Goal: Task Accomplishment & Management: Complete application form

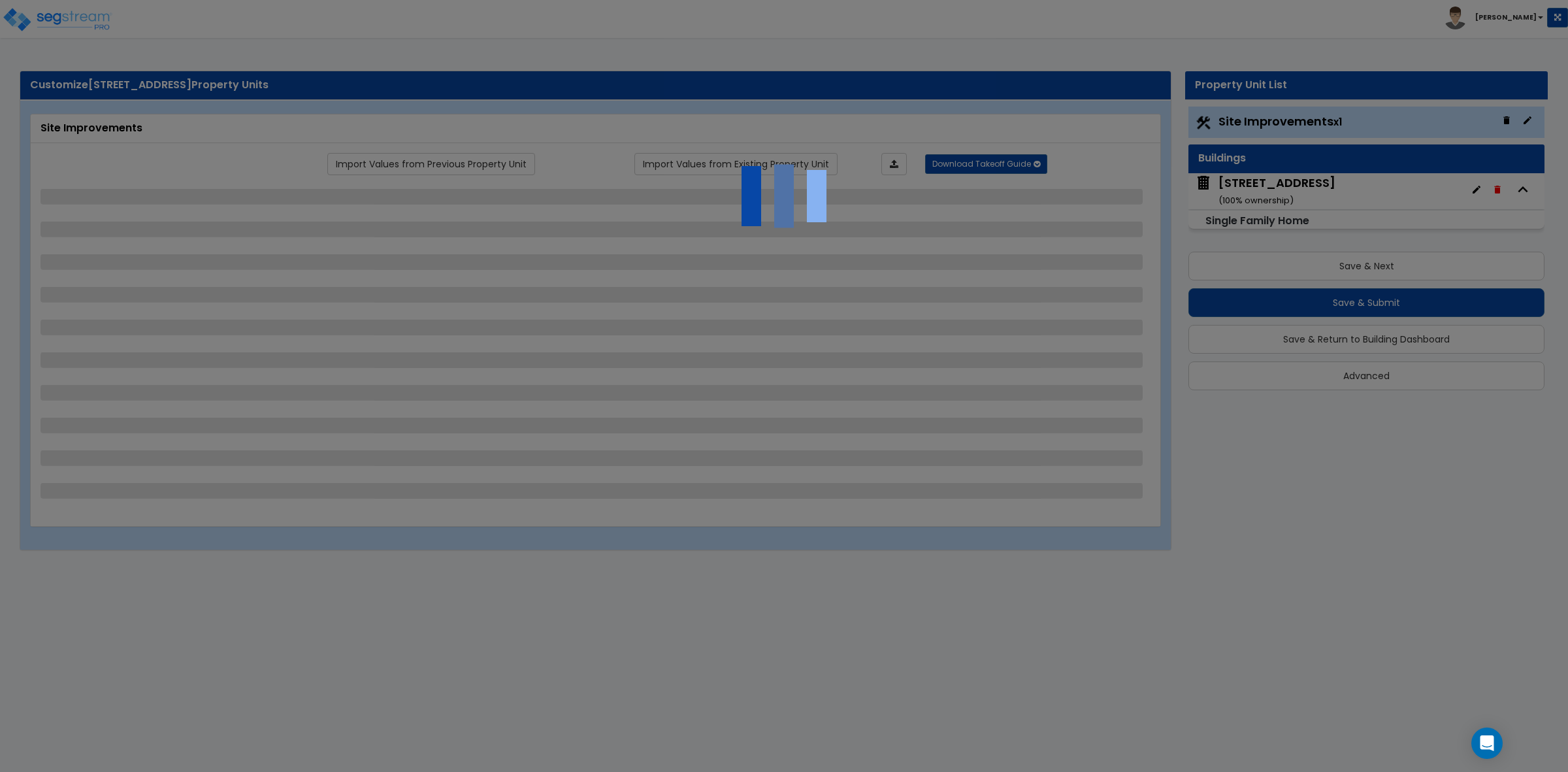
select select "2"
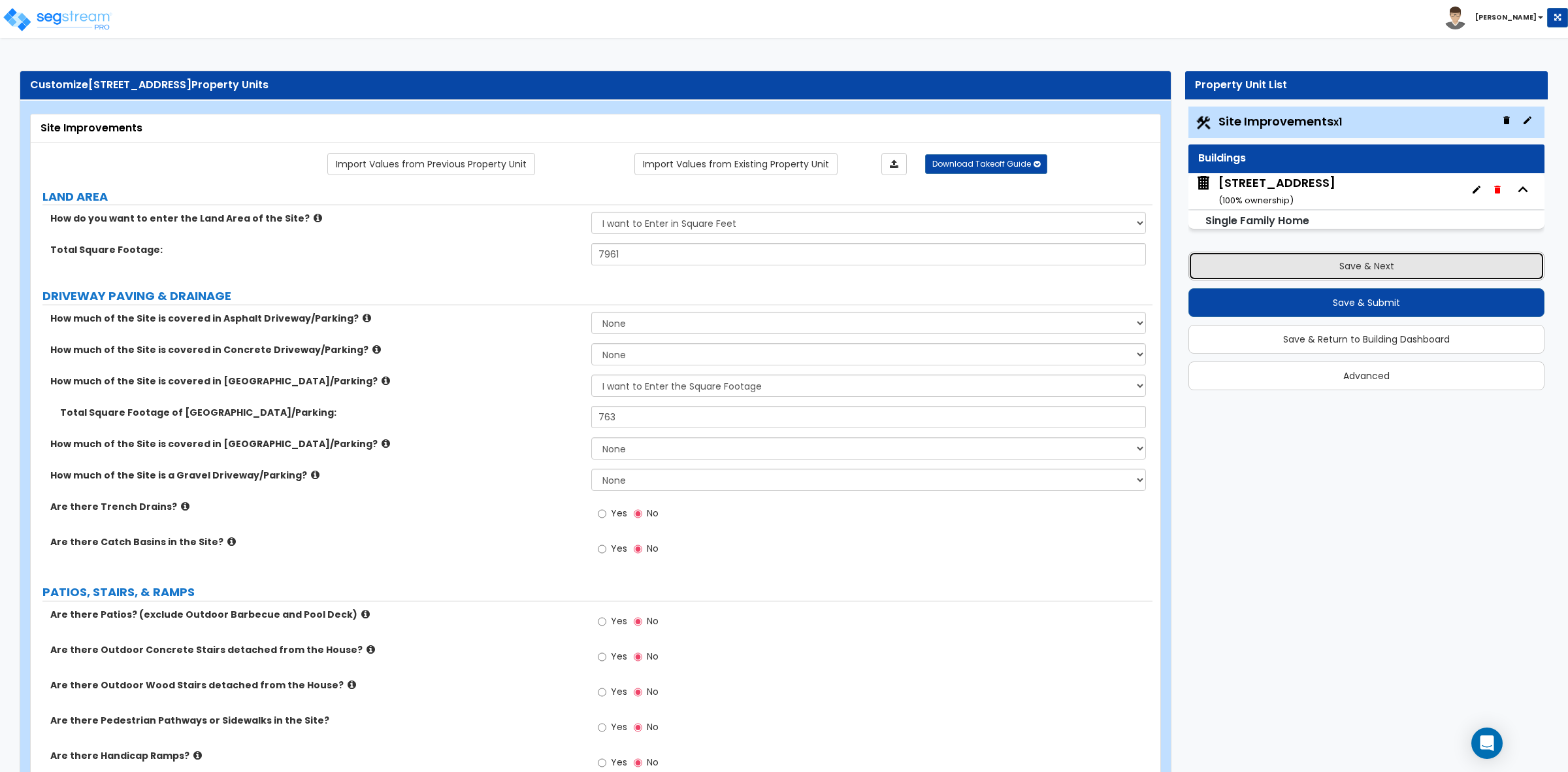
click at [1238, 256] on button "Save & Next" at bounding box center [1367, 266] width 356 height 29
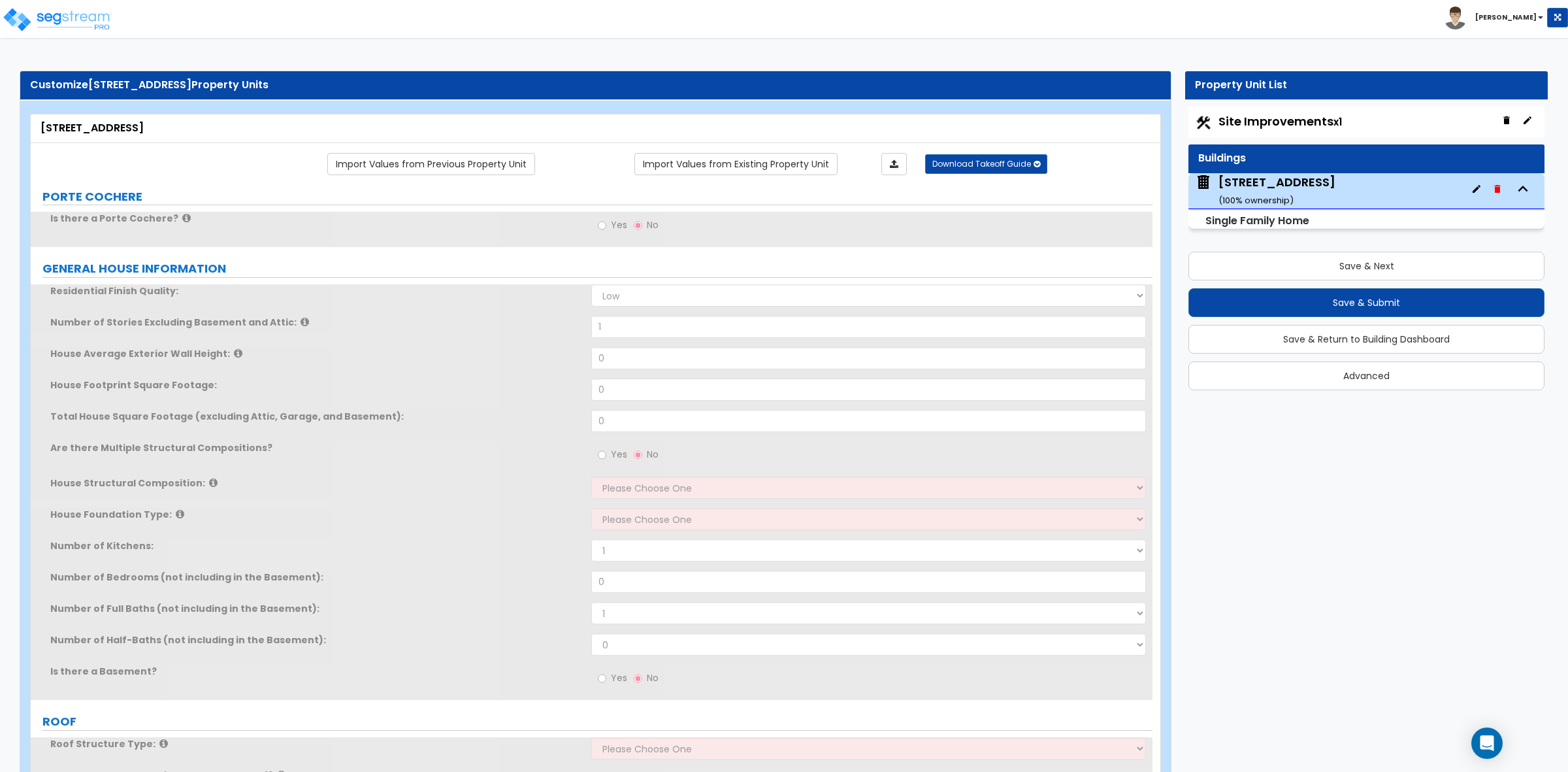
click at [1249, 127] on span "Site Improvements x1" at bounding box center [1280, 121] width 124 height 16
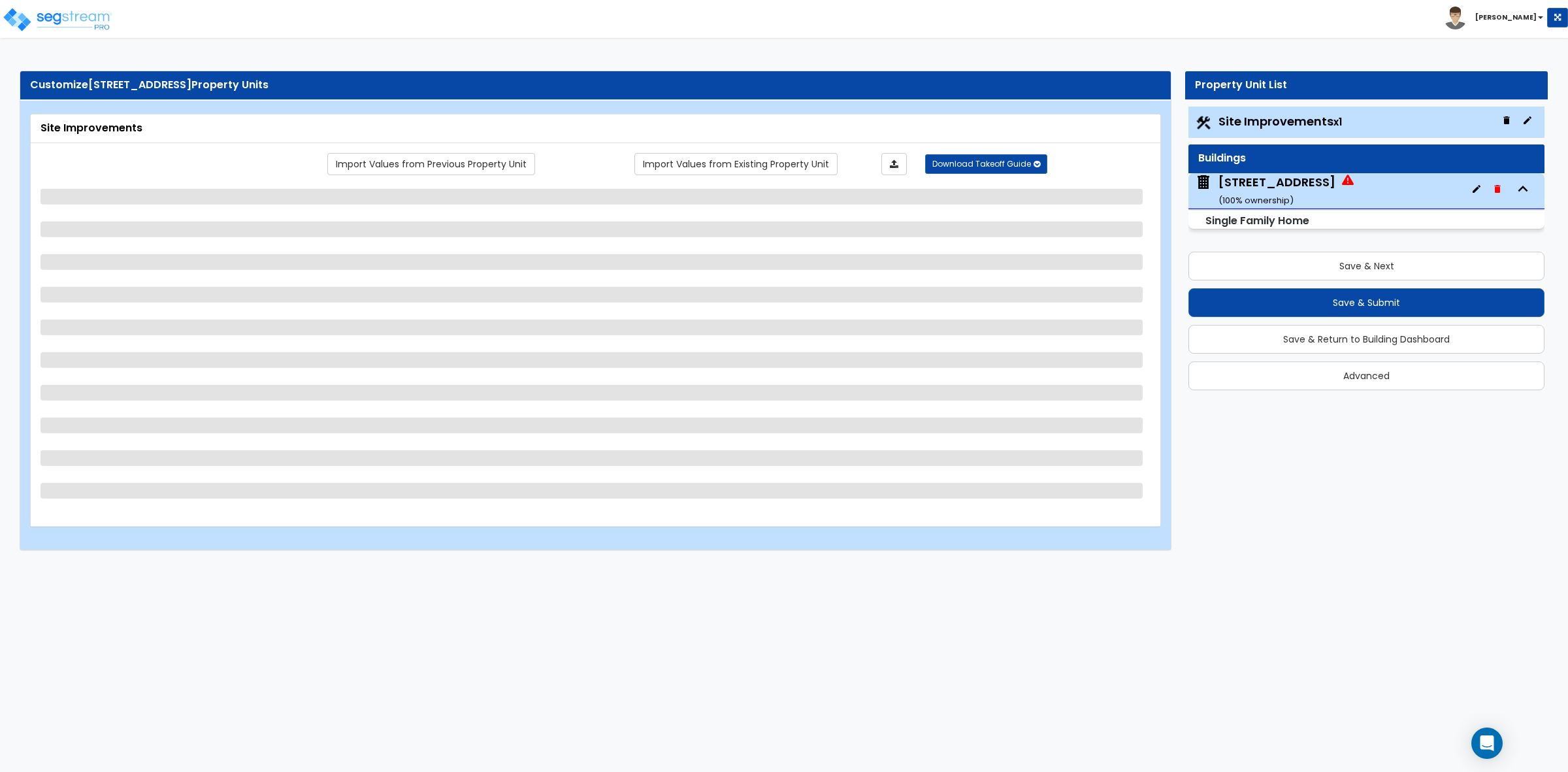
select select "2"
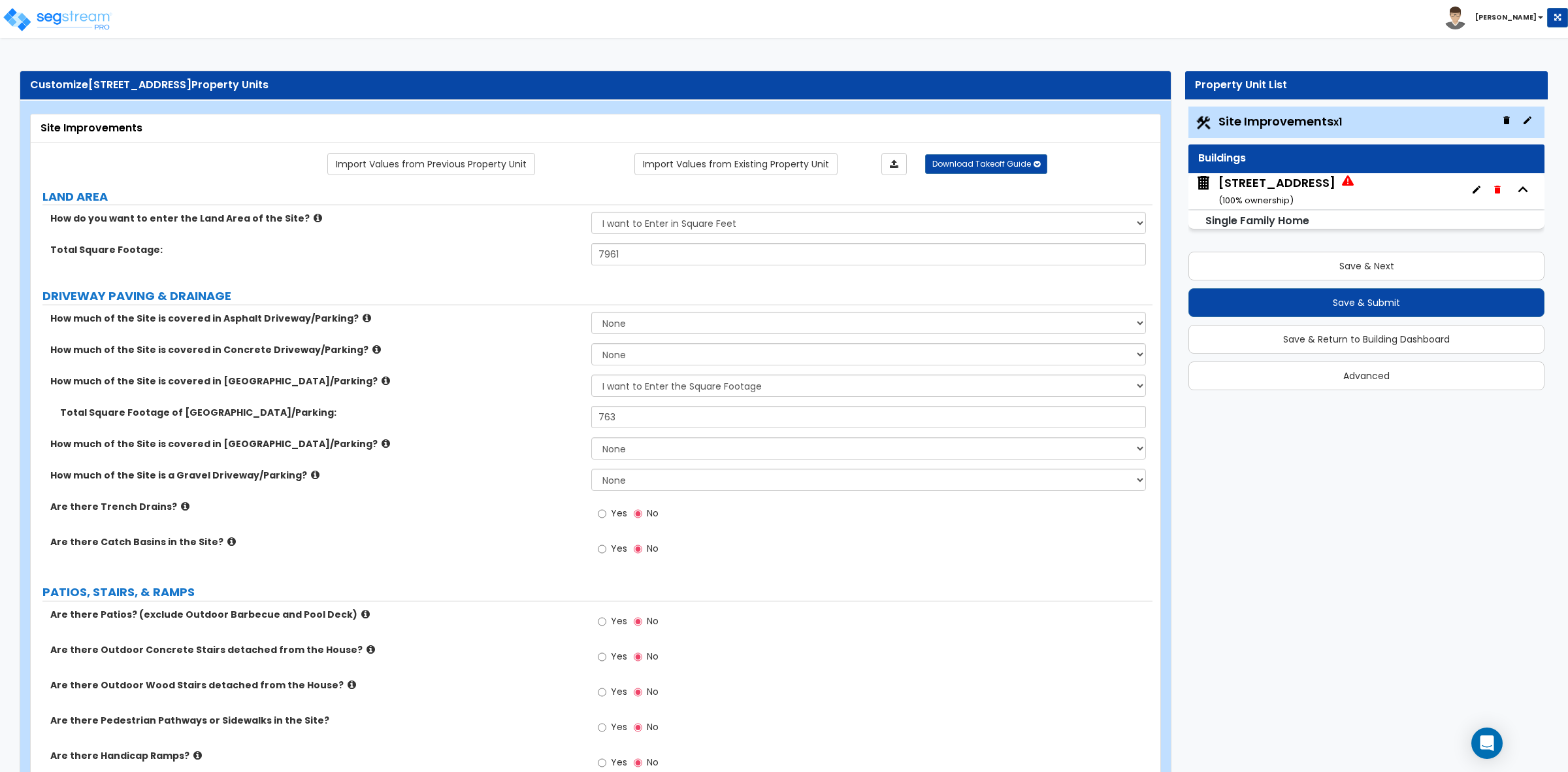
scroll to position [164, 0]
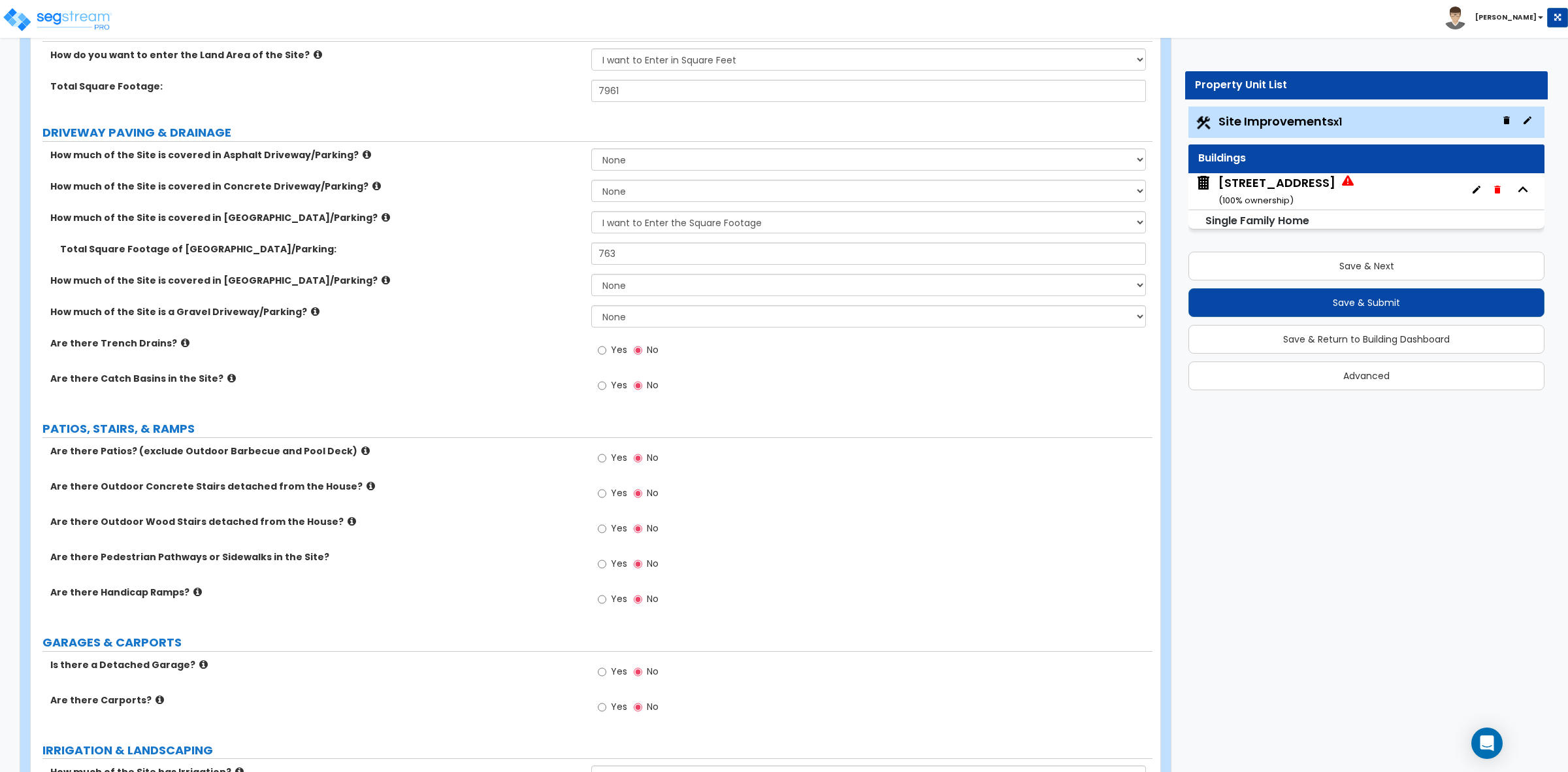
click at [482, 407] on div "Are there Catch Basins in the Site? Yes No" at bounding box center [592, 389] width 1122 height 35
click at [490, 181] on label "How much of the Site is covered in Concrete Driveway/Parking?" at bounding box center [315, 186] width 531 height 13
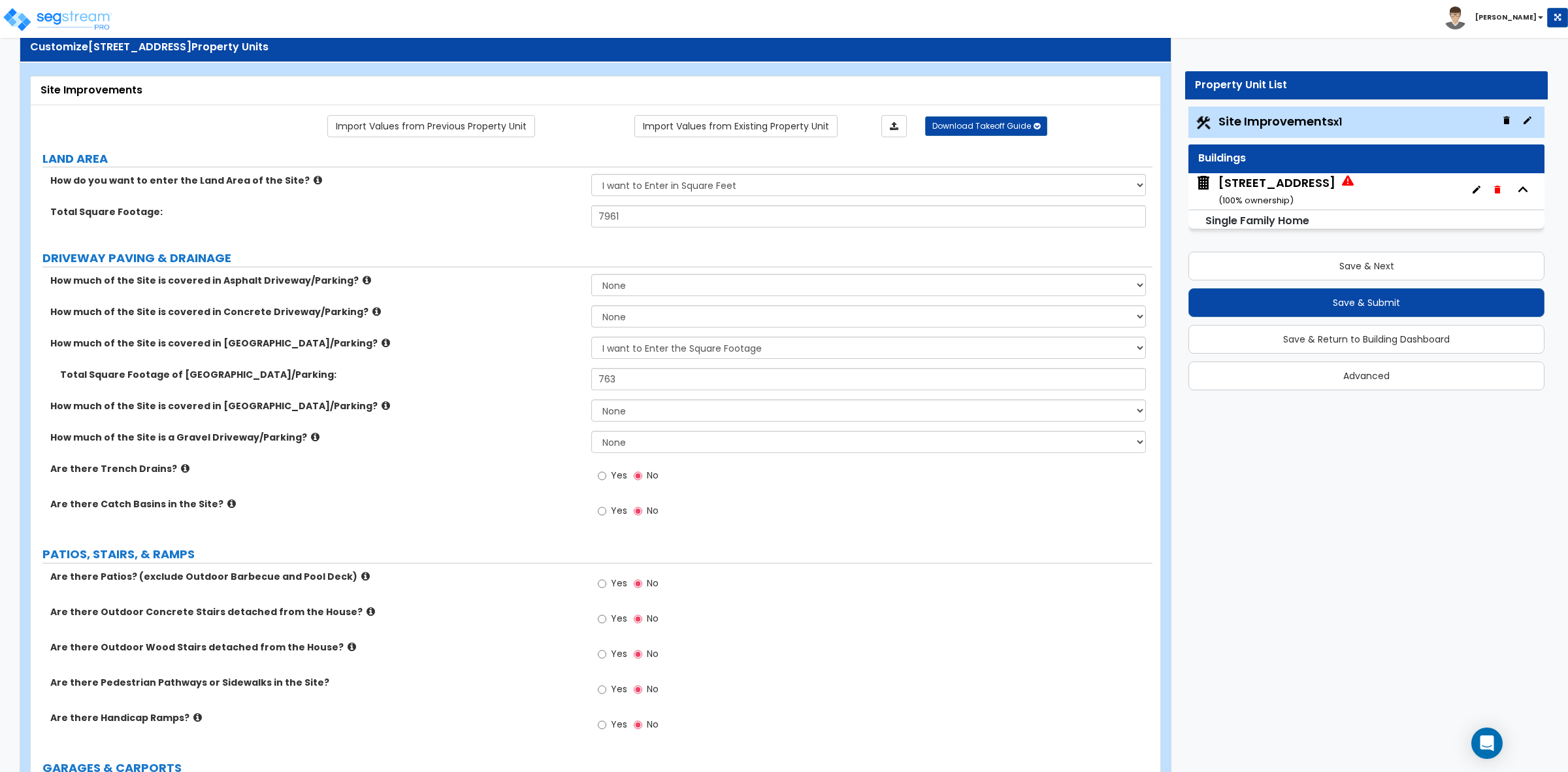
scroll to position [0, 0]
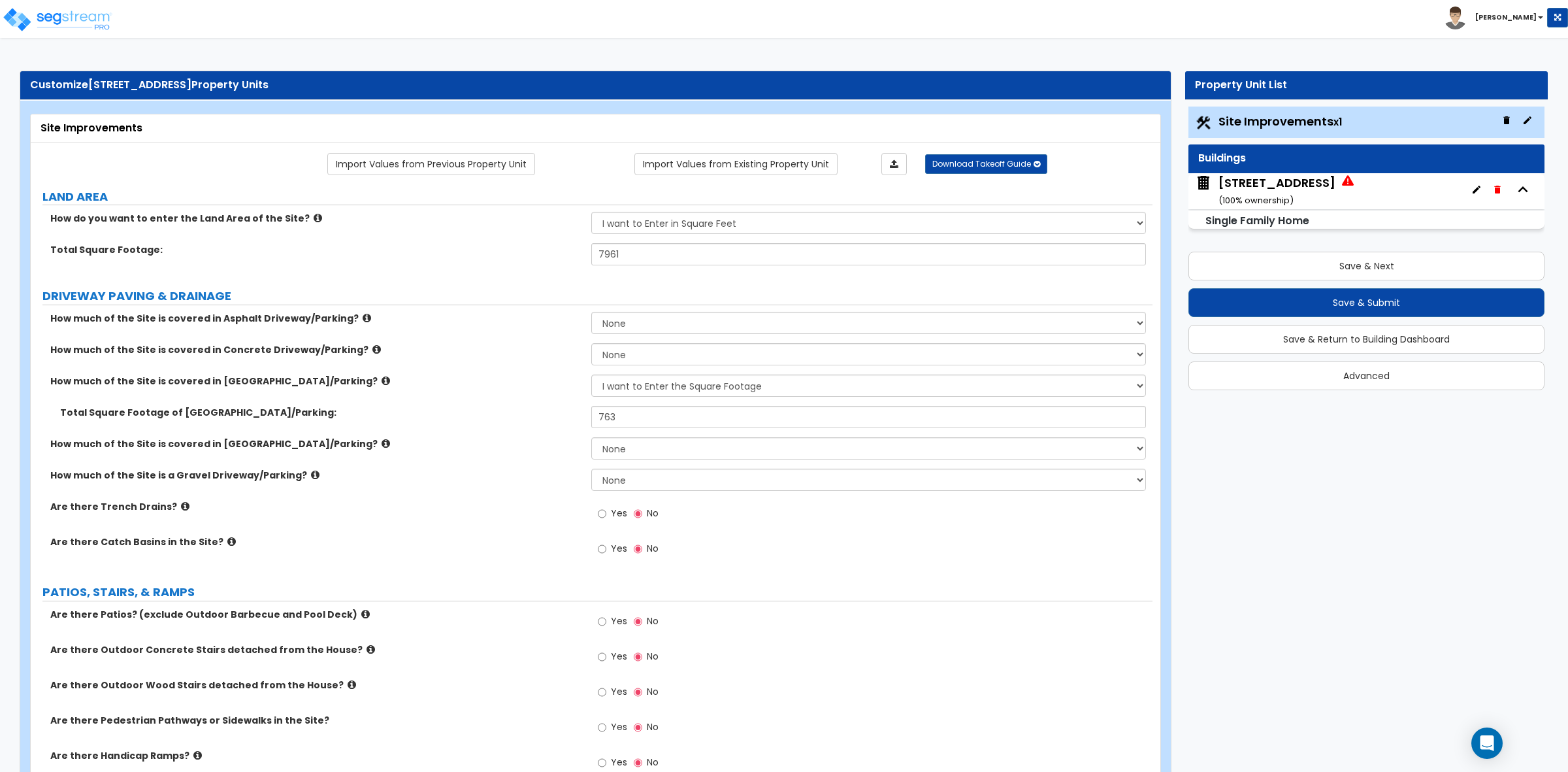
click at [479, 449] on label "How much of the Site is covered in [GEOGRAPHIC_DATA]/Parking?" at bounding box center [315, 444] width 531 height 13
click at [535, 318] on label "How much of the Site is covered in Asphalt Driveway/Parking?" at bounding box center [315, 318] width 531 height 13
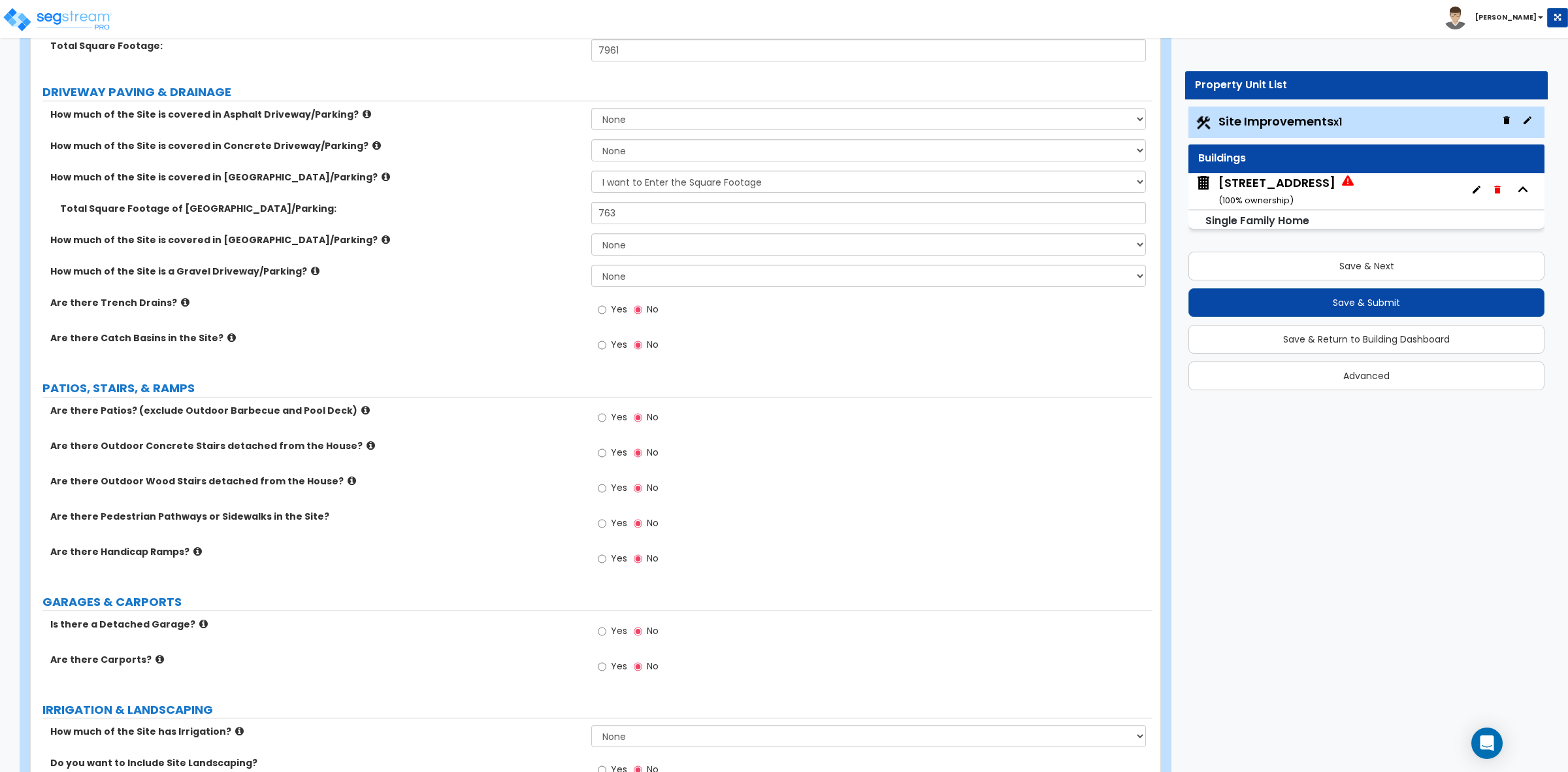
scroll to position [245, 0]
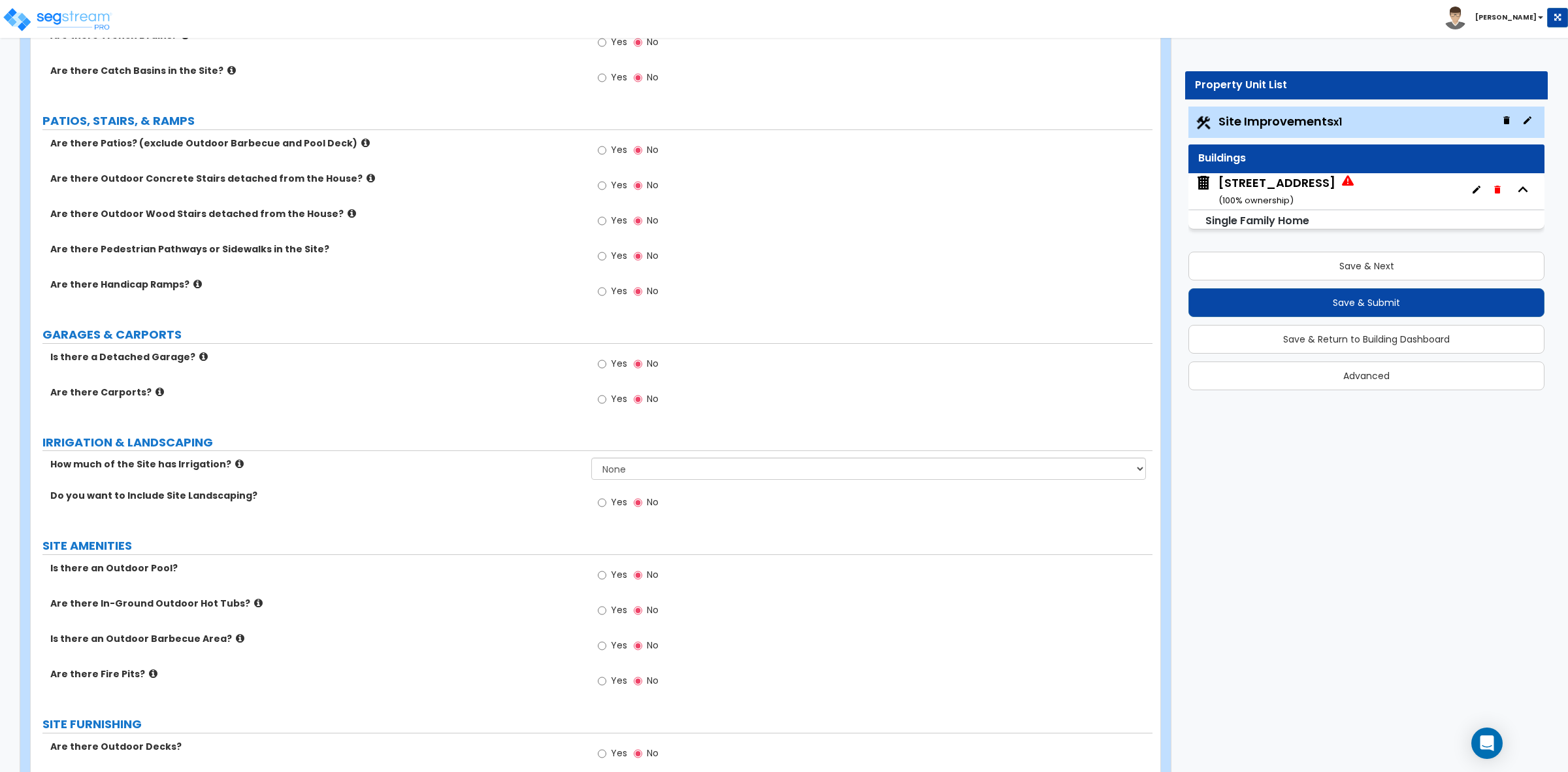
scroll to position [490, 0]
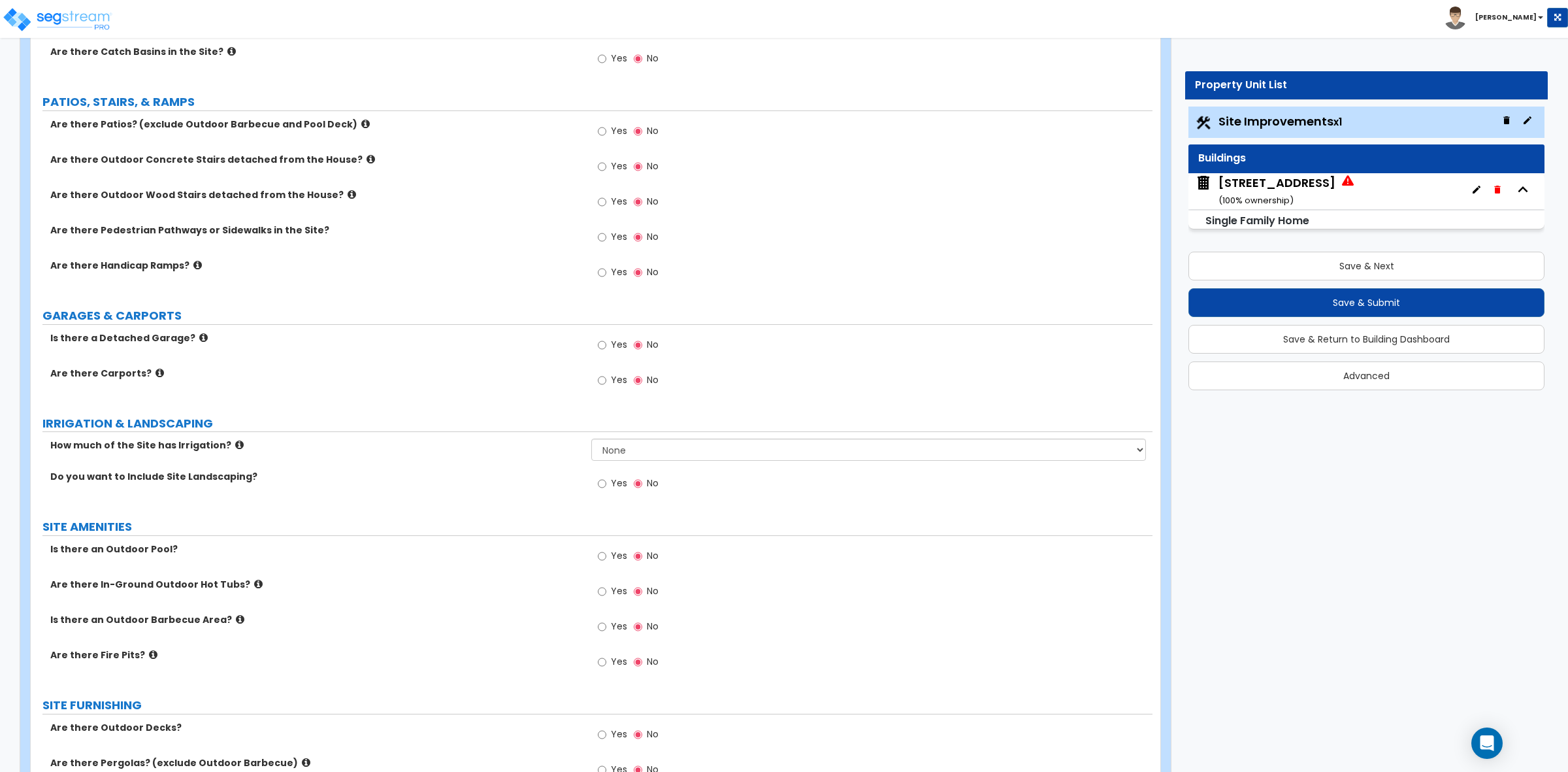
click at [463, 475] on label "Do you want to Include Site Landscaping?" at bounding box center [315, 476] width 531 height 13
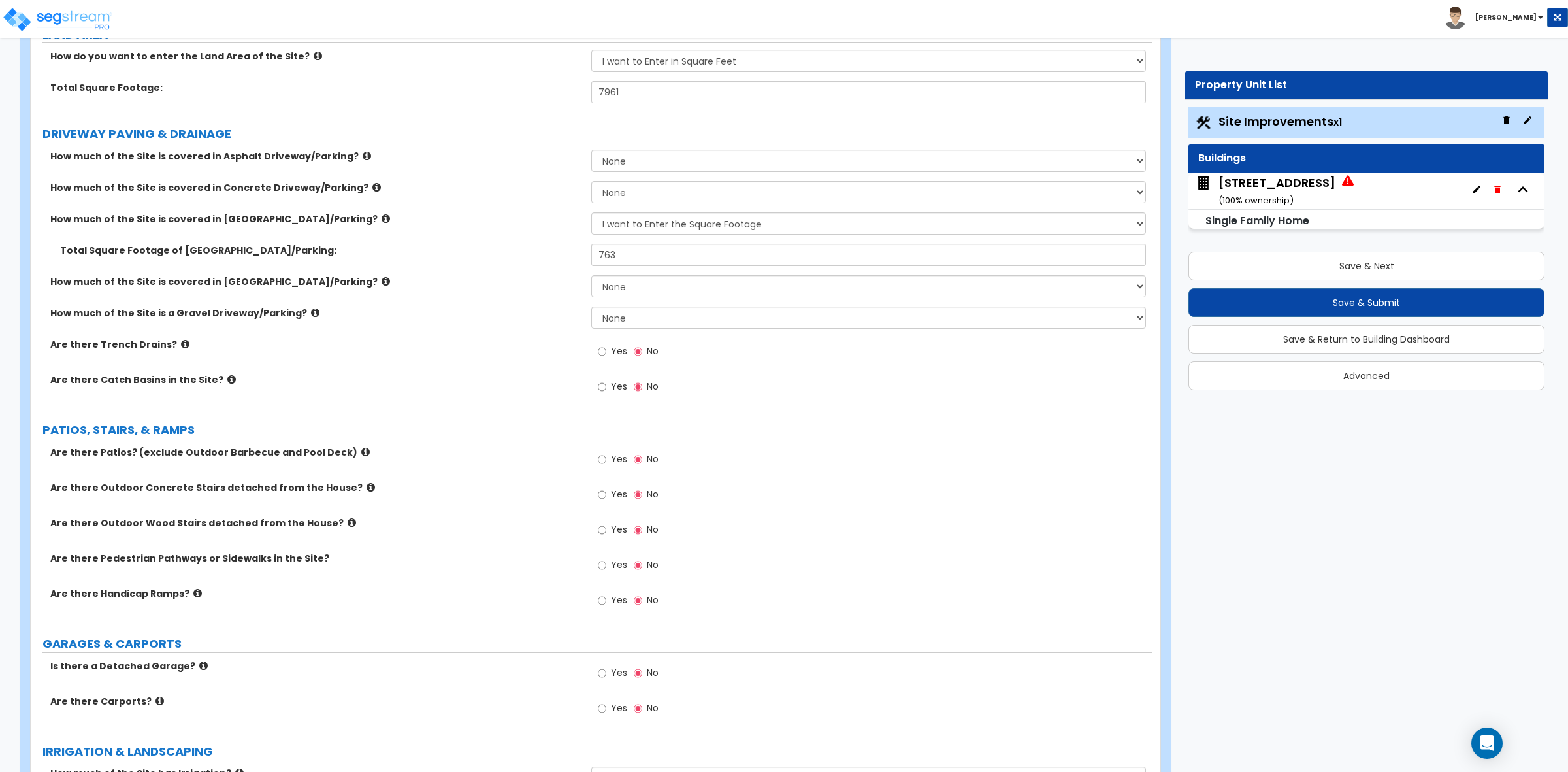
scroll to position [164, 0]
click at [631, 250] on input "763" at bounding box center [869, 253] width 554 height 22
type input "7"
type input "352"
click at [538, 384] on label "Are there Catch Basins in the Site?" at bounding box center [315, 378] width 531 height 13
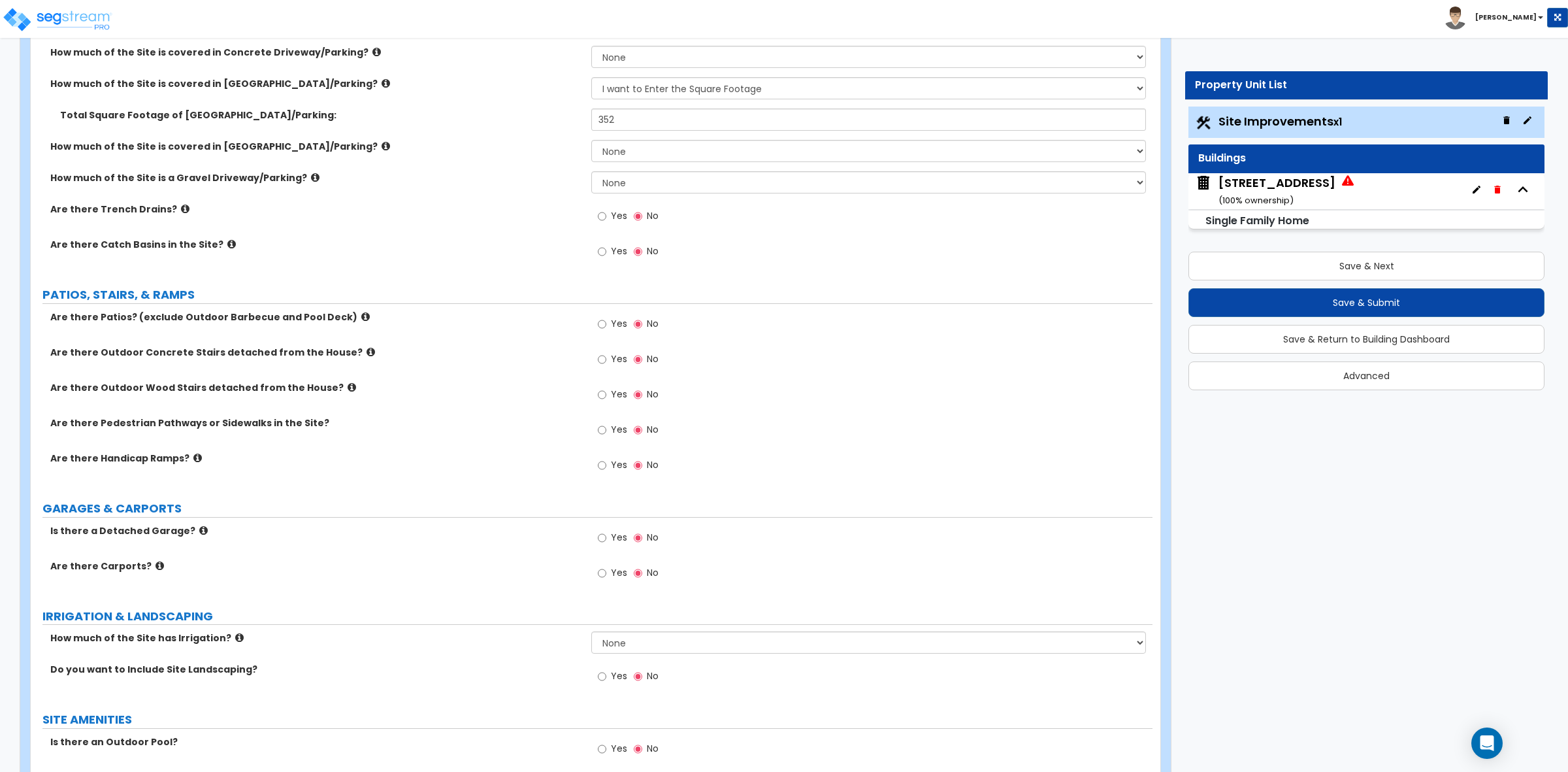
scroll to position [327, 0]
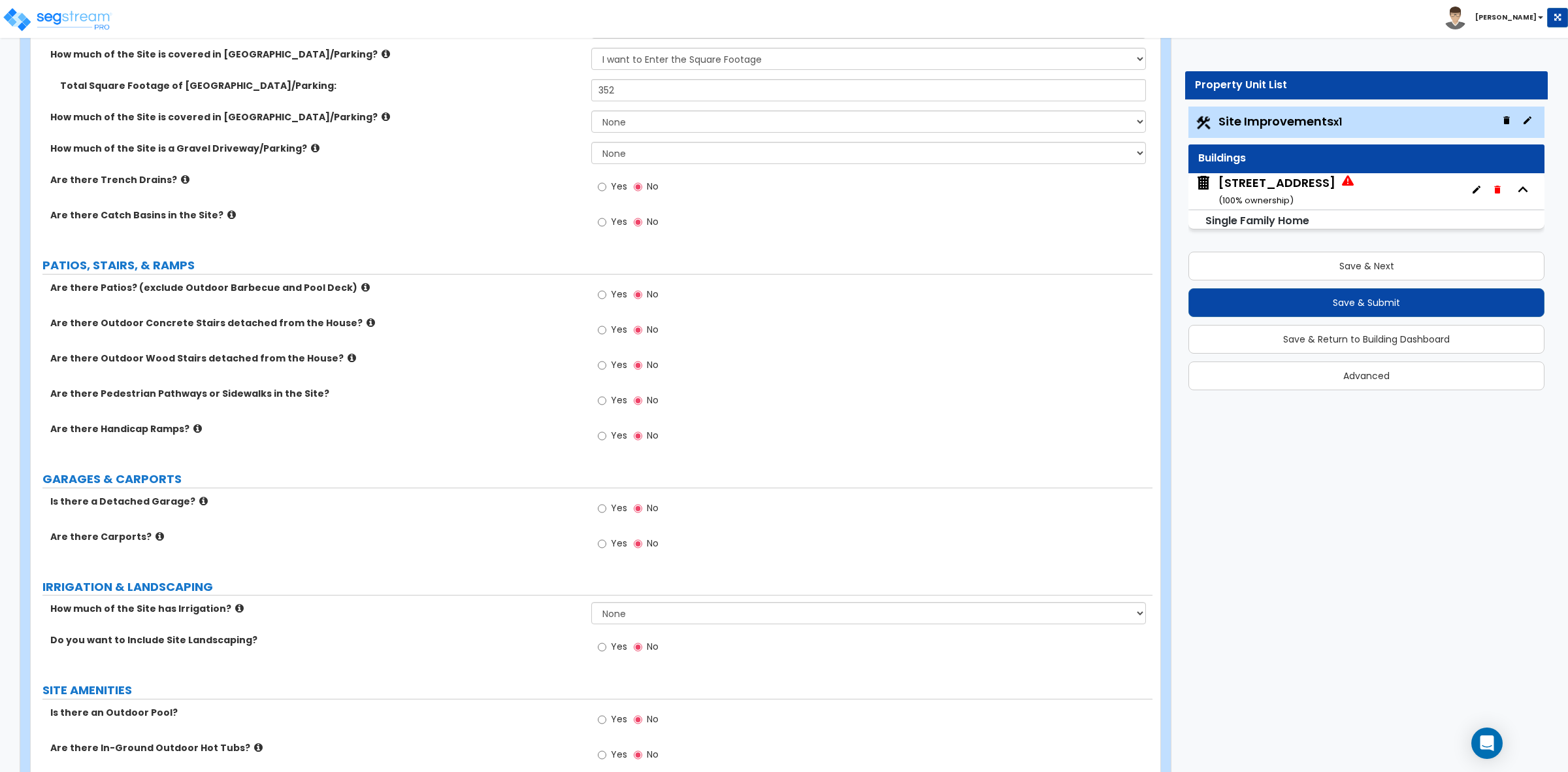
click at [524, 335] on div "Are there Outdoor Concrete Stairs detached from the House? Yes No" at bounding box center [592, 334] width 1122 height 35
click at [520, 350] on div "Are there Outdoor Concrete Stairs detached from the House? Yes No" at bounding box center [592, 334] width 1122 height 35
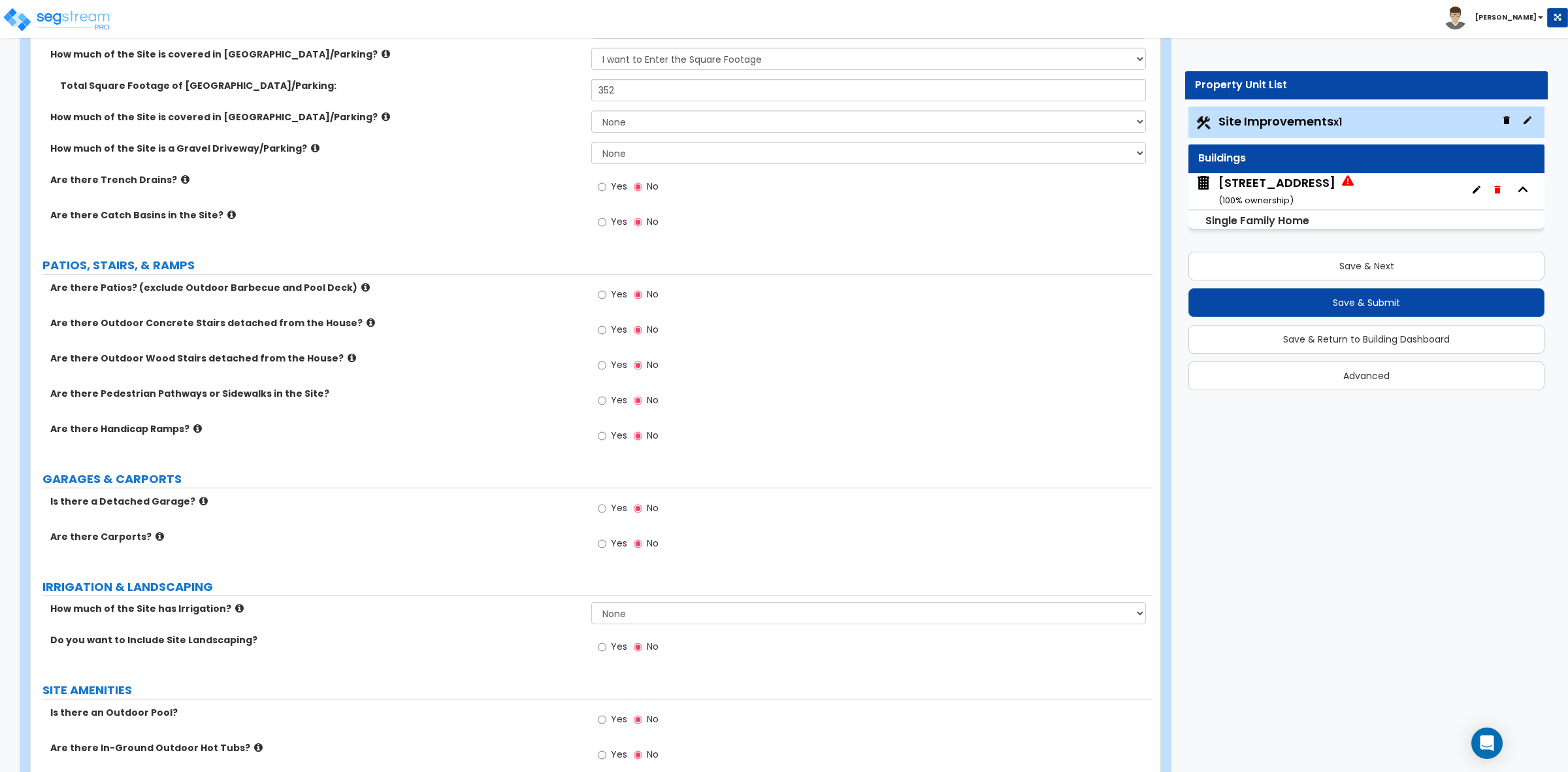
click at [520, 350] on div "Are there Outdoor Concrete Stairs detached from the House? Yes No" at bounding box center [592, 334] width 1122 height 35
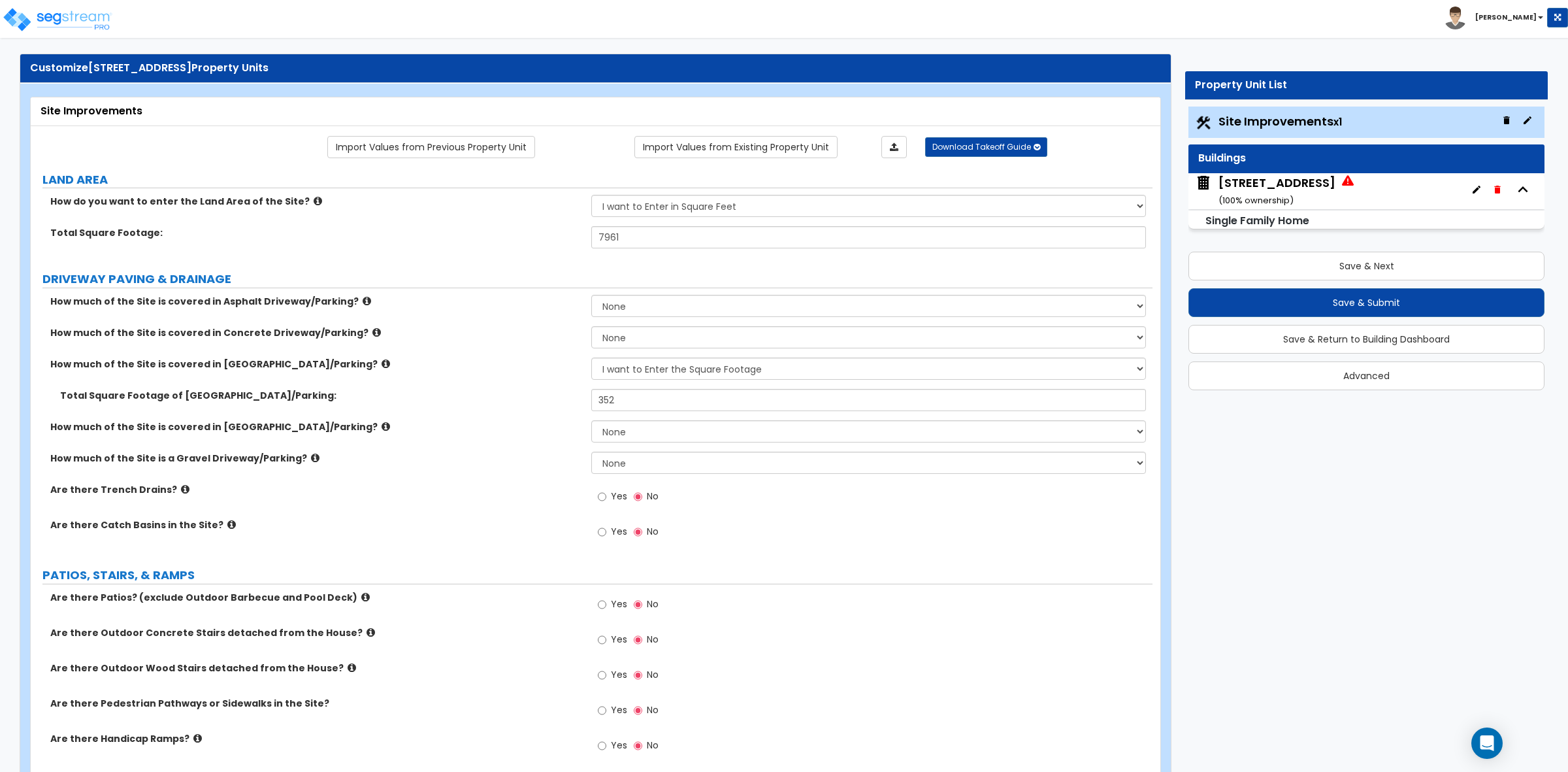
scroll to position [0, 0]
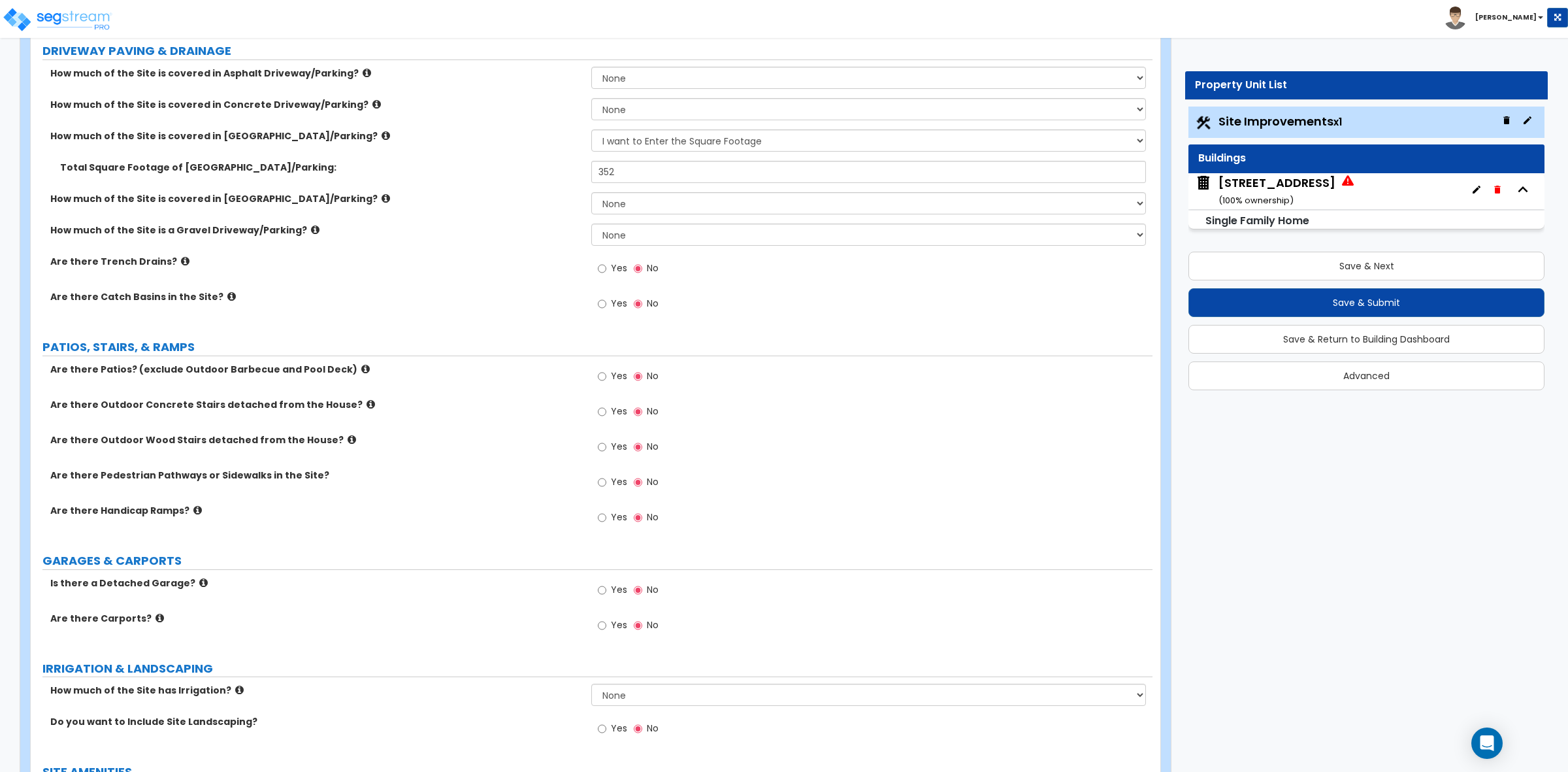
click at [843, 472] on div "Yes No" at bounding box center [871, 485] width 560 height 35
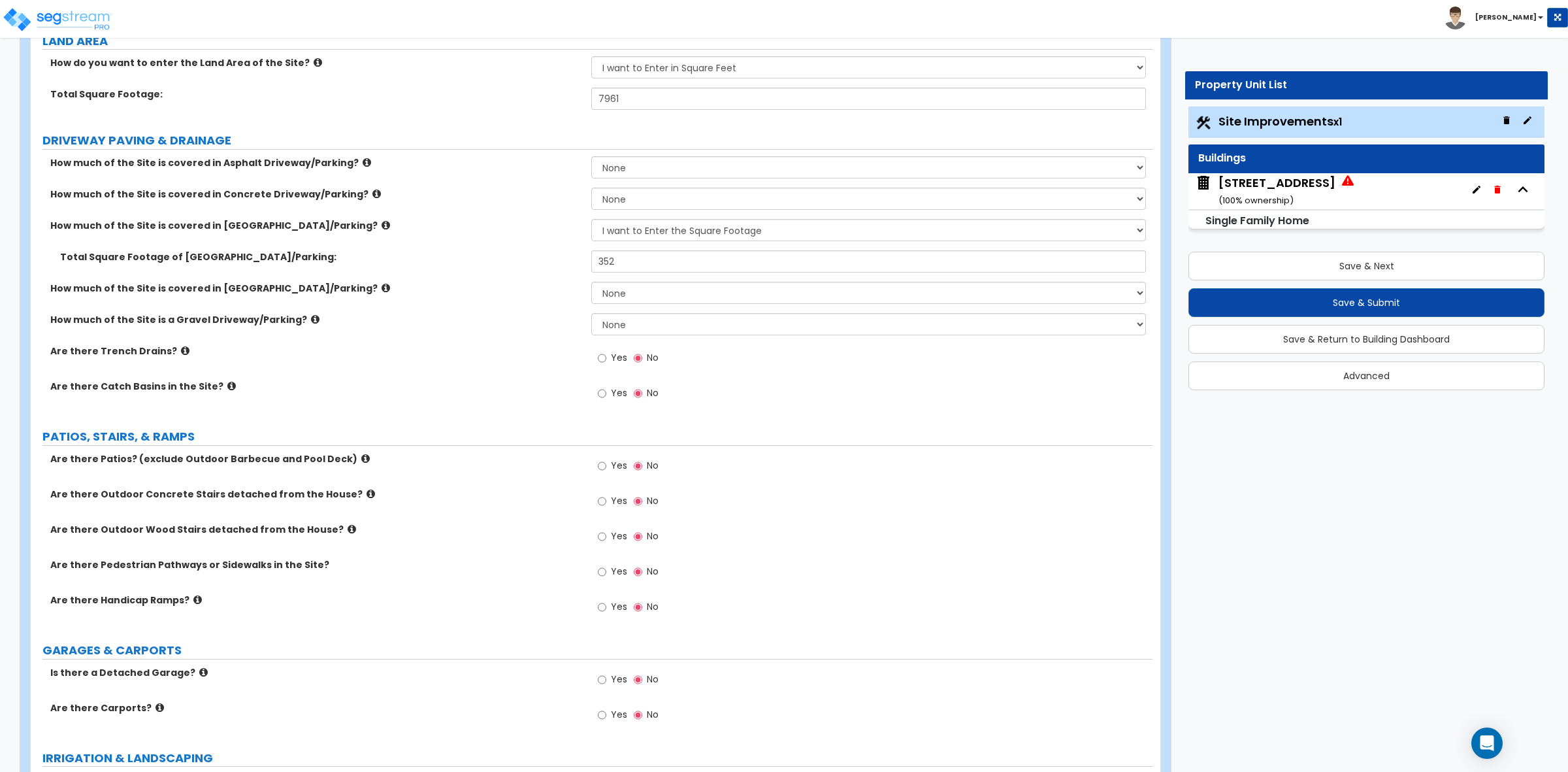
scroll to position [164, 0]
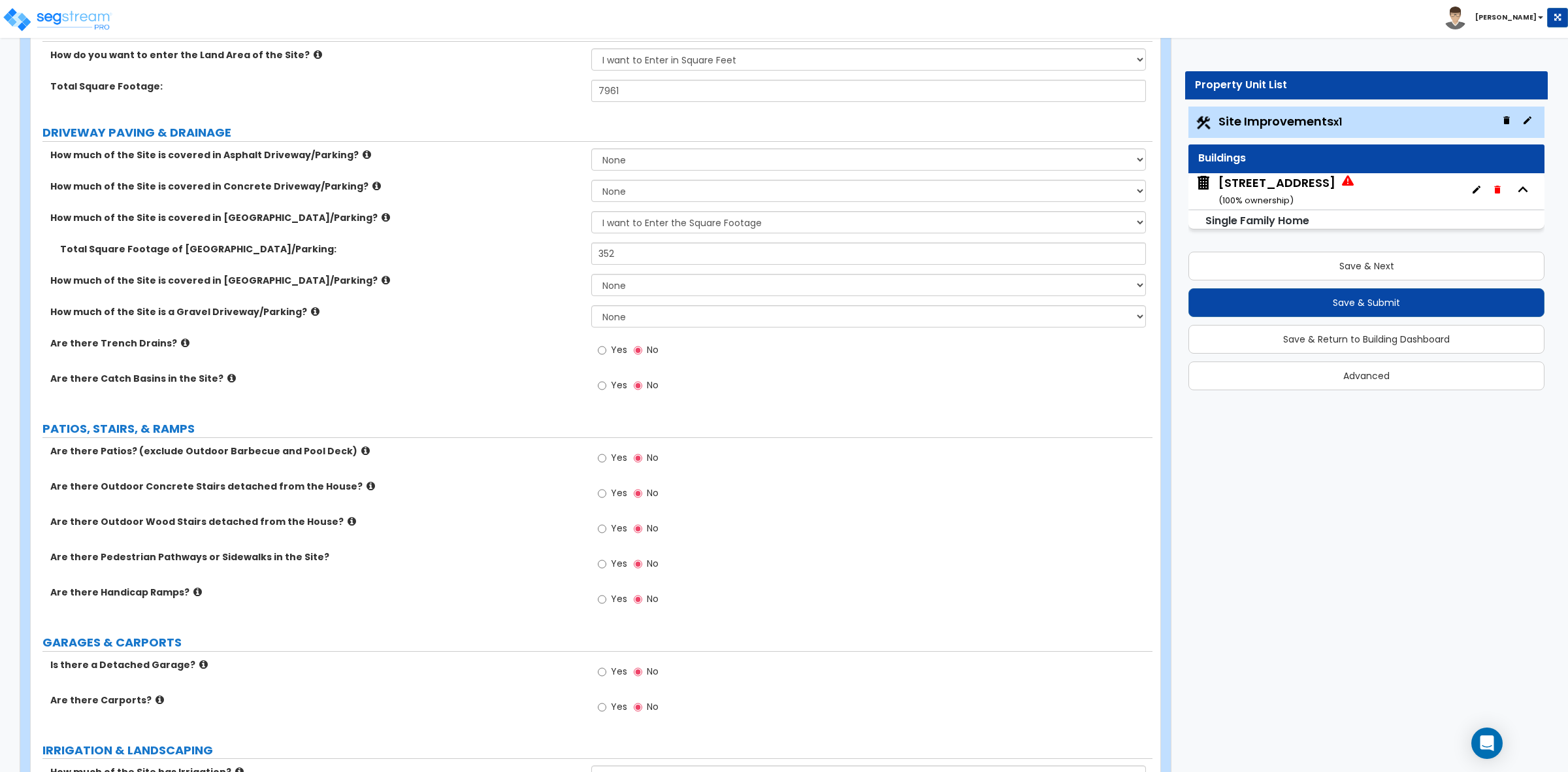
click at [808, 404] on div "Yes No" at bounding box center [871, 389] width 560 height 35
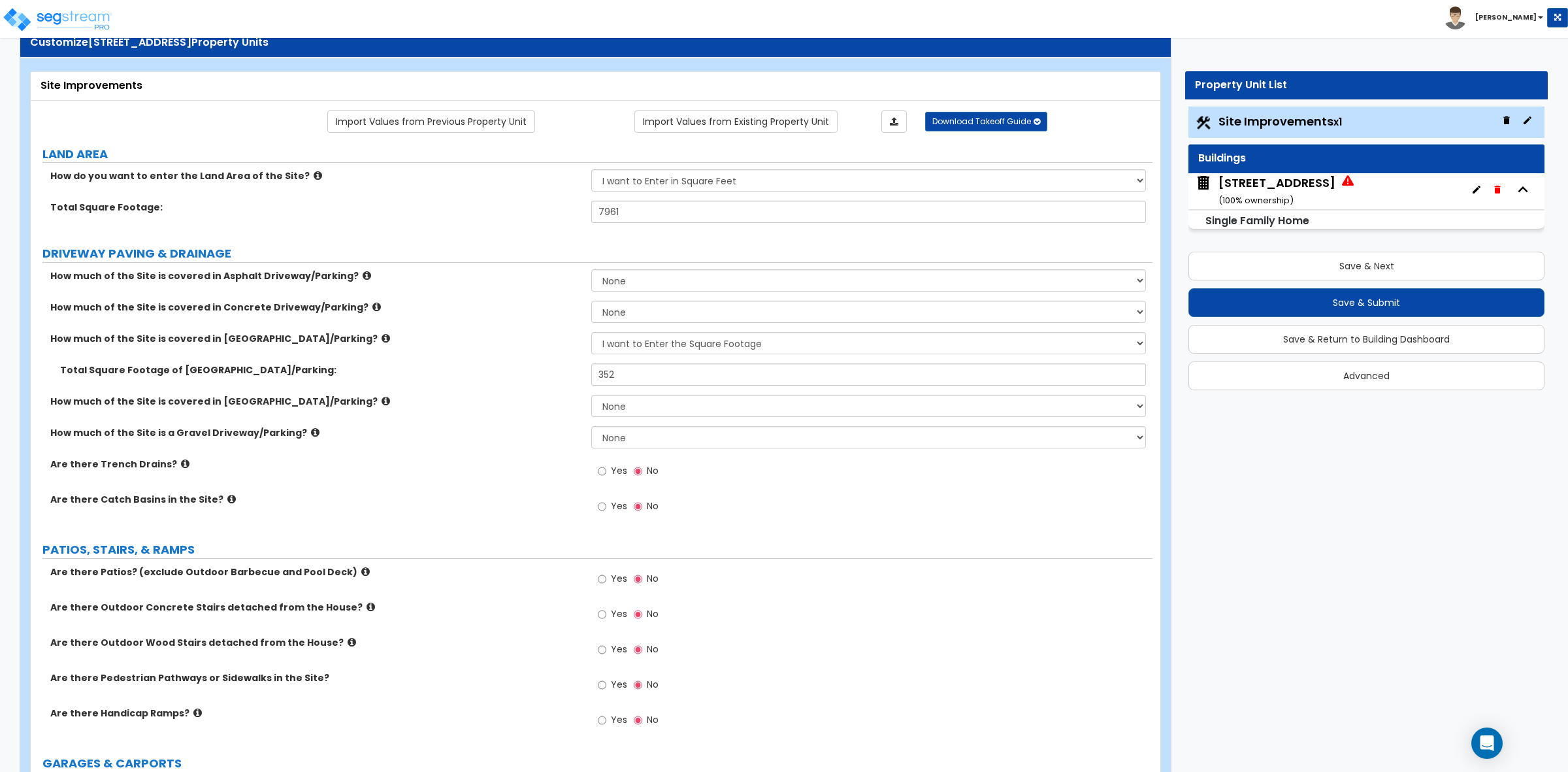
scroll to position [82, 0]
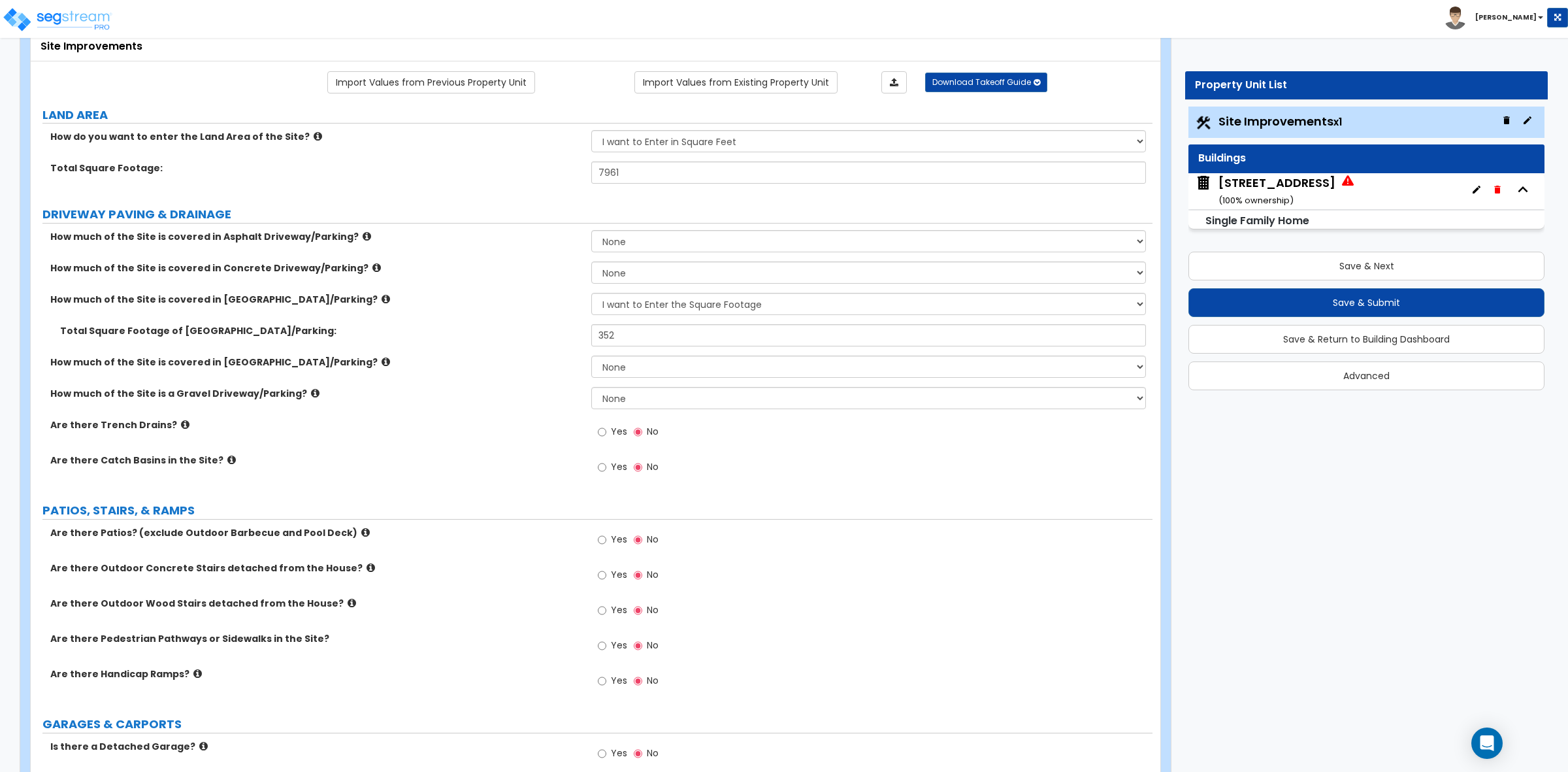
click at [515, 402] on div "How much of the Site is a Gravel Driveway/Parking? None I want to Enter an Appr…" at bounding box center [592, 403] width 1122 height 32
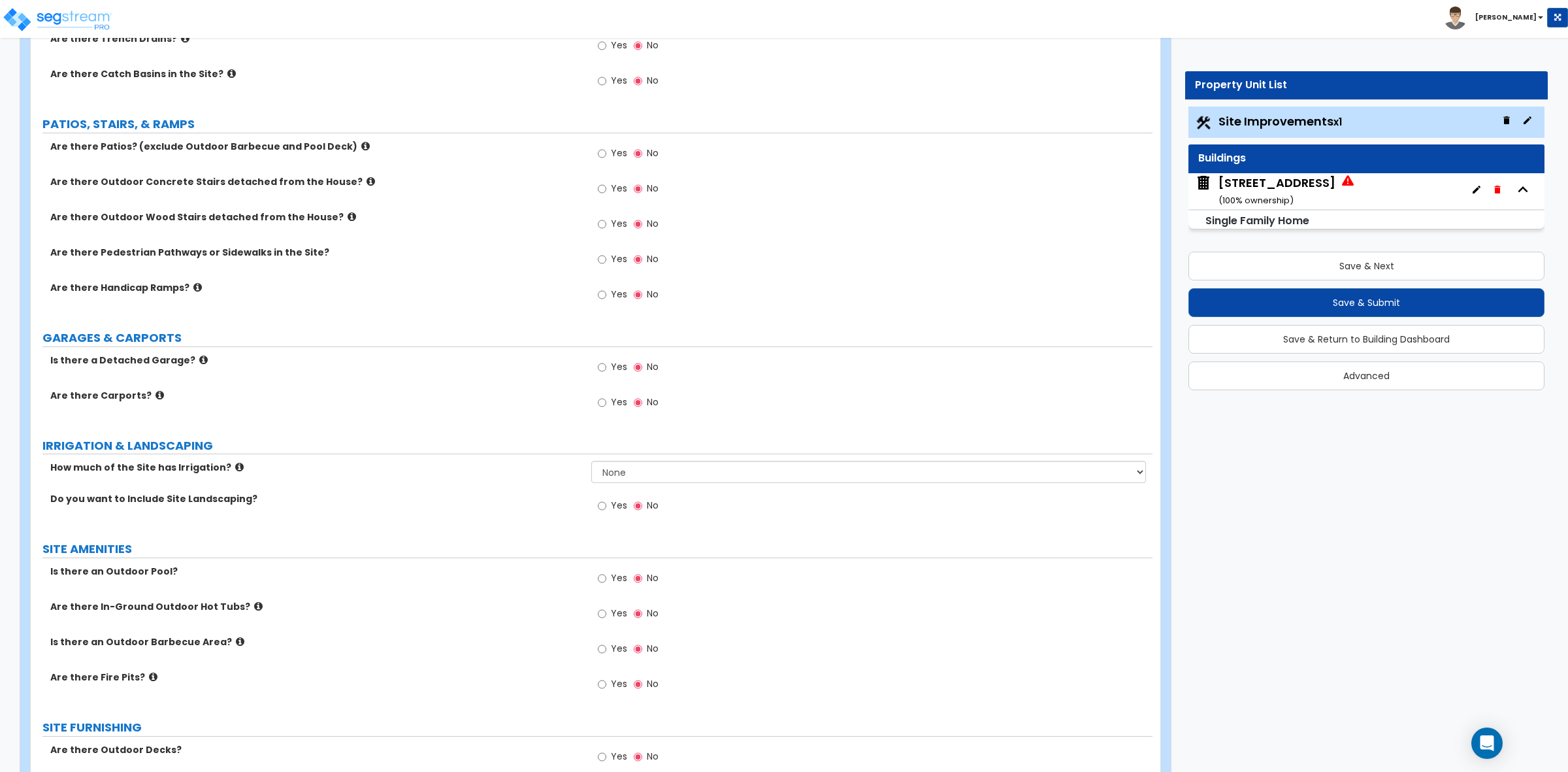
scroll to position [490, 0]
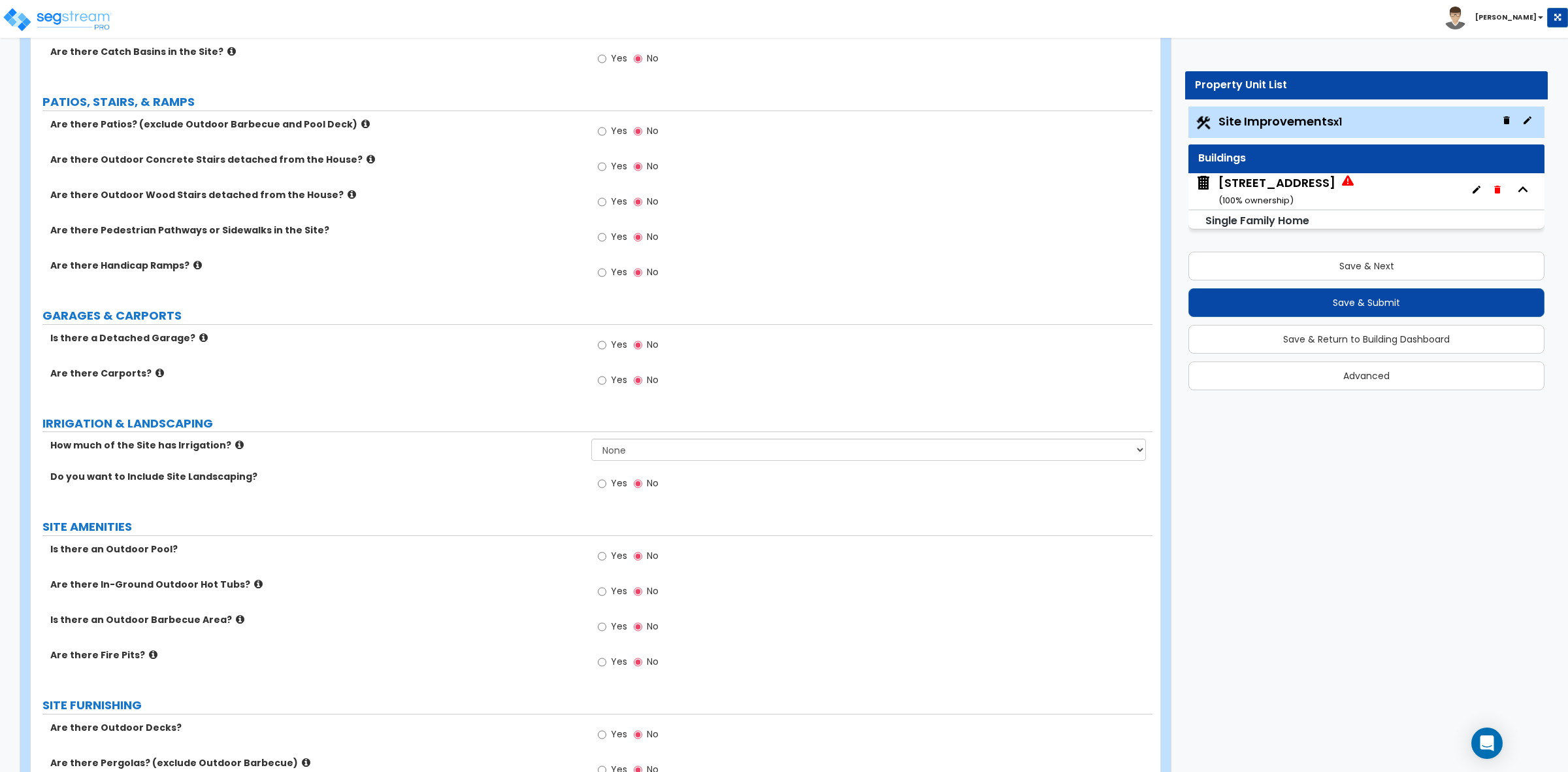
click at [544, 188] on div "Are there Outdoor Concrete Stairs detached from the House? Yes No" at bounding box center [592, 170] width 1122 height 35
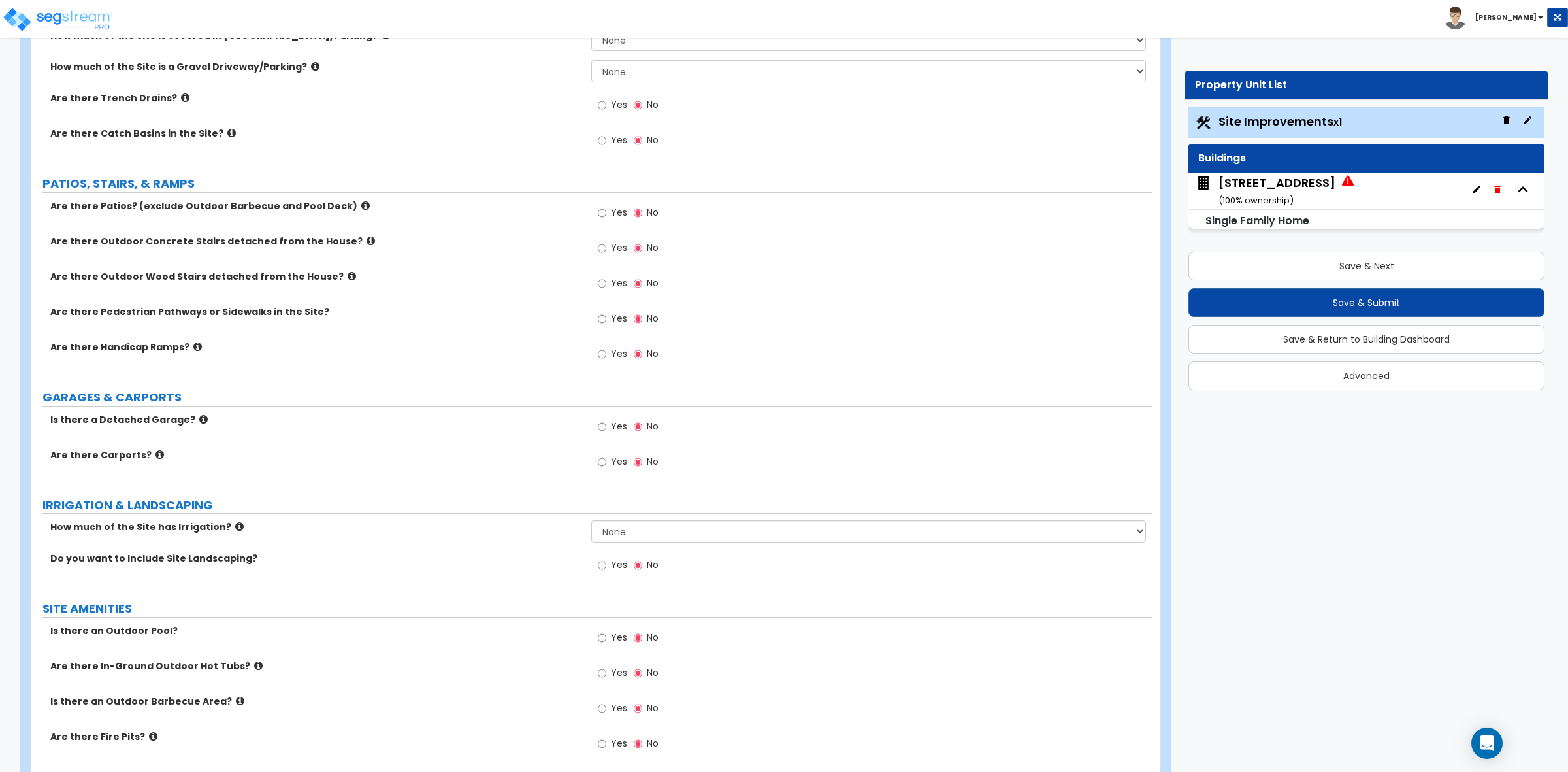
click at [541, 219] on div "Are there Patios? (exclude Outdoor Barbecue and Pool Deck) Yes No" at bounding box center [592, 217] width 1122 height 35
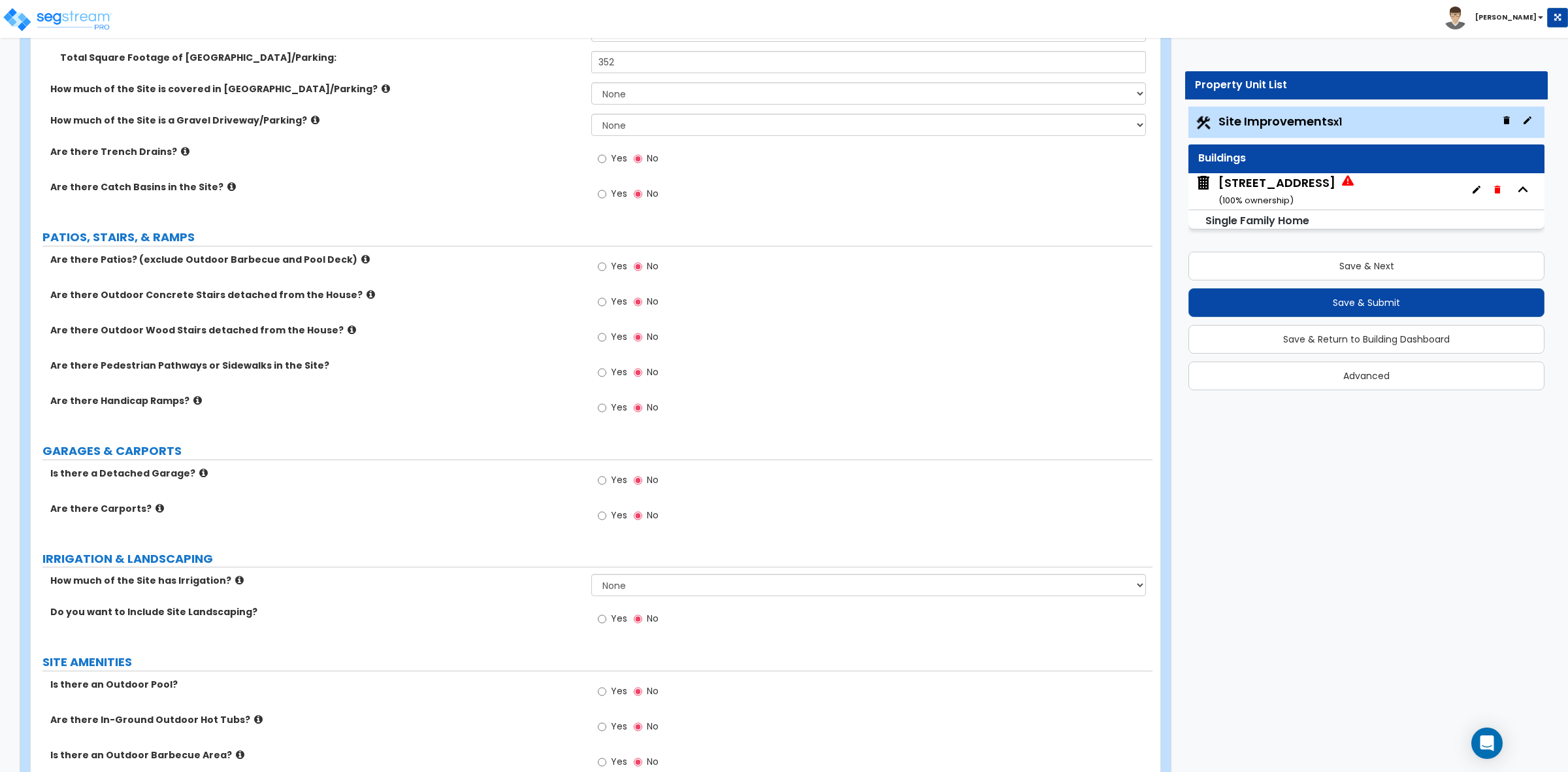
scroll to position [327, 0]
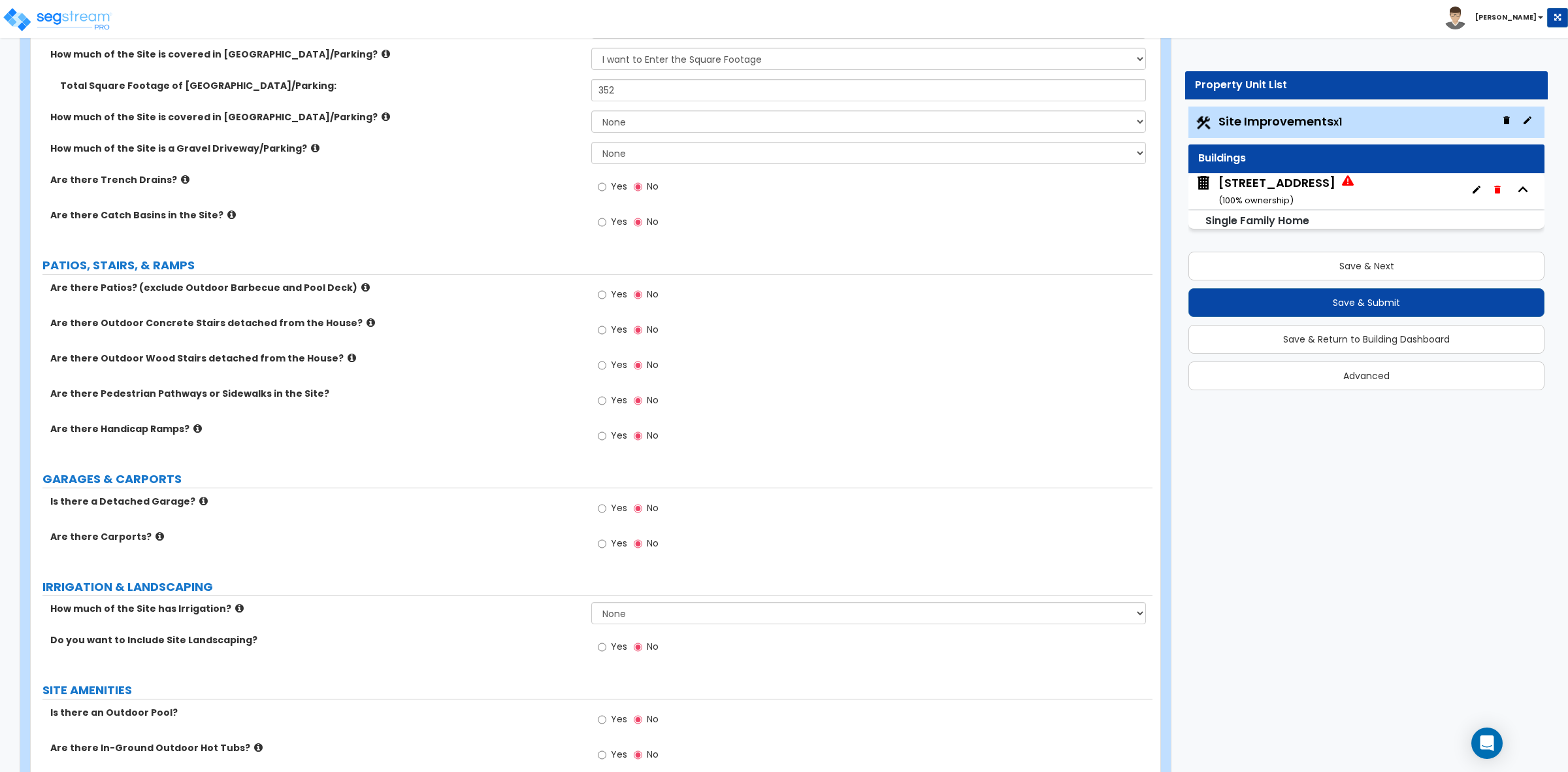
drag, startPoint x: 417, startPoint y: 345, endPoint x: 424, endPoint y: 348, distance: 7.6
click at [424, 347] on div "Are there Outdoor Concrete Stairs detached from the House? Yes No" at bounding box center [592, 334] width 1122 height 35
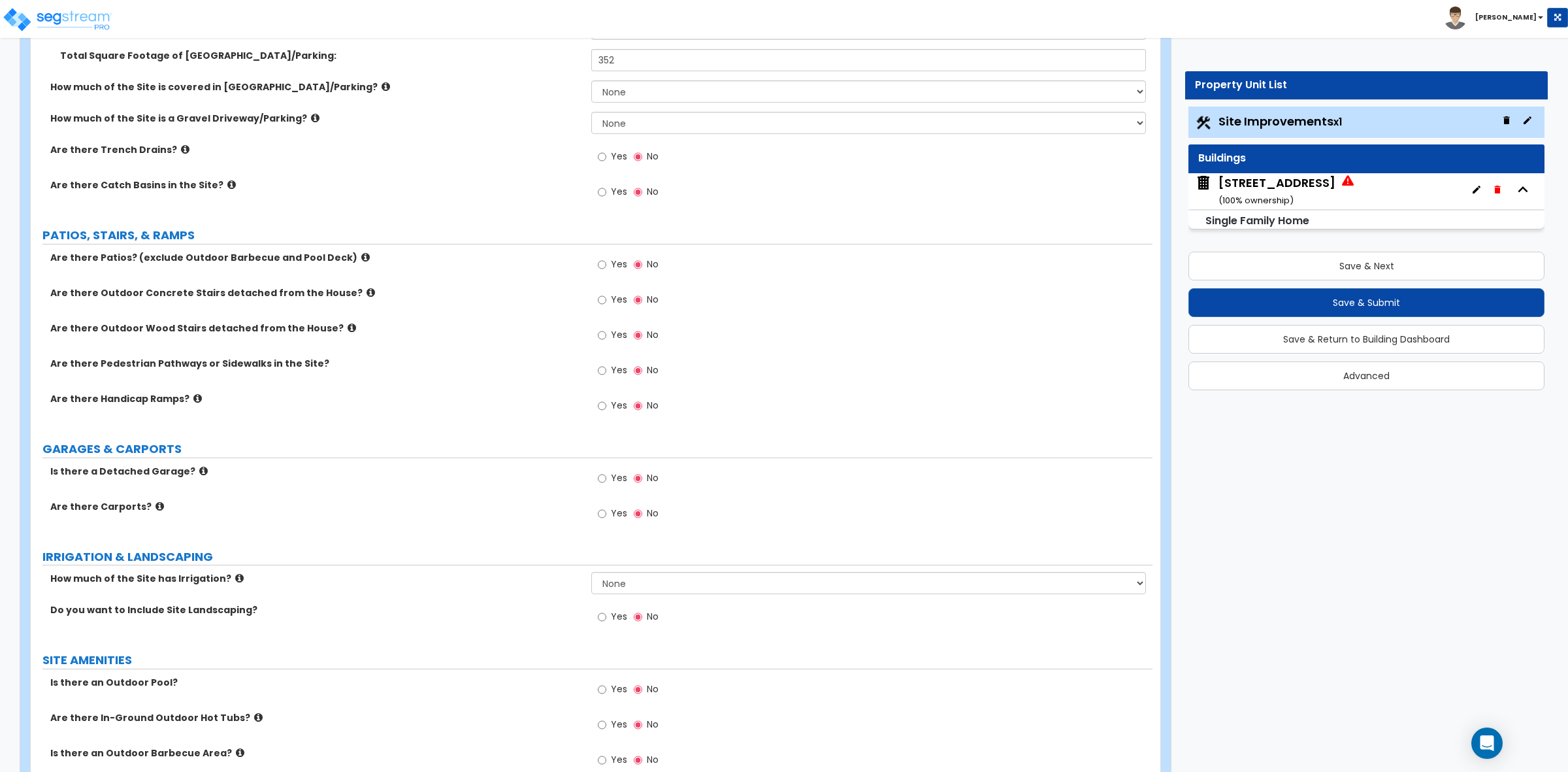
scroll to position [245, 0]
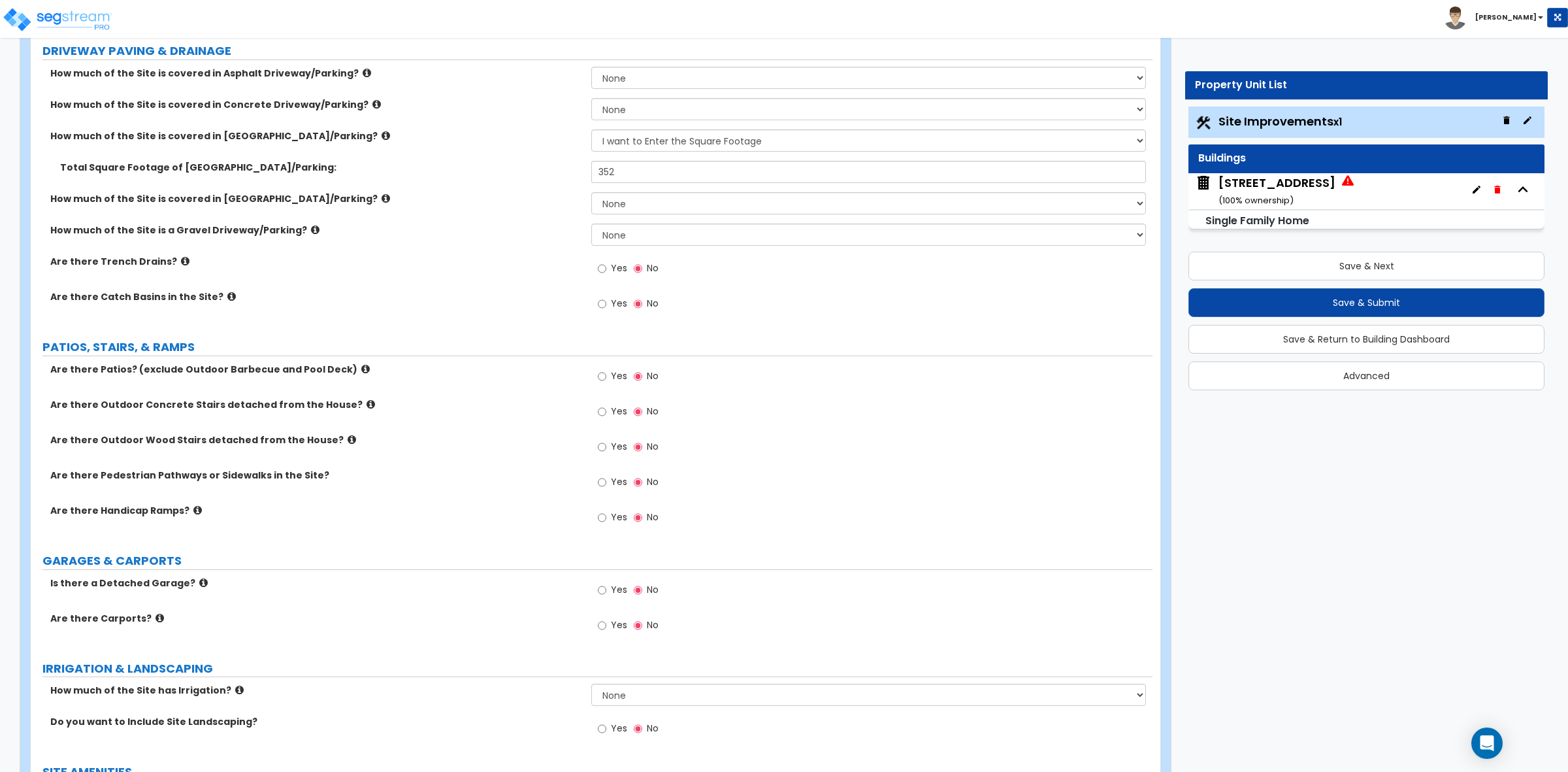
click at [436, 417] on div "Are there Outdoor Concrete Stairs detached from the House? Yes No" at bounding box center [592, 415] width 1122 height 35
click at [480, 264] on label "Are there Trench Drains?" at bounding box center [315, 261] width 531 height 13
click at [579, 341] on label "PATIOS, STAIRS, & RAMPS" at bounding box center [598, 347] width 1110 height 17
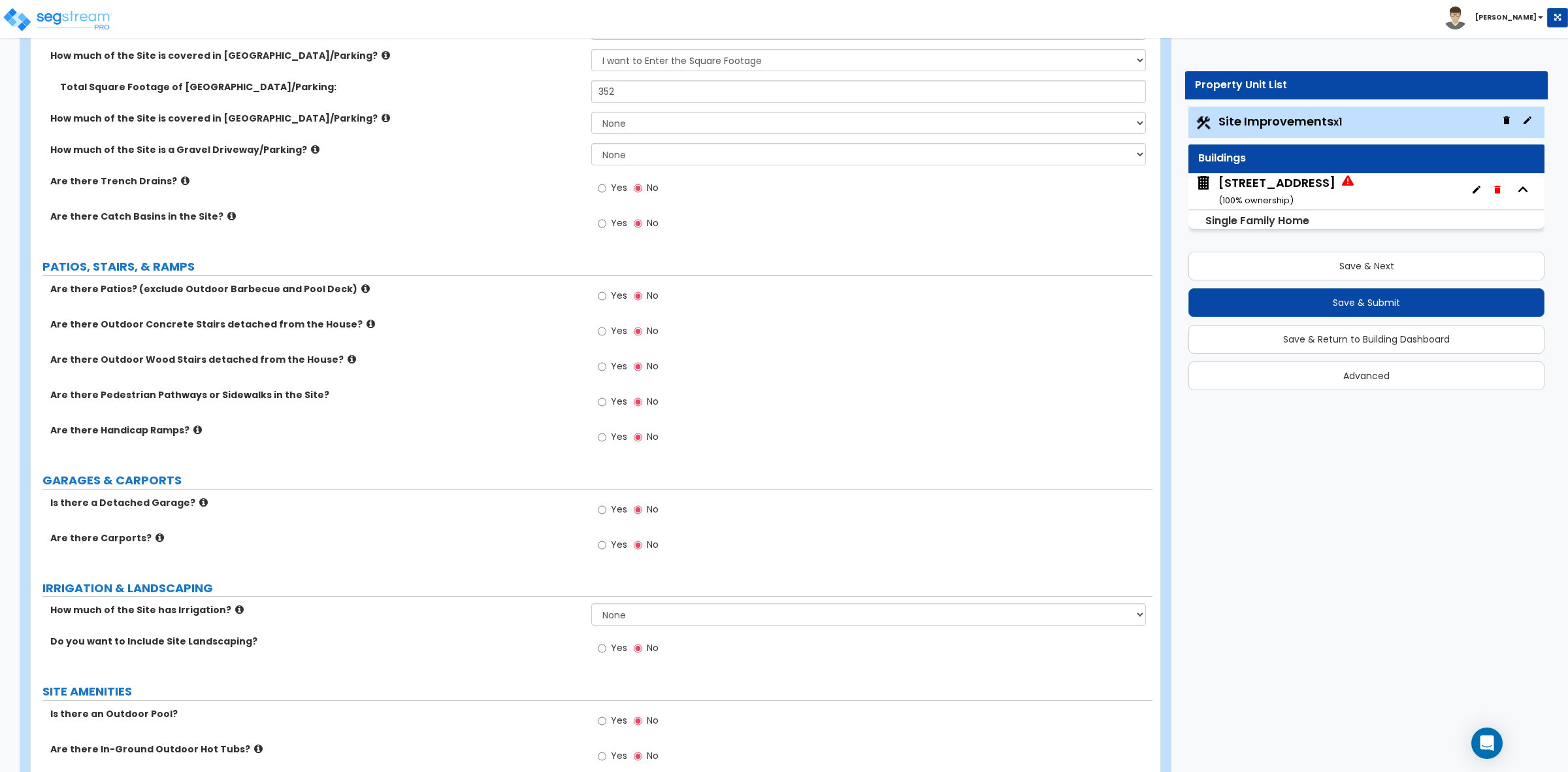
scroll to position [327, 0]
drag, startPoint x: 558, startPoint y: 319, endPoint x: 547, endPoint y: 341, distance: 24.6
click at [547, 340] on div "Are there Patios? (exclude Outdoor Barbecue and Pool Deck) Yes No Are there Out…" at bounding box center [592, 369] width 1102 height 177
click at [547, 341] on div "Are there Outdoor Concrete Stairs detached from the House? Yes No" at bounding box center [592, 334] width 1122 height 35
click at [772, 318] on div "Yes No" at bounding box center [871, 334] width 560 height 35
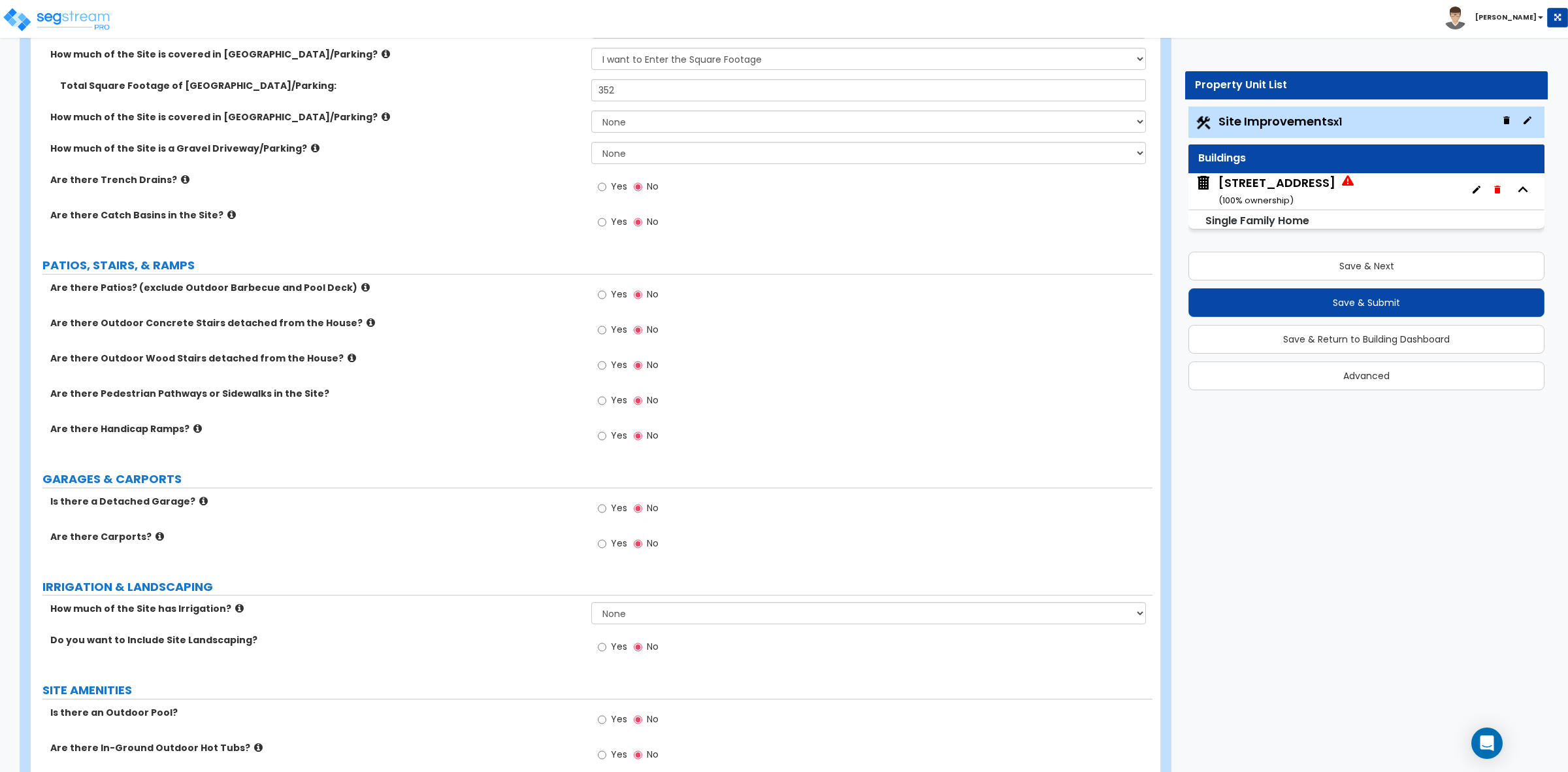
click at [555, 345] on div "Are there Outdoor Concrete Stairs detached from the House? Yes No" at bounding box center [592, 334] width 1122 height 35
click at [894, 365] on div "Yes No" at bounding box center [871, 369] width 560 height 35
click at [499, 328] on label "Are there Outdoor Concrete Stairs detached from the House?" at bounding box center [315, 322] width 531 height 13
click at [505, 308] on div "Are there Patios? (exclude Outdoor Barbecue and Pool Deck) Yes No" at bounding box center [592, 299] width 1122 height 35
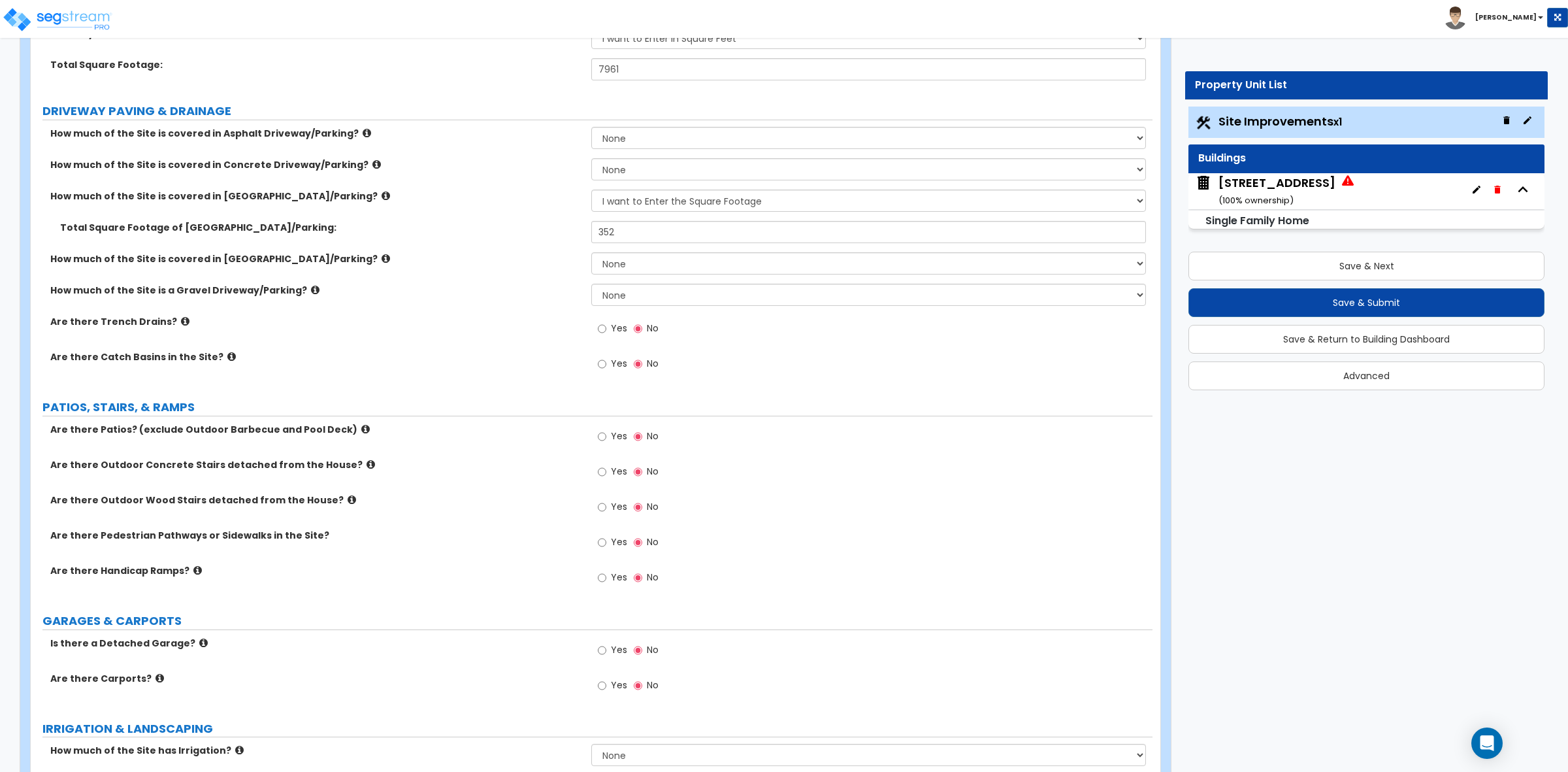
scroll to position [245, 0]
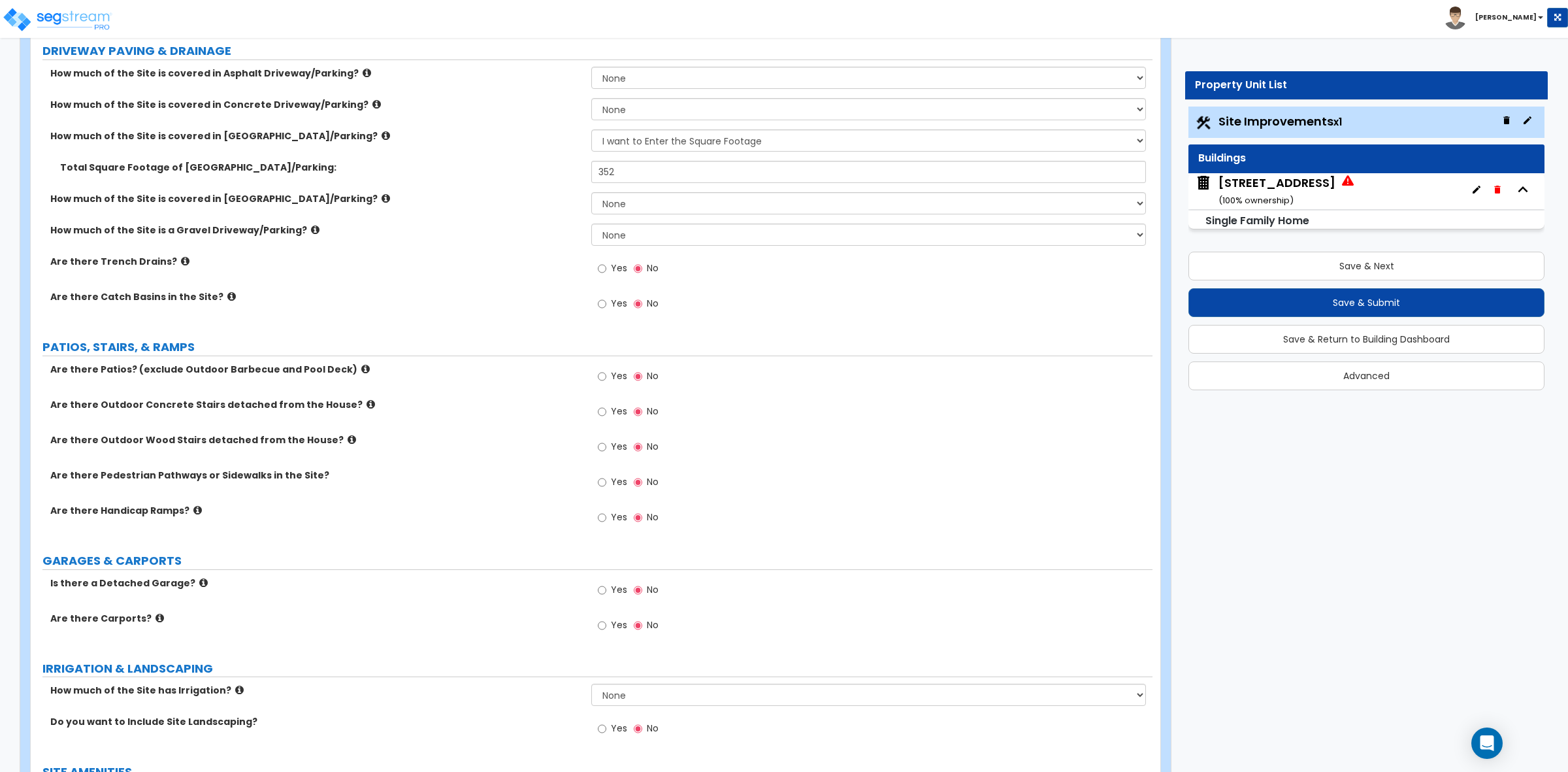
click at [461, 417] on div "Are there Outdoor Concrete Stairs detached from the House? Yes No" at bounding box center [592, 415] width 1122 height 35
click at [489, 471] on label "Are there Pedestrian Pathways or Sidewalks in the Site?" at bounding box center [315, 474] width 531 height 13
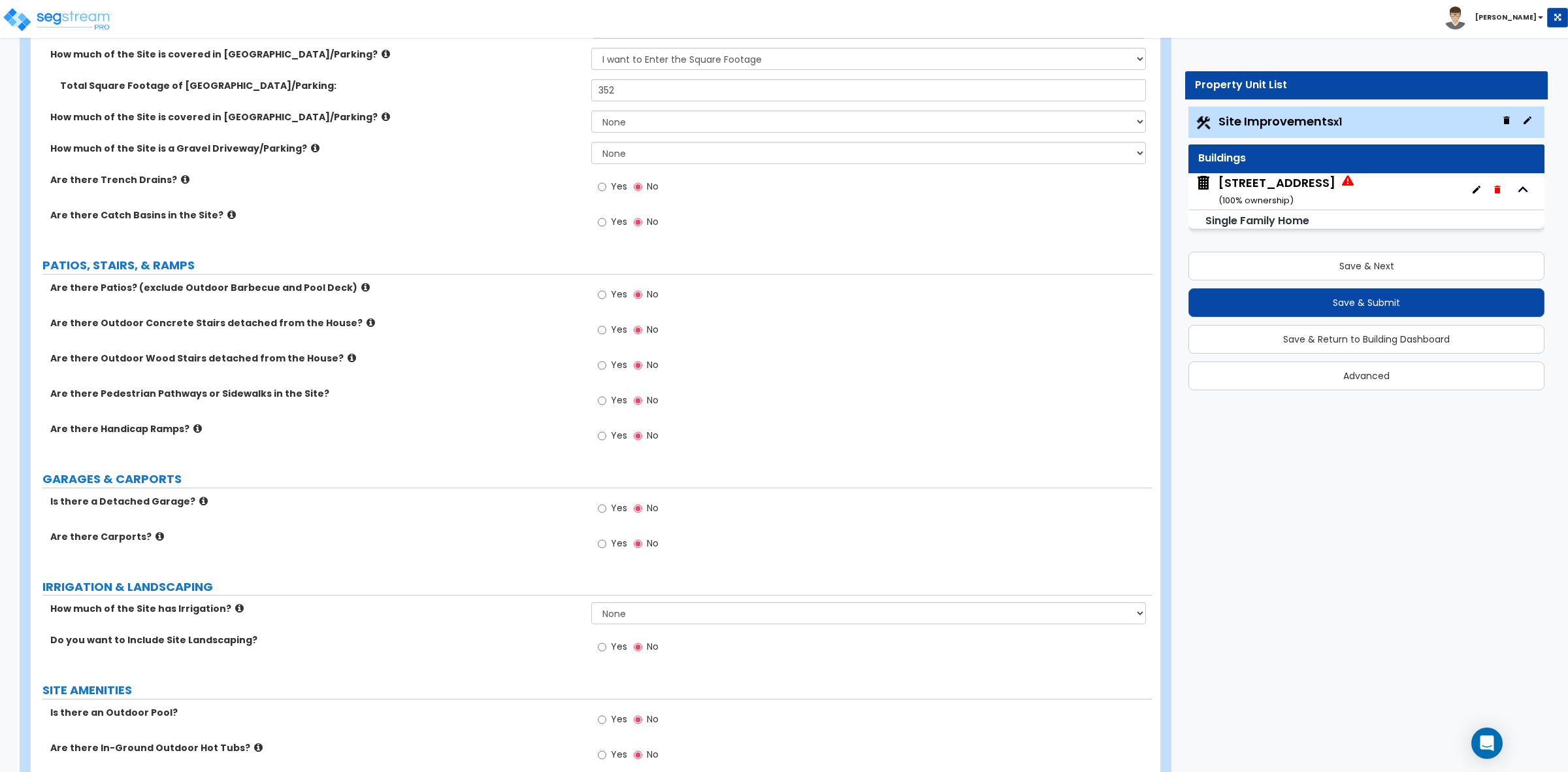
scroll to position [490, 0]
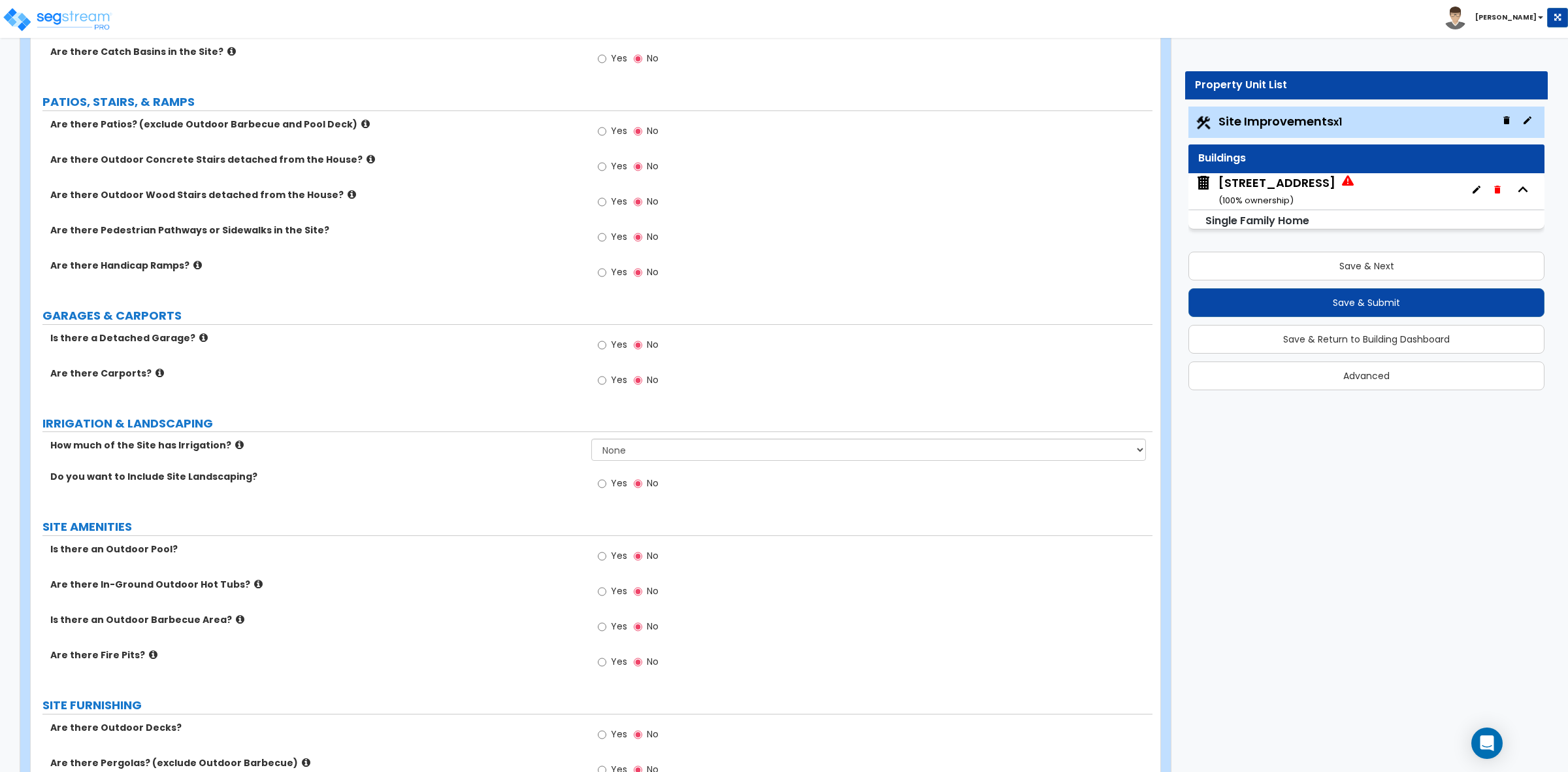
click at [459, 385] on div "Are there Carports? Yes No" at bounding box center [592, 384] width 1122 height 35
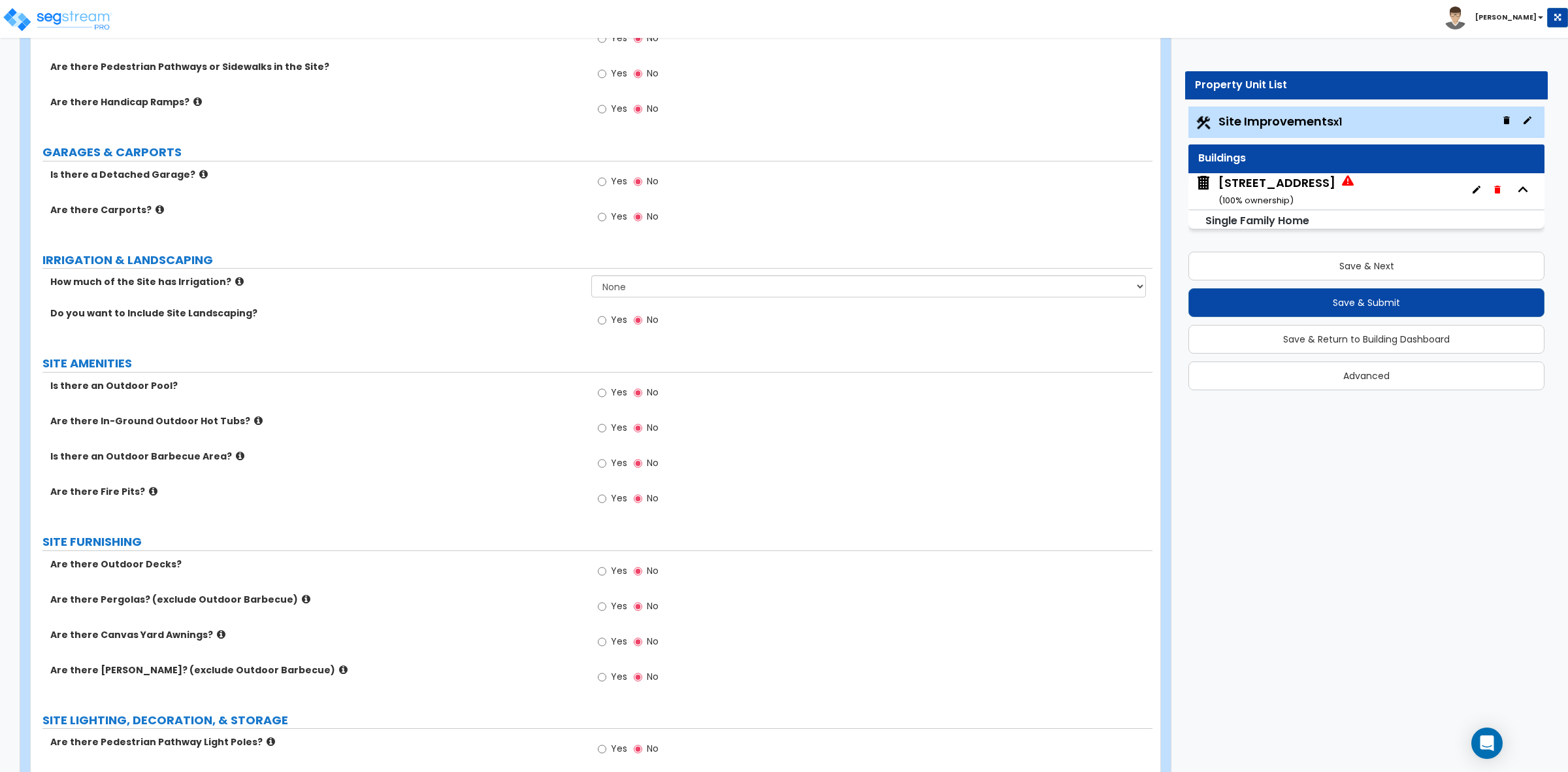
scroll to position [572, 0]
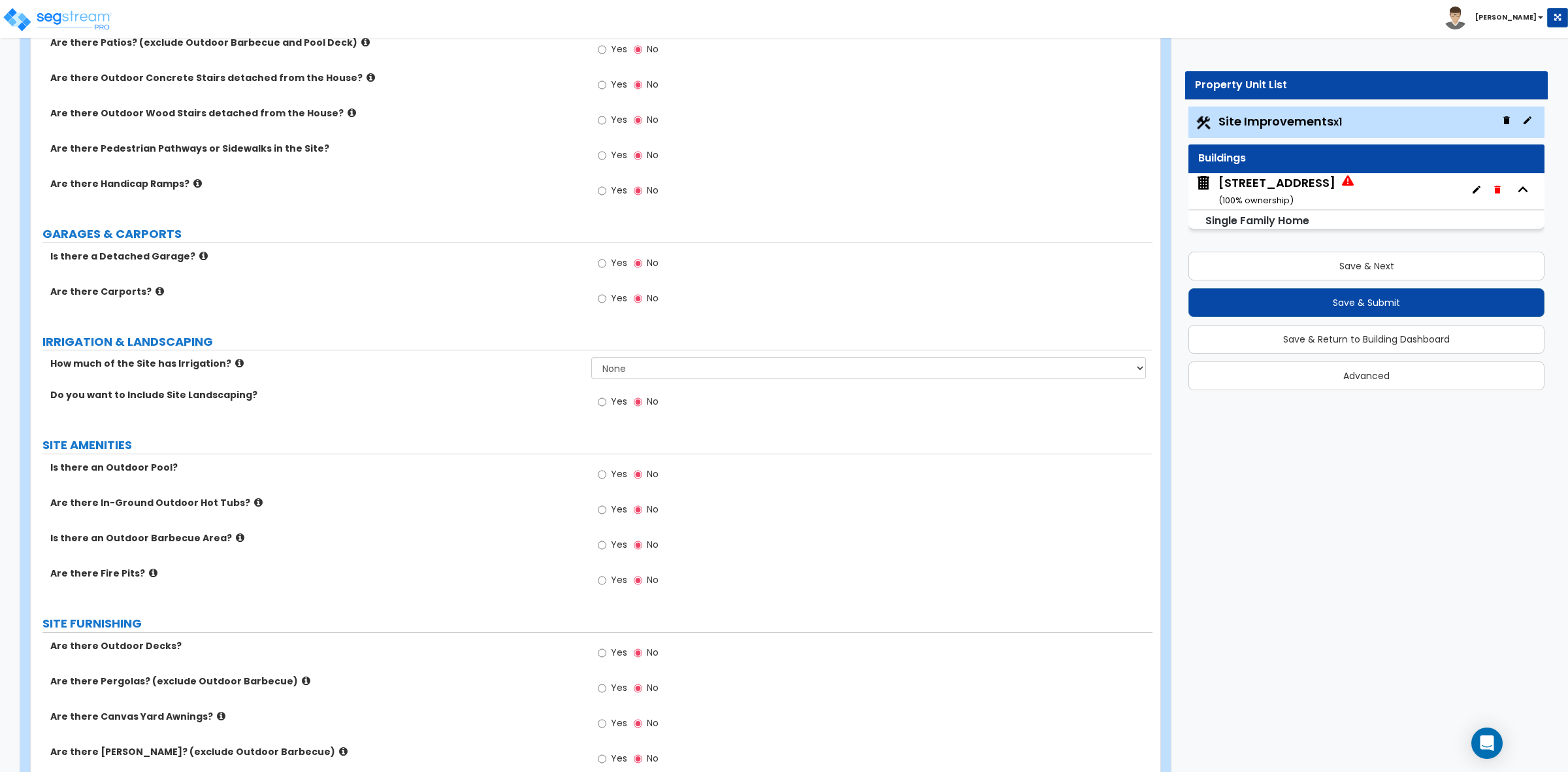
click at [451, 323] on div "LAND AREA How do you want to enter the Land Area of the Site? I want to Enter i…" at bounding box center [592, 554] width 1102 height 1878
click at [155, 292] on icon at bounding box center [159, 291] width 9 height 9
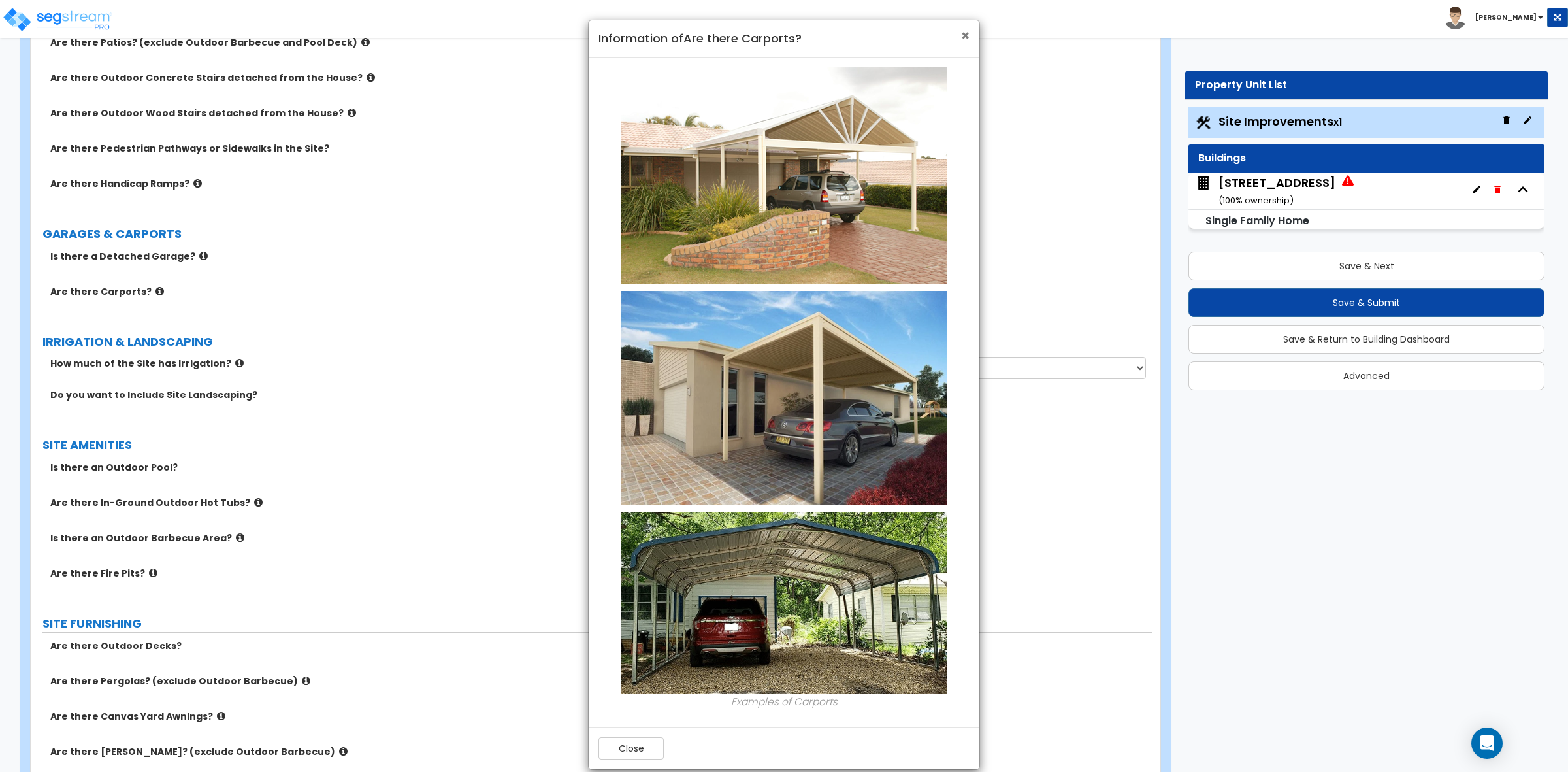
click at [963, 38] on span "×" at bounding box center [965, 36] width 9 height 19
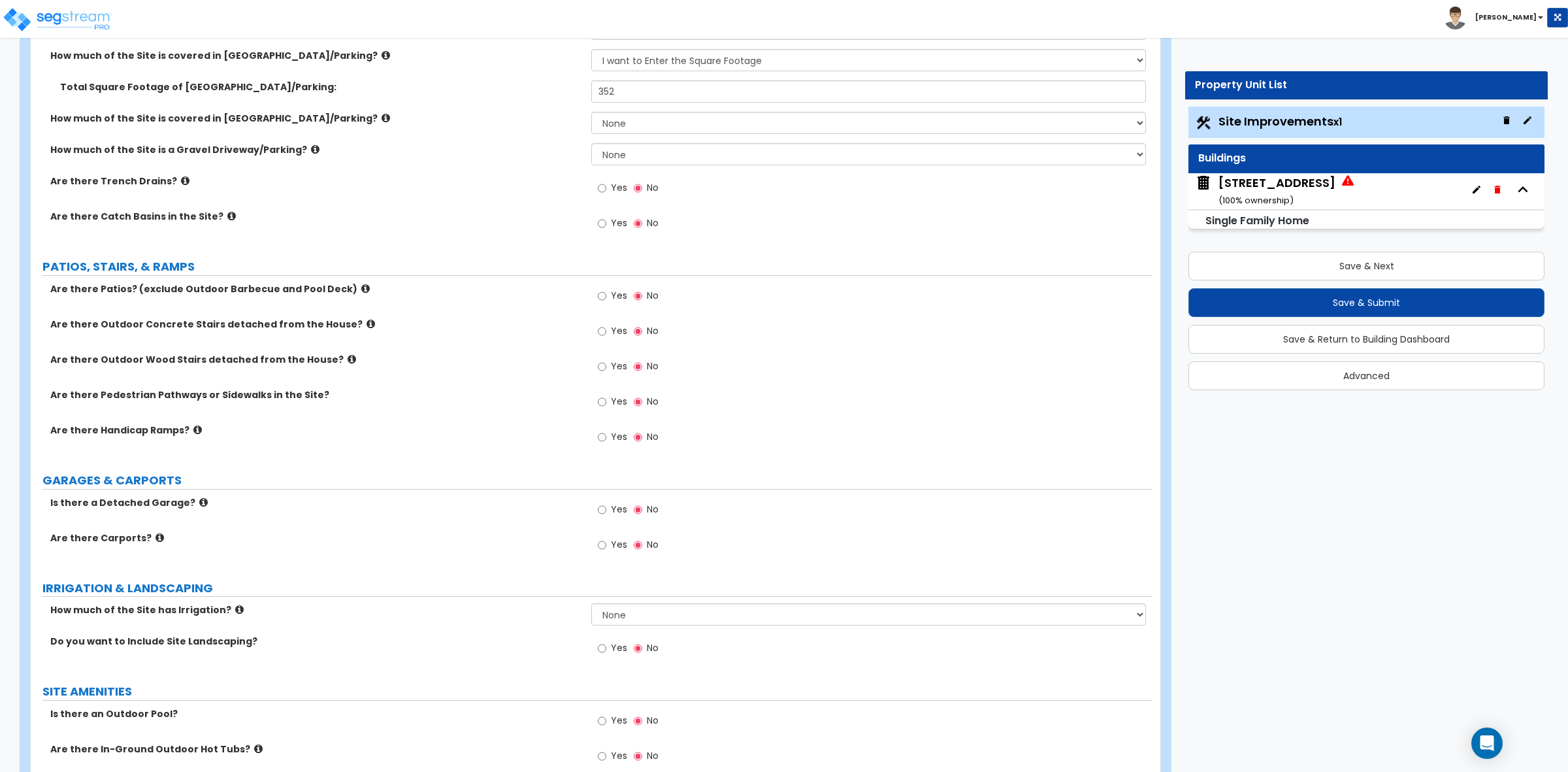
scroll to position [327, 0]
drag, startPoint x: 517, startPoint y: 342, endPoint x: 513, endPoint y: 350, distance: 8.9
click at [513, 350] on div "Are there Outdoor Concrete Stairs detached from the House? Yes No" at bounding box center [592, 334] width 1122 height 35
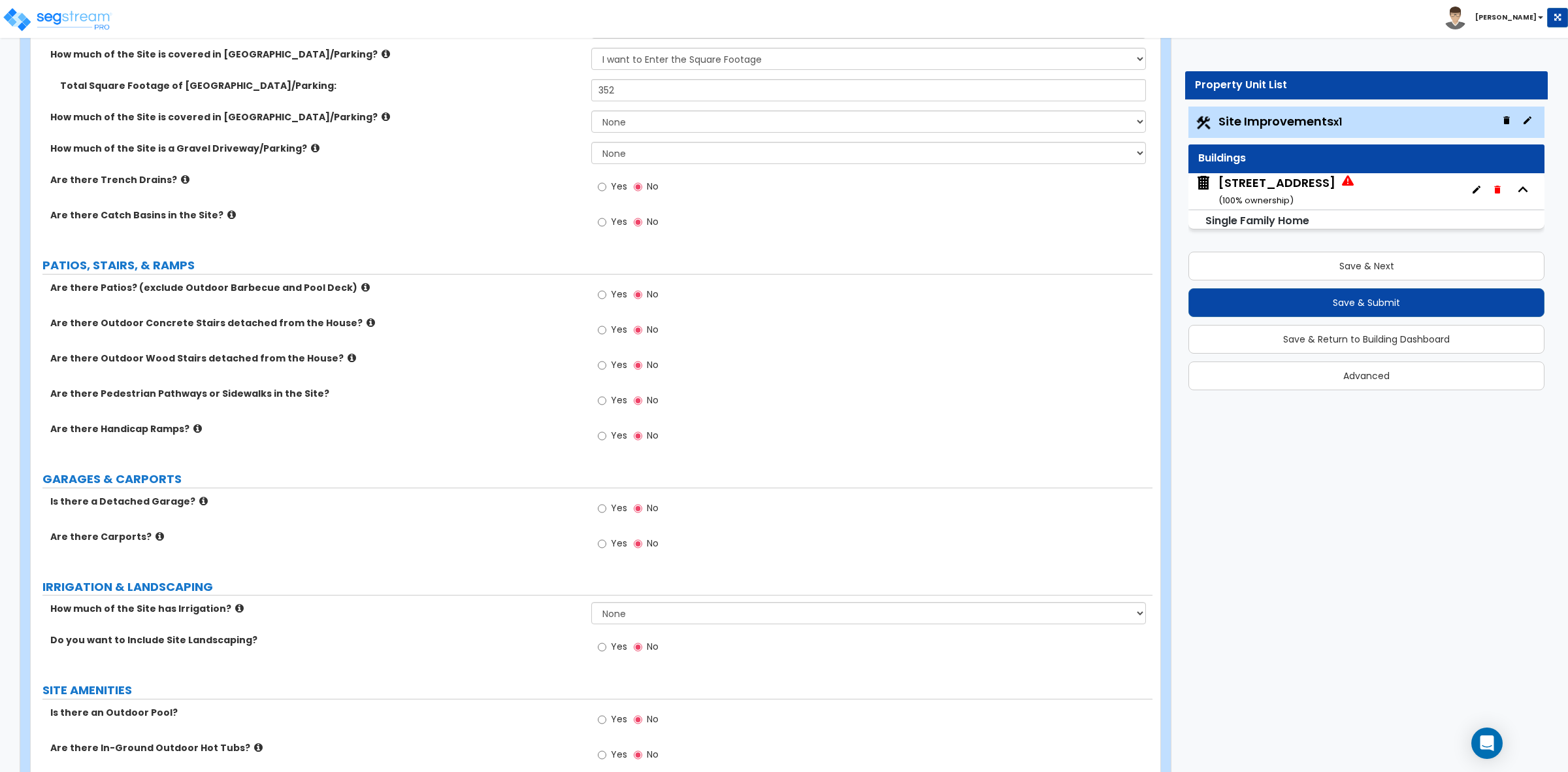
click at [514, 350] on div "Are there Outdoor Concrete Stairs detached from the House? Yes No" at bounding box center [592, 334] width 1122 height 35
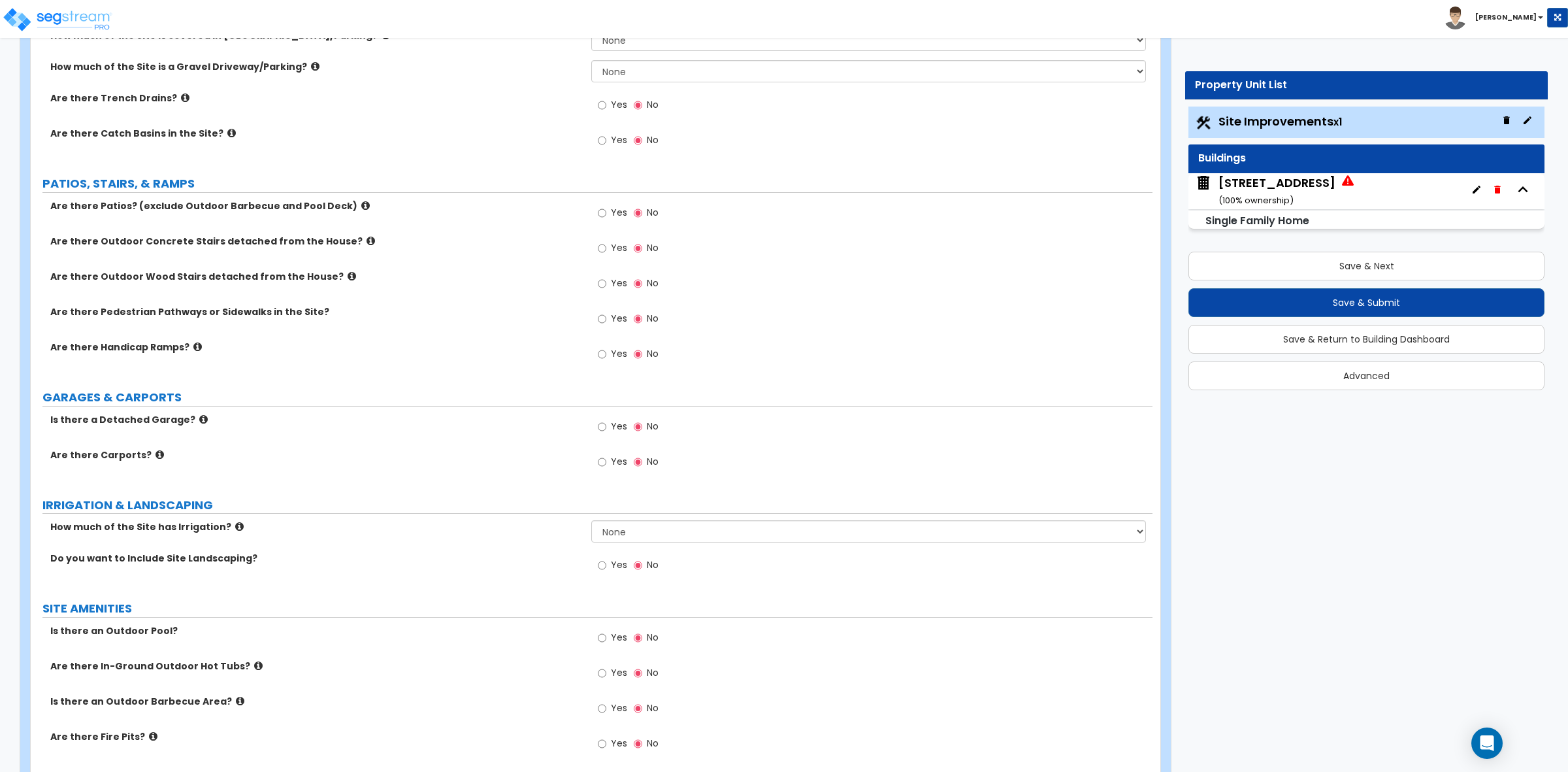
scroll to position [407, 0]
click at [482, 444] on div "Is there a Detached Garage? Yes No" at bounding box center [592, 432] width 1122 height 35
click at [482, 421] on label "Is there a Detached Garage?" at bounding box center [315, 421] width 531 height 13
click at [485, 414] on div "LAND AREA How do you want to enter the Land Area of the Site? I want to Enter i…" at bounding box center [592, 720] width 1102 height 1878
click at [527, 421] on label "Is there a Detached Garage?" at bounding box center [315, 421] width 531 height 13
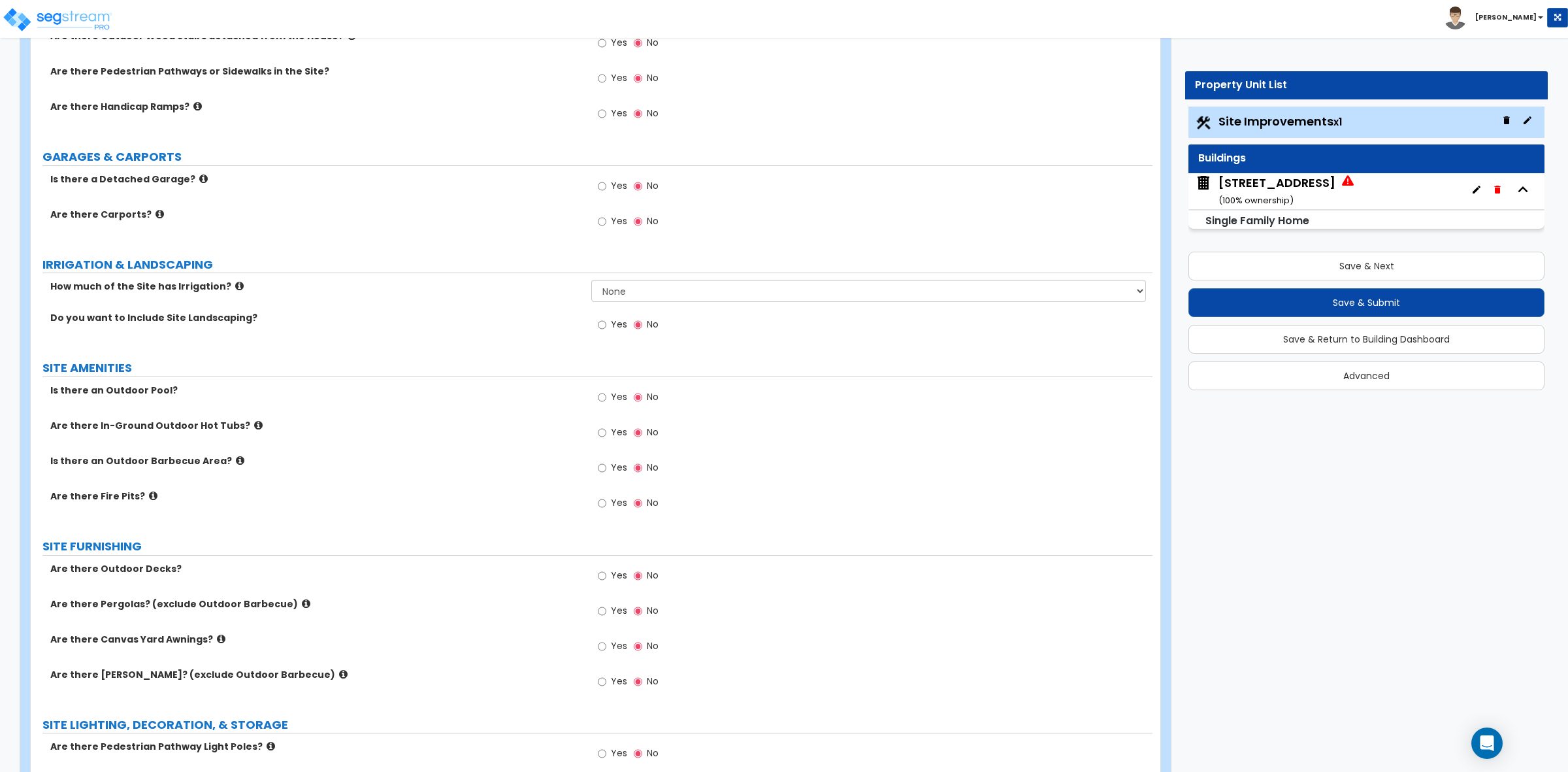
scroll to position [570, 0]
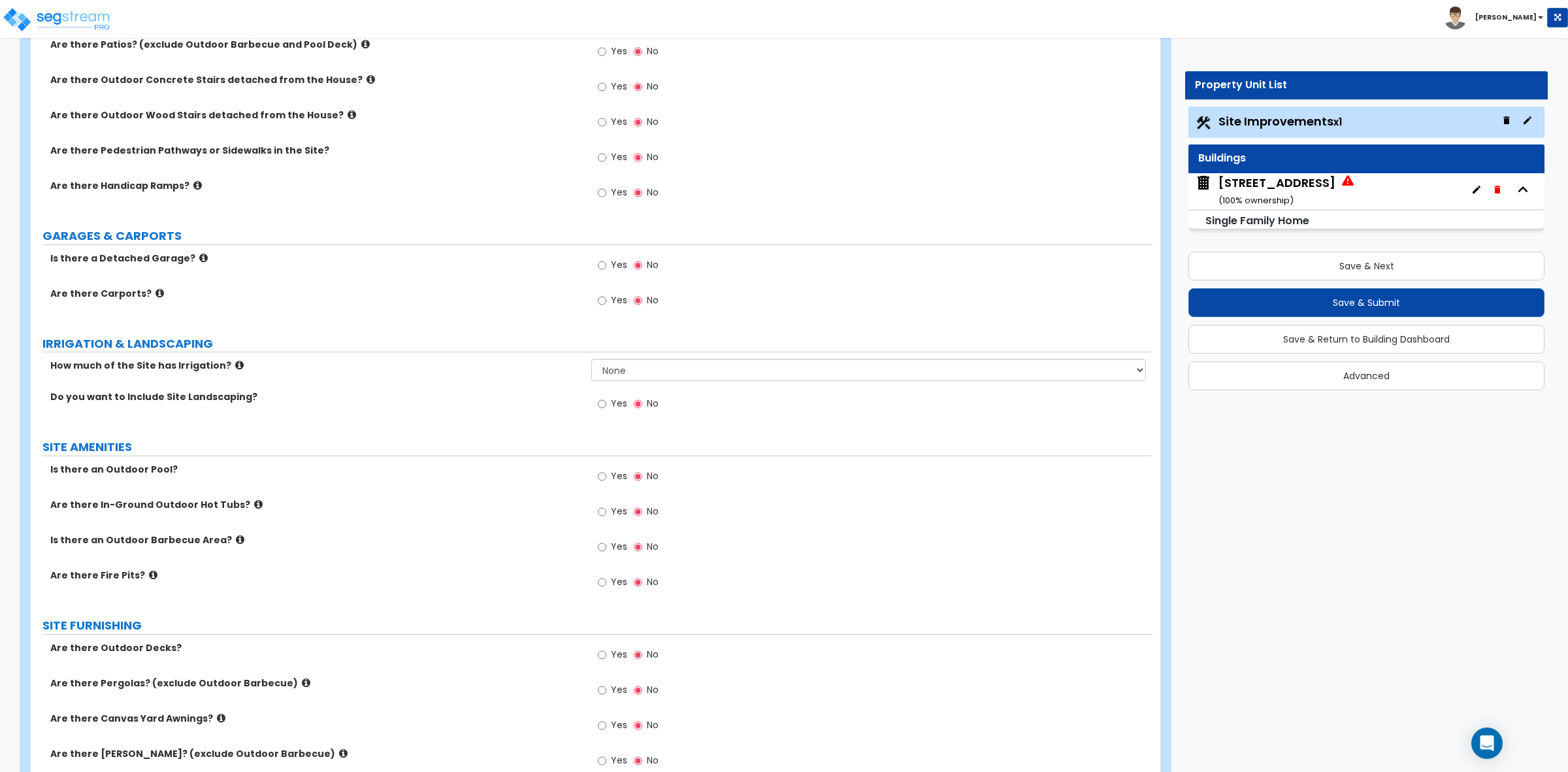
click at [409, 380] on div "How much of the Site has Irrigation? None I want to Enter an Approximate Percen…" at bounding box center [592, 374] width 1122 height 32
click at [546, 366] on label "How much of the Site has Irrigation?" at bounding box center [315, 365] width 531 height 13
click at [547, 311] on div "Are there Carports? Yes No" at bounding box center [592, 304] width 1122 height 35
click at [625, 374] on select "None I want to Enter an Approximate Percentage I want to Enter the Square Foota…" at bounding box center [869, 370] width 554 height 22
click at [502, 361] on label "How much of the Site has Irrigation?" at bounding box center [315, 365] width 531 height 13
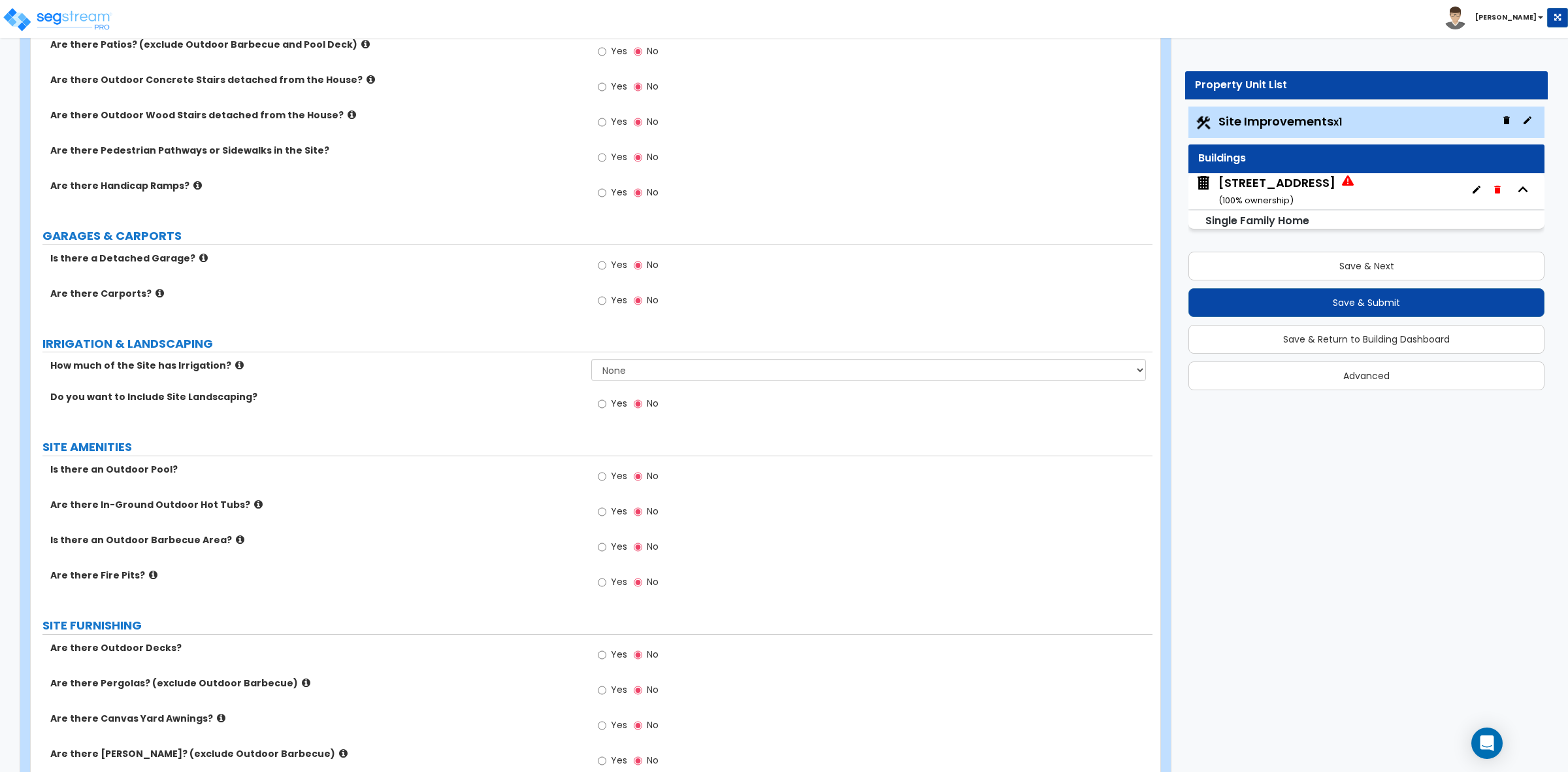
click at [608, 418] on div "Yes No" at bounding box center [628, 404] width 74 height 30
click at [599, 407] on input "Yes" at bounding box center [602, 403] width 9 height 15
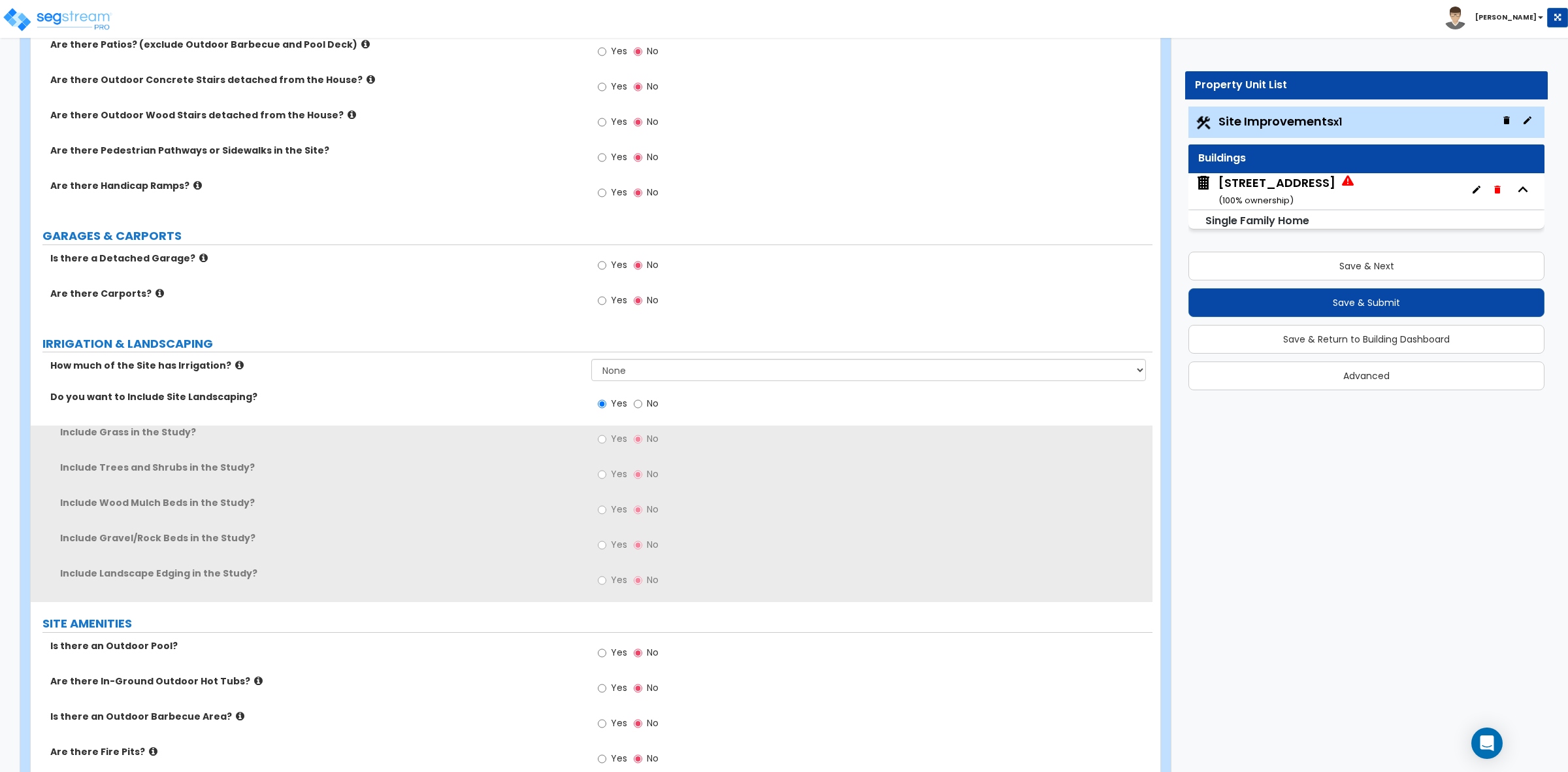
click at [506, 407] on div "Do you want to Include Site Landscaping? Yes No" at bounding box center [592, 407] width 1122 height 35
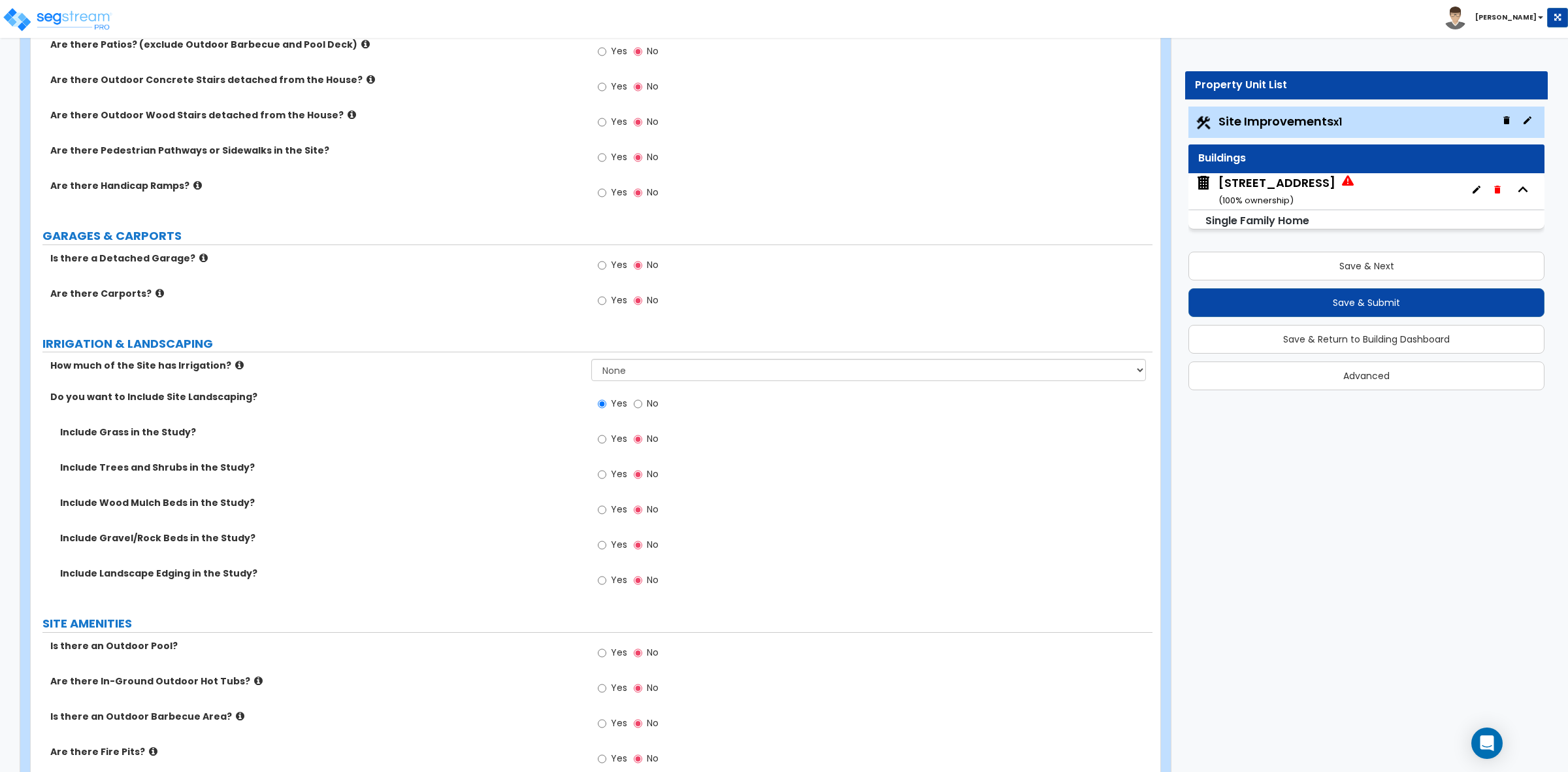
click at [625, 406] on span "Yes" at bounding box center [618, 403] width 16 height 13
click at [606, 406] on input "Yes" at bounding box center [602, 403] width 9 height 15
click at [629, 403] on div "Yes No" at bounding box center [628, 404] width 74 height 30
click at [634, 402] on input "No" at bounding box center [638, 403] width 9 height 15
radio input "false"
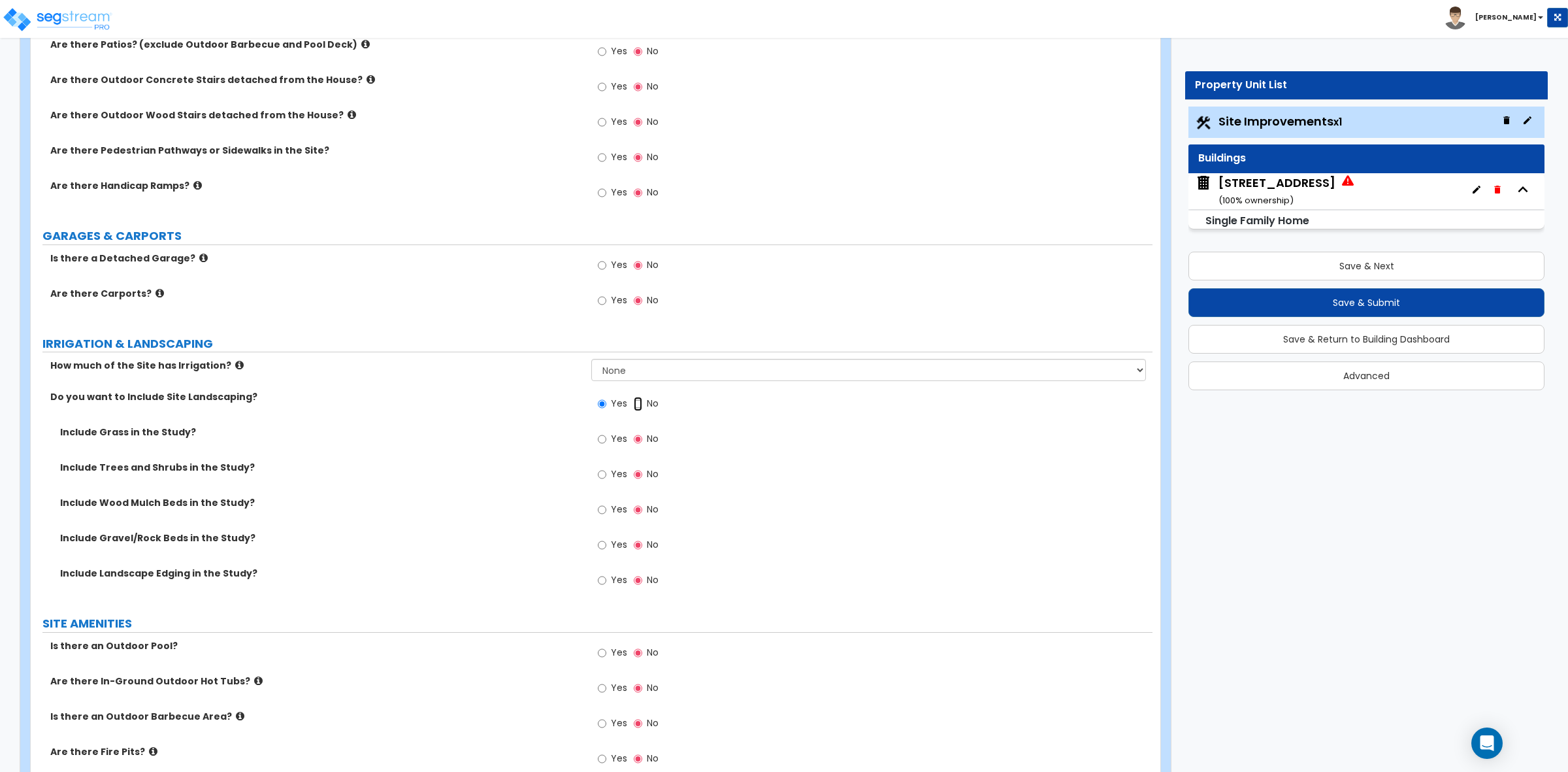
radio input "true"
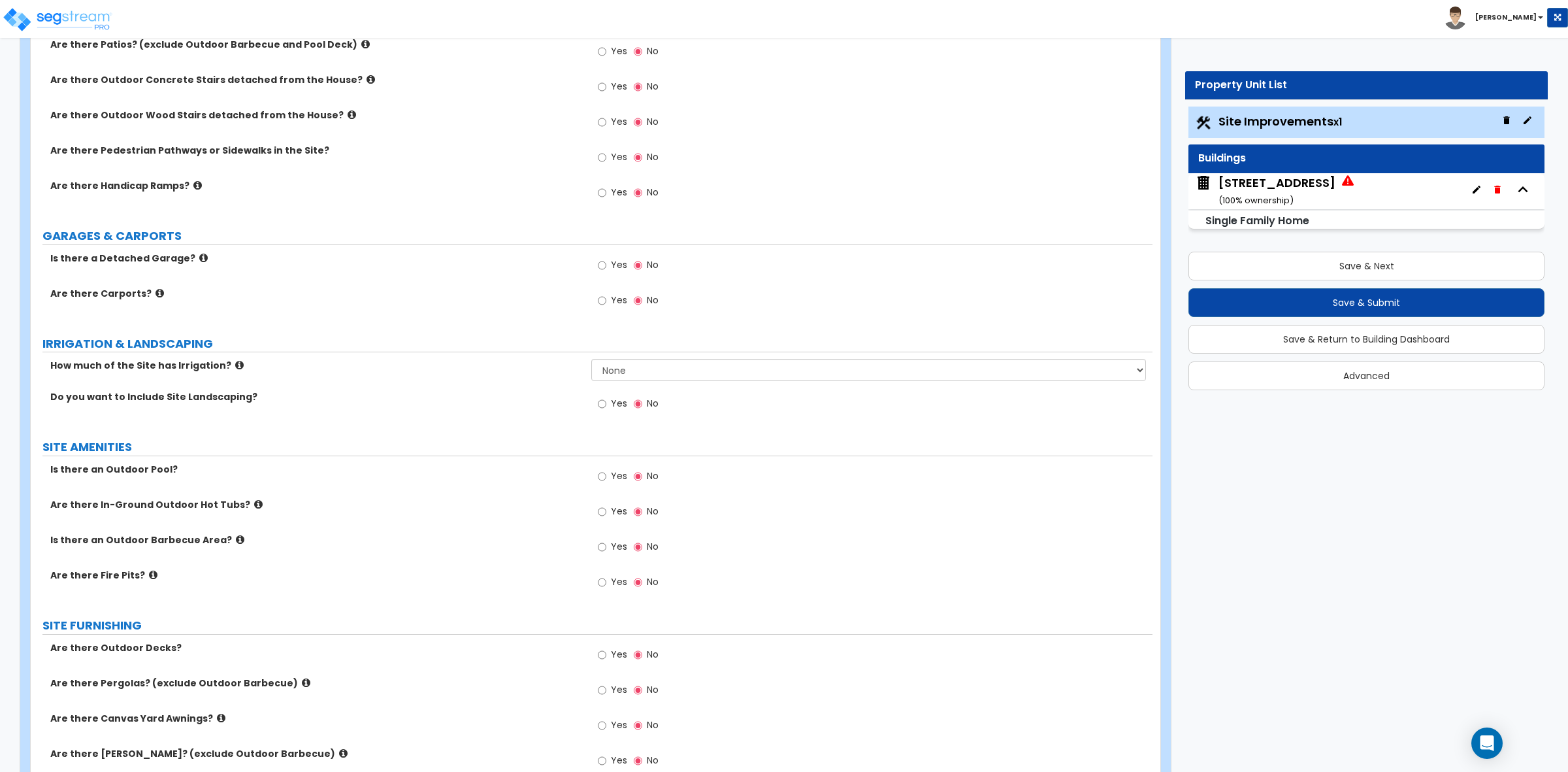
click at [738, 438] on div "LAND AREA How do you want to enter the Land Area of the Site? I want to Enter i…" at bounding box center [592, 556] width 1102 height 1878
click at [880, 413] on div "Yes No" at bounding box center [871, 407] width 560 height 35
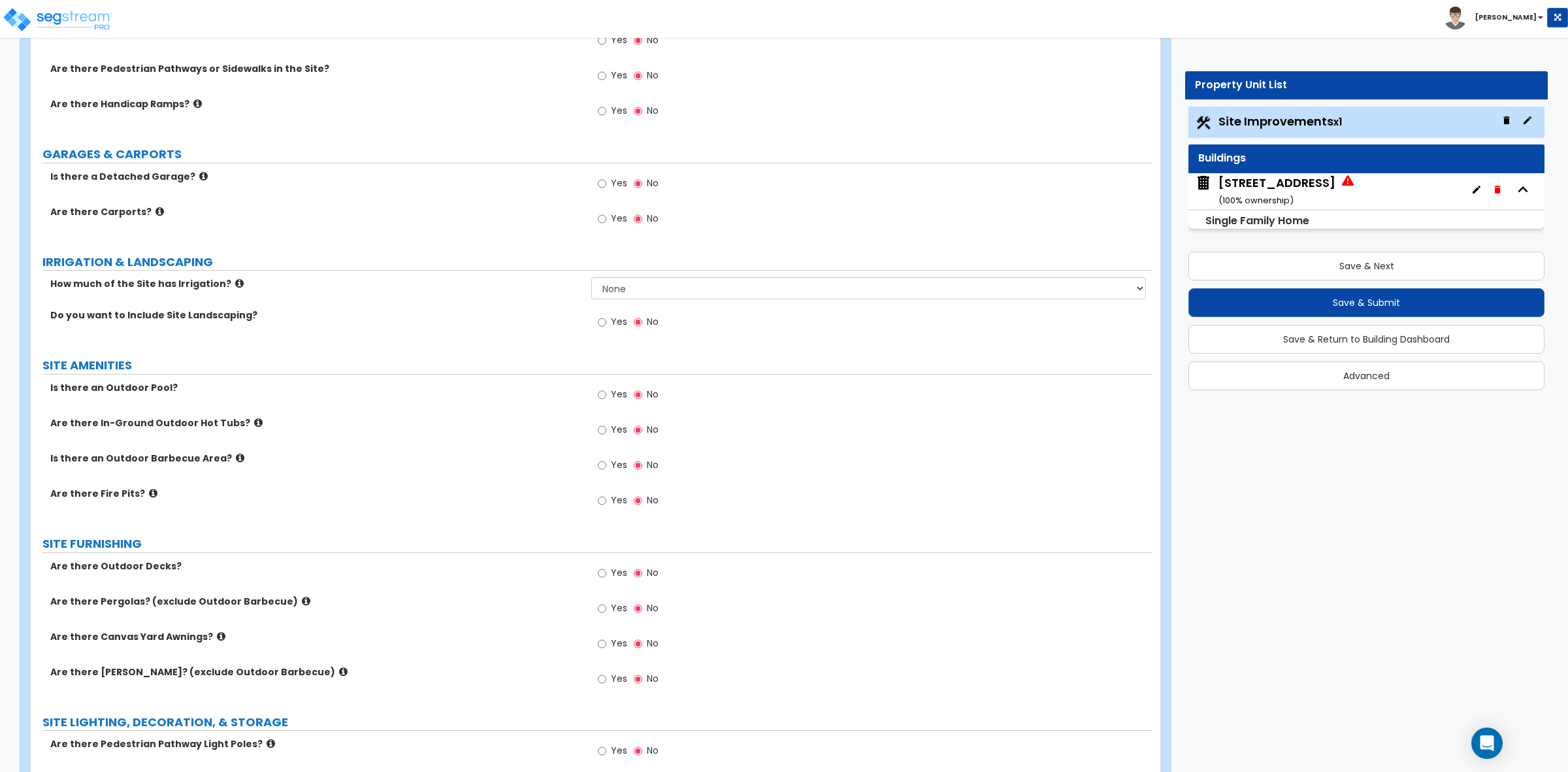
click at [648, 354] on div "LAND AREA How do you want to enter the Land Area of the Site? I want to Enter i…" at bounding box center [592, 475] width 1102 height 1878
click at [625, 354] on div "LAND AREA How do you want to enter the Land Area of the Site? I want to Enter i…" at bounding box center [592, 475] width 1102 height 1878
click at [602, 357] on div "LAND AREA How do you want to enter the Land Area of the Site? I want to Enter i…" at bounding box center [592, 475] width 1102 height 1878
click at [642, 362] on label "SITE AMENITIES" at bounding box center [598, 365] width 1110 height 17
click at [599, 357] on div "LAND AREA How do you want to enter the Land Area of the Site? I want to Enter i…" at bounding box center [592, 475] width 1102 height 1878
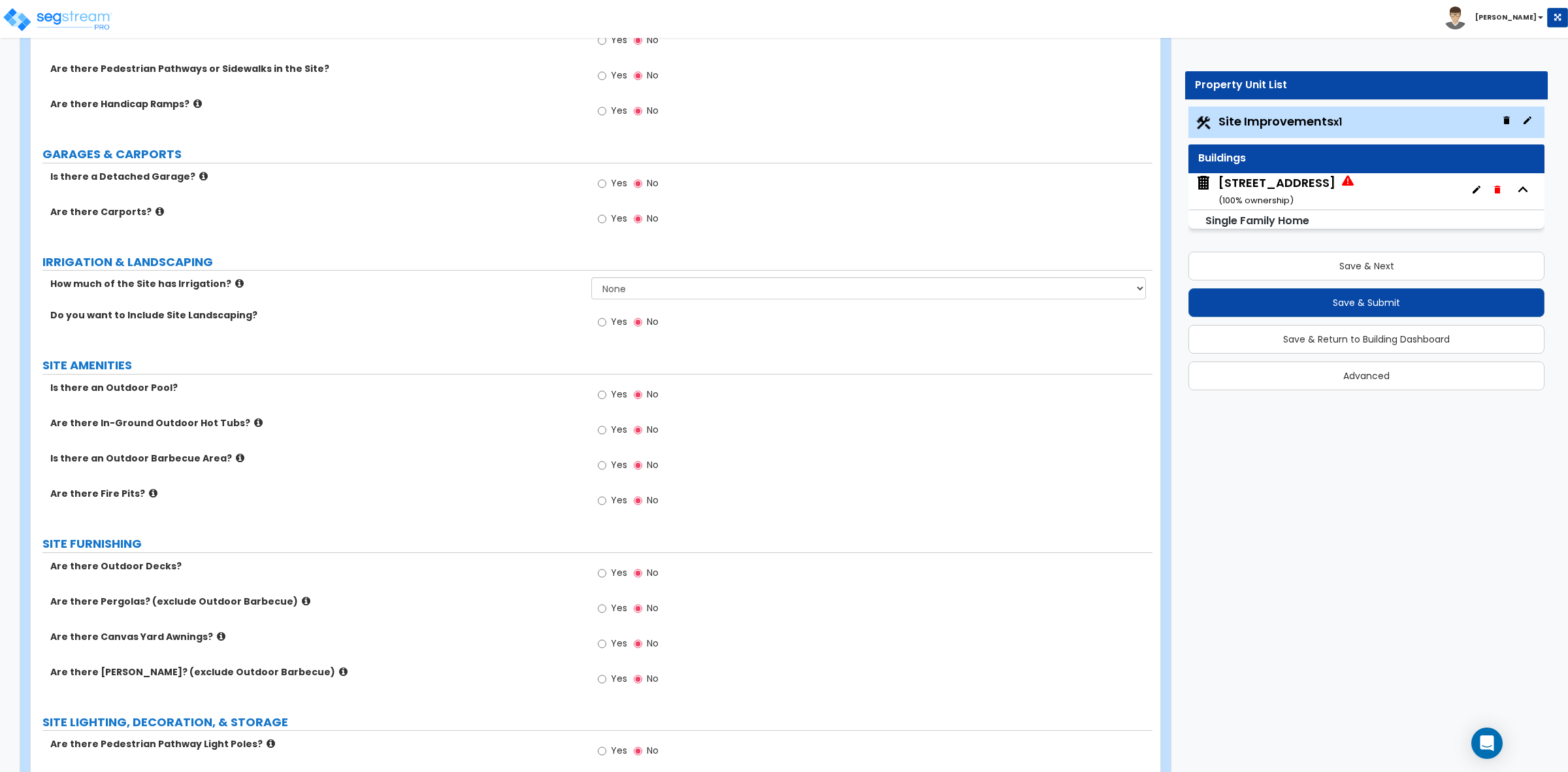
click at [569, 360] on label "SITE AMENITIES" at bounding box center [598, 365] width 1110 height 17
click at [634, 357] on label "SITE AMENITIES" at bounding box center [598, 365] width 1110 height 17
click at [544, 342] on div "Do you want to Include Site Landscaping? Yes No" at bounding box center [592, 326] width 1122 height 35
click at [541, 334] on div "Do you want to Include Site Landscaping? Yes No" at bounding box center [592, 326] width 1122 height 35
click at [541, 335] on div "Do you want to Include Site Landscaping? Yes No" at bounding box center [592, 326] width 1122 height 35
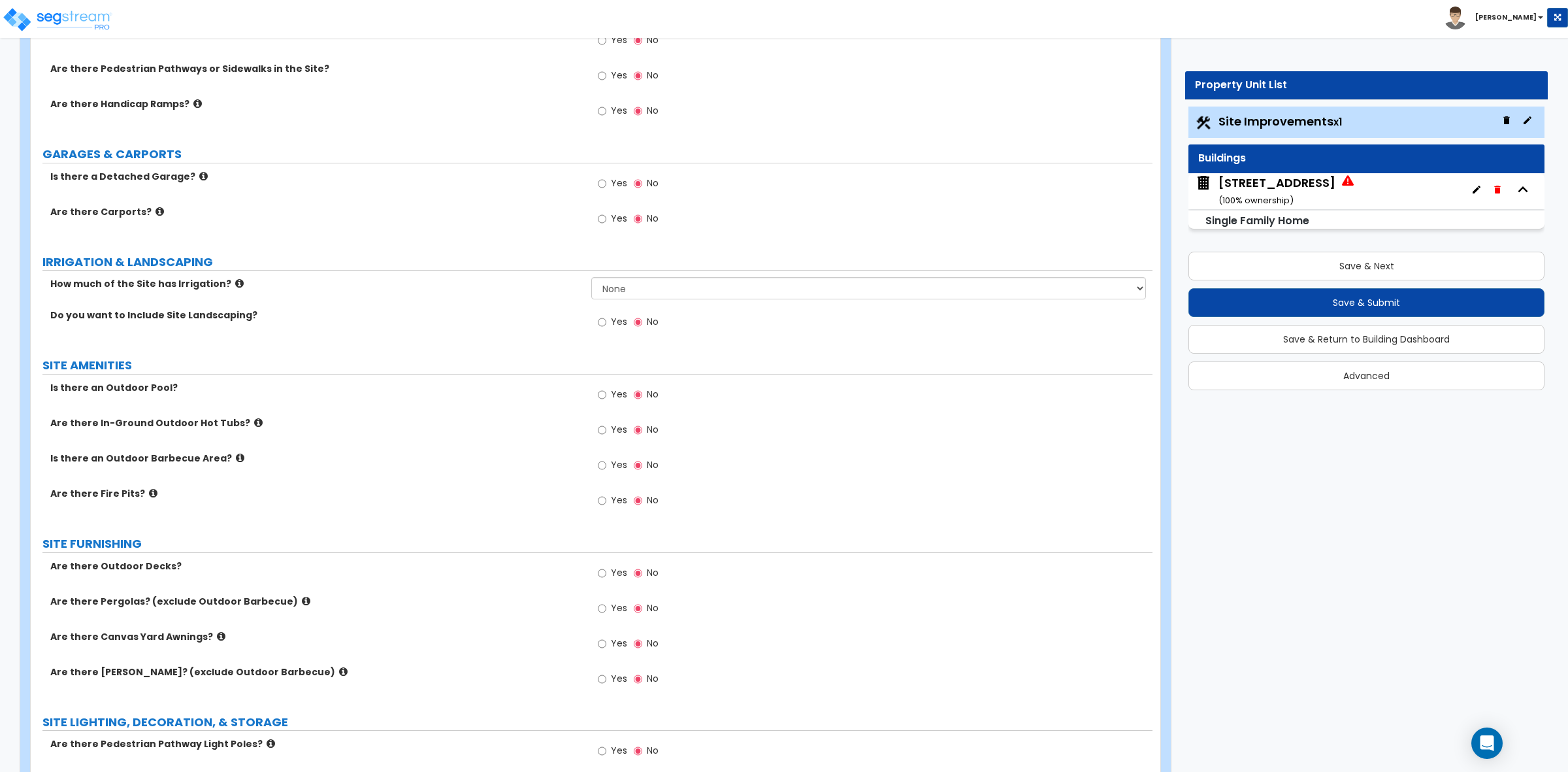
drag, startPoint x: 737, startPoint y: 354, endPoint x: 728, endPoint y: 360, distance: 10.8
click at [737, 358] on div "LAND AREA How do you want to enter the Land Area of the Site? I want to Enter i…" at bounding box center [592, 475] width 1102 height 1878
click at [663, 295] on select "None I want to Enter an Approximate Percentage I want to Enter the Square Foota…" at bounding box center [869, 288] width 554 height 22
click at [510, 289] on label "How much of the Site has Irrigation?" at bounding box center [315, 283] width 531 height 13
click at [657, 295] on select "None I want to Enter an Approximate Percentage I want to Enter the Square Foota…" at bounding box center [869, 288] width 554 height 22
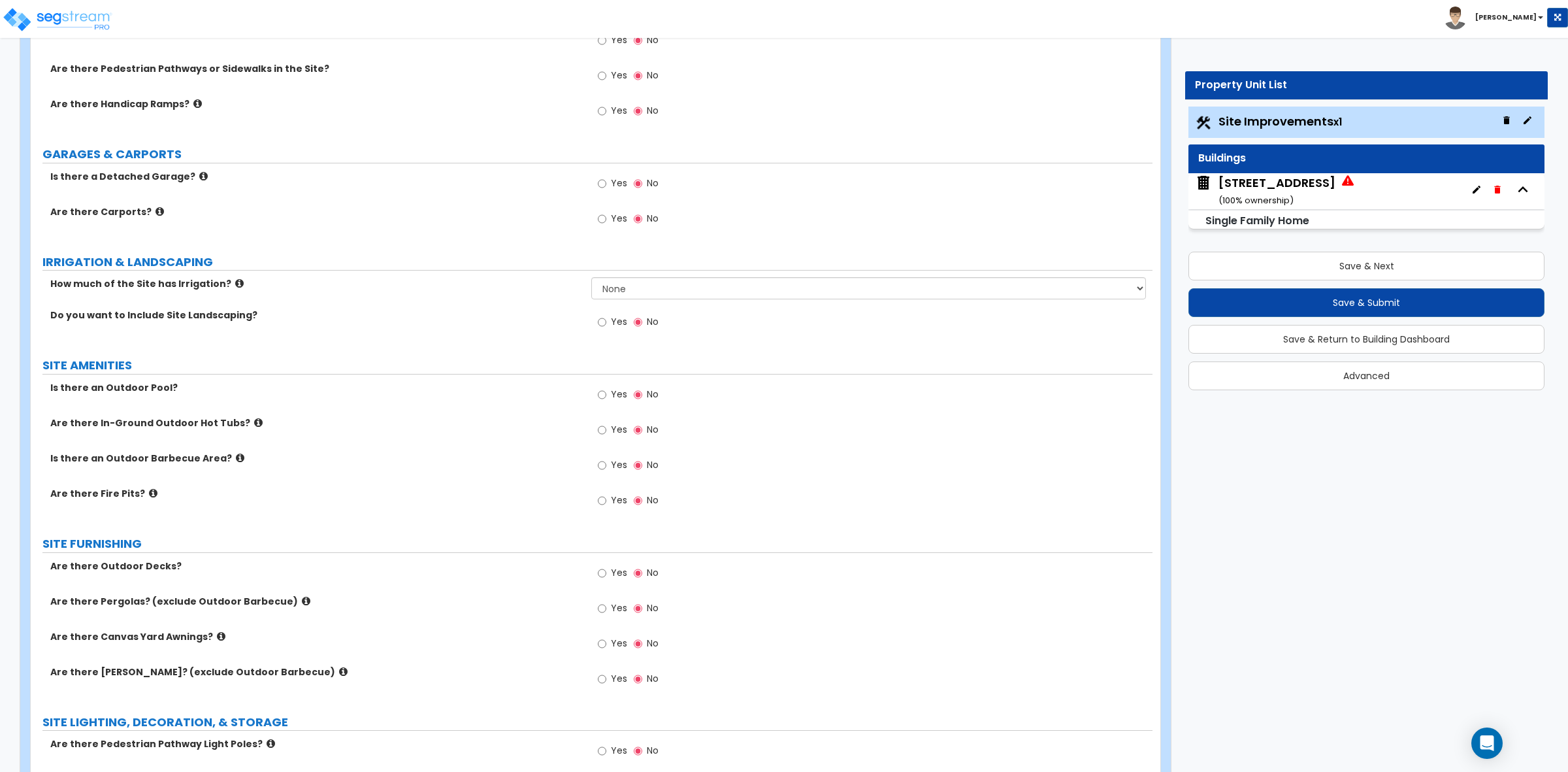
click at [502, 286] on label "How much of the Site has Irrigation?" at bounding box center [315, 283] width 531 height 13
click at [553, 307] on div "How much of the Site has Irrigation? None I want to Enter an Approximate Percen…" at bounding box center [592, 293] width 1122 height 32
click at [599, 287] on select "None I want to Enter an Approximate Percentage I want to Enter the Square Foota…" at bounding box center [869, 288] width 554 height 22
click at [556, 299] on div "How much of the Site has Irrigation? None I want to Enter an Approximate Percen…" at bounding box center [592, 293] width 1122 height 32
click at [599, 288] on select "None I want to Enter an Approximate Percentage I want to Enter the Square Foota…" at bounding box center [869, 288] width 554 height 22
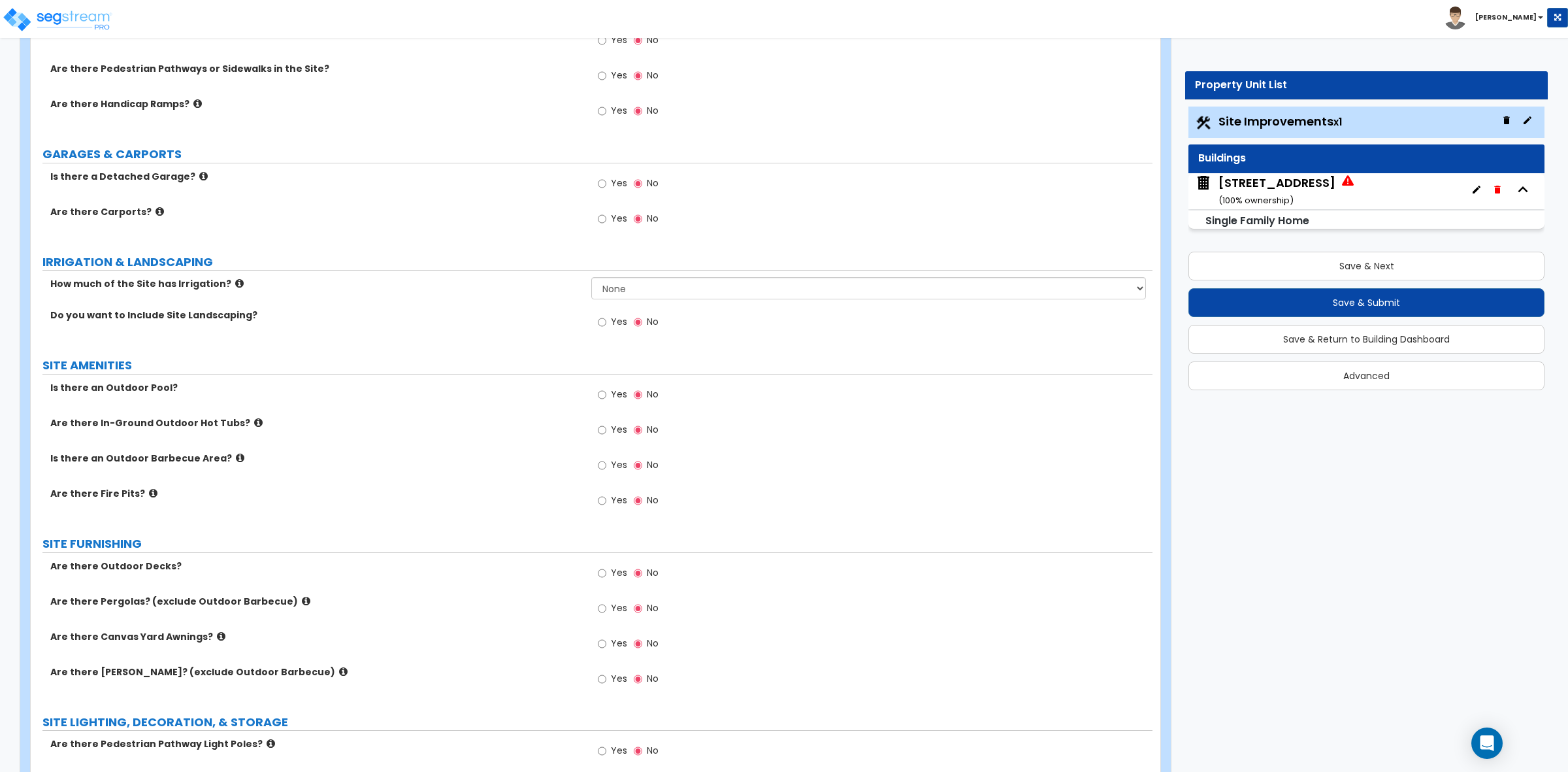
click at [563, 293] on div "How much of the Site has Irrigation? None I want to Enter an Approximate Percen…" at bounding box center [592, 293] width 1122 height 32
click at [535, 306] on div "How much of the Site has Irrigation? None I want to Enter an Approximate Percen…" at bounding box center [592, 293] width 1122 height 32
click at [546, 289] on label "How much of the Site has Irrigation?" at bounding box center [315, 283] width 531 height 13
click at [538, 339] on div "Do you want to Include Site Landscaping? Yes No" at bounding box center [592, 326] width 1122 height 35
click at [487, 394] on label "Is there an Outdoor Pool?" at bounding box center [315, 387] width 531 height 13
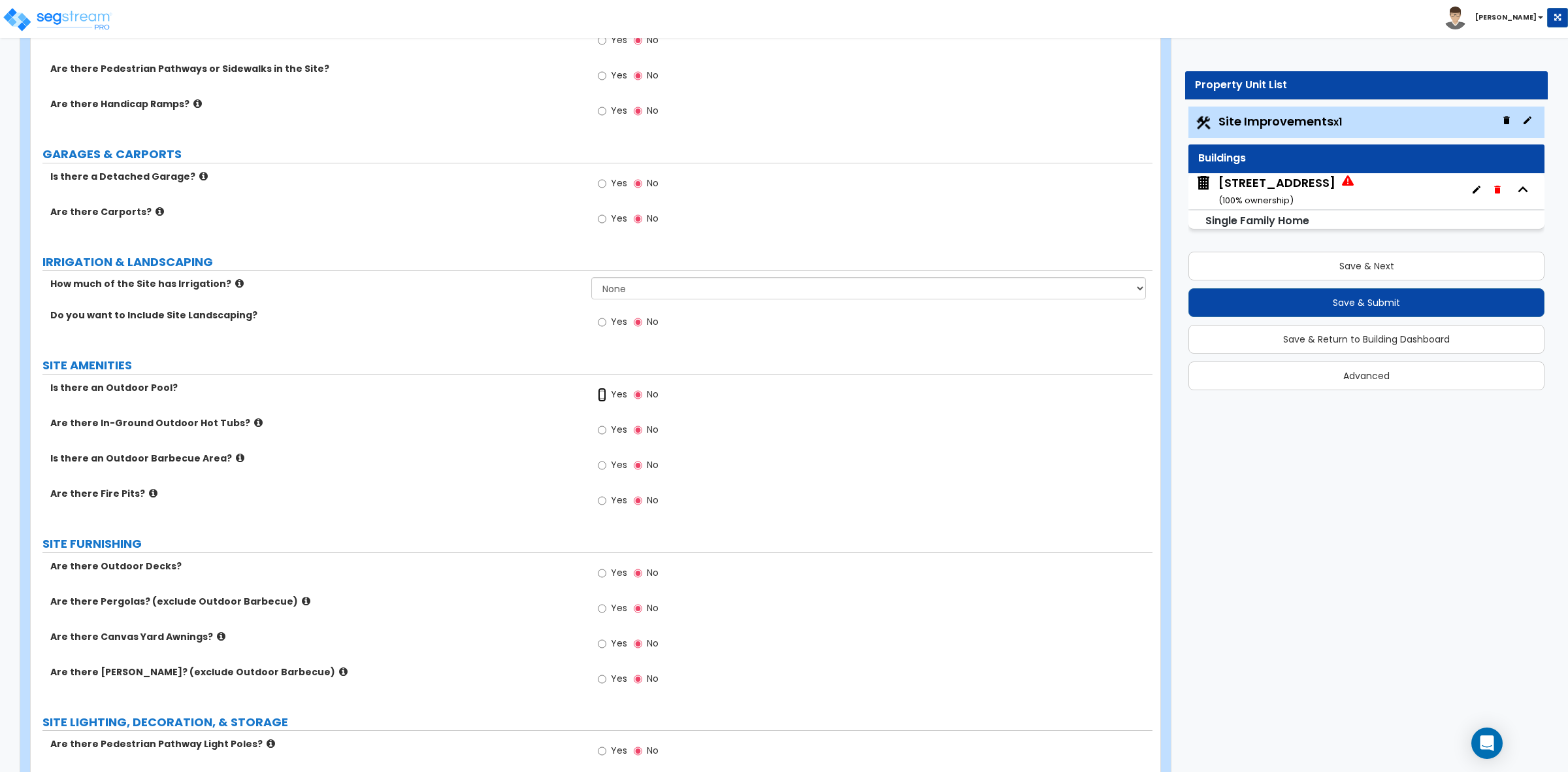
click at [599, 397] on input "Yes" at bounding box center [602, 394] width 9 height 15
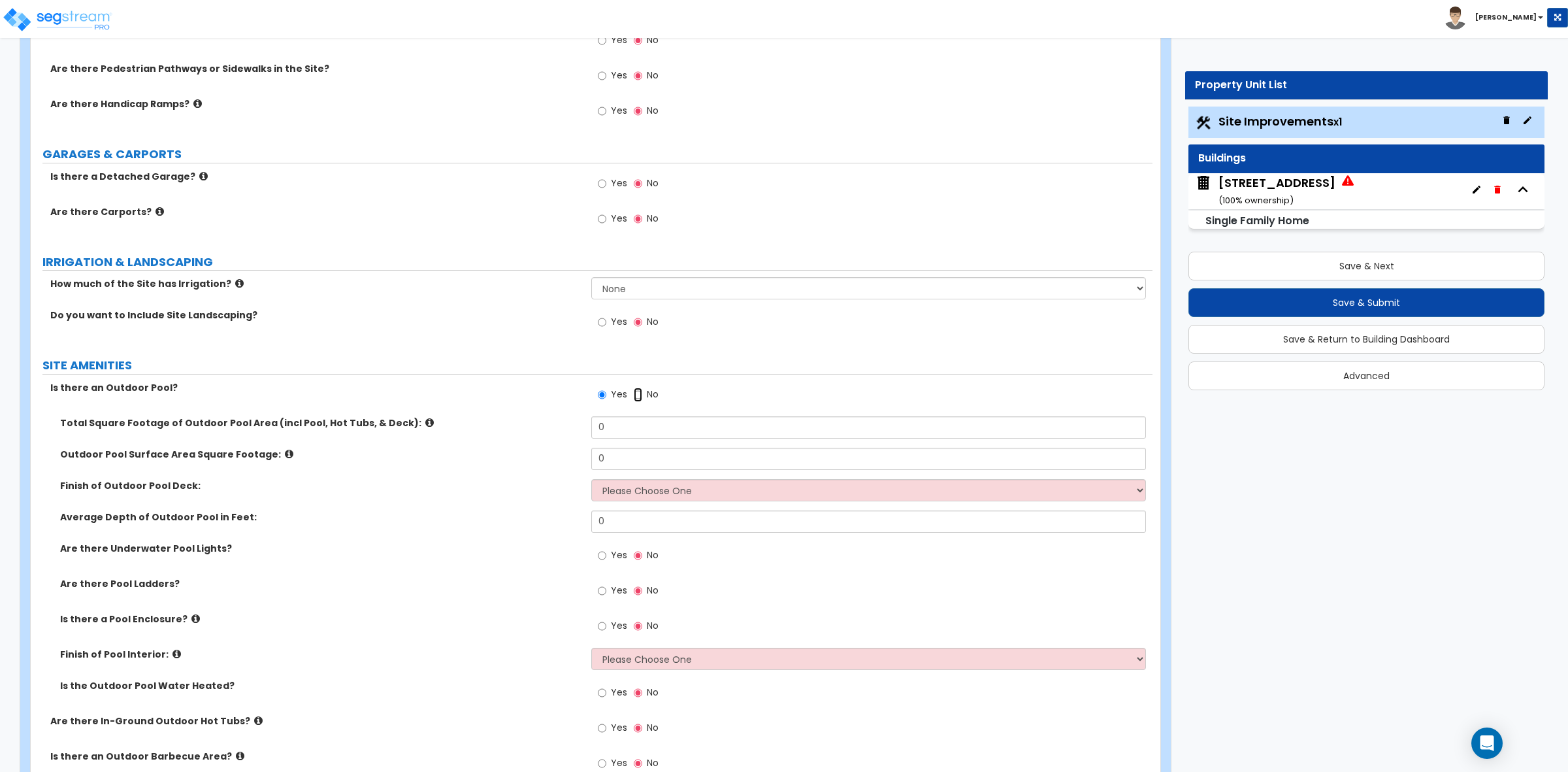
click at [639, 397] on input "No" at bounding box center [638, 394] width 9 height 15
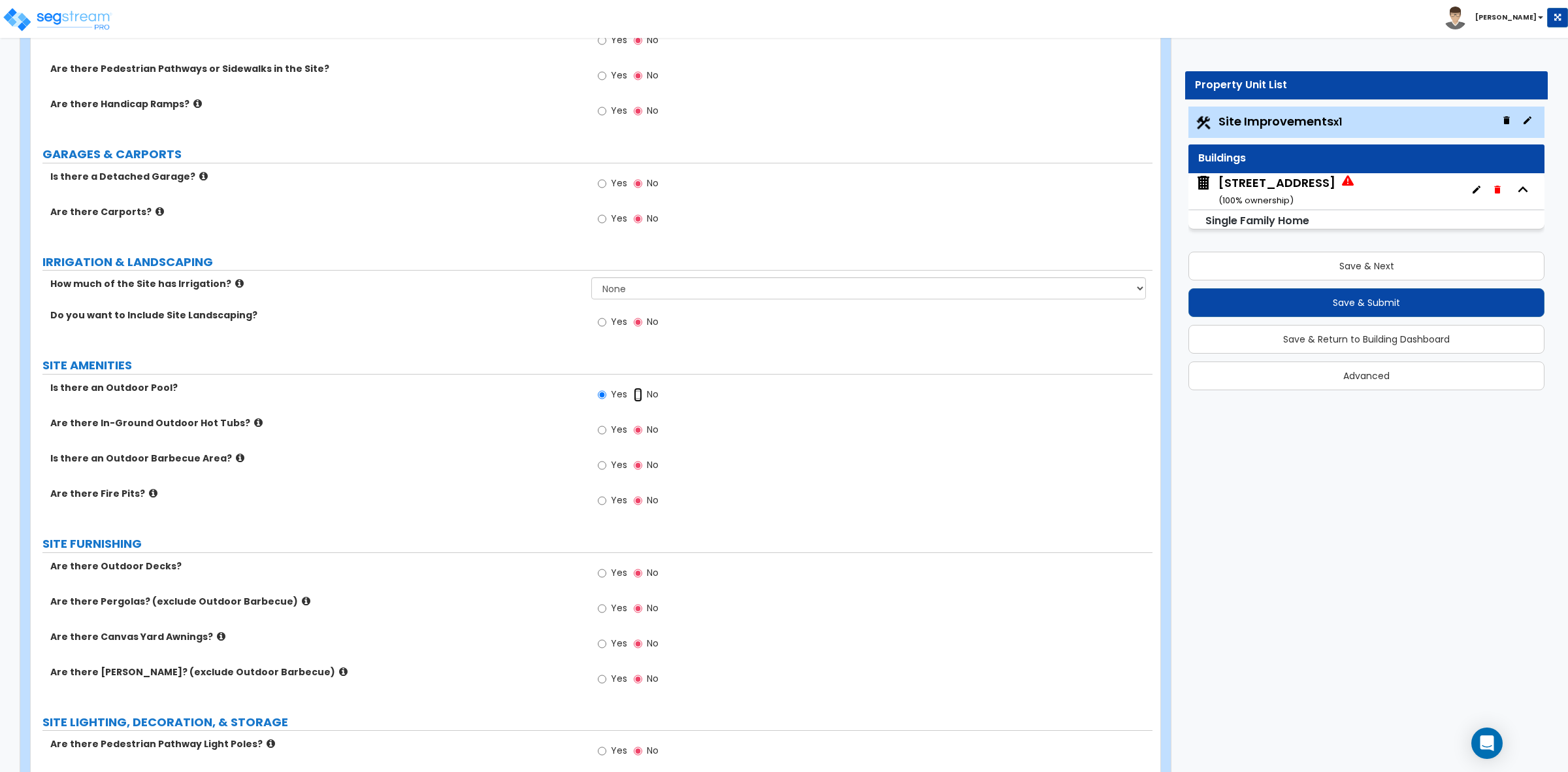
radio input "false"
radio input "true"
click at [601, 399] on input "Yes" at bounding box center [602, 394] width 9 height 15
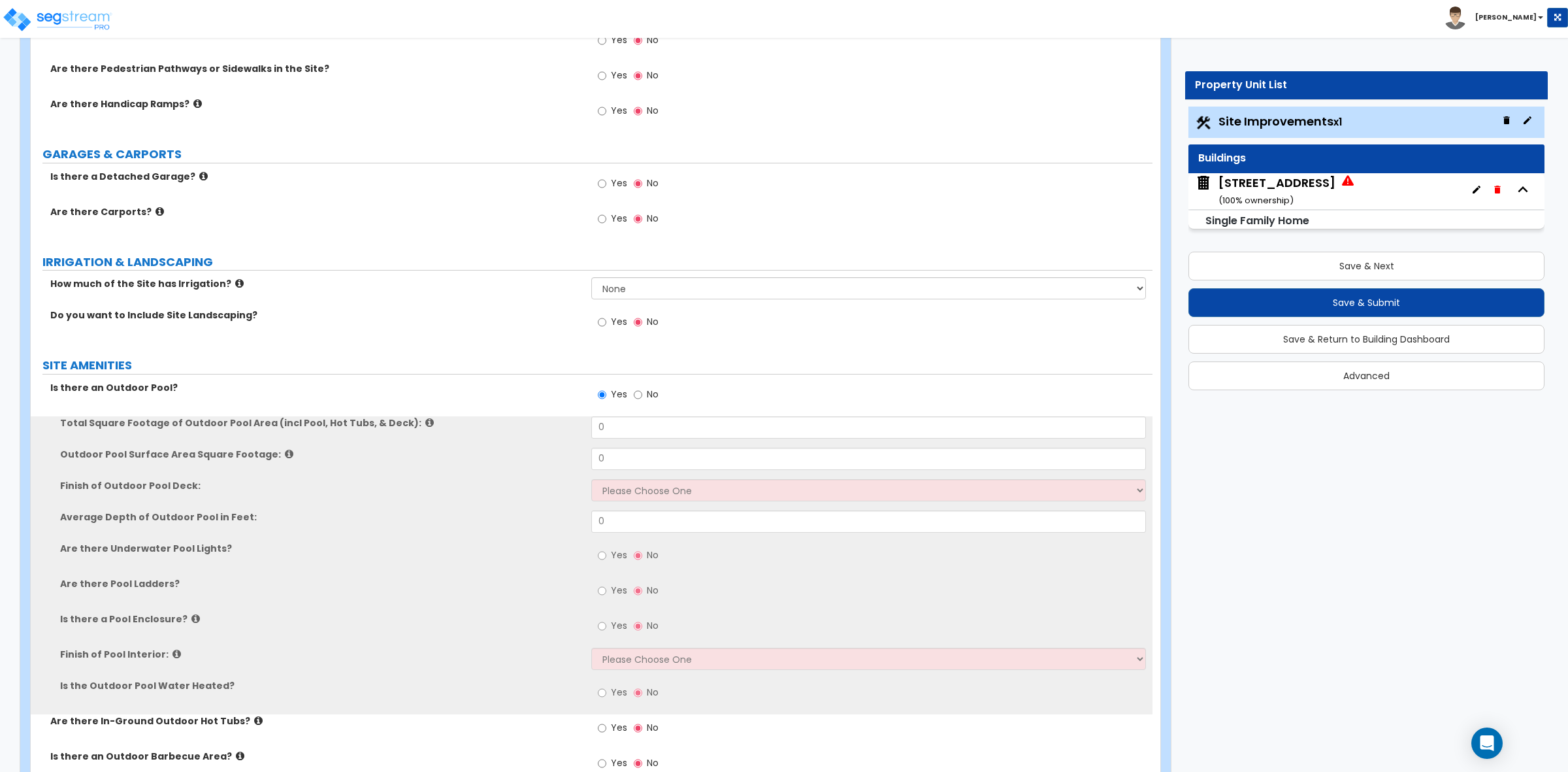
click at [551, 391] on label "Is there an Outdoor Pool?" at bounding box center [315, 387] width 531 height 13
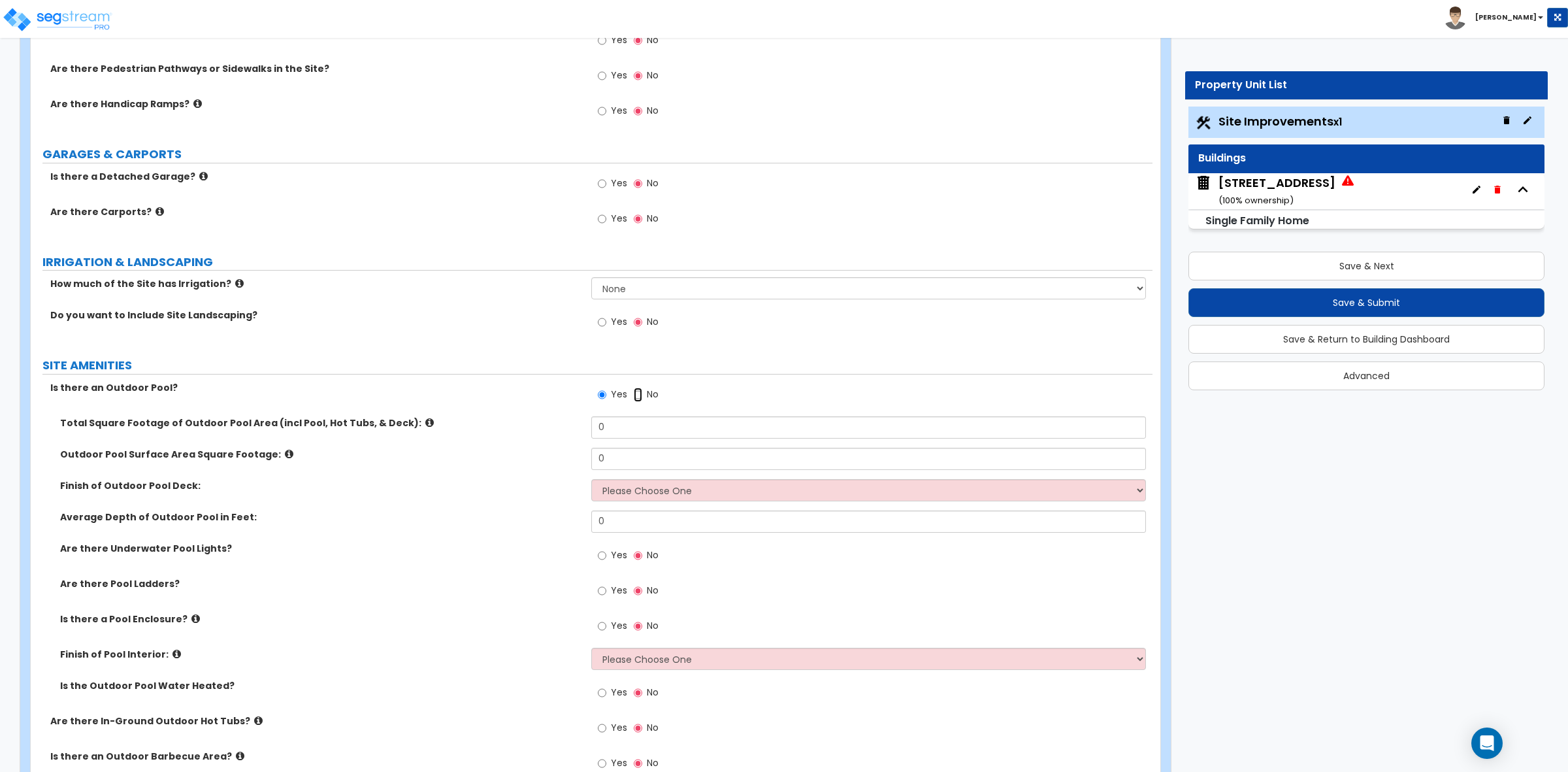
click at [638, 390] on input "No" at bounding box center [638, 394] width 9 height 15
radio input "false"
radio input "true"
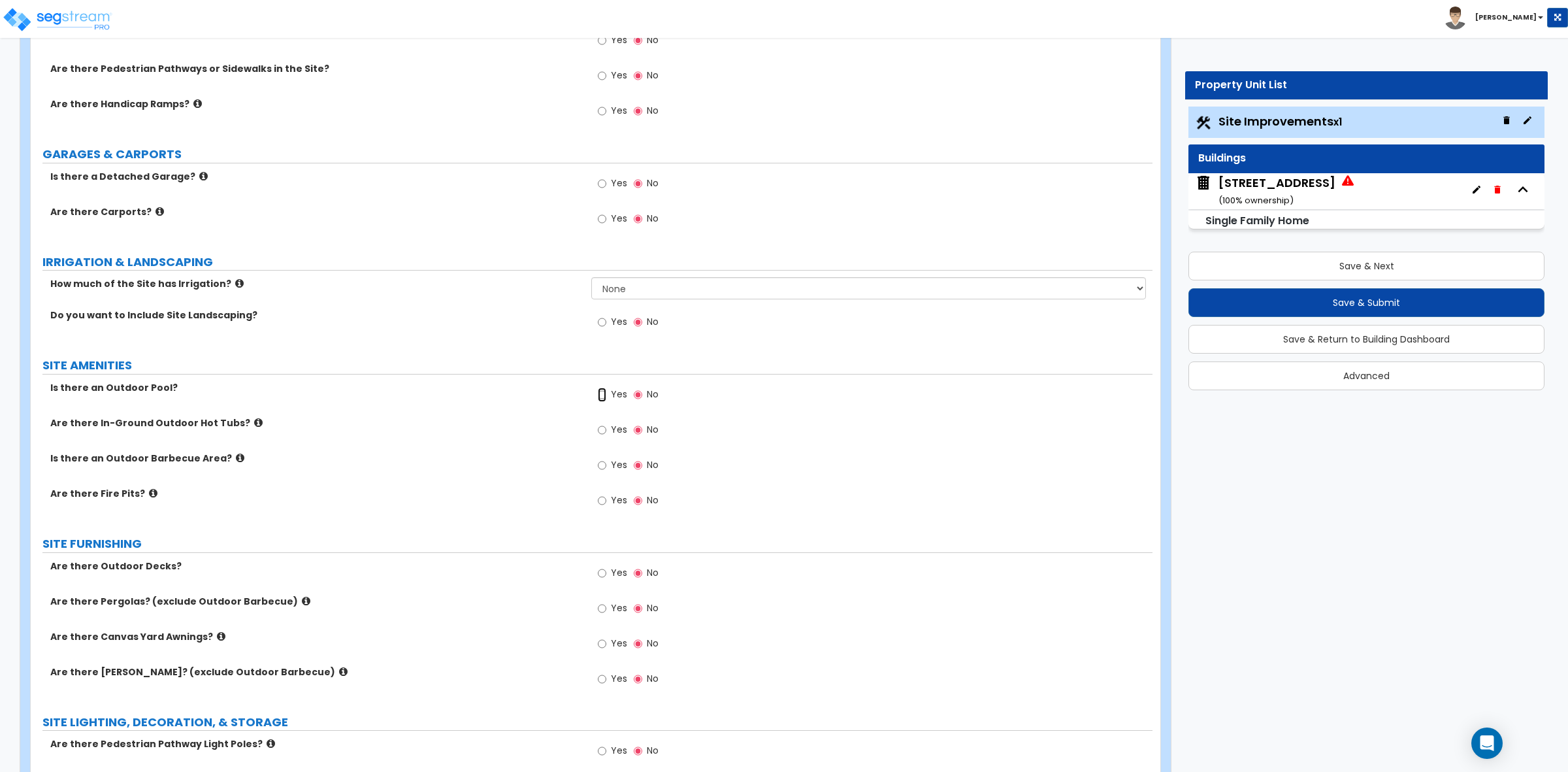
click at [605, 394] on input "Yes" at bounding box center [602, 394] width 9 height 15
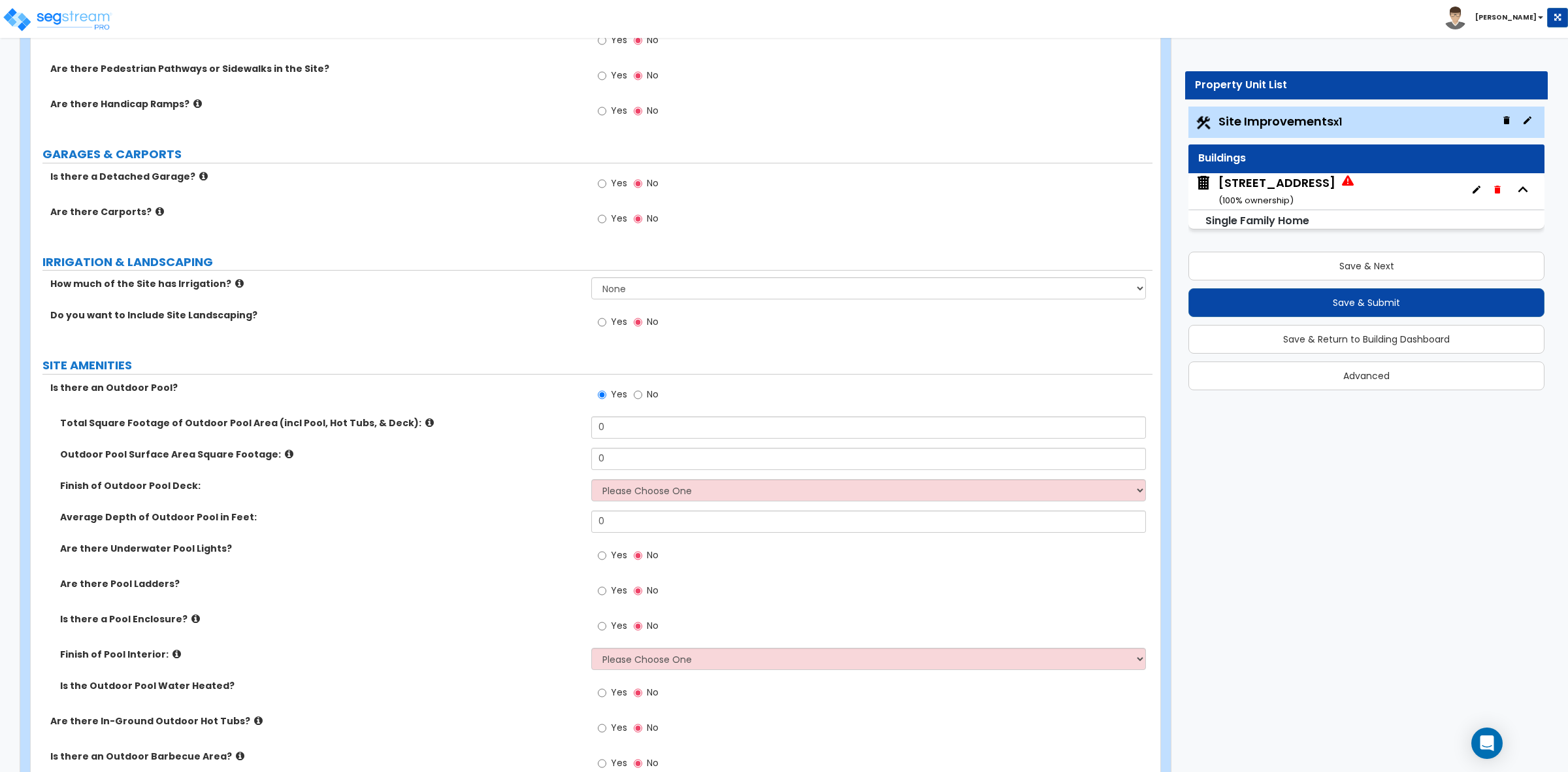
click at [446, 387] on label "Is there an Outdoor Pool?" at bounding box center [315, 387] width 531 height 13
click at [454, 393] on label "Is there an Outdoor Pool?" at bounding box center [315, 387] width 531 height 13
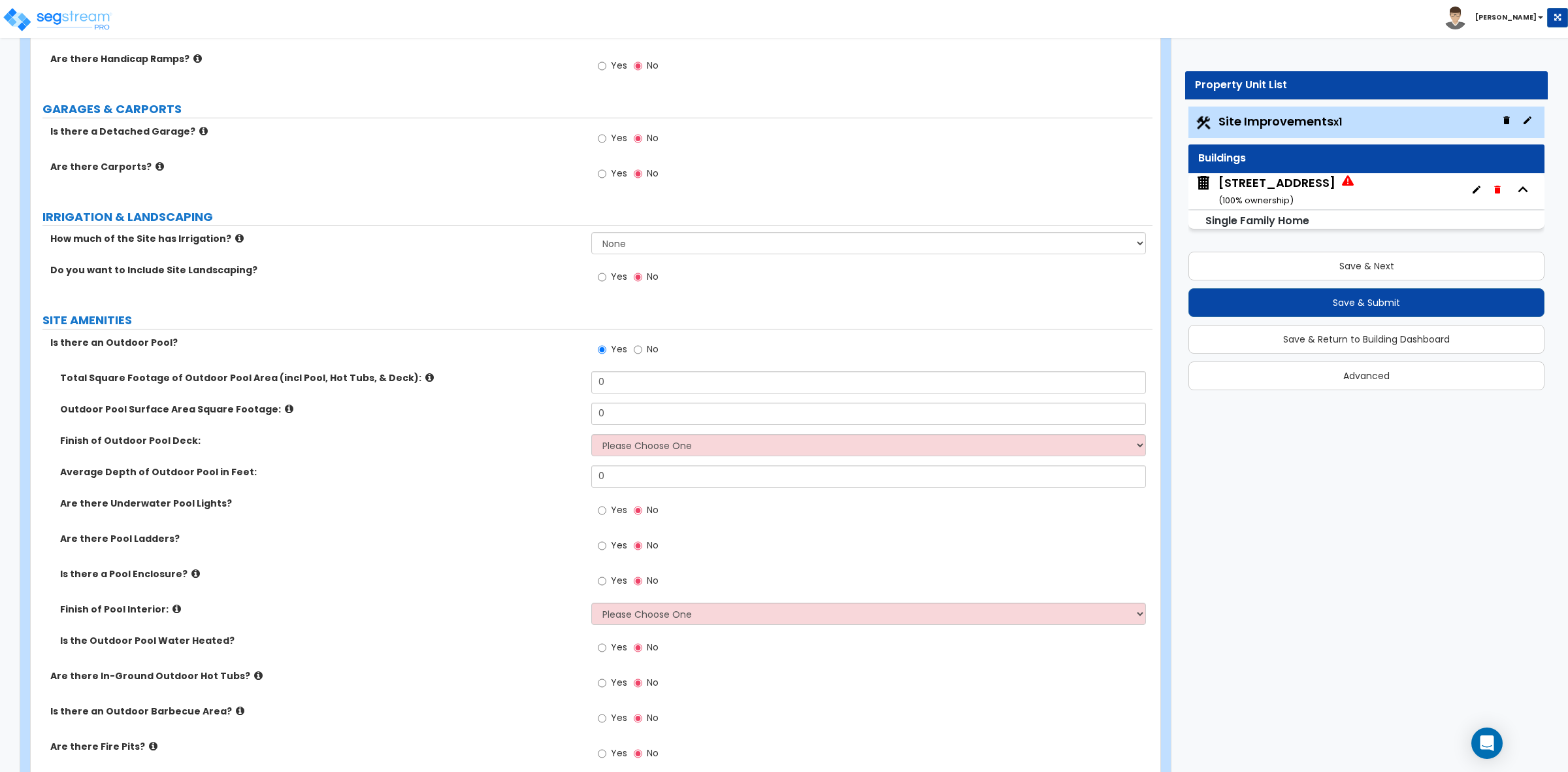
scroll to position [734, 0]
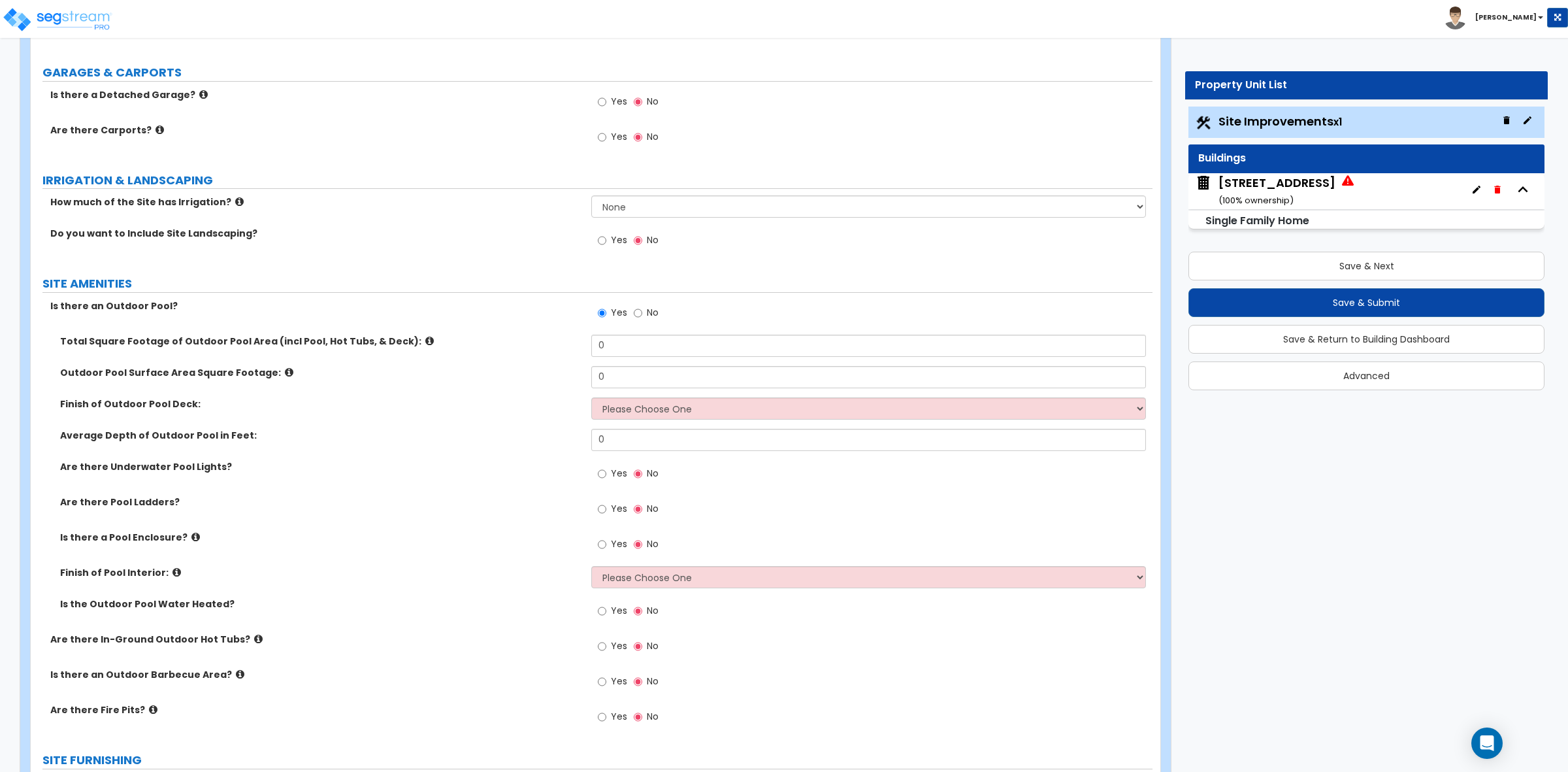
click at [426, 312] on label "Is there an Outdoor Pool?" at bounding box center [315, 305] width 531 height 13
click at [423, 311] on label "Is there an Outdoor Pool?" at bounding box center [315, 305] width 531 height 13
click at [641, 315] on input "No" at bounding box center [638, 313] width 9 height 15
radio input "false"
radio input "true"
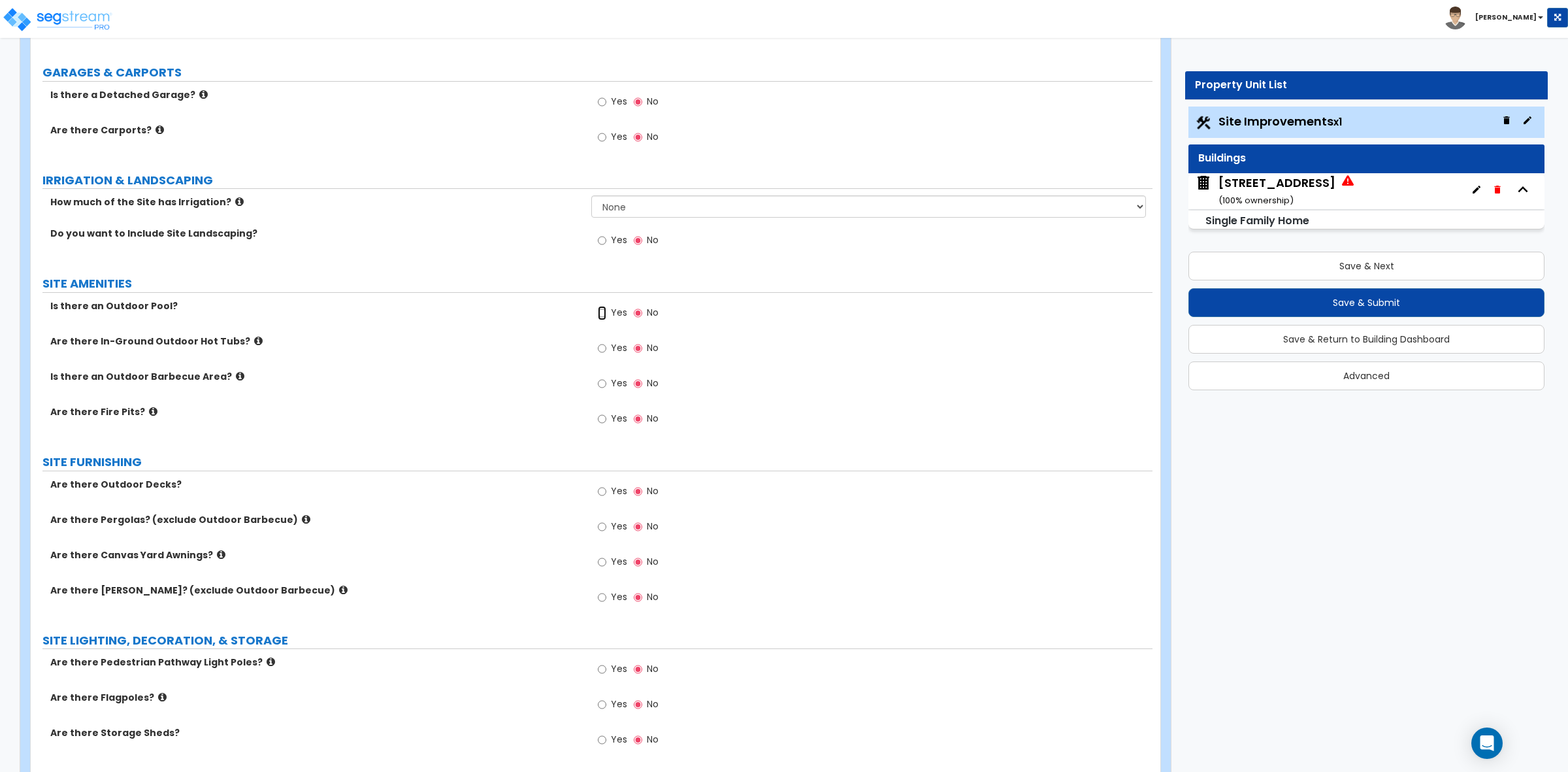
click at [599, 312] on input "Yes" at bounding box center [602, 313] width 9 height 15
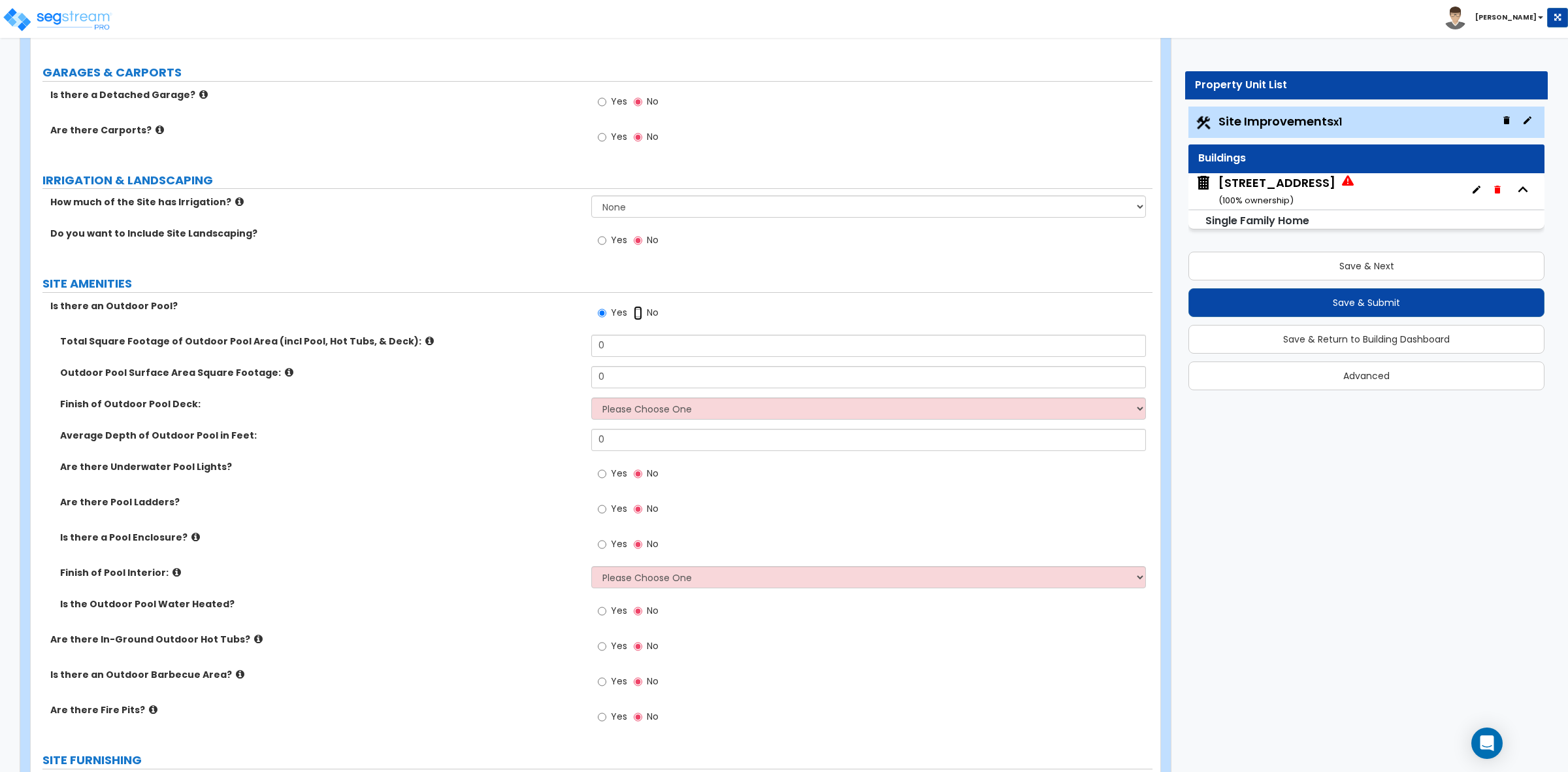
click at [636, 319] on input "No" at bounding box center [638, 313] width 9 height 15
radio input "false"
radio input "true"
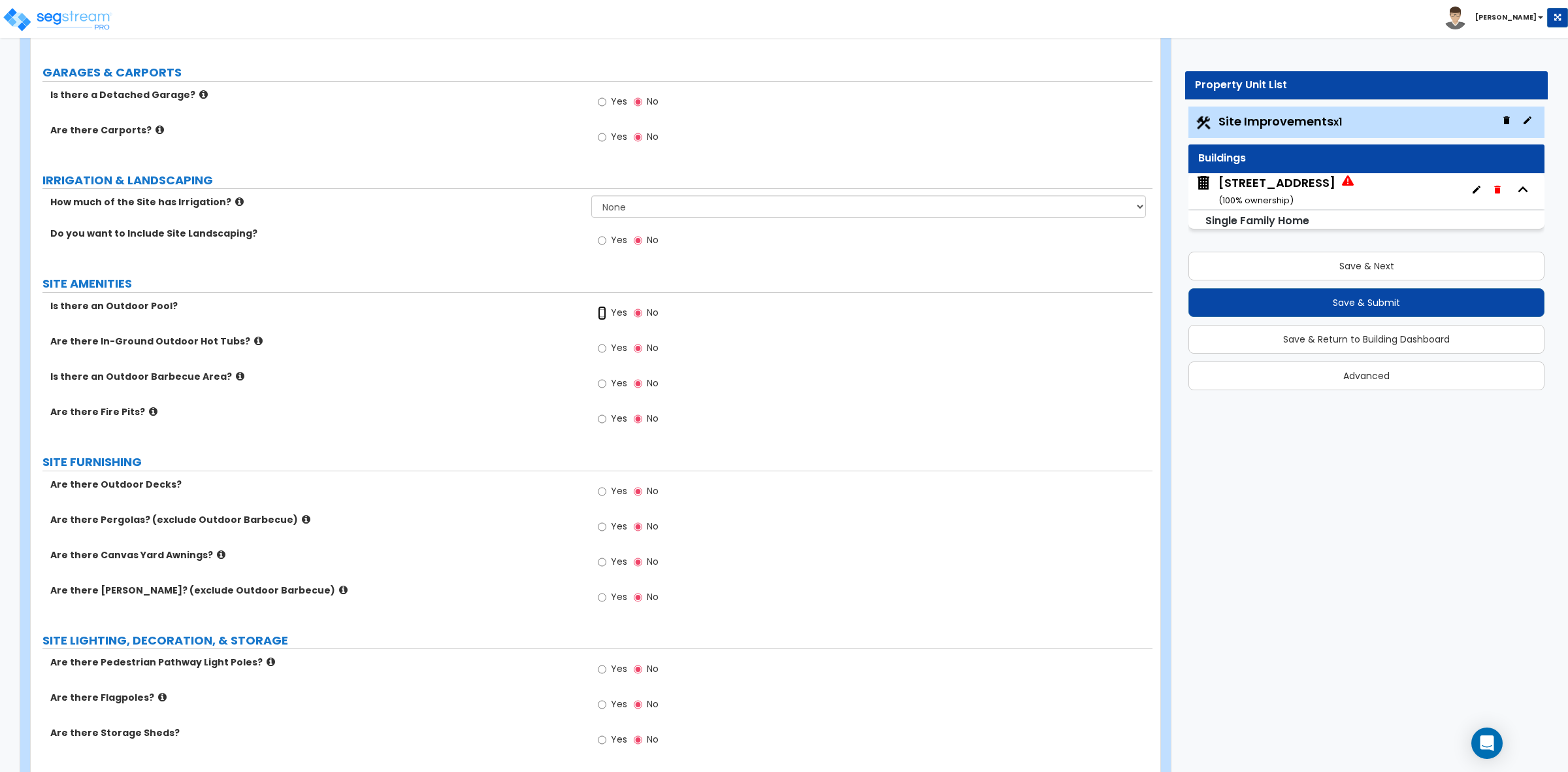
click at [602, 316] on input "Yes" at bounding box center [602, 313] width 9 height 15
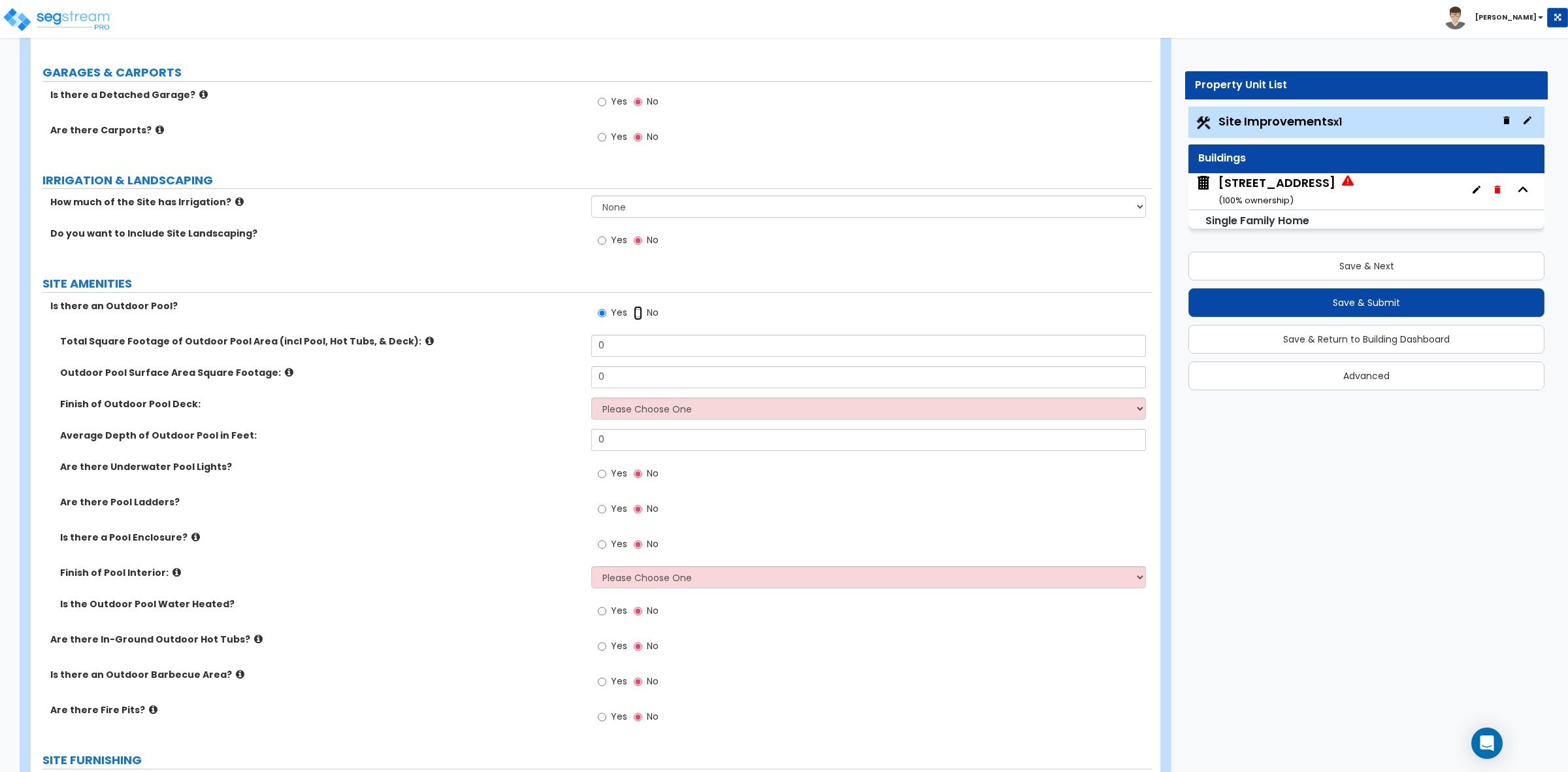
click at [636, 312] on input "No" at bounding box center [638, 313] width 9 height 15
radio input "false"
radio input "true"
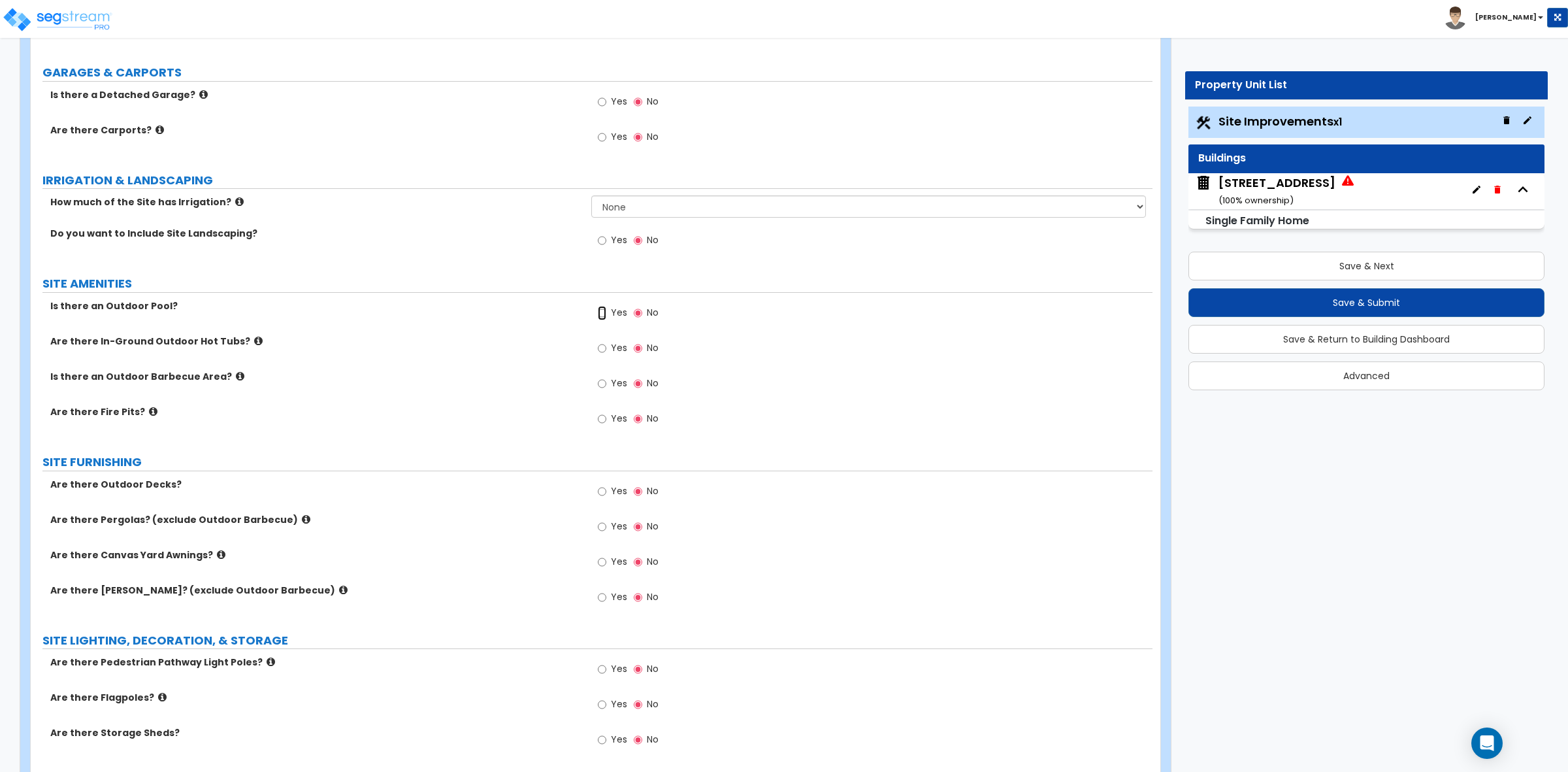
click at [599, 316] on input "Yes" at bounding box center [602, 313] width 9 height 15
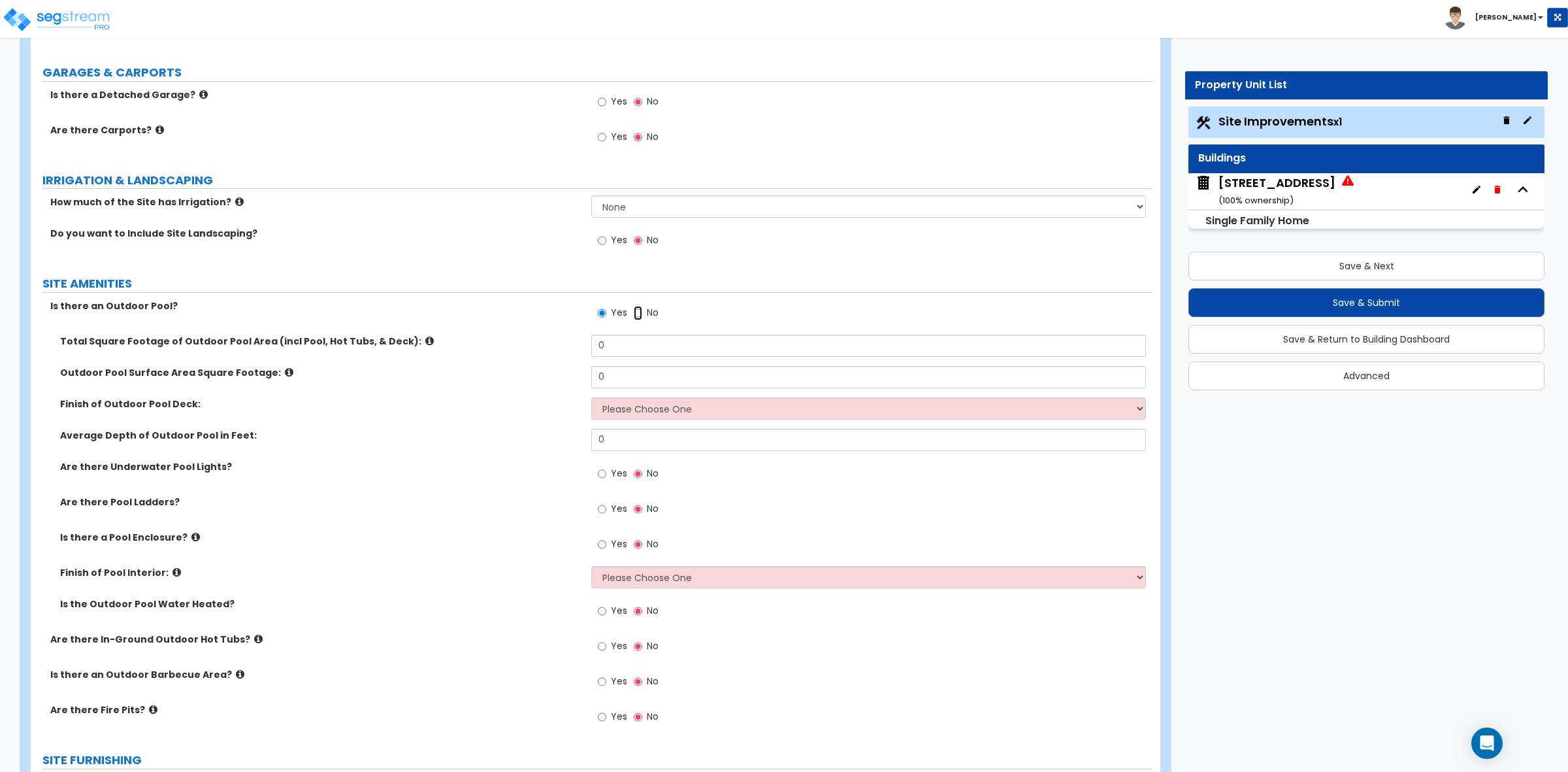
click at [638, 312] on input "No" at bounding box center [638, 313] width 9 height 15
radio input "false"
radio input "true"
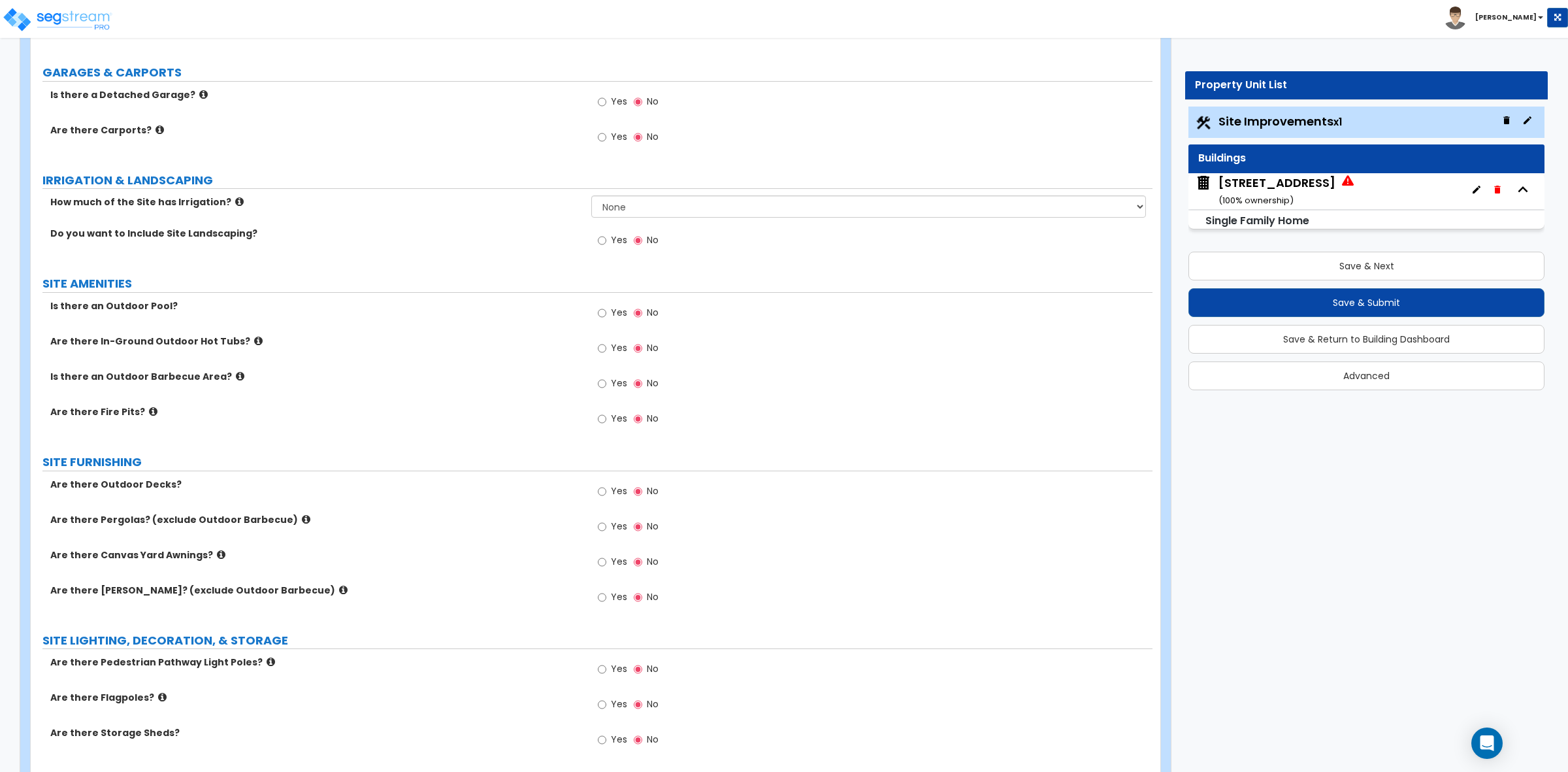
click at [564, 312] on label "Is there an Outdoor Pool?" at bounding box center [315, 305] width 531 height 13
click at [599, 317] on input "Yes" at bounding box center [602, 313] width 9 height 15
radio input "true"
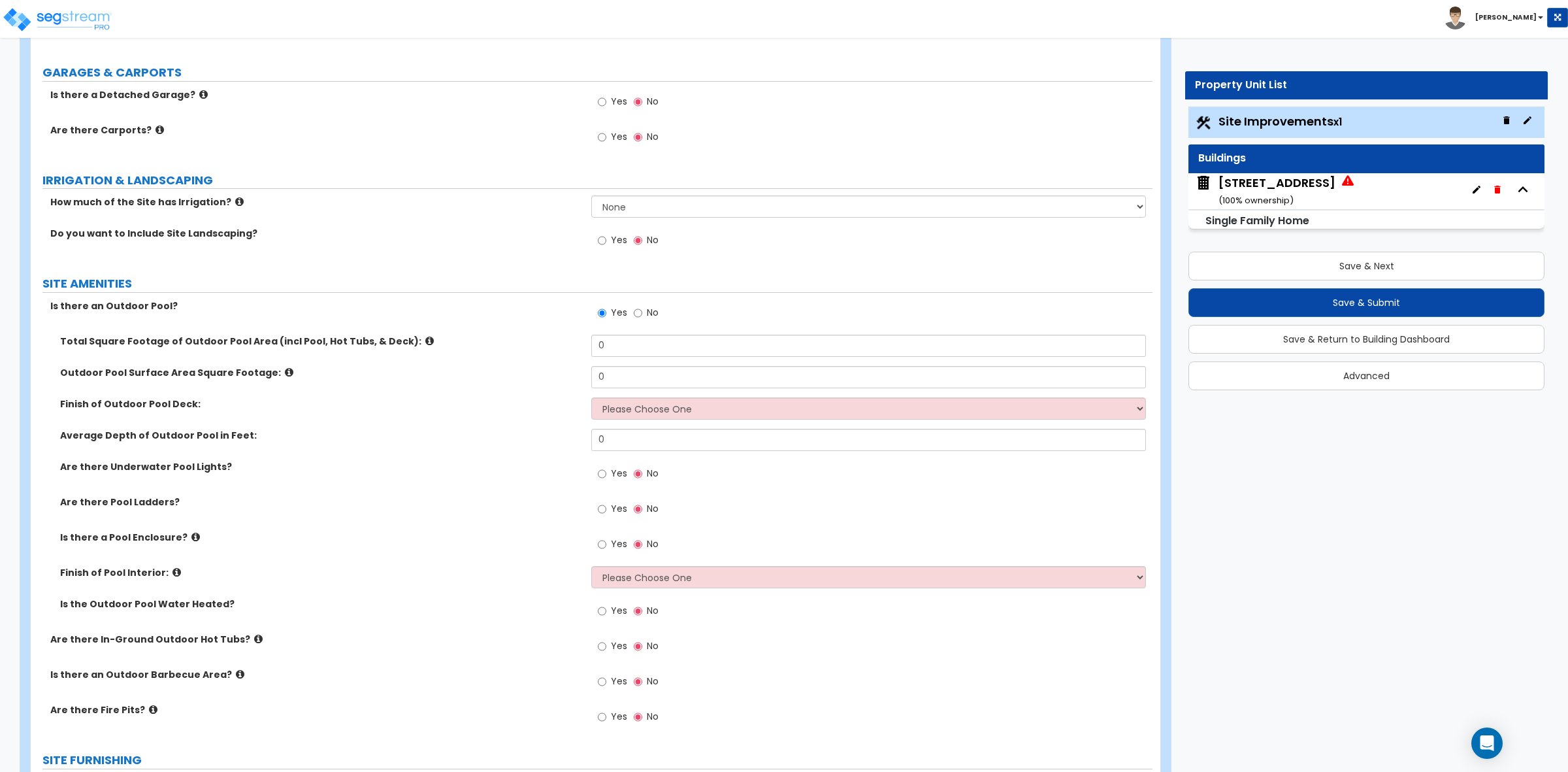
click at [564, 315] on div "Is there an Outdoor Pool? Yes No" at bounding box center [592, 316] width 1122 height 35
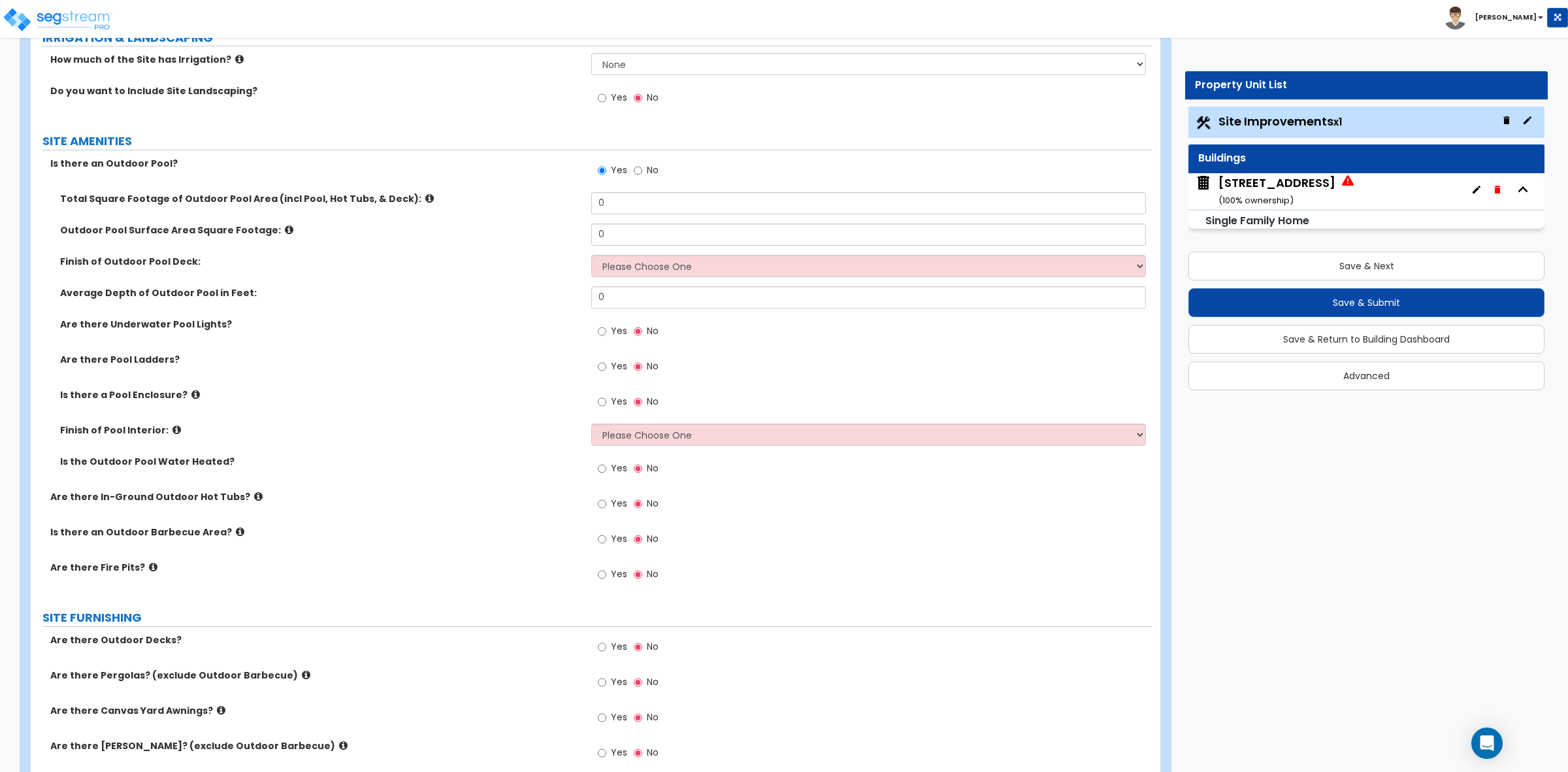
scroll to position [897, 0]
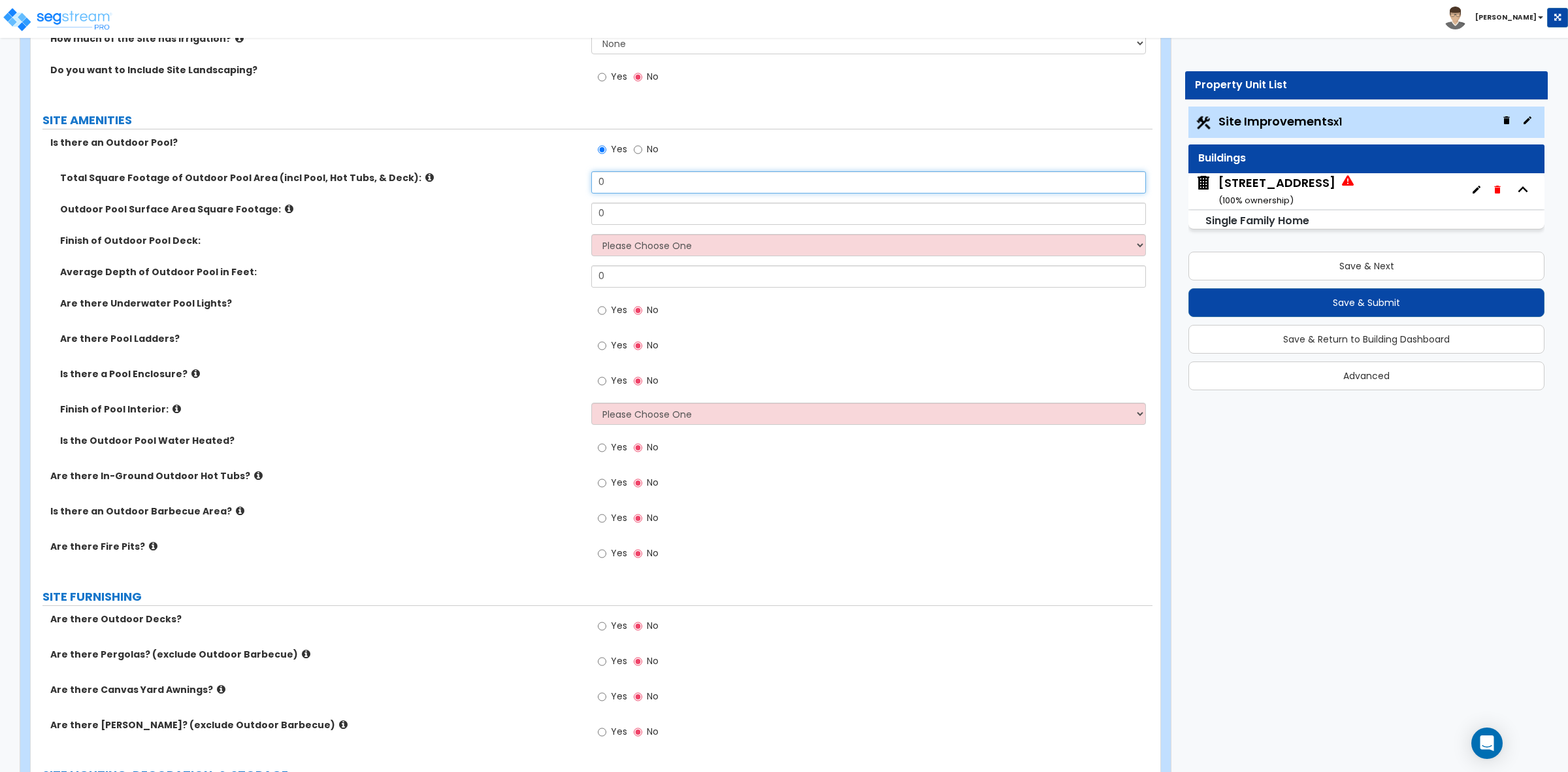
drag, startPoint x: 610, startPoint y: 188, endPoint x: 577, endPoint y: 183, distance: 33.4
click at [577, 183] on div "Total Square Footage of Outdoor Pool Area (incl Pool, Hot Tubs, & Deck): 0" at bounding box center [592, 187] width 1122 height 32
click at [547, 194] on div "Total Square Footage of Outdoor Pool Area (incl Pool, Hot Tubs, & Deck): 0" at bounding box center [592, 187] width 1122 height 32
drag, startPoint x: 605, startPoint y: 187, endPoint x: 588, endPoint y: 183, distance: 17.5
click at [588, 183] on div "Total Square Footage of Outdoor Pool Area (incl Pool, Hot Tubs, & Deck): 0" at bounding box center [592, 187] width 1122 height 32
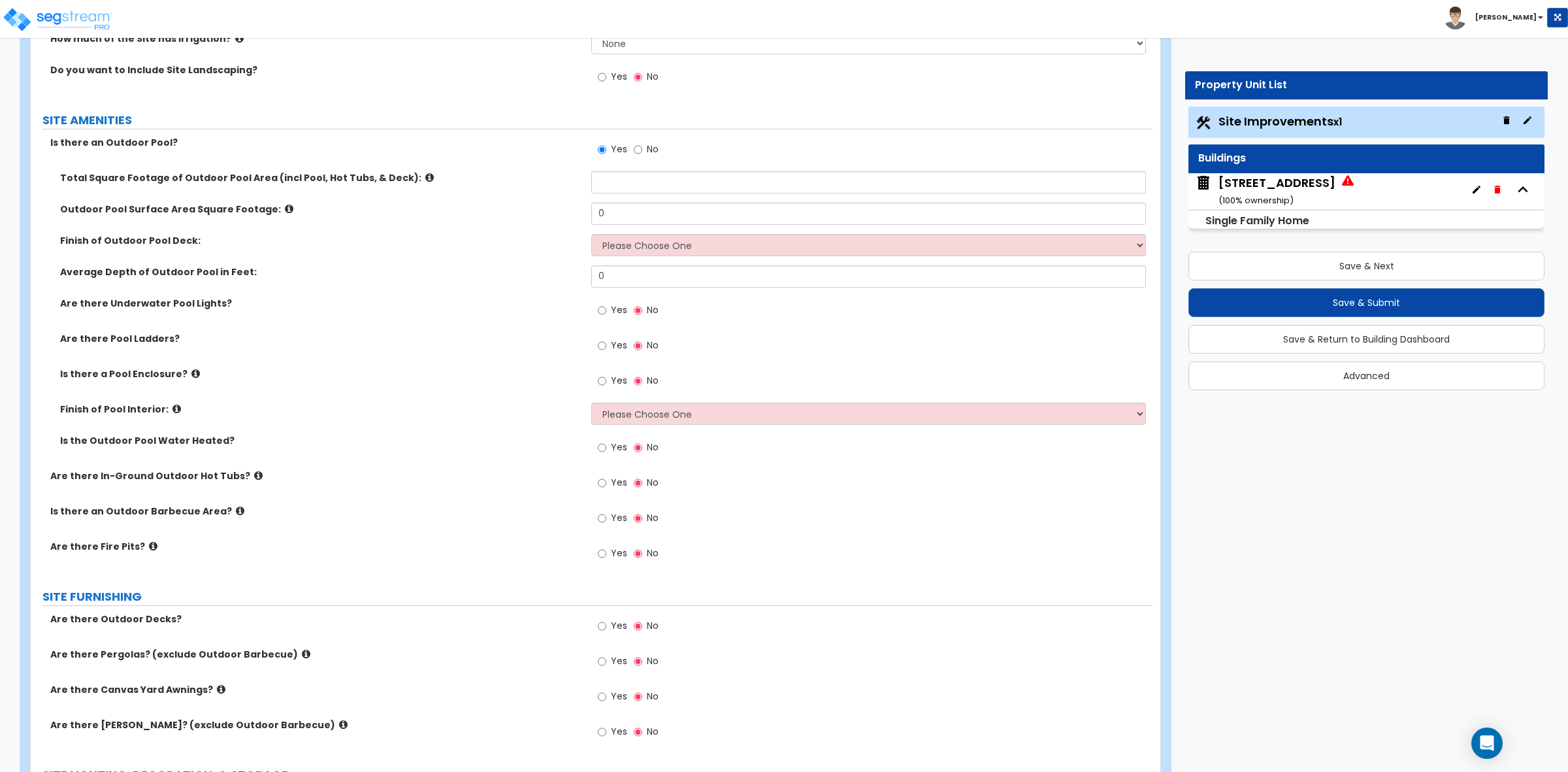
click at [537, 167] on div "Is there an Outdoor Pool? Yes No" at bounding box center [592, 153] width 1122 height 35
click at [619, 175] on input "text" at bounding box center [869, 183] width 554 height 22
click at [519, 182] on label "Total Square Footage of Outdoor Pool Area (incl Pool, Hot Tubs, & Deck):" at bounding box center [321, 177] width 522 height 13
click at [285, 207] on icon at bounding box center [289, 208] width 9 height 9
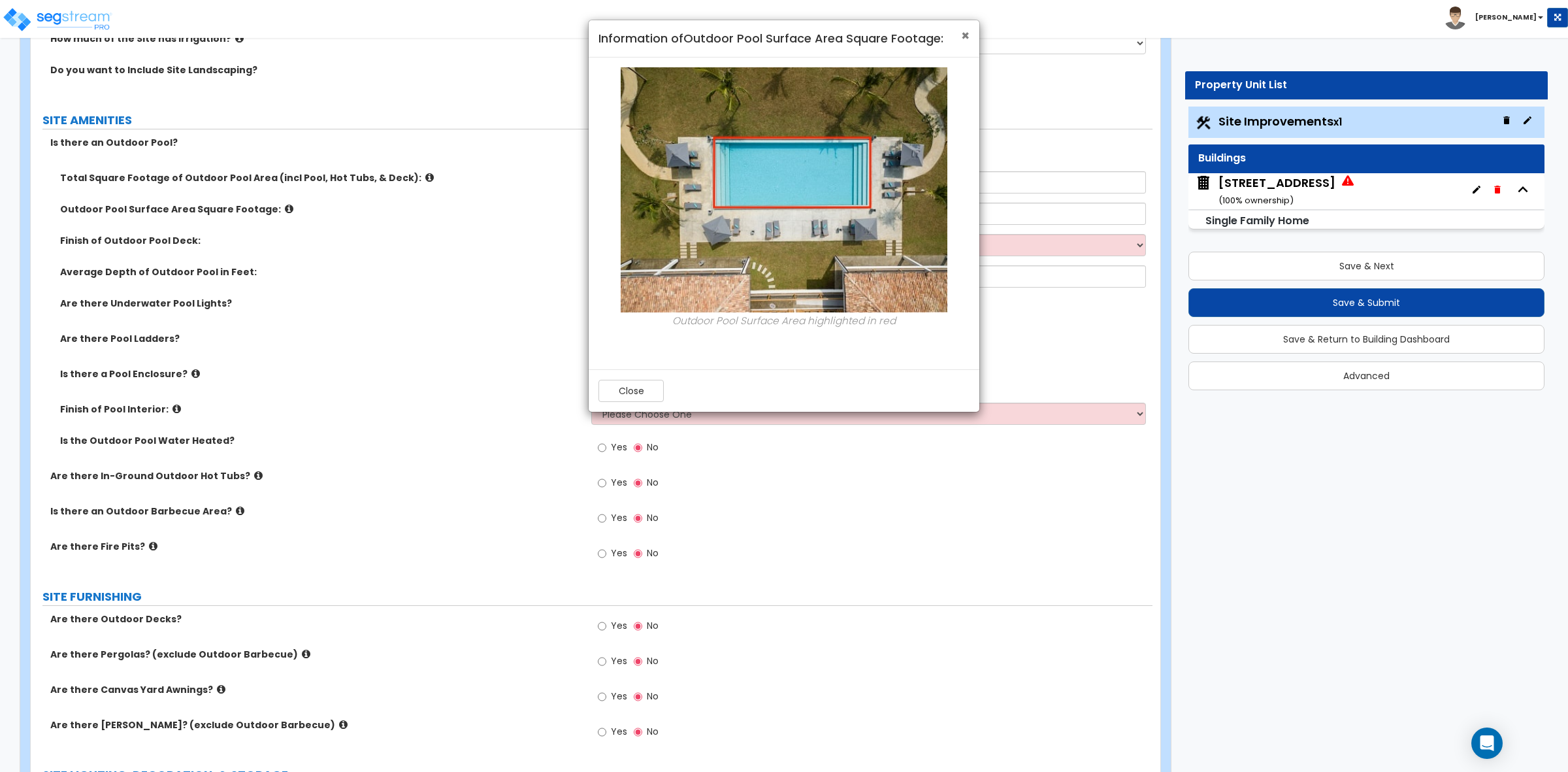
click at [967, 33] on span "×" at bounding box center [965, 36] width 9 height 19
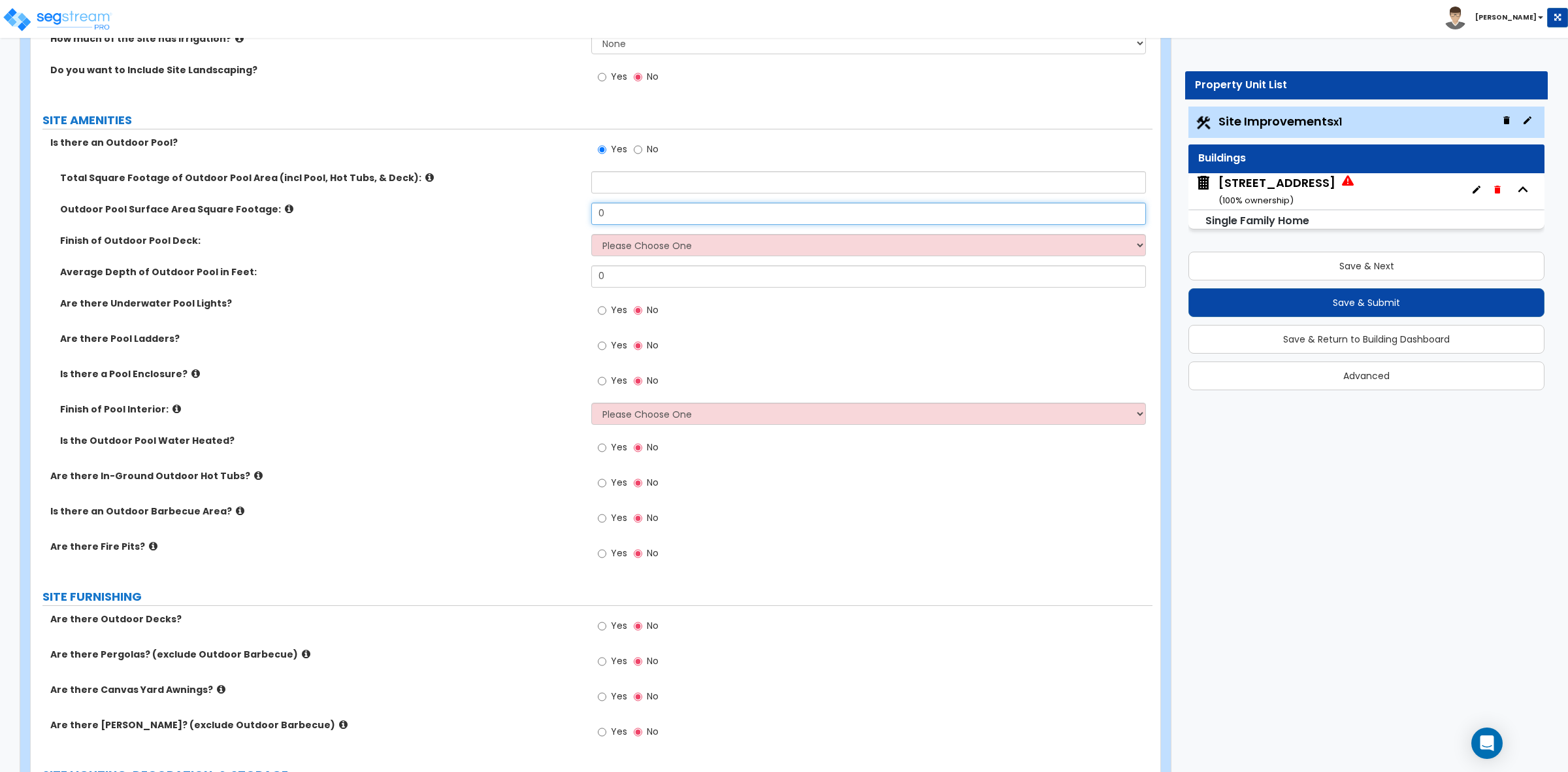
drag, startPoint x: 619, startPoint y: 207, endPoint x: 539, endPoint y: 200, distance: 80.3
click at [539, 200] on div "Total Square Footage of Outdoor Pool Area (incl Pool, Hot Tubs, & Deck): Outdoo…" at bounding box center [592, 320] width 1102 height 298
type input "392"
click at [535, 223] on div "Outdoor Pool Surface Area Square Footage: 392" at bounding box center [592, 218] width 1122 height 32
click at [613, 180] on input "text" at bounding box center [869, 183] width 554 height 22
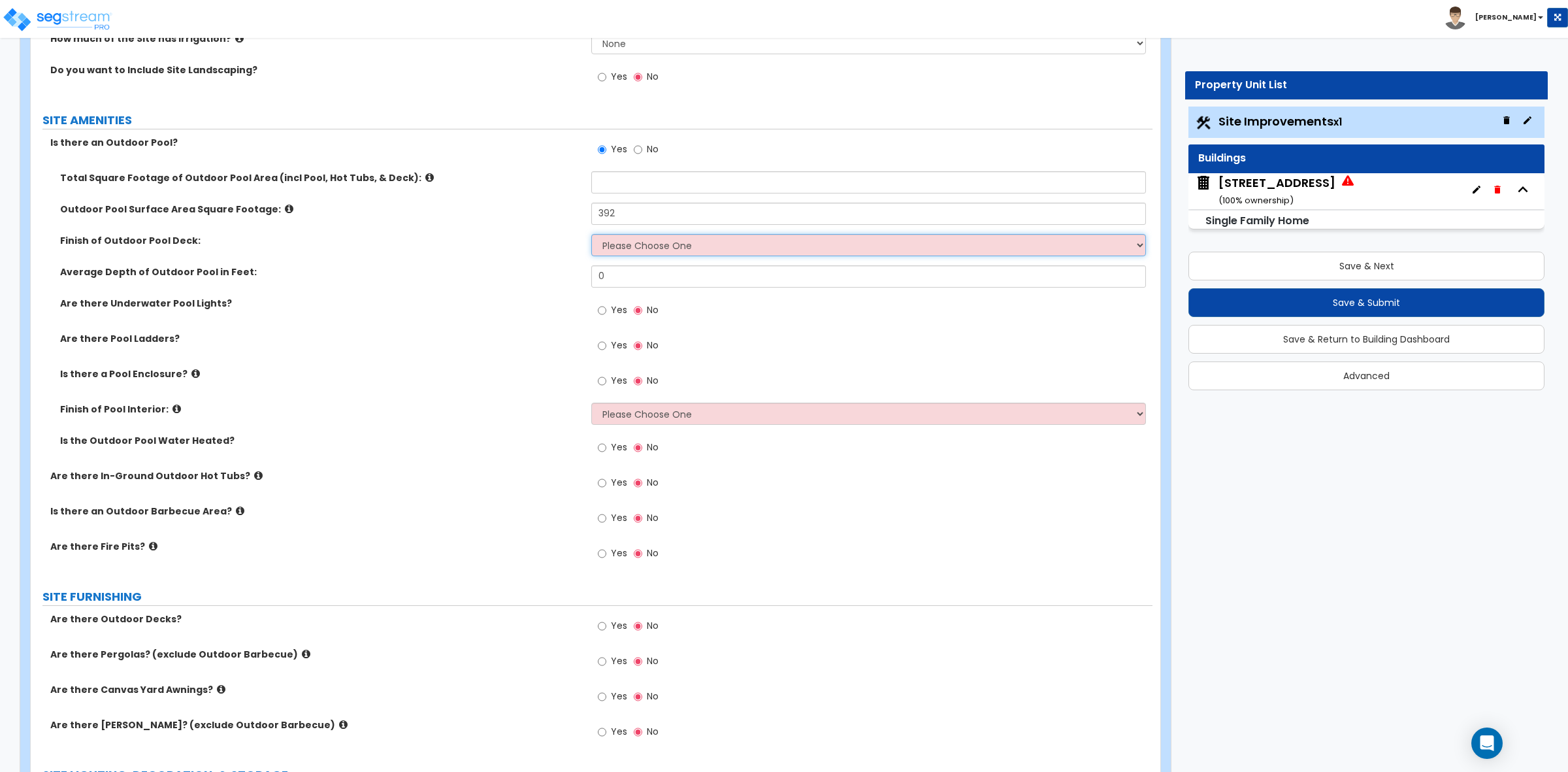
click at [647, 252] on select "Please Choose One Bare Concrete Stamped Concrete Brick Pavers Stone Pavers Wood…" at bounding box center [869, 245] width 554 height 22
select select "3"
click at [592, 235] on select "Please Choose One Bare Concrete Stamped Concrete Brick Pavers Stone Pavers Wood…" at bounding box center [869, 245] width 554 height 22
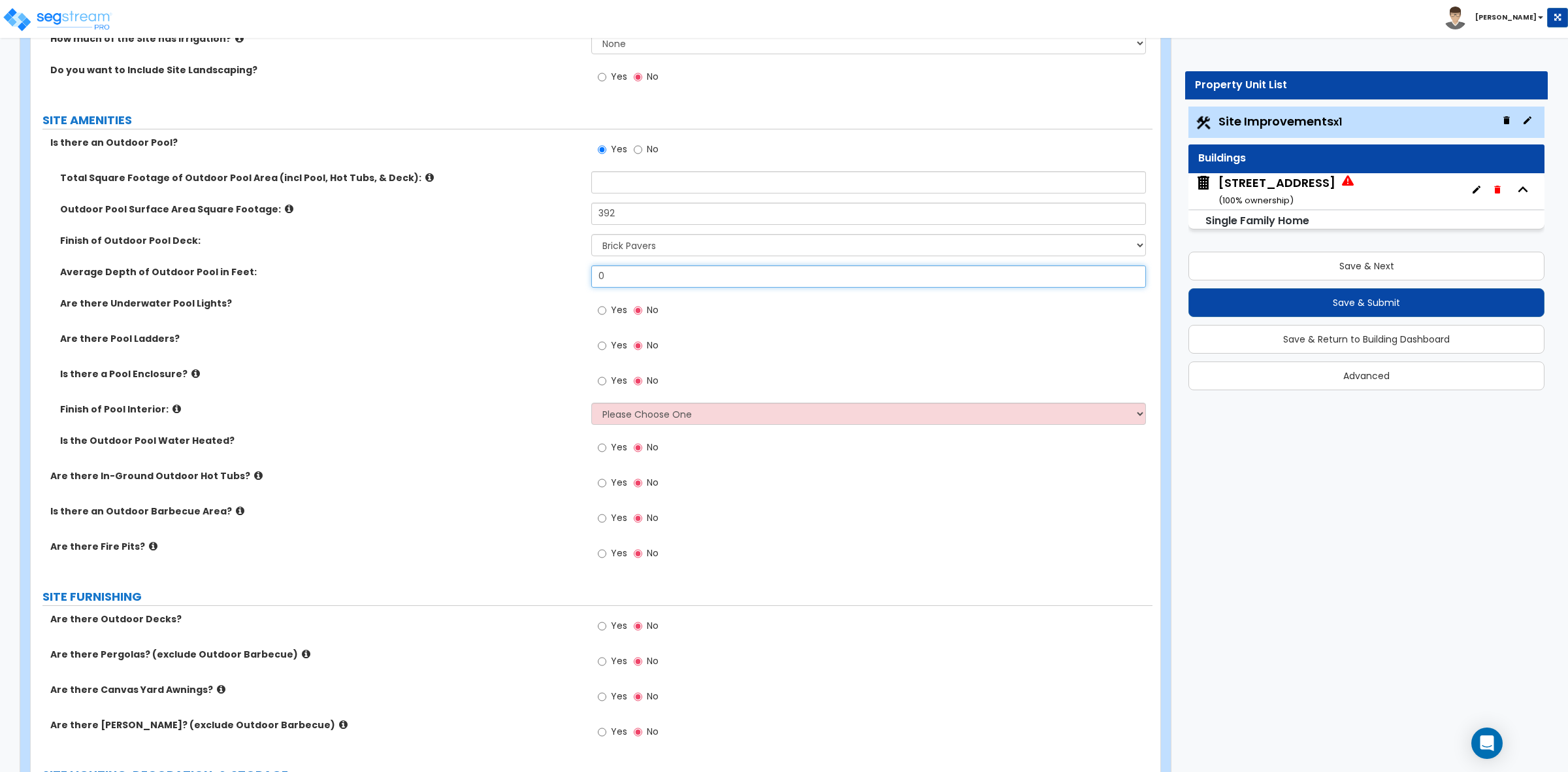
drag, startPoint x: 654, startPoint y: 282, endPoint x: 531, endPoint y: 276, distance: 123.1
click at [531, 276] on div "Average Depth of Outdoor Pool in Feet: 0" at bounding box center [592, 281] width 1122 height 32
type input "5"
click at [498, 255] on div "Finish of Outdoor Pool Deck: Please Choose One Bare Concrete Stamped Concrete B…" at bounding box center [592, 249] width 1122 height 32
click at [608, 193] on input "text" at bounding box center [869, 183] width 554 height 22
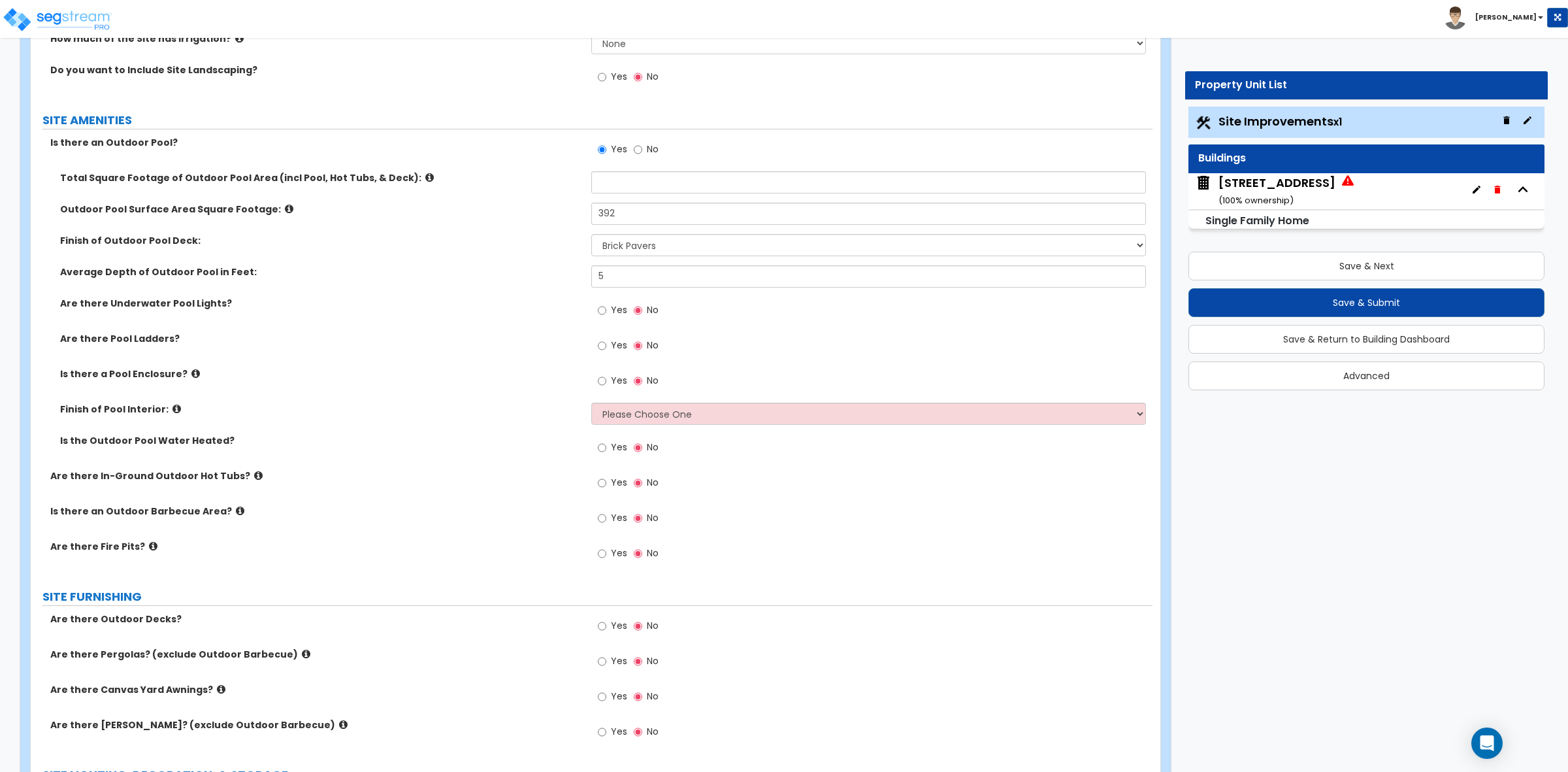
click at [535, 218] on div "Outdoor Pool Surface Area Square Footage: 392" at bounding box center [592, 218] width 1122 height 32
click at [651, 177] on input "text" at bounding box center [869, 183] width 554 height 22
click at [518, 216] on label "Outdoor Pool Surface Area Square Footage:" at bounding box center [321, 209] width 522 height 13
click at [641, 187] on input "text" at bounding box center [869, 183] width 554 height 22
click at [549, 173] on label "Total Square Footage of Outdoor Pool Area (incl Pool, Hot Tubs, & Deck):" at bounding box center [321, 177] width 522 height 13
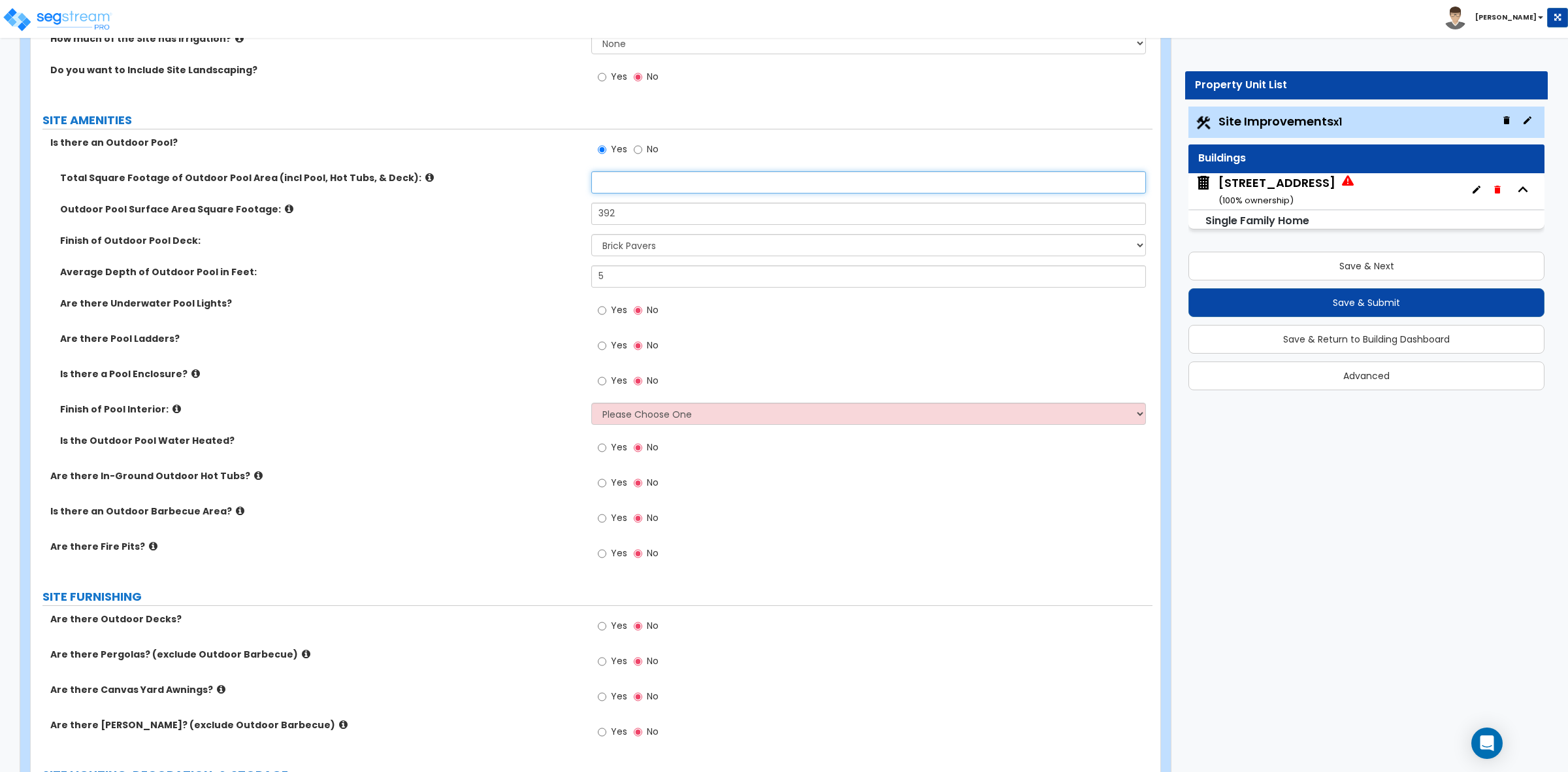
click at [599, 191] on input "text" at bounding box center [869, 183] width 554 height 22
click at [570, 194] on div "Total Square Footage of Outdoor Pool Area (incl Pool, Hot Tubs, & Deck):" at bounding box center [592, 187] width 1122 height 32
drag, startPoint x: 494, startPoint y: 249, endPoint x: 484, endPoint y: 256, distance: 12.2
click at [485, 253] on div "Finish of Outdoor Pool Deck: Please Choose One Bare Concrete Stamped Concrete B…" at bounding box center [592, 249] width 1122 height 32
click at [631, 186] on input "text" at bounding box center [869, 183] width 554 height 22
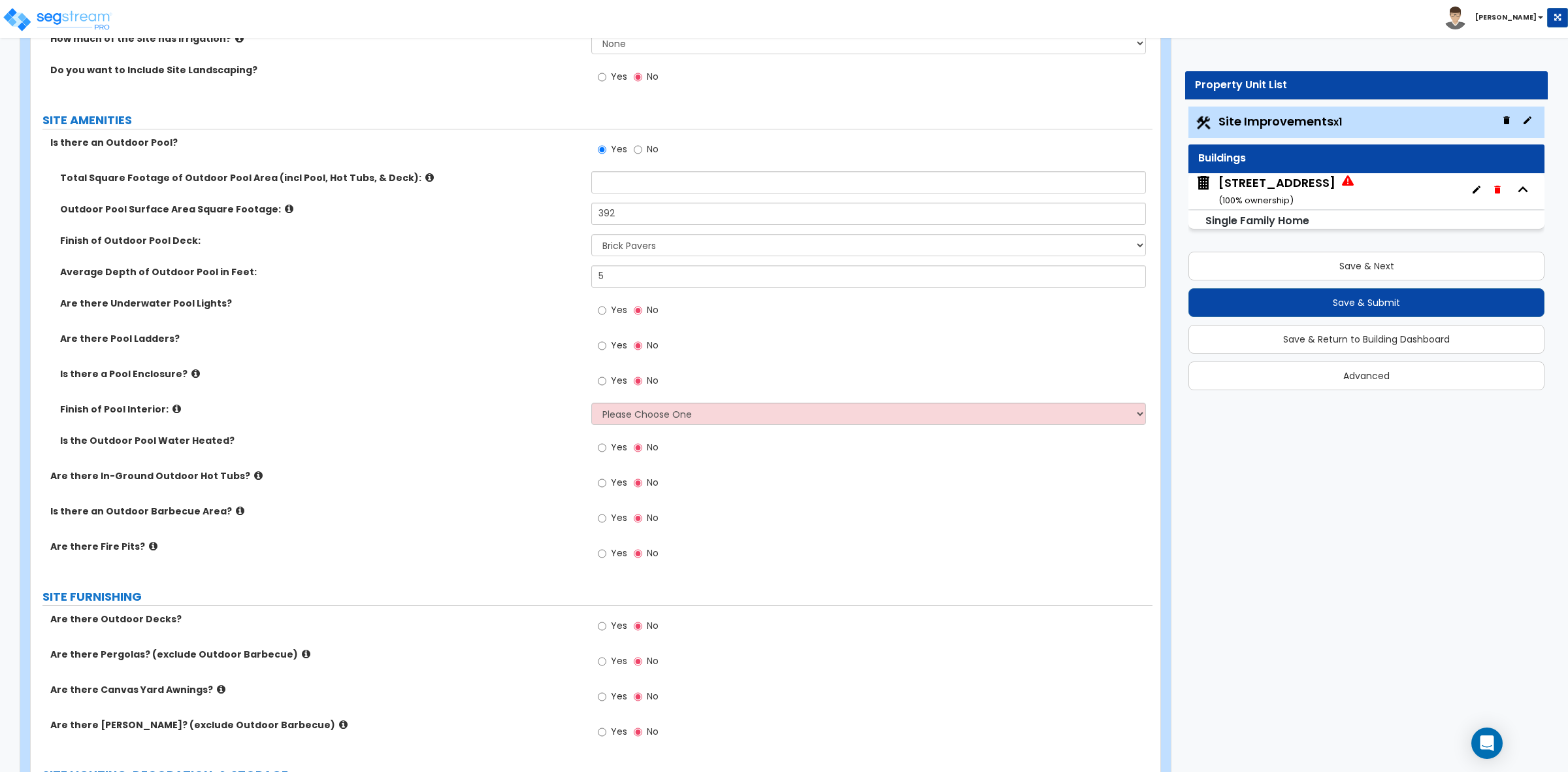
click at [550, 171] on div "Is there an Outdoor Pool? Yes No" at bounding box center [592, 153] width 1122 height 35
click at [603, 177] on input "text" at bounding box center [869, 183] width 554 height 22
click at [505, 190] on div "Total Square Footage of Outdoor Pool Area (incl Pool, Hot Tubs, & Deck):" at bounding box center [592, 187] width 1122 height 32
click at [715, 149] on div "Yes No" at bounding box center [871, 153] width 560 height 35
click at [706, 145] on div "Yes No" at bounding box center [871, 153] width 560 height 35
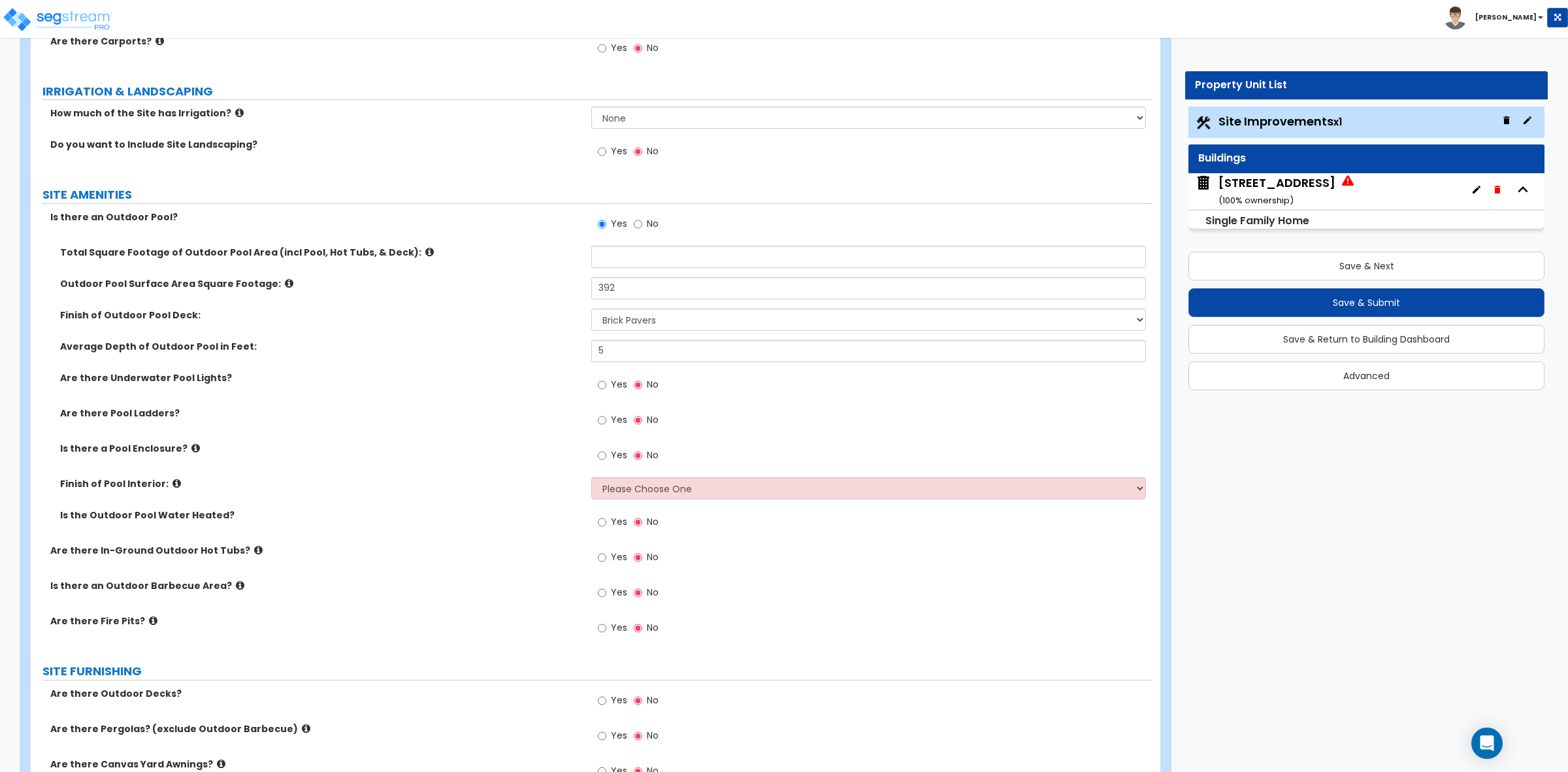
scroll to position [816, 0]
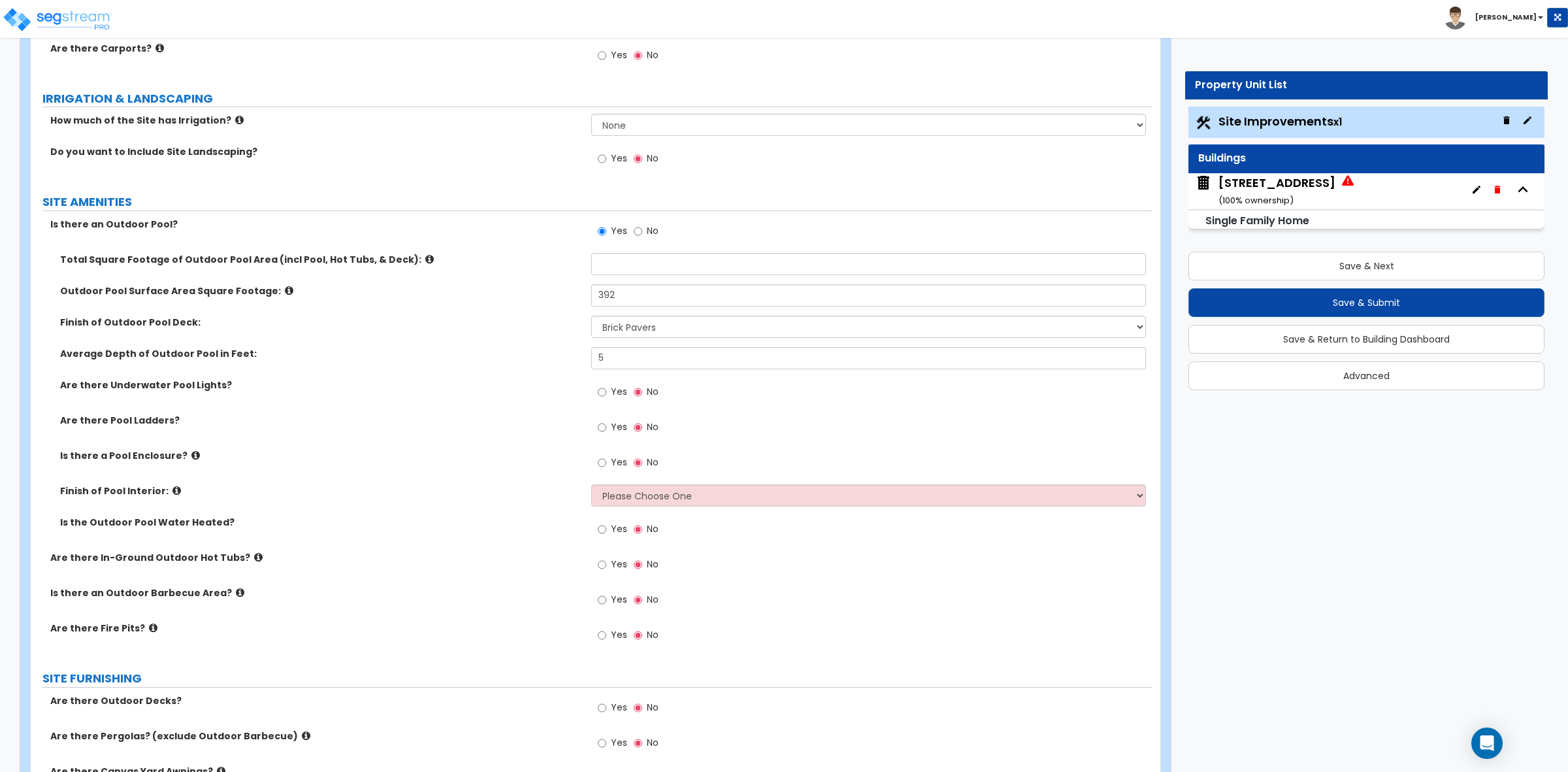
click at [688, 242] on div "Yes No" at bounding box center [871, 235] width 560 height 35
click at [684, 234] on div "Yes No" at bounding box center [871, 235] width 560 height 35
click at [684, 230] on div "Yes No" at bounding box center [871, 235] width 560 height 35
click at [685, 224] on div "Yes No" at bounding box center [871, 235] width 560 height 35
click at [684, 236] on div "Yes No" at bounding box center [871, 235] width 560 height 35
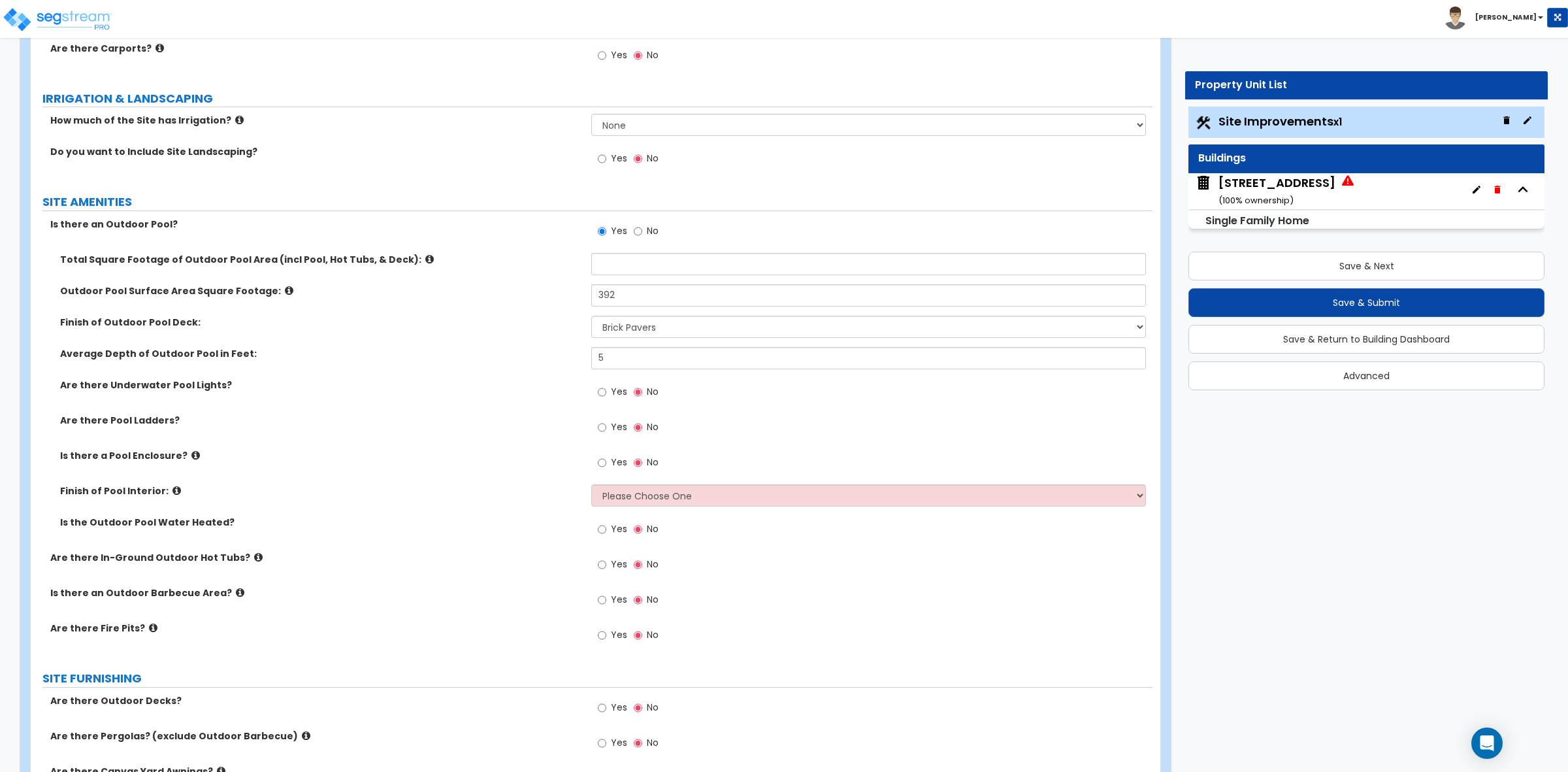
drag, startPoint x: 686, startPoint y: 223, endPoint x: 686, endPoint y: 230, distance: 7.0
click at [686, 232] on div "Yes No" at bounding box center [871, 235] width 560 height 35
click at [716, 223] on div "Yes No" at bounding box center [871, 235] width 560 height 35
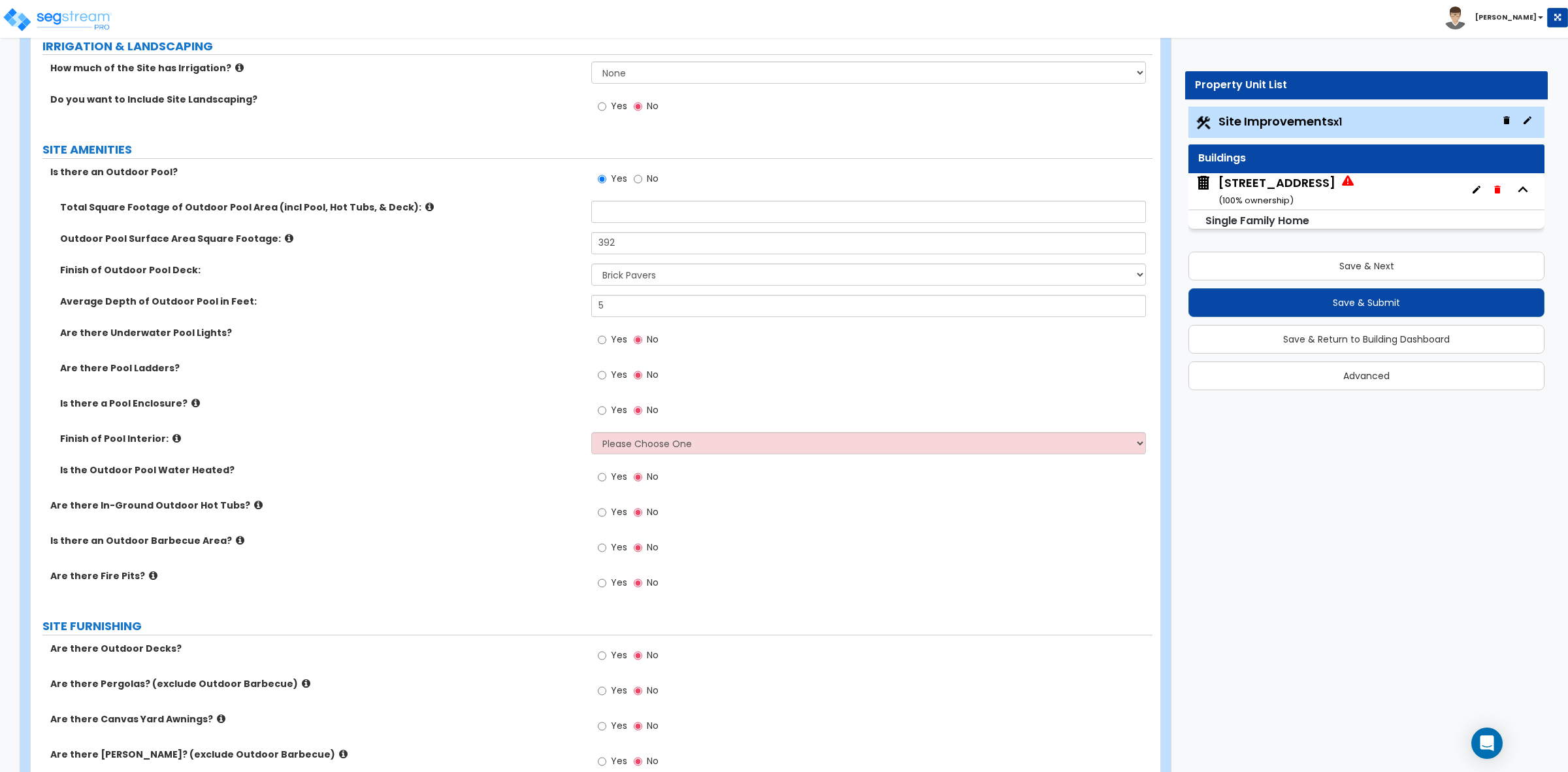
scroll to position [897, 0]
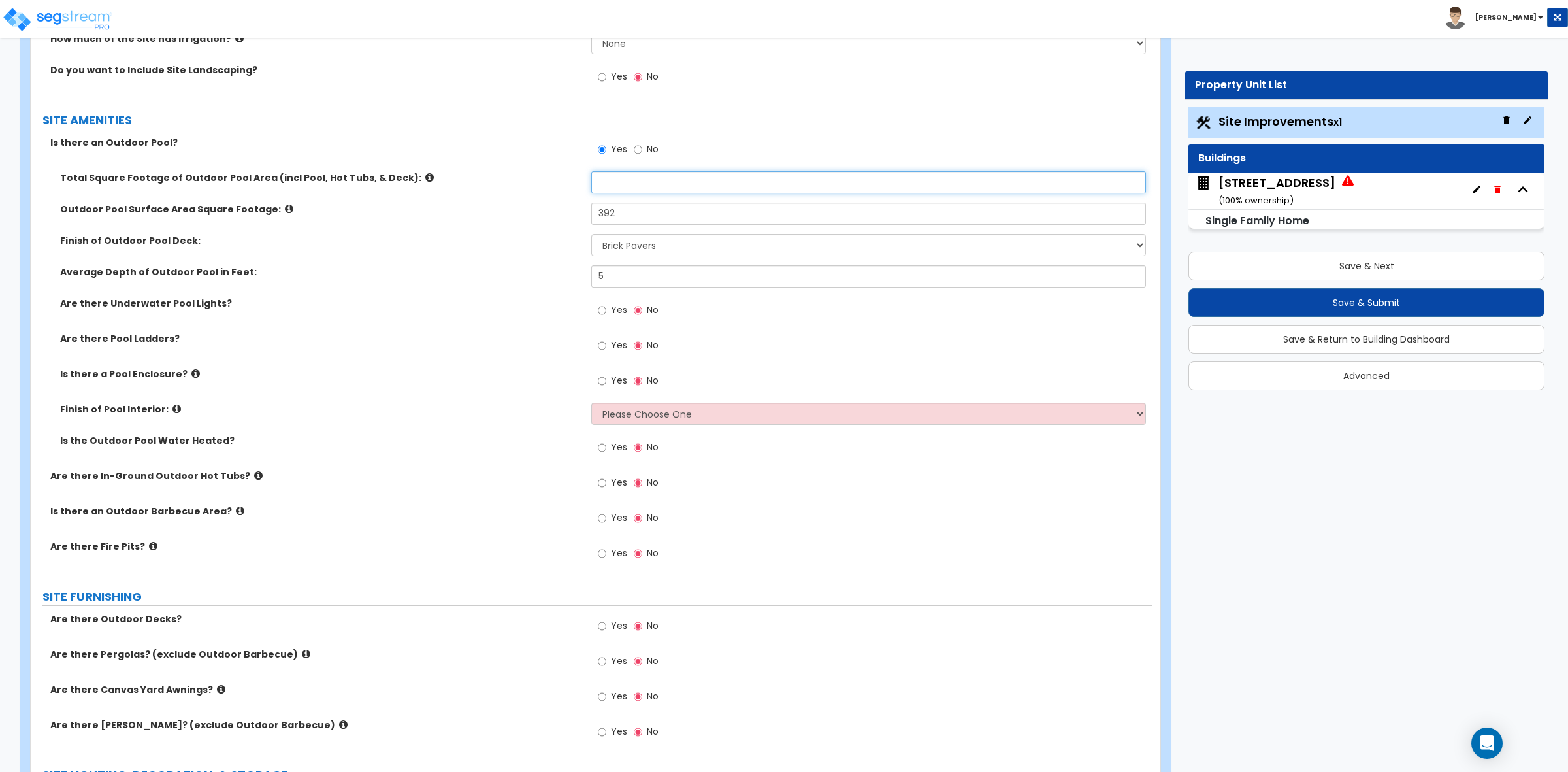
click at [635, 185] on input "text" at bounding box center [869, 183] width 554 height 22
click at [714, 135] on div "LAND AREA How do you want to enter the Land Area of the Site? I want to Enter i…" at bounding box center [592, 379] width 1102 height 2175
click at [667, 178] on input "text" at bounding box center [869, 183] width 554 height 22
click at [677, 157] on div "Yes No" at bounding box center [871, 153] width 560 height 35
click at [673, 177] on input "text" at bounding box center [869, 183] width 554 height 22
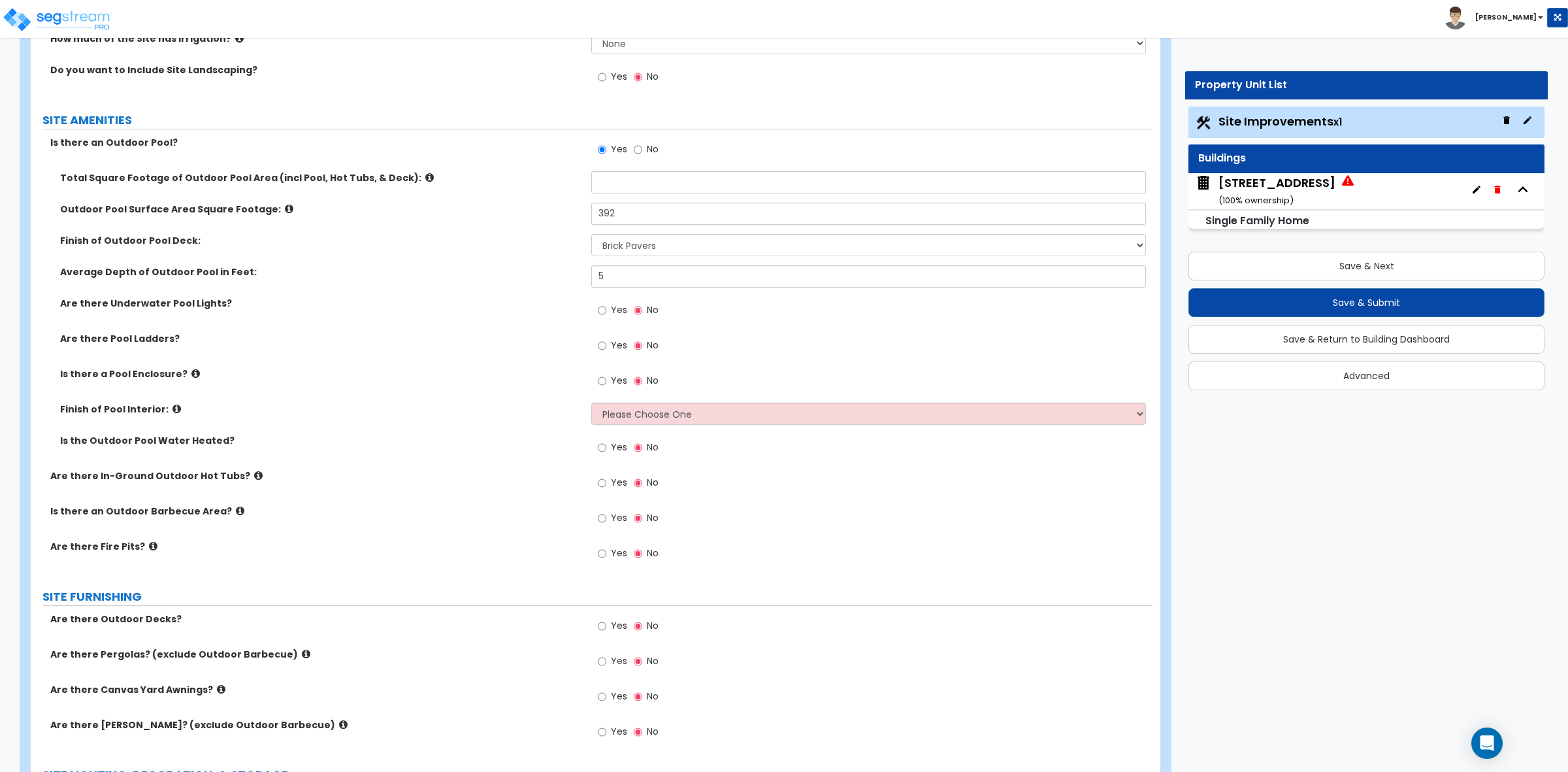
click at [373, 256] on div "Finish of Outdoor Pool Deck: Please Choose One Bare Concrete Stamped Concrete B…" at bounding box center [592, 249] width 1122 height 32
click at [645, 183] on input "text" at bounding box center [869, 183] width 554 height 22
click at [544, 213] on label "Outdoor Pool Surface Area Square Footage:" at bounding box center [321, 209] width 522 height 13
click at [619, 187] on input "text" at bounding box center [869, 183] width 554 height 22
click at [432, 272] on label "Average Depth of Outdoor Pool in Feet:" at bounding box center [321, 271] width 522 height 13
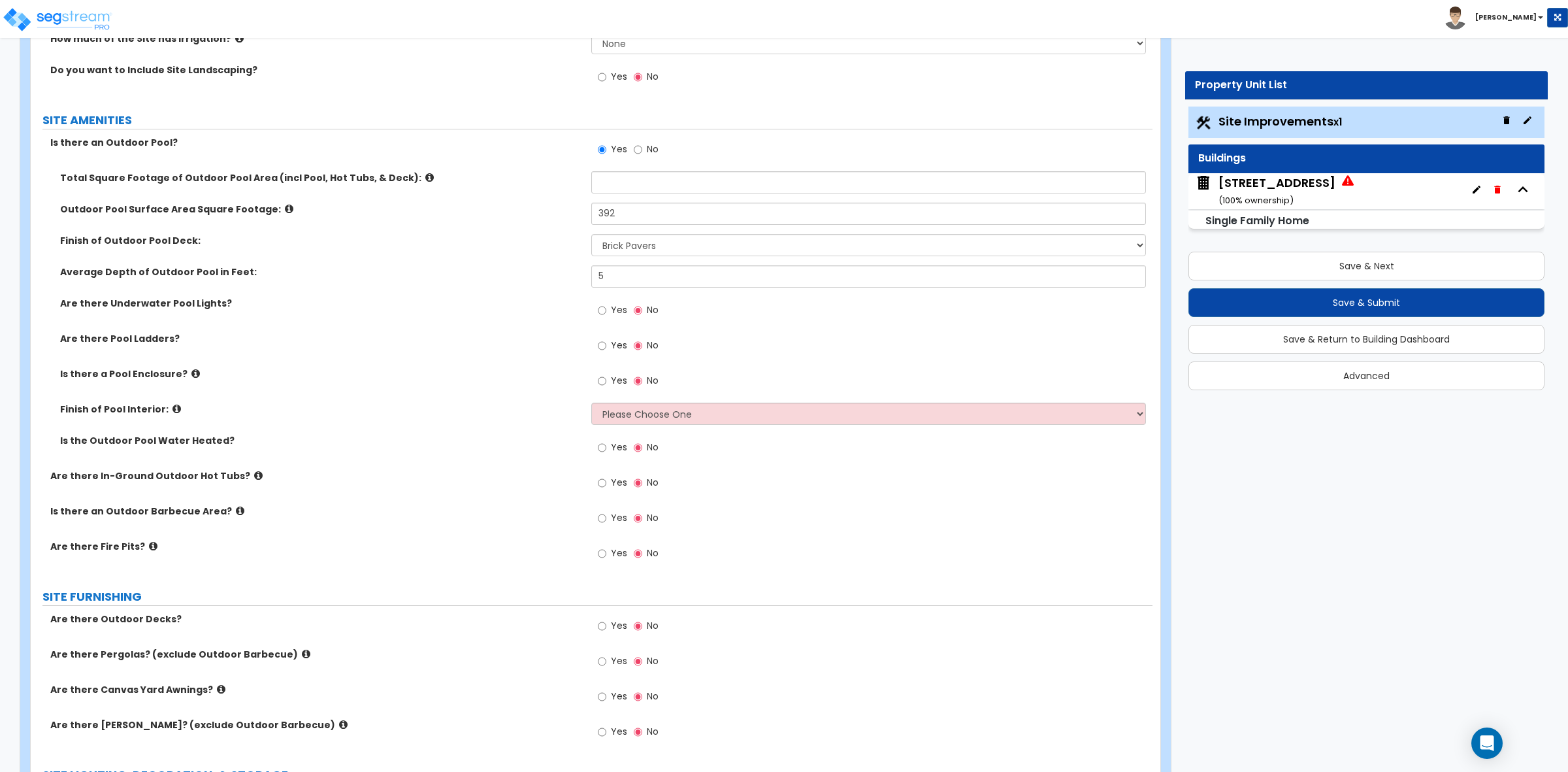
click at [498, 286] on div "Average Depth of Outdoor Pool in Feet: 5" at bounding box center [592, 281] width 1122 height 32
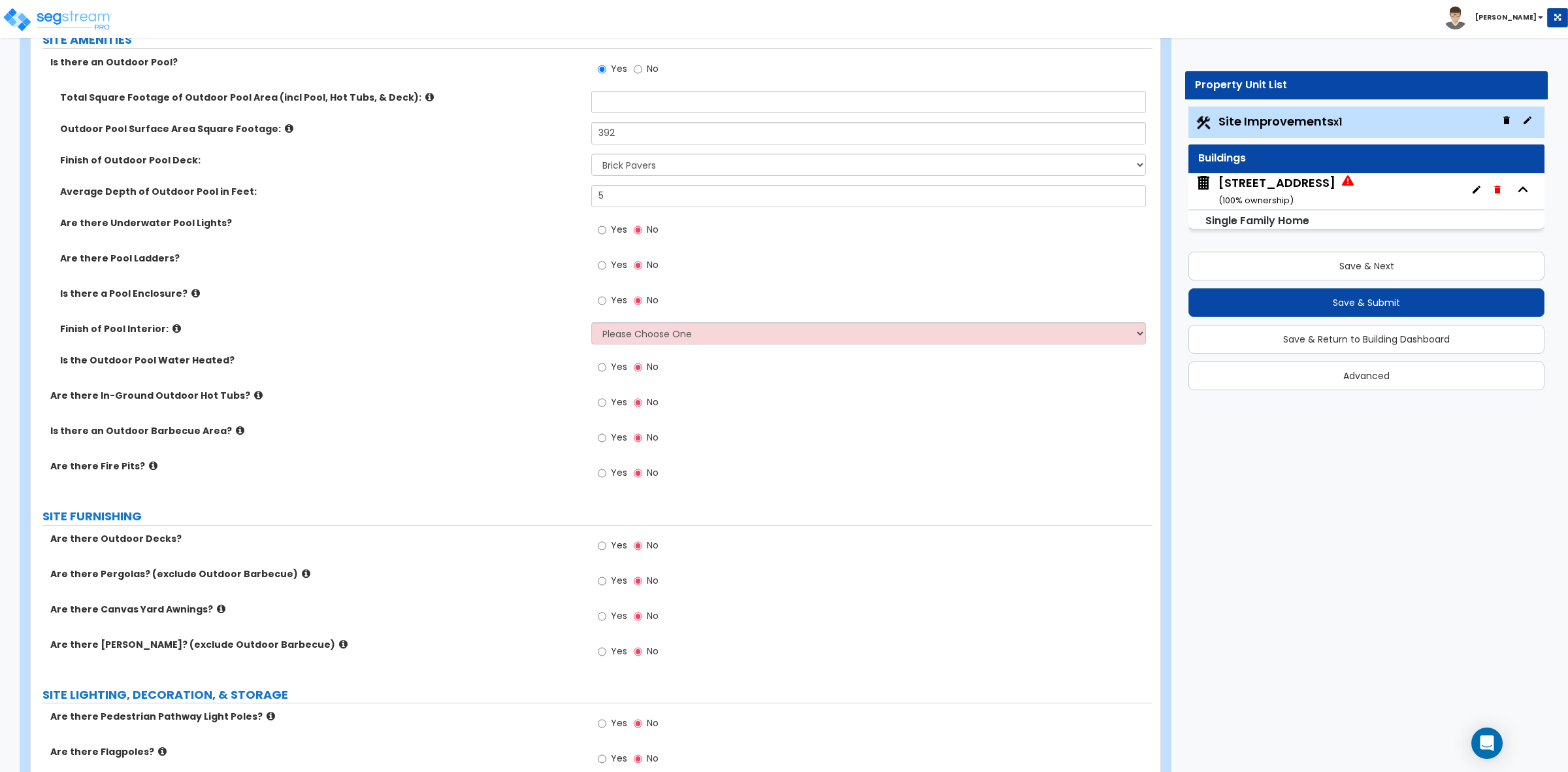
scroll to position [978, 0]
click at [498, 288] on label "Is there a Pool Enclosure?" at bounding box center [321, 292] width 522 height 13
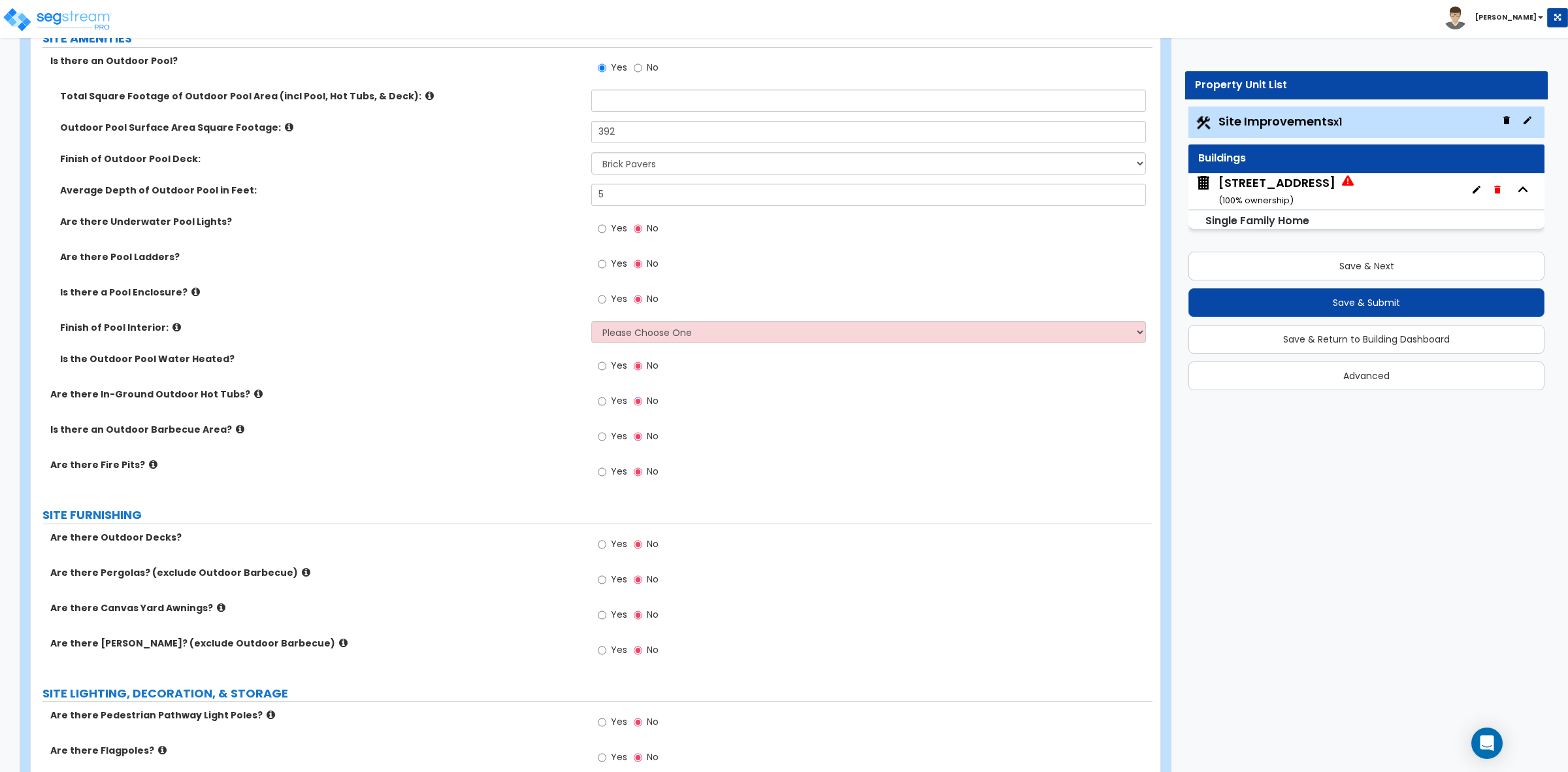
click at [436, 245] on div "Are there Underwater Pool Lights? Yes No" at bounding box center [592, 232] width 1122 height 35
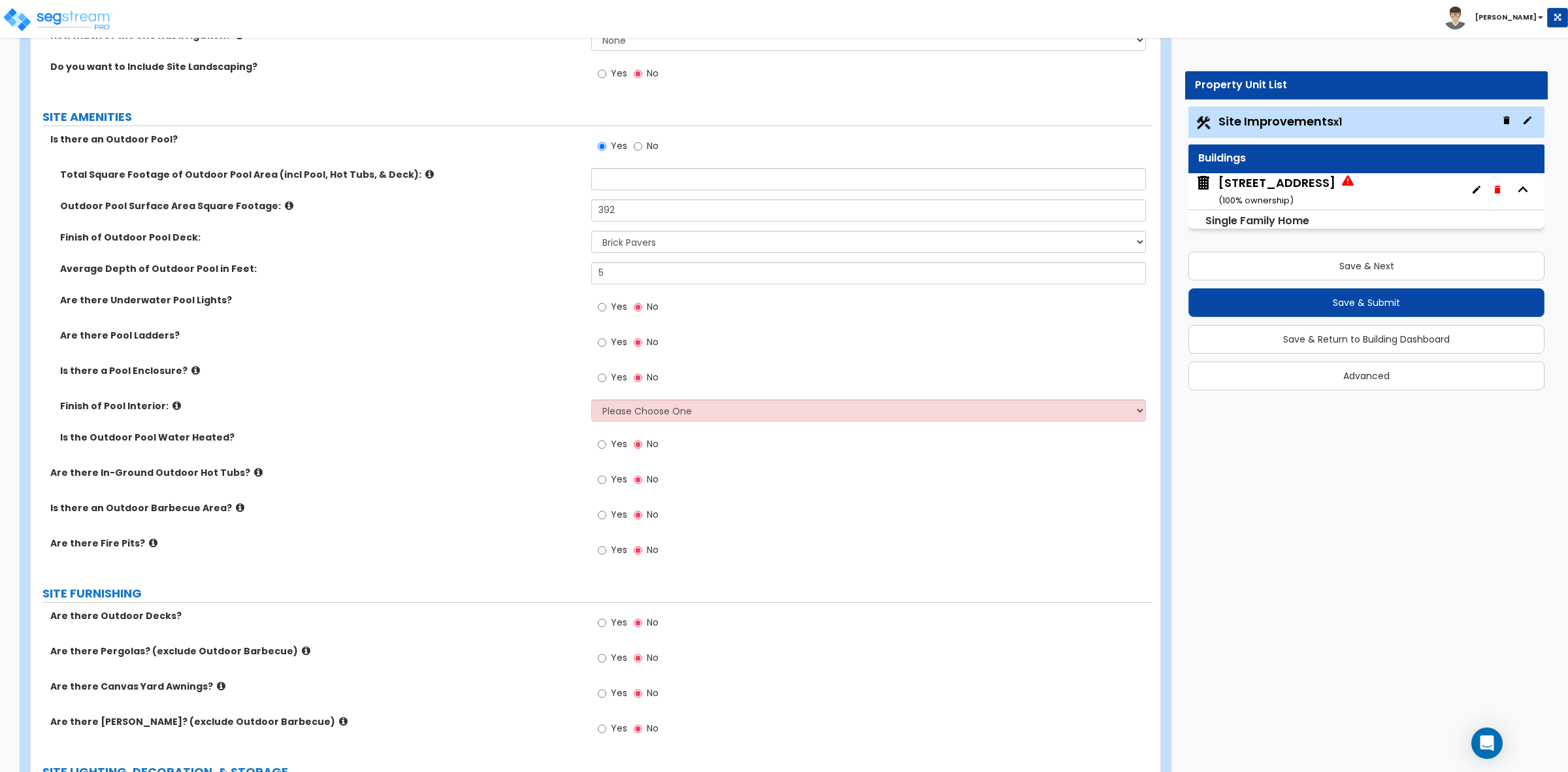
scroll to position [897, 0]
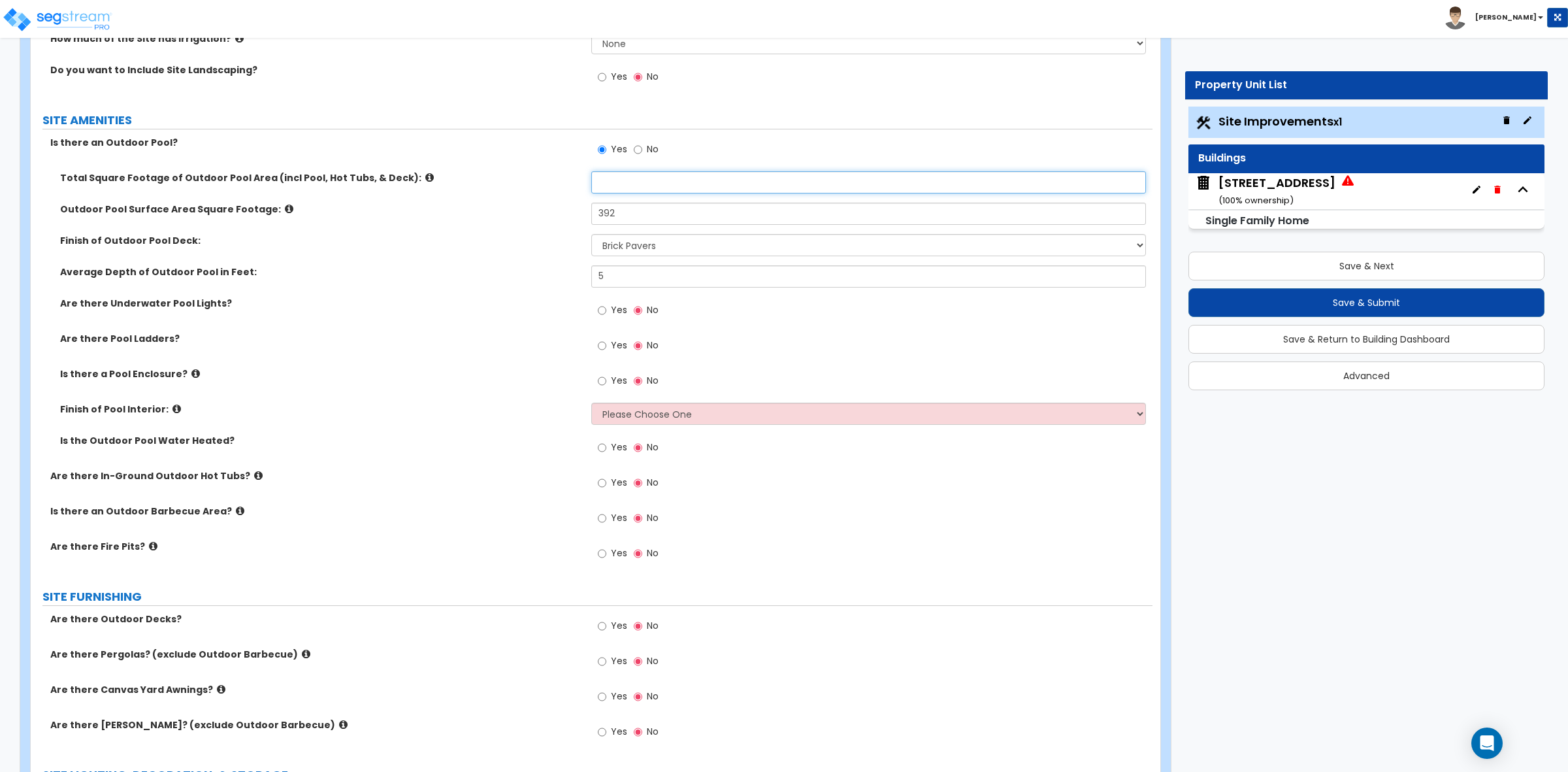
click at [657, 183] on input "text" at bounding box center [869, 183] width 554 height 22
click at [512, 191] on div "Total Square Footage of Outdoor Pool Area (incl Pool, Hot Tubs, & Deck):" at bounding box center [592, 187] width 1122 height 32
click at [617, 181] on input "text" at bounding box center [869, 183] width 554 height 22
click at [524, 182] on label "Total Square Footage of Outdoor Pool Area (incl Pool, Hot Tubs, & Deck):" at bounding box center [321, 177] width 522 height 13
click at [621, 189] on input "text" at bounding box center [869, 183] width 554 height 22
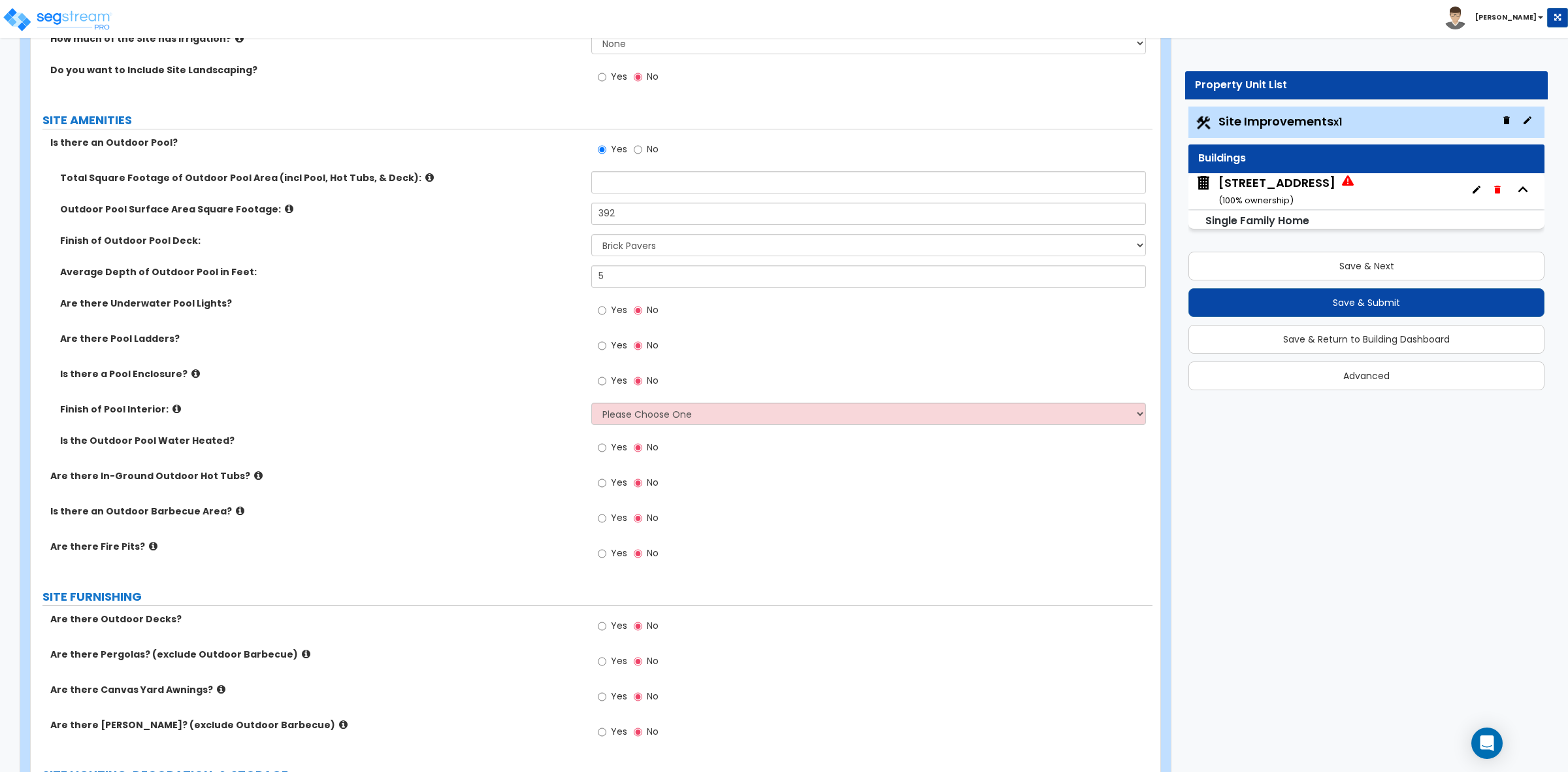
click at [553, 178] on label "Total Square Footage of Outdoor Pool Area (incl Pool, Hot Tubs, & Deck):" at bounding box center [321, 177] width 522 height 13
click at [621, 183] on input "text" at bounding box center [869, 183] width 554 height 22
click at [539, 162] on div "Is there an Outdoor Pool? Yes No" at bounding box center [592, 153] width 1122 height 35
click at [610, 188] on input "text" at bounding box center [869, 183] width 554 height 22
click at [549, 184] on label "Total Square Footage of Outdoor Pool Area (incl Pool, Hot Tubs, & Deck):" at bounding box center [321, 177] width 522 height 13
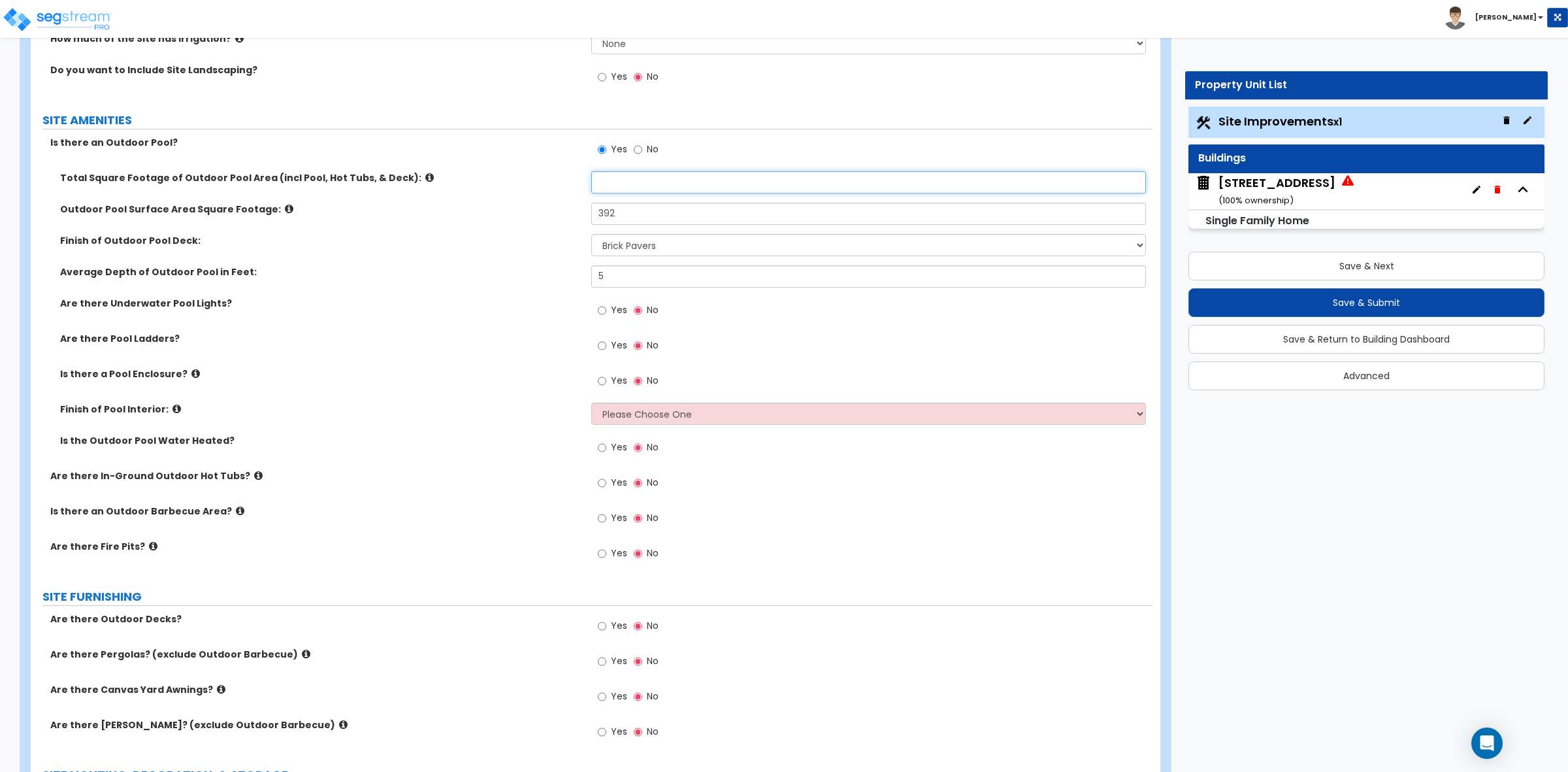
click at [603, 177] on input "text" at bounding box center [869, 183] width 554 height 22
click at [507, 200] on div "Total Square Footage of Outdoor Pool Area (incl Pool, Hot Tubs, & Deck):" at bounding box center [592, 187] width 1122 height 32
click at [612, 196] on div "Total Square Footage of Outdoor Pool Area (incl Pool, Hot Tubs, & Deck):" at bounding box center [592, 187] width 1122 height 32
click at [605, 177] on input "text" at bounding box center [869, 183] width 554 height 22
click at [512, 172] on label "Total Square Footage of Outdoor Pool Area (incl Pool, Hot Tubs, & Deck):" at bounding box center [321, 177] width 522 height 13
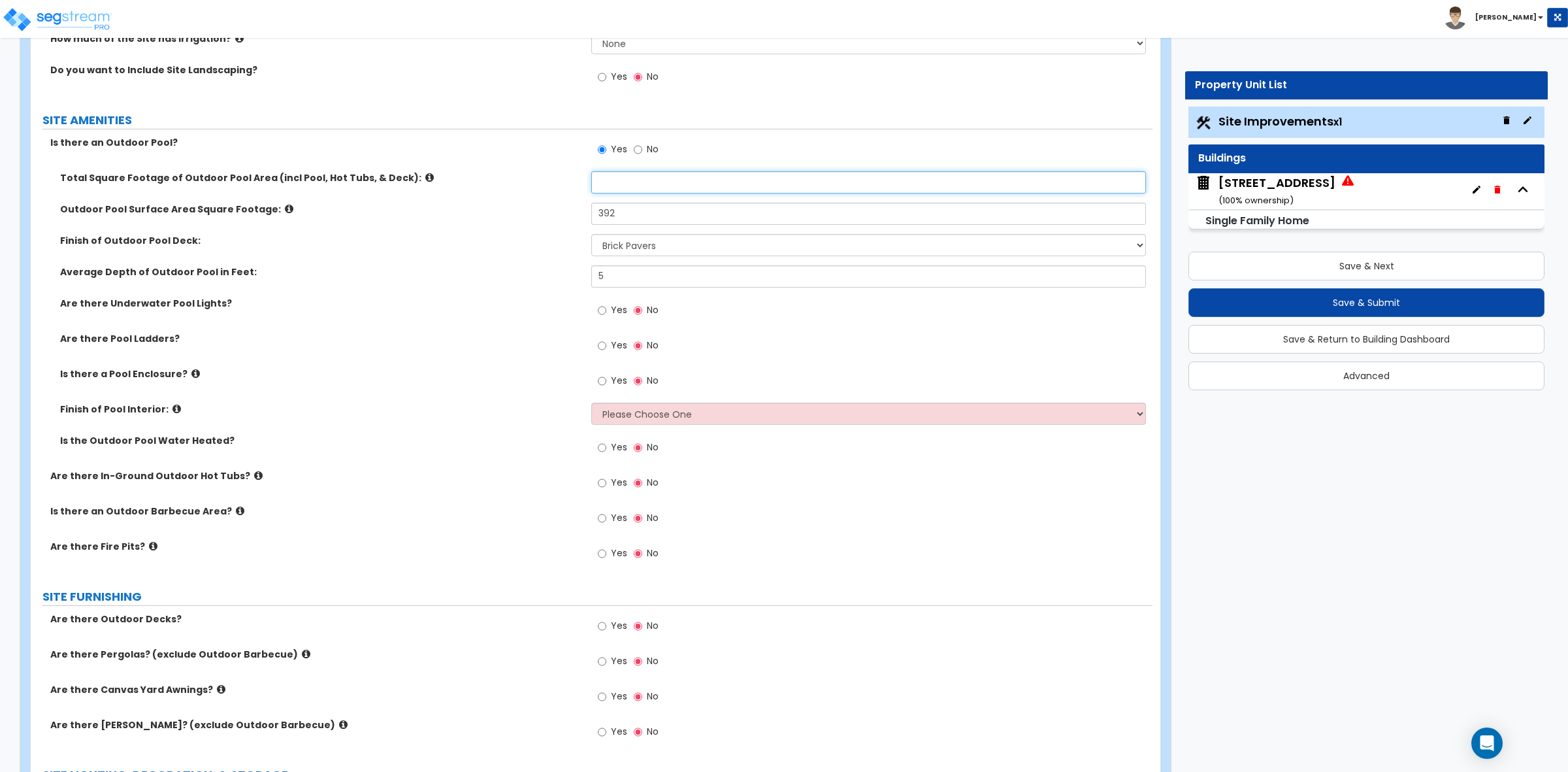
click at [618, 184] on input "text" at bounding box center [869, 183] width 554 height 22
click at [537, 175] on label "Total Square Footage of Outdoor Pool Area (incl Pool, Hot Tubs, & Deck):" at bounding box center [321, 177] width 522 height 13
click at [616, 177] on input "text" at bounding box center [869, 183] width 554 height 22
click at [577, 168] on div "Is there an Outdoor Pool? Yes No" at bounding box center [592, 153] width 1122 height 35
click at [638, 174] on input "text" at bounding box center [869, 183] width 554 height 22
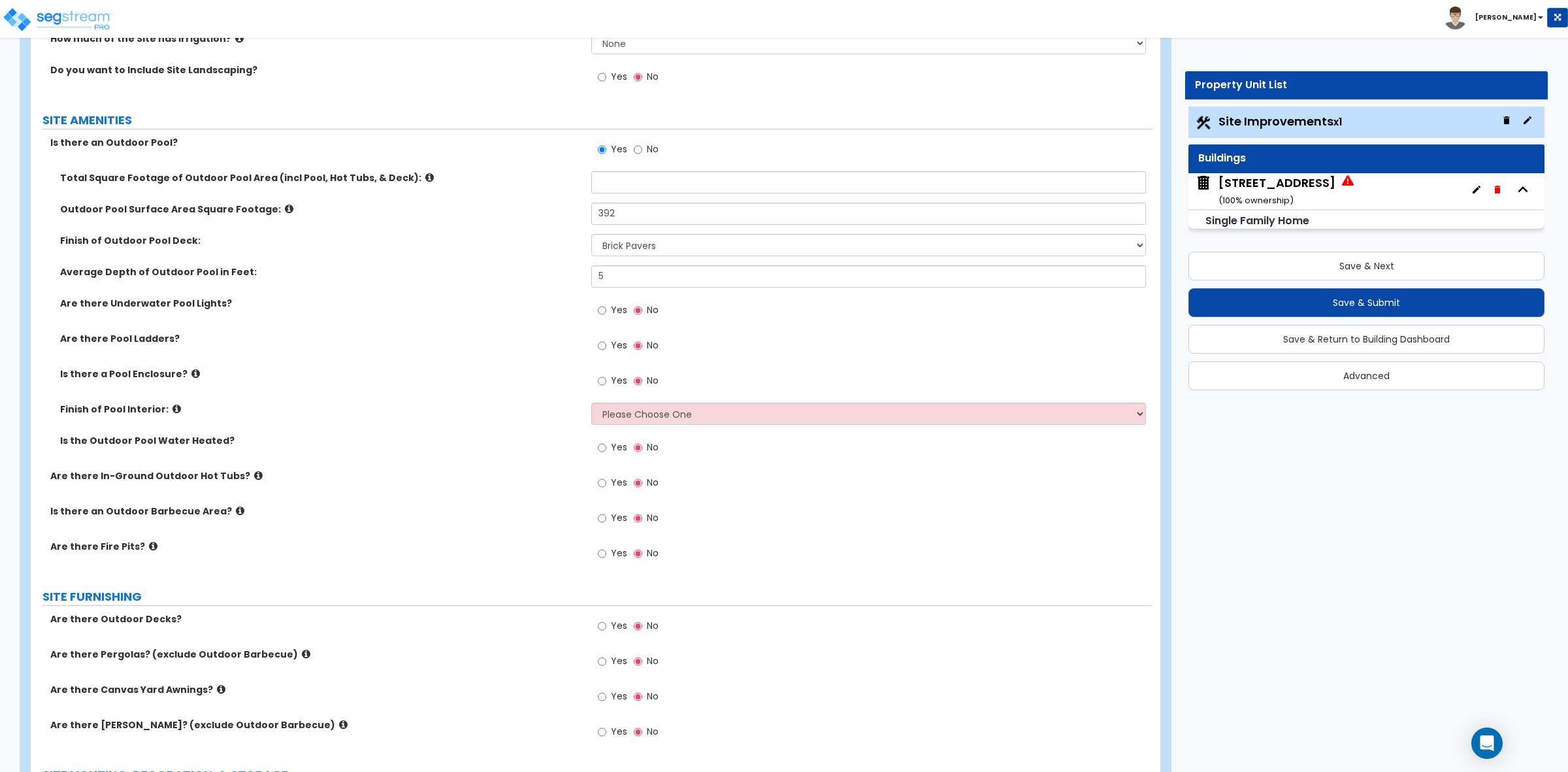
click at [512, 171] on div "Is there an Outdoor Pool? Yes No" at bounding box center [592, 153] width 1122 height 35
click at [616, 175] on input "text" at bounding box center [869, 183] width 554 height 22
click at [582, 181] on div "Total Square Footage of Outdoor Pool Area (incl Pool, Hot Tubs, & Deck):" at bounding box center [310, 177] width 560 height 13
click at [615, 181] on input "text" at bounding box center [869, 183] width 554 height 22
click at [579, 177] on label "Total Square Footage of Outdoor Pool Area (incl Pool, Hot Tubs, & Deck):" at bounding box center [321, 177] width 522 height 13
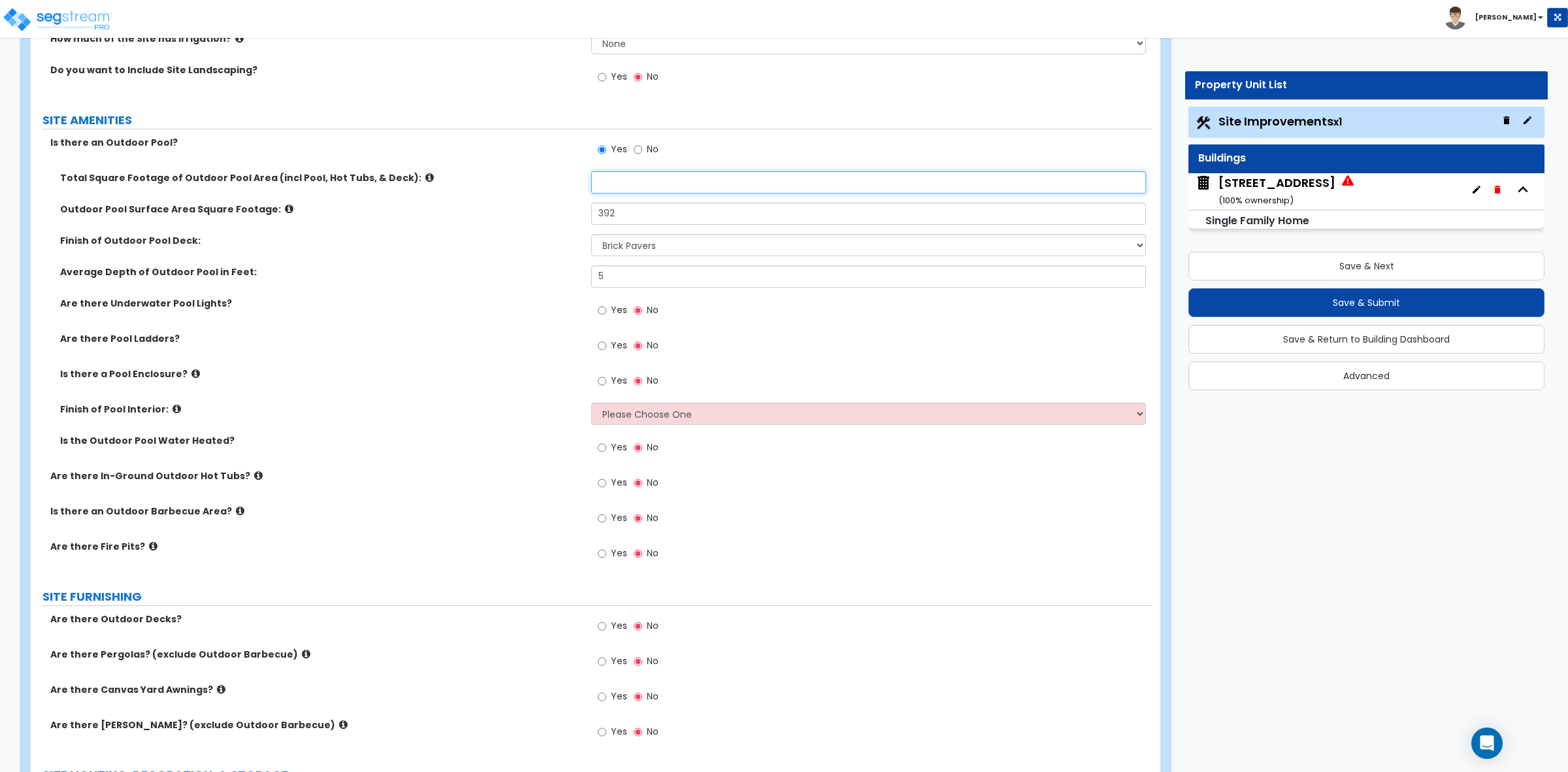
click at [599, 180] on input "text" at bounding box center [869, 183] width 554 height 22
click at [576, 180] on label "Total Square Footage of Outdoor Pool Area (incl Pool, Hot Tubs, & Deck):" at bounding box center [321, 177] width 522 height 13
click at [595, 184] on input "text" at bounding box center [869, 183] width 554 height 22
click at [572, 184] on label "Total Square Footage of Outdoor Pool Area (incl Pool, Hot Tubs, & Deck):" at bounding box center [321, 177] width 522 height 13
click at [401, 368] on label "Is there a Pool Enclosure?" at bounding box center [321, 374] width 522 height 13
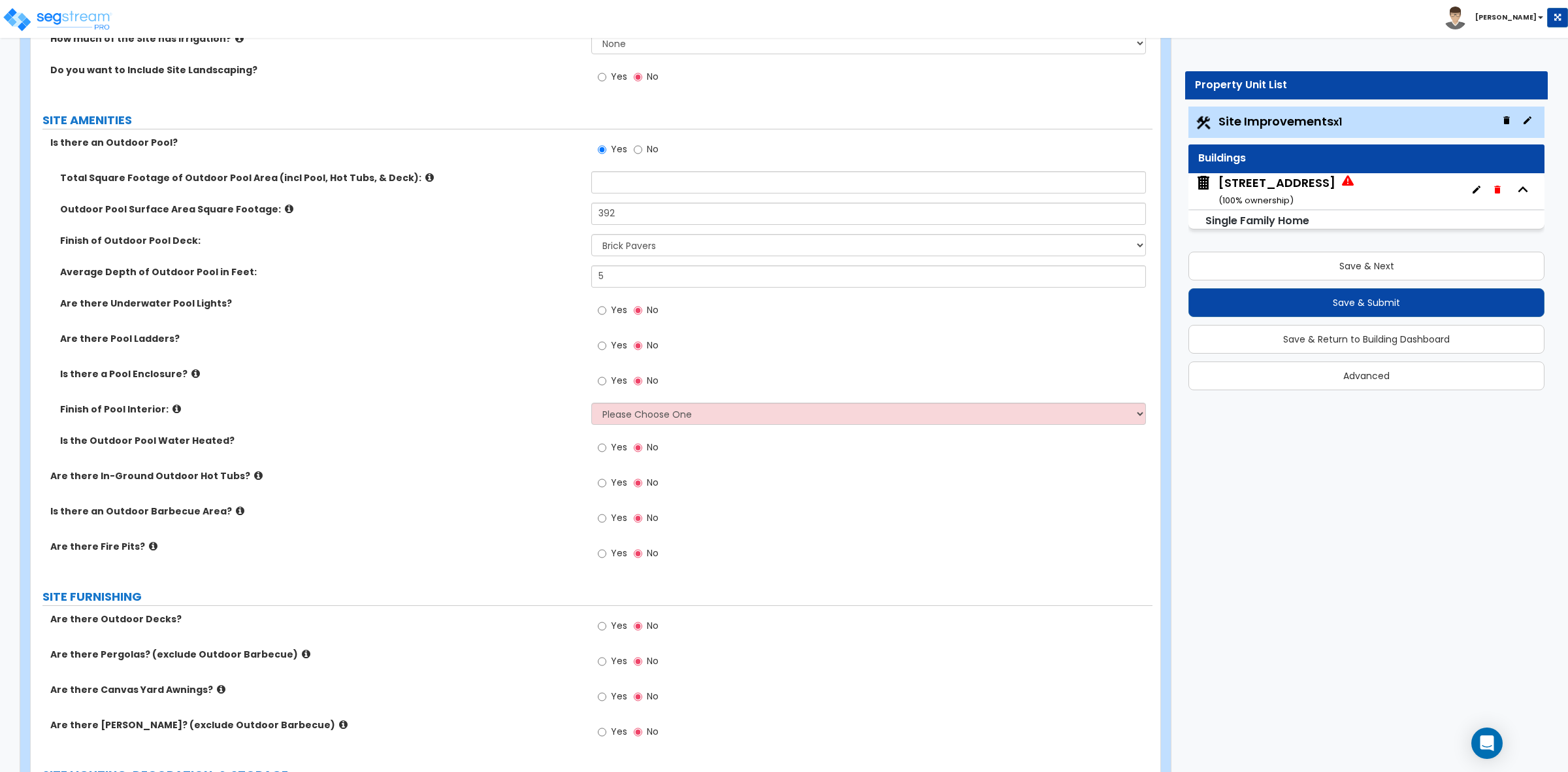
click at [425, 207] on label "Outdoor Pool Surface Area Square Footage:" at bounding box center [321, 209] width 522 height 13
click at [446, 201] on div "Total Square Footage of Outdoor Pool Area (incl Pool, Hot Tubs, & Deck):" at bounding box center [592, 187] width 1122 height 32
click at [459, 175] on label "Total Square Footage of Outdoor Pool Area (incl Pool, Hot Tubs, & Deck):" at bounding box center [321, 177] width 522 height 13
click at [453, 142] on label "Is there an Outdoor Pool?" at bounding box center [315, 142] width 531 height 13
click at [407, 154] on div "Is there an Outdoor Pool? Yes No" at bounding box center [592, 153] width 1122 height 35
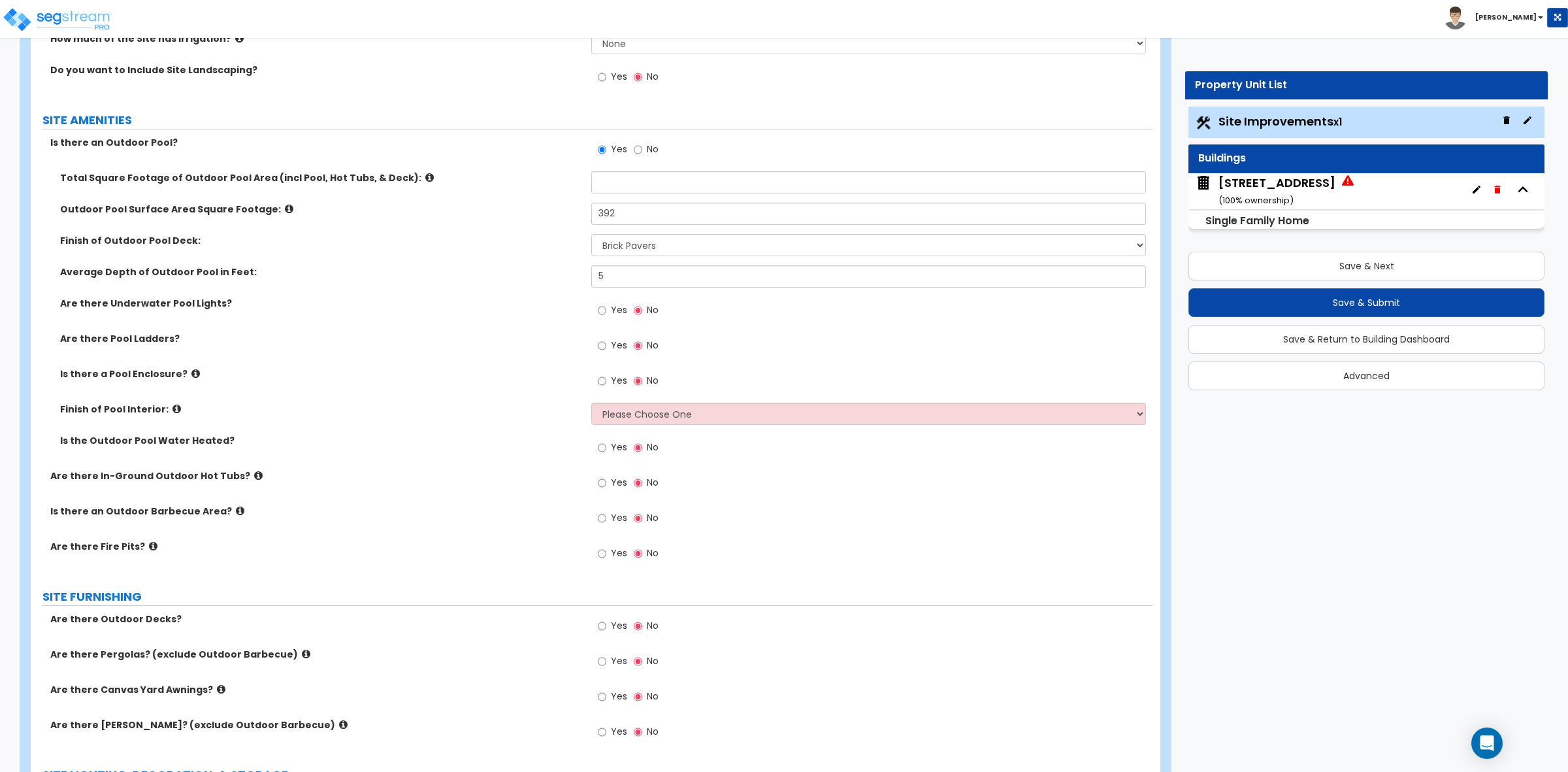
click at [338, 148] on label "Is there an Outdoor Pool?" at bounding box center [315, 142] width 531 height 13
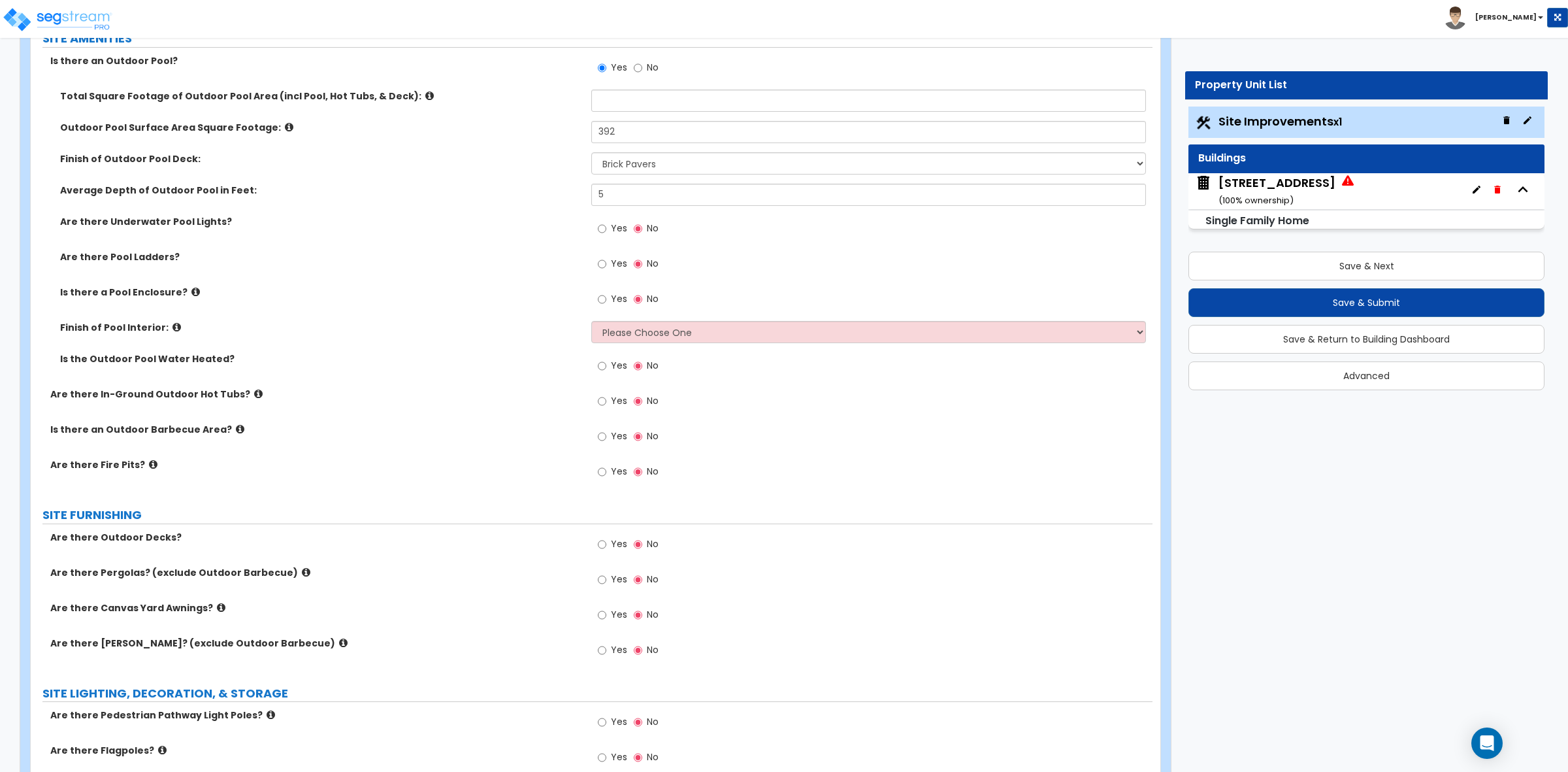
scroll to position [816, 0]
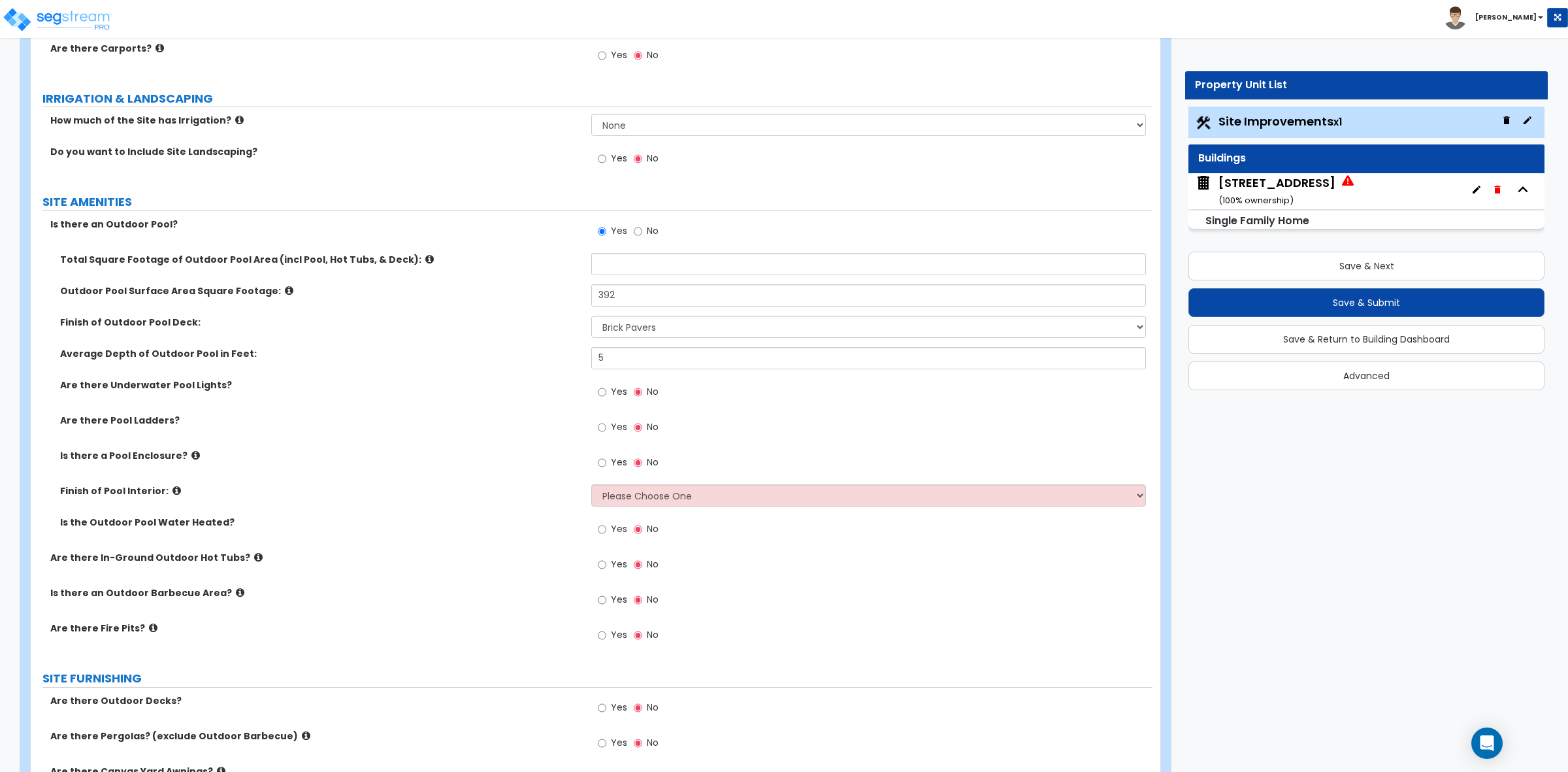
click at [200, 225] on label "Is there an Outdoor Pool?" at bounding box center [315, 223] width 531 height 13
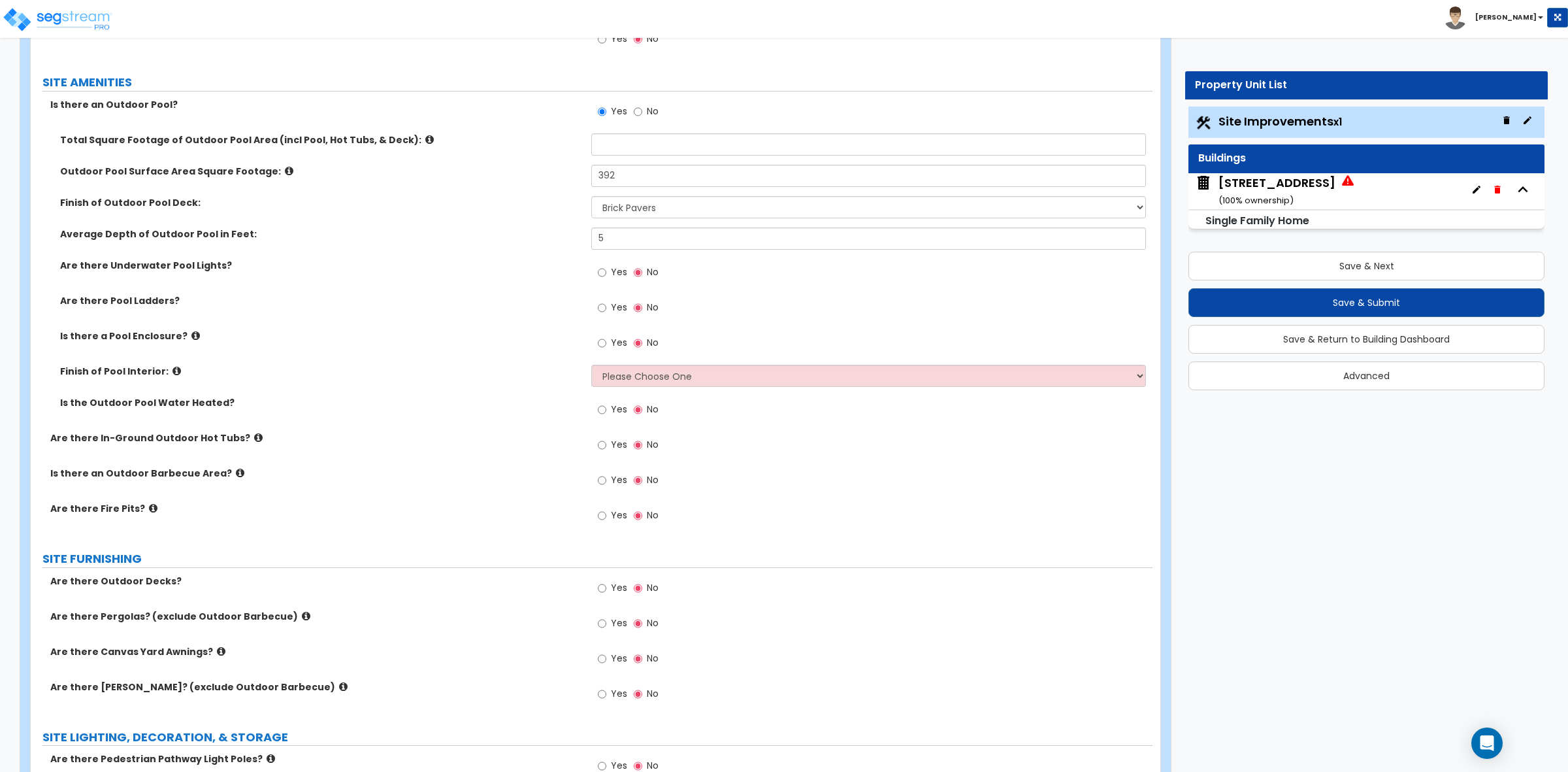
scroll to position [897, 0]
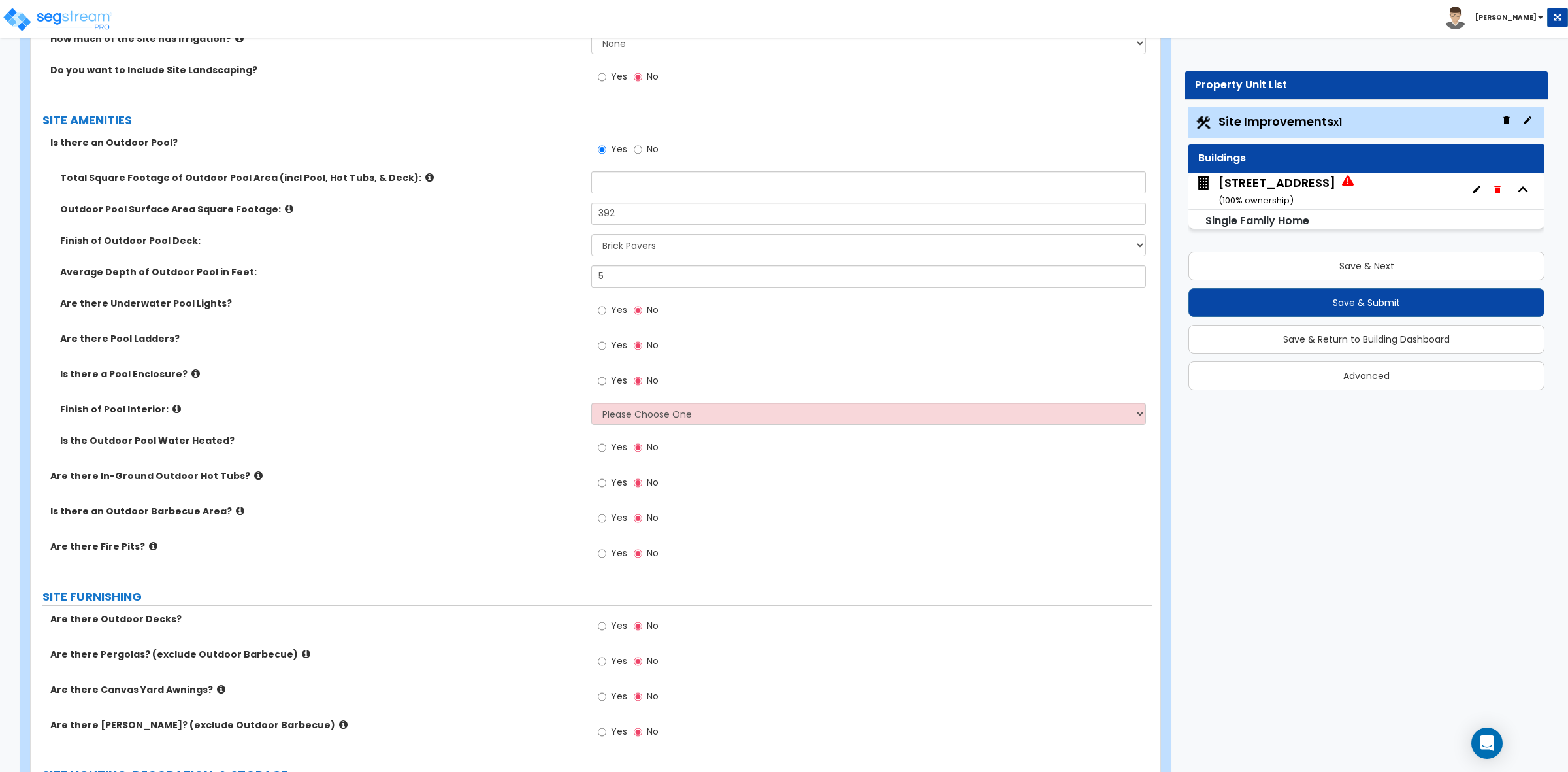
click at [495, 409] on label "Finish of Pool Interior:" at bounding box center [321, 409] width 522 height 13
click at [599, 311] on input "Yes" at bounding box center [602, 311] width 9 height 15
click at [638, 312] on input "No" at bounding box center [638, 311] width 9 height 15
radio input "false"
radio input "true"
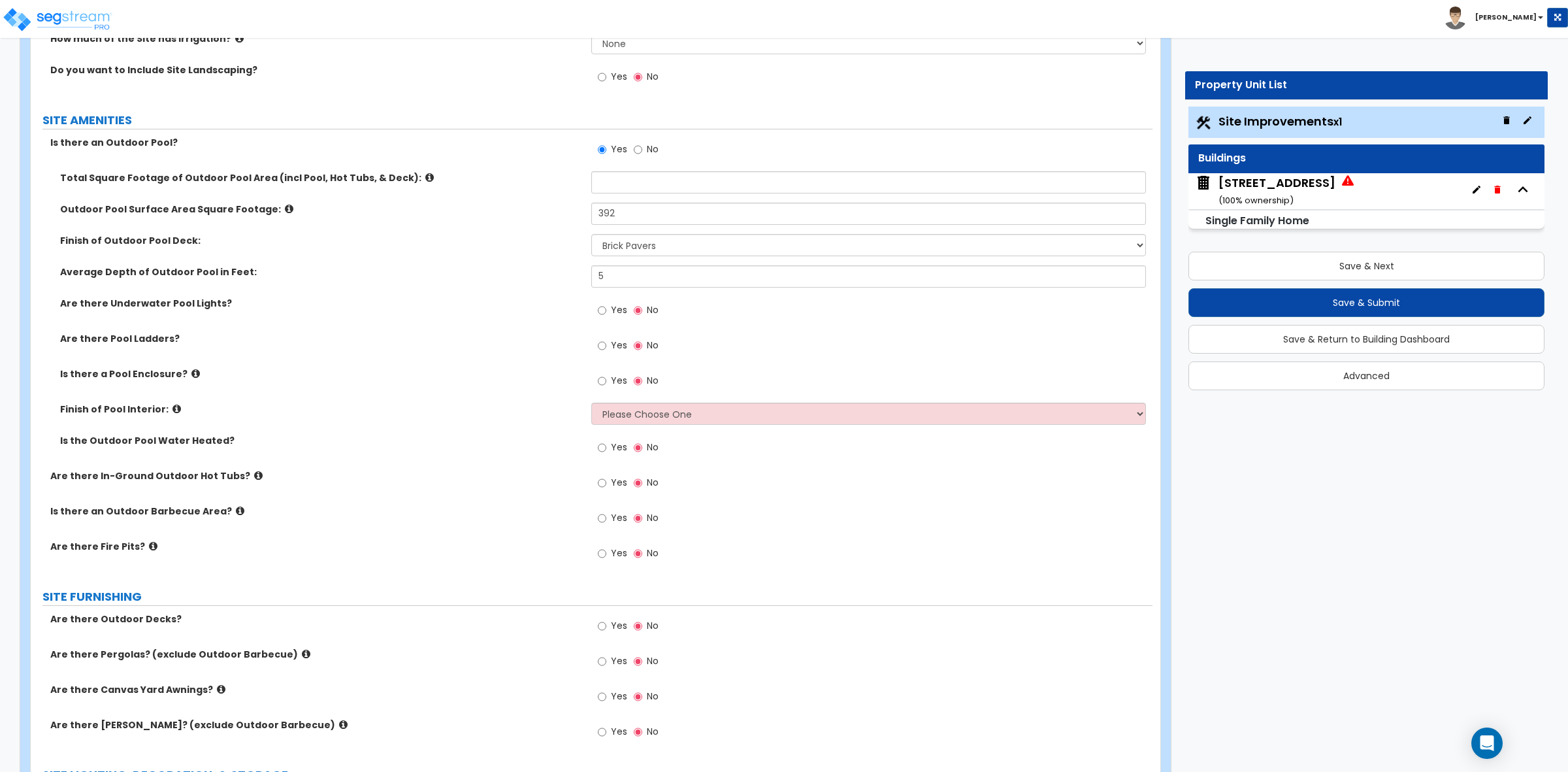
click at [192, 371] on icon at bounding box center [196, 373] width 9 height 9
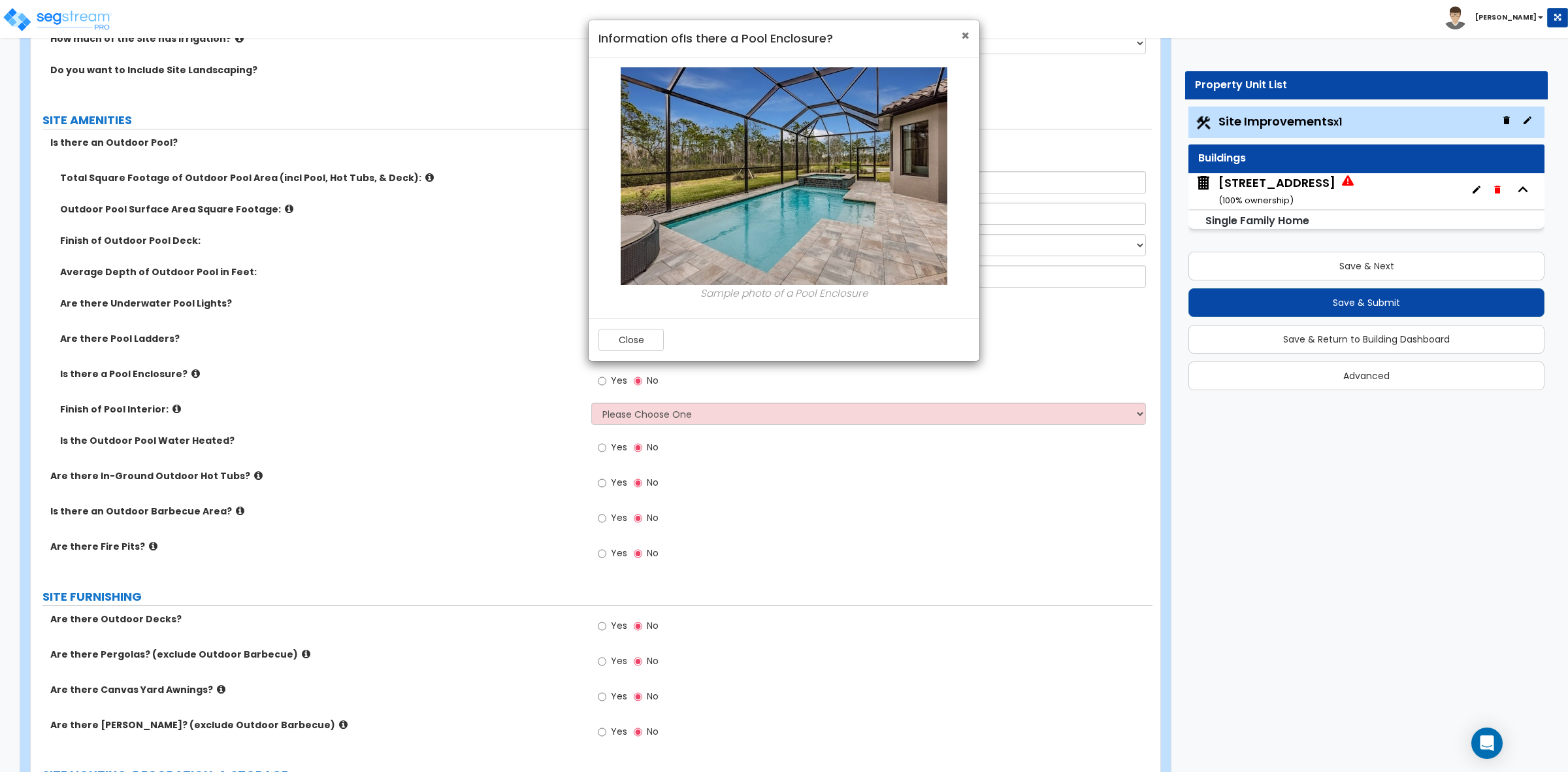
click at [969, 37] on span "×" at bounding box center [965, 36] width 9 height 19
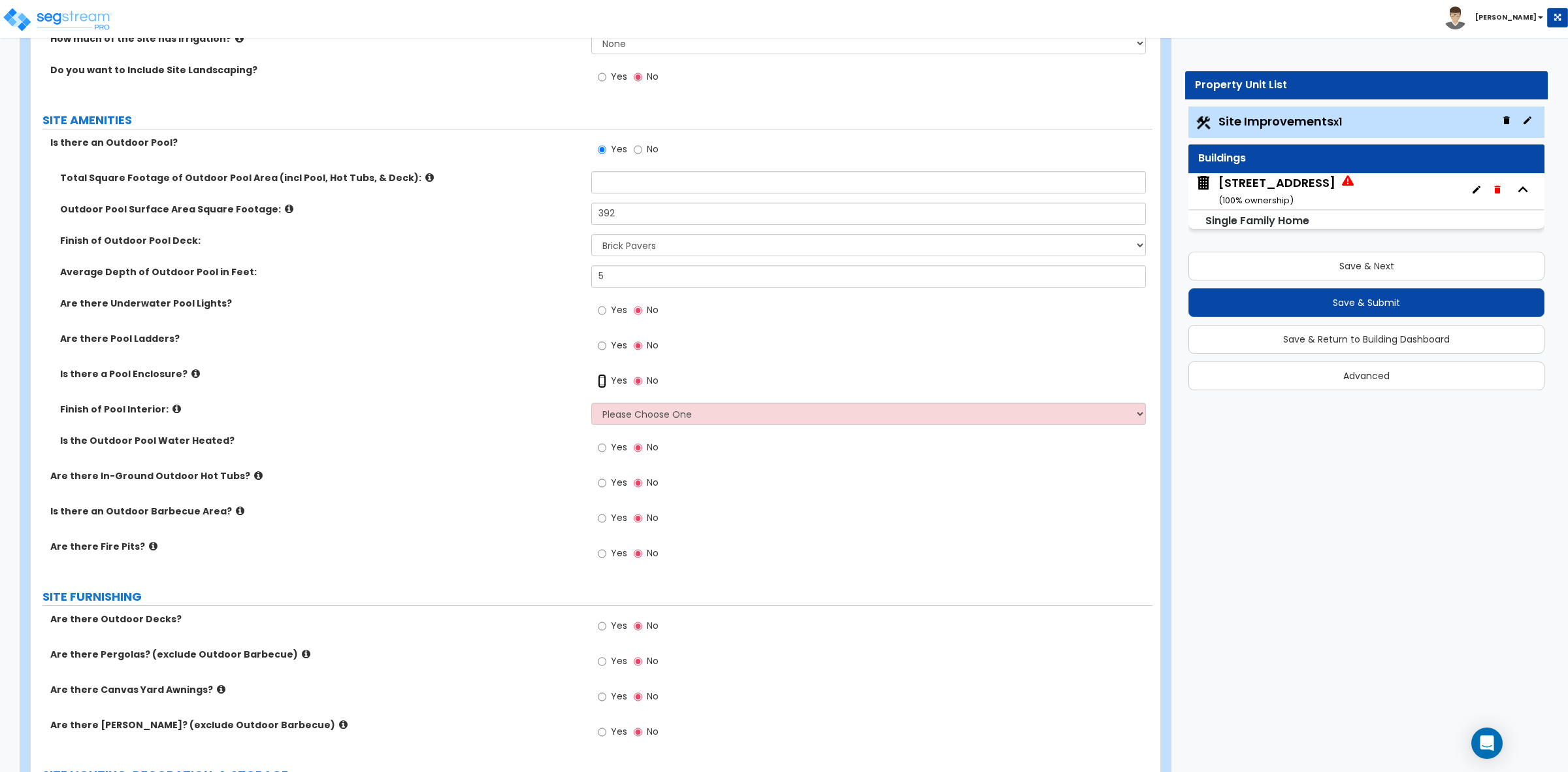
click at [599, 382] on input "Yes" at bounding box center [602, 380] width 9 height 15
radio input "true"
click at [550, 357] on div "Are there Pool Ladders? Yes No" at bounding box center [592, 349] width 1122 height 35
click at [616, 413] on select "Please Choose One Tile Plaster Vinyl" at bounding box center [869, 414] width 554 height 22
click at [517, 407] on label "Finish of Pool Interior:" at bounding box center [321, 409] width 522 height 13
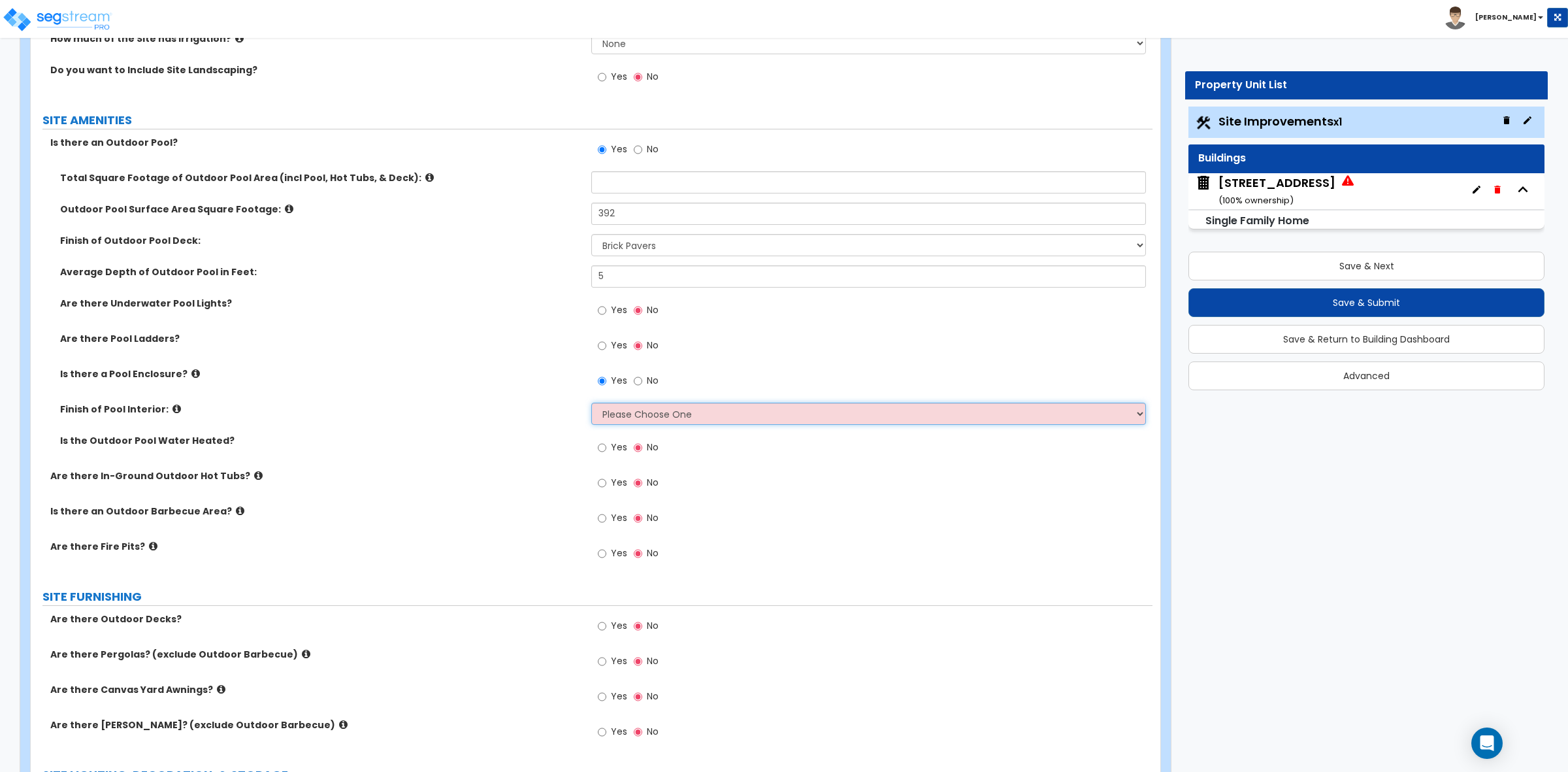
click at [595, 415] on select "Please Choose One Tile Plaster Vinyl" at bounding box center [869, 414] width 554 height 22
click at [526, 415] on label "Finish of Pool Interior:" at bounding box center [321, 409] width 522 height 13
click at [560, 415] on label "Finish of Pool Interior:" at bounding box center [321, 409] width 522 height 13
click at [653, 410] on select "Please Choose One Tile Plaster Vinyl" at bounding box center [869, 414] width 554 height 22
click at [438, 409] on label "Finish of Pool Interior:" at bounding box center [321, 409] width 522 height 13
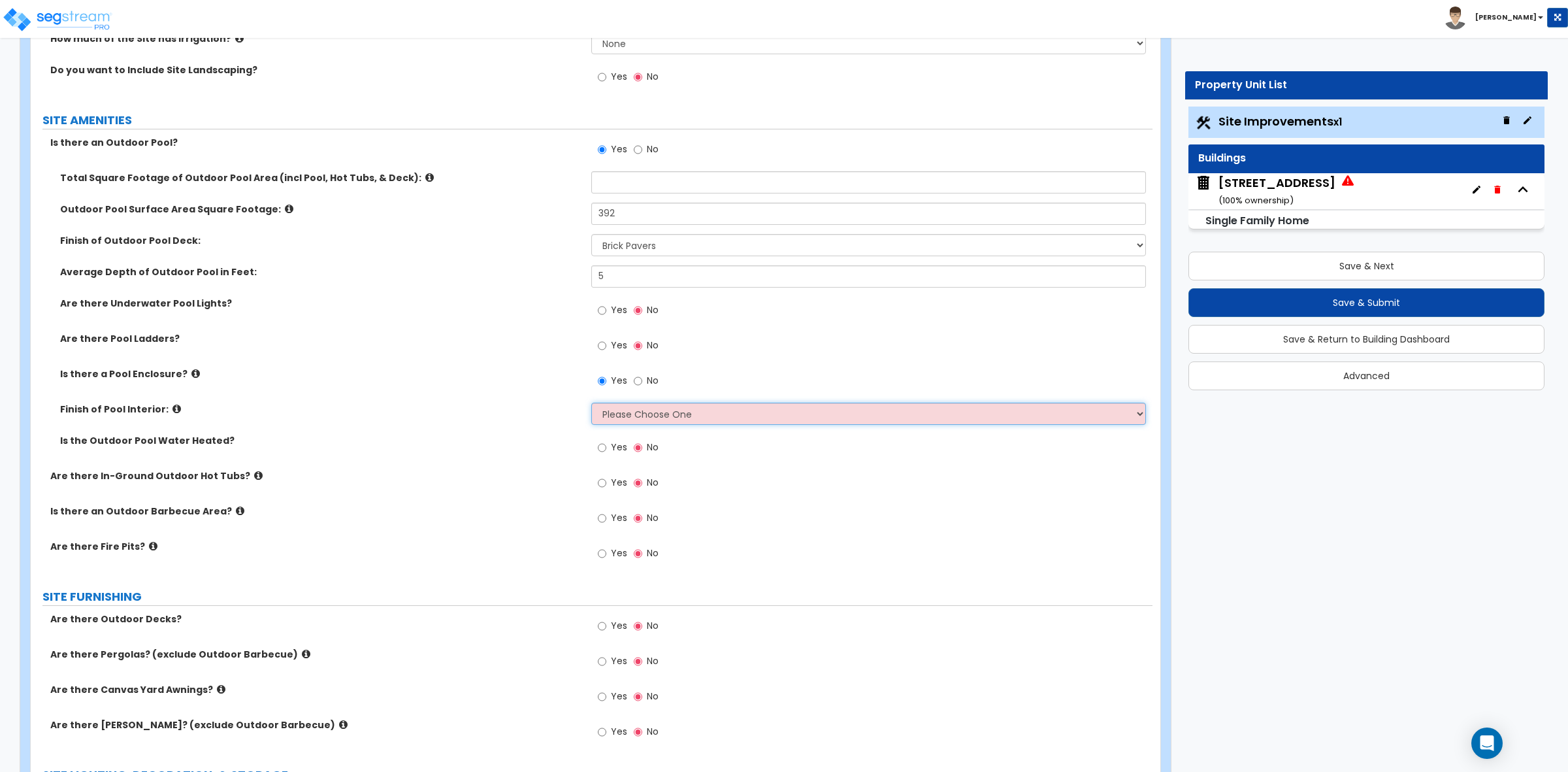
click at [648, 418] on select "Please Choose One Tile Plaster Vinyl" at bounding box center [869, 414] width 554 height 22
click at [533, 415] on label "Finish of Pool Interior:" at bounding box center [321, 409] width 522 height 13
click at [628, 413] on select "Please Choose One Tile Plaster Vinyl" at bounding box center [869, 414] width 554 height 22
click at [537, 424] on div "Finish of Pool Interior: Please Choose One Tile Plaster Vinyl" at bounding box center [592, 418] width 1122 height 32
click at [586, 417] on div "Finish of Pool Interior: Please Choose One Tile Plaster Vinyl" at bounding box center [592, 418] width 1122 height 32
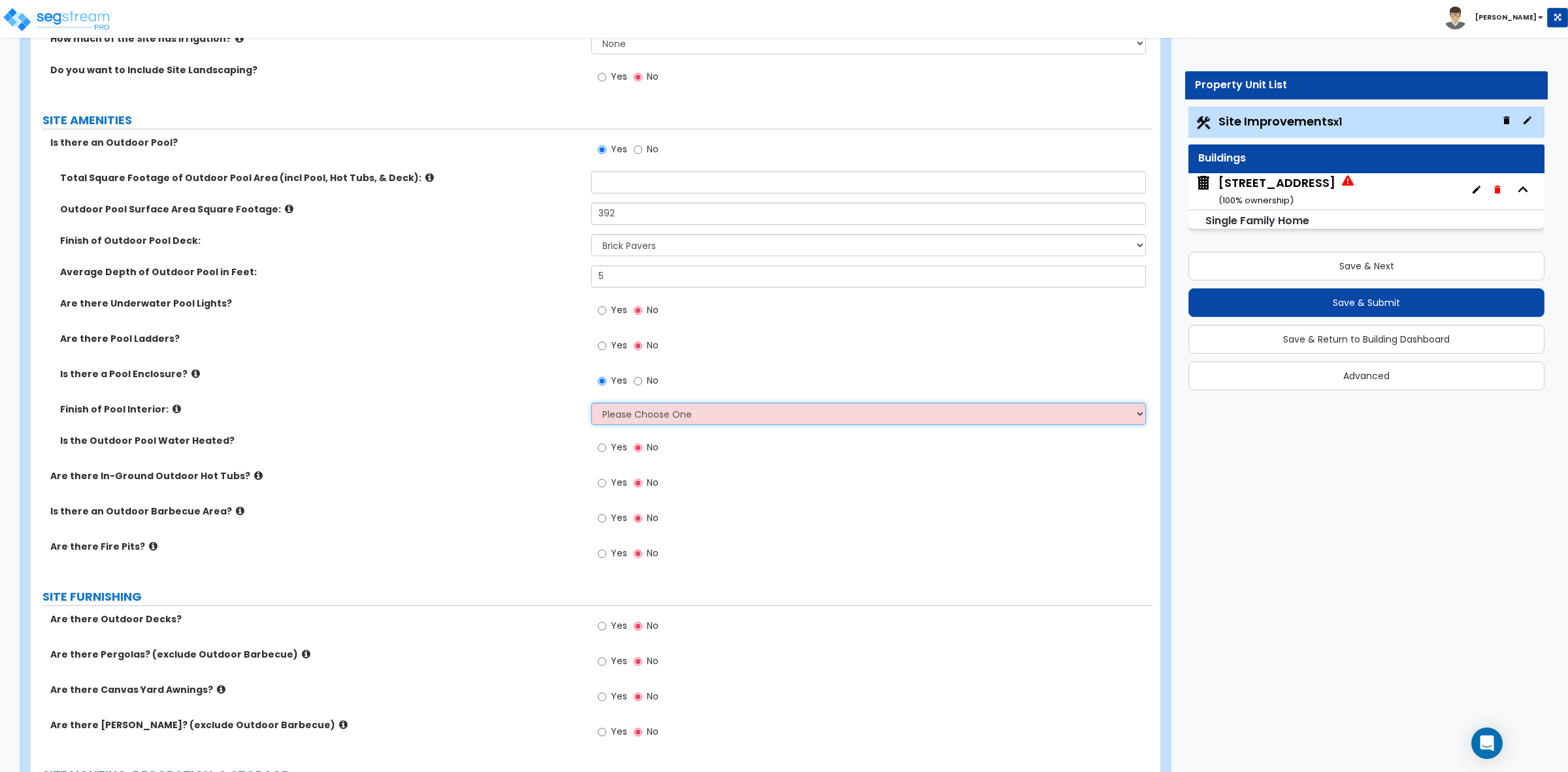
click at [608, 413] on select "Please Choose One Tile Plaster Vinyl" at bounding box center [869, 414] width 554 height 22
click at [564, 415] on label "Finish of Pool Interior:" at bounding box center [321, 409] width 522 height 13
click at [807, 409] on select "Please Choose One Tile Plaster Vinyl" at bounding box center [869, 414] width 554 height 22
select select "2"
click at [592, 403] on select "Please Choose One Tile Plaster Vinyl" at bounding box center [869, 414] width 554 height 22
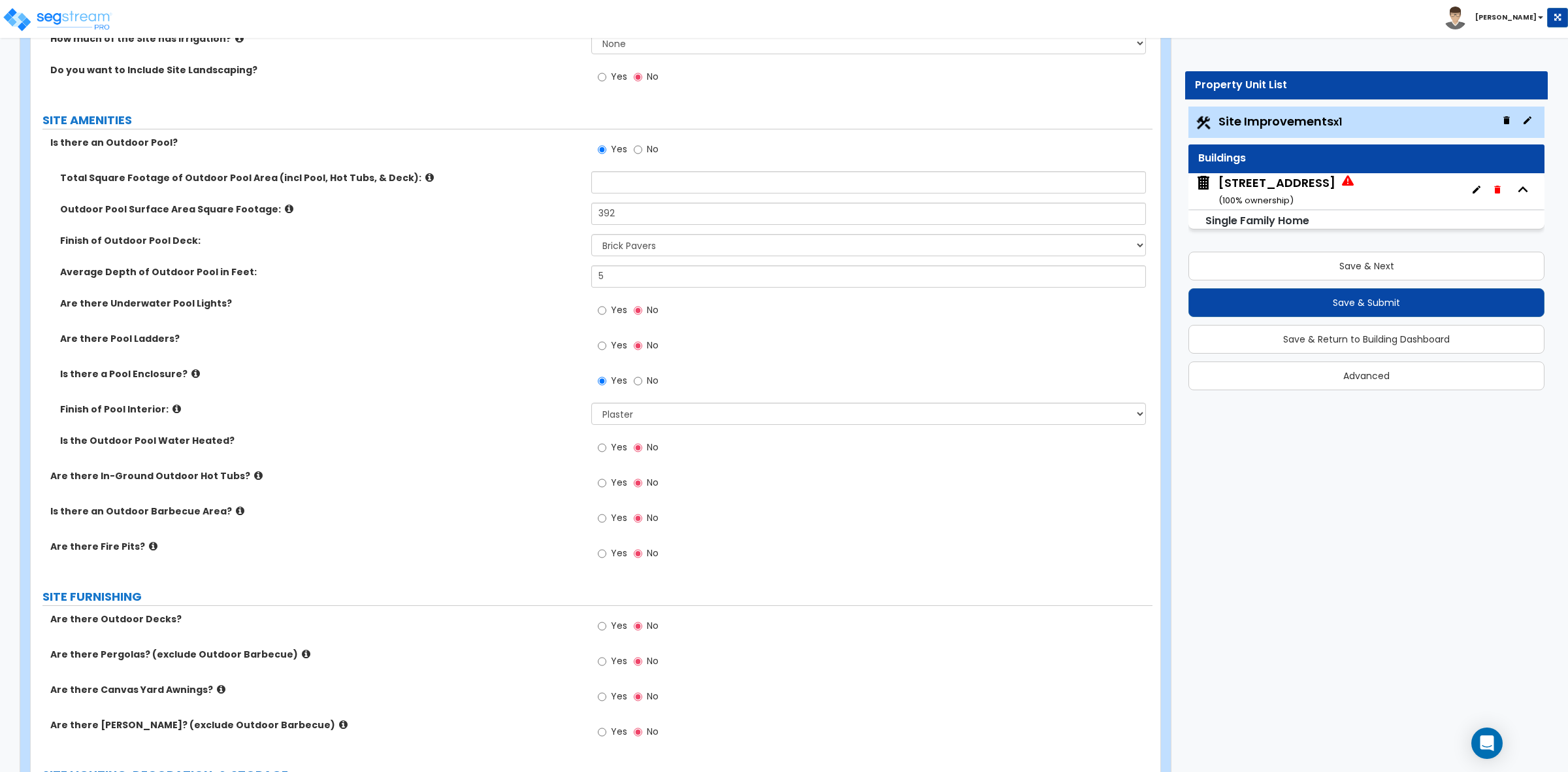
click at [564, 399] on div "Is there a Pool Enclosure? Yes No" at bounding box center [592, 385] width 1122 height 35
click at [603, 450] on input "Yes" at bounding box center [602, 447] width 9 height 15
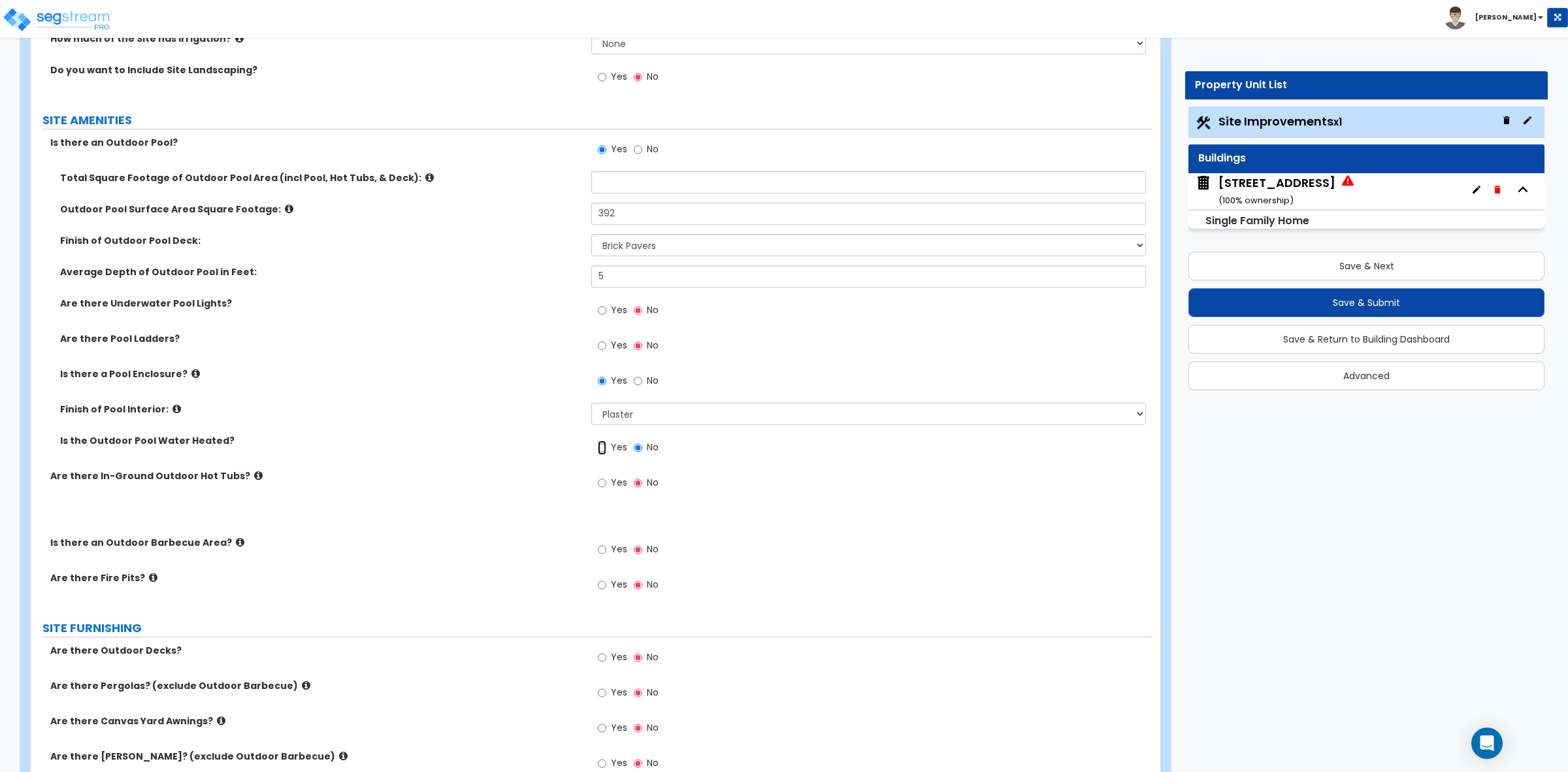
radio input "true"
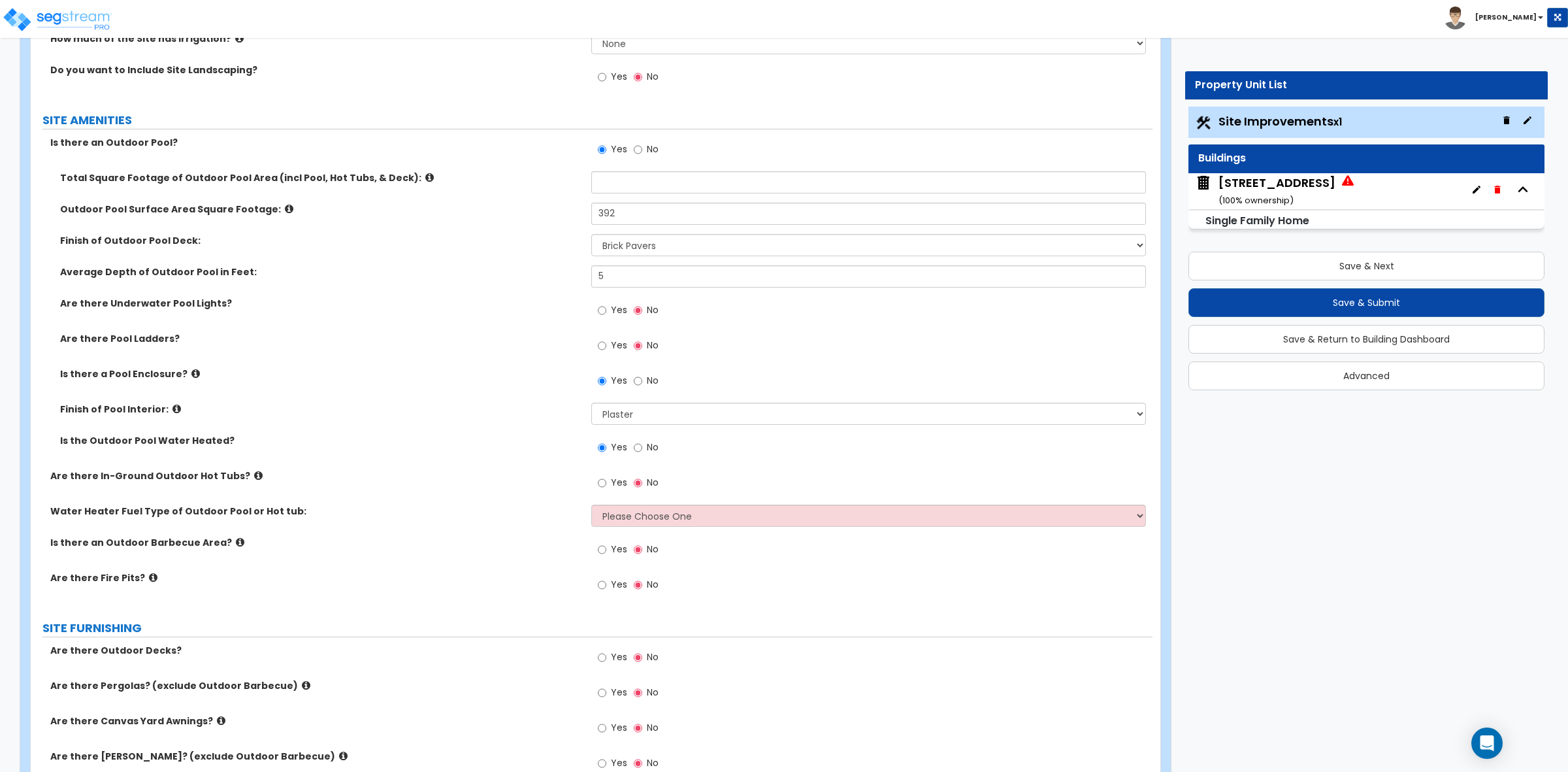
click at [583, 462] on div "Is the Outdoor Pool Water Heated? Yes No" at bounding box center [592, 451] width 1122 height 35
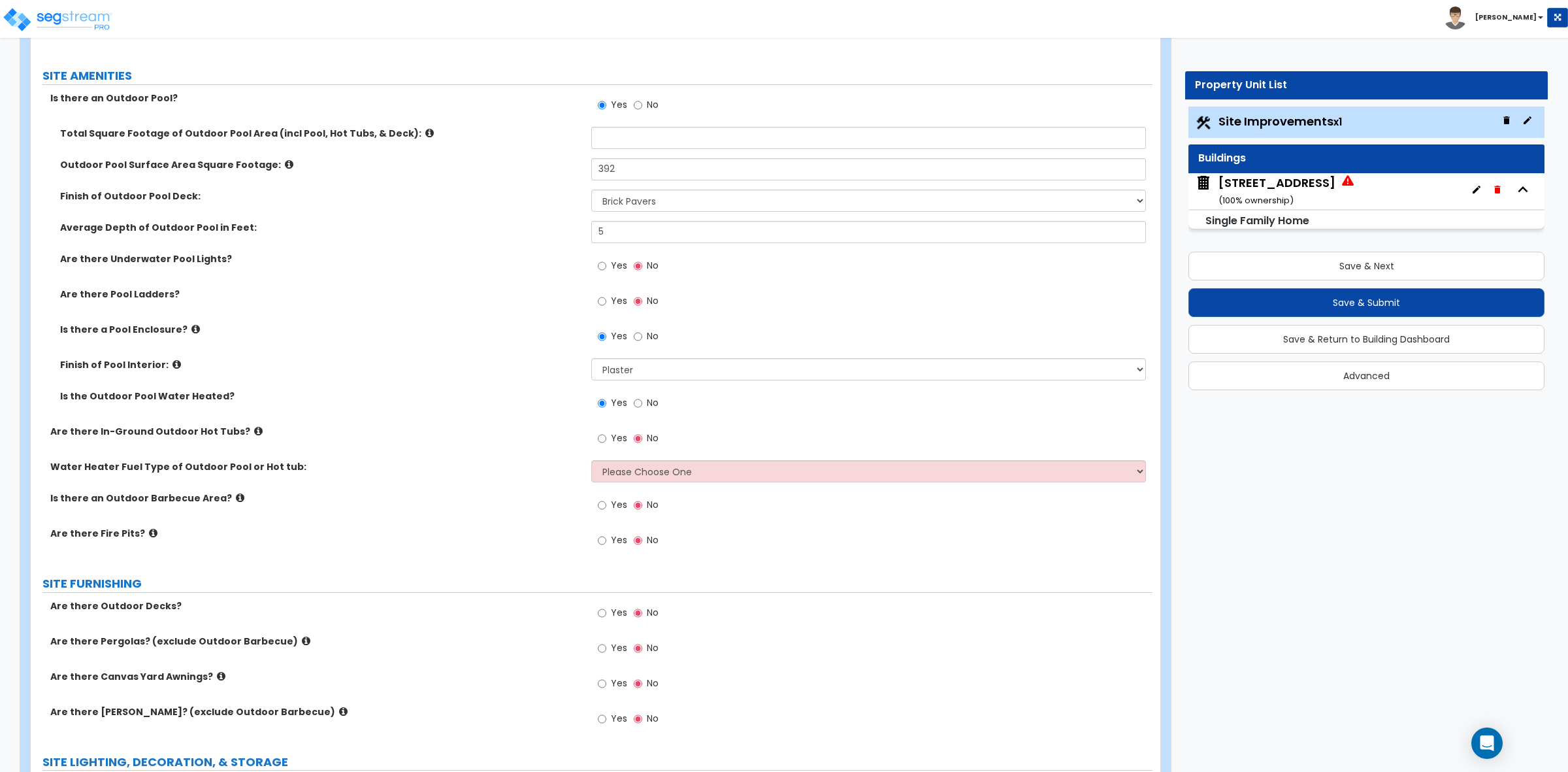
scroll to position [978, 0]
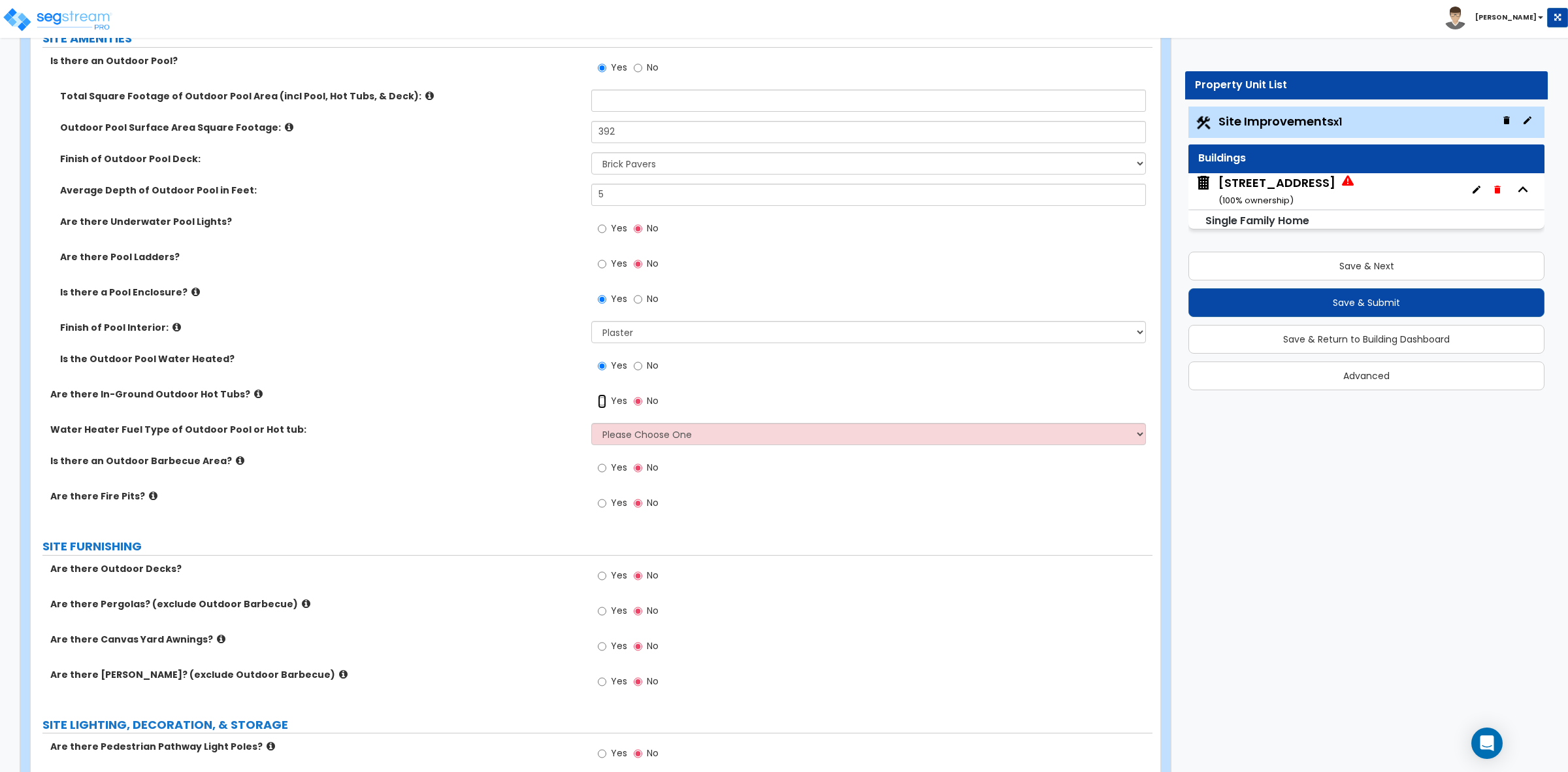
click at [602, 405] on input "Yes" at bounding box center [602, 401] width 9 height 15
radio input "true"
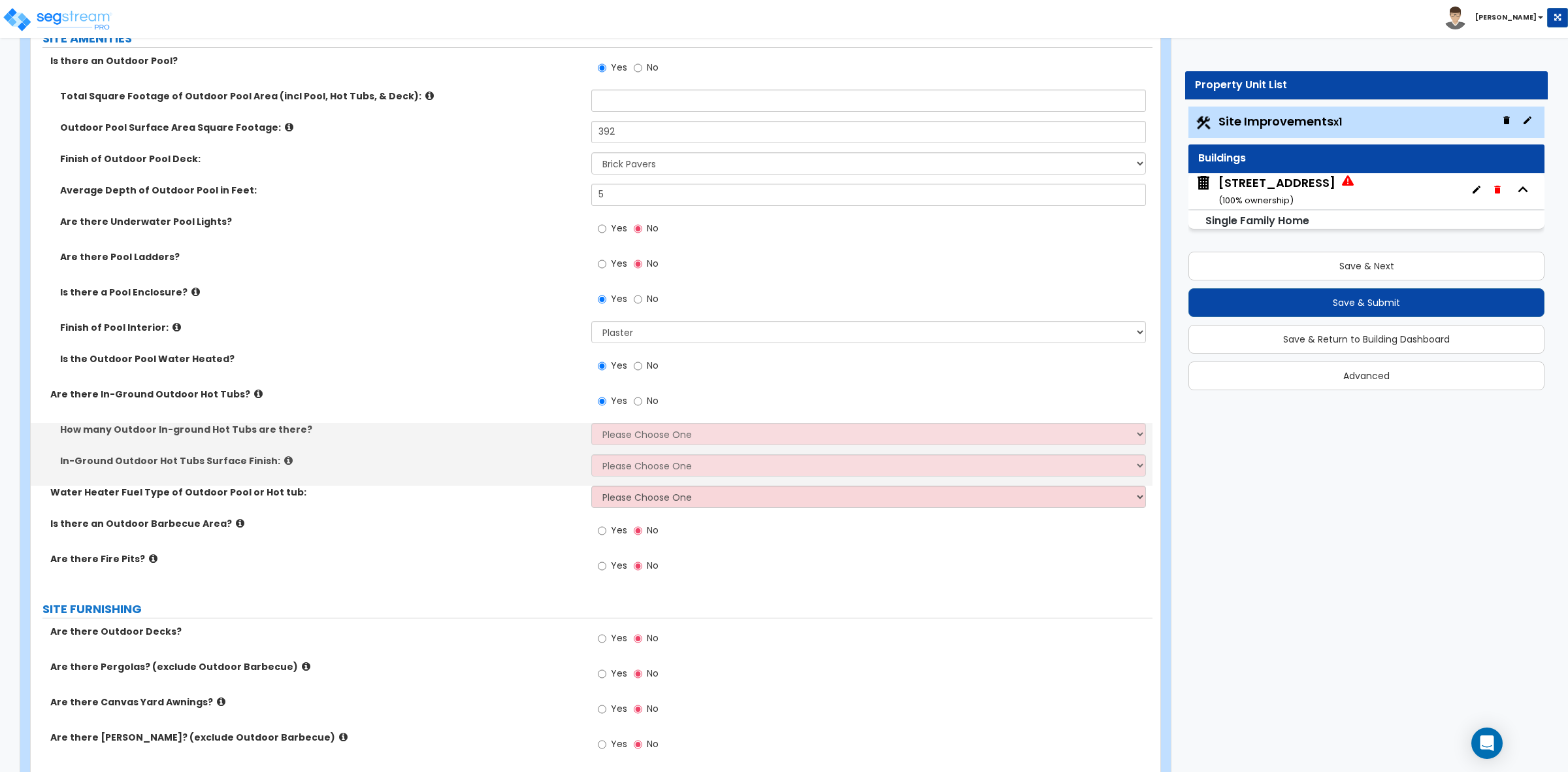
click at [524, 396] on label "Are there In-Ground Outdoor Hot Tubs?" at bounding box center [315, 393] width 531 height 13
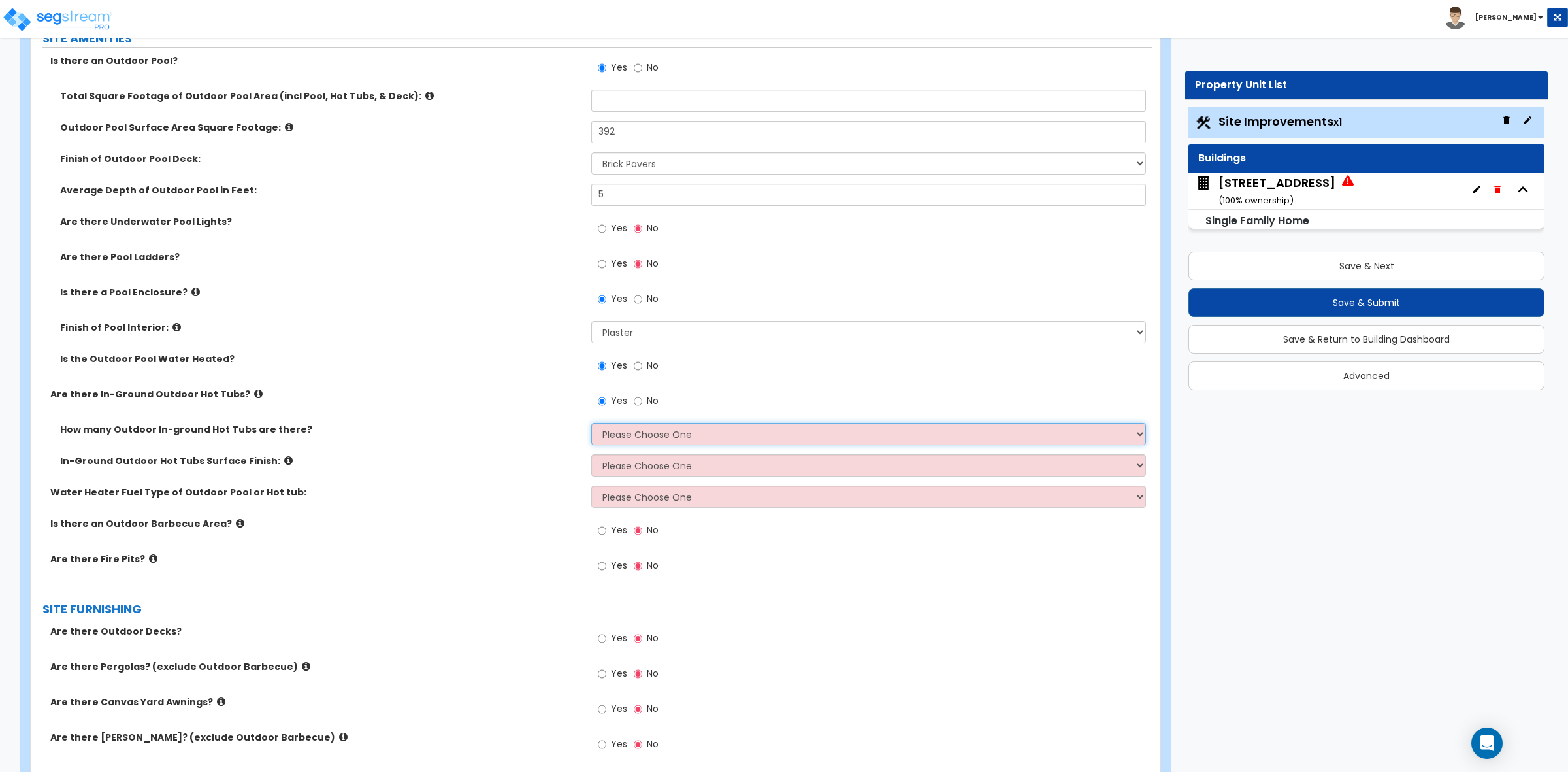
click at [614, 432] on select "Please Choose One 1 2 3 4" at bounding box center [869, 434] width 554 height 22
select select "1"
click at [592, 424] on select "Please Choose One 1 2 3 4" at bounding box center [869, 434] width 554 height 22
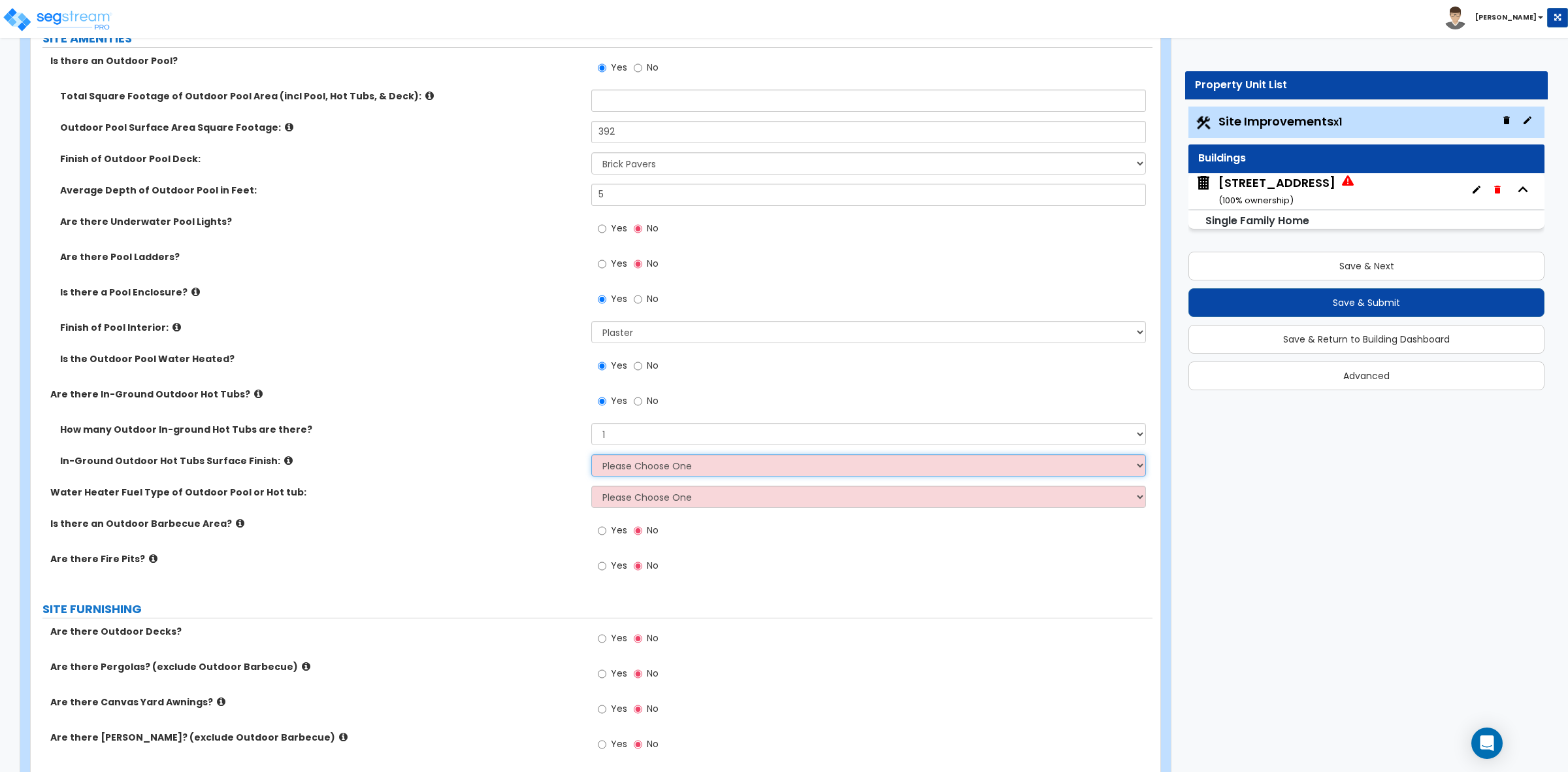
click at [617, 471] on select "Please Choose One Tile Plaster" at bounding box center [869, 466] width 554 height 22
select select "2"
click at [592, 455] on select "Please Choose One Tile Plaster" at bounding box center [869, 466] width 554 height 22
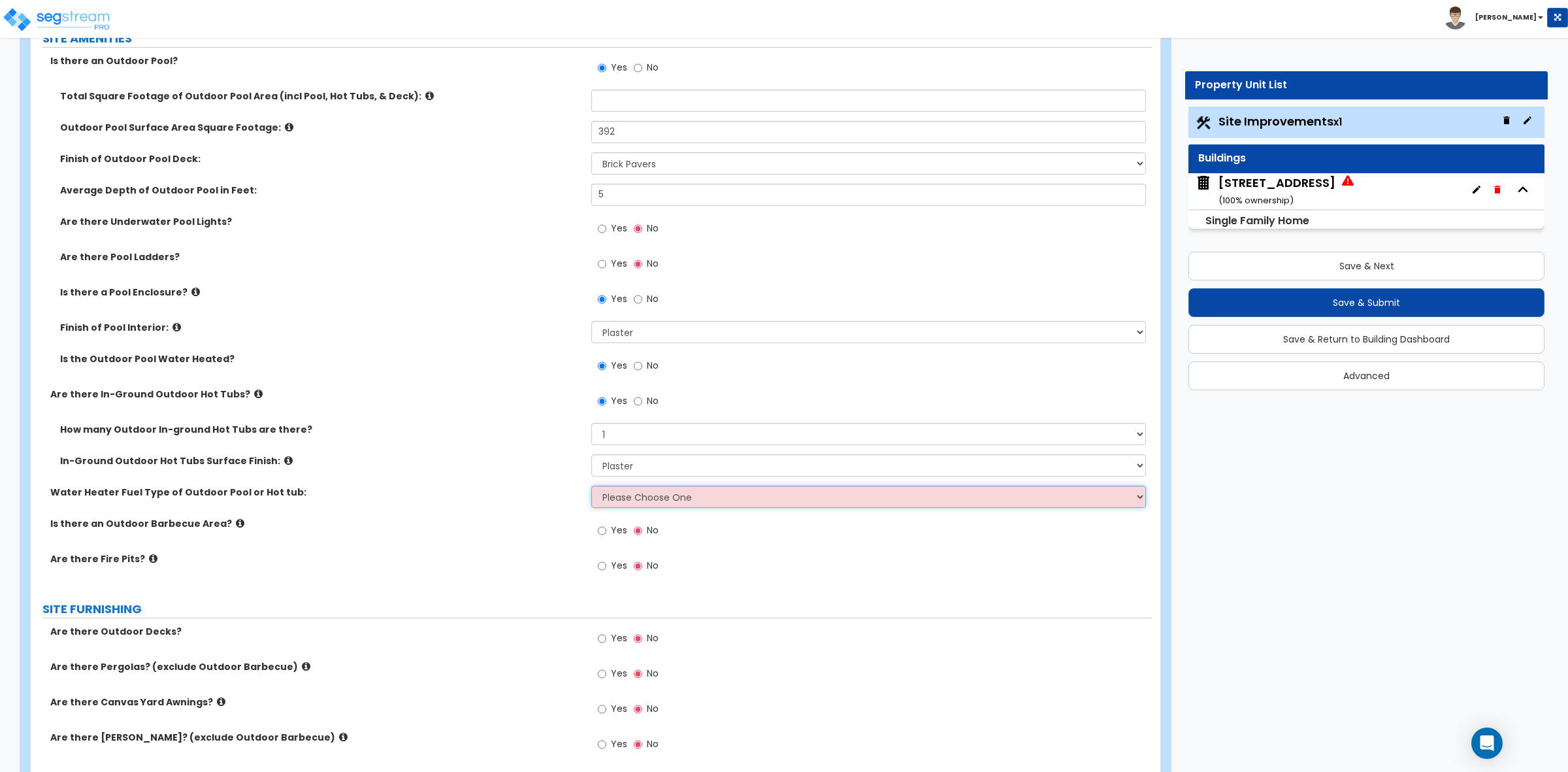
click at [618, 508] on select "Please Choose One Gas Electric" at bounding box center [869, 496] width 554 height 22
select select "2"
click at [592, 486] on select "Please Choose One Gas Electric" at bounding box center [869, 496] width 554 height 22
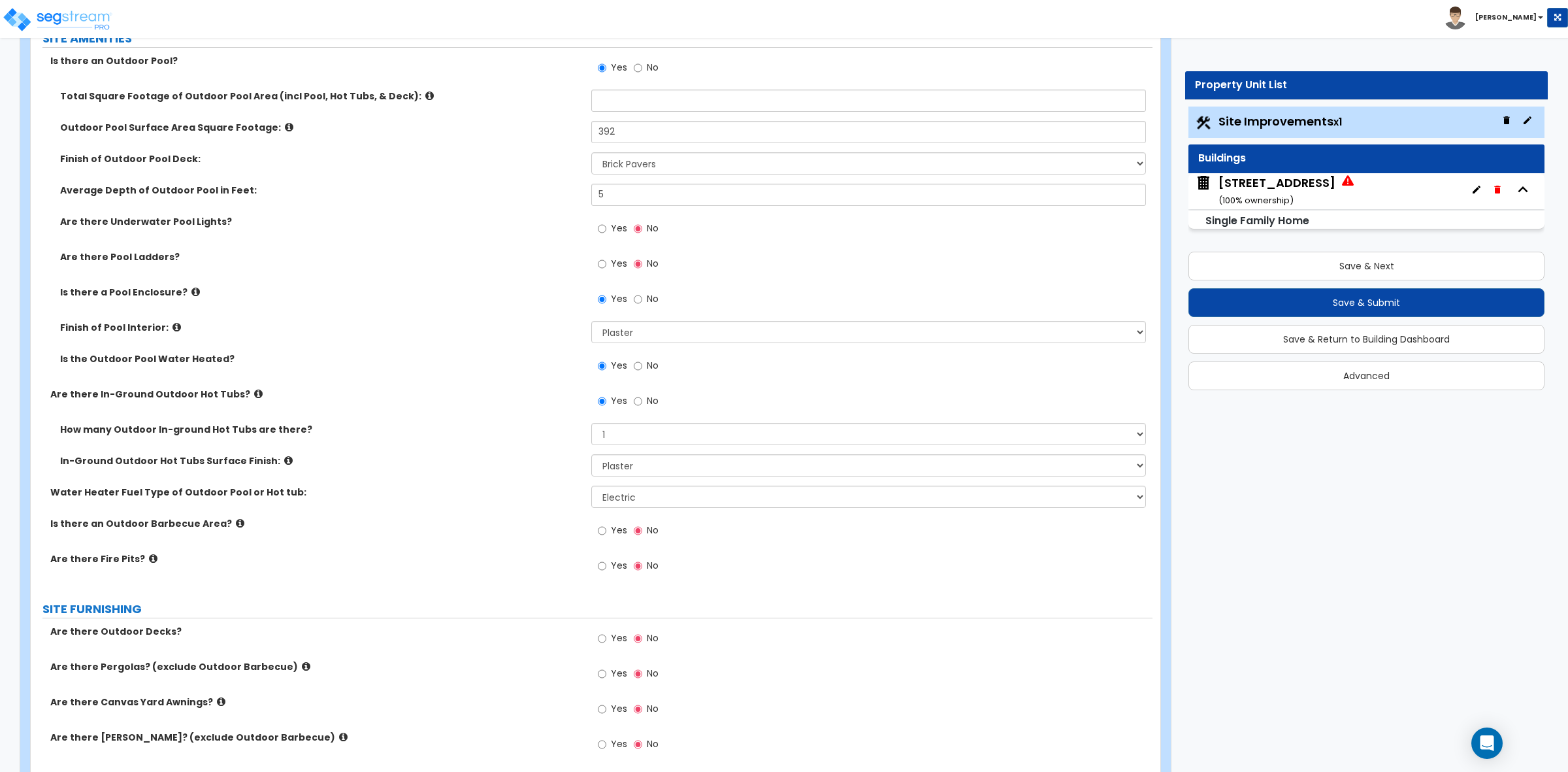
click at [544, 456] on label "In-Ground Outdoor Hot Tubs Surface Finish:" at bounding box center [321, 461] width 522 height 13
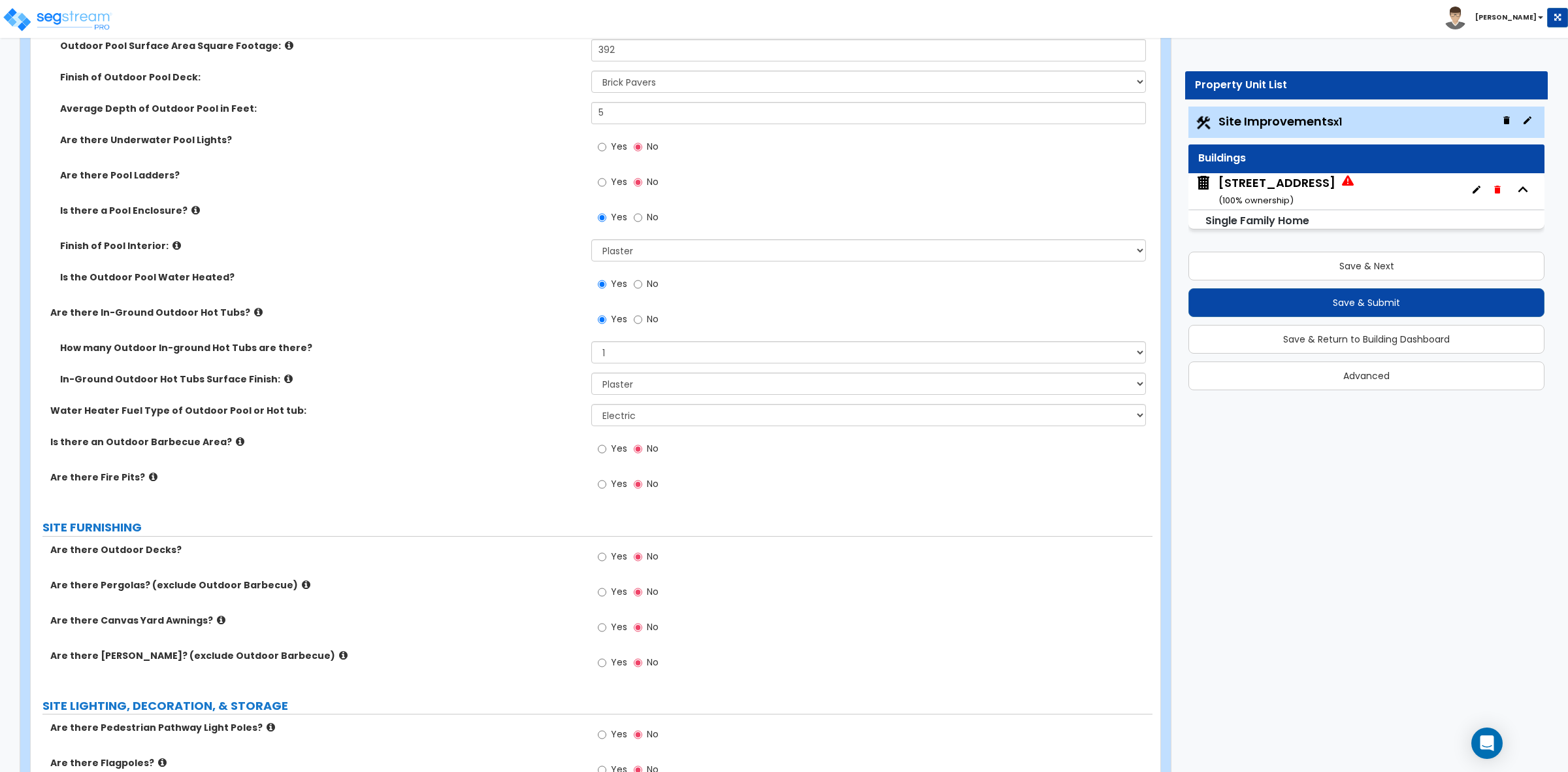
click at [236, 440] on icon at bounding box center [240, 441] width 9 height 9
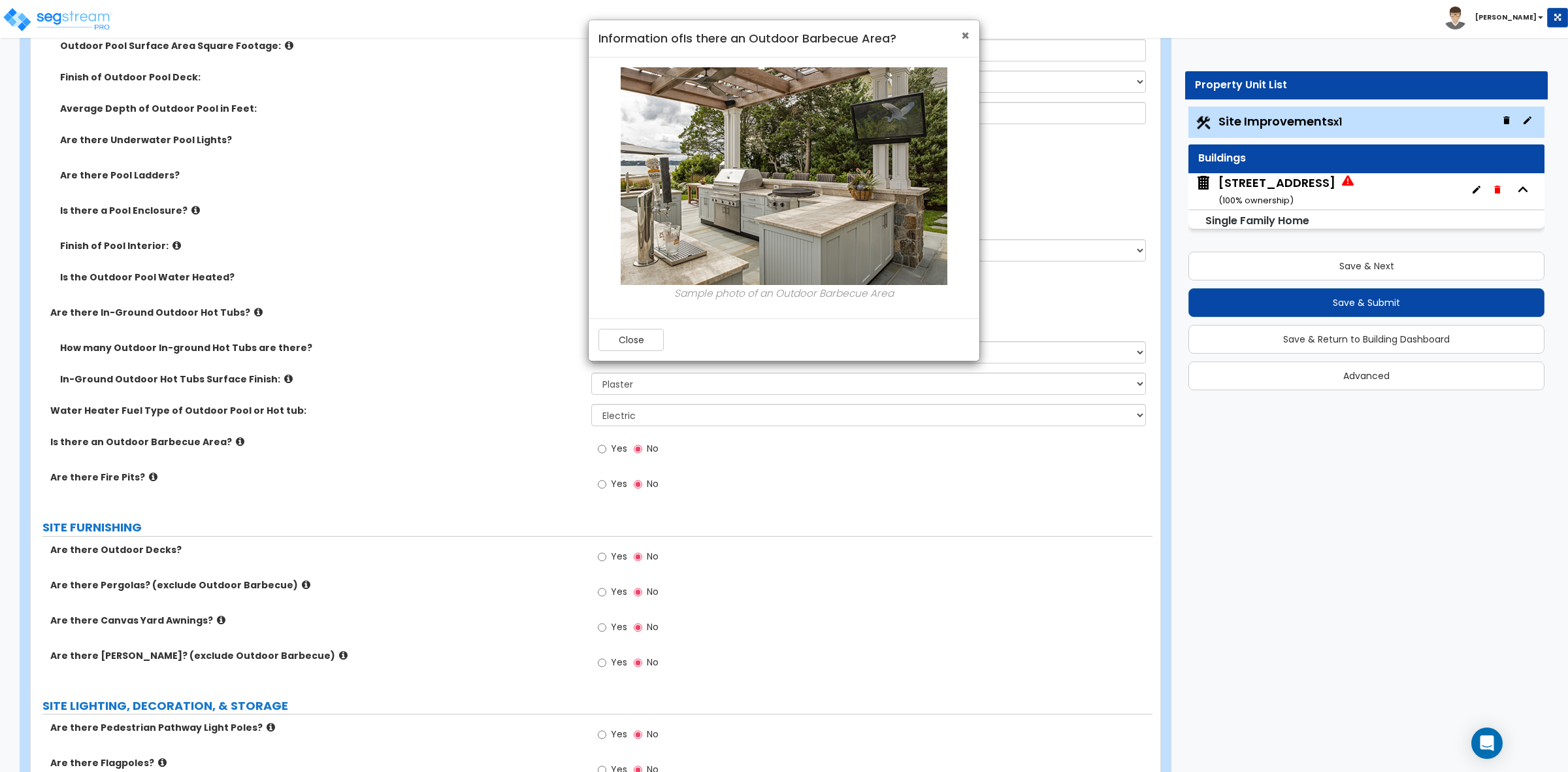
click at [963, 41] on span "×" at bounding box center [965, 36] width 9 height 19
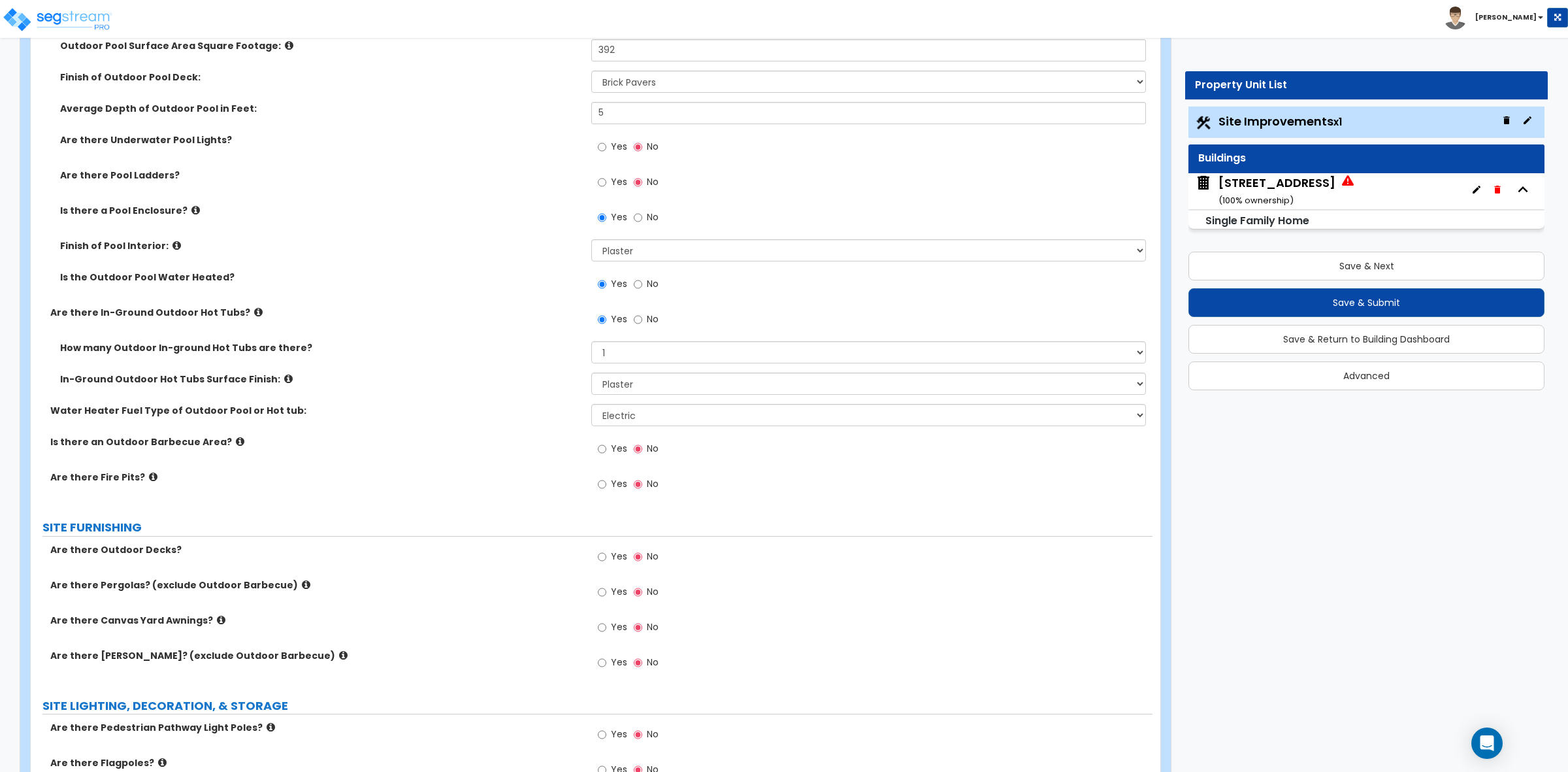
click at [149, 475] on icon at bounding box center [153, 476] width 9 height 9
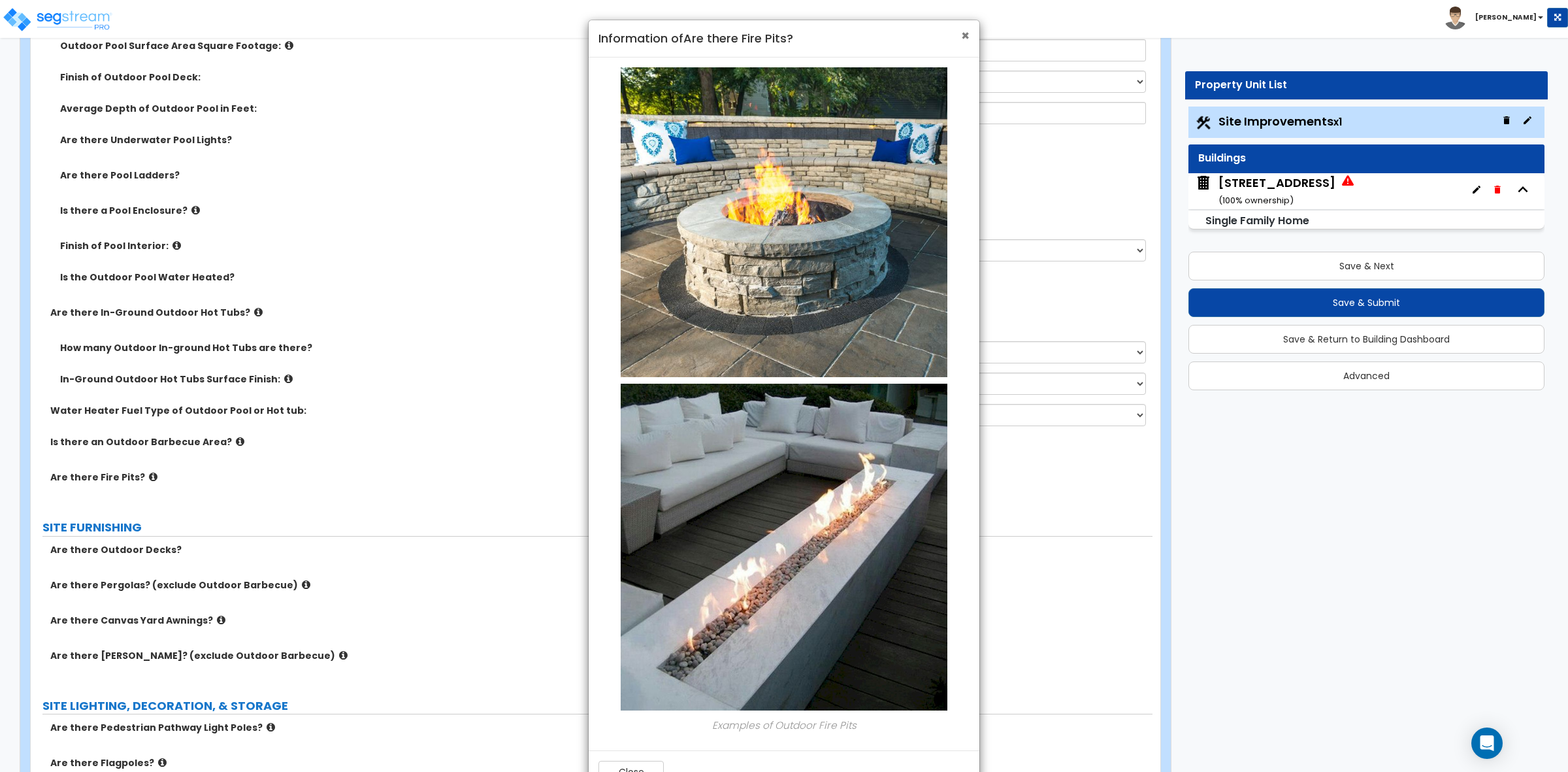
click at [962, 38] on span "×" at bounding box center [965, 36] width 9 height 19
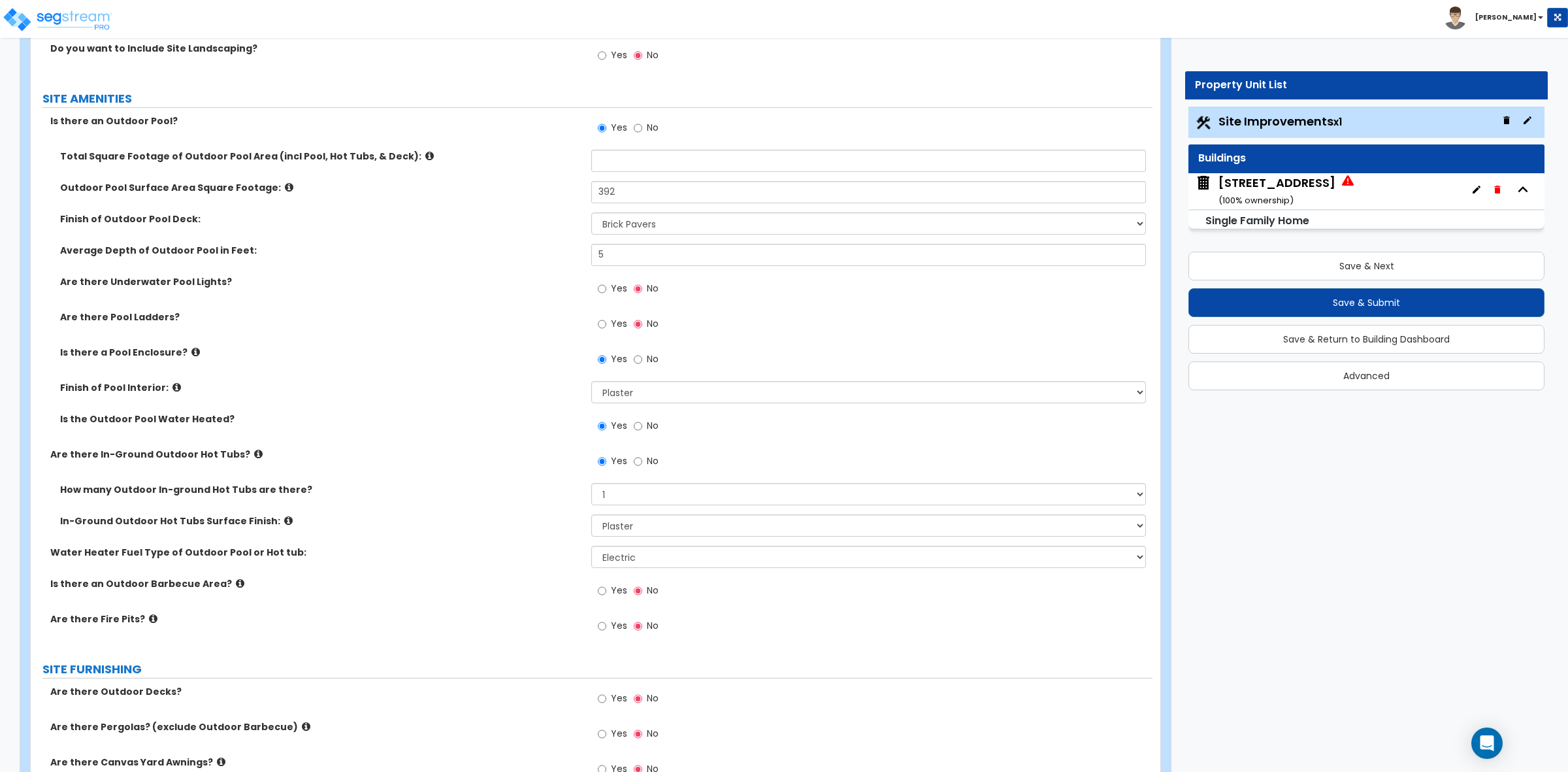
scroll to position [897, 0]
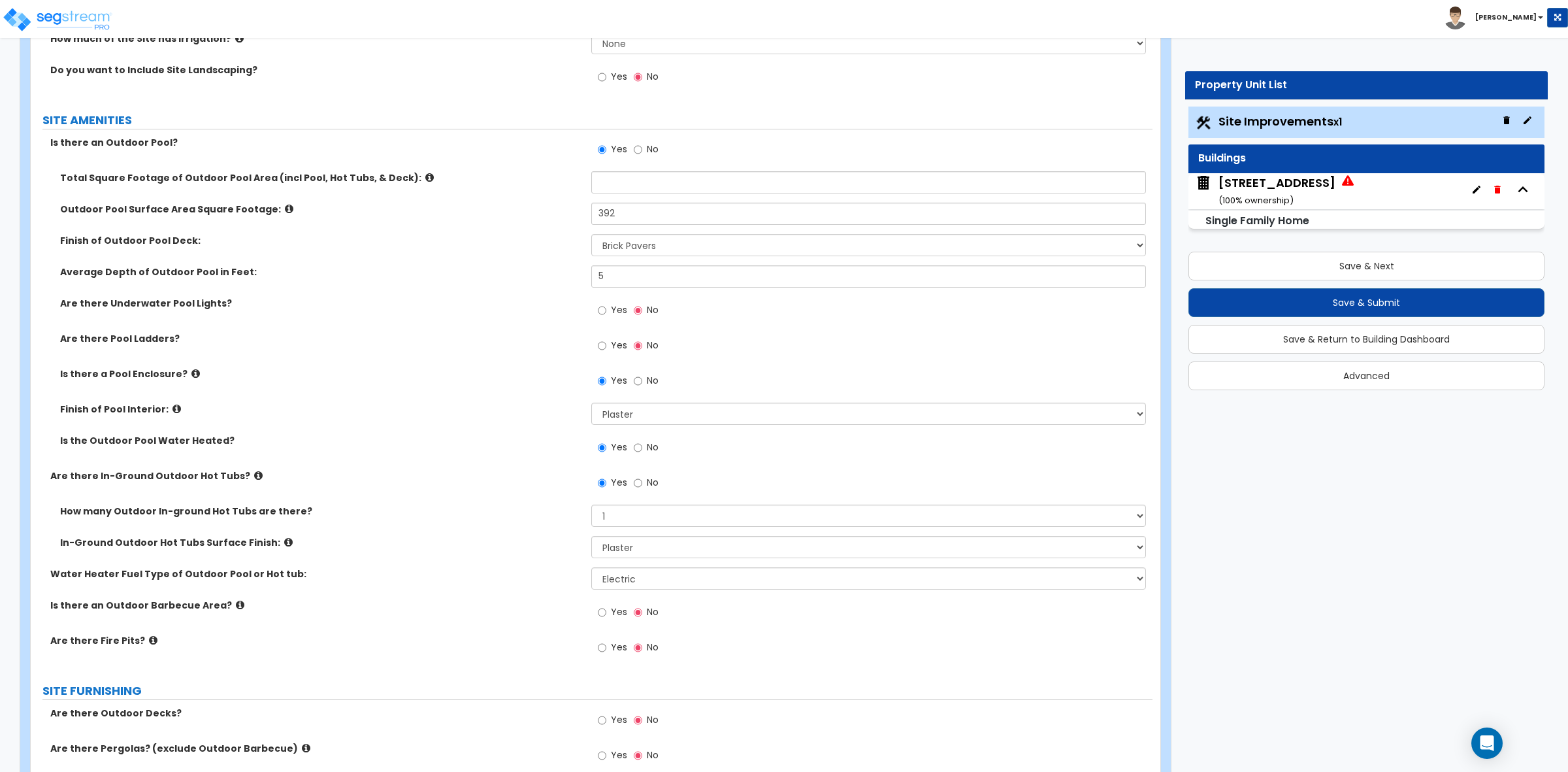
click at [407, 177] on label "Total Square Footage of Outdoor Pool Area (incl Pool, Hot Tubs, & Deck):" at bounding box center [321, 177] width 522 height 13
click at [425, 177] on icon at bounding box center [430, 177] width 9 height 9
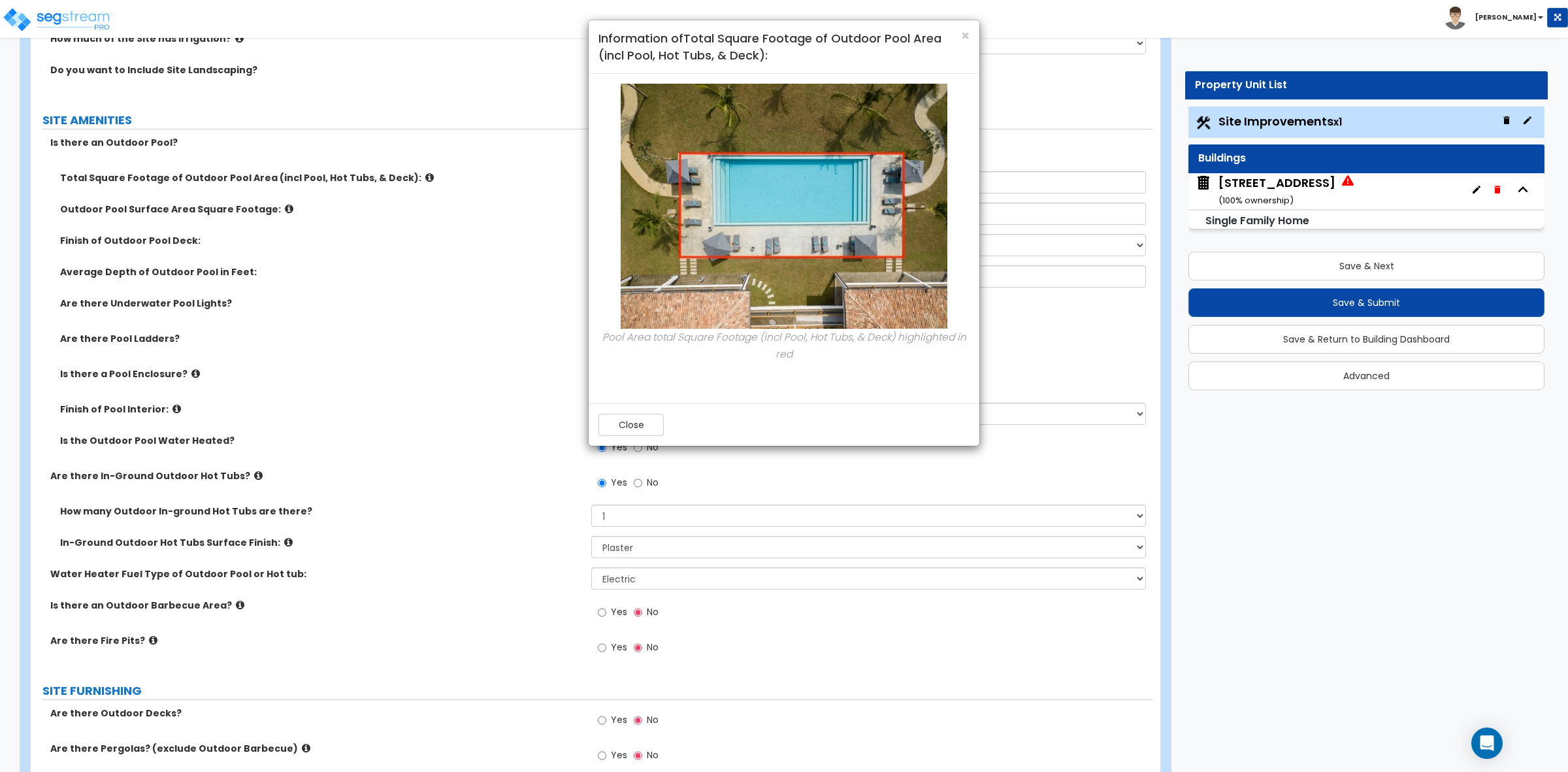
click at [969, 28] on div "× Information of Total Square Footage of Outdoor Pool Area (incl Pool, Hot Tubs…" at bounding box center [784, 47] width 391 height 54
click at [964, 38] on span "×" at bounding box center [965, 36] width 9 height 19
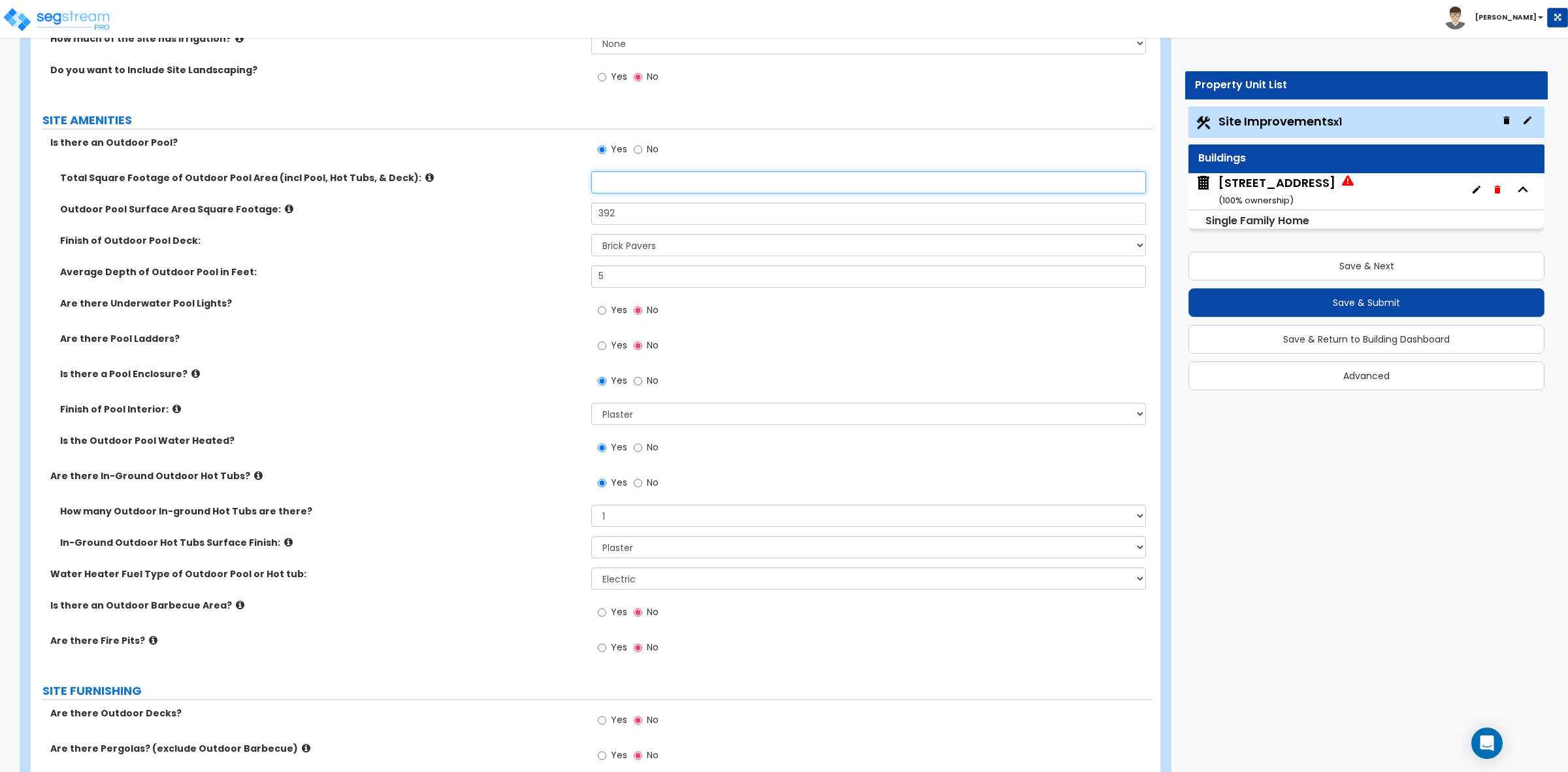
click at [622, 184] on input "text" at bounding box center [869, 183] width 554 height 22
click at [609, 185] on input "text" at bounding box center [869, 183] width 554 height 22
type input "749"
click at [533, 312] on div "Are there Underwater Pool Lights? Yes No" at bounding box center [592, 314] width 1122 height 35
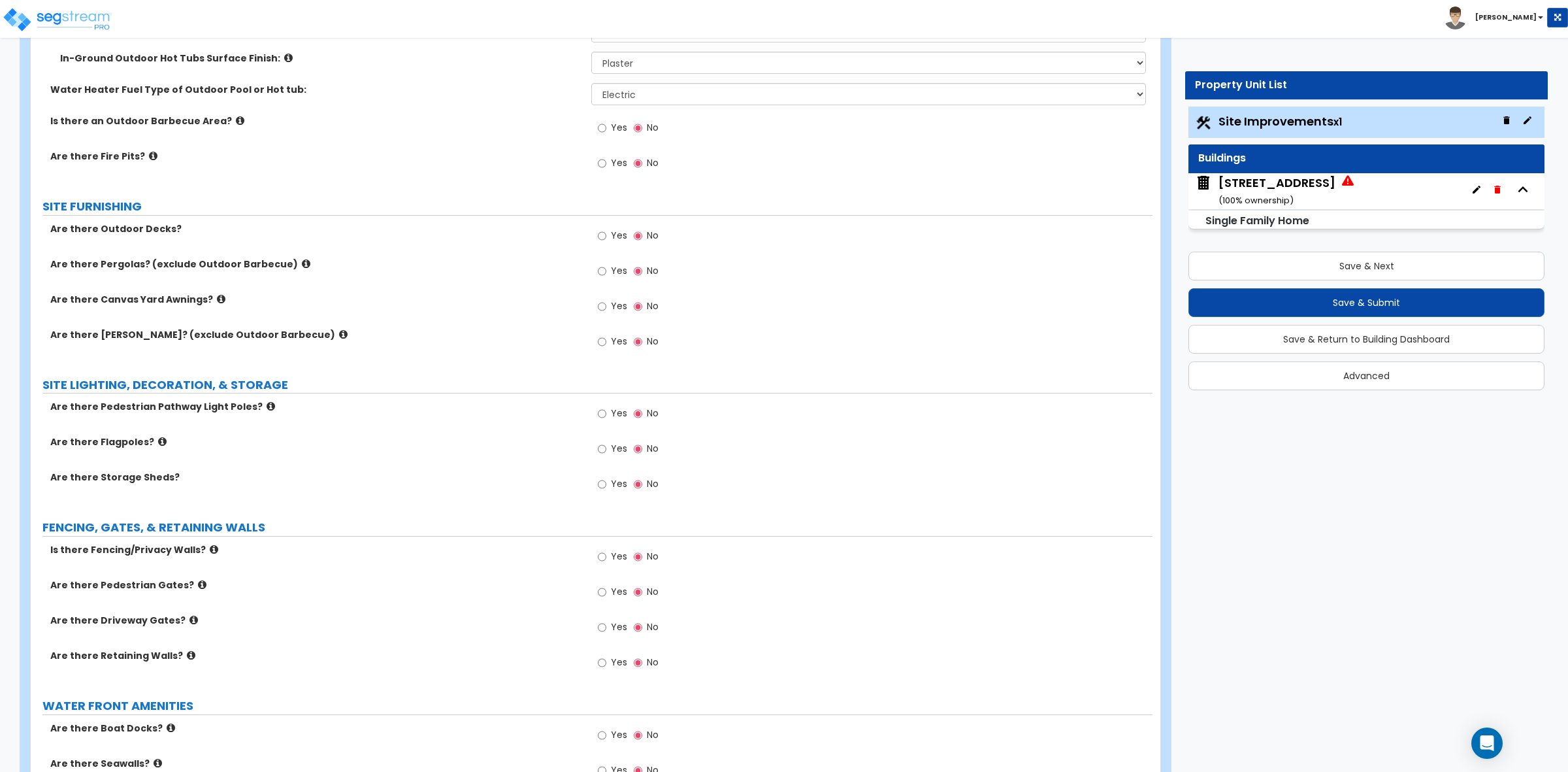
scroll to position [1387, 0]
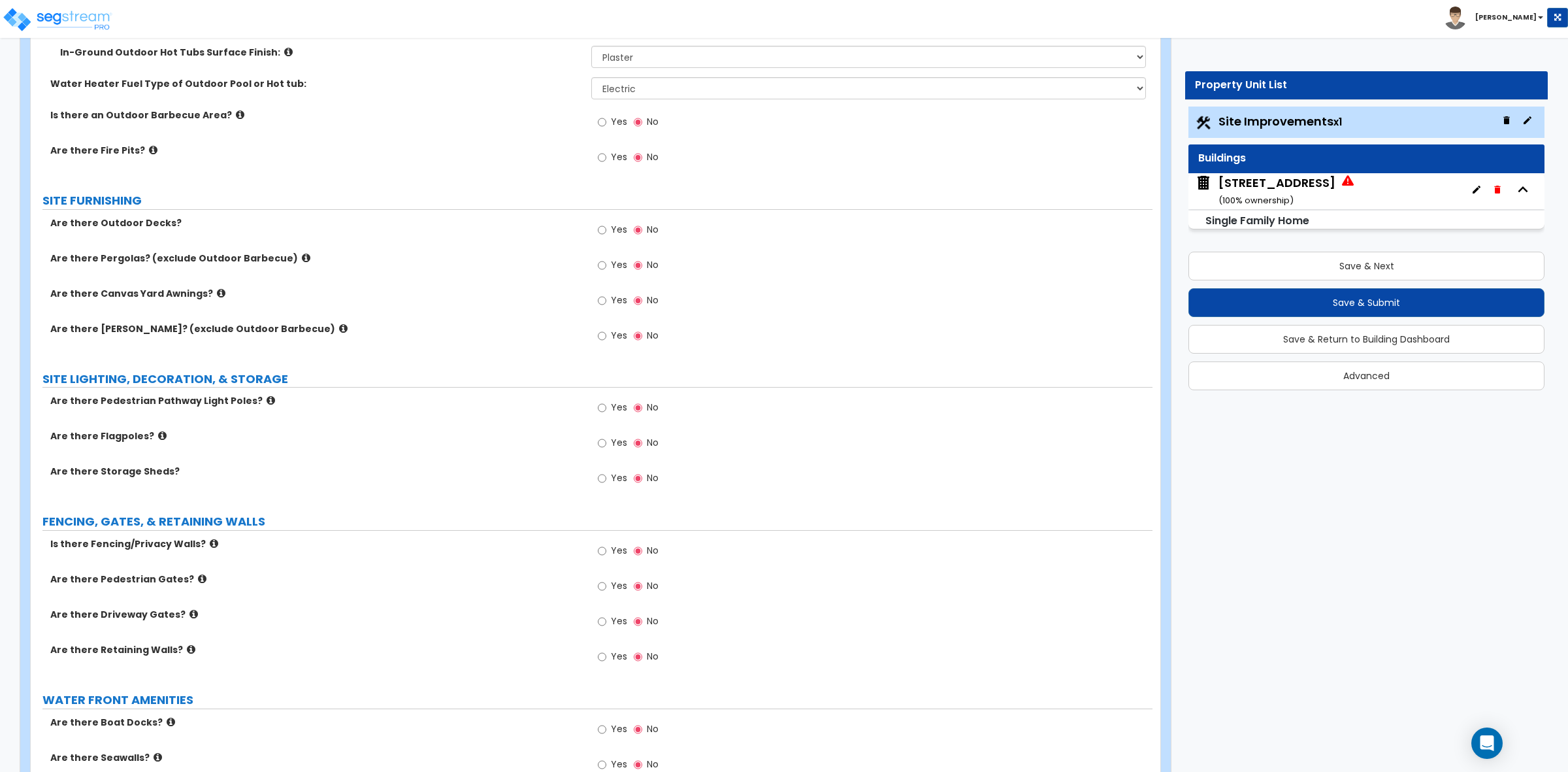
click at [217, 289] on icon at bounding box center [221, 293] width 9 height 9
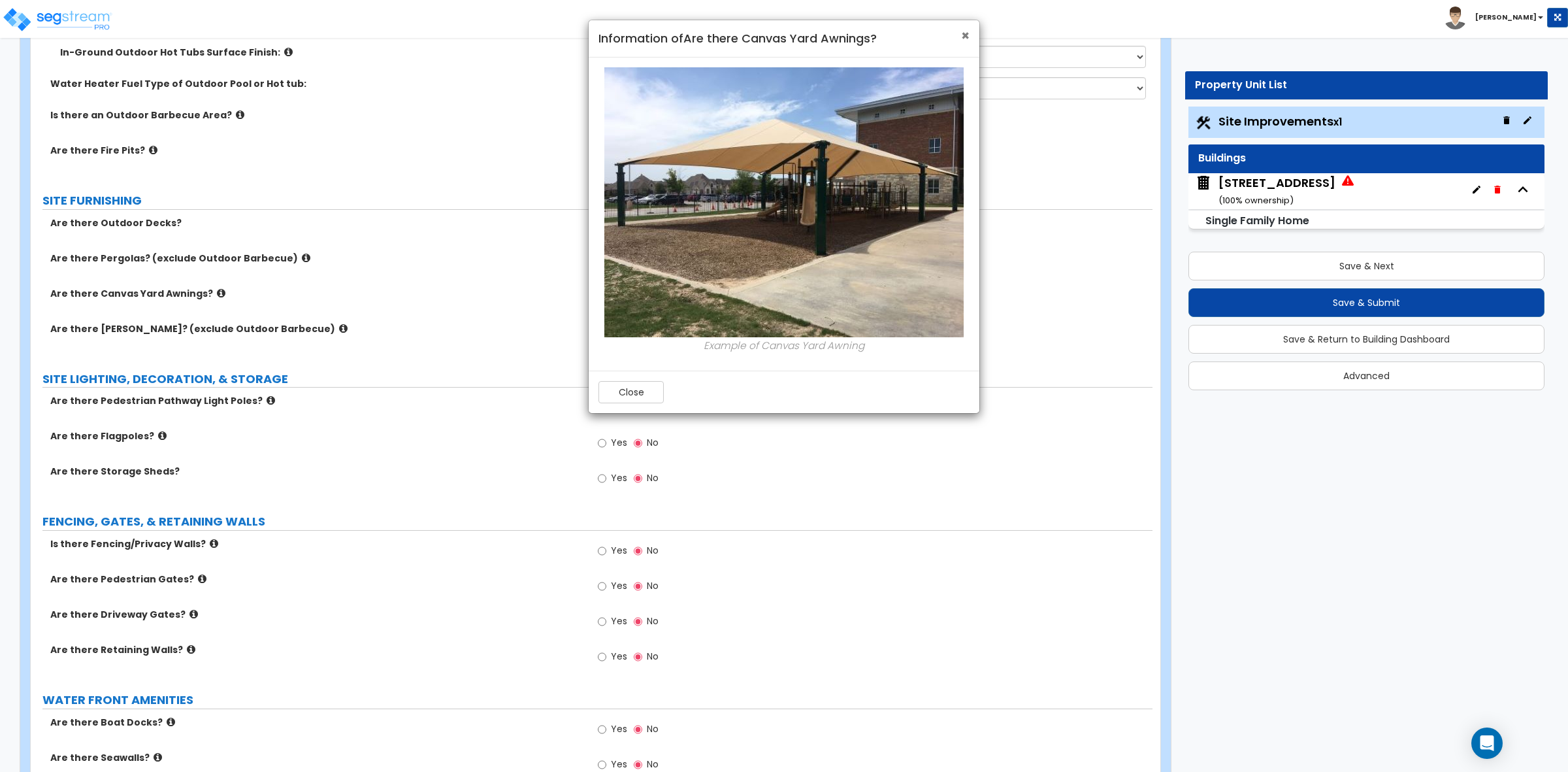
click at [961, 38] on span "×" at bounding box center [965, 36] width 9 height 19
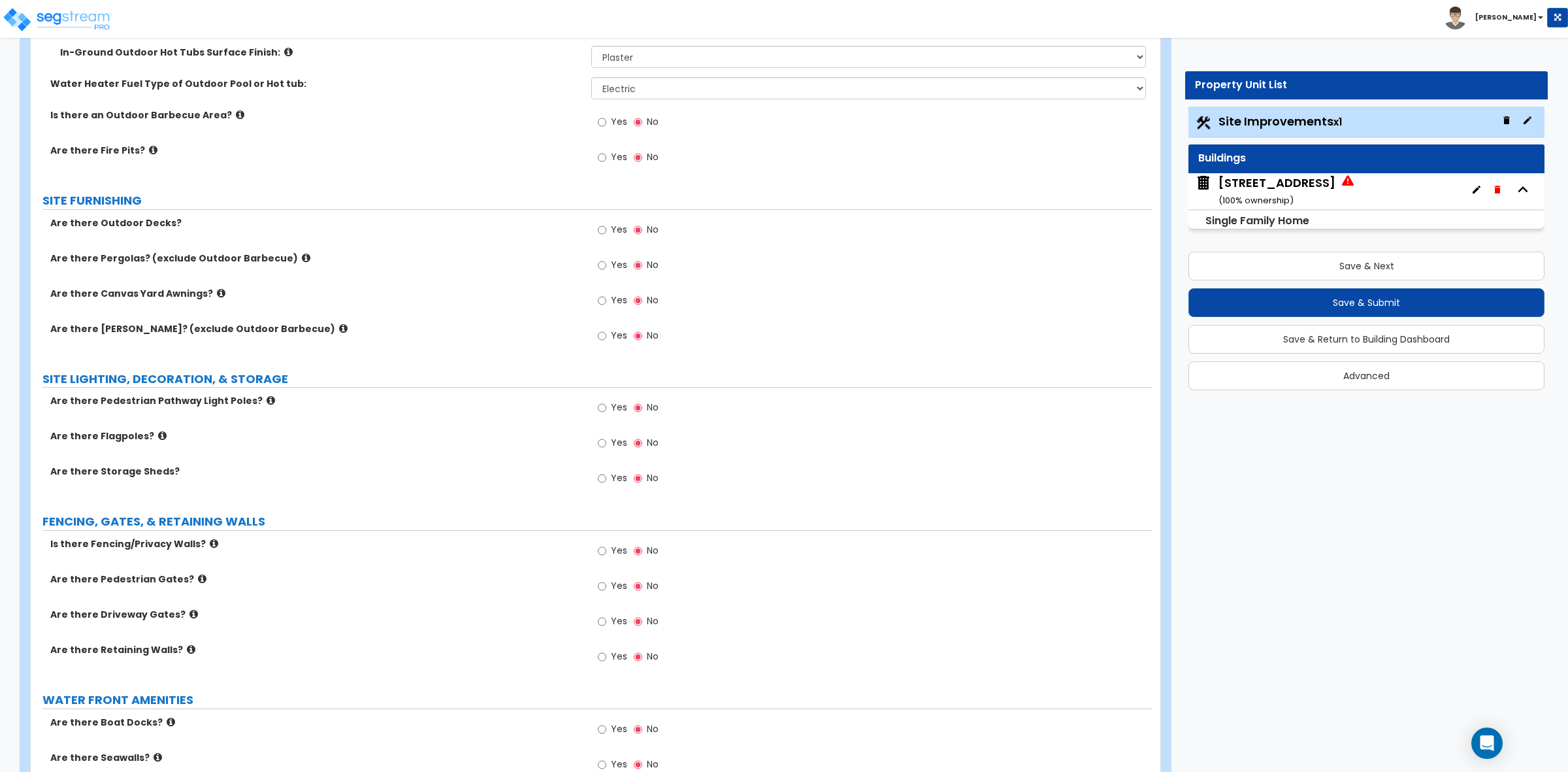
scroll to position [1469, 0]
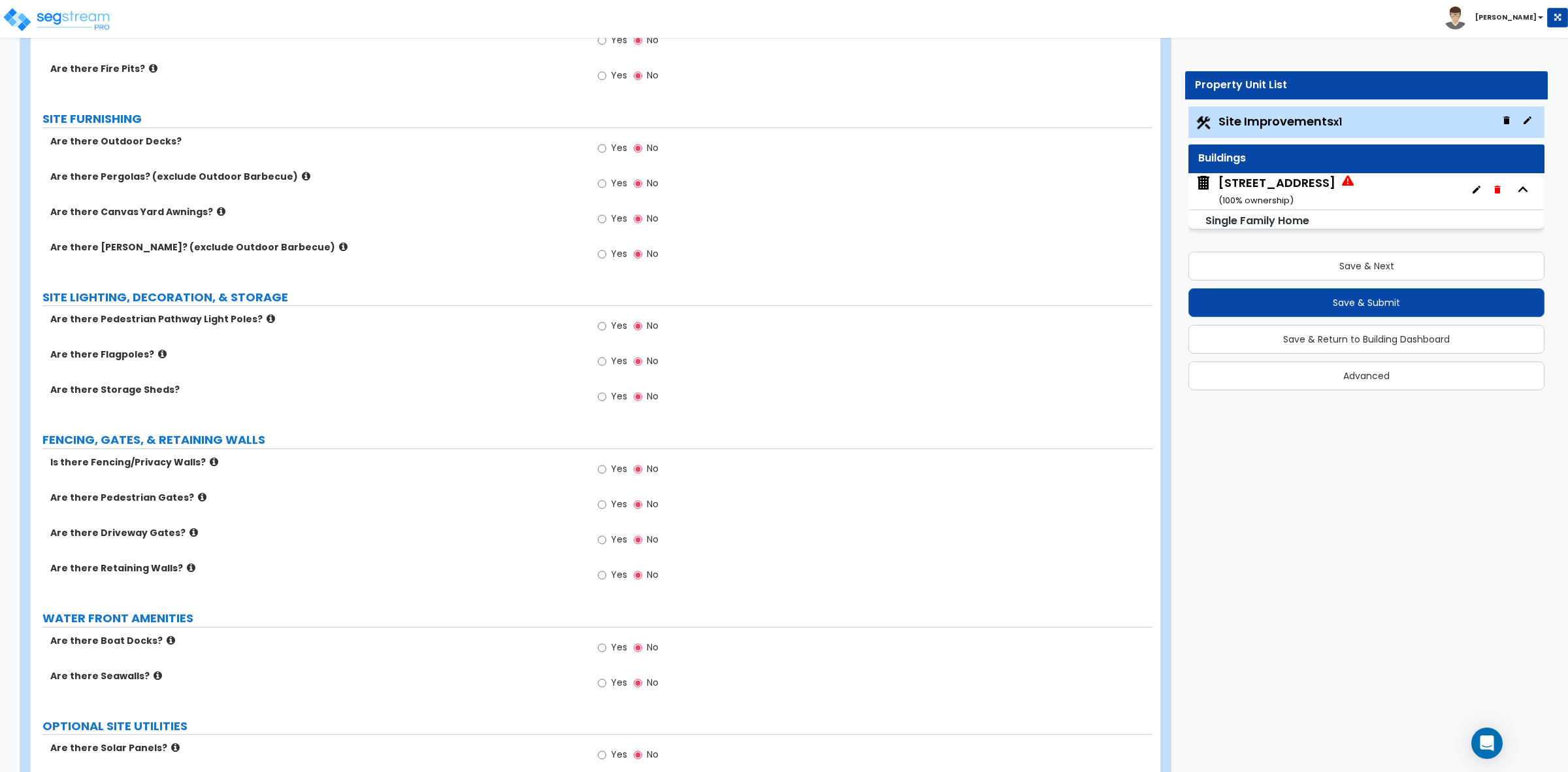
click at [267, 318] on icon at bounding box center [271, 318] width 9 height 9
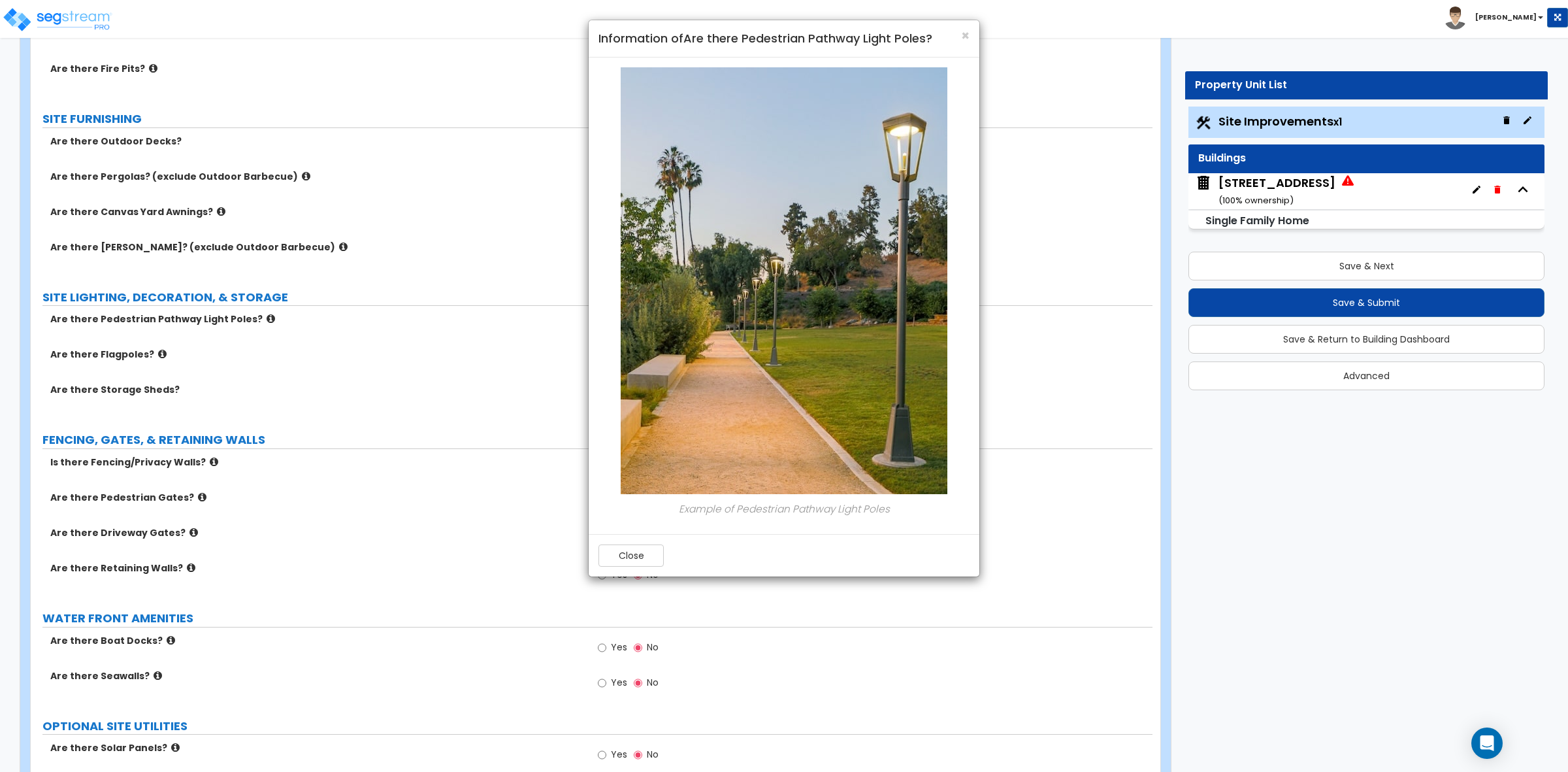
click at [958, 37] on h4 "Information of Are there Pedestrian Pathway Light Poles?" at bounding box center [784, 38] width 371 height 17
click at [968, 37] on span "×" at bounding box center [965, 36] width 9 height 19
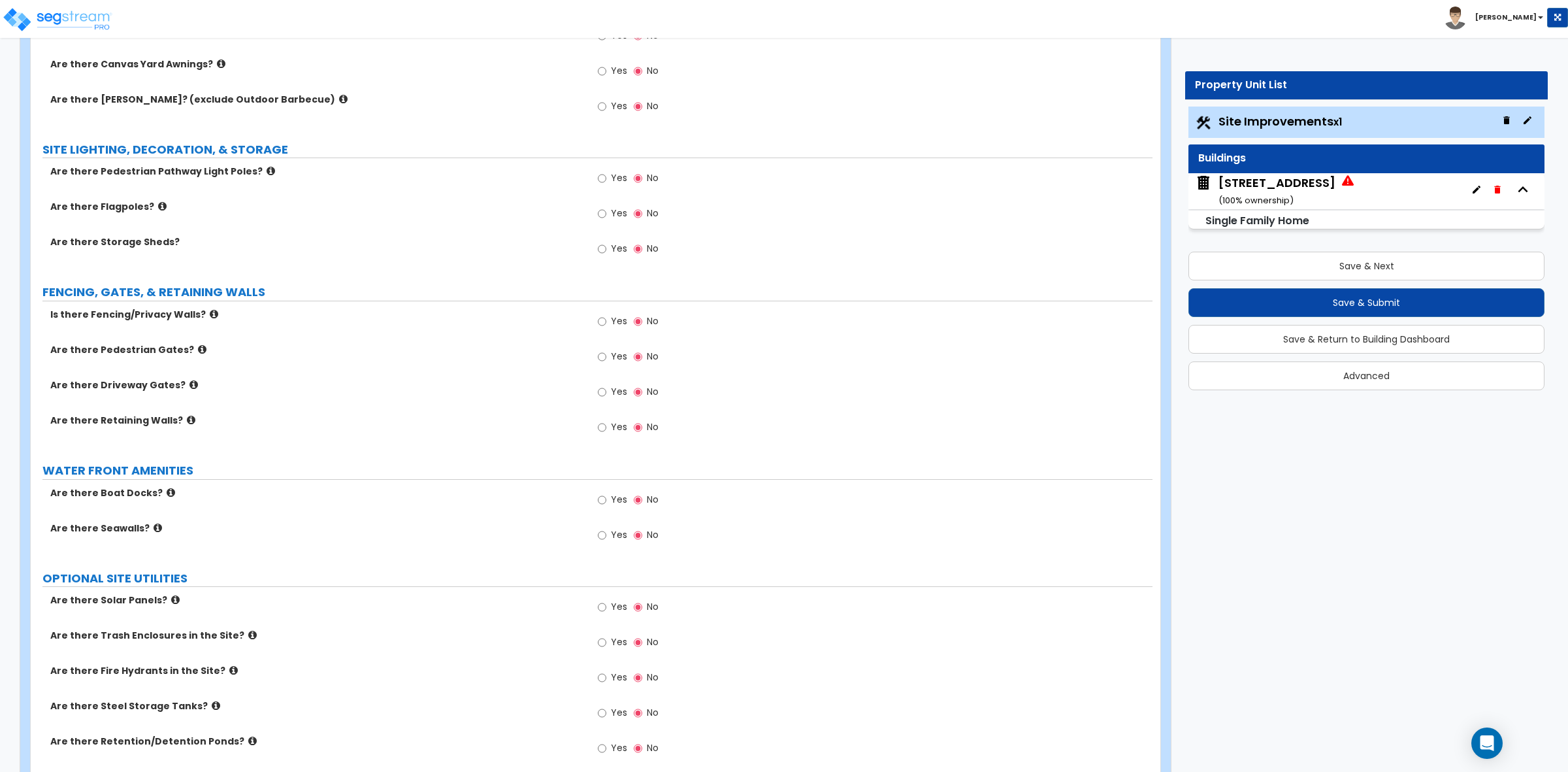
scroll to position [1632, 0]
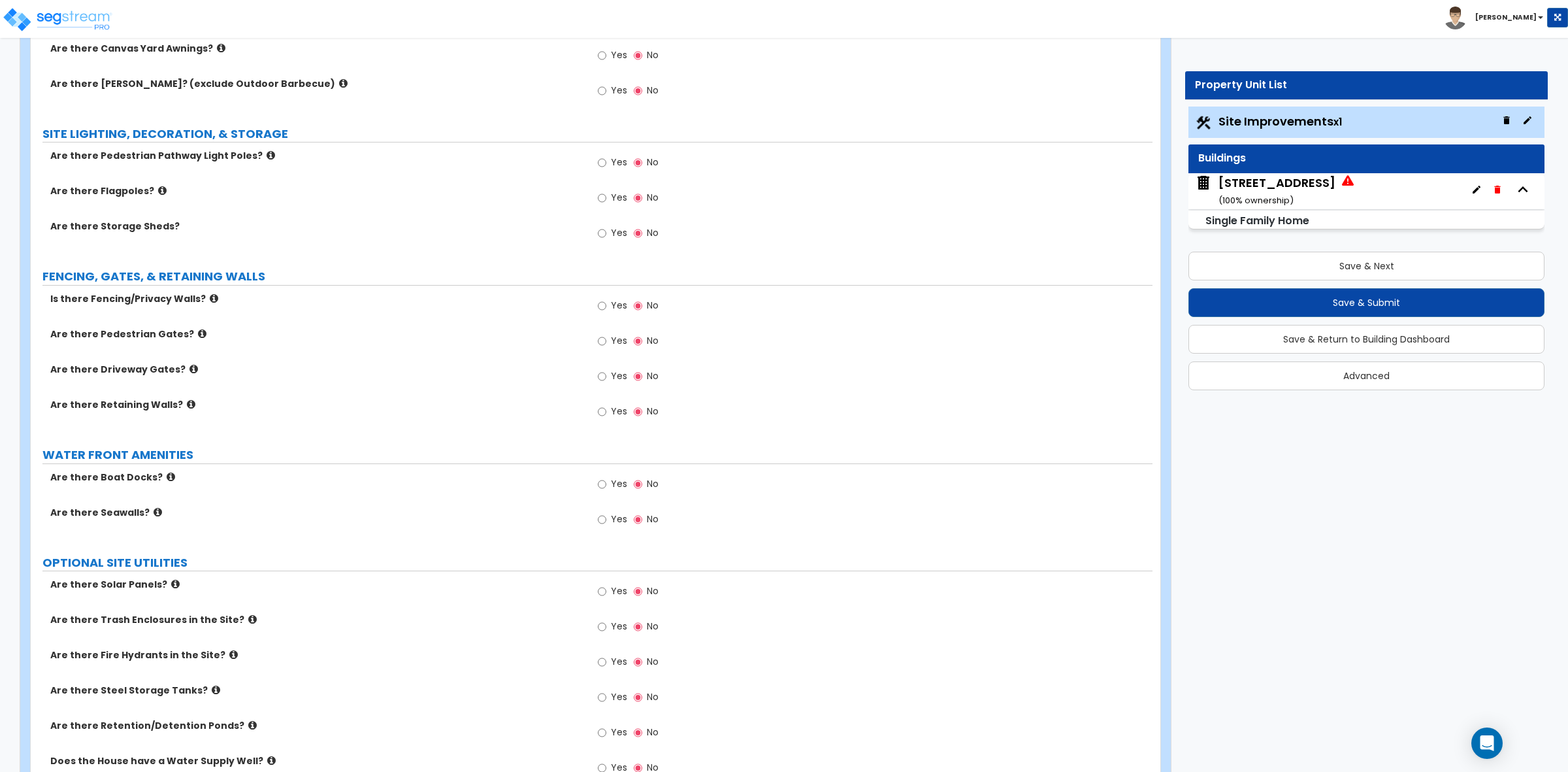
click at [210, 299] on icon at bounding box center [214, 298] width 9 height 9
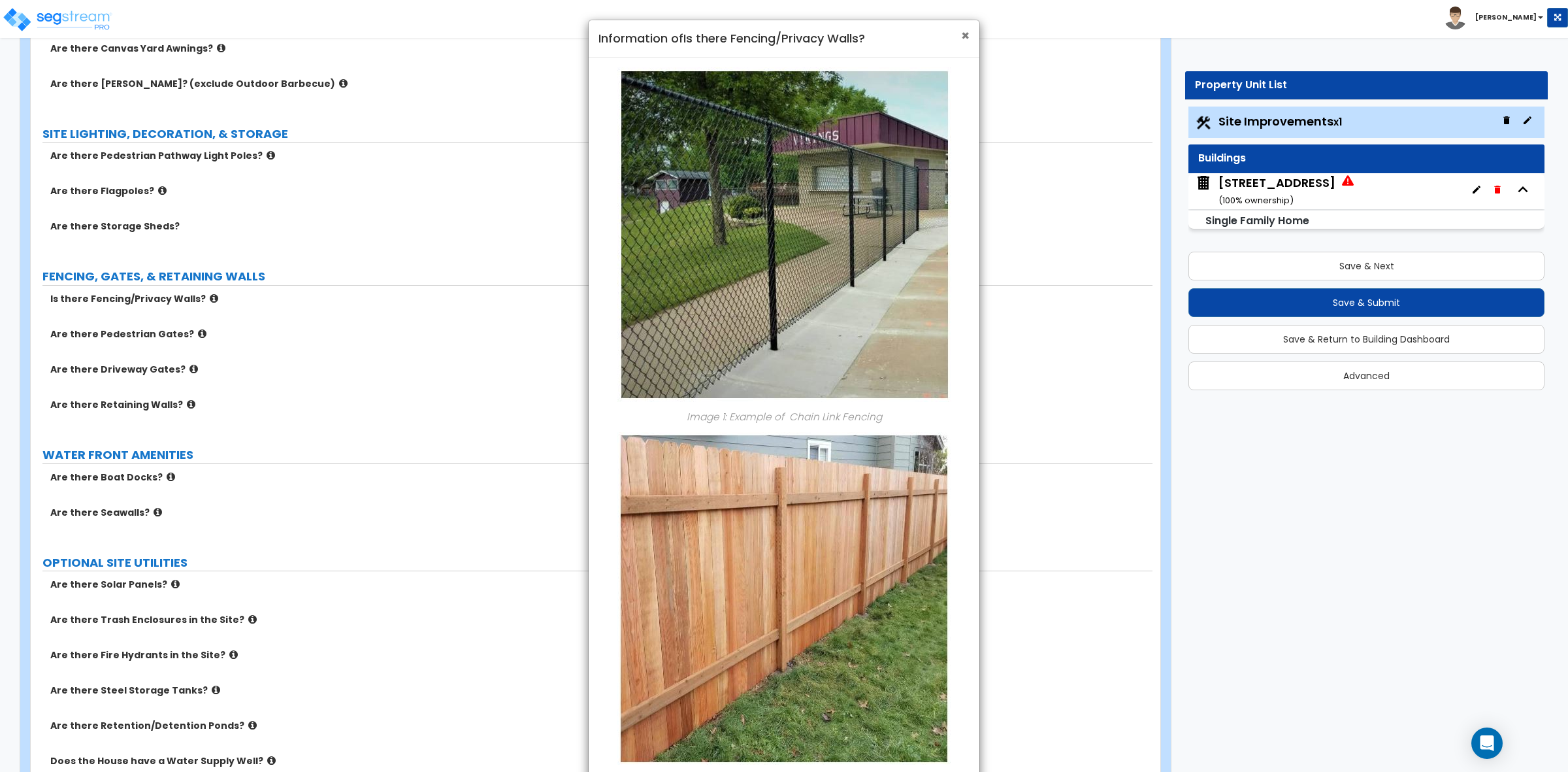
click at [963, 37] on span "×" at bounding box center [965, 36] width 9 height 19
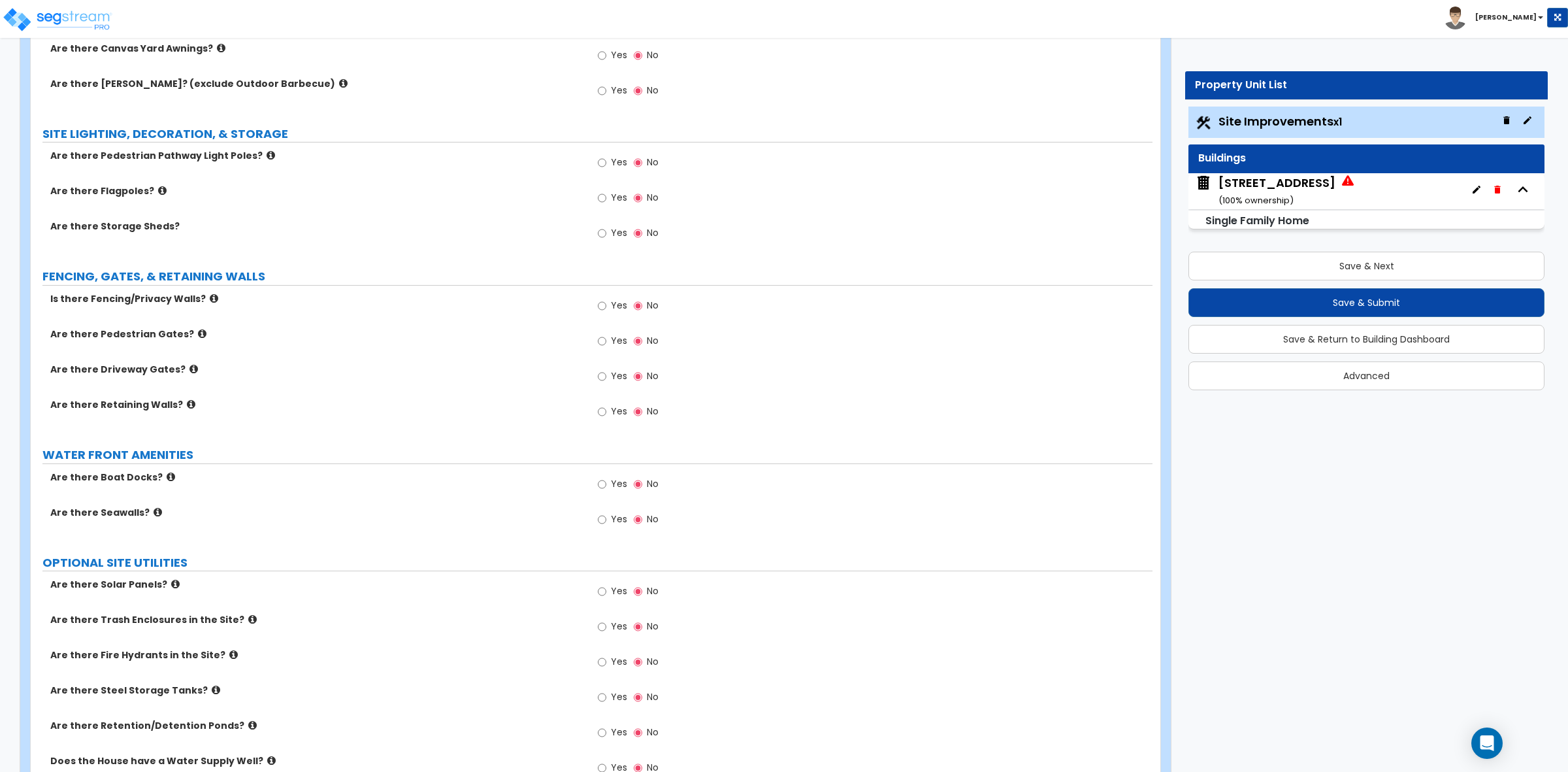
click at [198, 337] on icon at bounding box center [202, 333] width 9 height 9
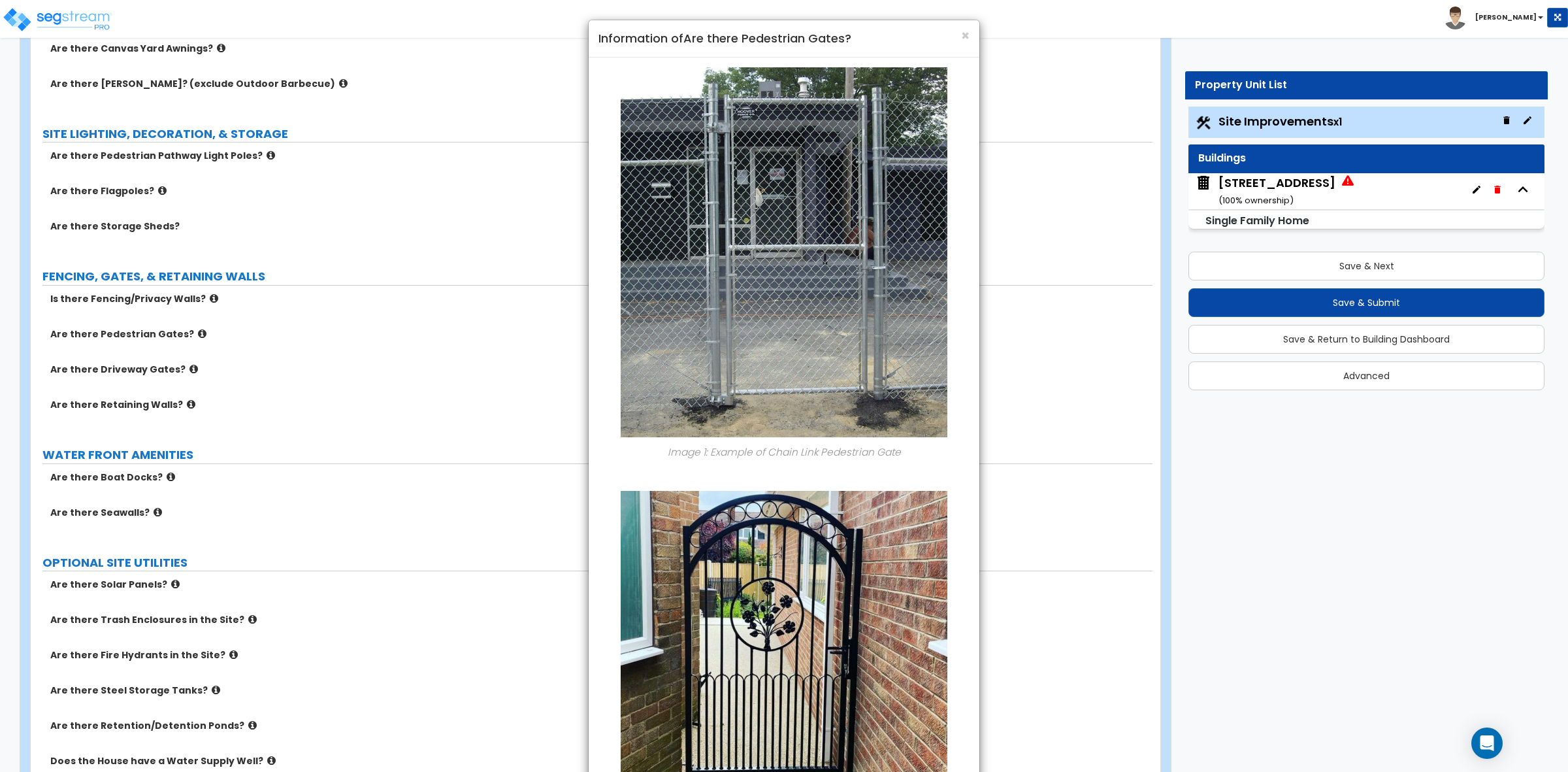
click at [975, 37] on div "× Information of Are there Pedestrian Gates?" at bounding box center [784, 39] width 391 height 38
click at [966, 32] on span "×" at bounding box center [965, 36] width 9 height 19
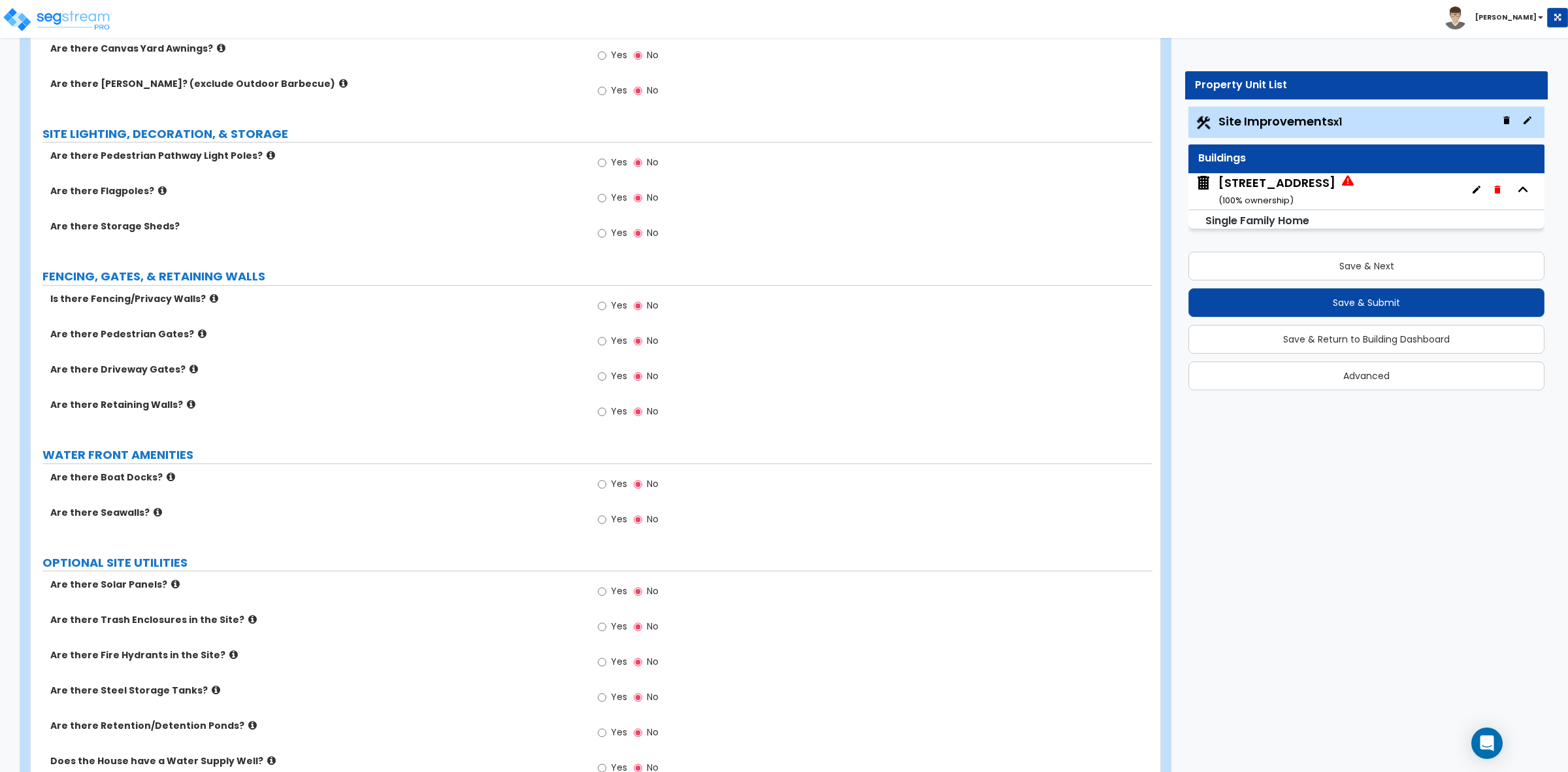
click at [187, 407] on icon at bounding box center [191, 403] width 9 height 9
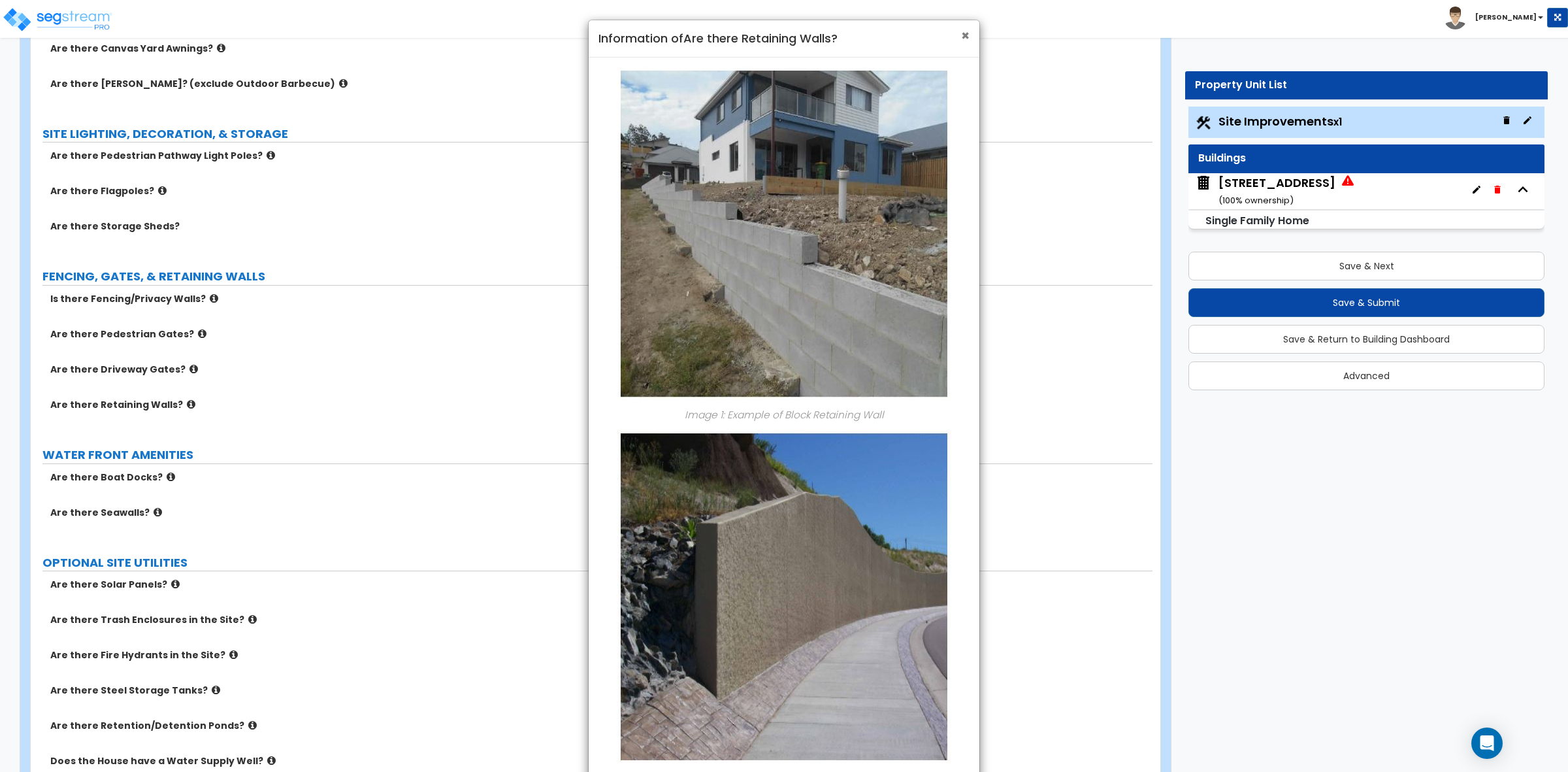
click at [966, 41] on span "×" at bounding box center [965, 36] width 9 height 19
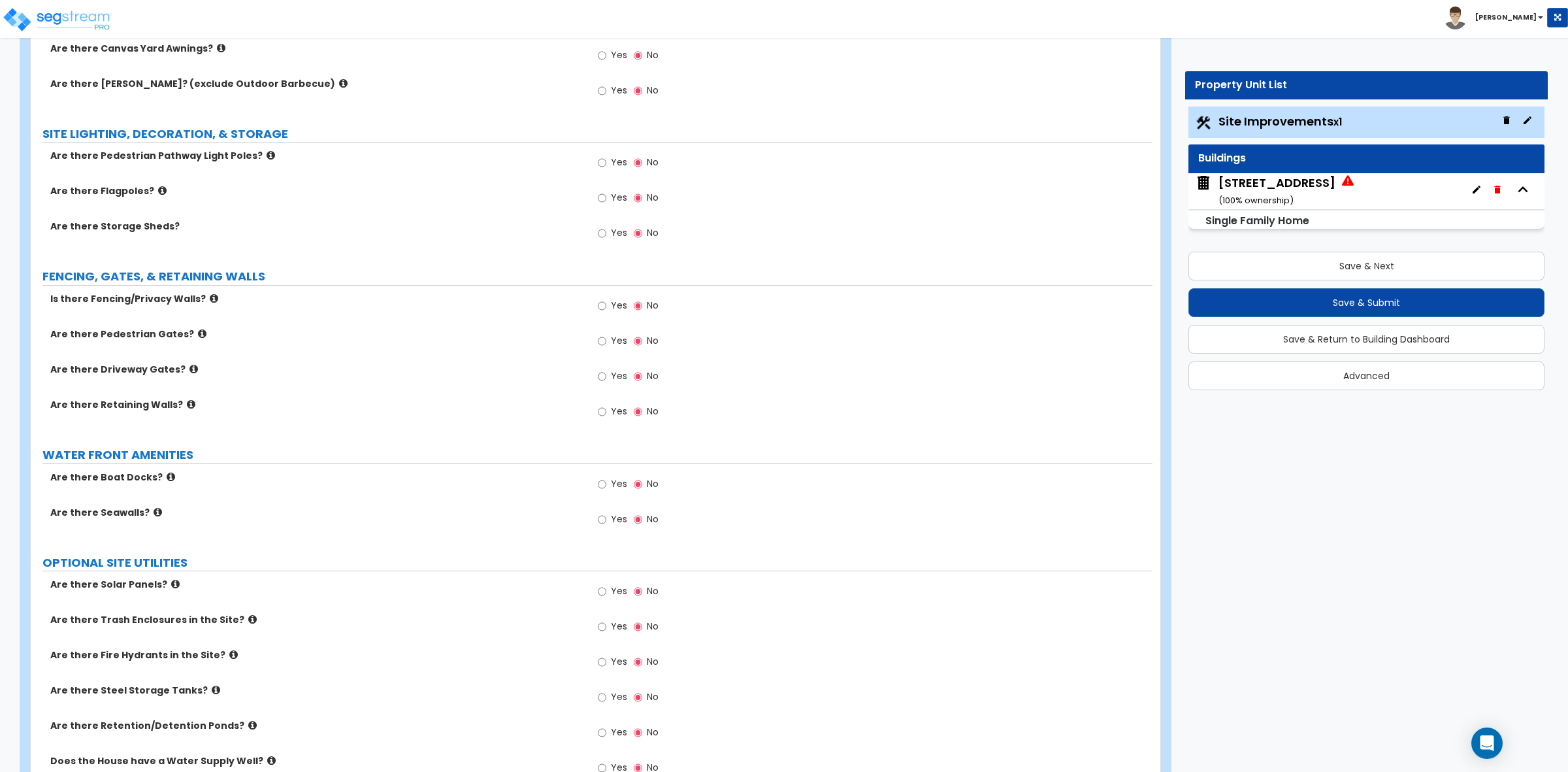
click at [542, 376] on label "Are there Driveway Gates?" at bounding box center [315, 369] width 531 height 13
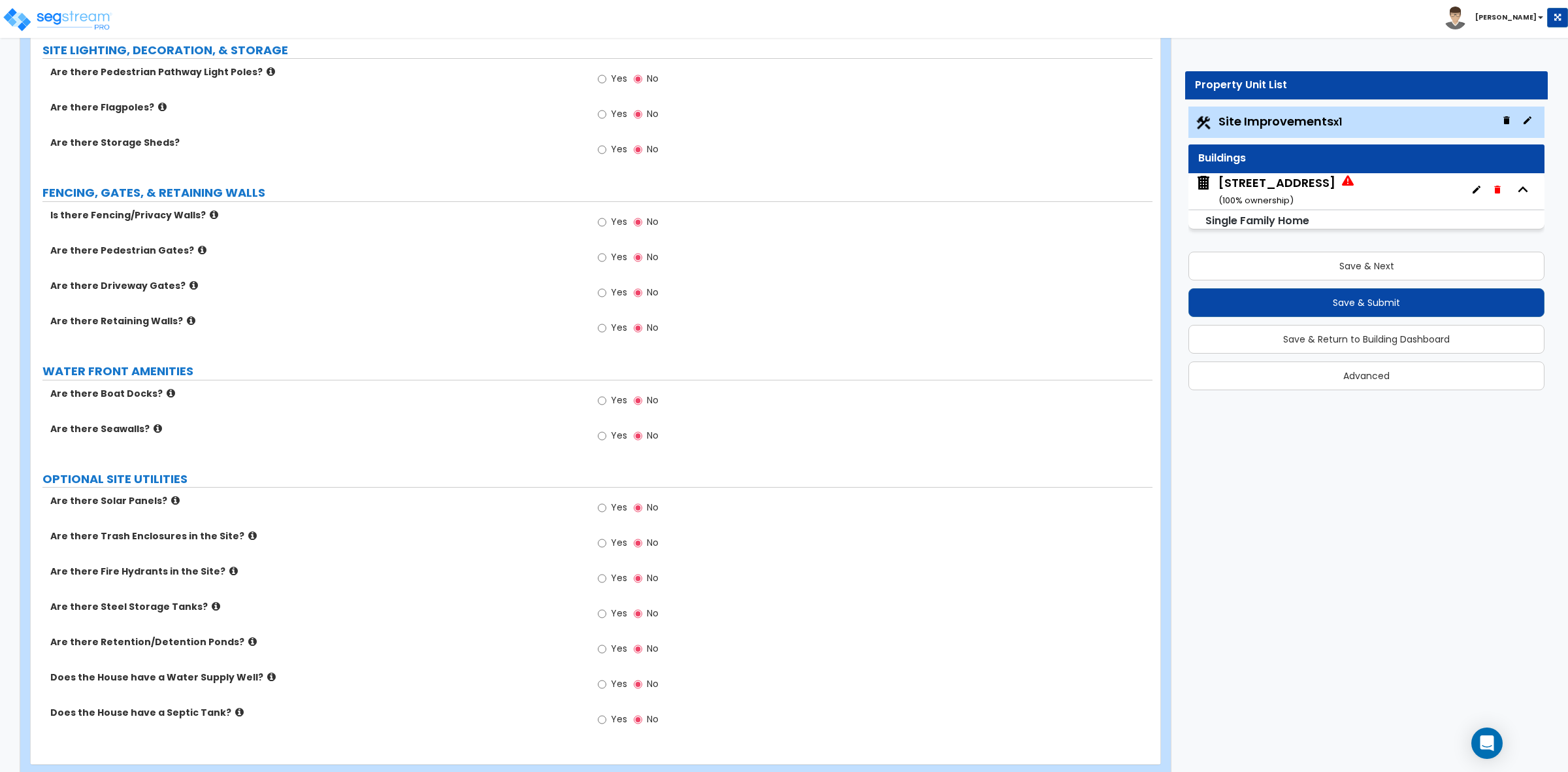
scroll to position [1747, 0]
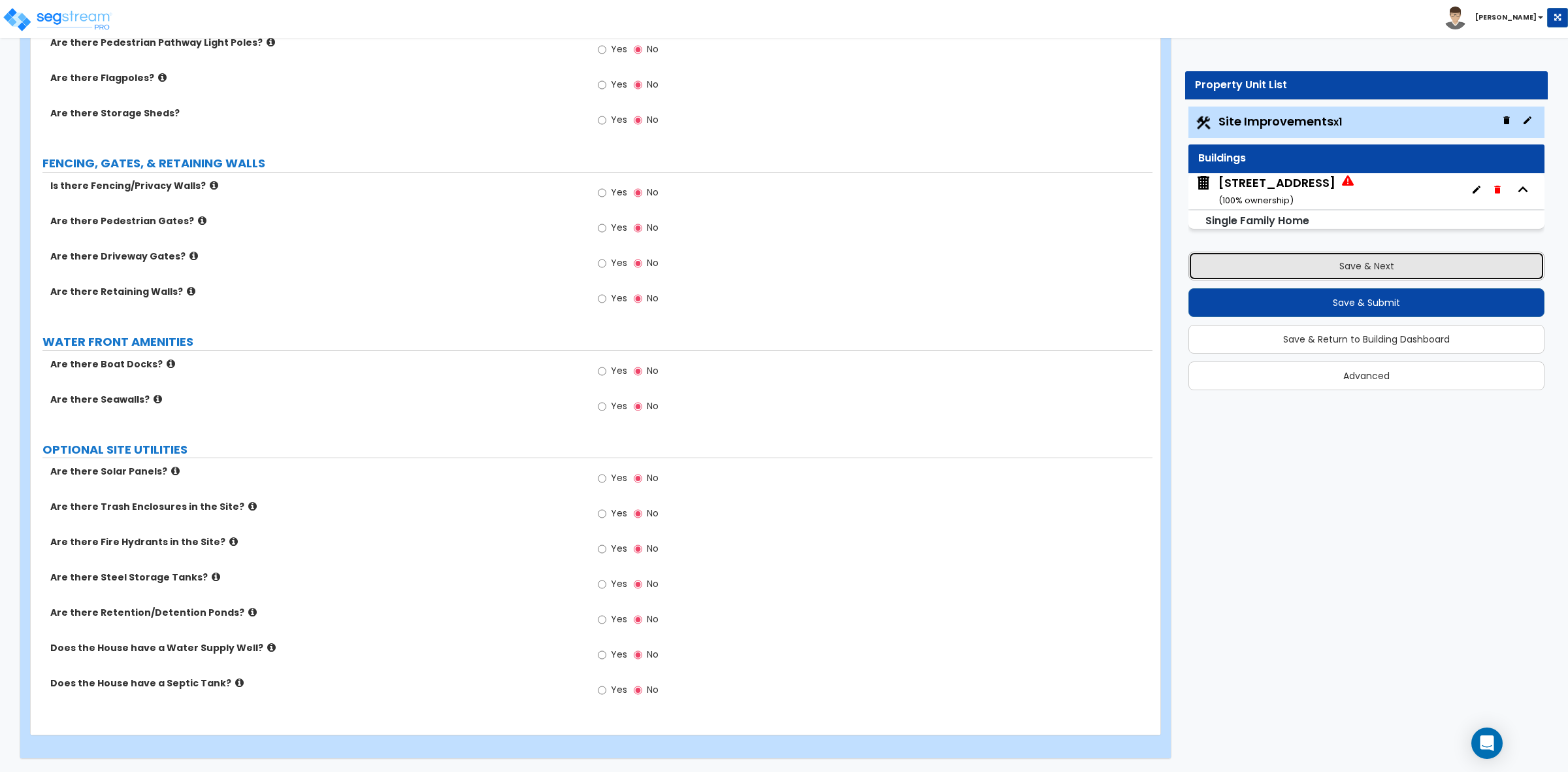
click at [1277, 269] on button "Save & Next" at bounding box center [1367, 266] width 356 height 29
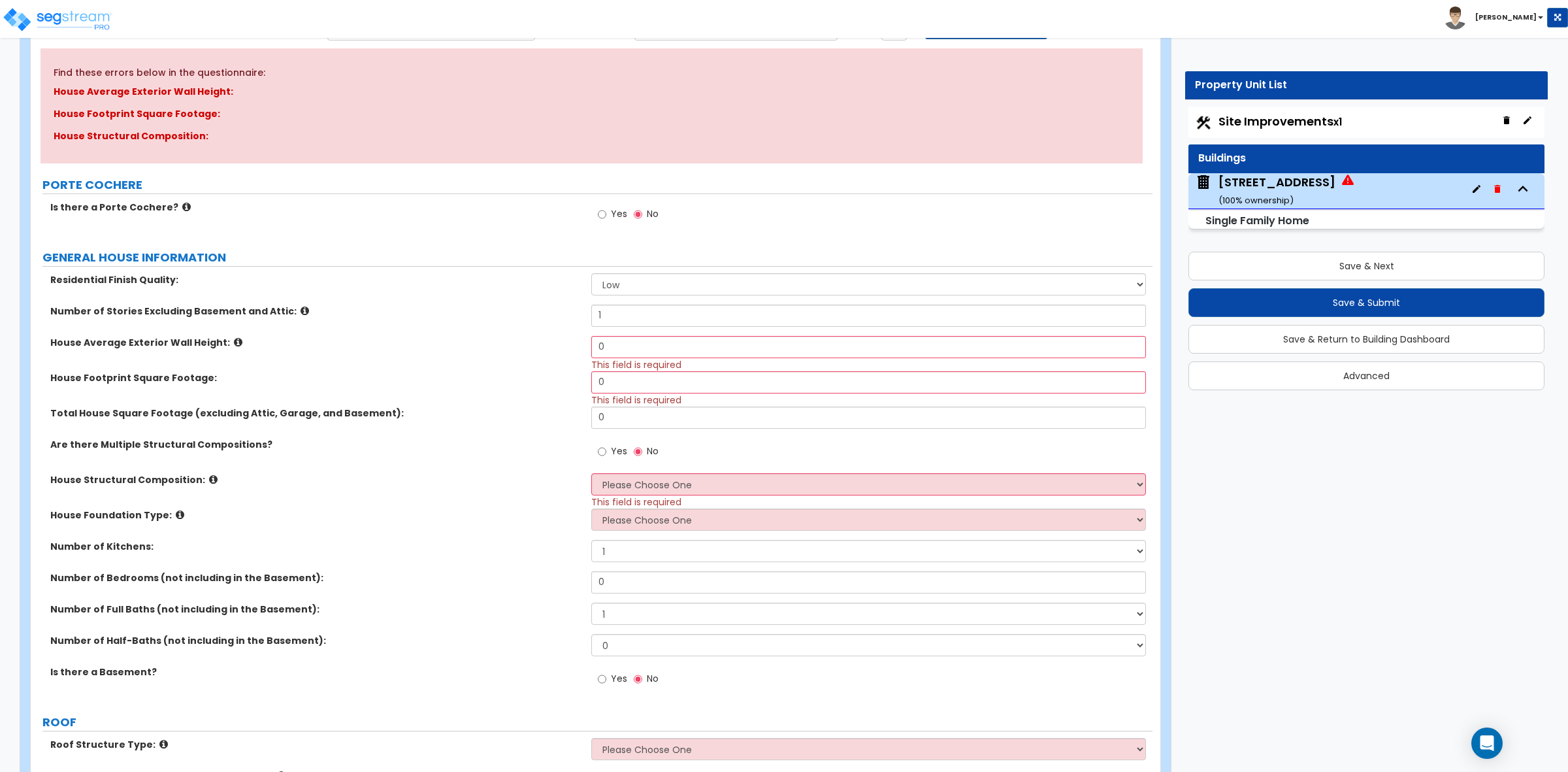
scroll to position [164, 0]
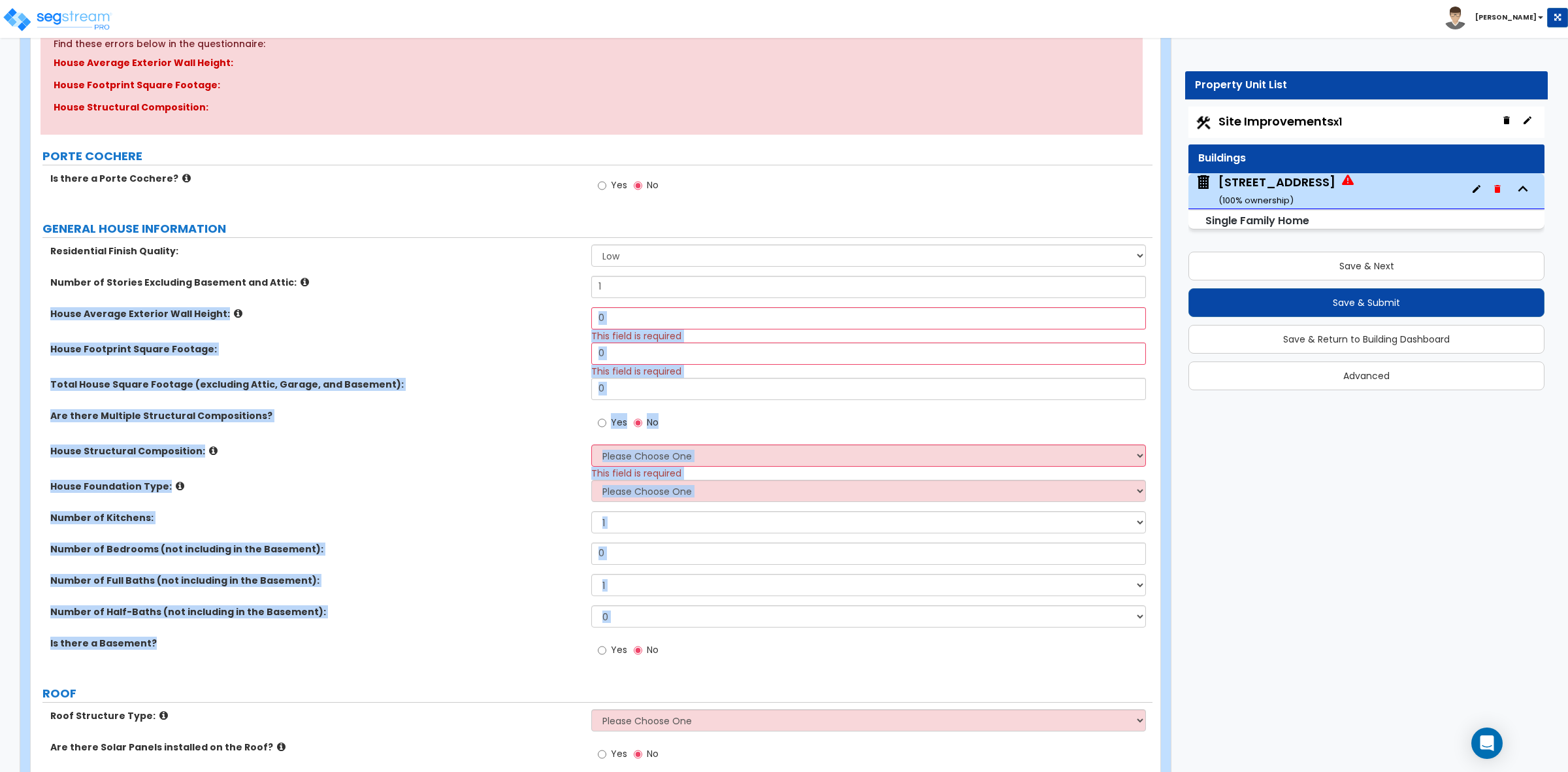
drag, startPoint x: 46, startPoint y: 312, endPoint x: 308, endPoint y: 652, distance: 429.2
click at [308, 652] on div "Residential Finish Quality: Low Average High Number of Stories Excluding Baseme…" at bounding box center [592, 458] width 1102 height 427
copy div "House Average Exterior Wall Height: This field is required House Footprint Squa…"
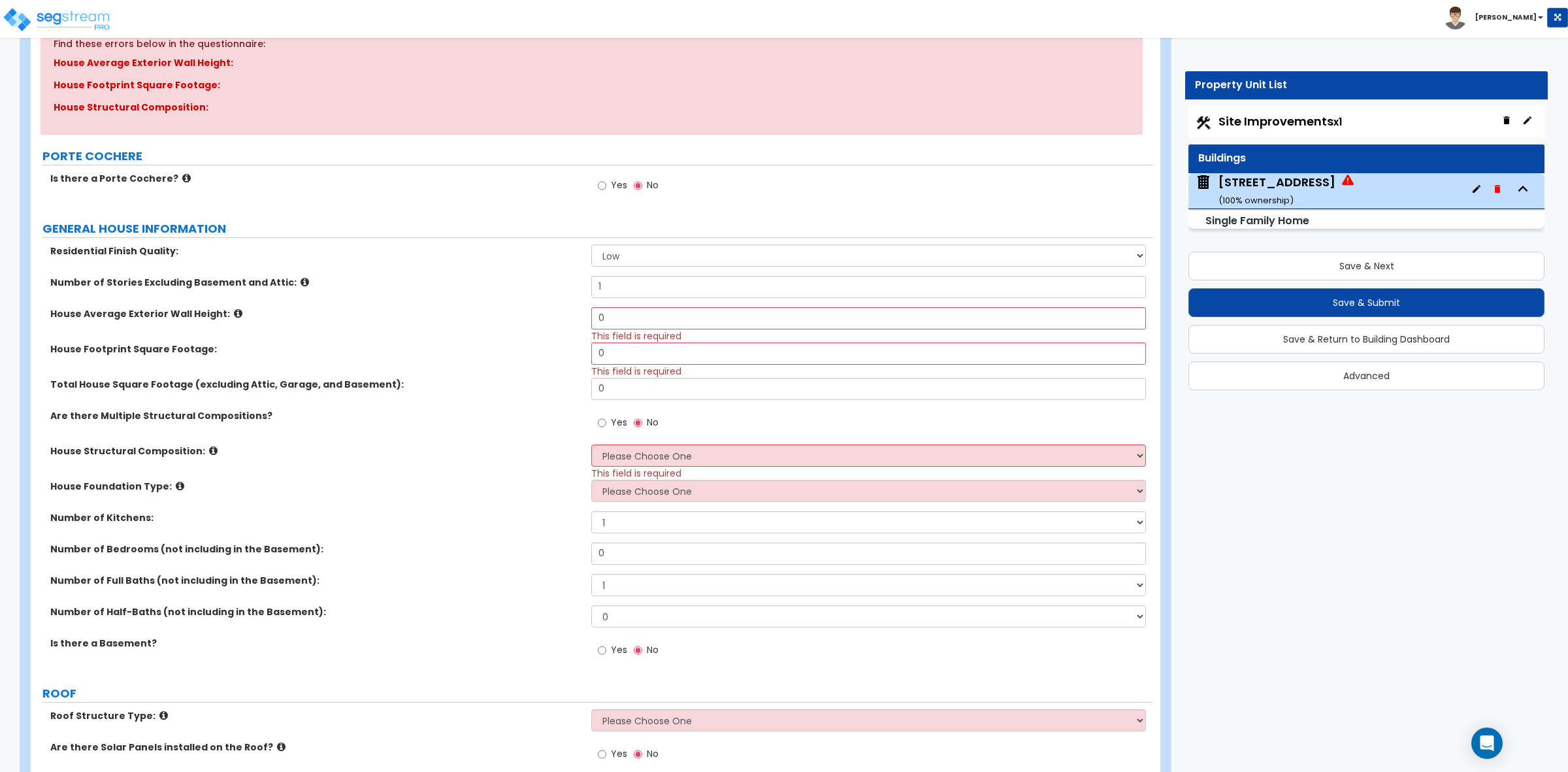
click at [415, 285] on label "Number of Stories Excluding Basement and Attic:" at bounding box center [315, 282] width 531 height 13
click at [597, 262] on select "Low Average High" at bounding box center [869, 256] width 554 height 22
select select "2"
click at [592, 245] on select "Low Average High" at bounding box center [869, 256] width 554 height 22
click at [549, 319] on label "House Average Exterior Wall Height:" at bounding box center [315, 313] width 531 height 13
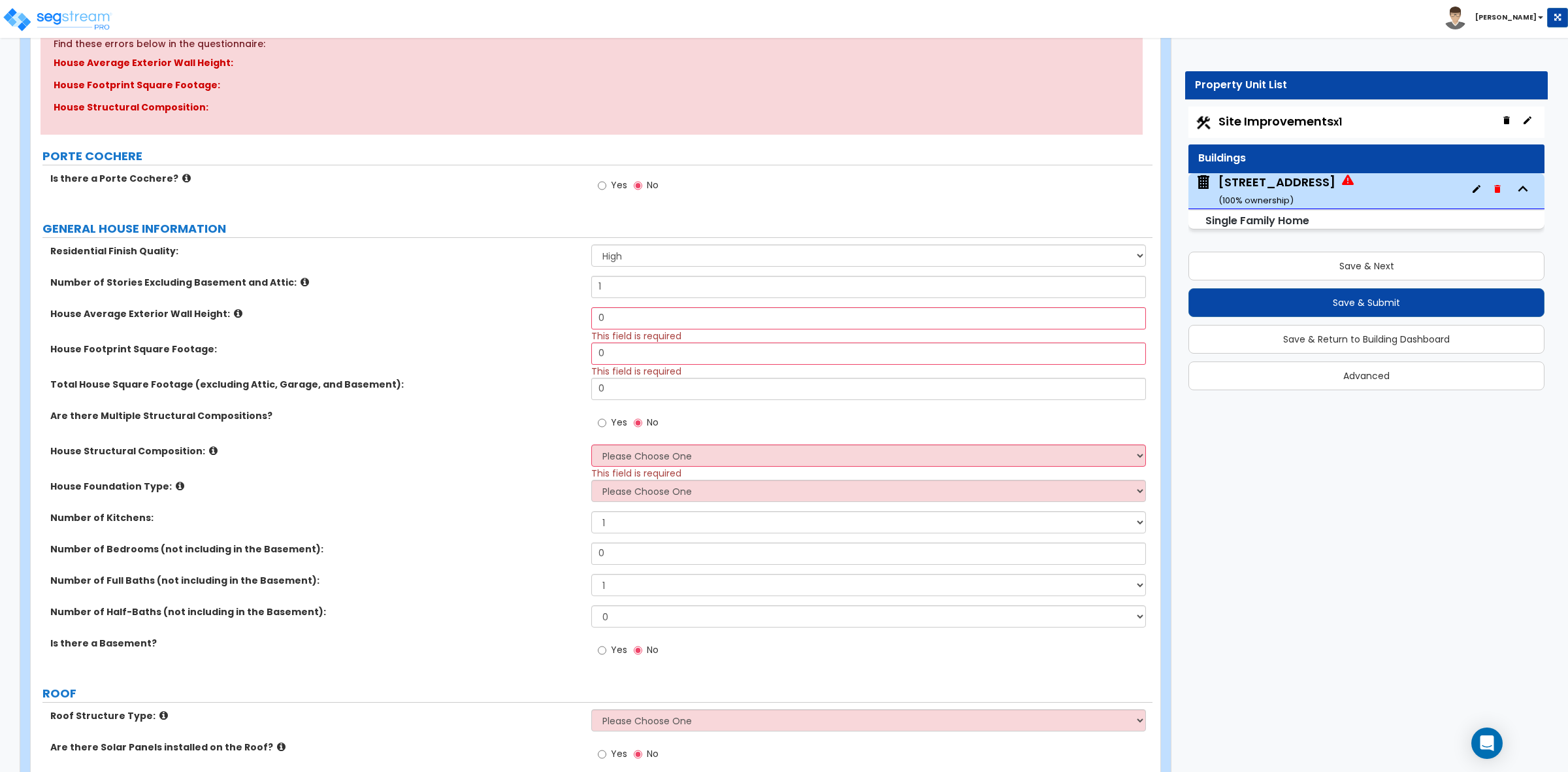
click at [235, 309] on label "House Average Exterior Wall Height:" at bounding box center [315, 313] width 531 height 13
click at [234, 316] on icon at bounding box center [238, 313] width 9 height 9
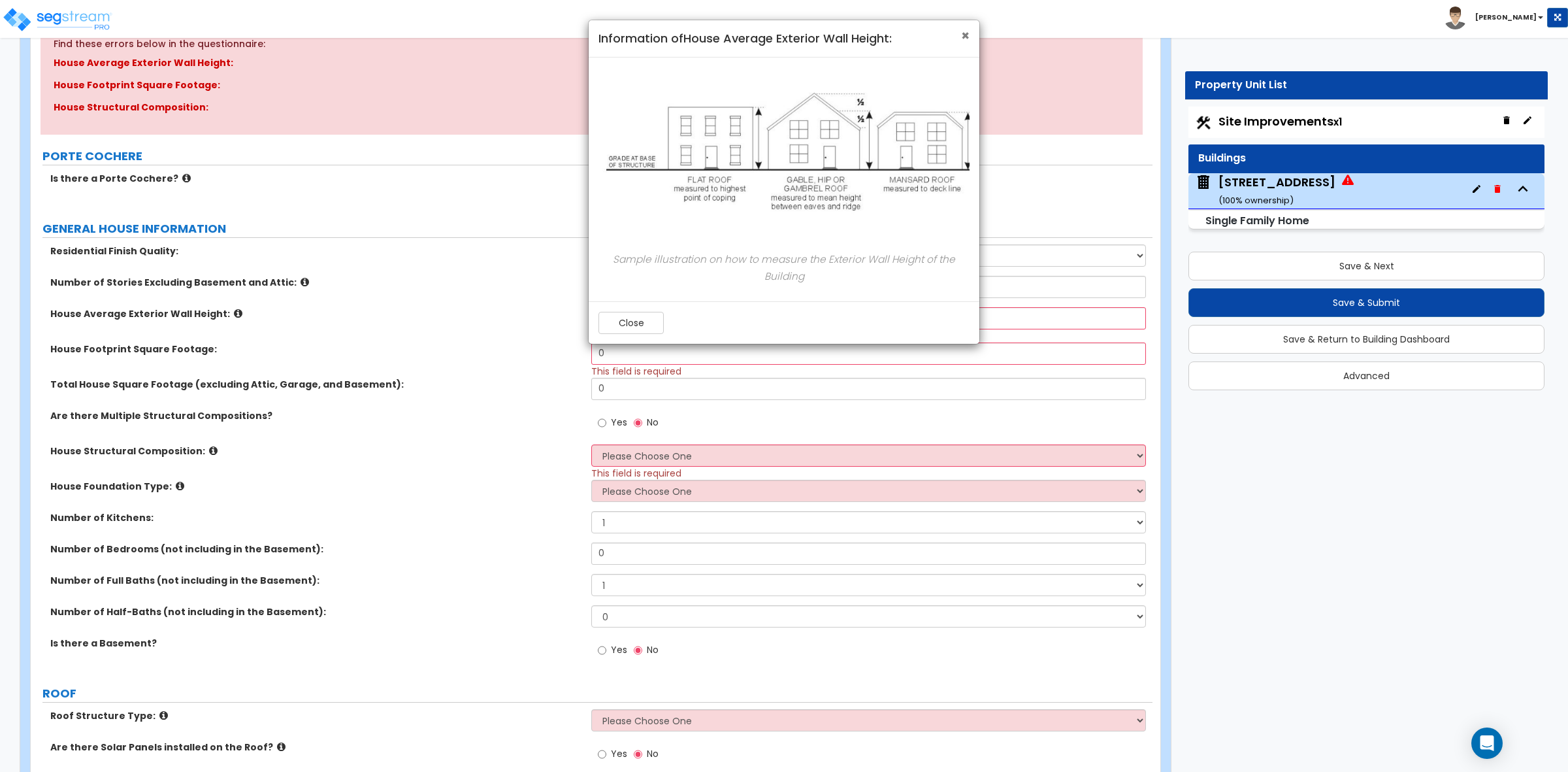
click at [961, 38] on span "×" at bounding box center [965, 36] width 9 height 19
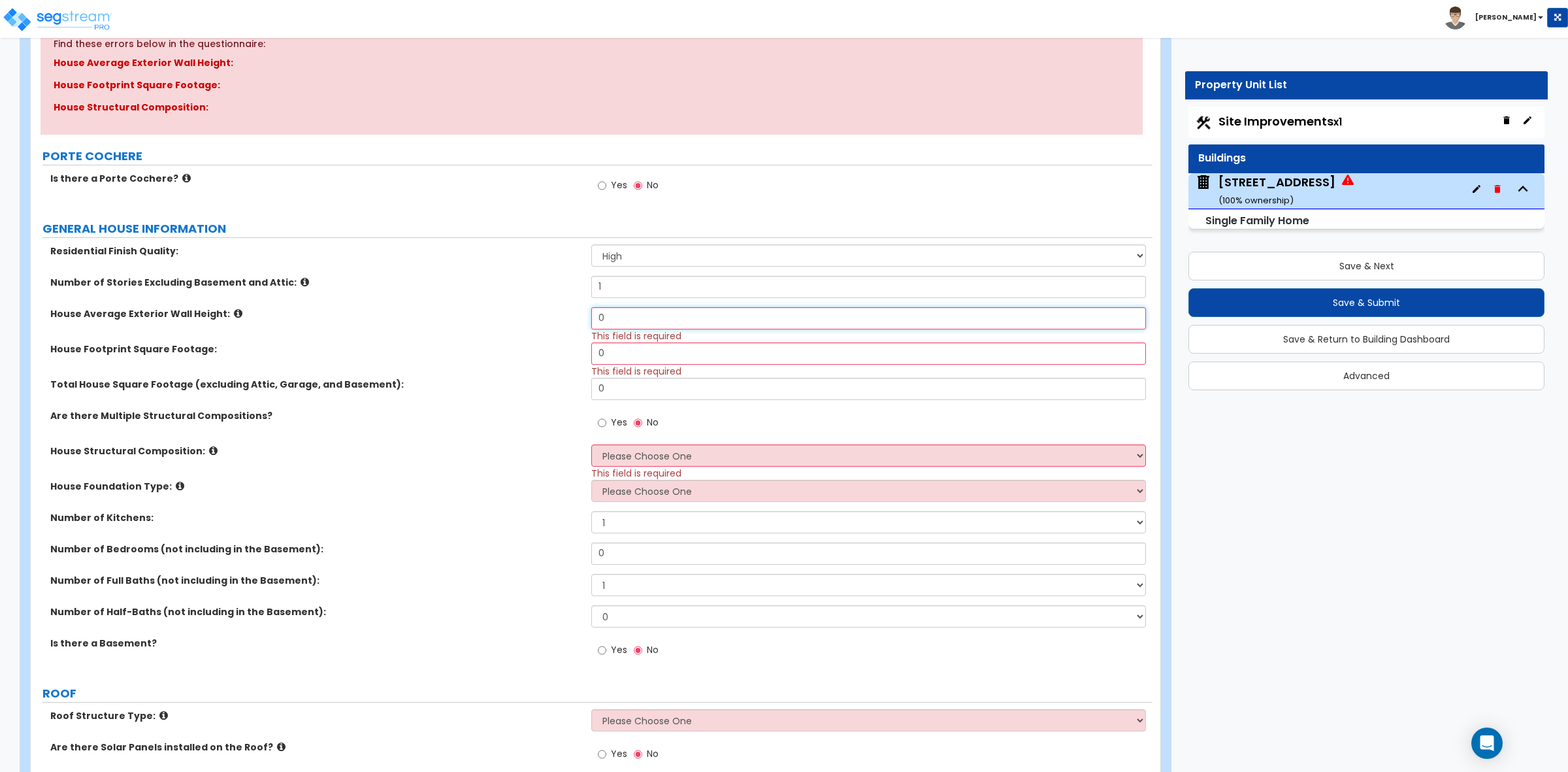
drag, startPoint x: 622, startPoint y: 315, endPoint x: 522, endPoint y: 304, distance: 100.6
click at [522, 304] on div "Residential Finish Quality: Low Average High Number of Stories Excluding Baseme…" at bounding box center [592, 458] width 1102 height 427
type input "12"
click at [535, 292] on div "Number of Stories Excluding Basement and Attic: 1" at bounding box center [592, 291] width 1122 height 32
drag, startPoint x: 626, startPoint y: 351, endPoint x: 572, endPoint y: 344, distance: 54.5
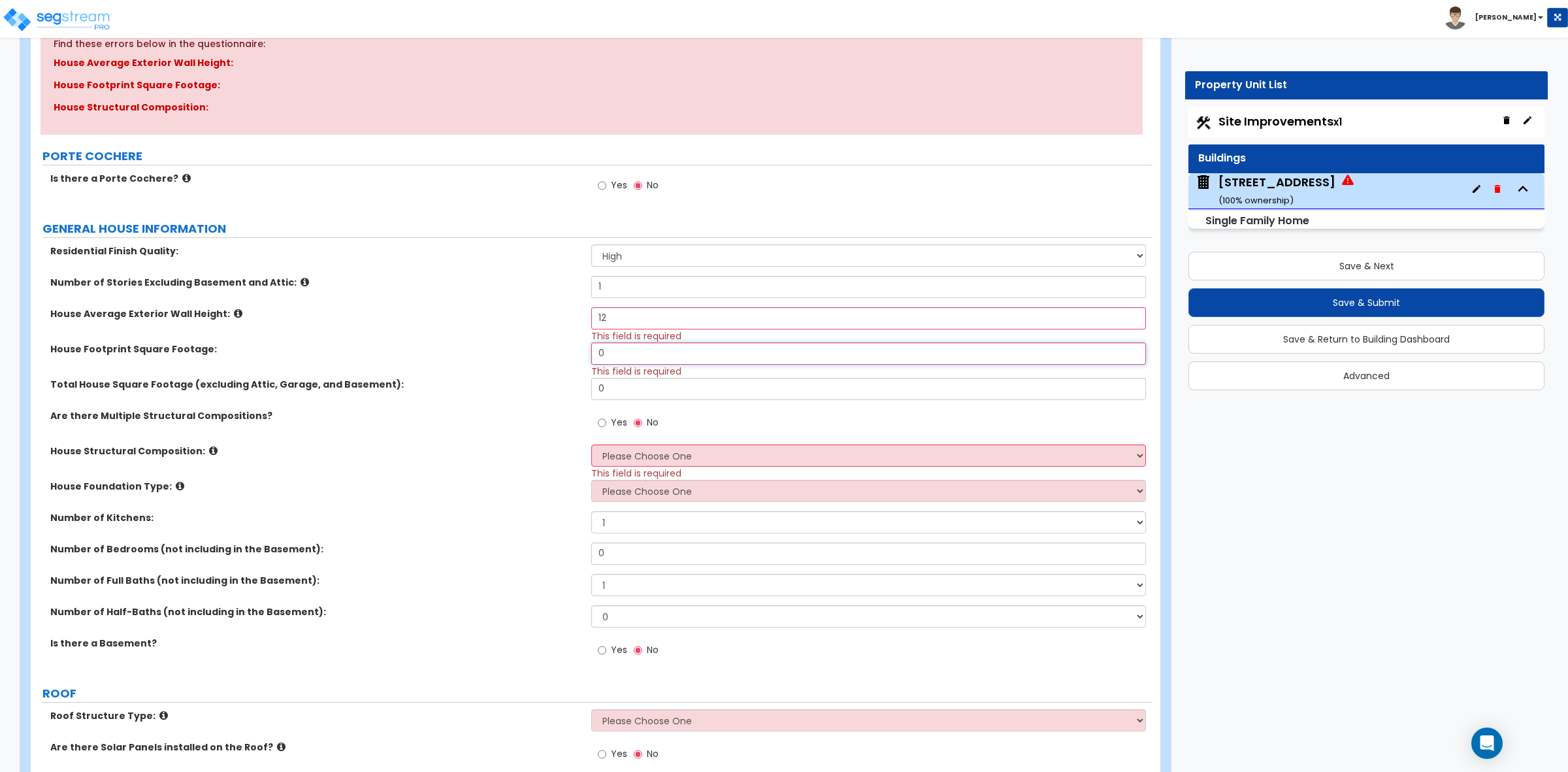
click at [572, 344] on div "House Footprint Square Footage: 0 This field is required" at bounding box center [592, 360] width 1122 height 35
type input "2,617"
click at [582, 348] on div "House Footprint Square Footage:" at bounding box center [310, 349] width 560 height 13
drag, startPoint x: 617, startPoint y: 382, endPoint x: 536, endPoint y: 377, distance: 81.2
click at [536, 377] on div "Residential Finish Quality: Low Average High Number of Stories Excluding Baseme…" at bounding box center [592, 458] width 1102 height 427
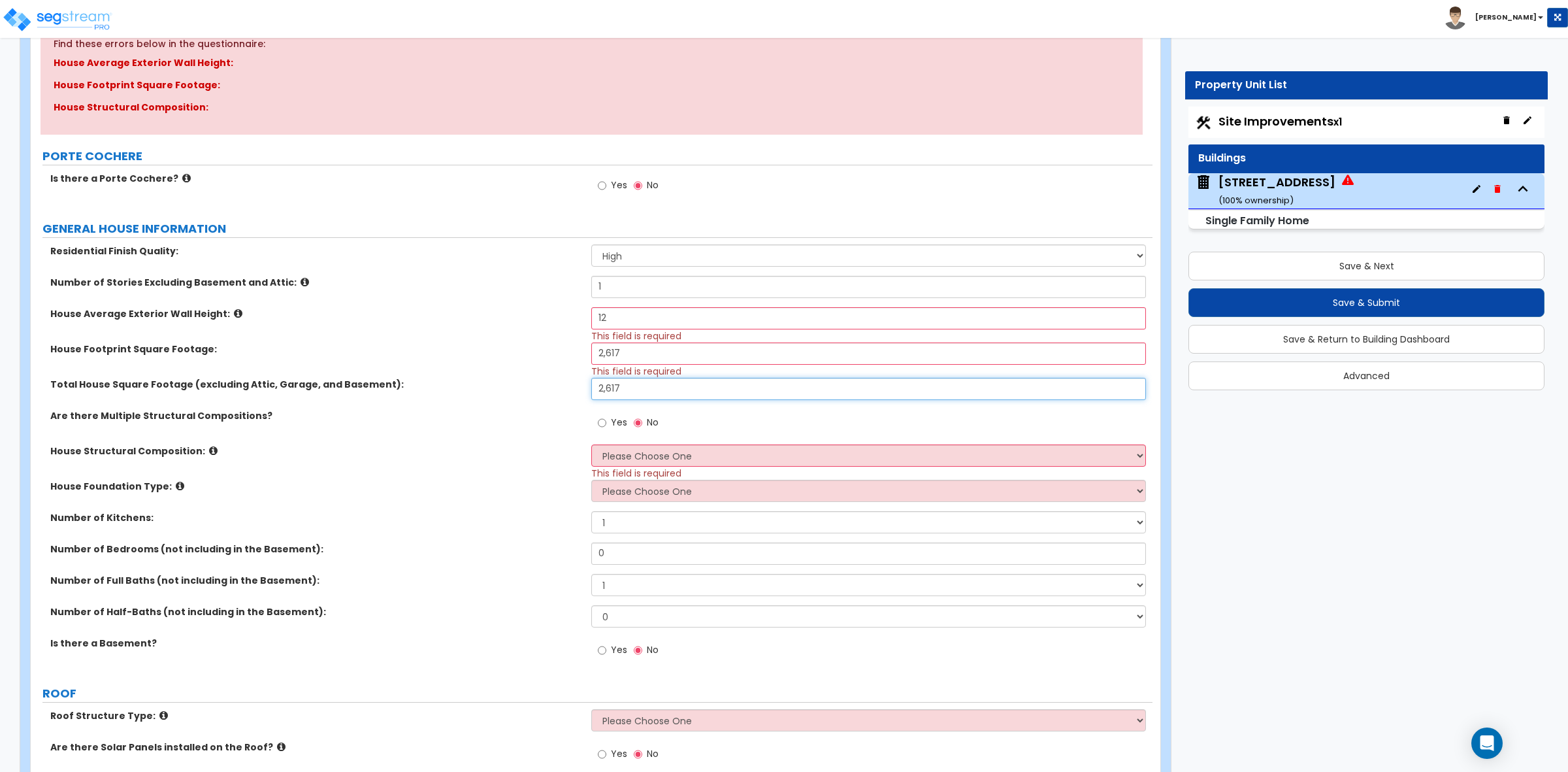
type input "2,617"
click at [466, 387] on label "Total House Square Footage (excluding Attic, Garage, and Basement):" at bounding box center [315, 384] width 531 height 13
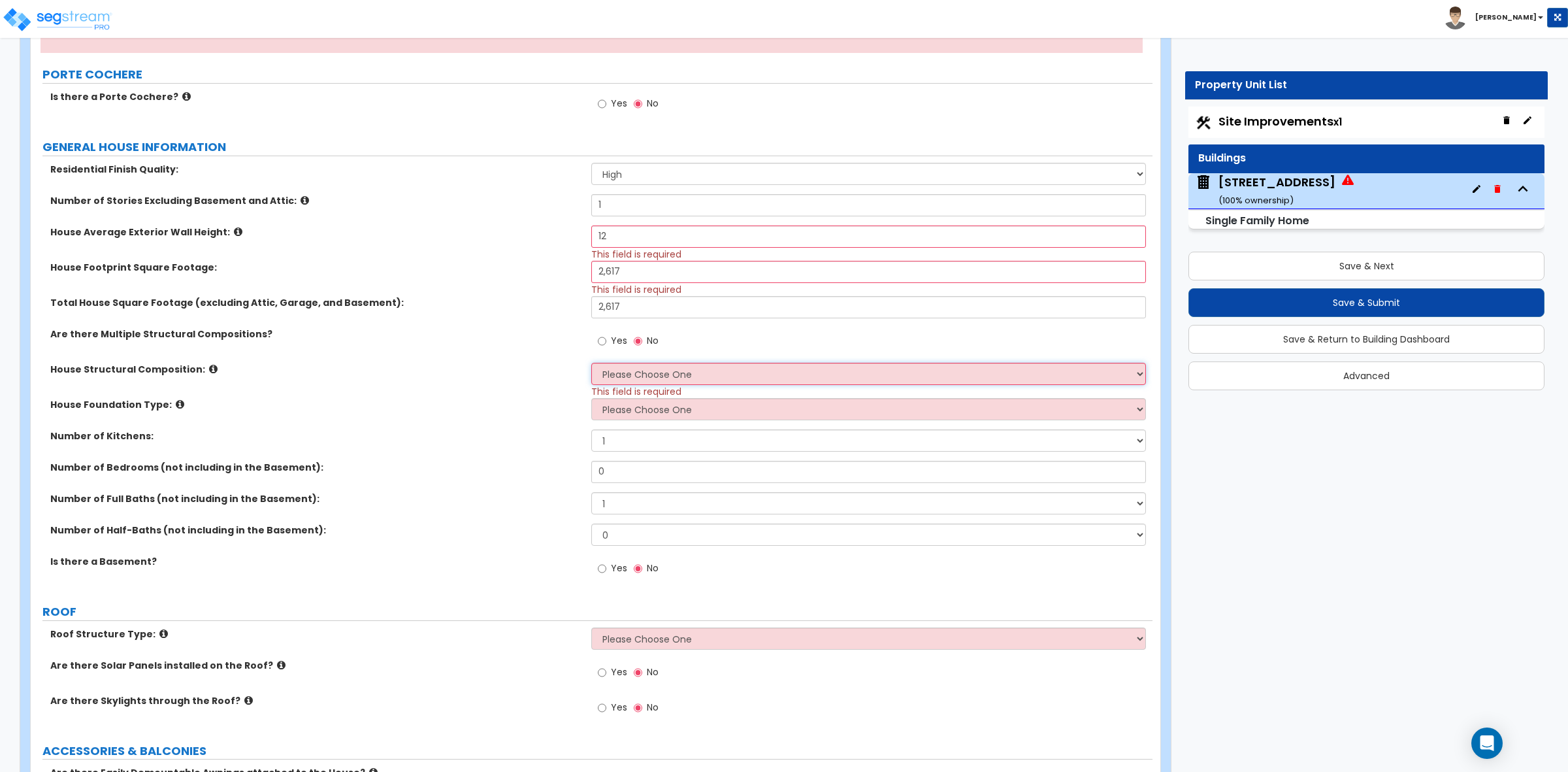
click at [628, 370] on select "Please Choose One Reinforced Concrete Structural Steel Brick Masonry CMU Masonr…" at bounding box center [869, 374] width 554 height 22
select select "6"
click at [592, 363] on select "Please Choose One Reinforced Concrete Structural Steel Brick Masonry CMU Masonr…" at bounding box center [869, 374] width 554 height 22
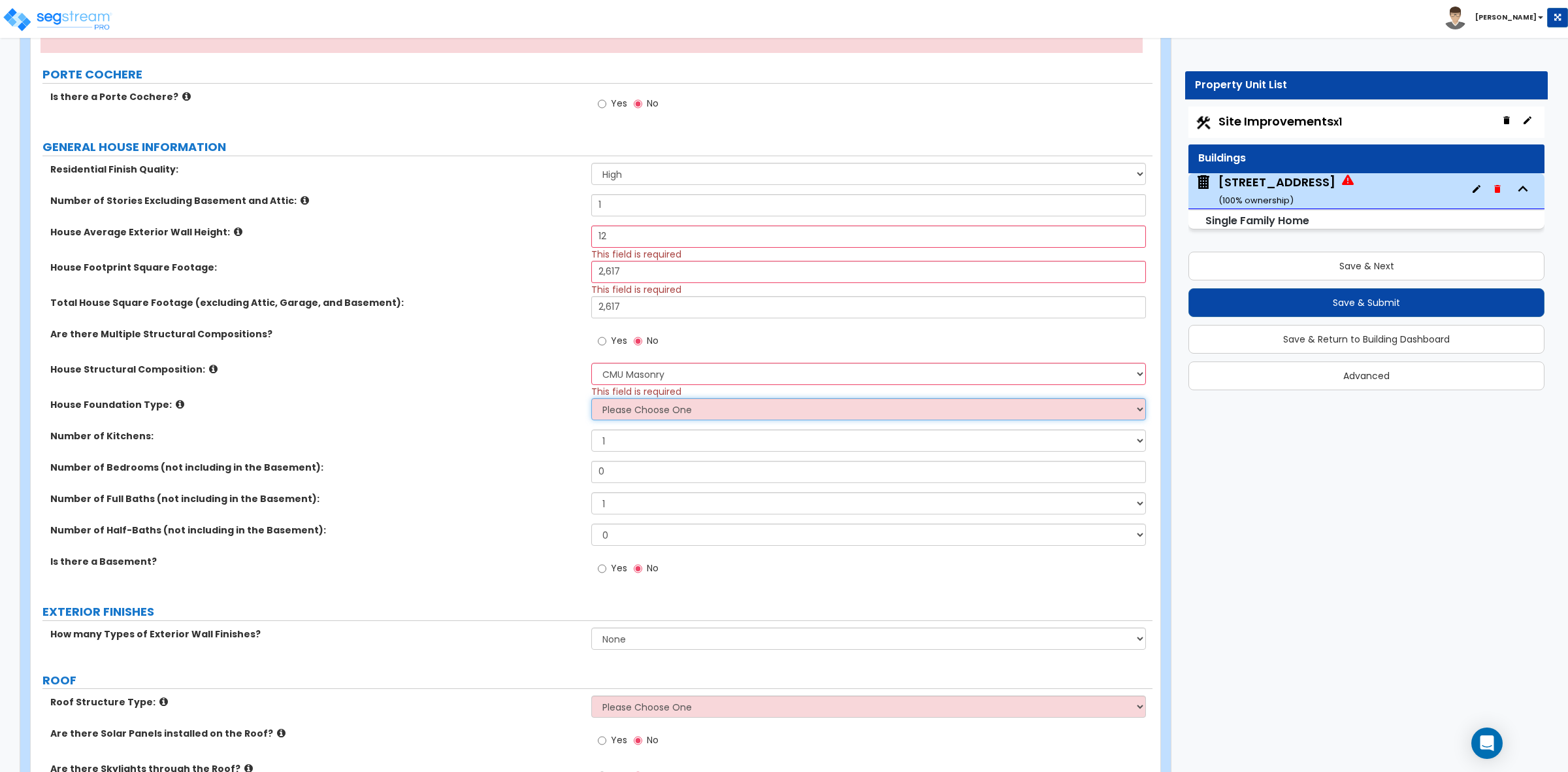
click at [650, 414] on select "Please Choose One Crawl Space Pier-Elevated First floor Slab on Grade" at bounding box center [869, 409] width 554 height 22
click at [547, 387] on div "House Structural Composition: Please Choose One Reinforced Concrete Structural …" at bounding box center [592, 380] width 1122 height 35
click at [622, 419] on select "Please Choose One Crawl Space Pier-Elevated First floor Slab on Grade" at bounding box center [869, 409] width 554 height 22
select select "3"
click at [592, 398] on select "Please Choose One Crawl Space Pier-Elevated First floor Slab on Grade" at bounding box center [869, 409] width 554 height 22
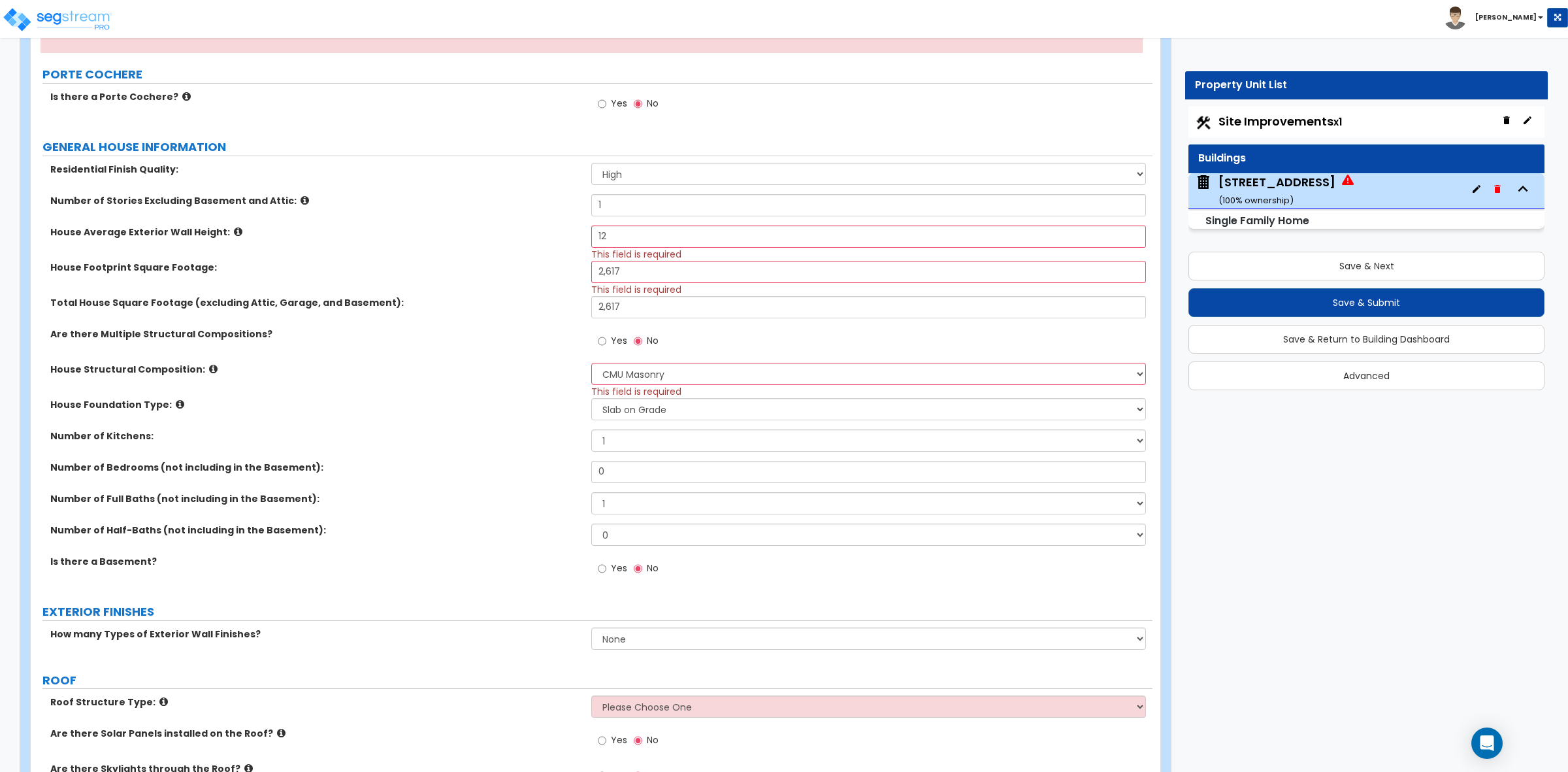
click at [547, 411] on label "House Foundation Type:" at bounding box center [315, 404] width 531 height 13
click at [610, 479] on input "0" at bounding box center [869, 472] width 554 height 22
click at [531, 442] on label "Number of Kitchens:" at bounding box center [315, 435] width 531 height 13
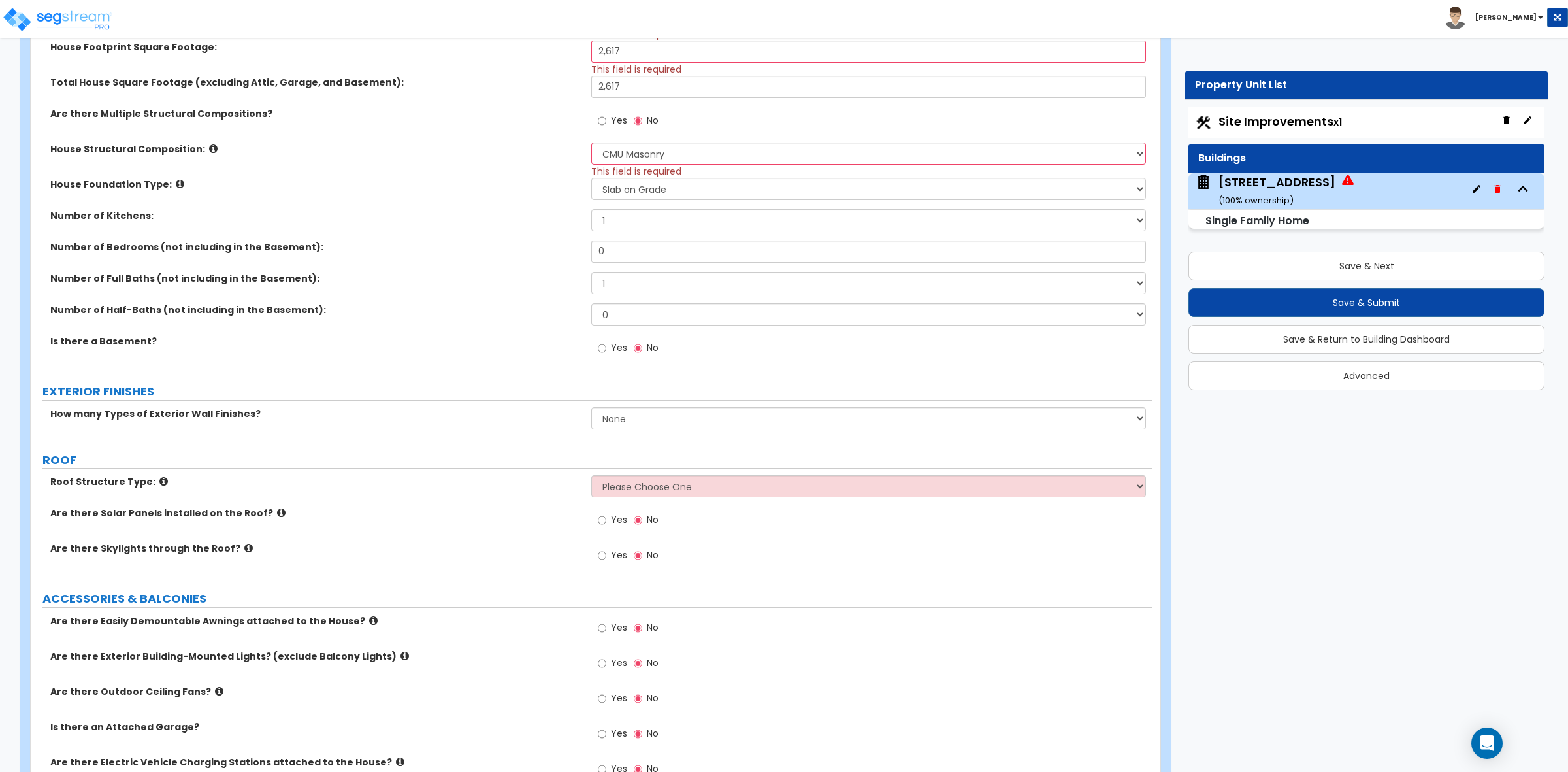
scroll to position [490, 0]
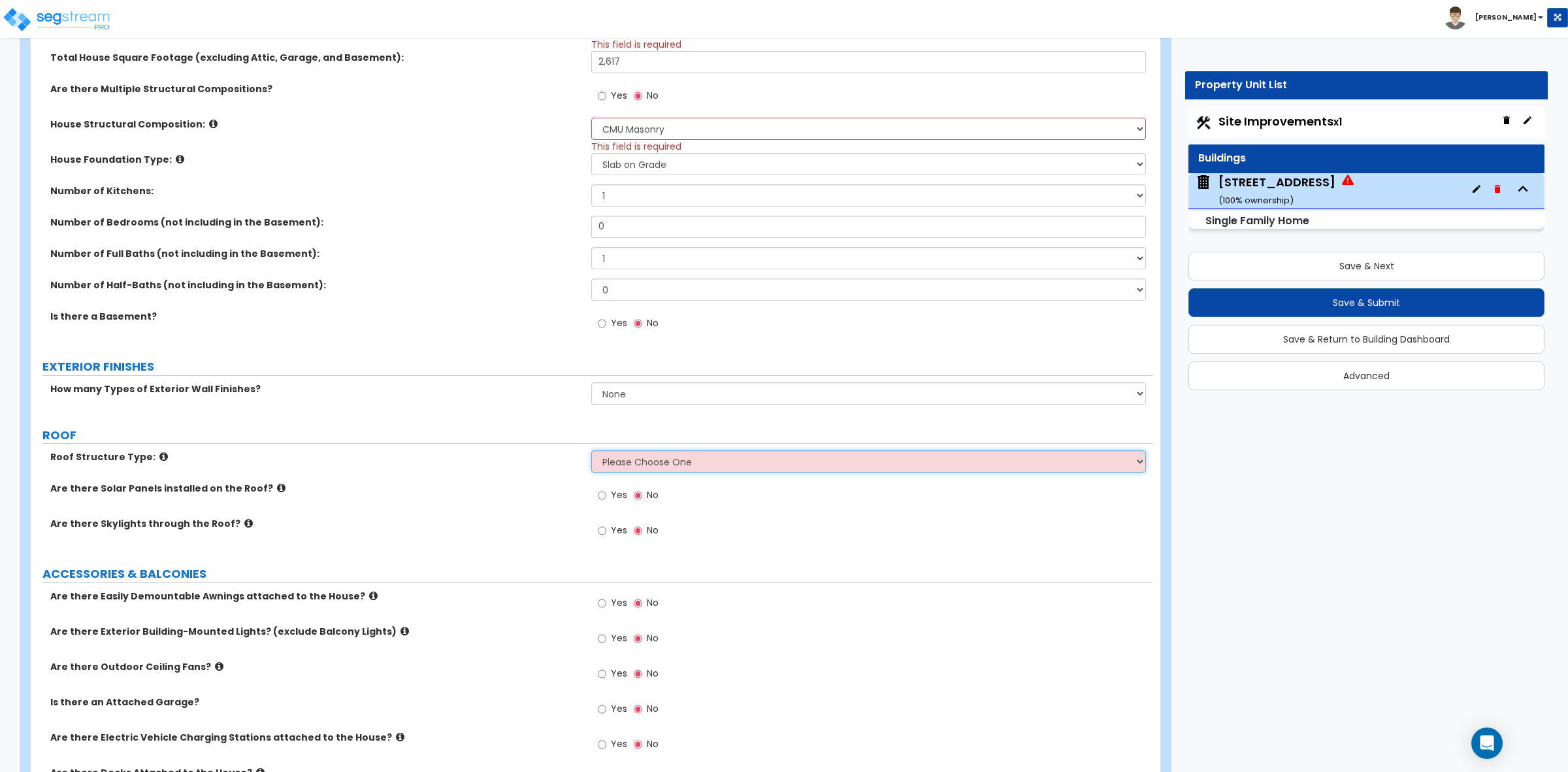
click at [634, 469] on select "Please Choose One [PERSON_NAME] Roof Flat Roof Hybrid [PERSON_NAME] & Flat Roof" at bounding box center [869, 461] width 554 height 22
select select "1"
click at [592, 452] on select "Please Choose One [PERSON_NAME] Roof Flat Roof Hybrid [PERSON_NAME] & Flat Roof" at bounding box center [869, 461] width 554 height 22
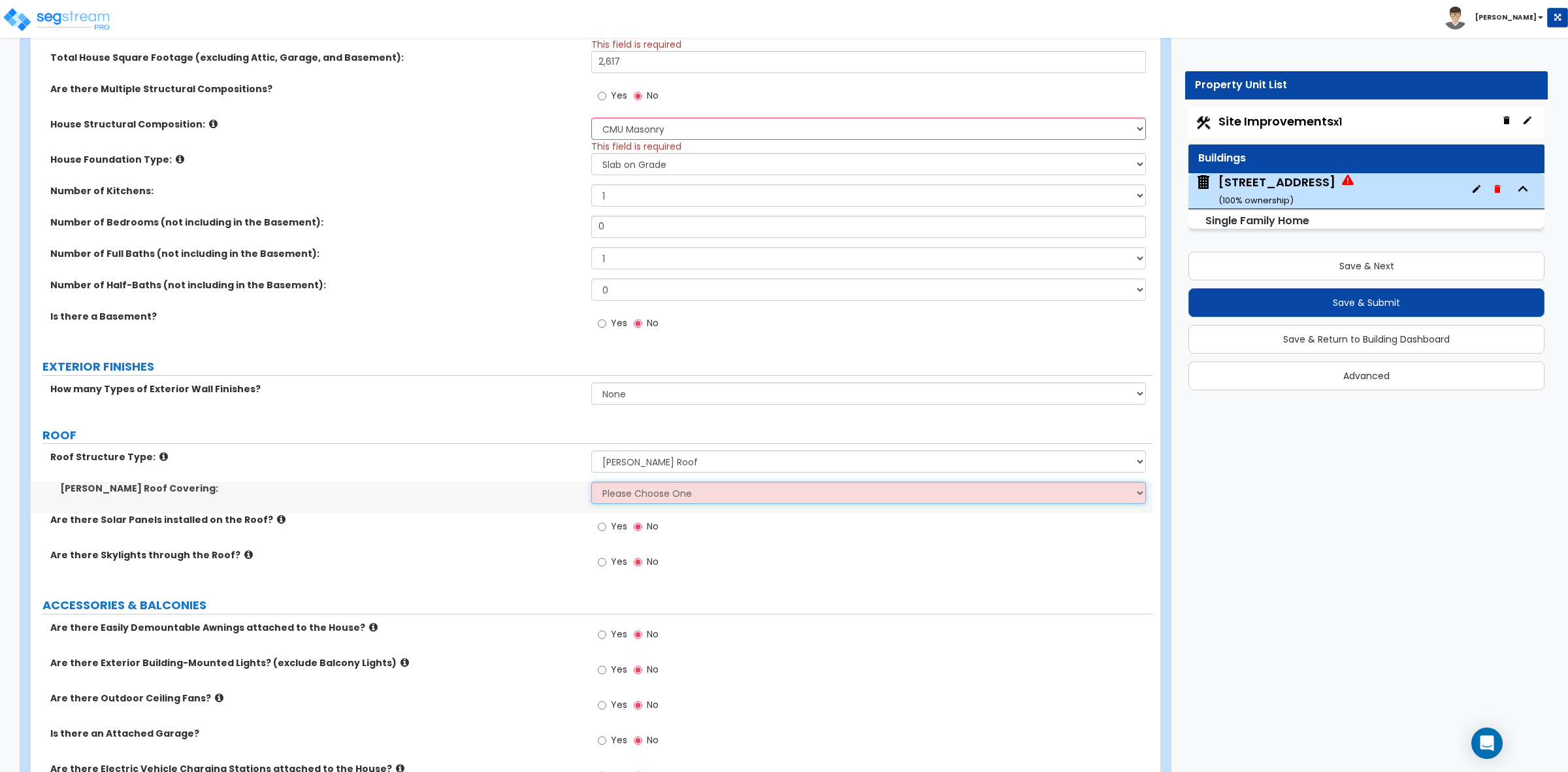
click at [637, 504] on select "Please Choose One Asphalt Shingle Clay Tile Wood Shingle Metal Shingle Standing…" at bounding box center [869, 493] width 554 height 22
select select "2"
click at [592, 483] on select "Please Choose One Asphalt Shingle Clay Tile Wood Shingle Metal Shingle Standing…" at bounding box center [869, 493] width 554 height 22
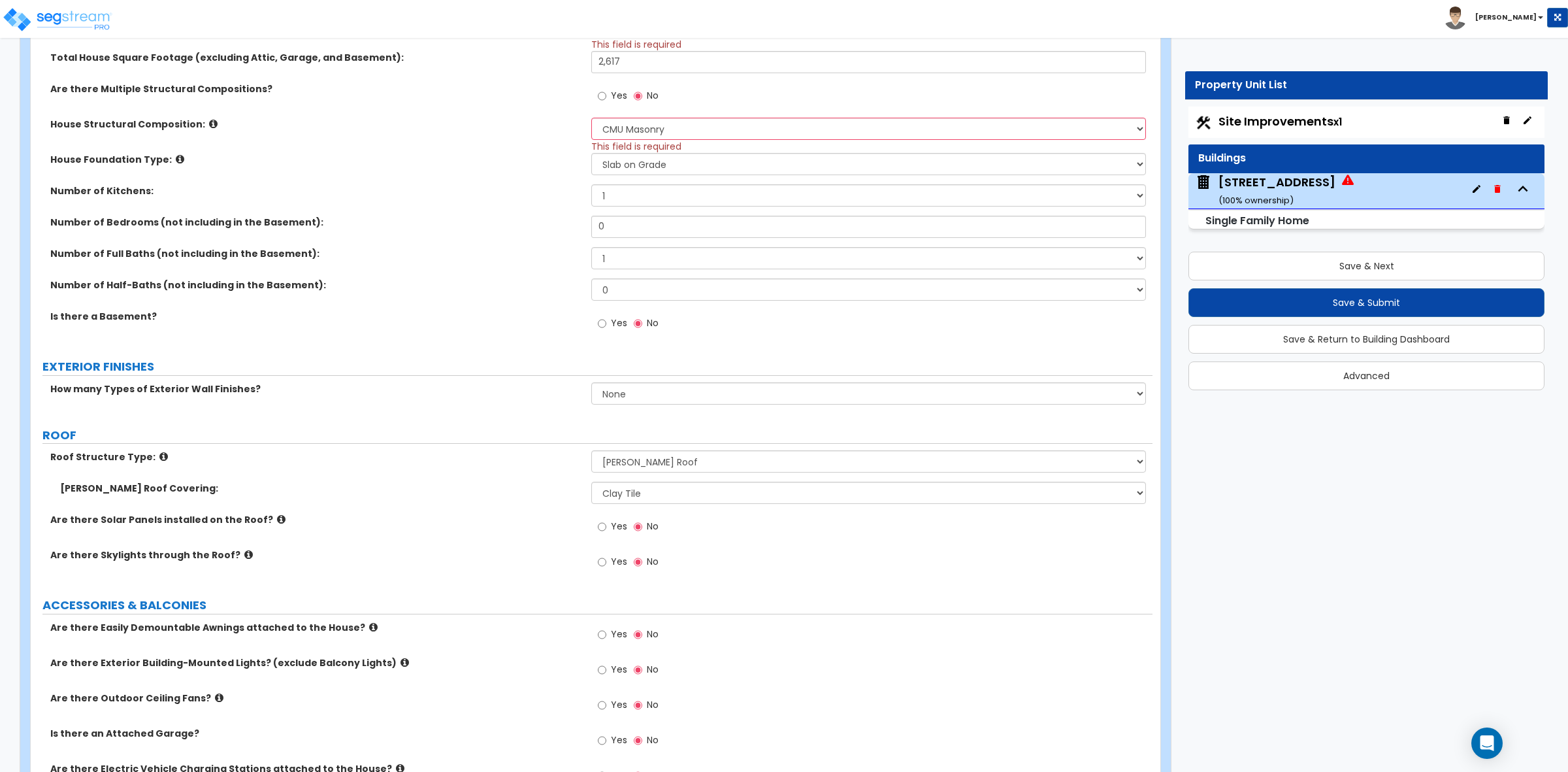
click at [564, 495] on label "[PERSON_NAME] Roof Covering:" at bounding box center [321, 488] width 522 height 13
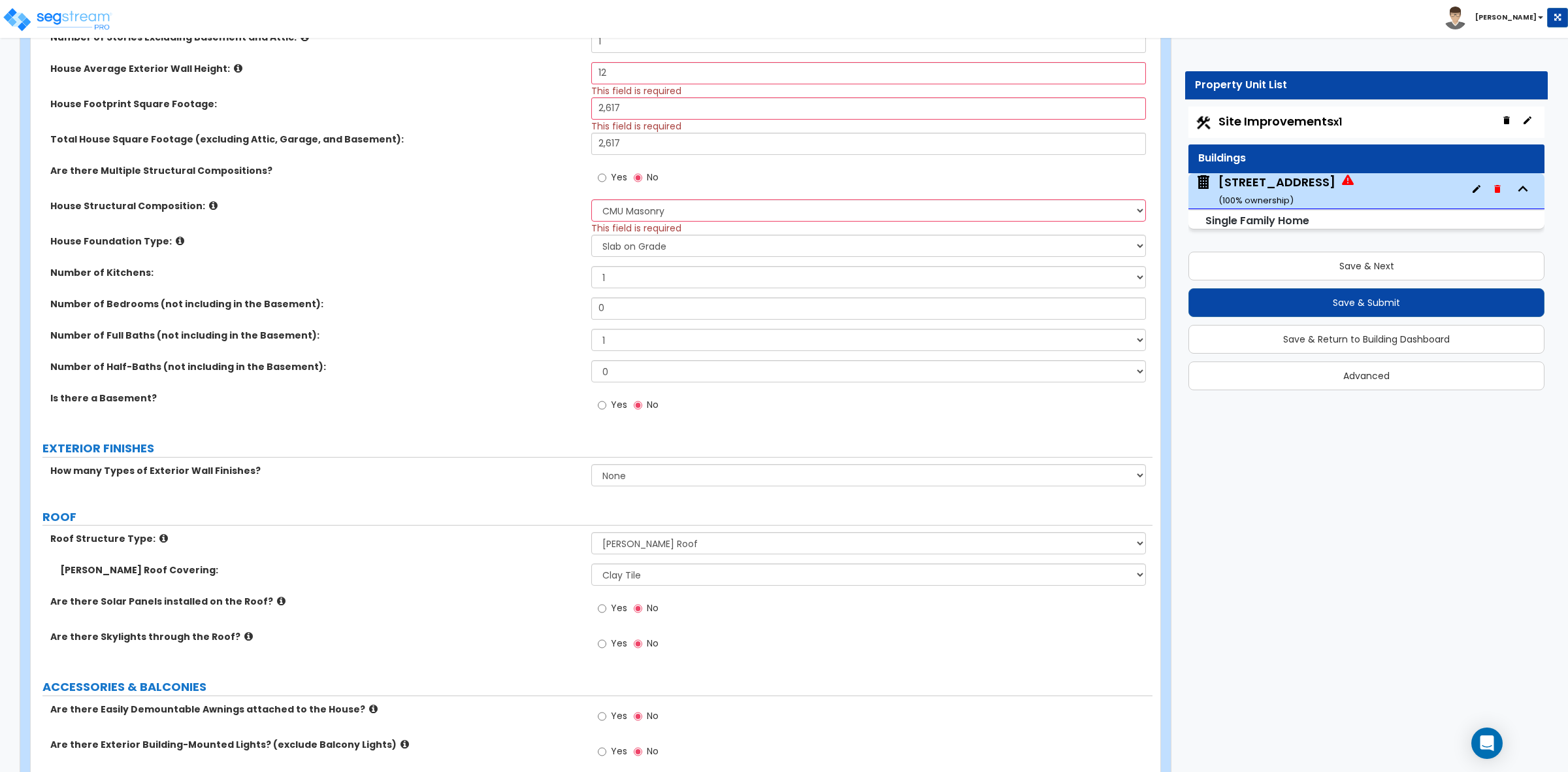
click at [489, 332] on label "Number of Full Baths (not including in the Basement):" at bounding box center [315, 334] width 531 height 13
drag, startPoint x: 628, startPoint y: 309, endPoint x: 533, endPoint y: 294, distance: 96.2
click at [533, 294] on div "Residential Finish Quality: Low Average High Number of Stories Excluding Baseme…" at bounding box center [592, 212] width 1102 height 427
type input "4"
click at [634, 338] on select "1 2 3 4 5 6 7 8 9 10" at bounding box center [869, 340] width 554 height 22
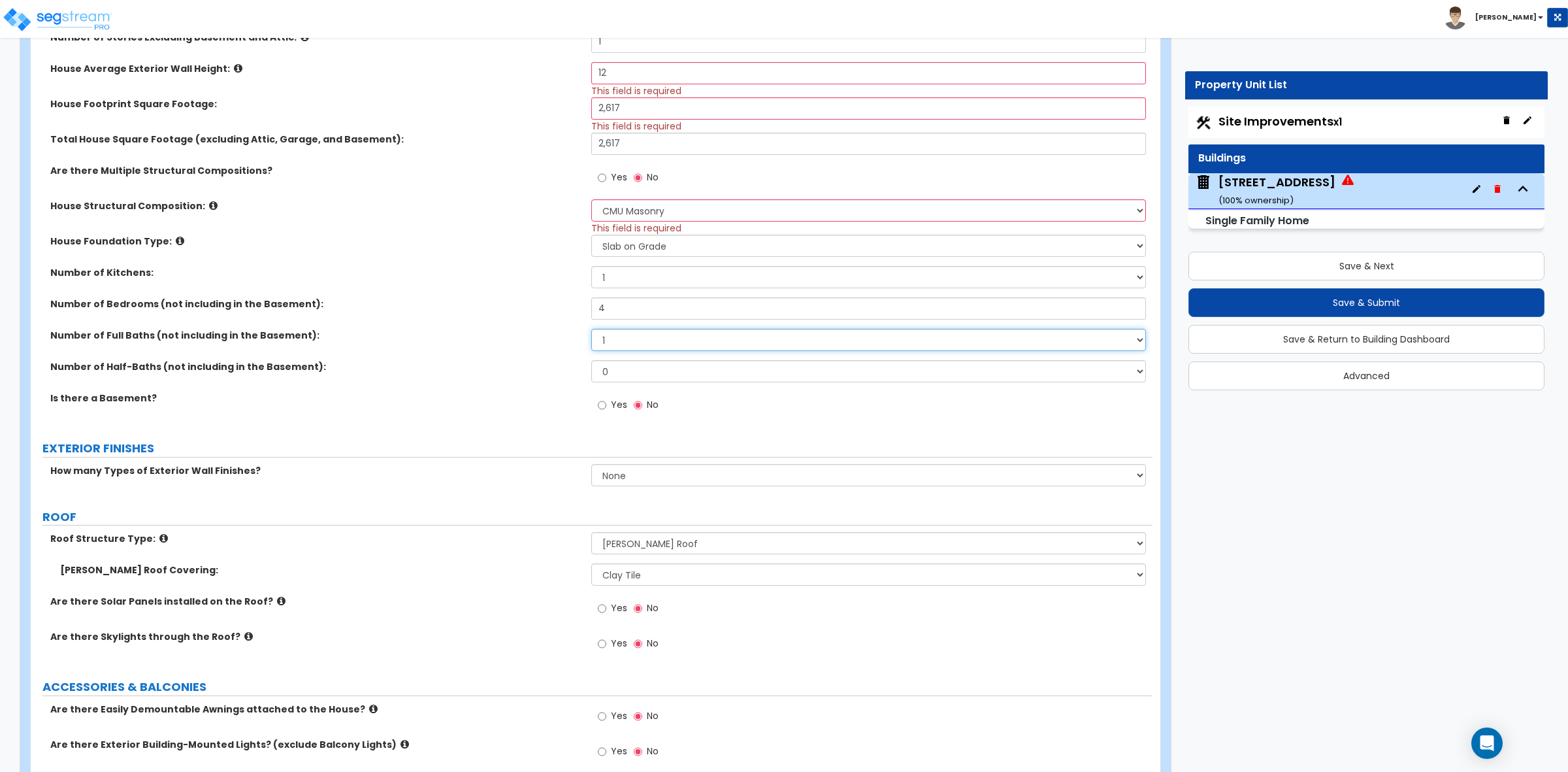
select select "2"
click at [592, 329] on select "1 2 3 4 5 6 7 8 9 10" at bounding box center [869, 340] width 554 height 22
click at [626, 368] on select "0 1 2 3 4 5" at bounding box center [869, 371] width 554 height 22
select select "1"
click at [592, 361] on select "0 1 2 3 4 5" at bounding box center [869, 371] width 554 height 22
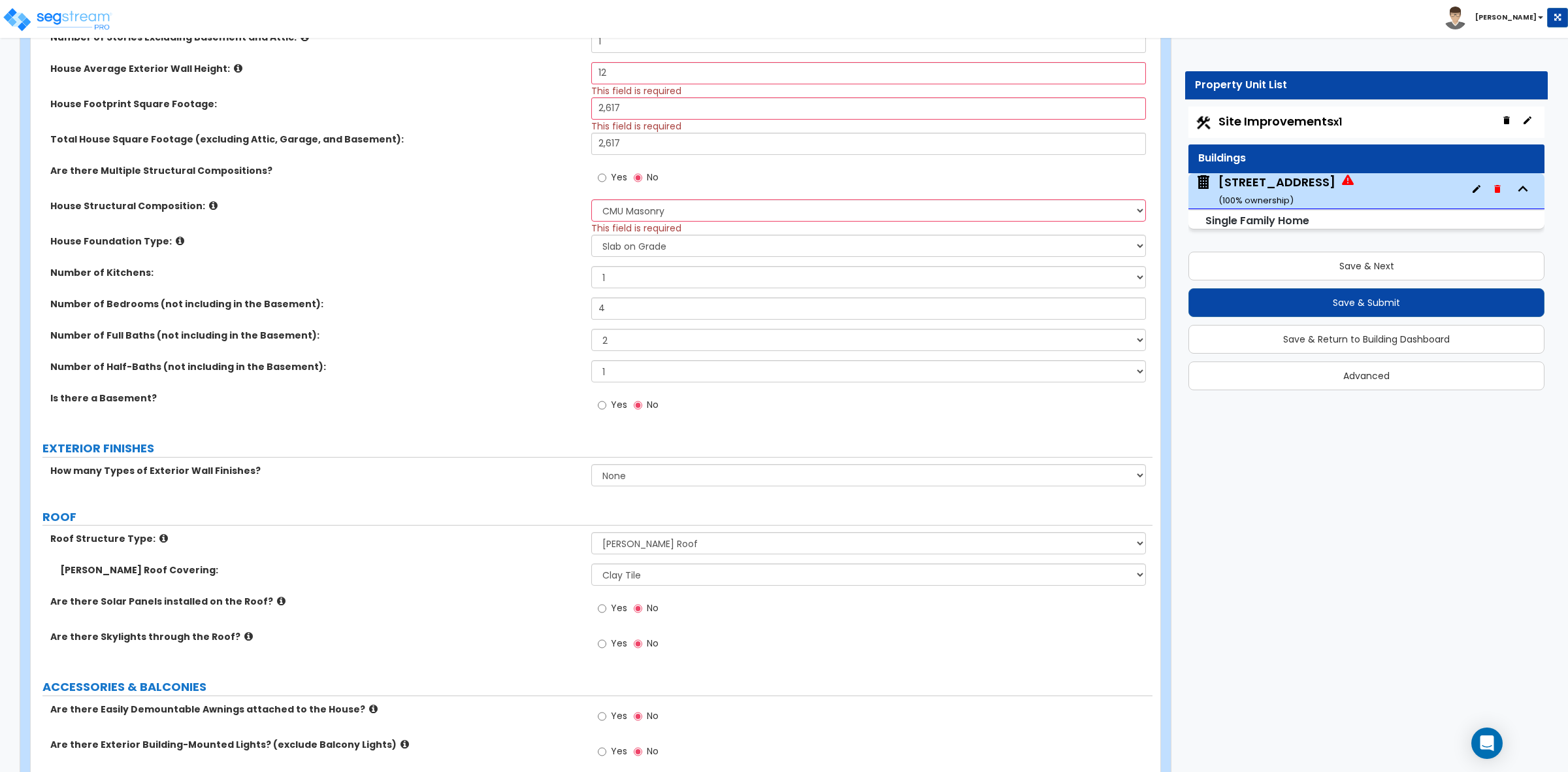
click at [500, 371] on label "Number of Half-Baths (not including in the Basement):" at bounding box center [315, 366] width 531 height 13
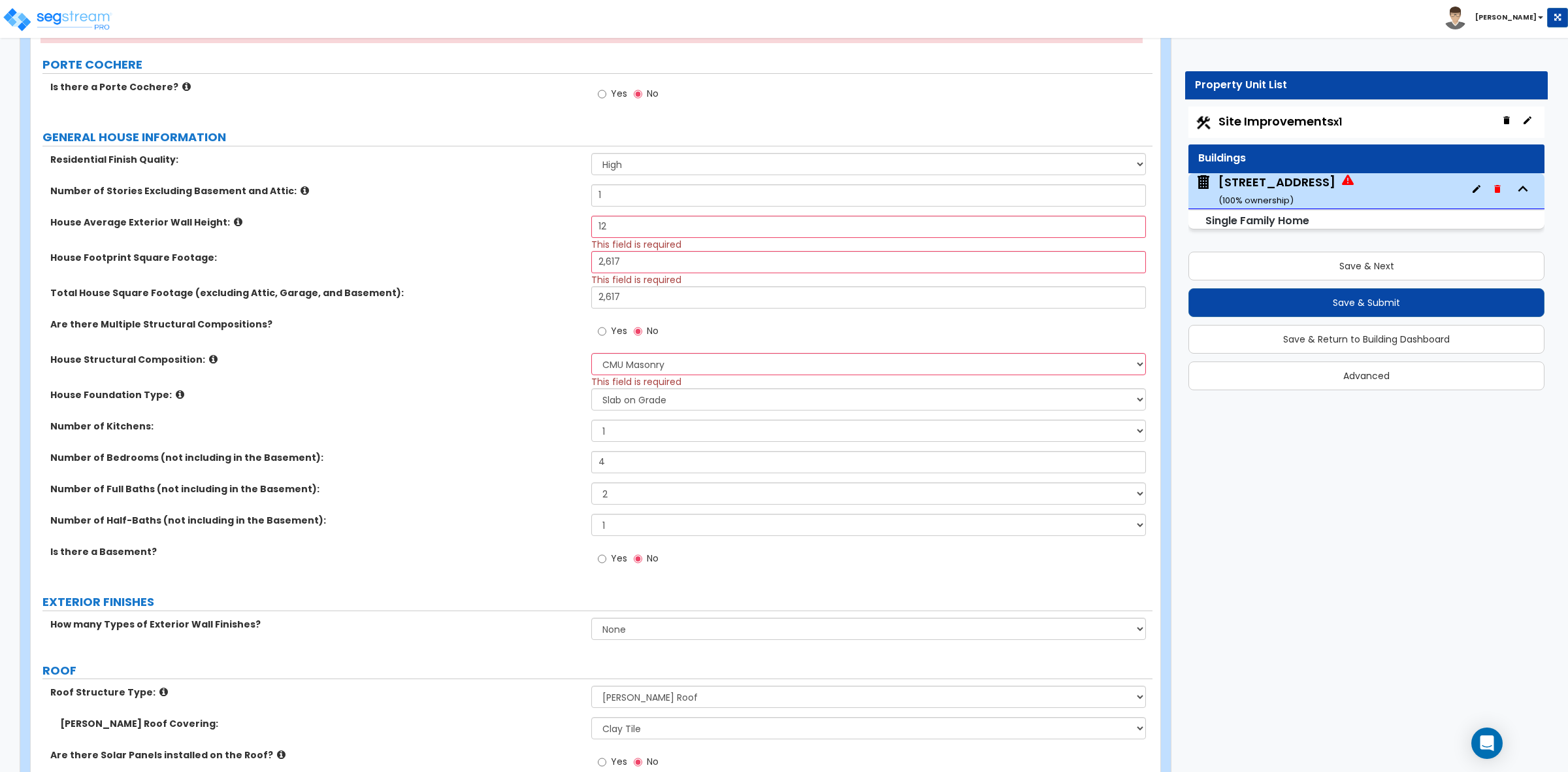
scroll to position [245, 0]
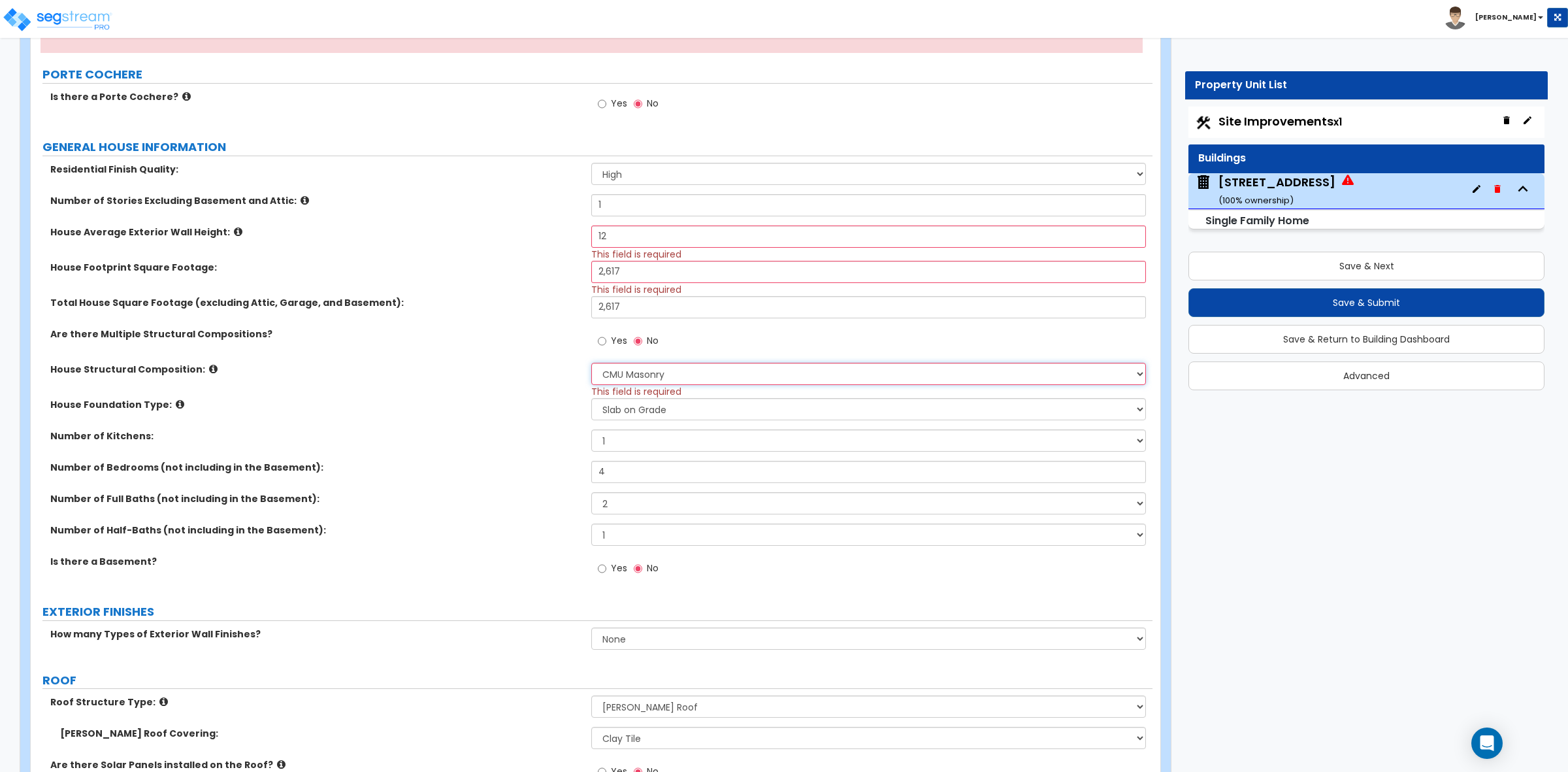
click at [605, 369] on select "Please Choose One Reinforced Concrete Structural Steel Brick Masonry CMU Masonr…" at bounding box center [869, 374] width 554 height 22
click at [592, 363] on select "Please Choose One Reinforced Concrete Structural Steel Brick Masonry CMU Masonr…" at bounding box center [869, 374] width 554 height 22
click at [538, 385] on div "House Structural Composition: Please Choose One Reinforced Concrete Structural …" at bounding box center [592, 380] width 1122 height 35
click at [616, 410] on select "Please Choose One Crawl Space Pier-Elevated First floor Slab on Grade" at bounding box center [869, 409] width 554 height 22
click at [592, 398] on select "Please Choose One Crawl Space Pier-Elevated First floor Slab on Grade" at bounding box center [869, 409] width 554 height 22
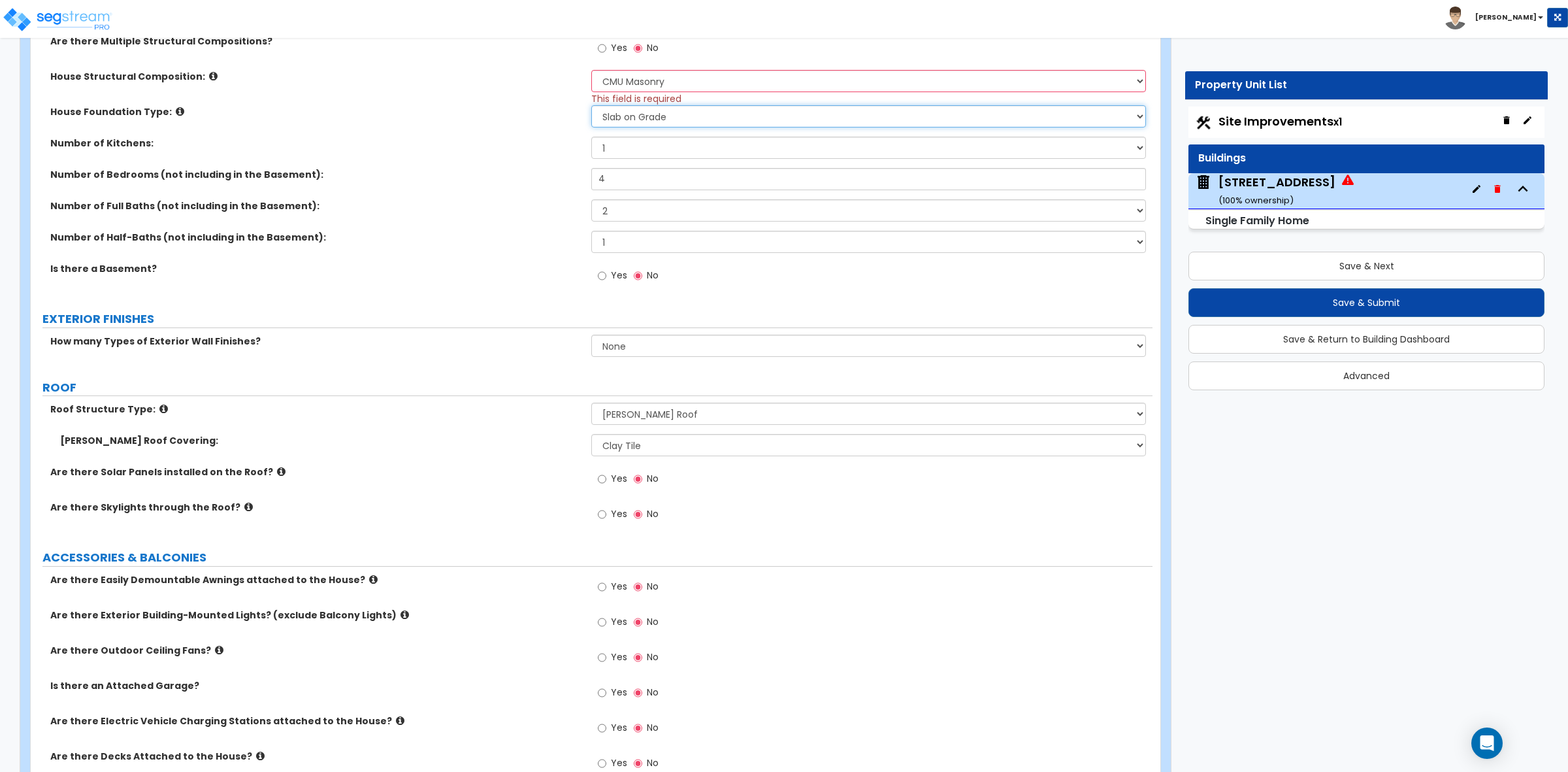
scroll to position [572, 0]
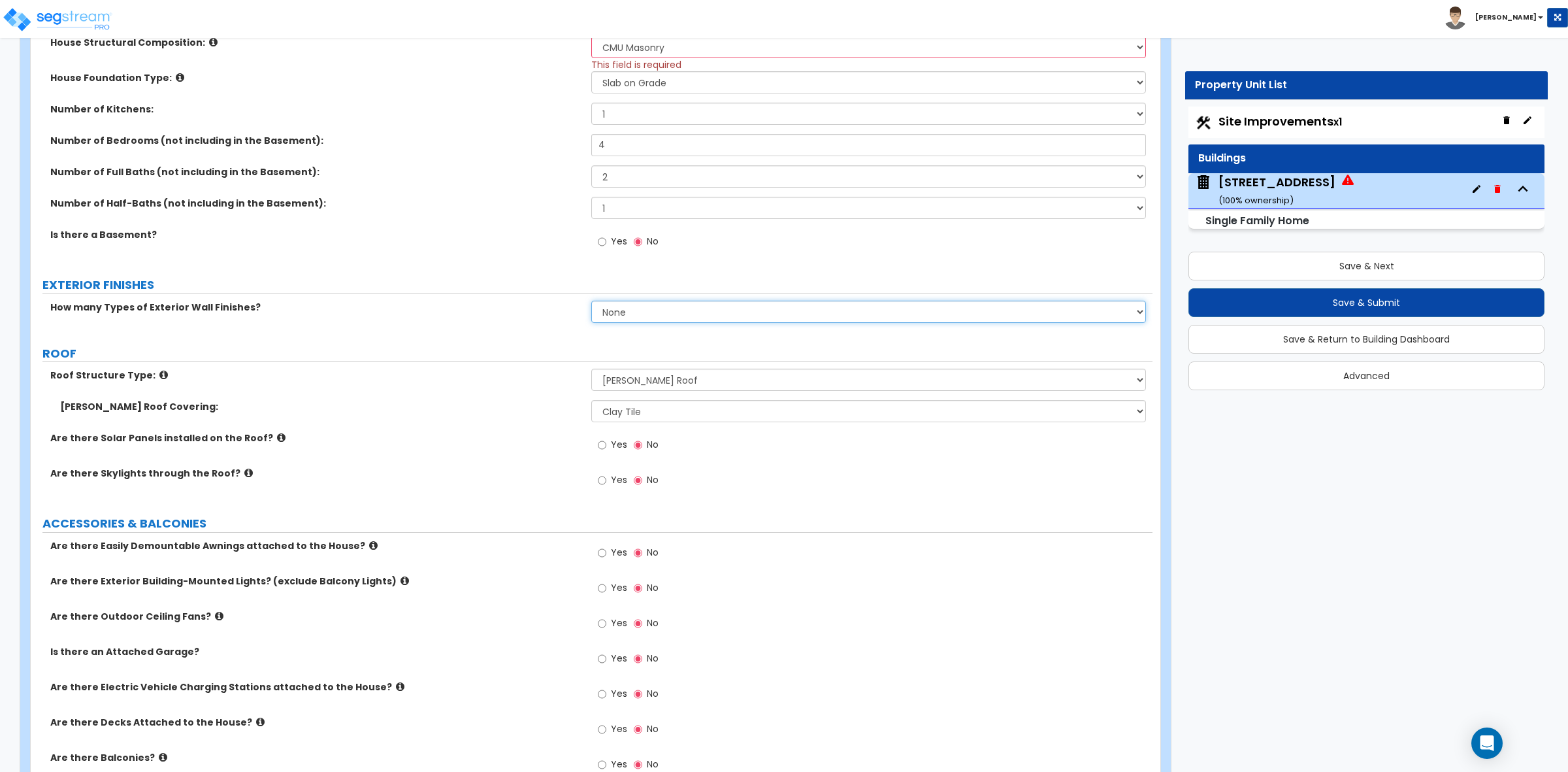
click at [611, 318] on select "None 1 2 3" at bounding box center [869, 312] width 554 height 22
select select "1"
click at [592, 301] on select "None 1 2 3" at bounding box center [869, 312] width 554 height 22
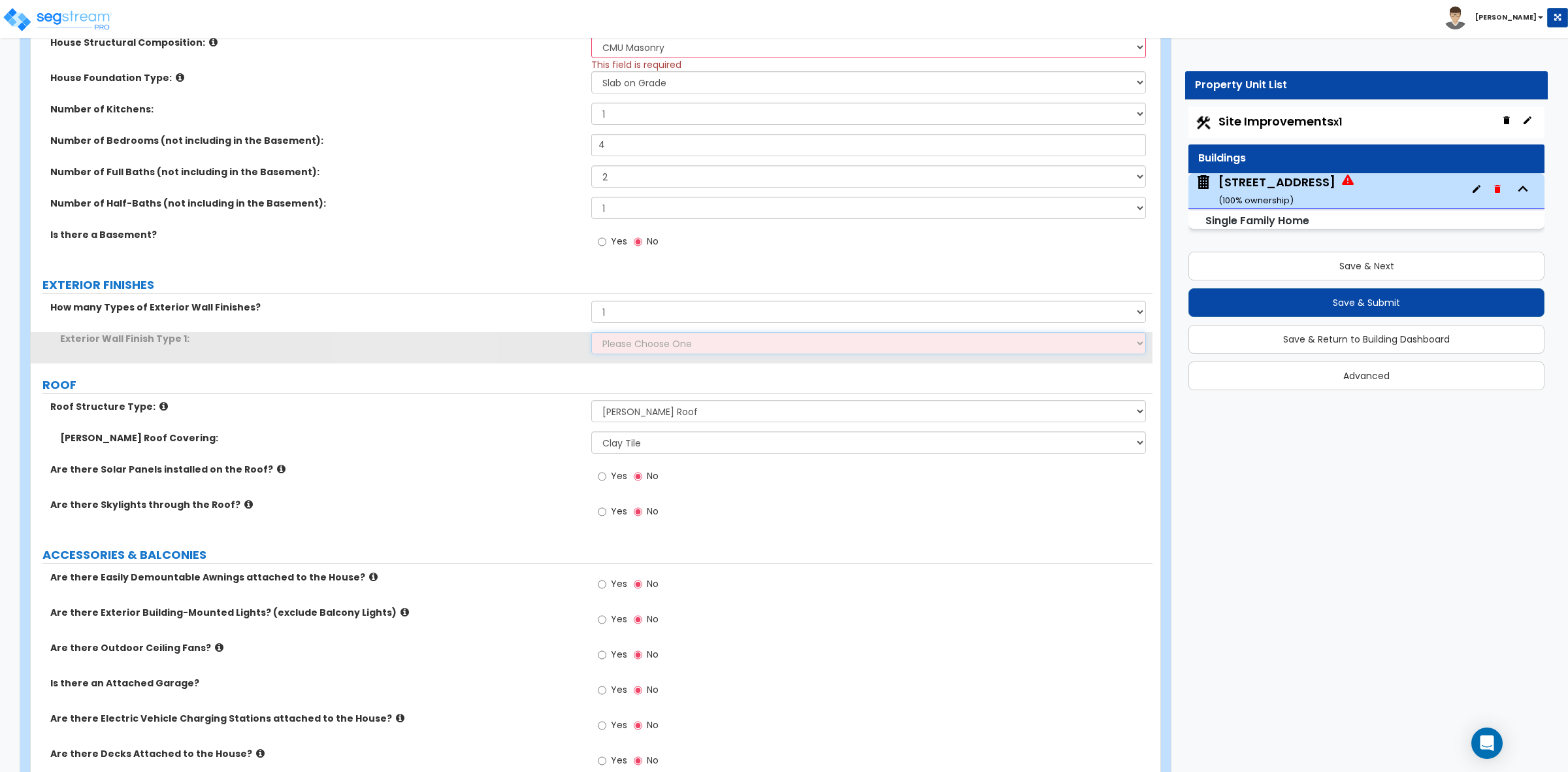
click at [614, 341] on select "Please Choose One No Finish/Shared Wall No Wall Brick Finish Stone Finish Wood …" at bounding box center [869, 343] width 554 height 22
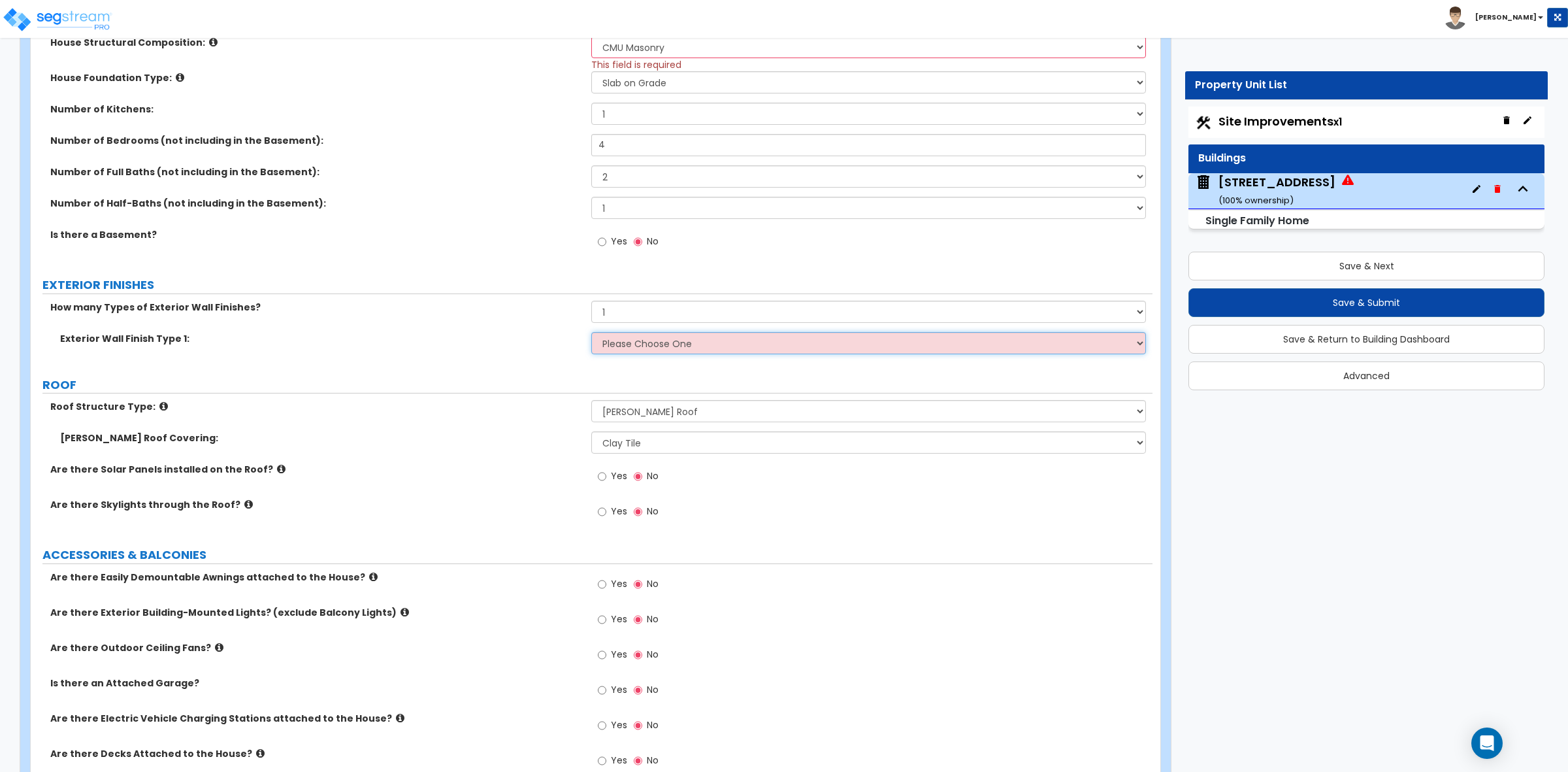
select select "7"
click at [592, 333] on select "Please Choose One No Finish/Shared Wall No Wall Brick Finish Stone Finish Wood …" at bounding box center [869, 343] width 554 height 22
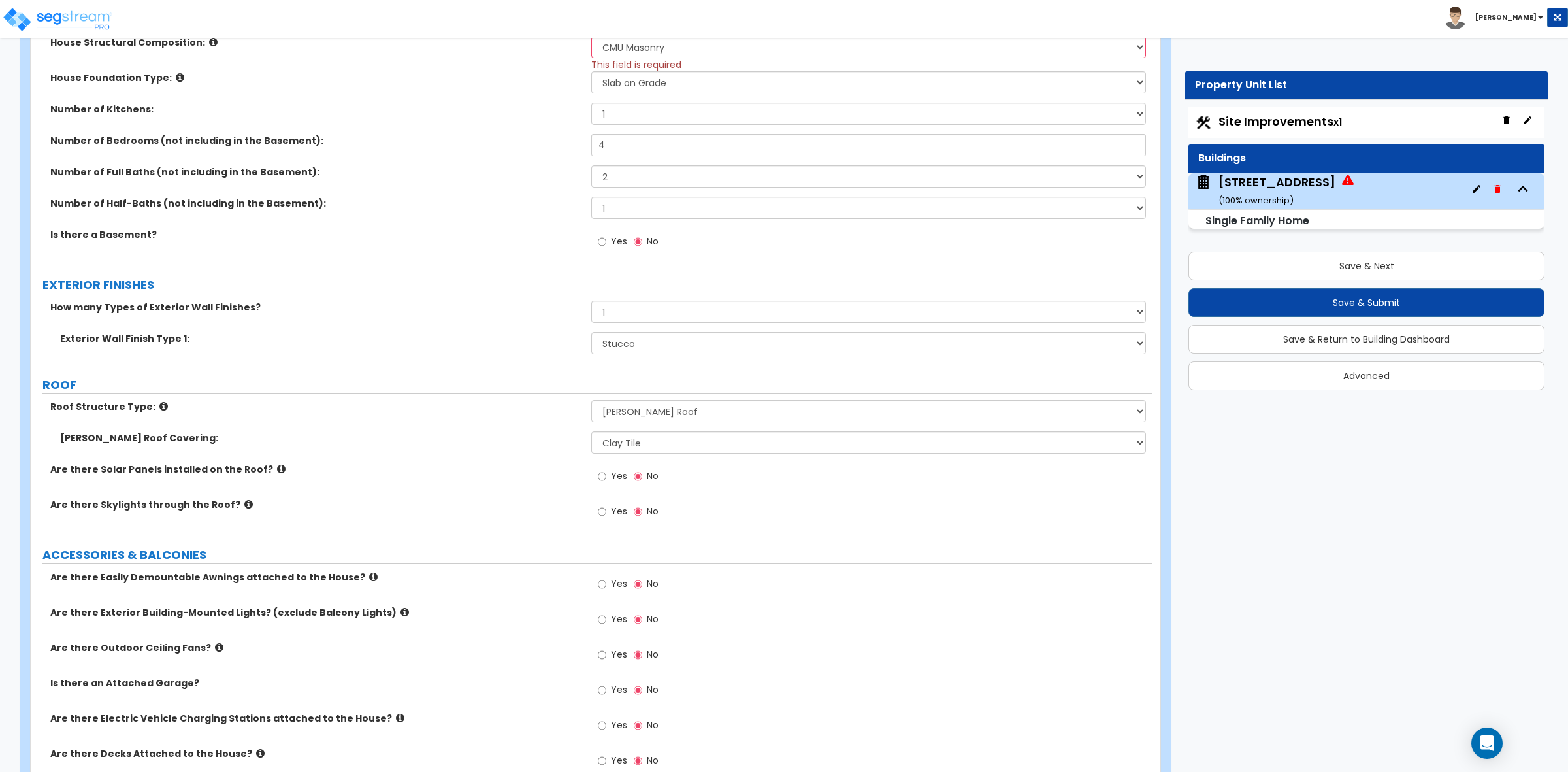
click at [472, 357] on div "Exterior Wall Finish Type 1: Please Choose One No Finish/Shared Wall No Wall Br…" at bounding box center [592, 347] width 1122 height 32
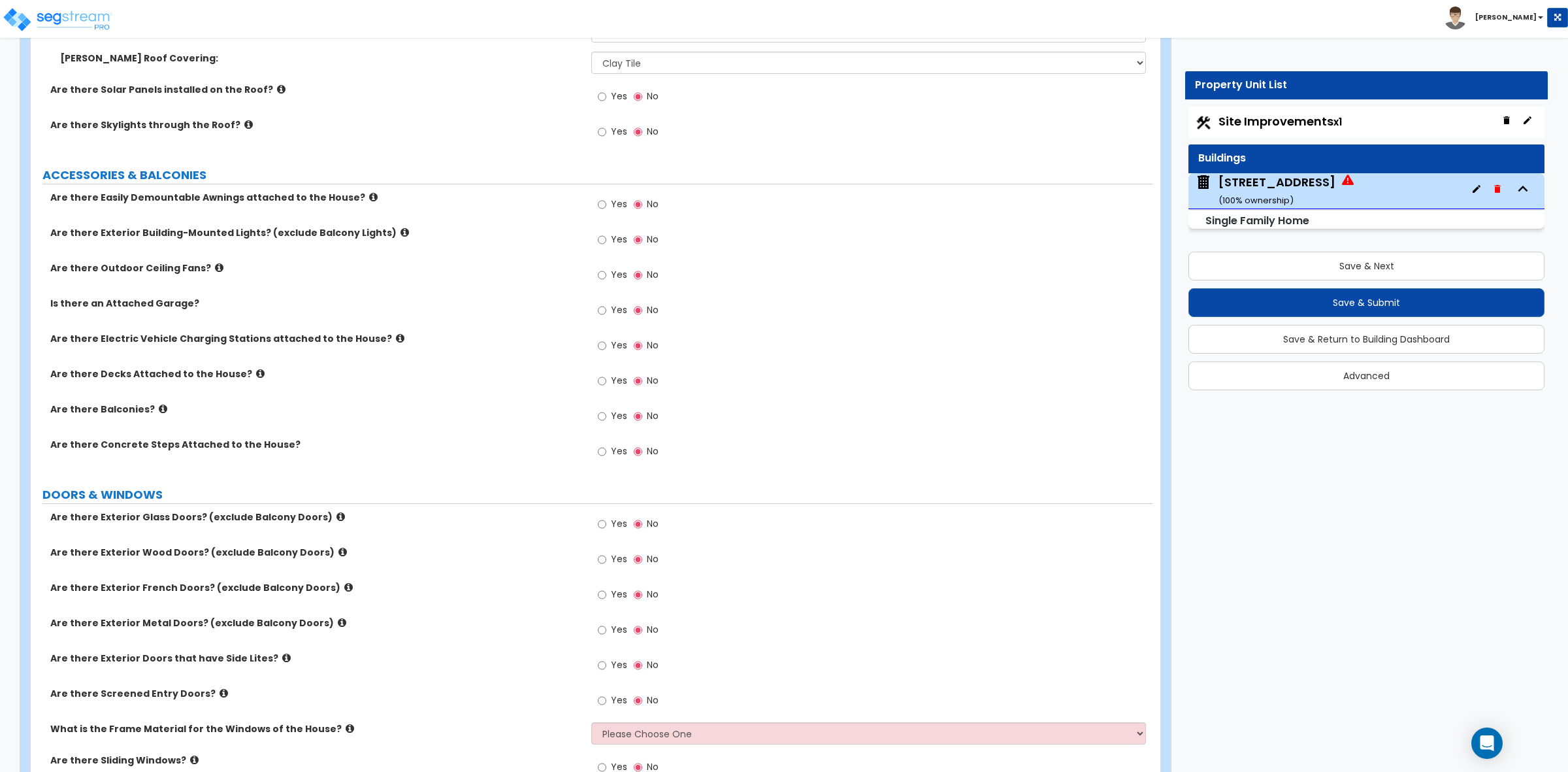
scroll to position [980, 0]
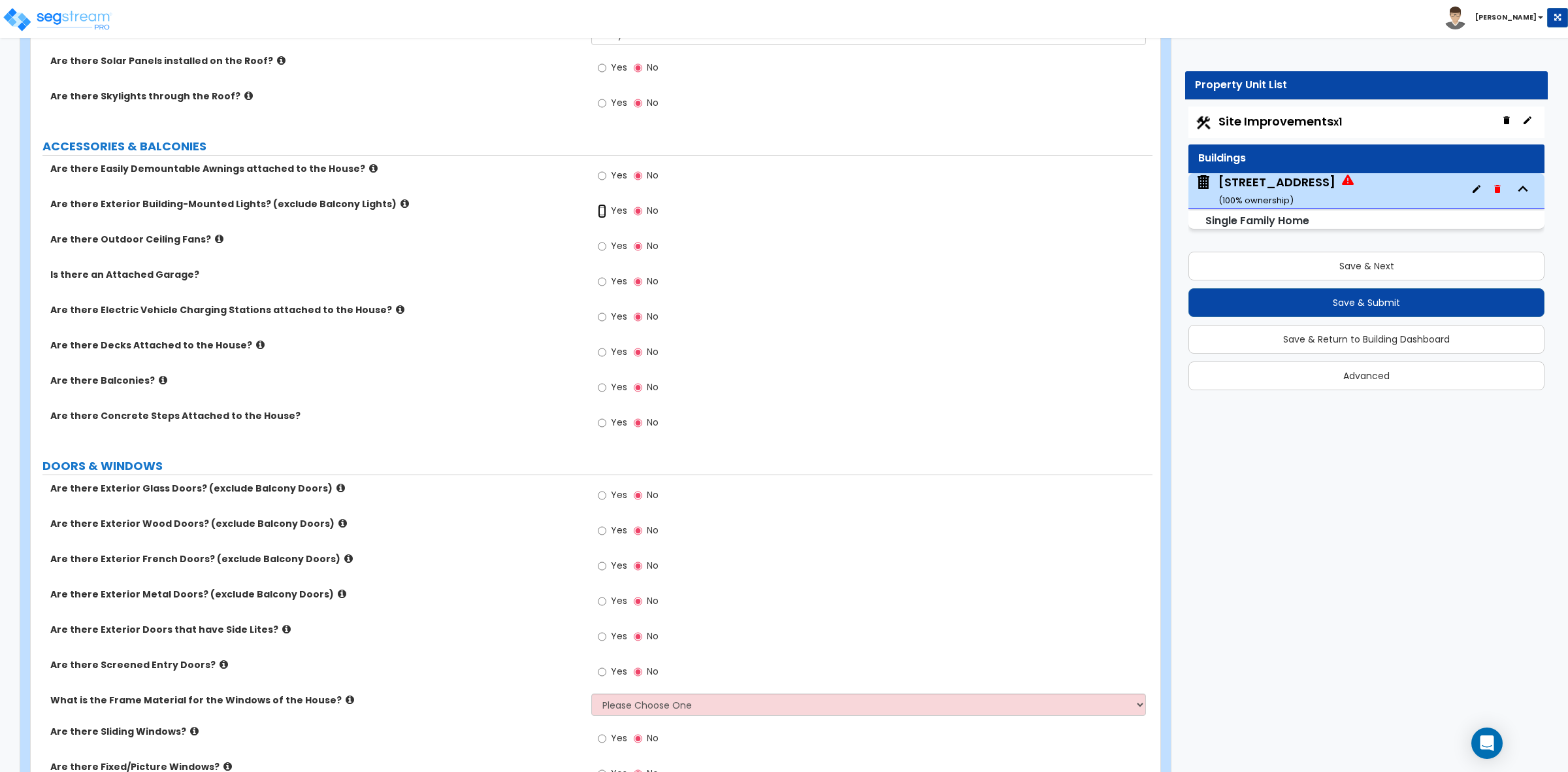
click at [605, 211] on input "Yes" at bounding box center [602, 211] width 9 height 15
radio input "true"
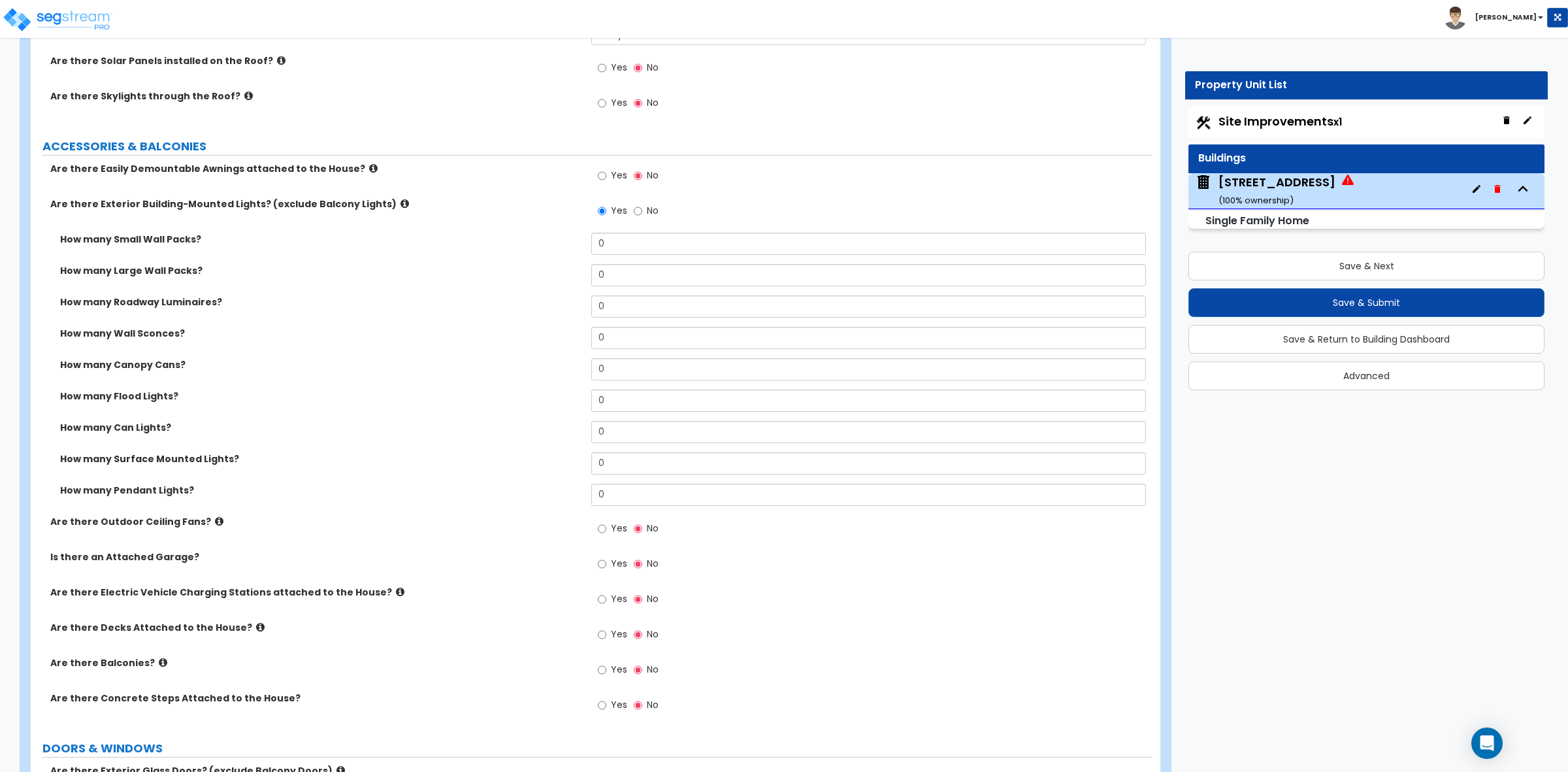
click at [376, 205] on label "Are there Exterior Building-Mounted Lights? (exclude Balcony Lights)" at bounding box center [315, 203] width 531 height 13
drag, startPoint x: 650, startPoint y: 341, endPoint x: 502, endPoint y: 328, distance: 148.6
click at [502, 328] on div "How many Wall Sconces? 0" at bounding box center [592, 342] width 1122 height 32
type input "2"
click at [479, 309] on label "How many Roadway Luminaires?" at bounding box center [321, 301] width 522 height 13
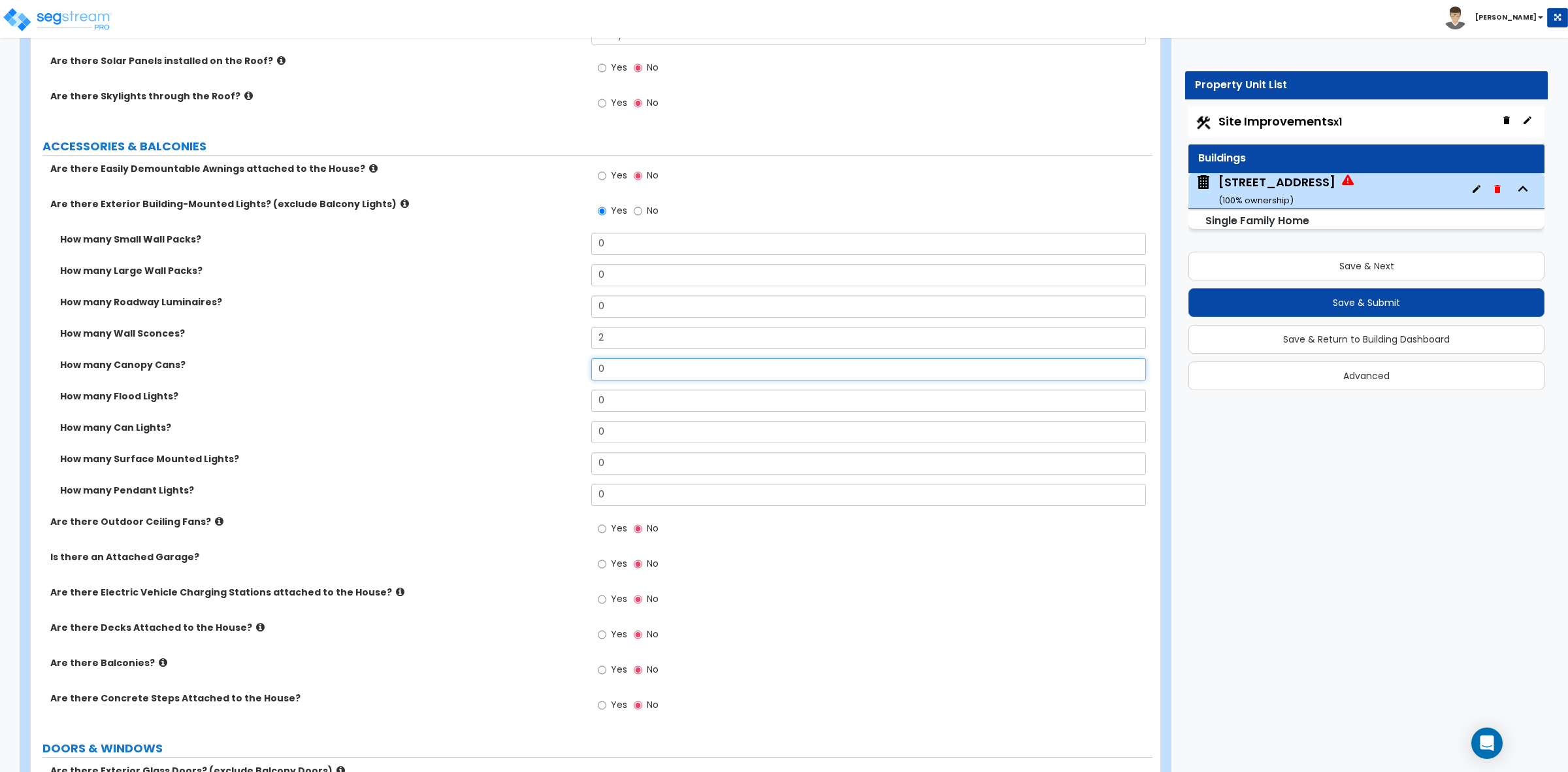
drag, startPoint x: 615, startPoint y: 376, endPoint x: 515, endPoint y: 374, distance: 100.0
click at [515, 374] on div "How many Canopy Cans? 0" at bounding box center [592, 374] width 1122 height 32
type input "2"
click at [520, 374] on div "How many Canopy Cans? 2" at bounding box center [592, 374] width 1122 height 32
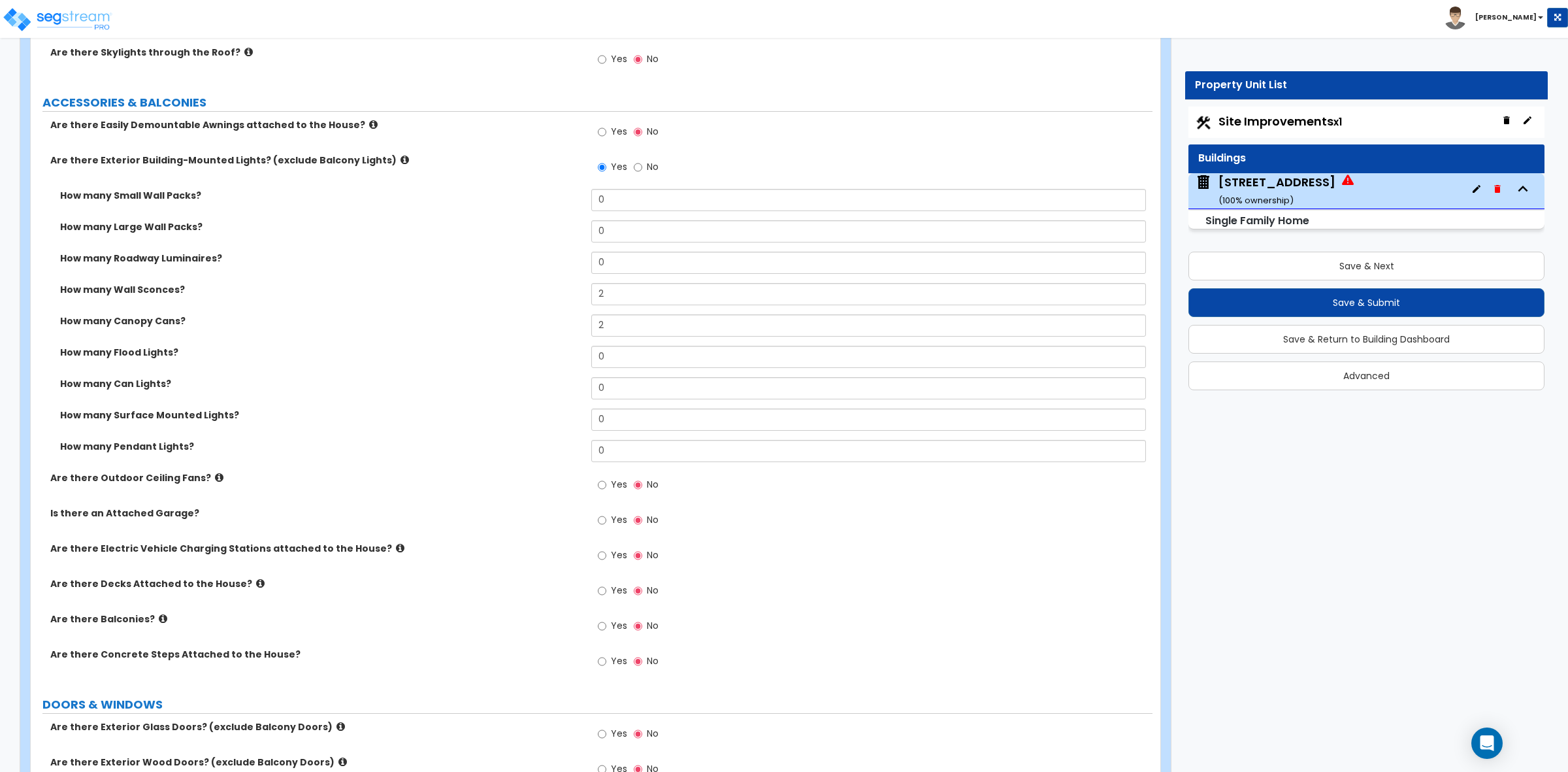
scroll to position [1062, 0]
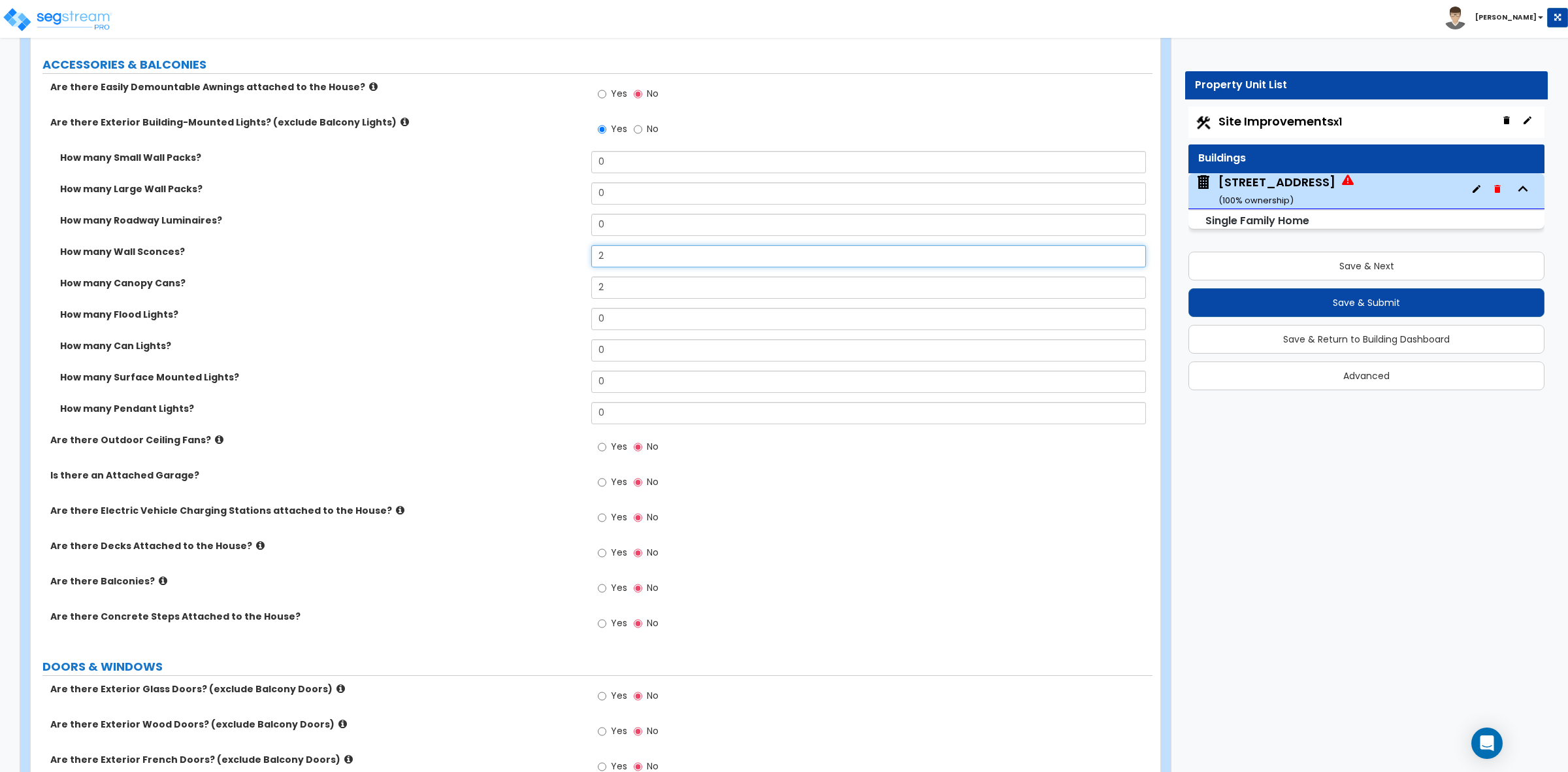
drag, startPoint x: 619, startPoint y: 253, endPoint x: 516, endPoint y: 258, distance: 103.1
click at [516, 258] on div "How many Wall Sconces? 2" at bounding box center [592, 260] width 1122 height 32
type input "0"
click at [521, 262] on div "How many Wall Sconces? 0" at bounding box center [592, 260] width 1122 height 32
drag, startPoint x: 618, startPoint y: 386, endPoint x: 530, endPoint y: 367, distance: 90.0
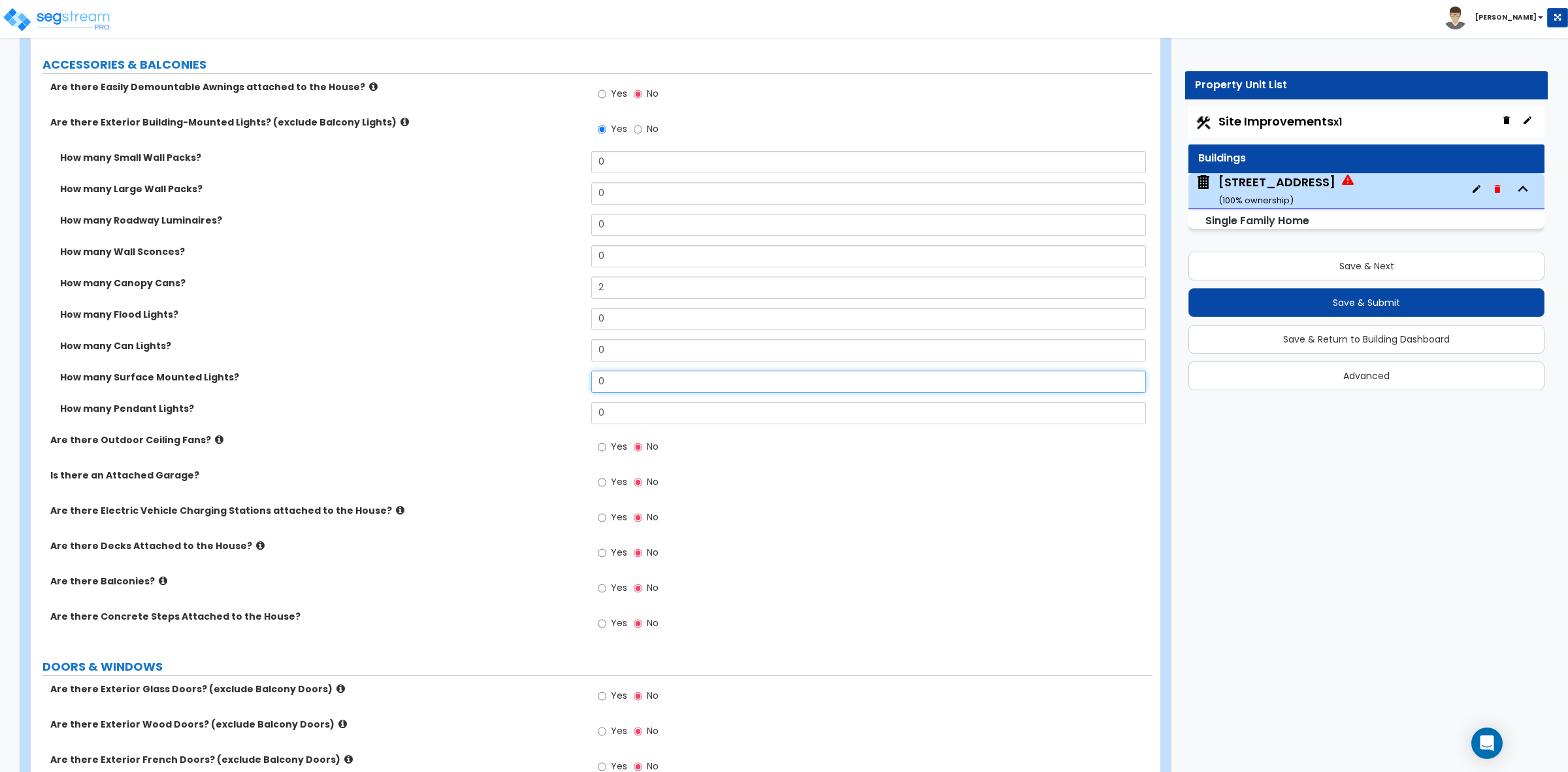
click at [544, 383] on div "How many Surface Mounted Lights? 0" at bounding box center [592, 386] width 1122 height 32
type input "2"
click at [527, 359] on div "How many Can Lights? 0" at bounding box center [592, 355] width 1122 height 32
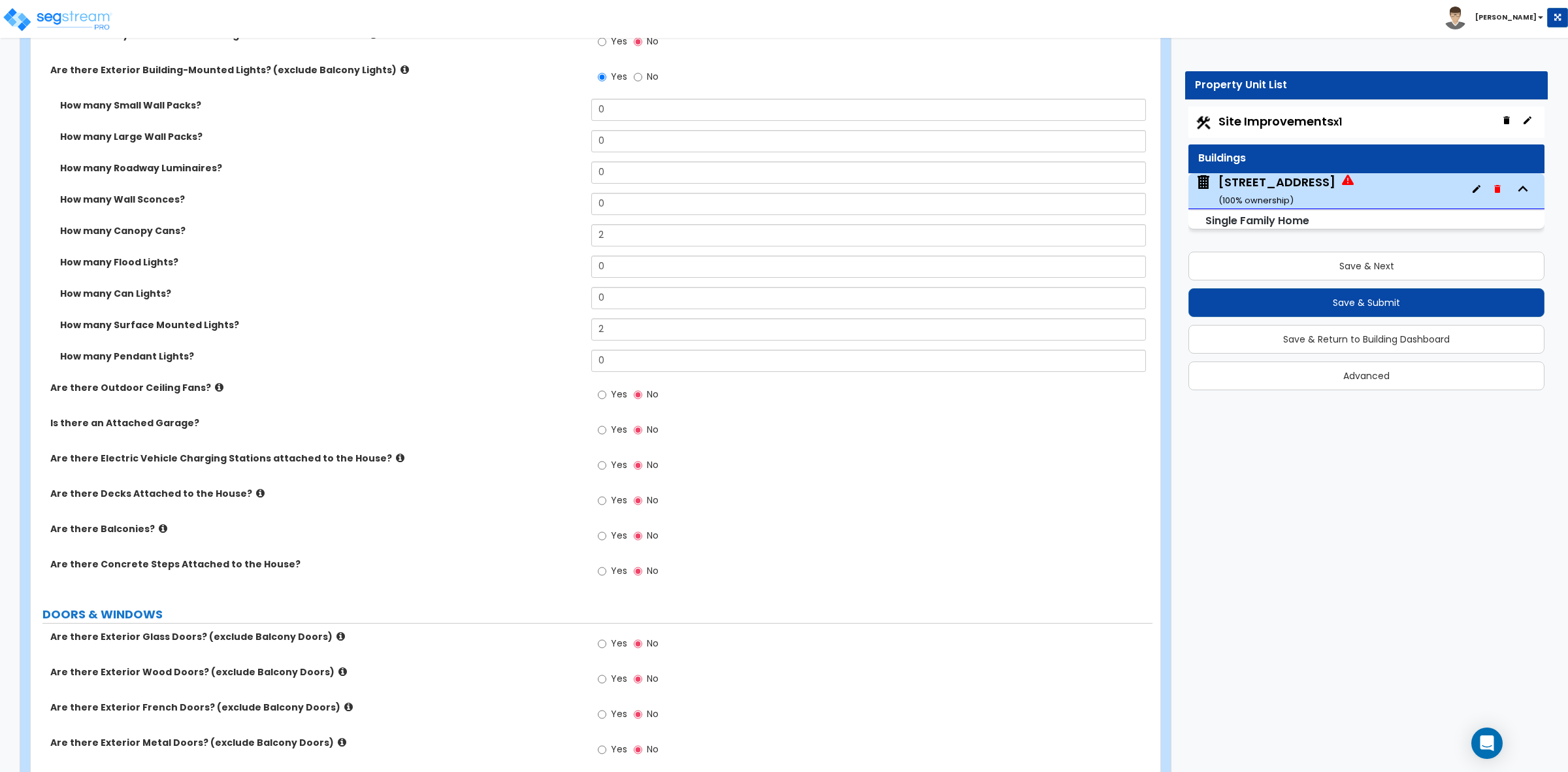
scroll to position [1144, 0]
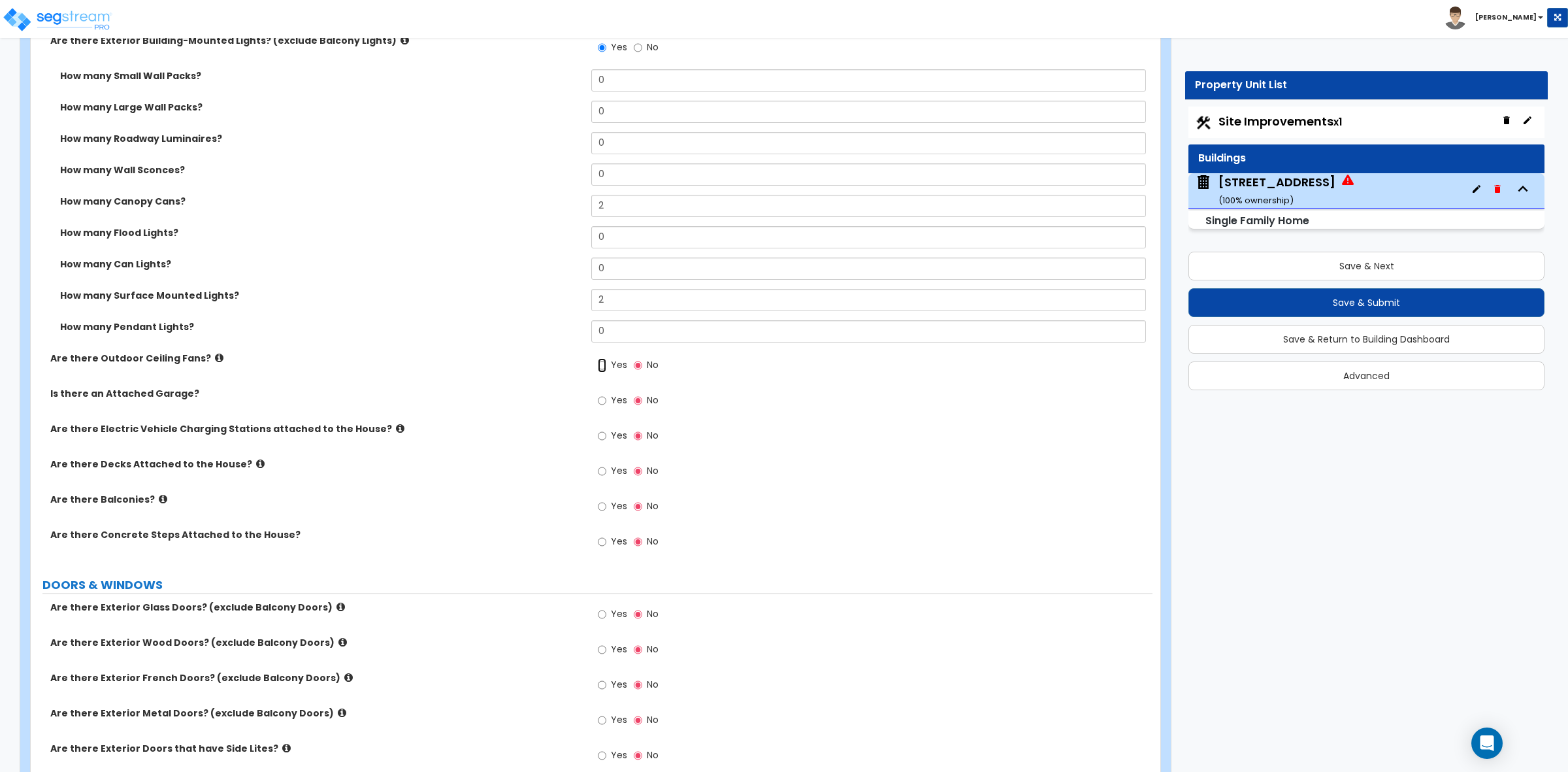
click at [602, 363] on input "Yes" at bounding box center [602, 365] width 9 height 15
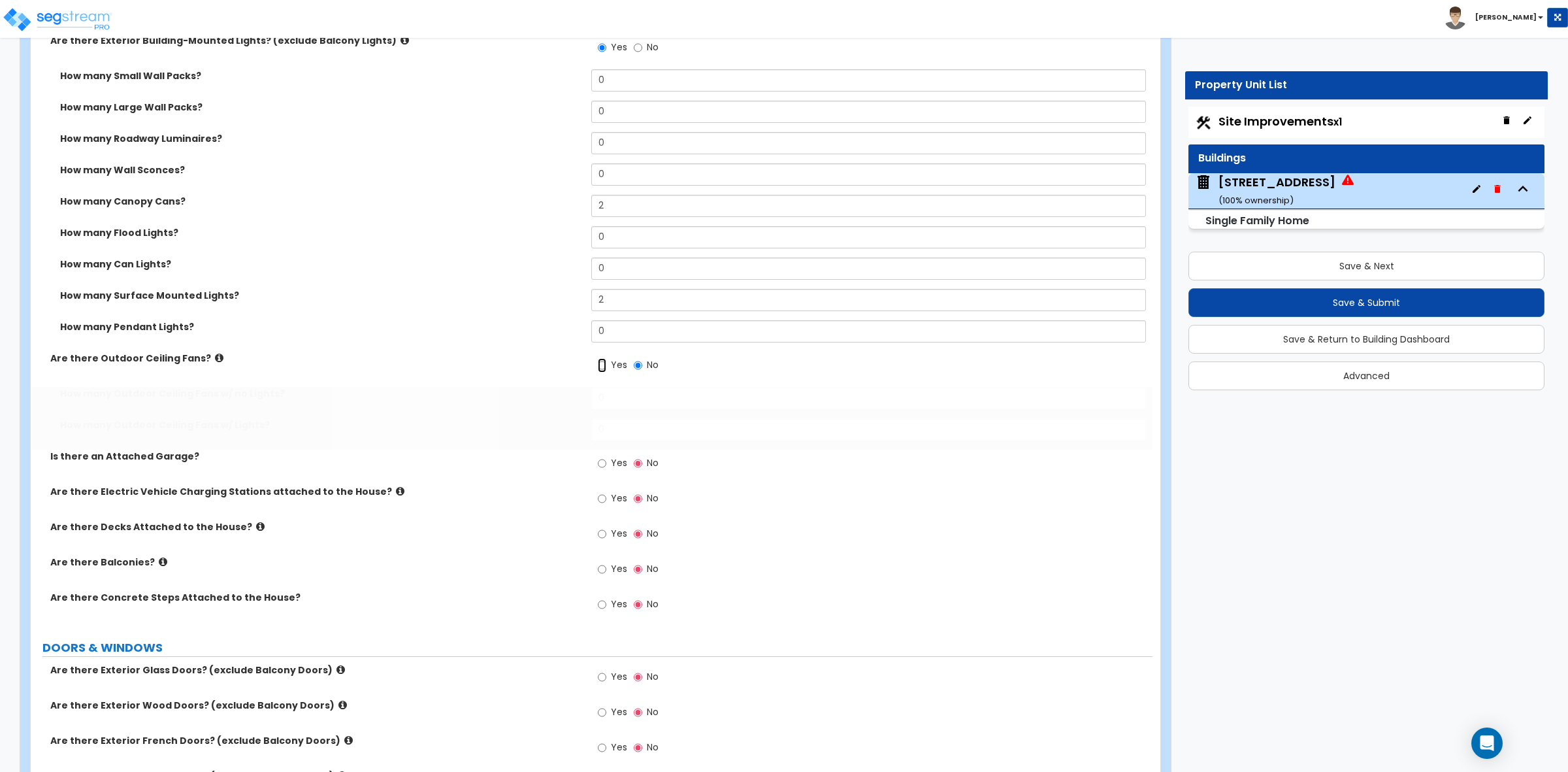
radio input "true"
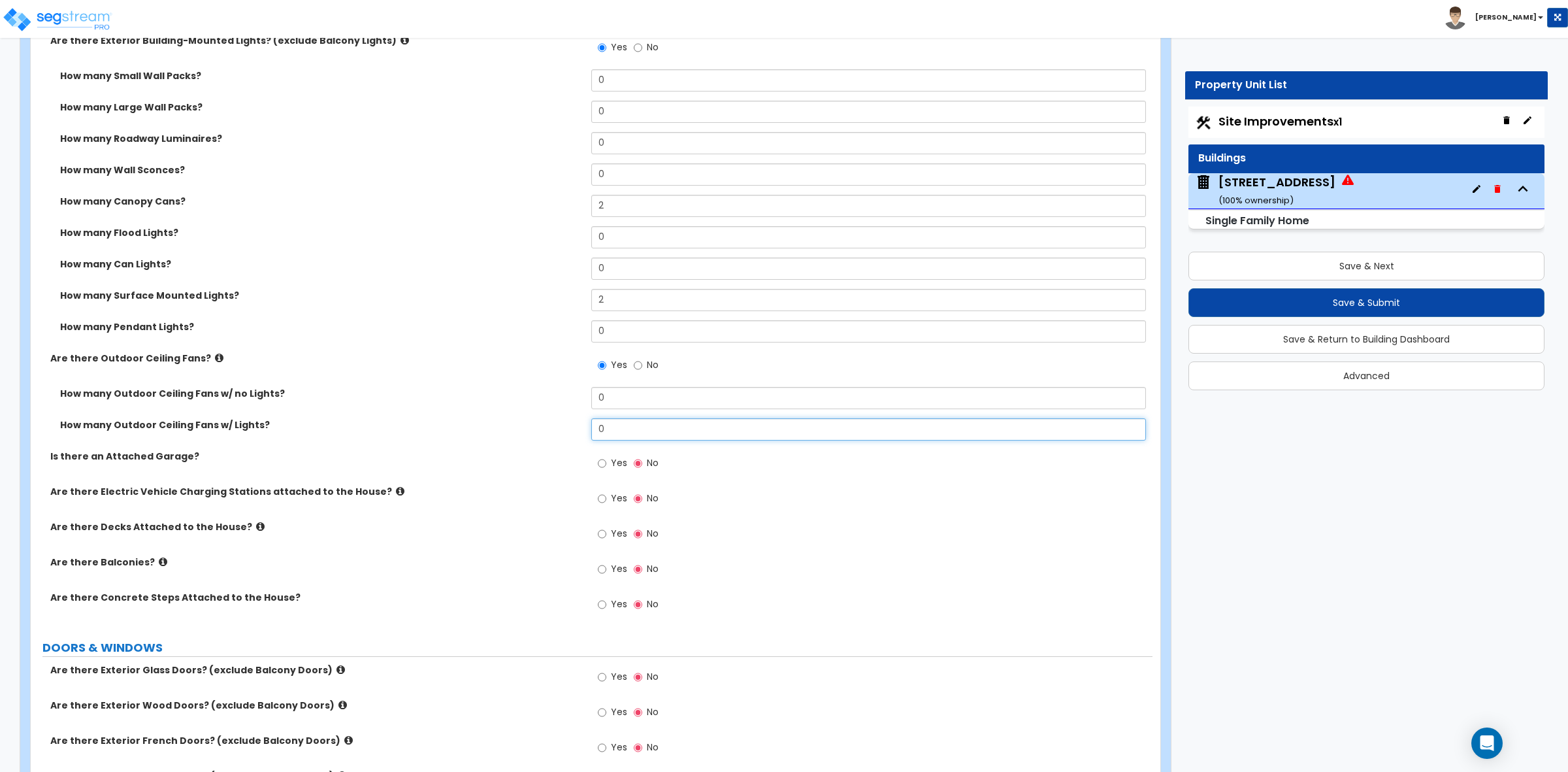
click at [601, 426] on input "0" at bounding box center [869, 429] width 554 height 22
drag, startPoint x: 617, startPoint y: 433, endPoint x: 553, endPoint y: 432, distance: 64.0
click at [553, 433] on div "How many Outdoor Ceiling Fans w/ Lights? 10" at bounding box center [592, 433] width 1122 height 32
type input "1"
click at [553, 432] on label "How many Outdoor Ceiling Fans w/ Lights?" at bounding box center [321, 424] width 522 height 13
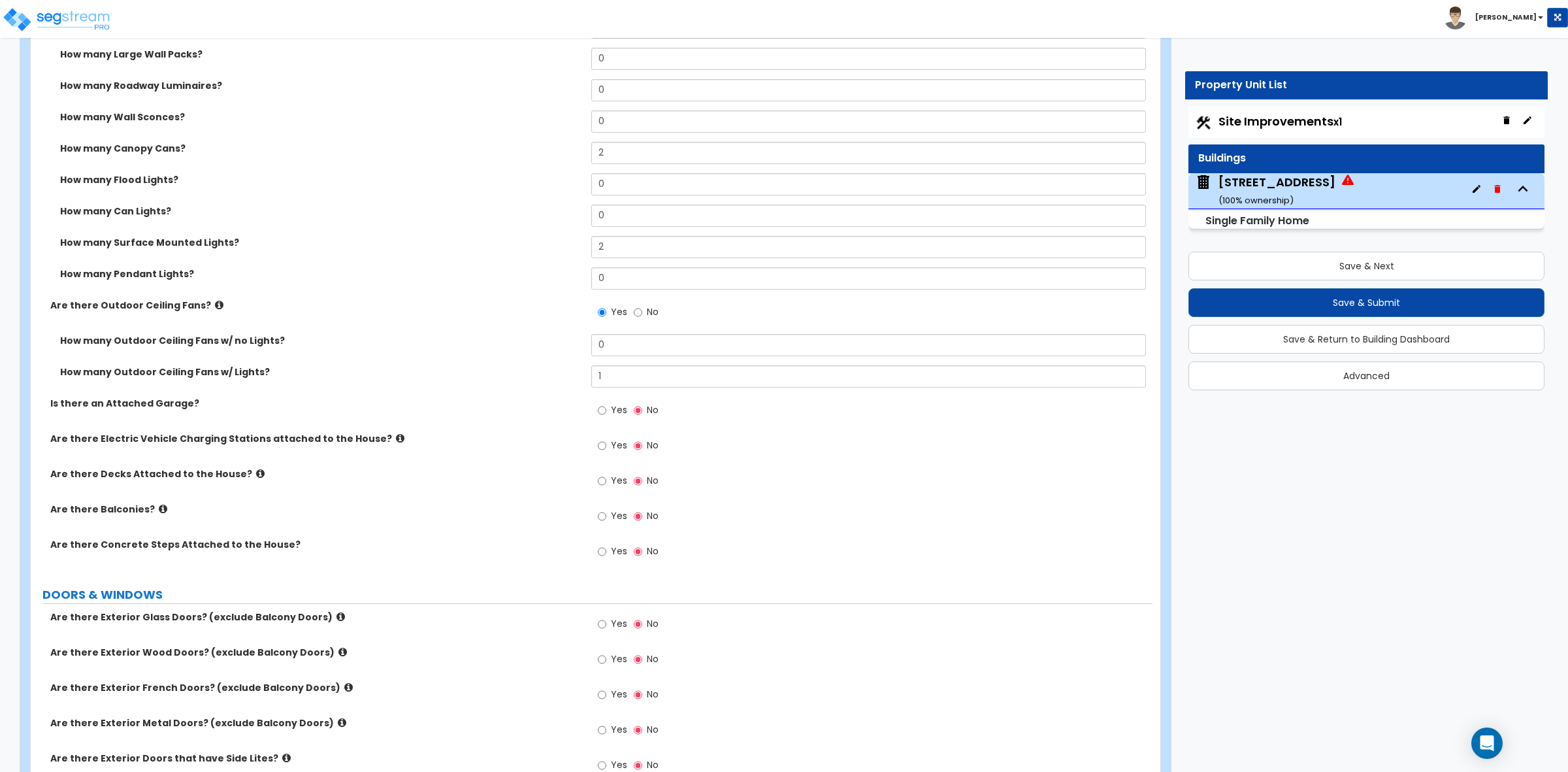
scroll to position [1226, 0]
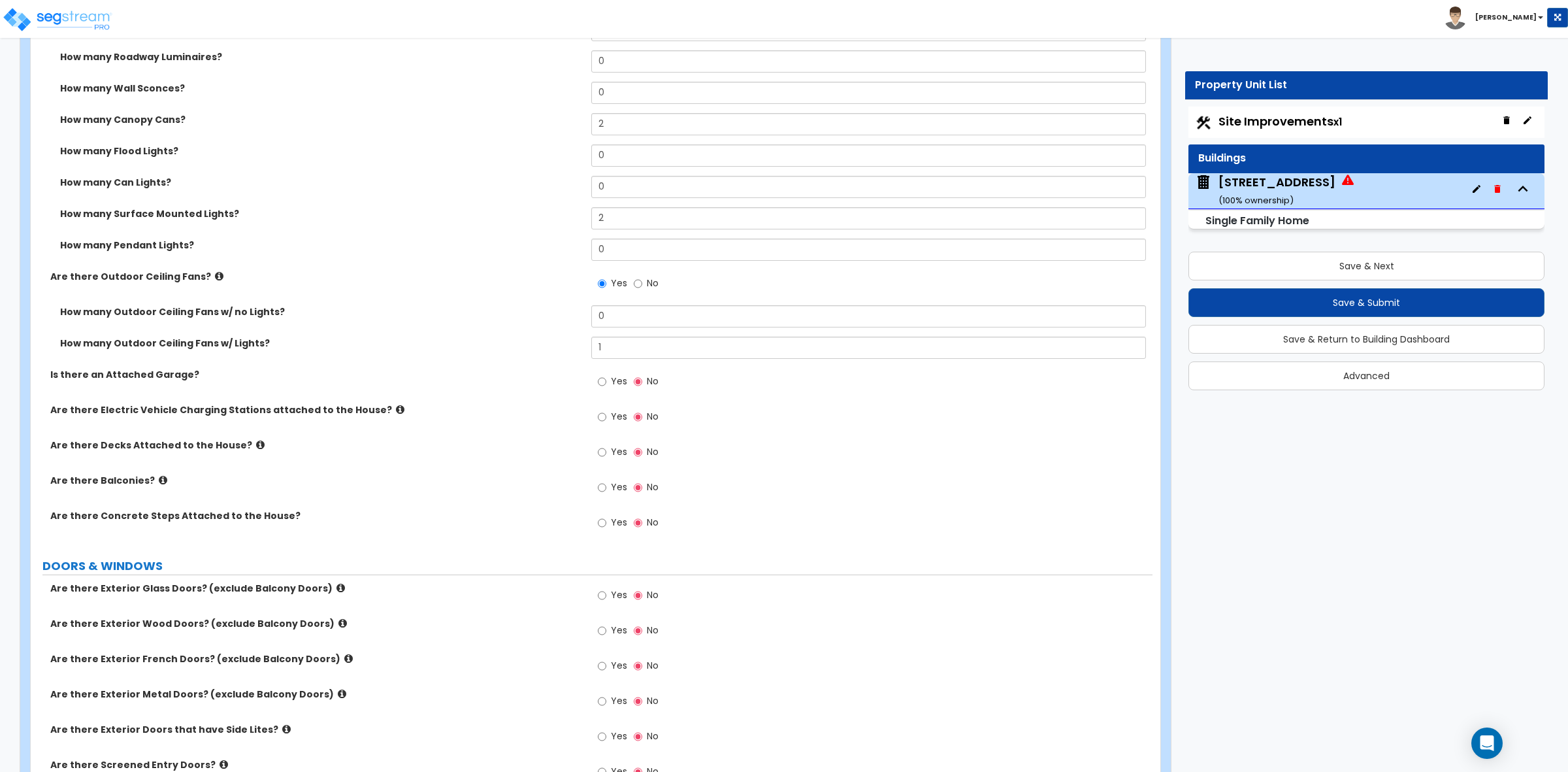
click at [597, 384] on div "Yes No" at bounding box center [628, 382] width 74 height 30
click at [602, 384] on input "Yes" at bounding box center [602, 381] width 9 height 15
radio input "true"
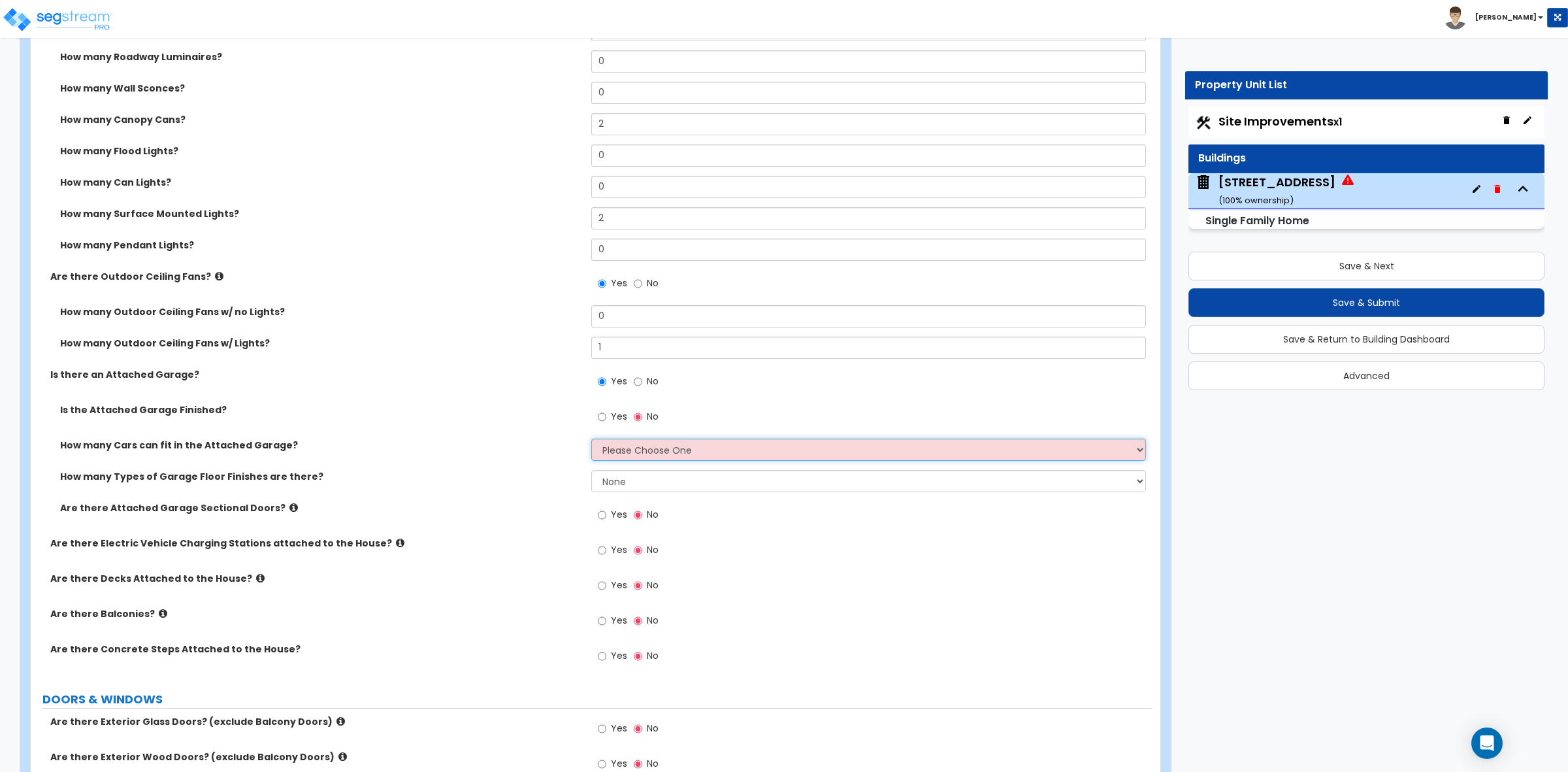
click at [605, 451] on select "Please Choose One 1 2 3 4 5" at bounding box center [869, 450] width 554 height 22
click at [563, 418] on div "Is the Attached Garage Finished? Yes No" at bounding box center [592, 421] width 1122 height 35
click at [602, 417] on input "Yes" at bounding box center [602, 416] width 9 height 15
radio input "true"
click at [619, 450] on select "Please Choose One 1 2 3 4 5" at bounding box center [869, 450] width 554 height 22
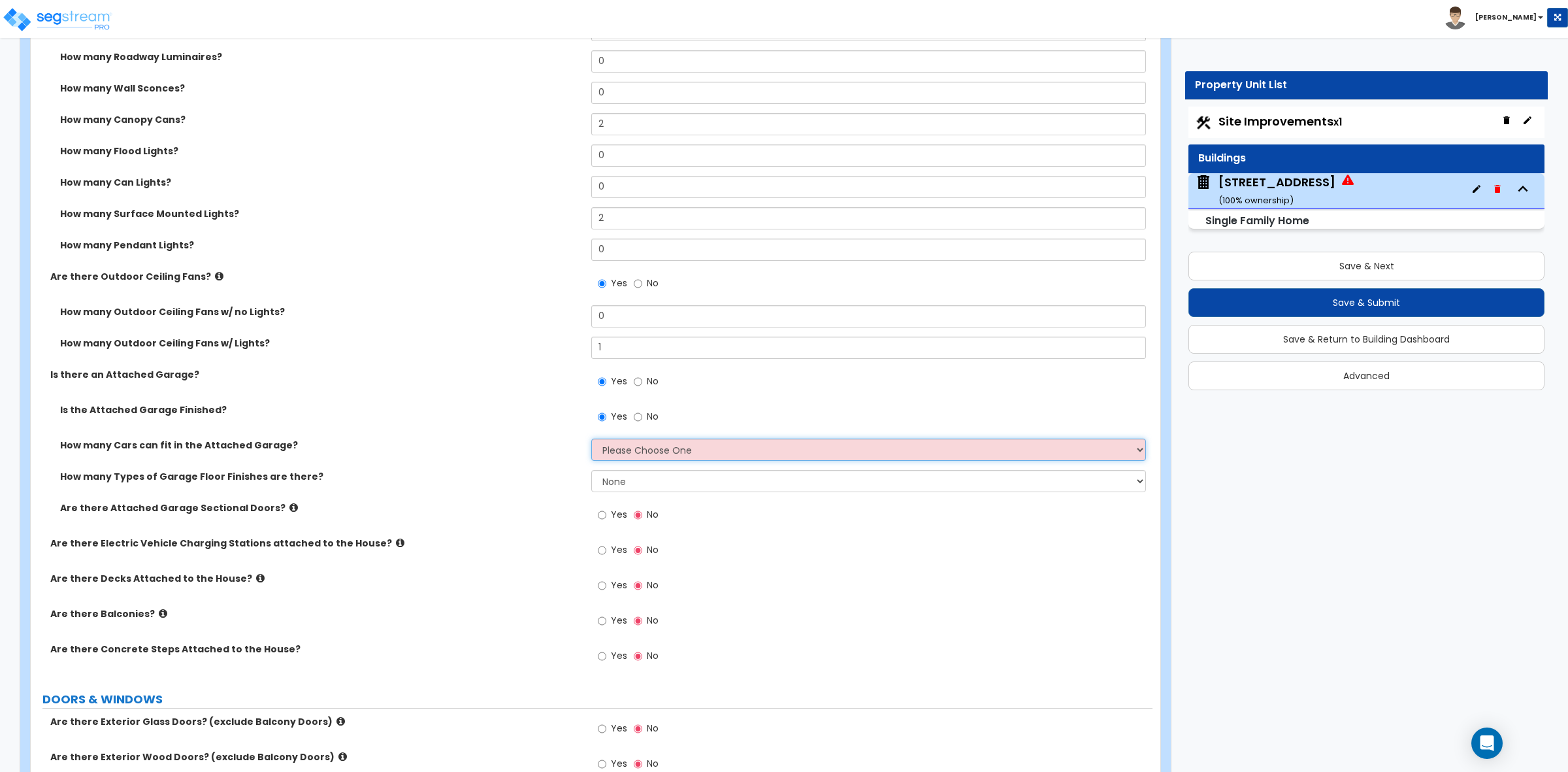
select select "2"
click at [592, 440] on select "Please Choose One 1 2 3 4 5" at bounding box center [869, 450] width 554 height 22
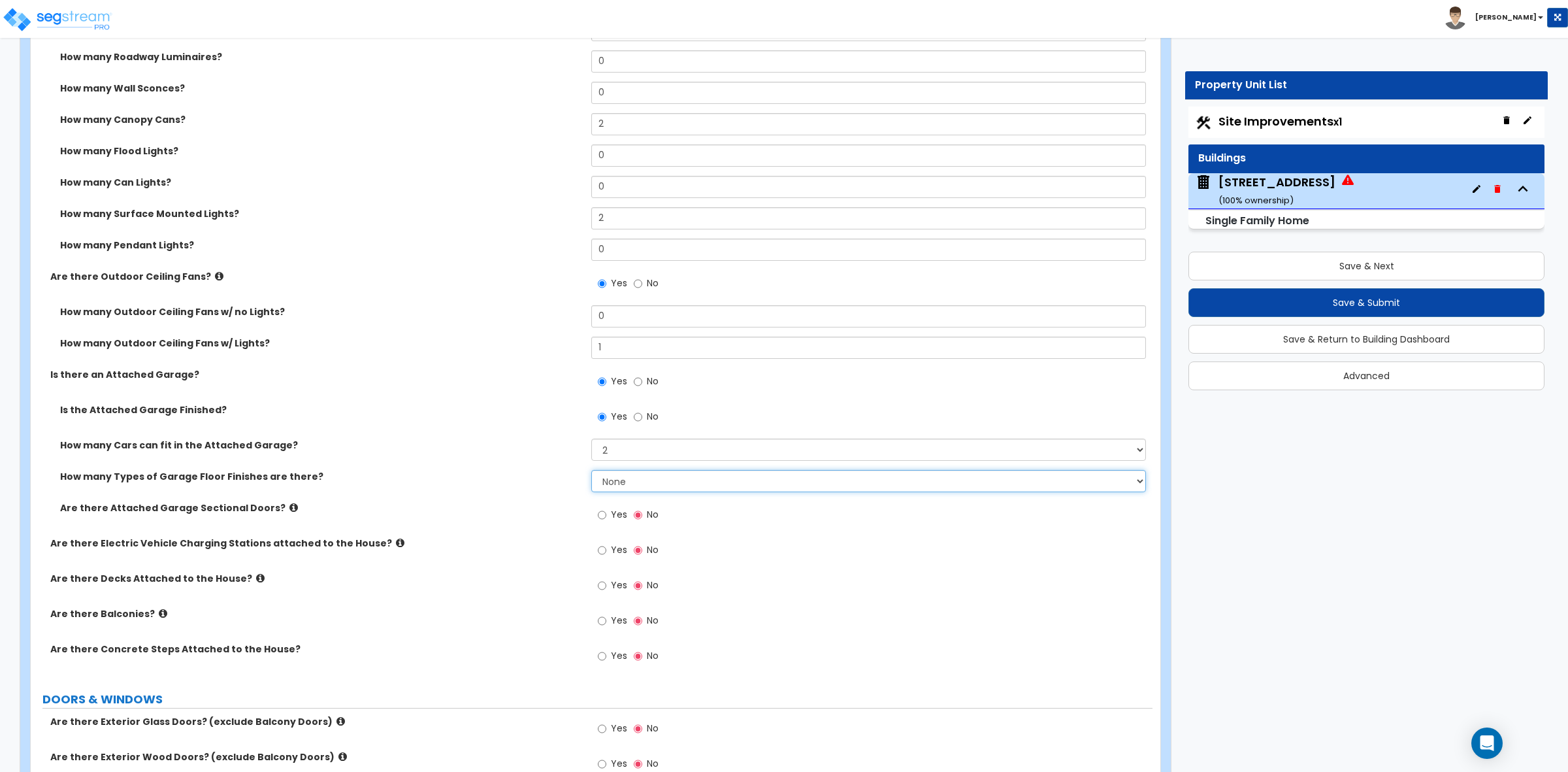
click at [608, 479] on select "None 1 2 3 4" at bounding box center [869, 481] width 554 height 22
select select "1"
click at [592, 472] on select "None 1 2 3 4" at bounding box center [869, 481] width 554 height 22
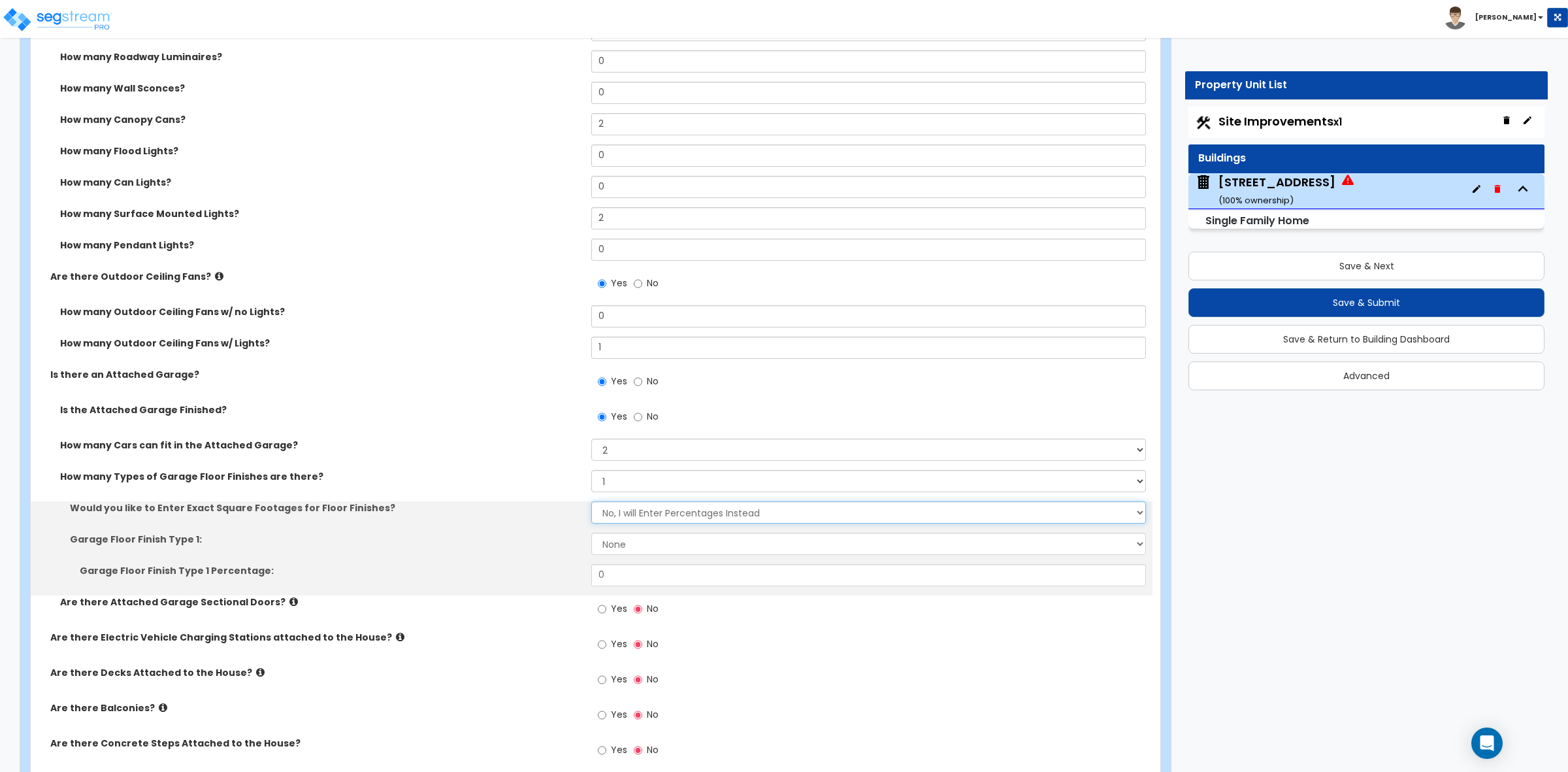
click at [608, 517] on select "No, I will Enter Percentages Instead Yes, I will Enter Exact Square Footages" at bounding box center [869, 513] width 554 height 22
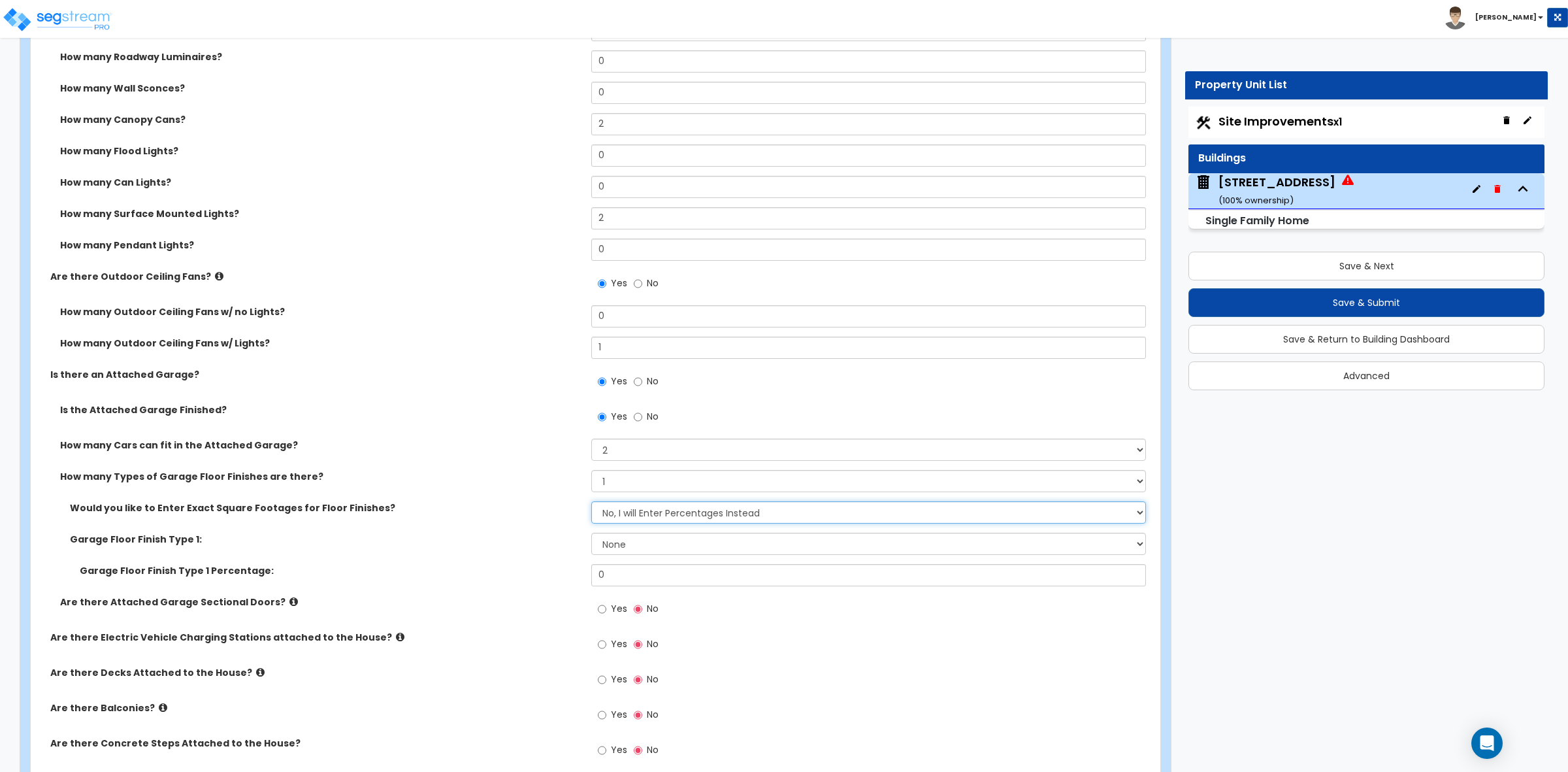
select select "1"
click at [592, 502] on select "No, I will Enter Percentages Instead Yes, I will Enter Exact Square Footages" at bounding box center [869, 513] width 554 height 22
click at [619, 497] on div "How many Types of Garage Floor Finishes are there? None 1 2 3 4" at bounding box center [592, 485] width 1122 height 32
click at [628, 514] on select "No, I will Enter Percentages Instead Yes, I will Enter Exact Square Footages" at bounding box center [869, 513] width 554 height 22
click at [592, 502] on select "No, I will Enter Percentages Instead Yes, I will Enter Exact Square Footages" at bounding box center [869, 513] width 554 height 22
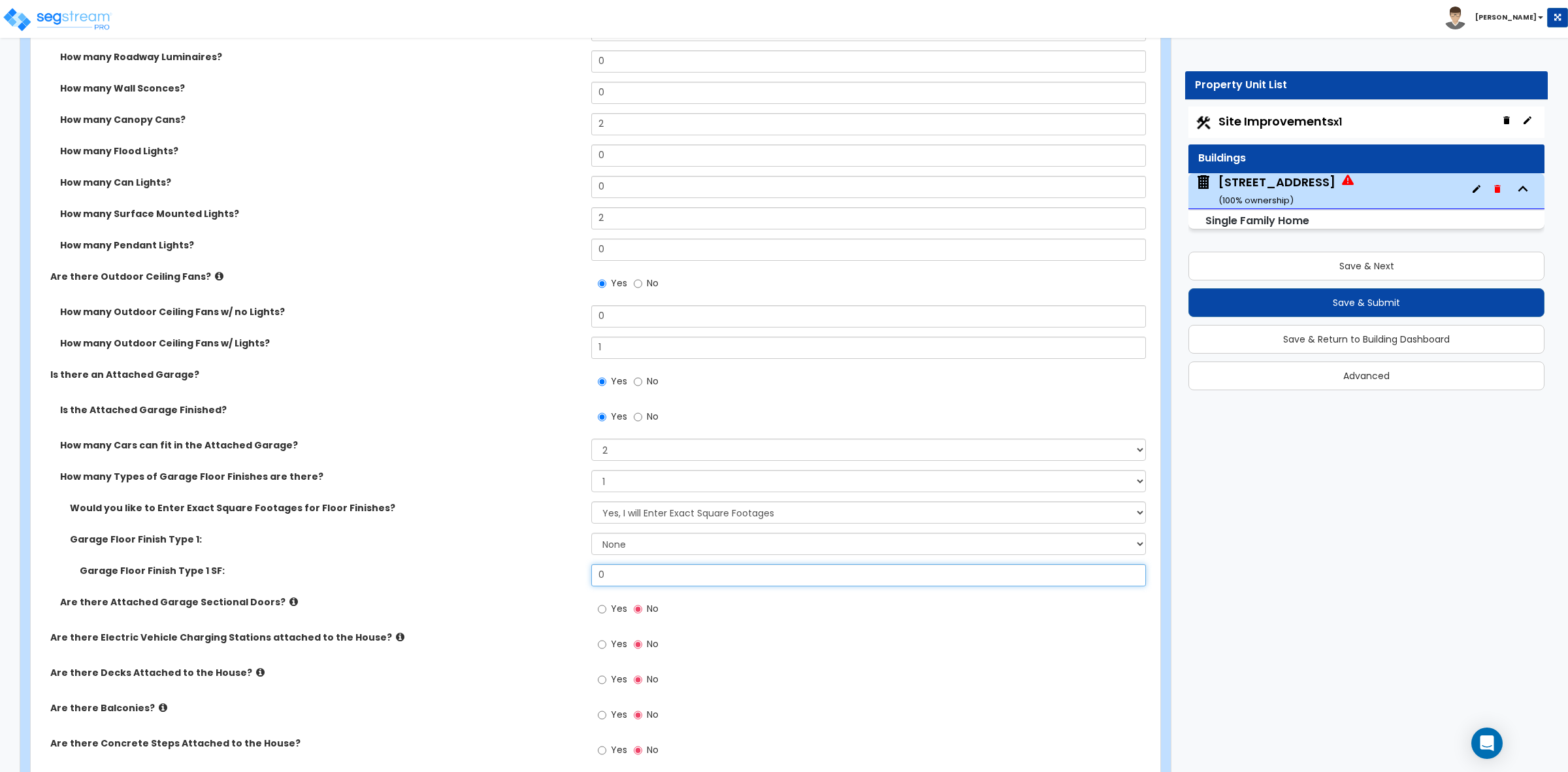
drag, startPoint x: 628, startPoint y: 579, endPoint x: 538, endPoint y: 569, distance: 90.6
click at [538, 569] on div "Garage Floor Finish Type 1 SF: 0" at bounding box center [592, 579] width 1122 height 32
type input "564"
click at [622, 551] on select "None Polished Concrete Flooring Ceramic Tile Flooring Rubber Tile Flooring Epox…" at bounding box center [869, 544] width 554 height 22
select select "1"
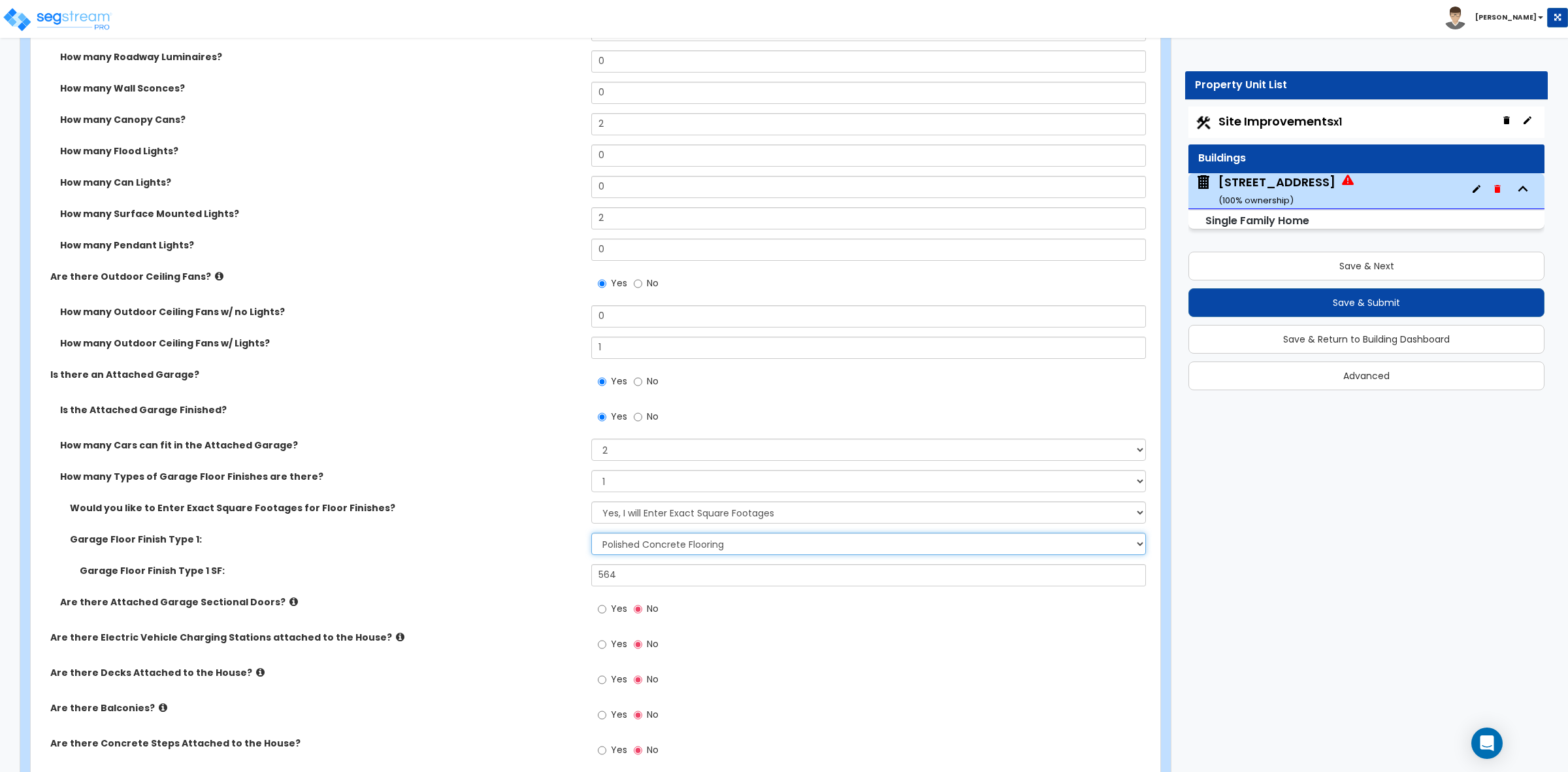
click at [592, 534] on select "None Polished Concrete Flooring Ceramic Tile Flooring Rubber Tile Flooring Epox…" at bounding box center [869, 544] width 554 height 22
click at [527, 546] on label "Garage Floor Finish Type 1:" at bounding box center [326, 539] width 512 height 13
click at [626, 485] on select "None 1 2 3 4" at bounding box center [869, 481] width 554 height 22
click at [592, 472] on select "None 1 2 3 4" at bounding box center [869, 481] width 554 height 22
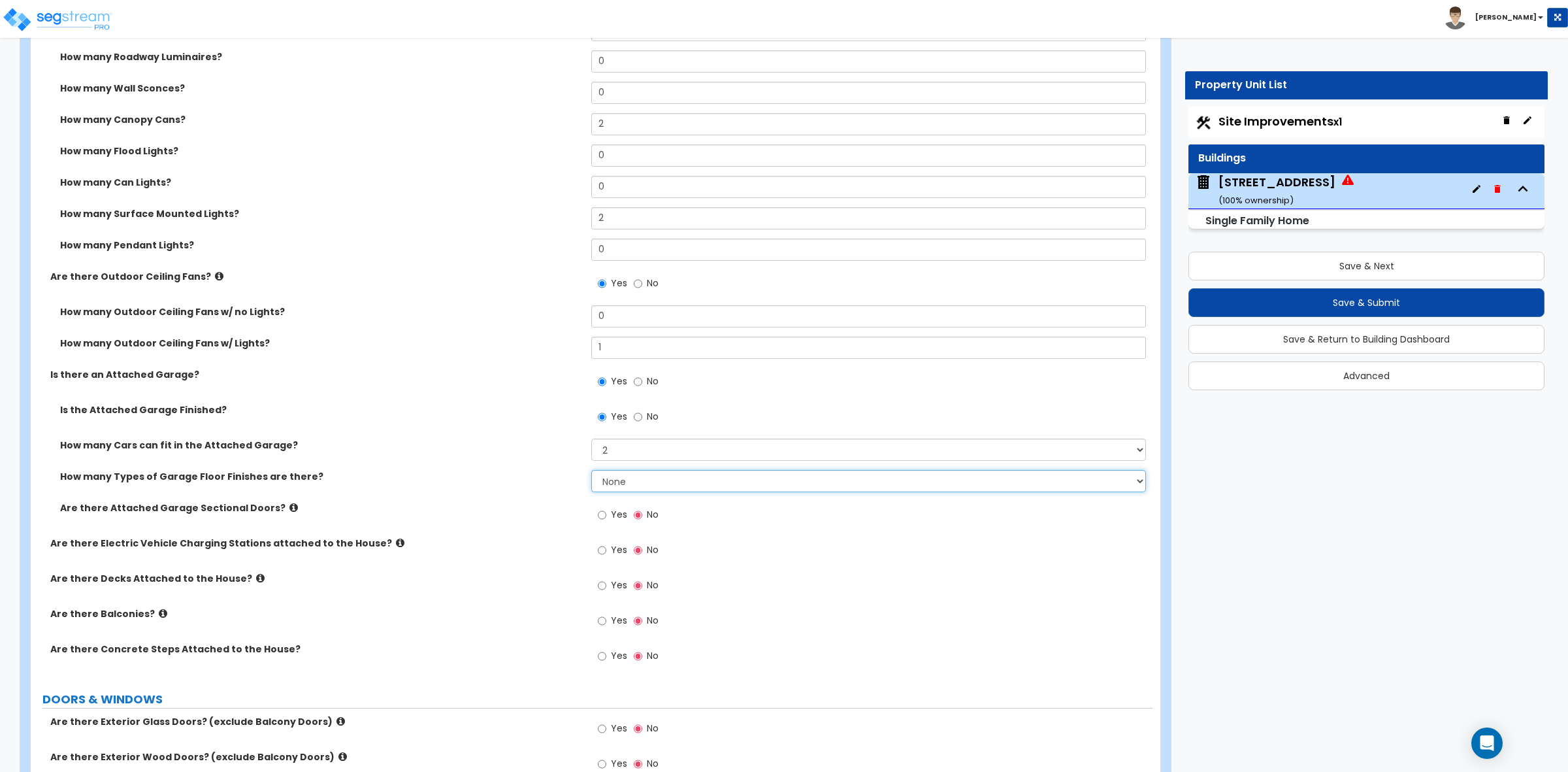
click at [615, 480] on select "None 1 2 3 4" at bounding box center [869, 481] width 554 height 22
select select "1"
click at [592, 472] on select "None 1 2 3 4" at bounding box center [869, 481] width 554 height 22
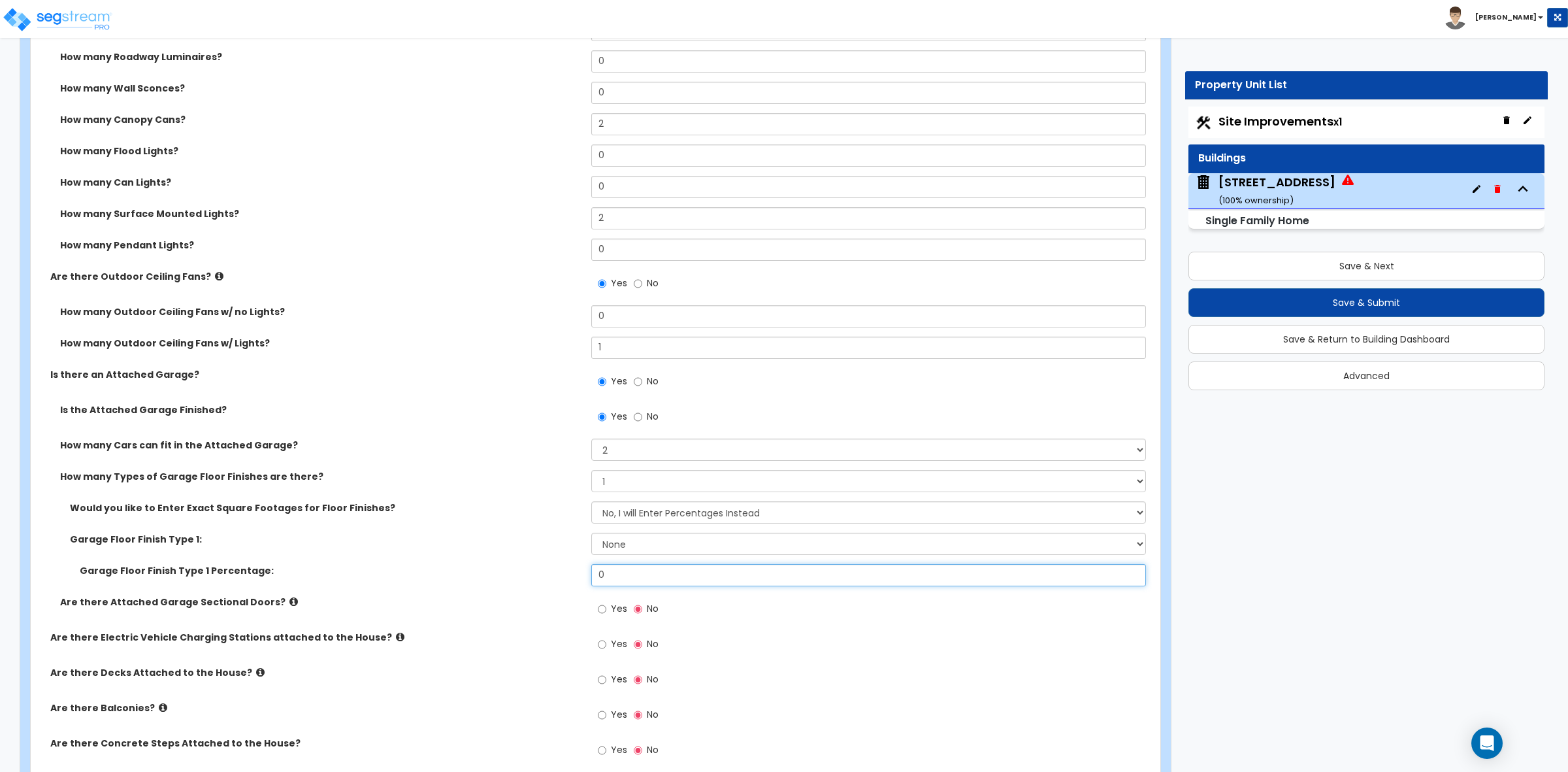
drag, startPoint x: 622, startPoint y: 570, endPoint x: 514, endPoint y: 564, distance: 108.2
click at [514, 564] on div "Would you like to Enter Exact Square Footages for Floor Finishes? No, I will En…" at bounding box center [592, 549] width 1102 height 94
type input "564"
click at [703, 546] on select "None Polished Concrete Flooring Ceramic Tile Flooring Rubber Tile Flooring Epox…" at bounding box center [869, 544] width 554 height 22
select select "1"
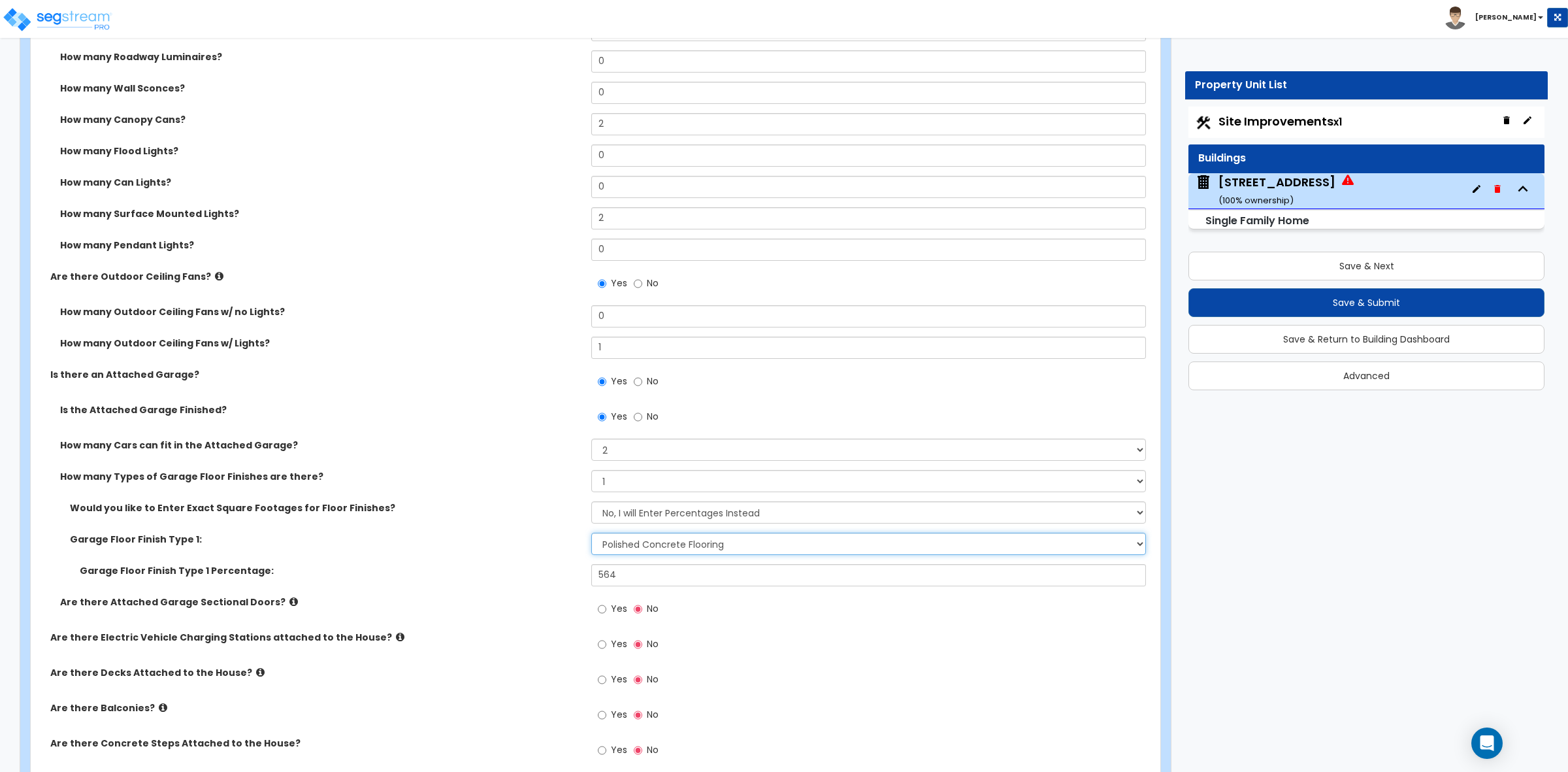
click at [592, 534] on select "None Polished Concrete Flooring Ceramic Tile Flooring Rubber Tile Flooring Epox…" at bounding box center [869, 544] width 554 height 22
click at [534, 544] on label "Garage Floor Finish Type 1:" at bounding box center [326, 539] width 512 height 13
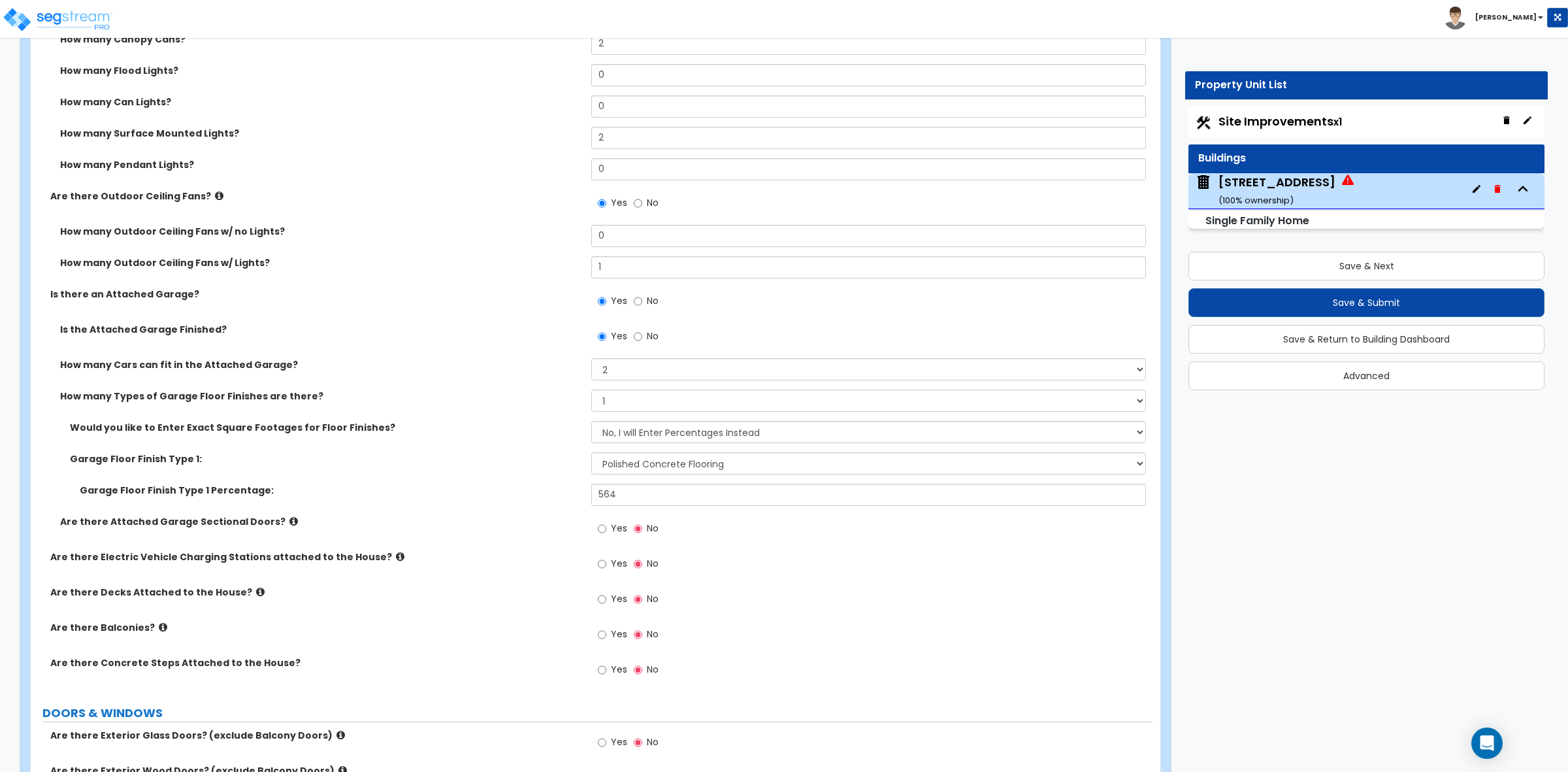
scroll to position [1308, 0]
click at [605, 528] on input "Yes" at bounding box center [602, 527] width 9 height 15
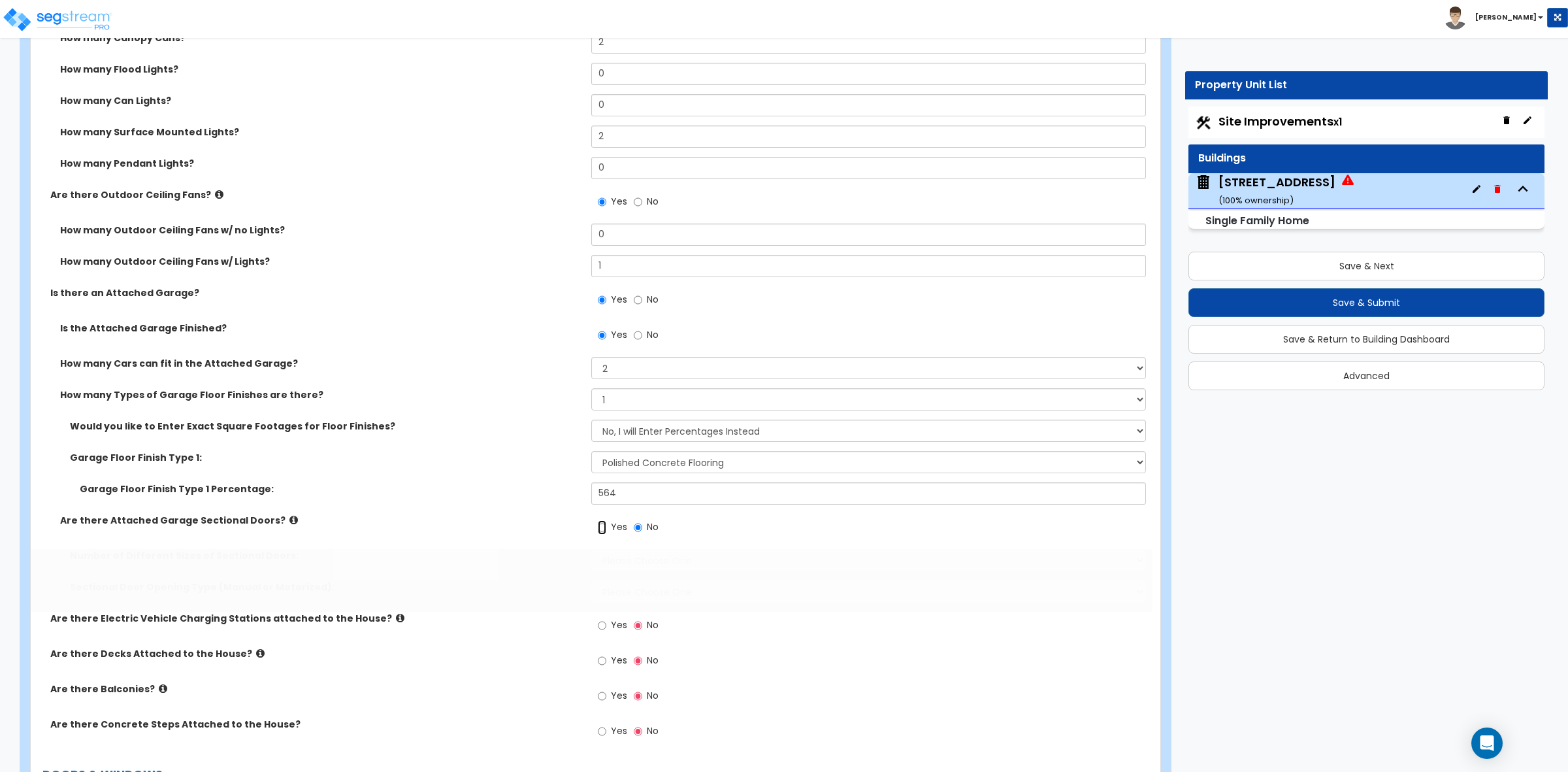
radio input "true"
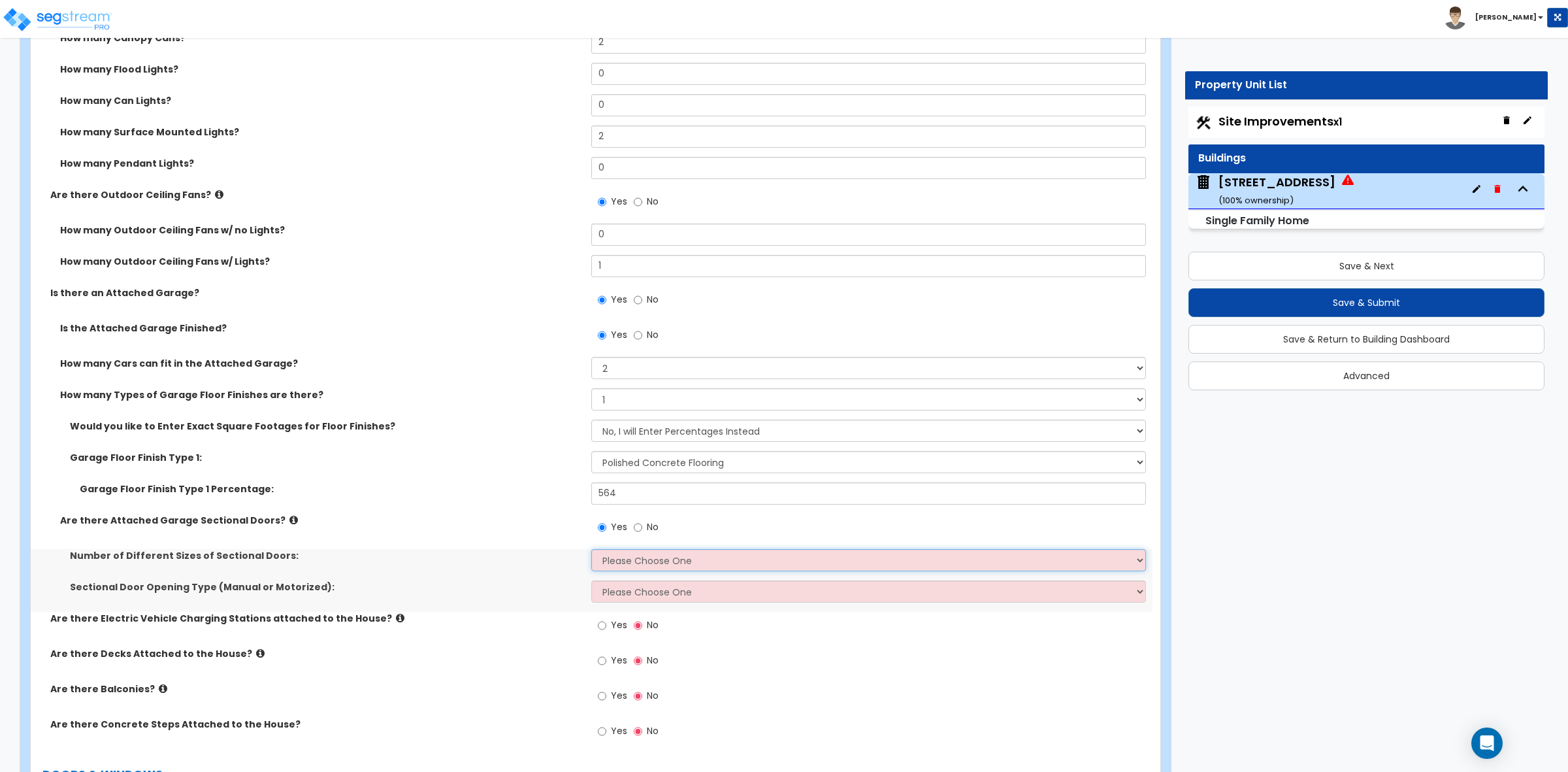
click at [619, 557] on select "Please Choose One 1 2" at bounding box center [869, 560] width 554 height 22
select select "1"
click at [592, 550] on select "Please Choose One 1 2" at bounding box center [869, 560] width 554 height 22
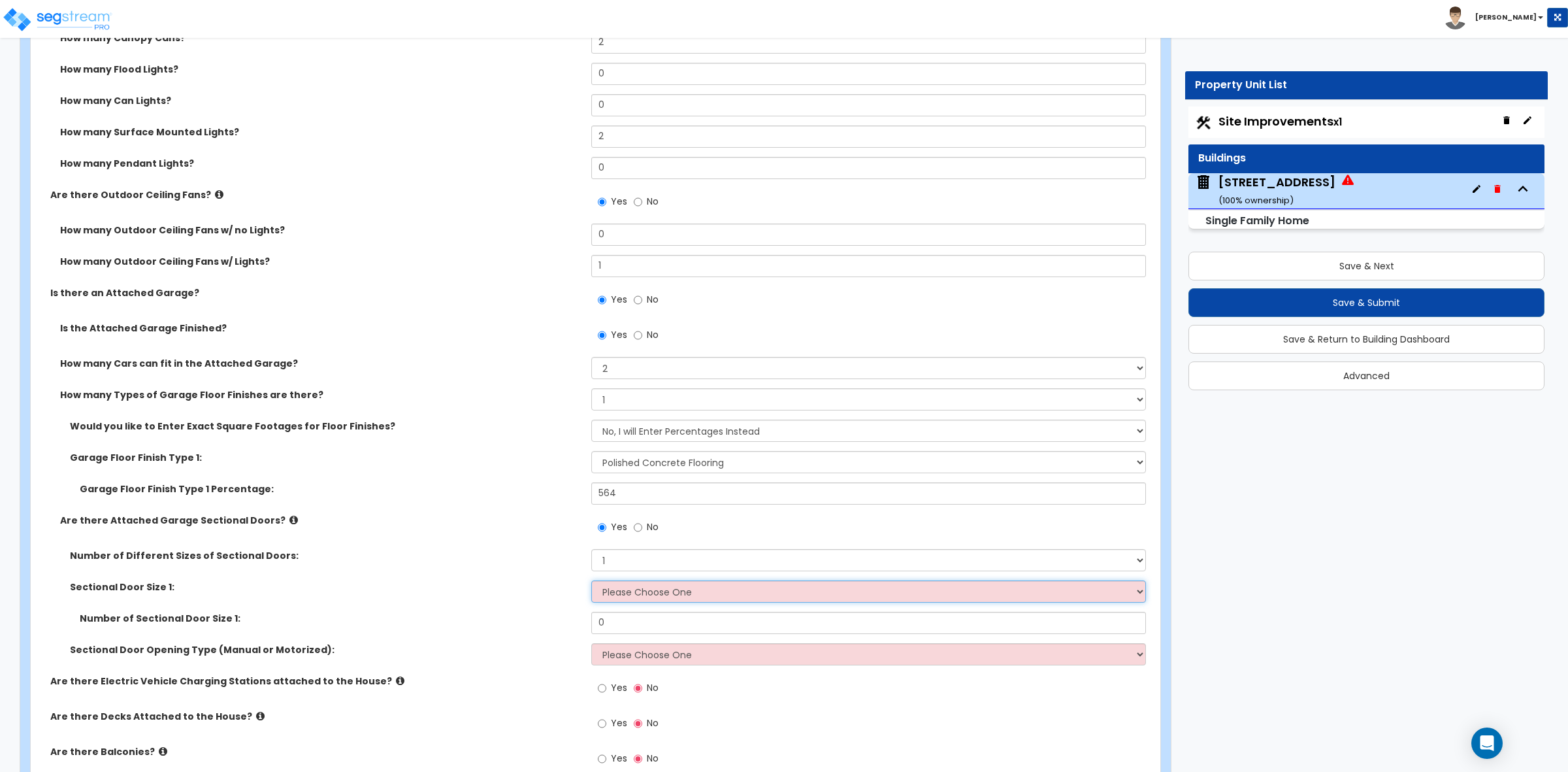
click at [626, 590] on select "Please Choose One 9' x 7' 16' x 7'" at bounding box center [869, 591] width 554 height 22
select select "2"
click at [592, 582] on select "Please Choose One 9' x 7' 16' x 7'" at bounding box center [869, 591] width 554 height 22
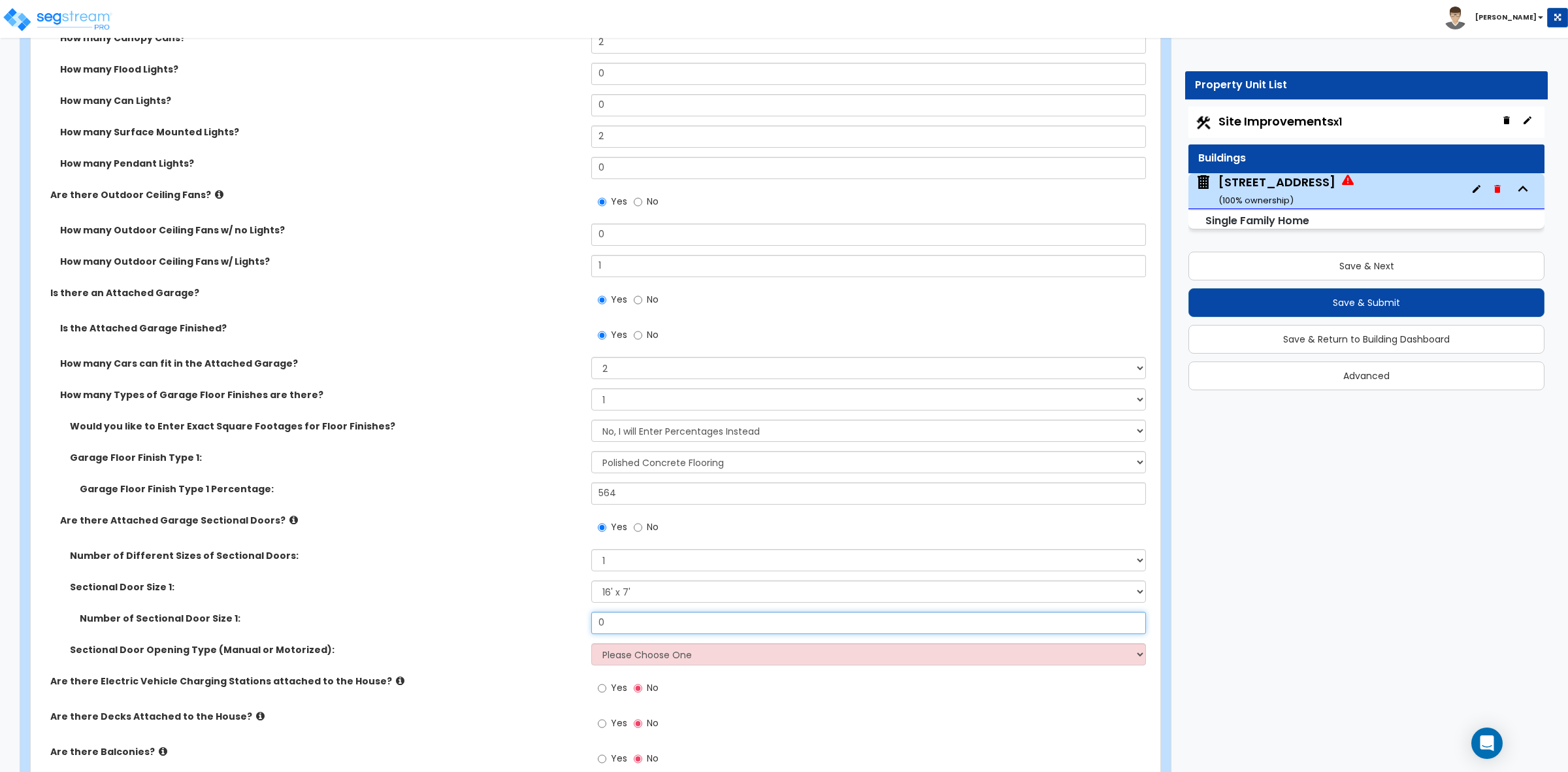
click at [616, 623] on input "0" at bounding box center [869, 623] width 554 height 22
drag, startPoint x: 610, startPoint y: 621, endPoint x: 569, endPoint y: 619, distance: 41.0
click at [569, 619] on div "Number of Sectional Door Size 1: 0" at bounding box center [592, 627] width 1122 height 32
type input "1"
click at [569, 619] on label "Number of Sectional Door Size 1:" at bounding box center [330, 618] width 502 height 13
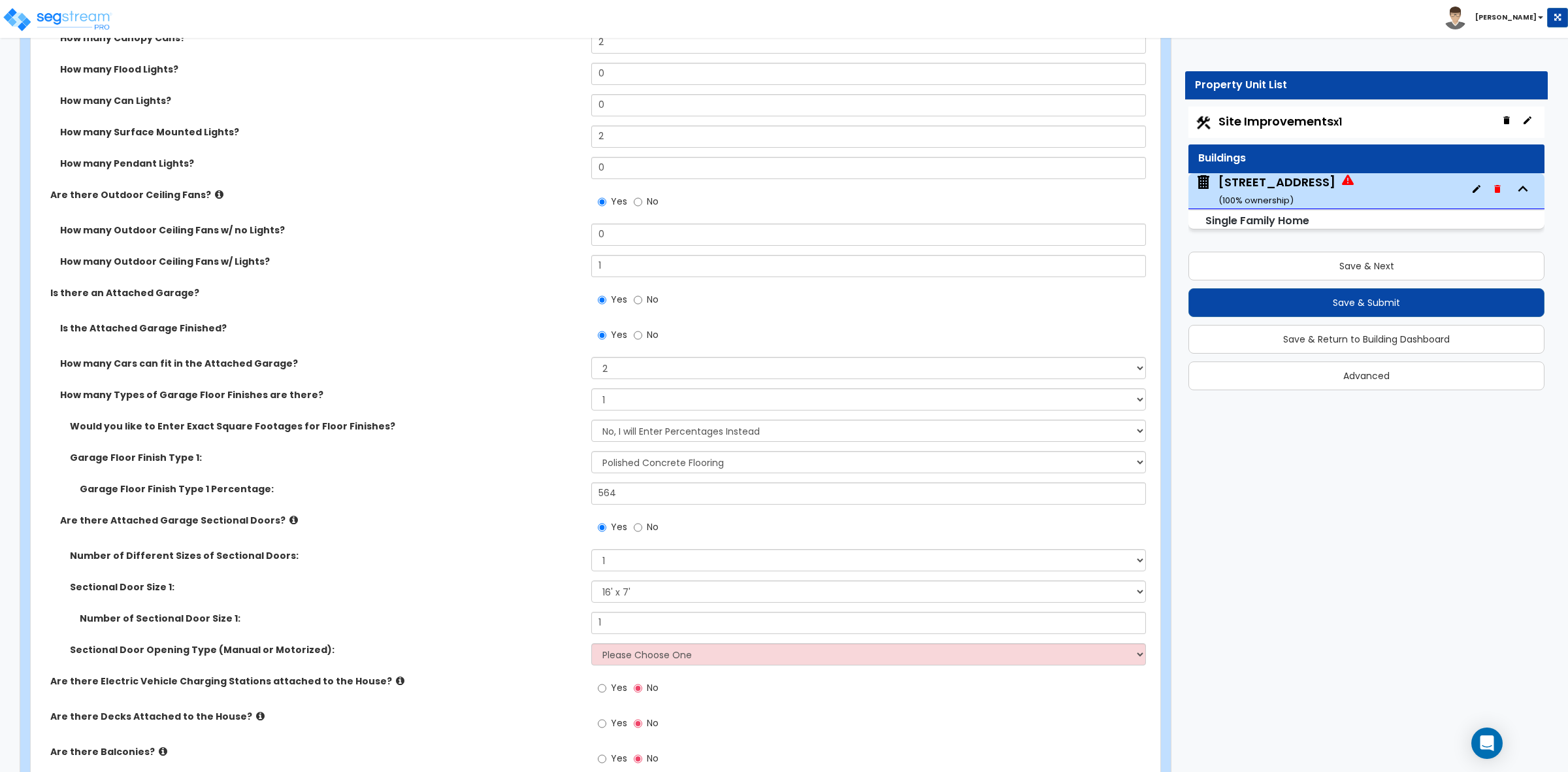
scroll to position [1389, 0]
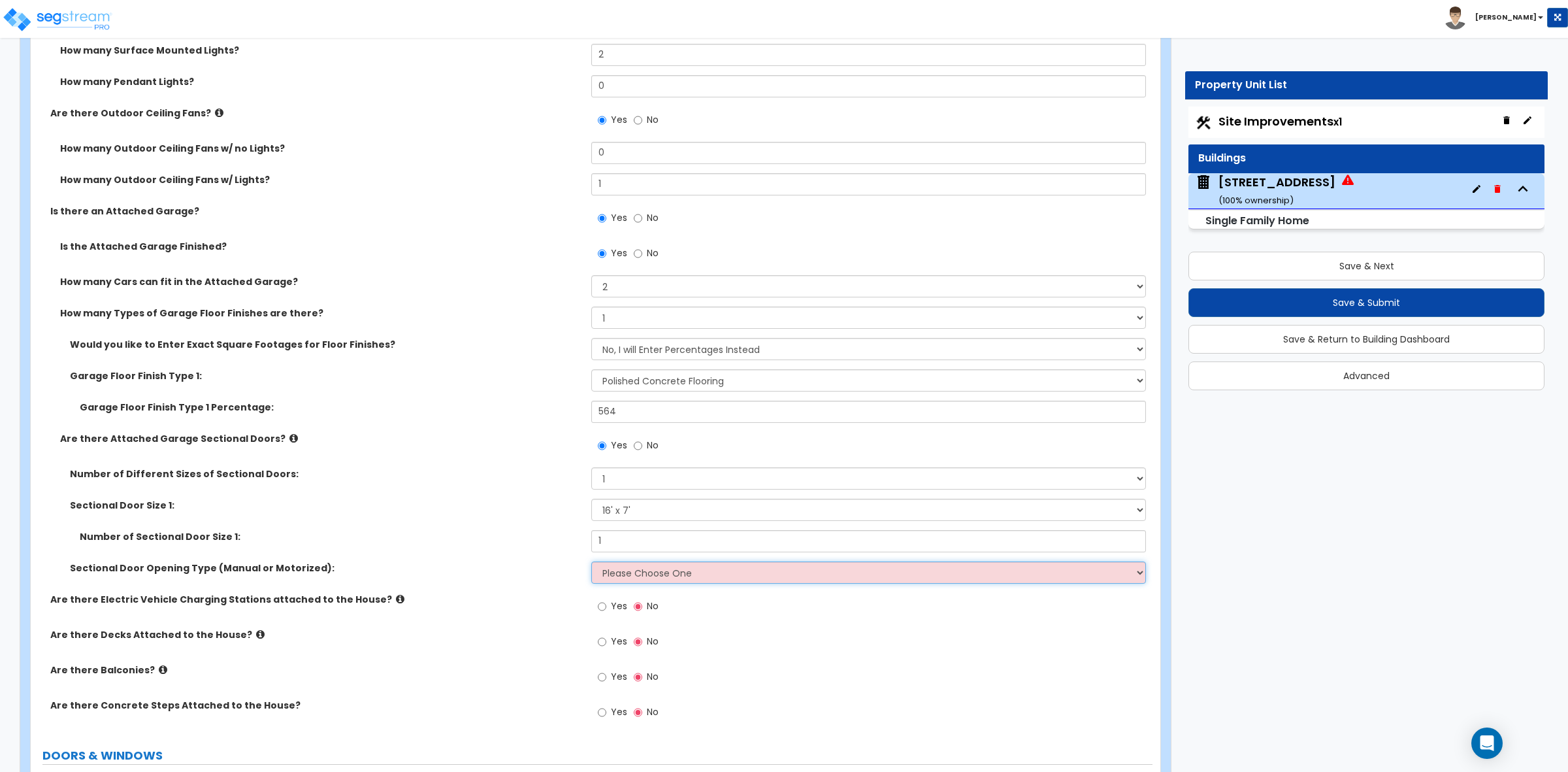
click at [628, 579] on select "Please Choose One All Manual All Motorized Some are Motorized" at bounding box center [869, 572] width 554 height 22
select select "2"
click at [592, 563] on select "Please Choose One All Manual All Motorized Some are Motorized" at bounding box center [869, 572] width 554 height 22
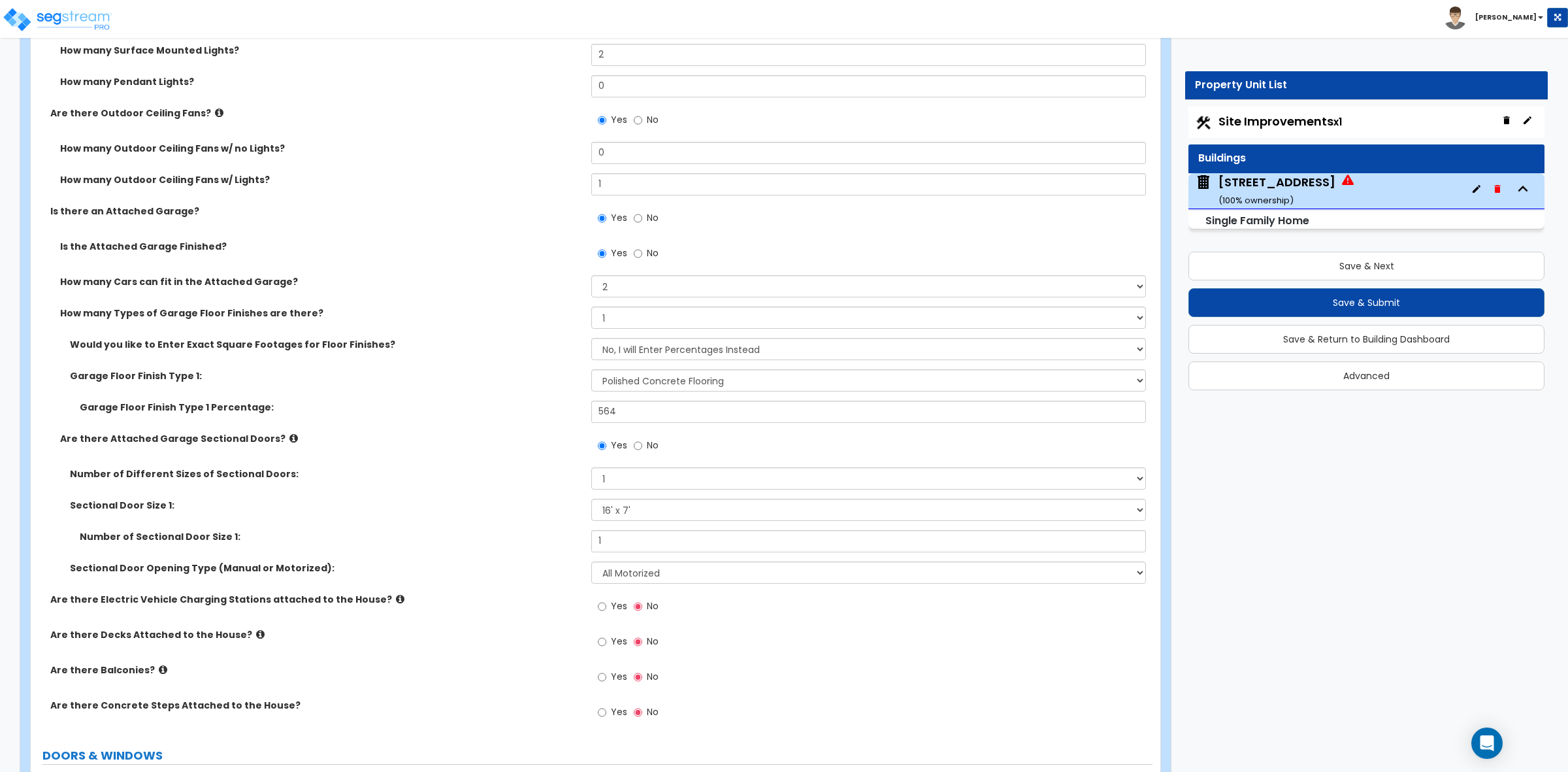
click at [549, 576] on div "Sectional Door Opening Type (Manual or Motorized): Please Choose One All Manual…" at bounding box center [592, 577] width 1122 height 32
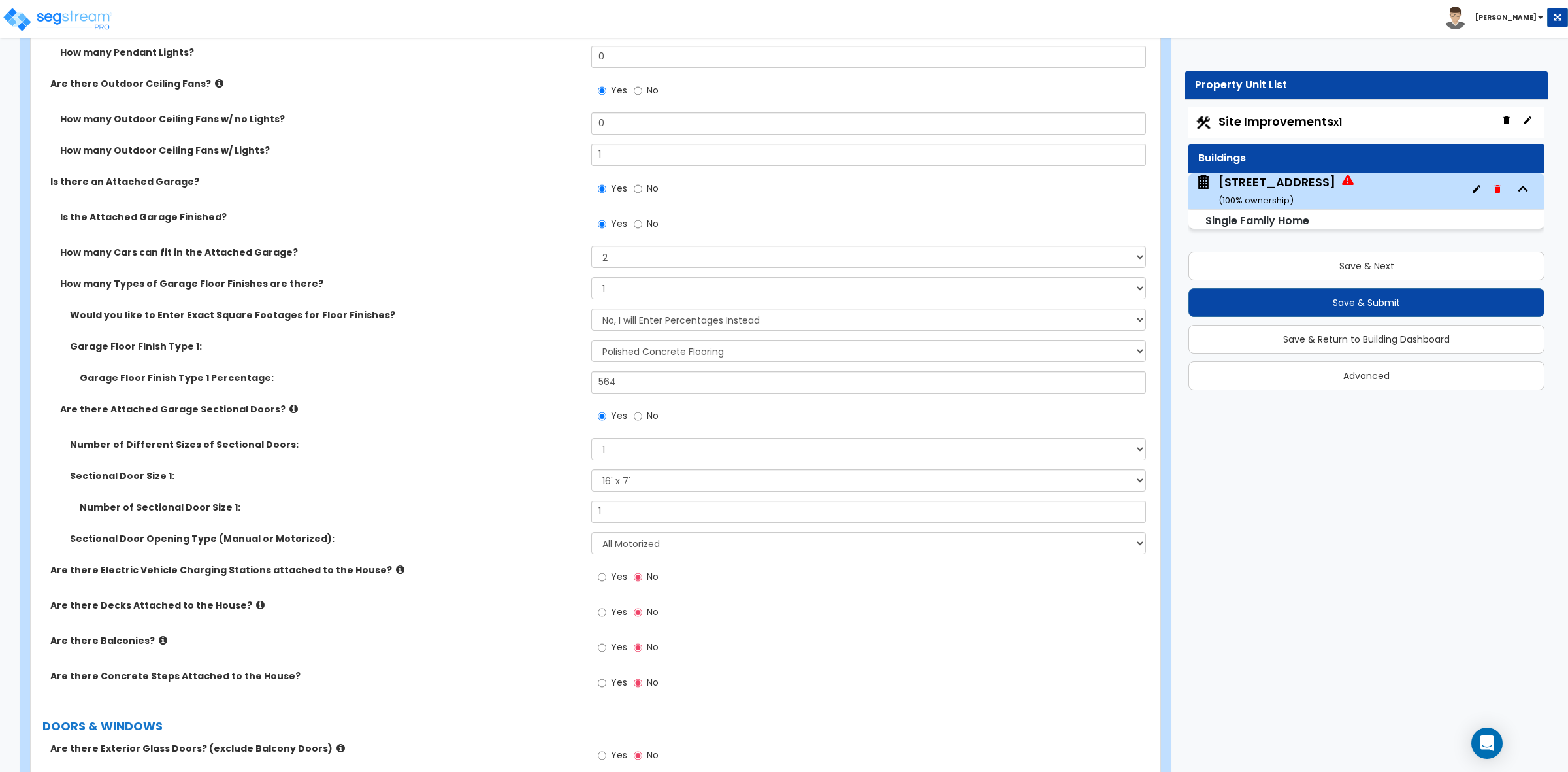
scroll to position [1471, 0]
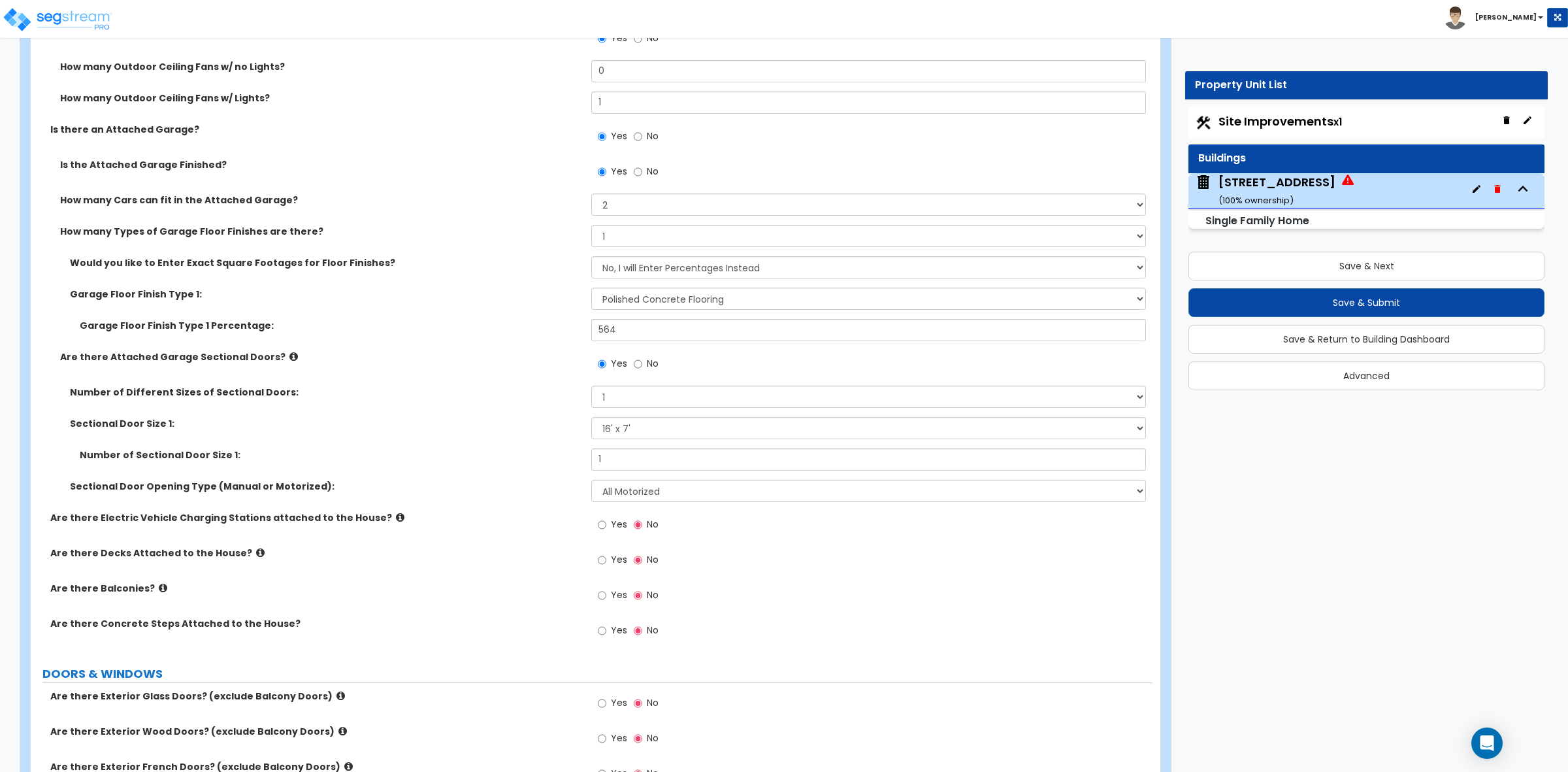
click at [239, 550] on label "Are there Decks Attached to the House?" at bounding box center [315, 553] width 531 height 13
click at [256, 553] on icon at bounding box center [260, 552] width 9 height 9
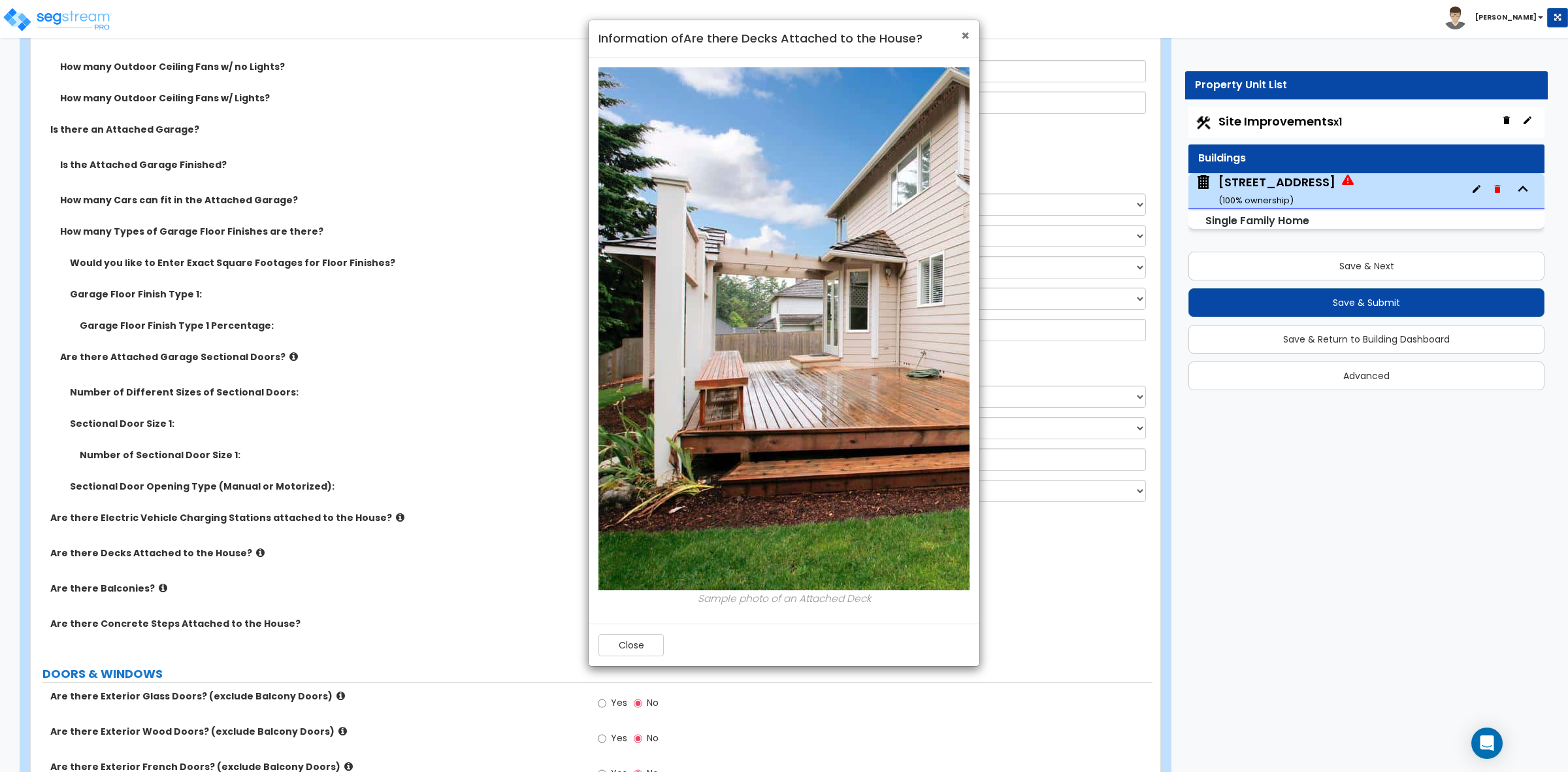
click at [965, 37] on span "×" at bounding box center [965, 36] width 9 height 19
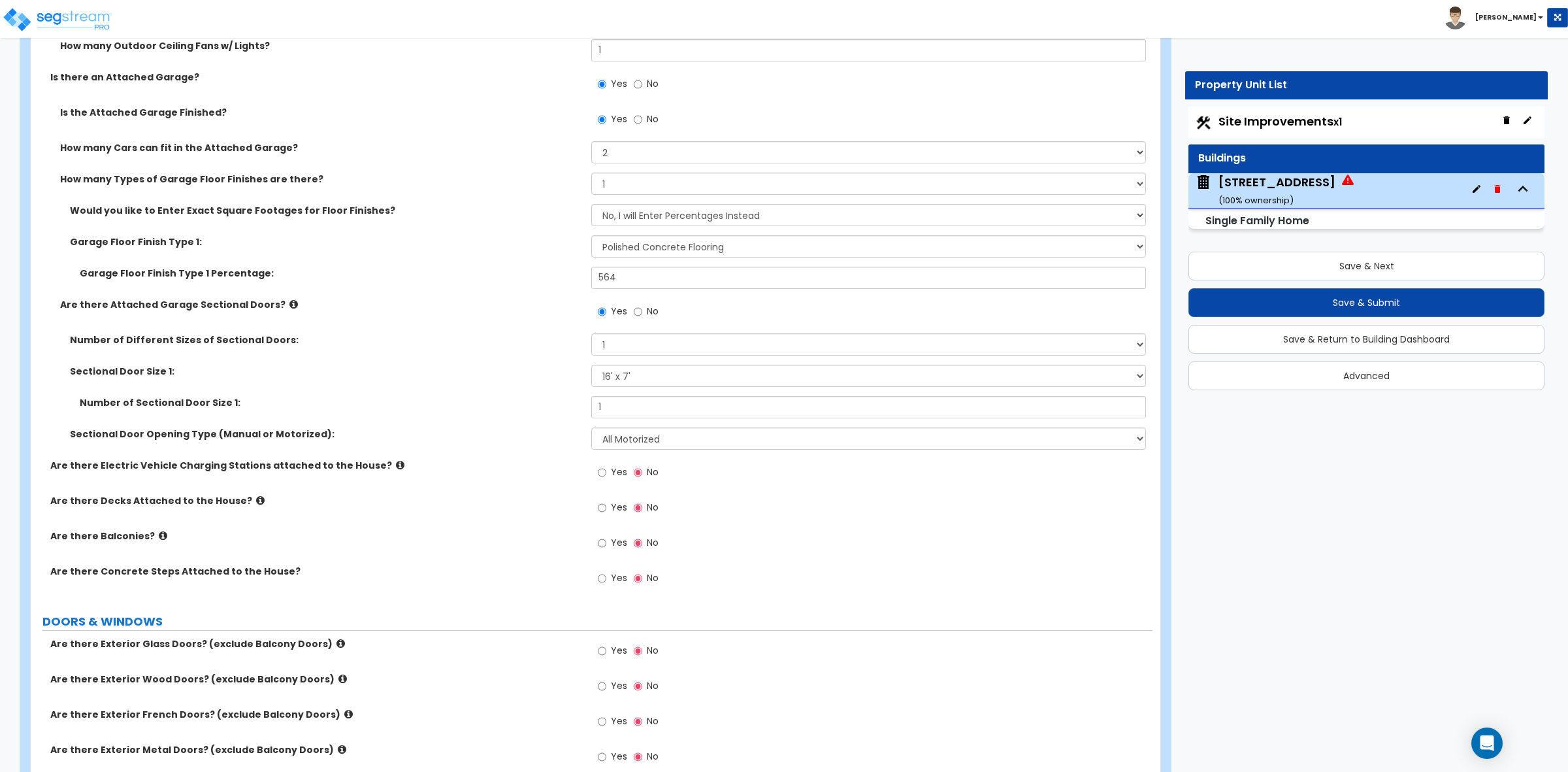
scroll to position [1553, 0]
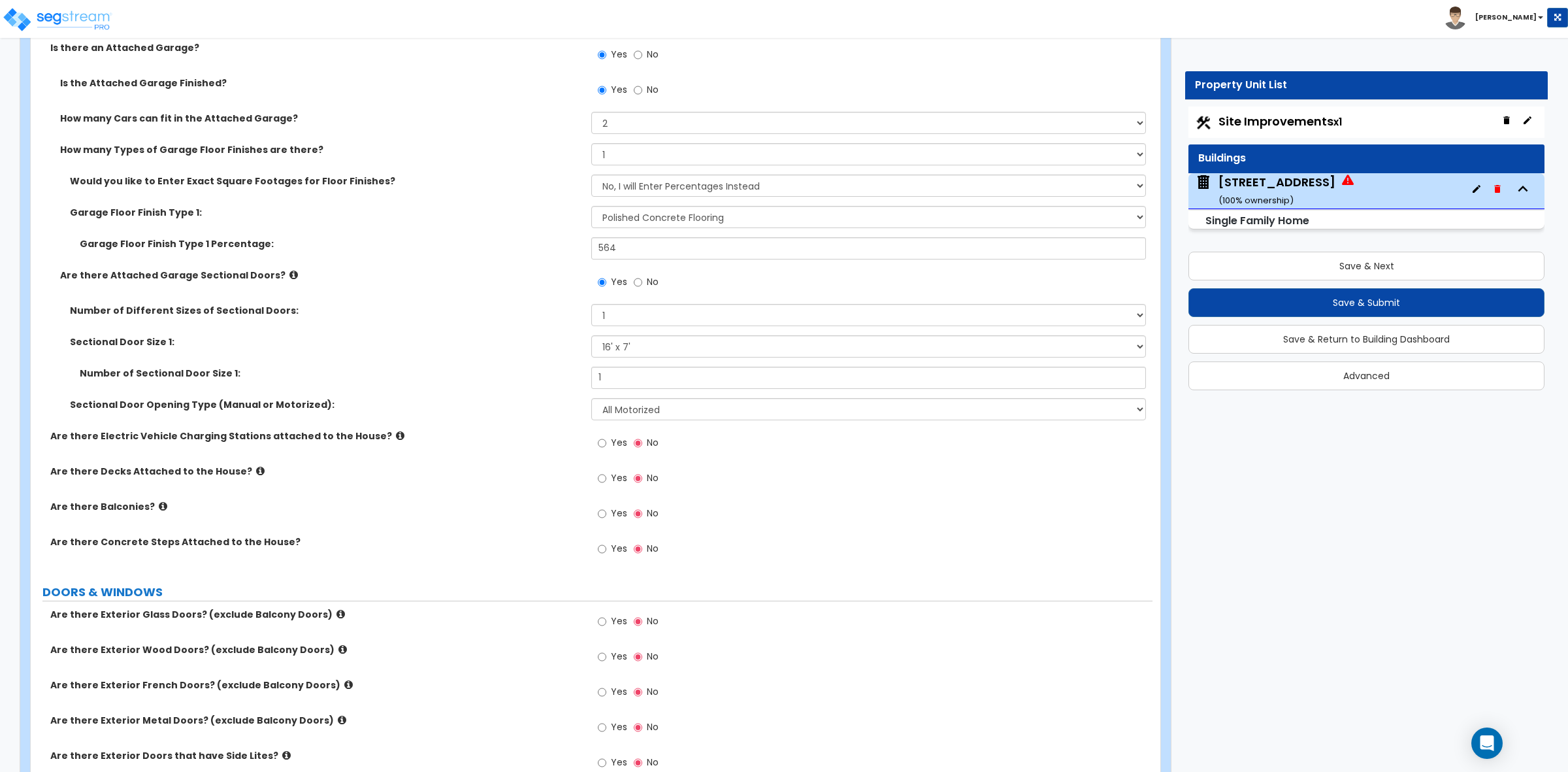
click at [159, 508] on icon at bounding box center [163, 506] width 9 height 9
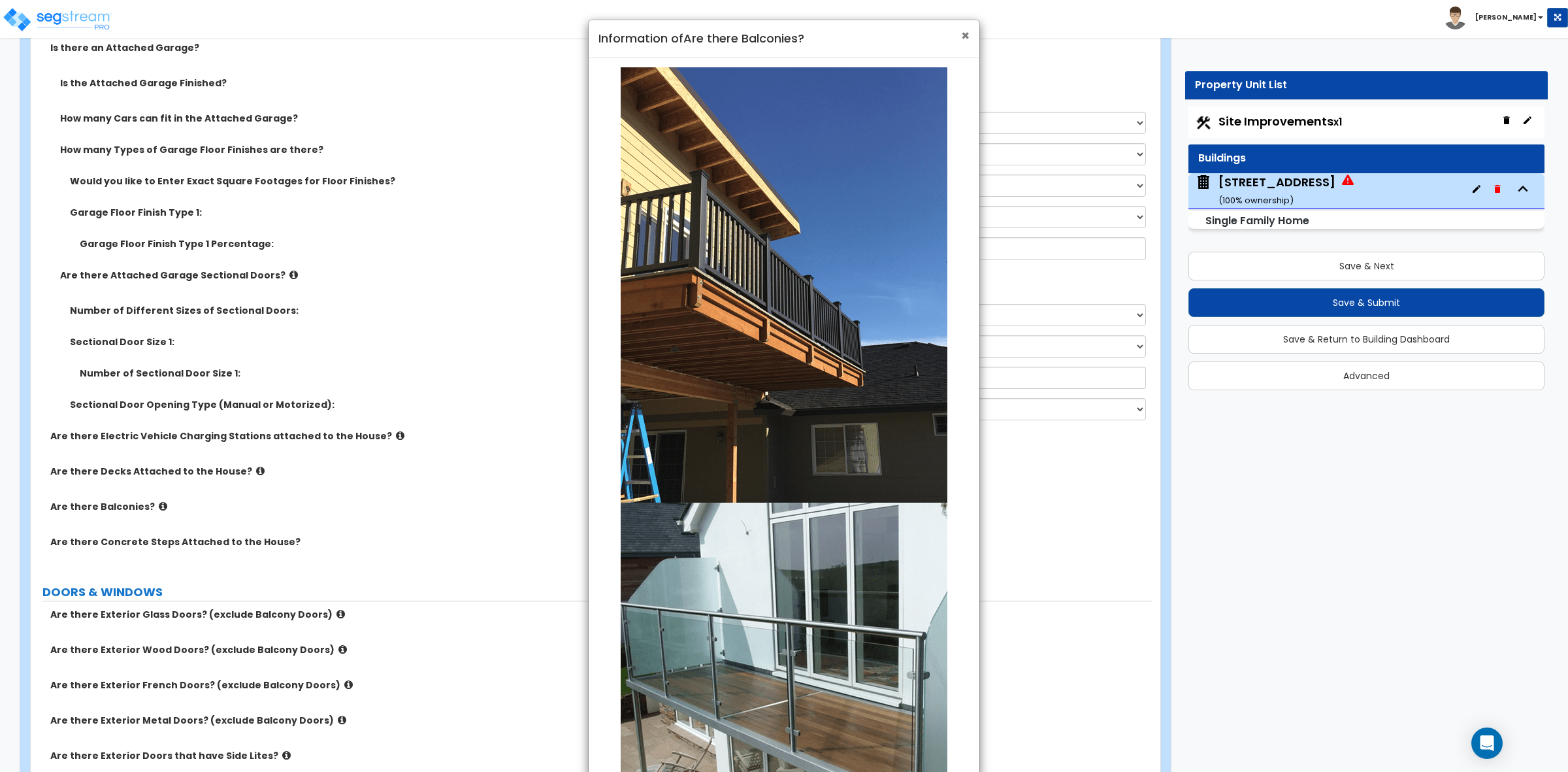
click at [963, 36] on span "×" at bounding box center [965, 36] width 9 height 19
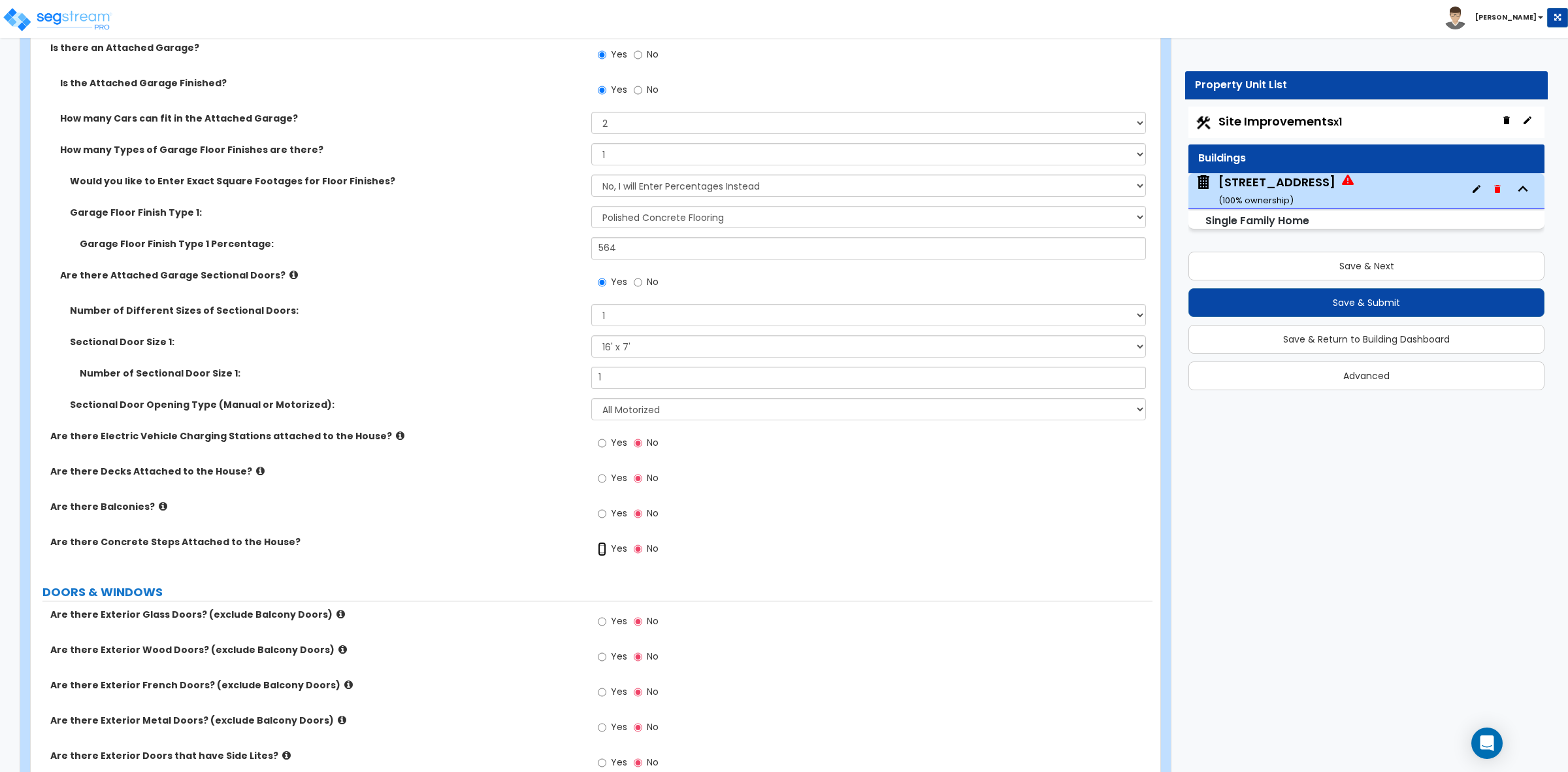
click at [603, 549] on input "Yes" at bounding box center [602, 549] width 9 height 15
radio input "true"
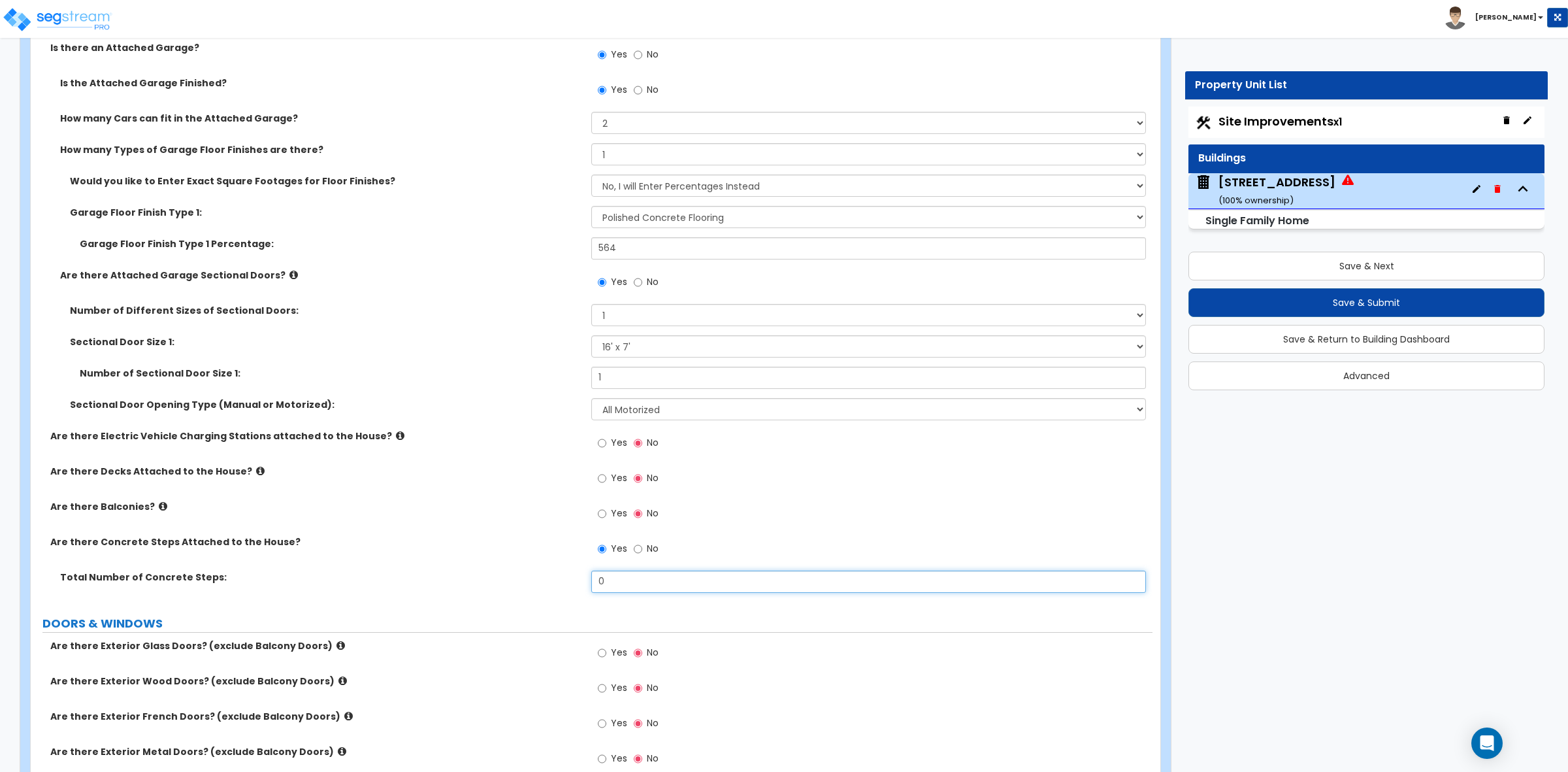
drag, startPoint x: 617, startPoint y: 583, endPoint x: 574, endPoint y: 582, distance: 43.0
click at [574, 582] on div "Total Number of Concrete Steps: 0" at bounding box center [592, 586] width 1122 height 32
type input "3"
click at [542, 580] on label "Total Number of Concrete Steps:" at bounding box center [321, 577] width 522 height 13
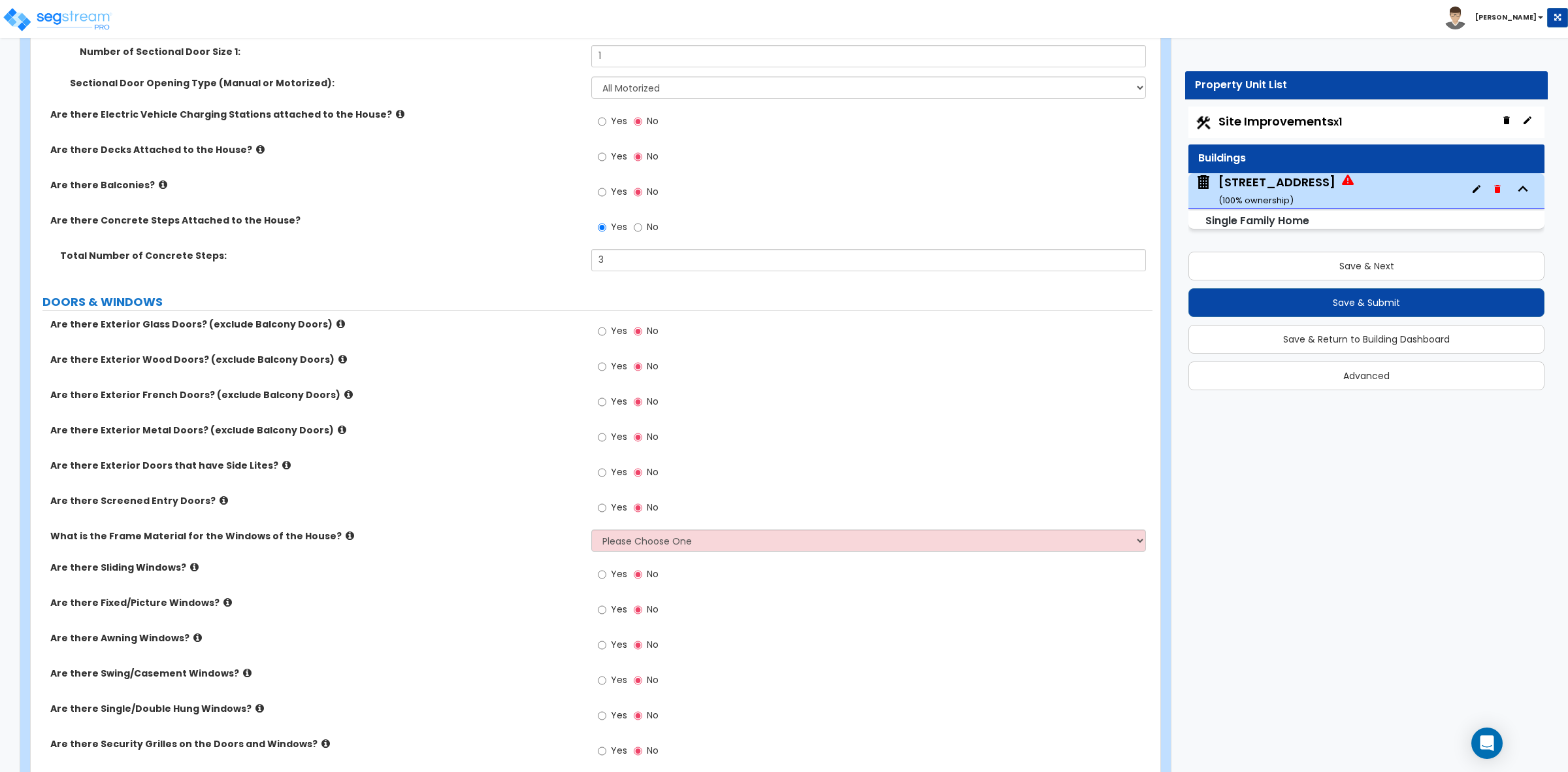
scroll to position [1961, 0]
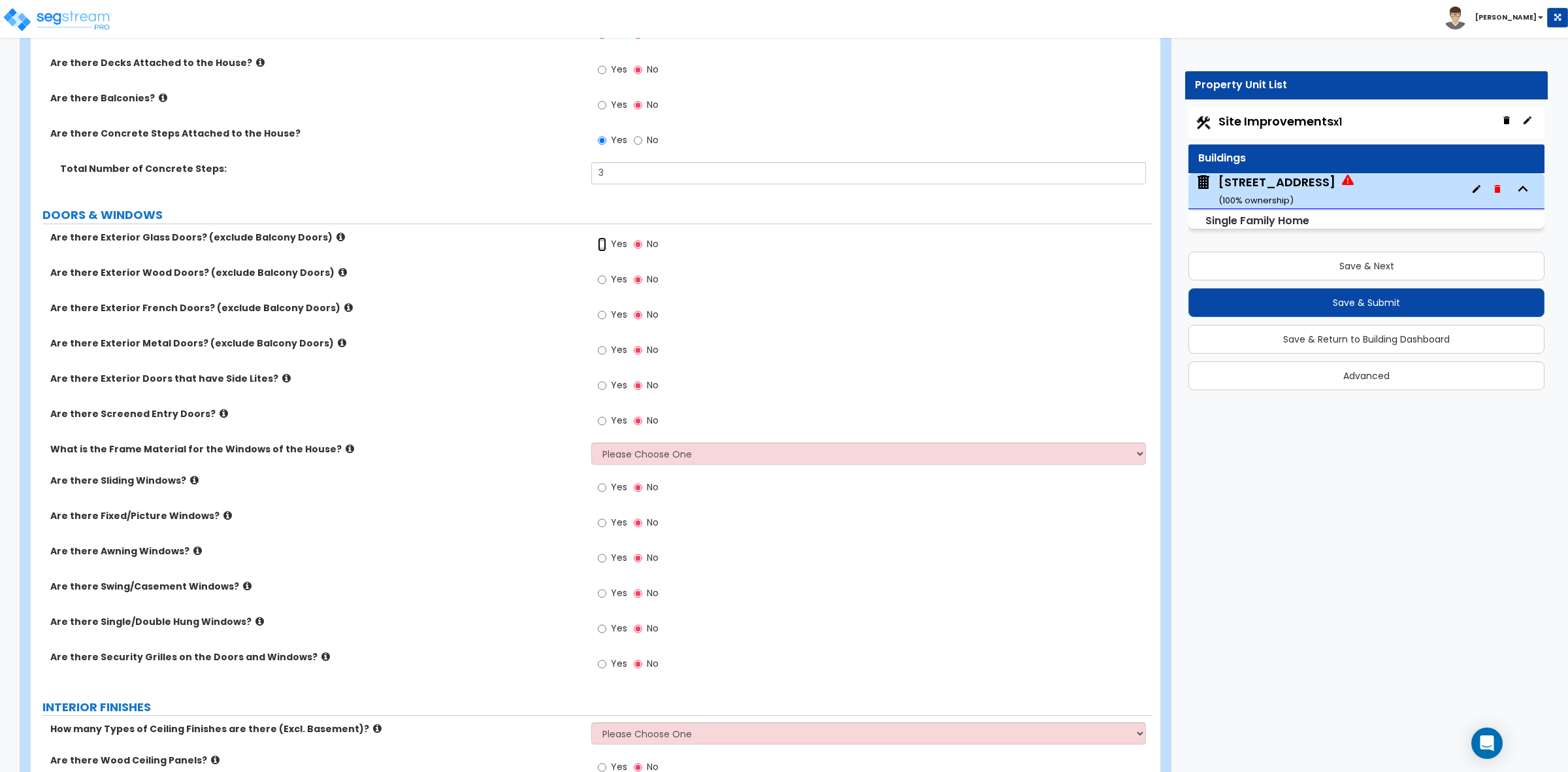
click at [602, 245] on input "Yes" at bounding box center [602, 244] width 9 height 15
radio input "true"
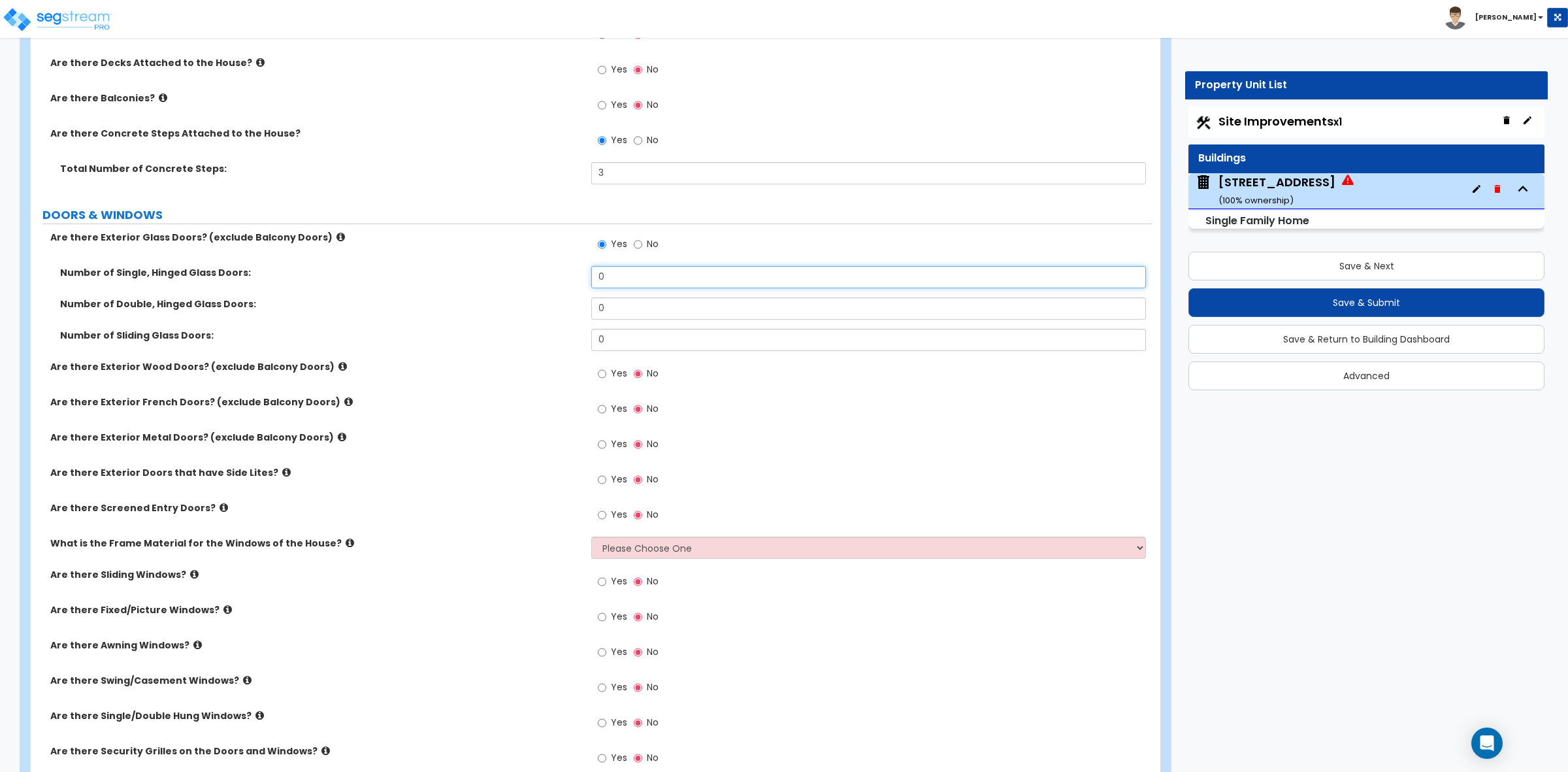
drag, startPoint x: 614, startPoint y: 276, endPoint x: 544, endPoint y: 269, distance: 70.3
click at [544, 269] on div "Number of Single, Hinged Glass Doors: 0" at bounding box center [592, 282] width 1122 height 32
drag, startPoint x: 615, startPoint y: 345, endPoint x: 513, endPoint y: 334, distance: 102.6
click at [513, 334] on div "Number of Sliding Glass Doors: 0" at bounding box center [592, 344] width 1122 height 32
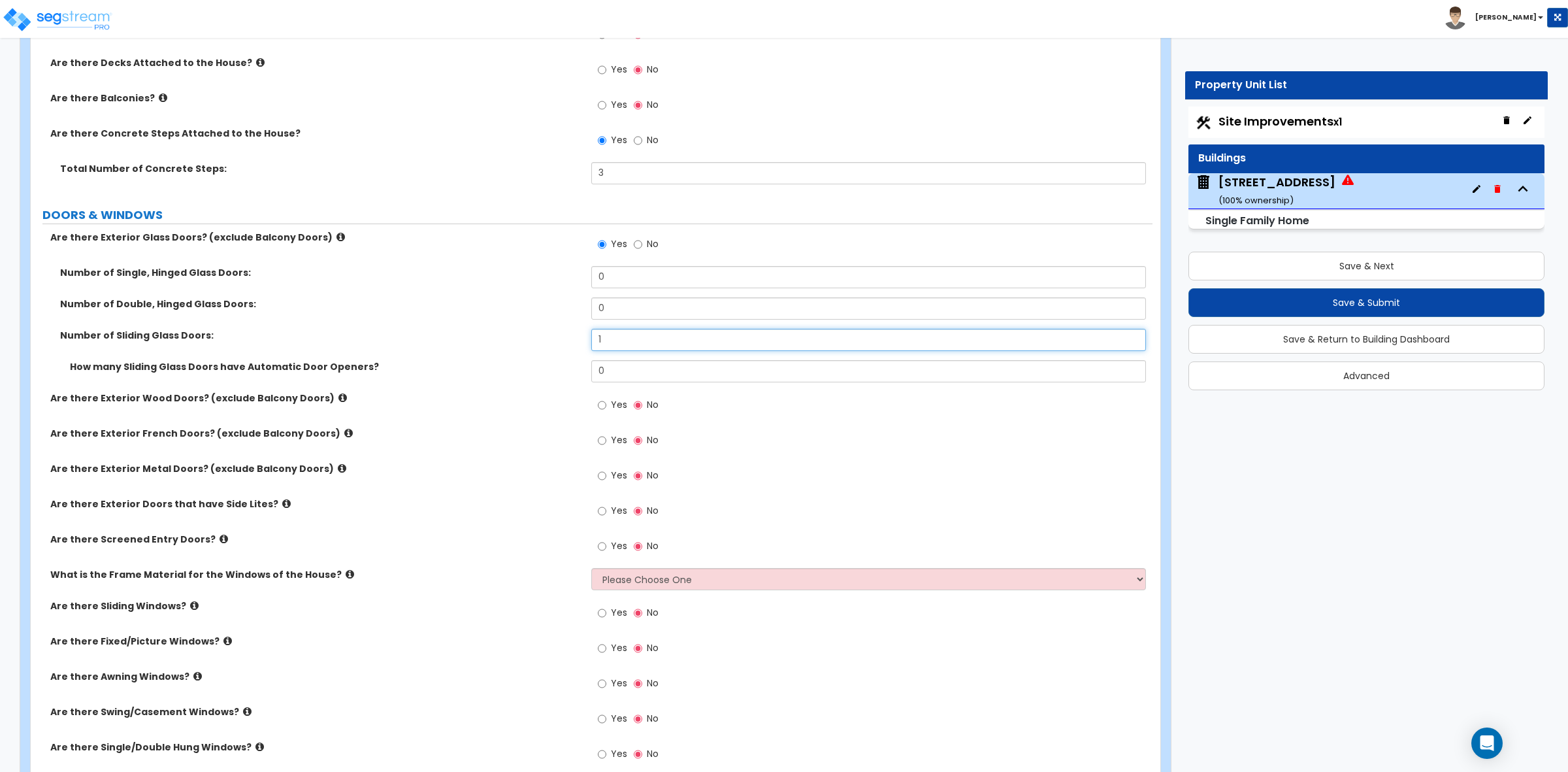
drag, startPoint x: 622, startPoint y: 340, endPoint x: 496, endPoint y: 339, distance: 126.0
click at [497, 339] on div "Number of Sliding Glass Doors: 1" at bounding box center [592, 344] width 1122 height 32
type input "2"
click at [457, 332] on label "Number of Sliding Glass Doors:" at bounding box center [321, 334] width 522 height 13
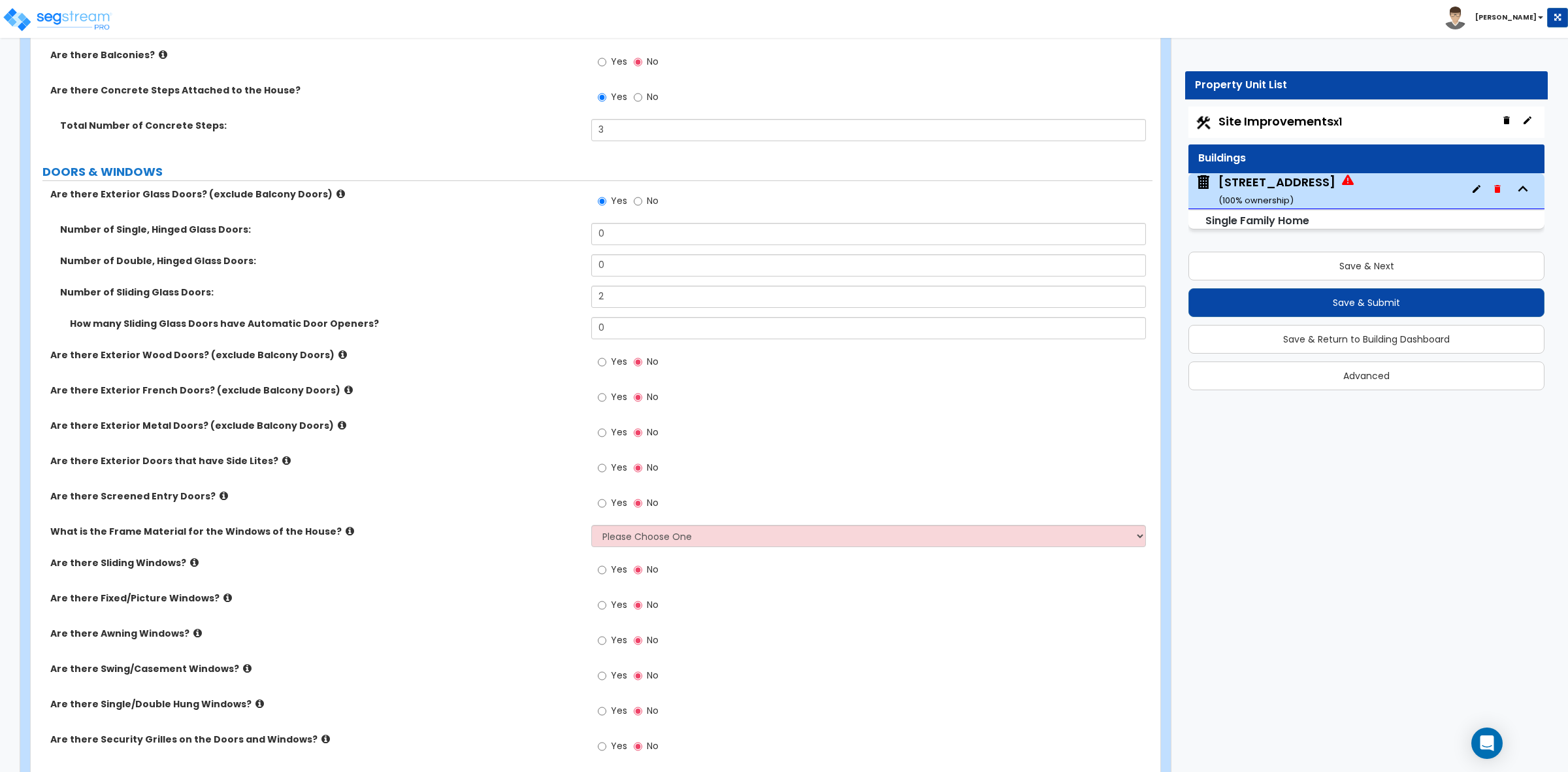
scroll to position [2043, 0]
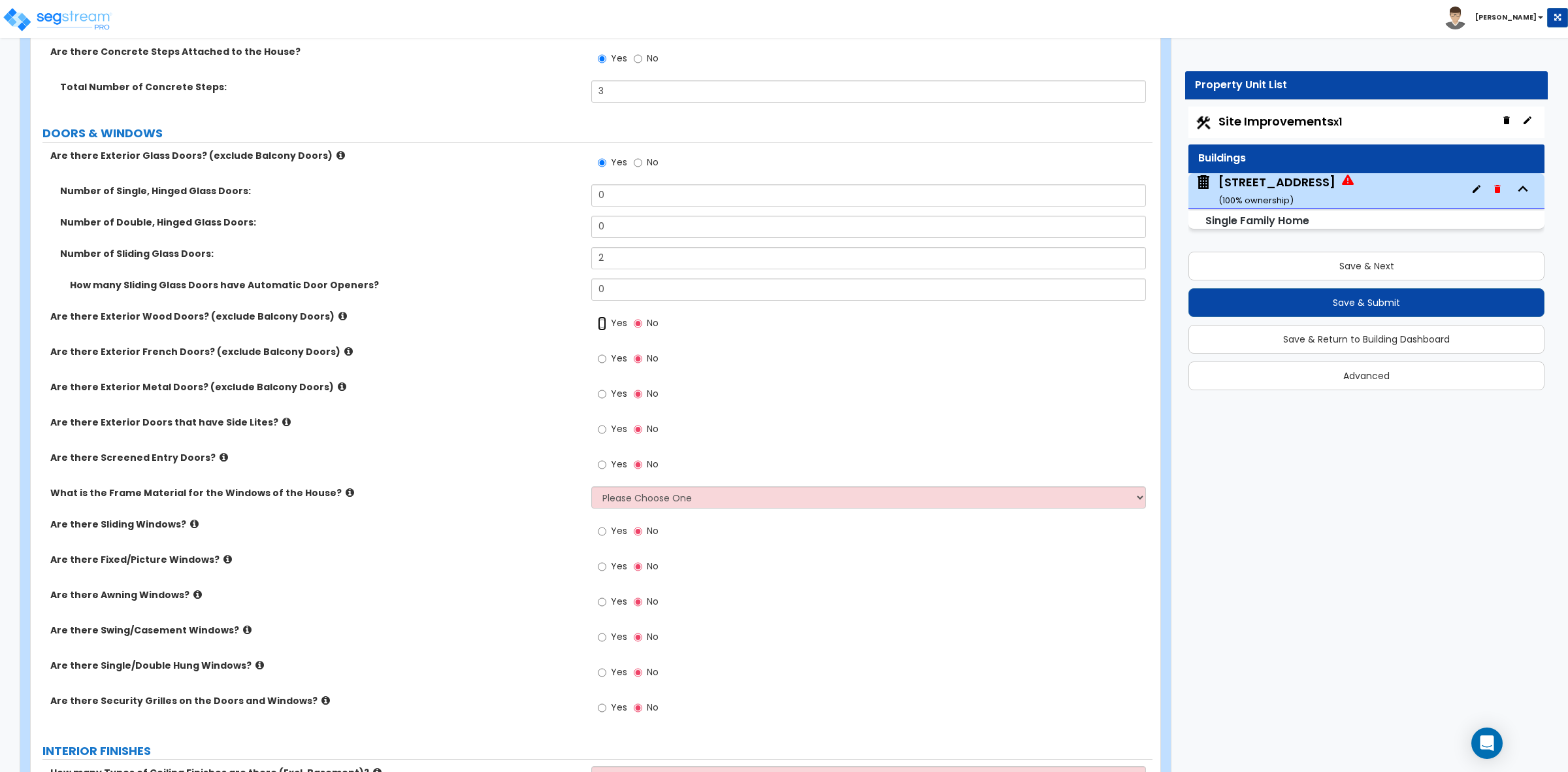
click at [603, 328] on input "Yes" at bounding box center [602, 323] width 9 height 15
radio input "true"
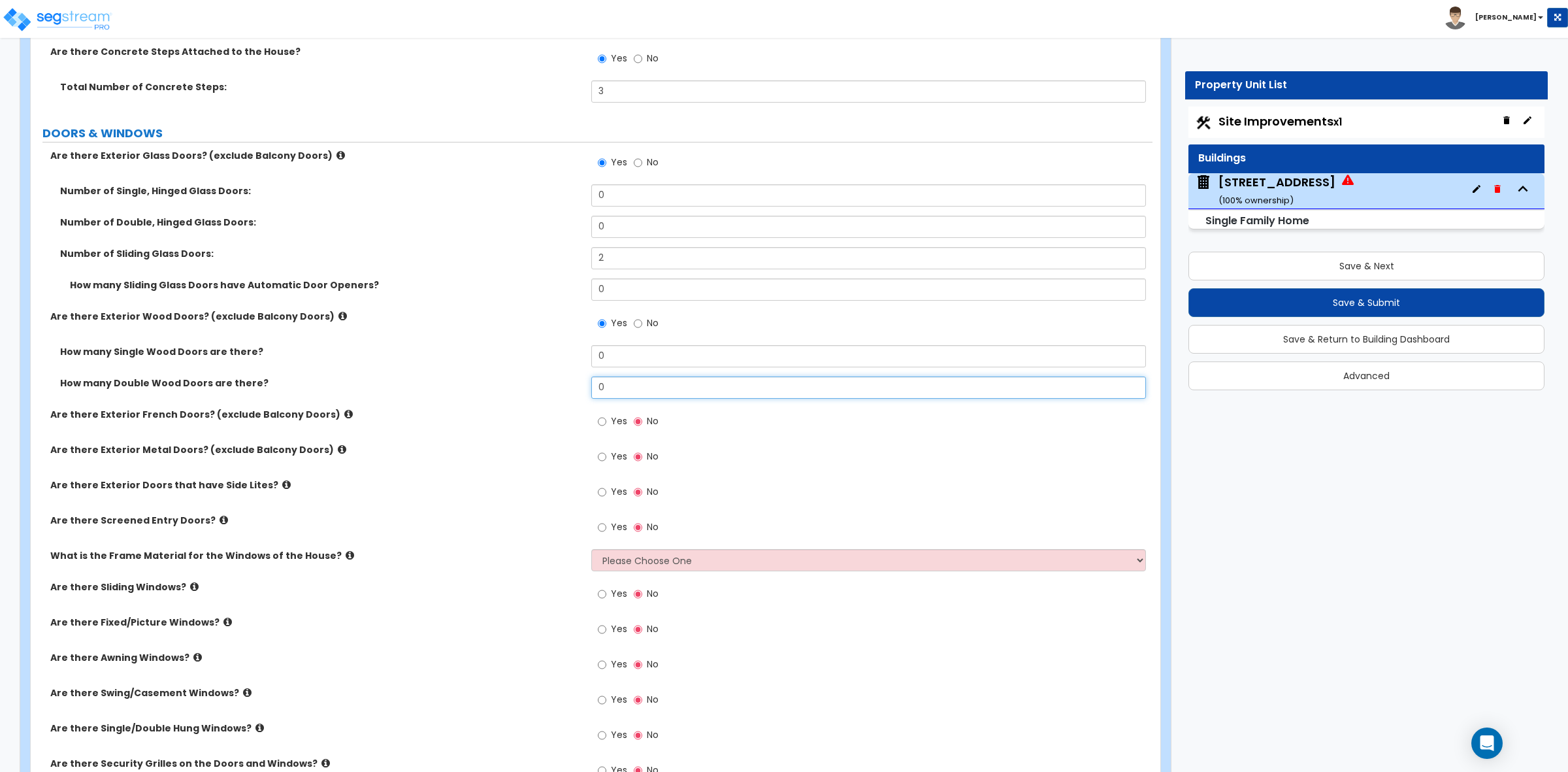
drag, startPoint x: 619, startPoint y: 385, endPoint x: 531, endPoint y: 385, distance: 88.0
click at [531, 385] on div "How many Double Wood Doors are there? 0" at bounding box center [592, 392] width 1122 height 32
type input "1"
click at [531, 386] on label "How many Double Wood Doors are there?" at bounding box center [321, 382] width 522 height 13
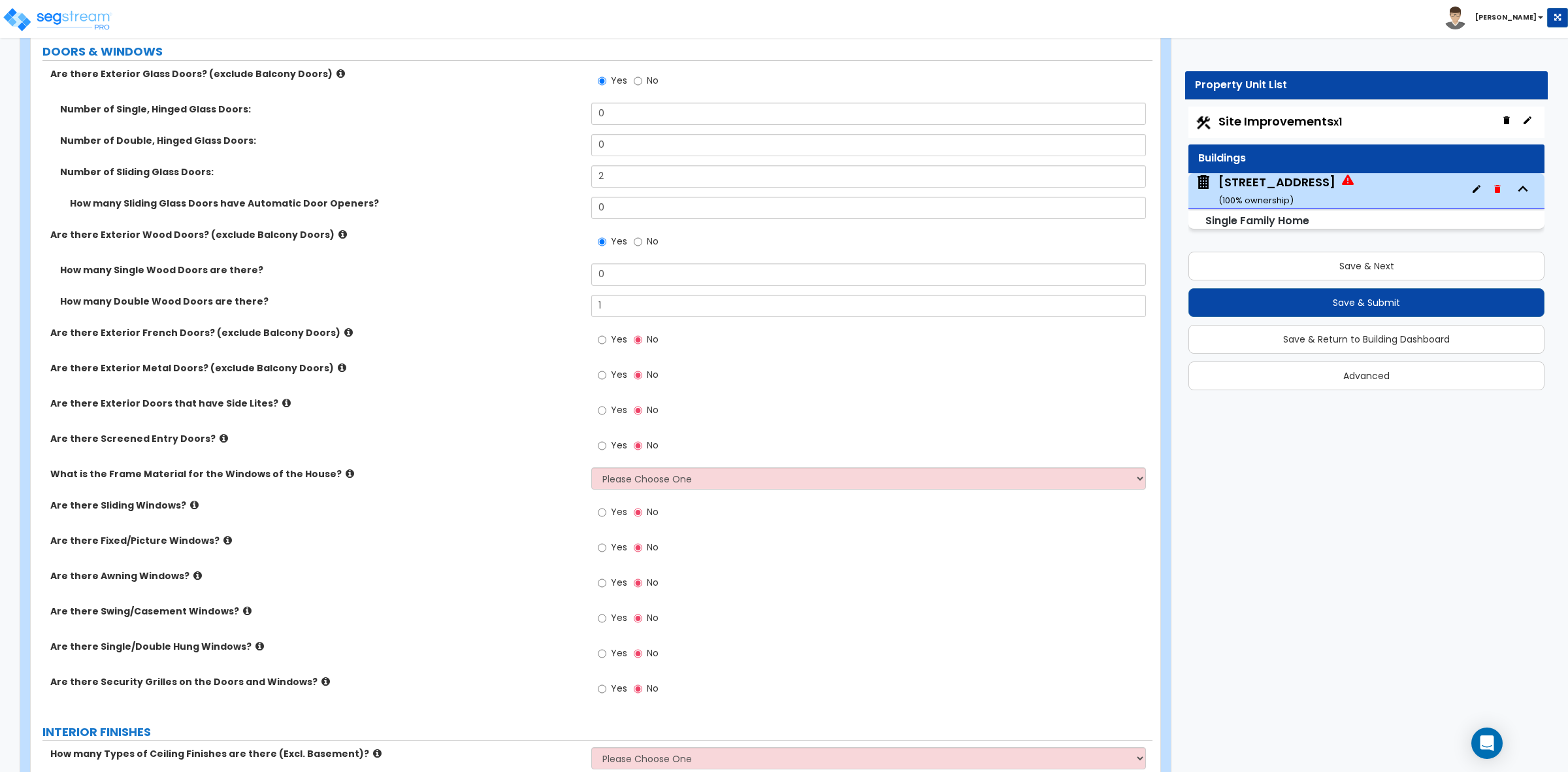
scroll to position [2206, 0]
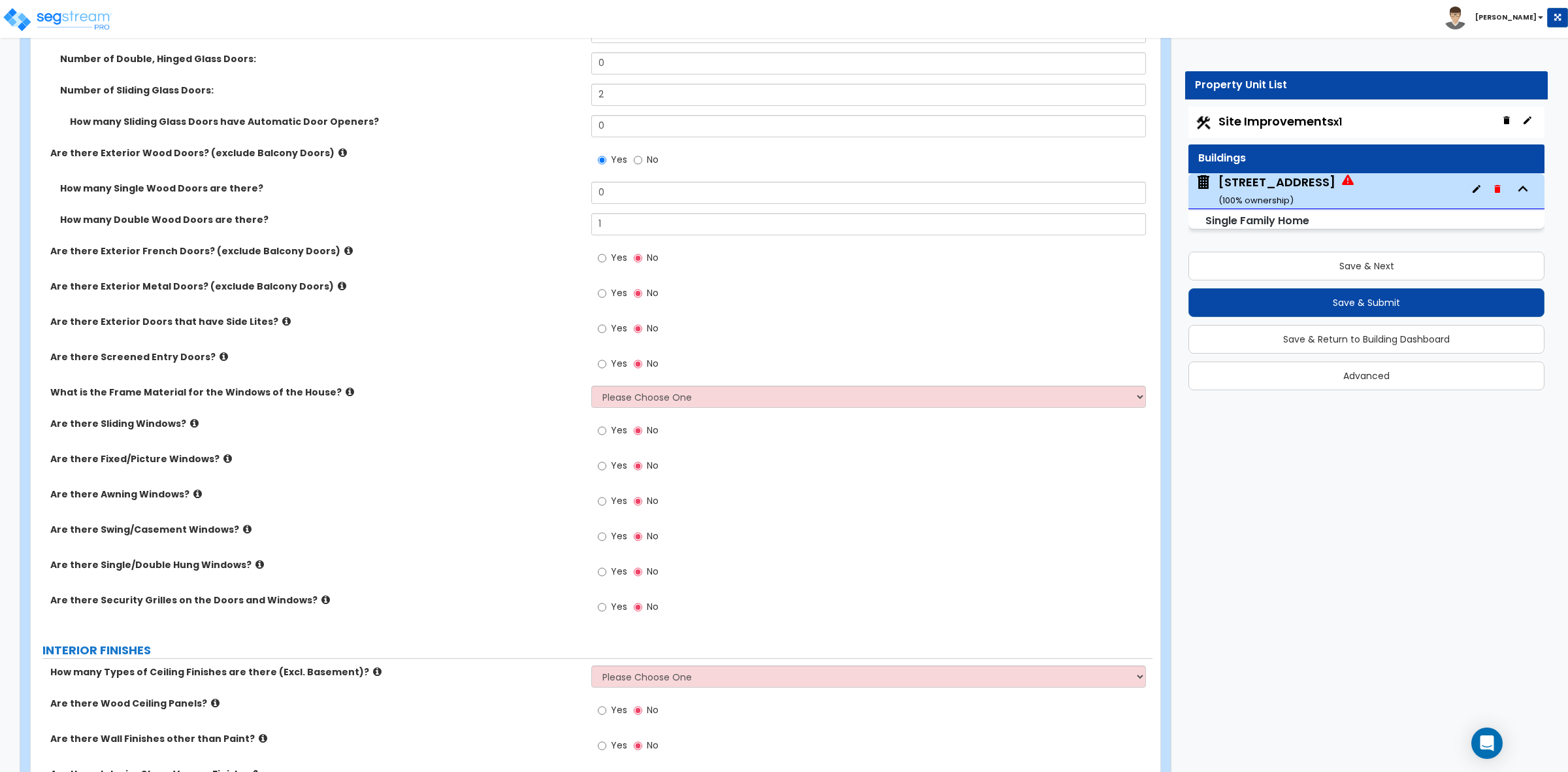
click at [338, 286] on icon at bounding box center [342, 286] width 9 height 9
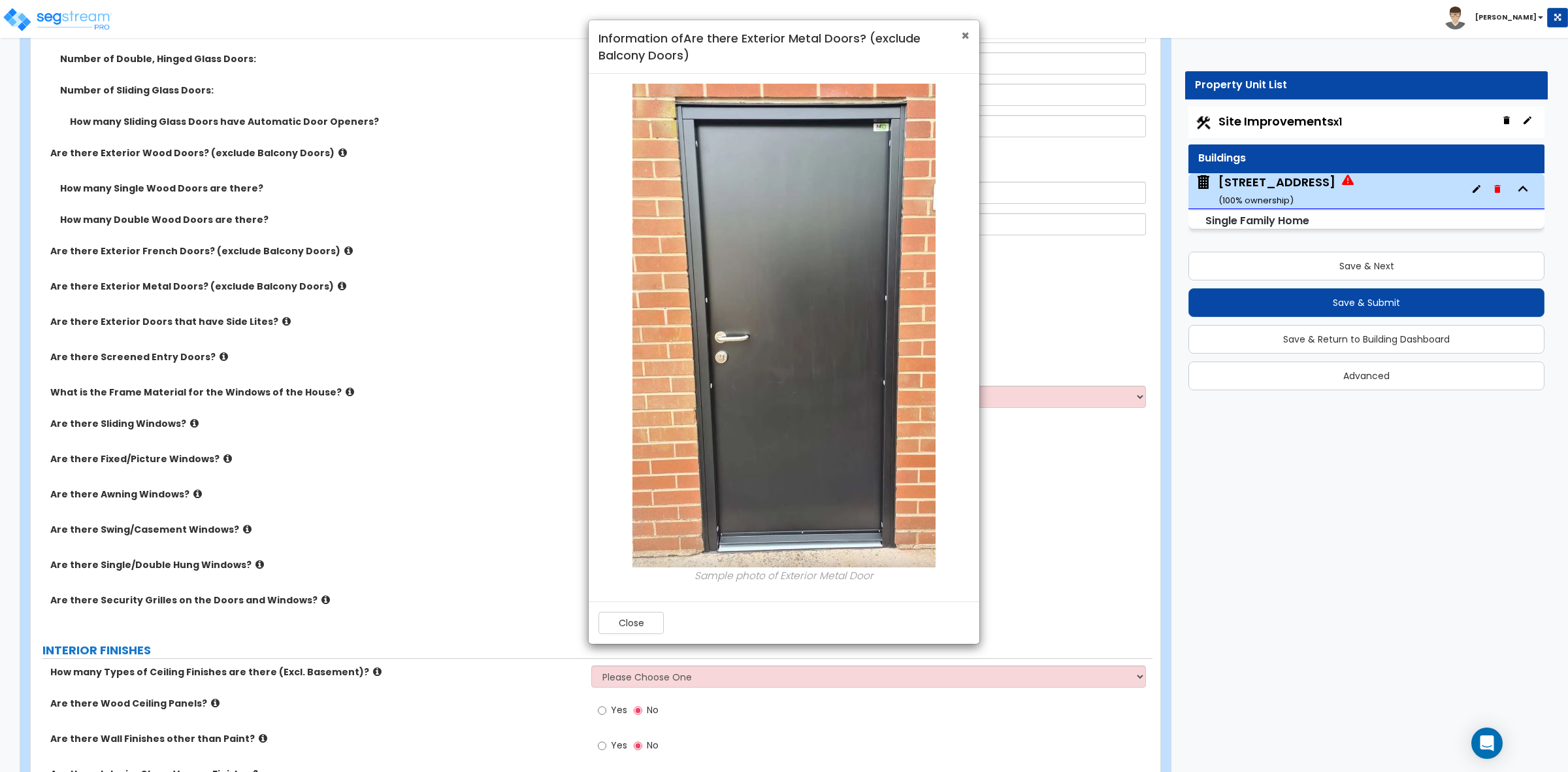
click at [964, 32] on span "×" at bounding box center [965, 36] width 9 height 19
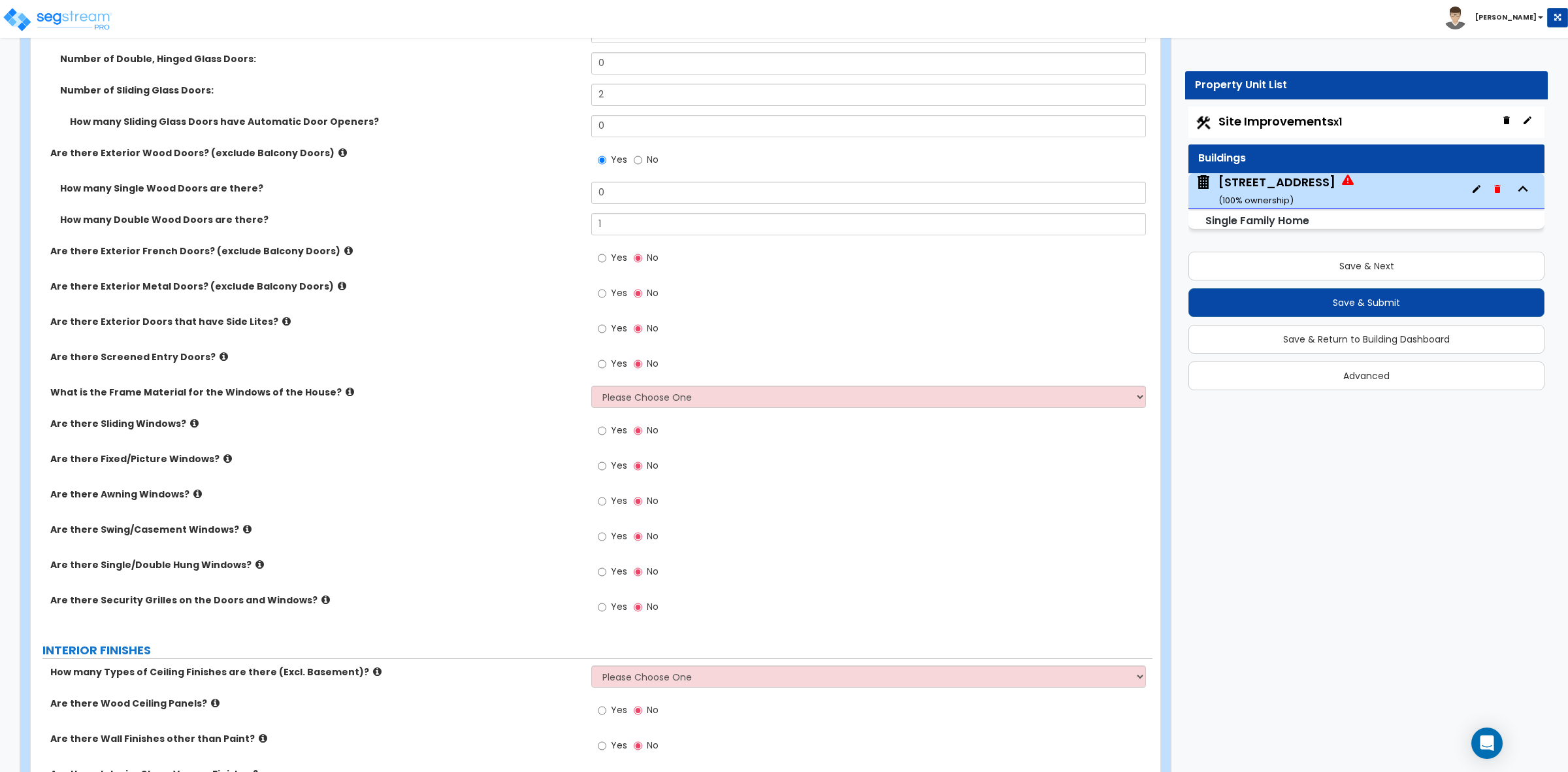
click at [219, 360] on icon at bounding box center [223, 356] width 9 height 9
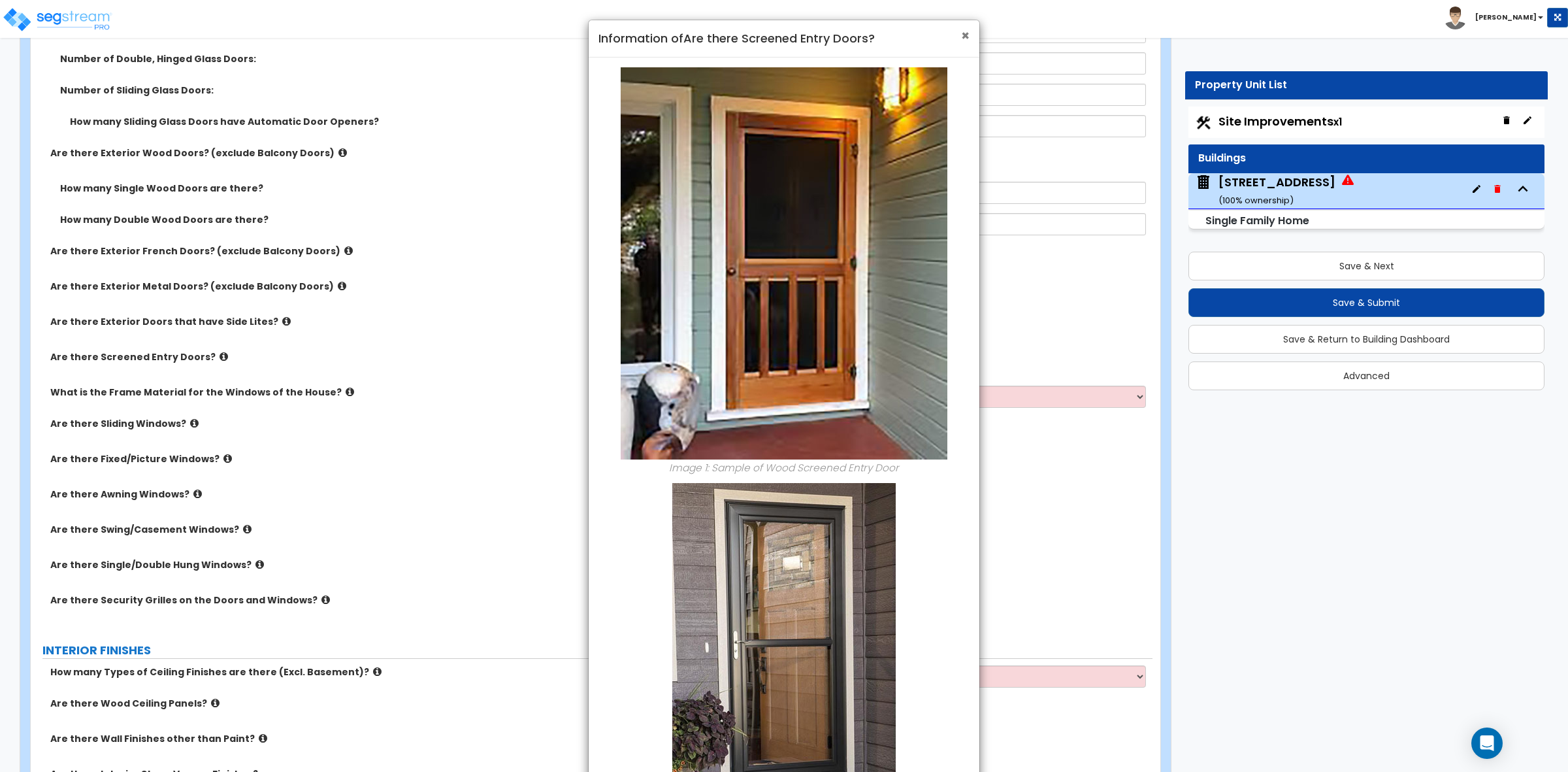
click at [963, 35] on span "×" at bounding box center [965, 36] width 9 height 19
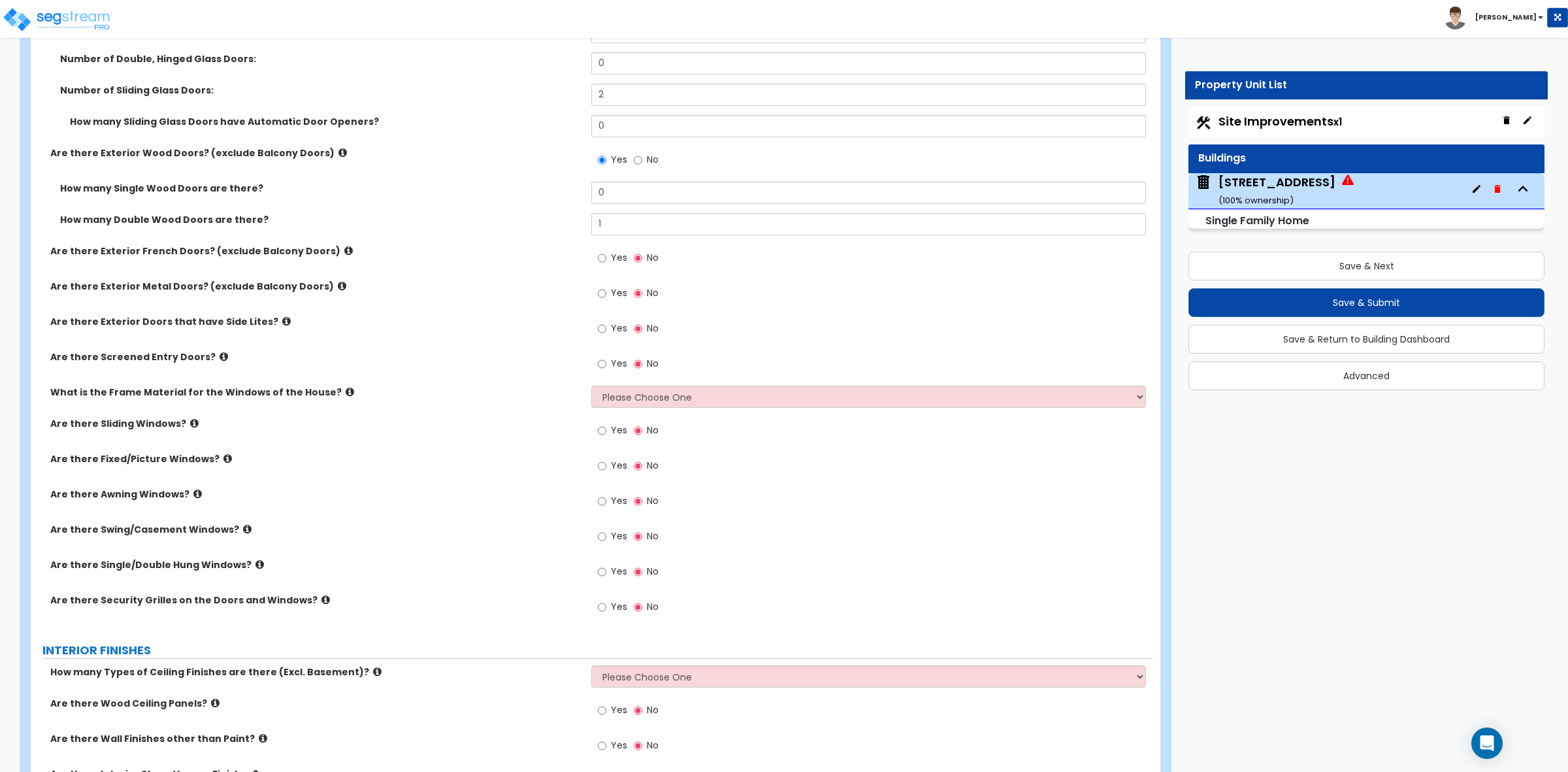
scroll to position [2288, 0]
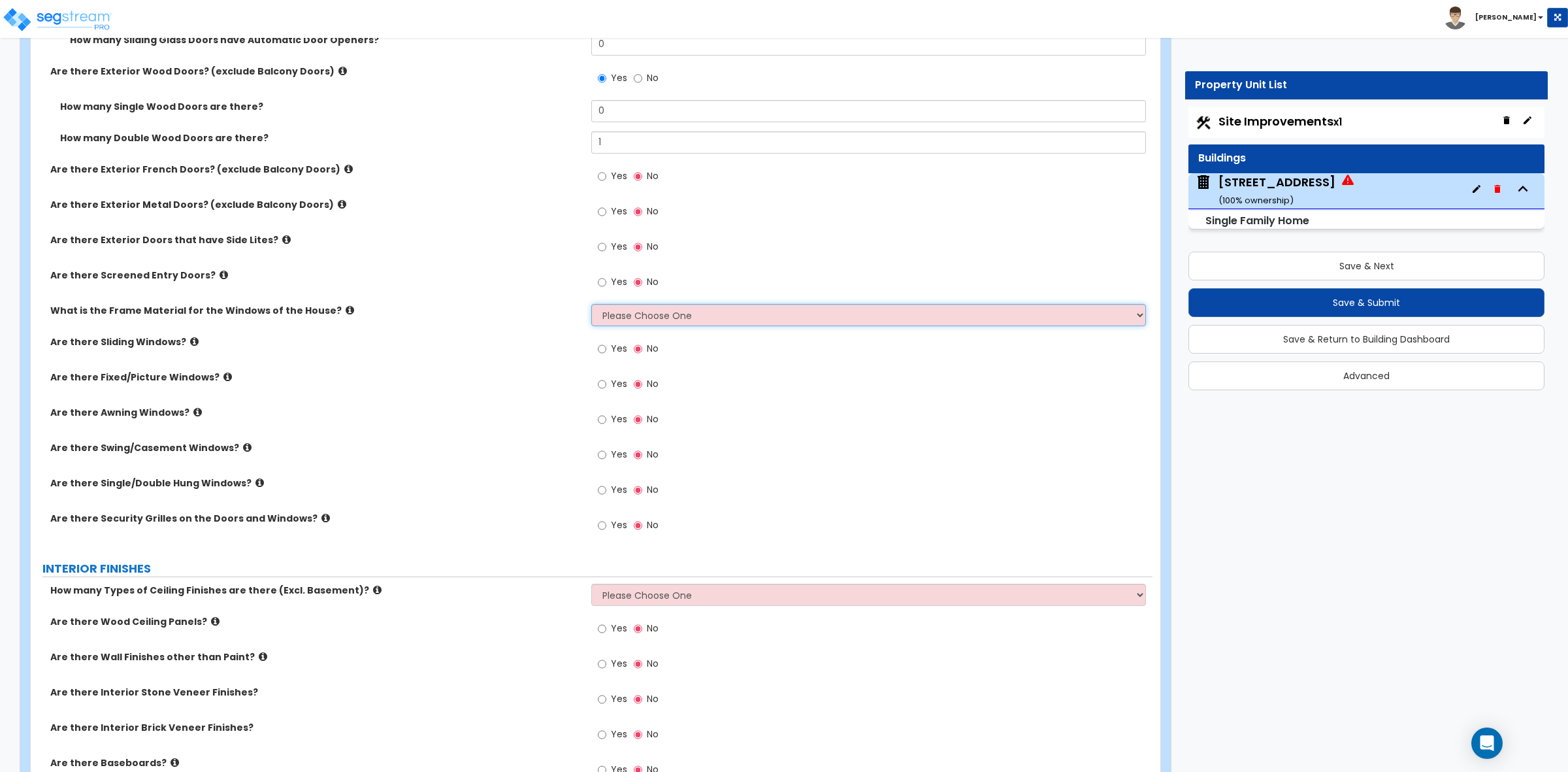
click at [605, 314] on select "Please Choose One Vinyl Aluminum Wood" at bounding box center [869, 315] width 554 height 22
select select "1"
click at [592, 305] on select "Please Choose One Vinyl Aluminum Wood" at bounding box center [869, 315] width 554 height 22
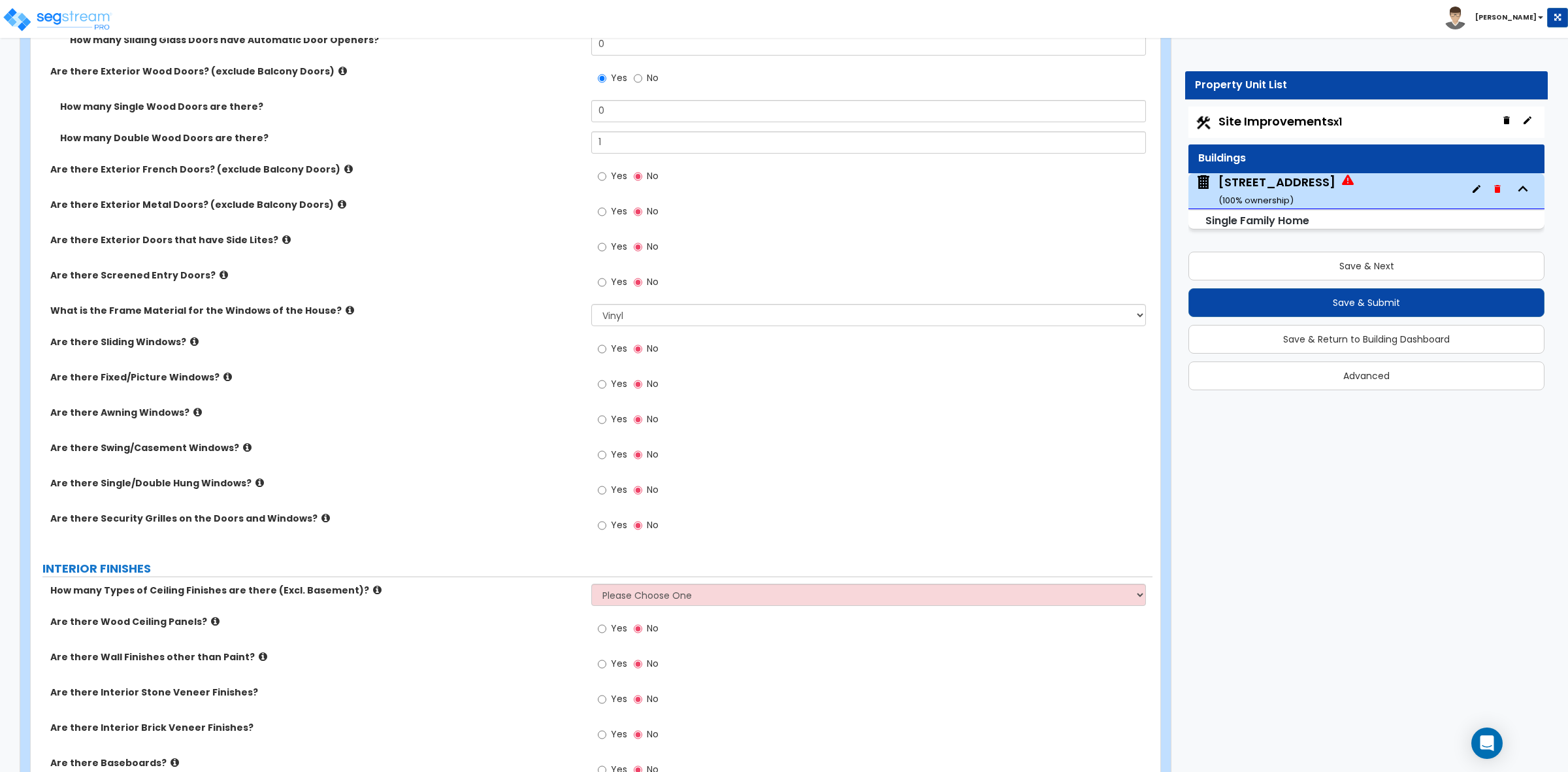
click at [567, 341] on label "Are there Sliding Windows?" at bounding box center [315, 341] width 531 height 13
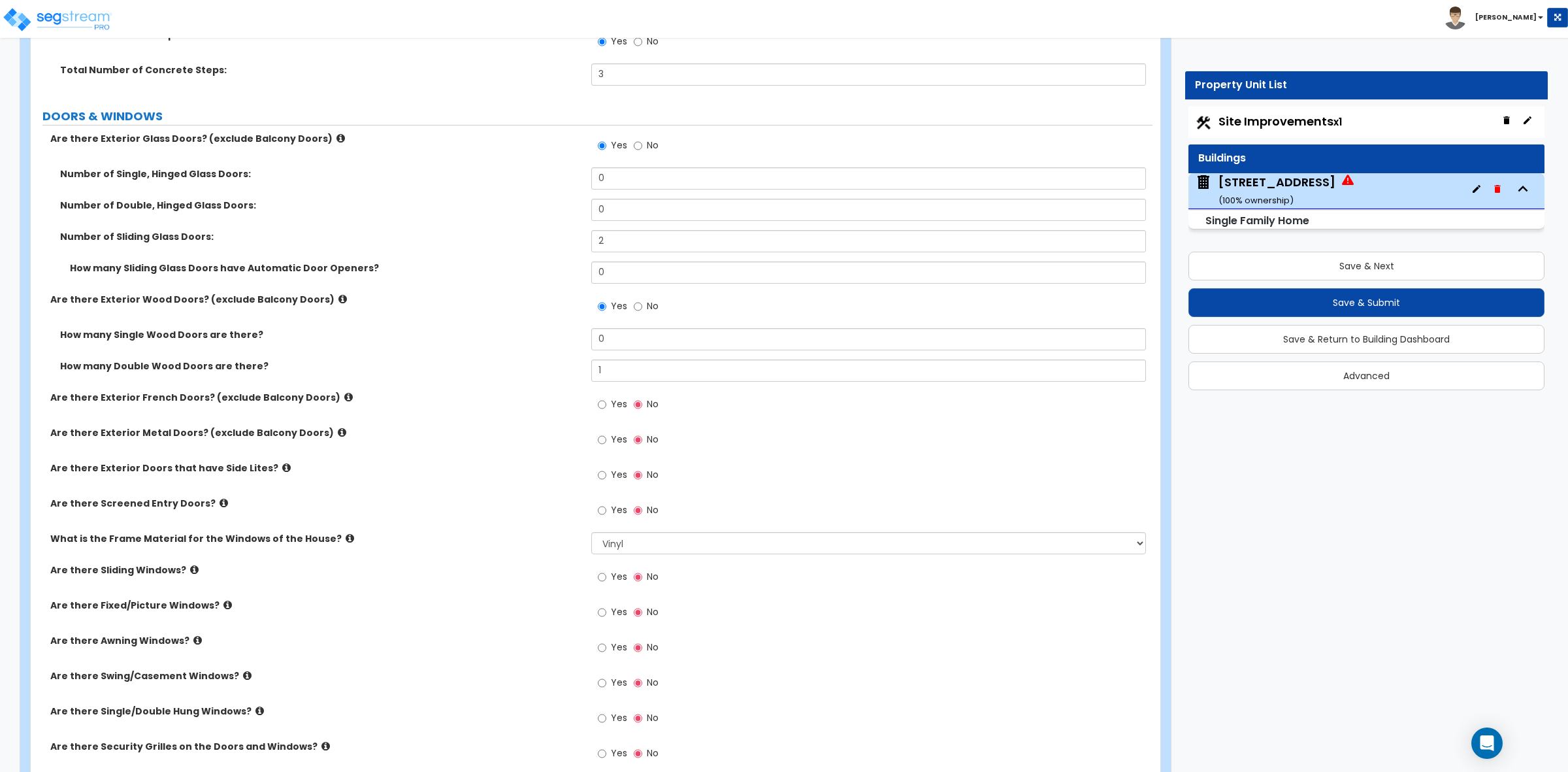
scroll to position [2043, 0]
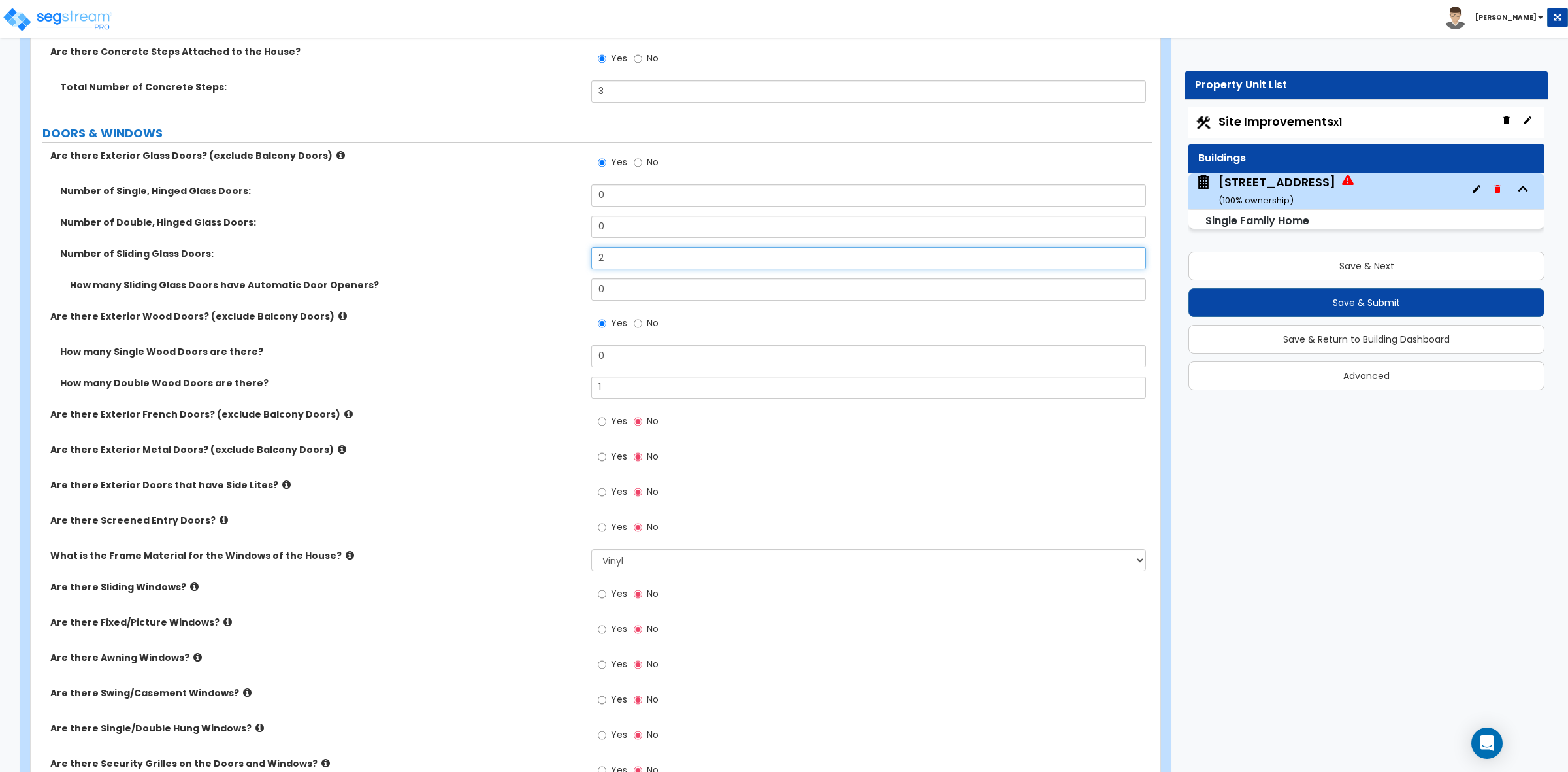
drag, startPoint x: 616, startPoint y: 262, endPoint x: 544, endPoint y: 258, distance: 72.1
click at [544, 258] on div "Number of Sliding Glass Doors: 2" at bounding box center [592, 263] width 1122 height 32
type input "3"
click at [544, 258] on label "Number of Sliding Glass Doors:" at bounding box center [321, 253] width 522 height 13
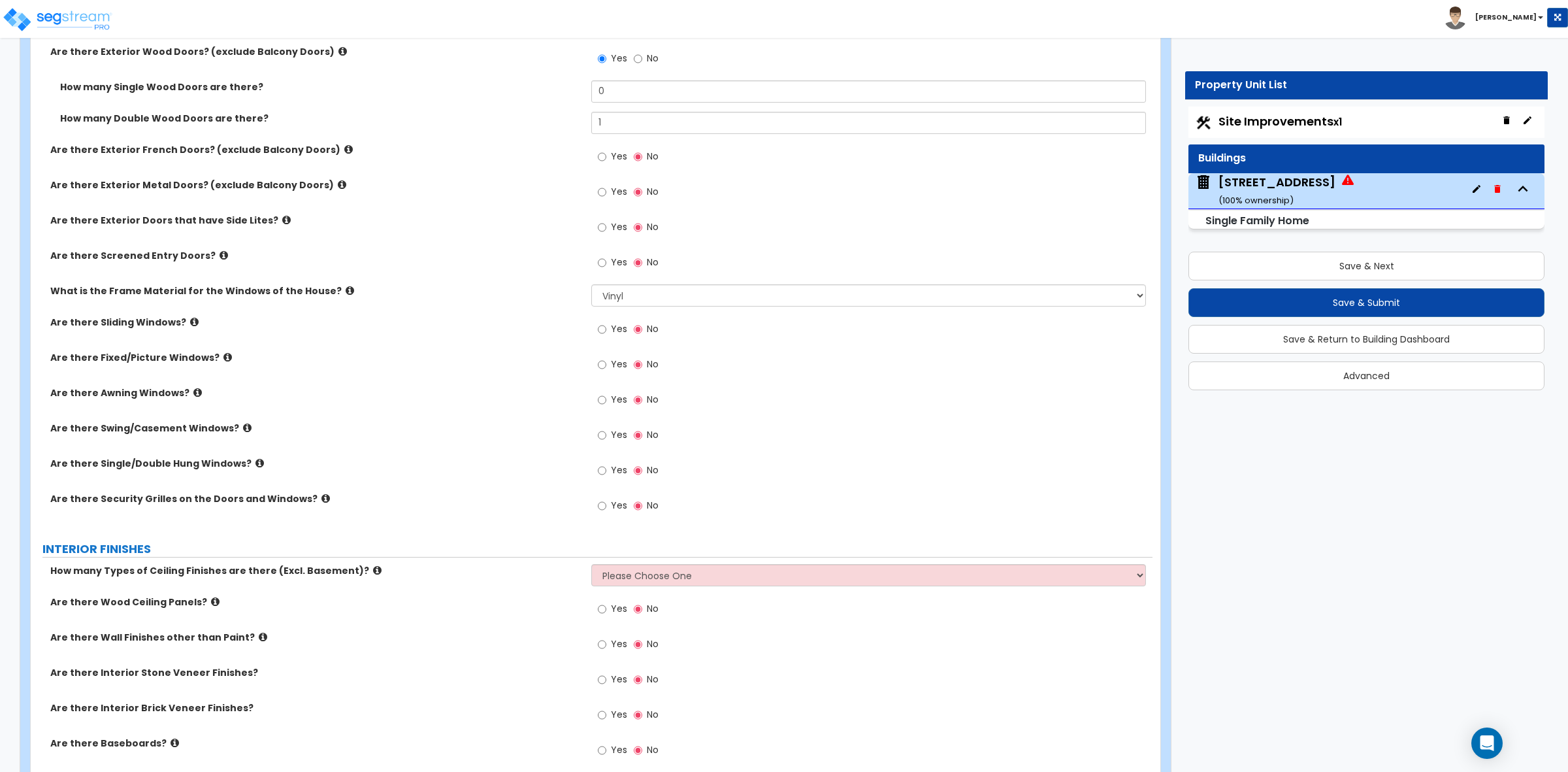
scroll to position [2288, 0]
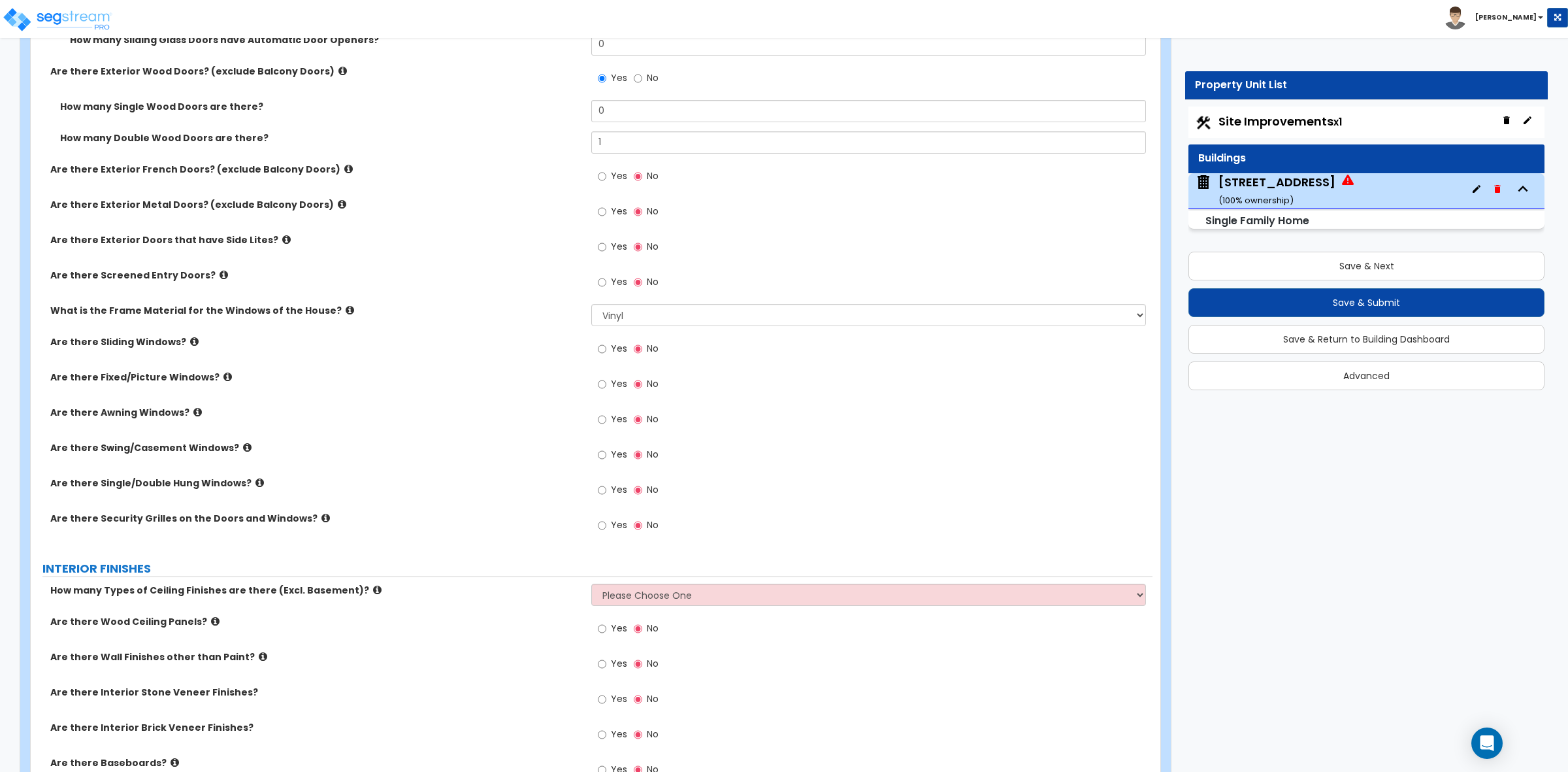
click at [256, 484] on icon at bounding box center [260, 482] width 9 height 9
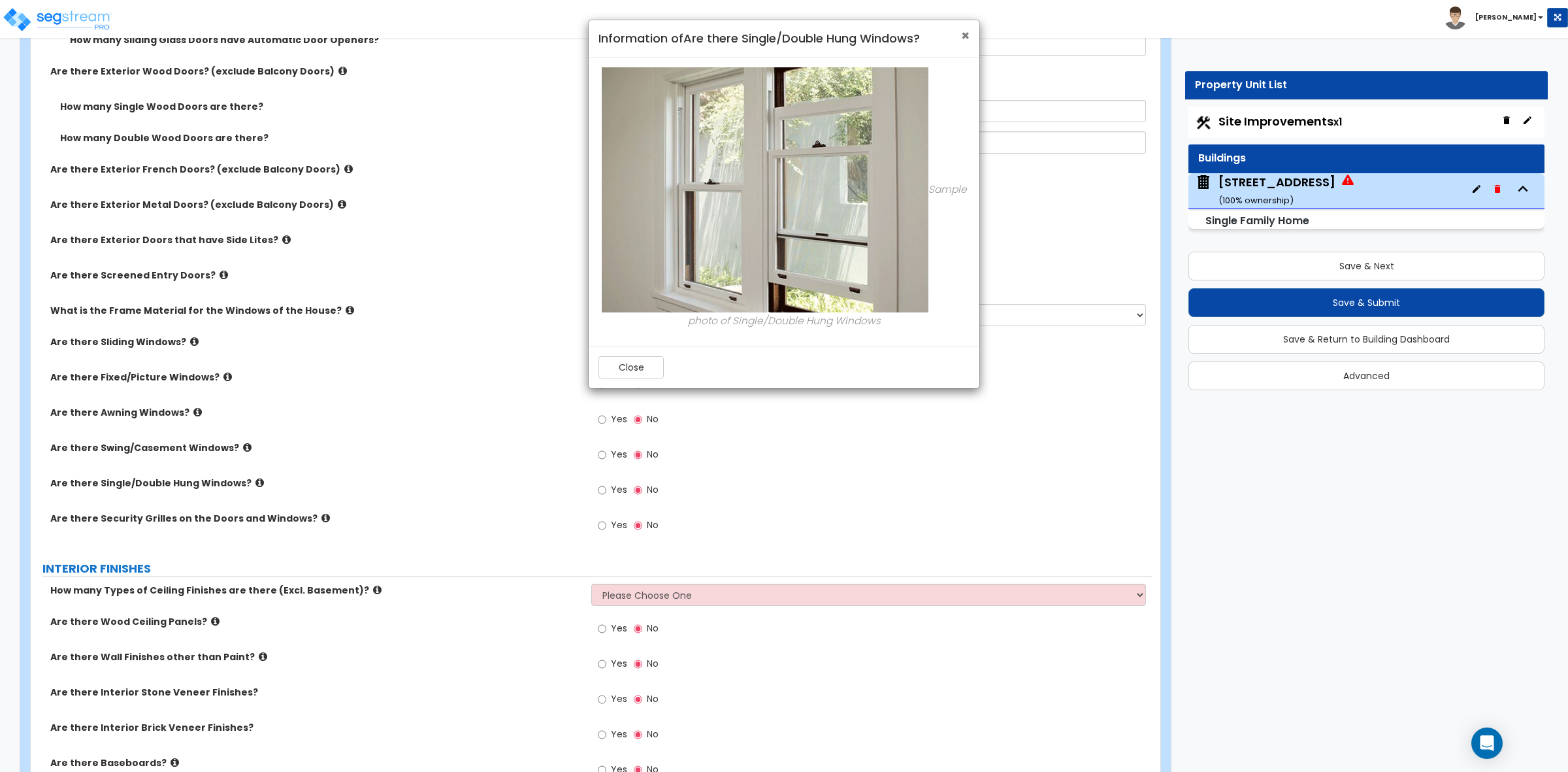
click at [962, 41] on span "×" at bounding box center [965, 36] width 9 height 19
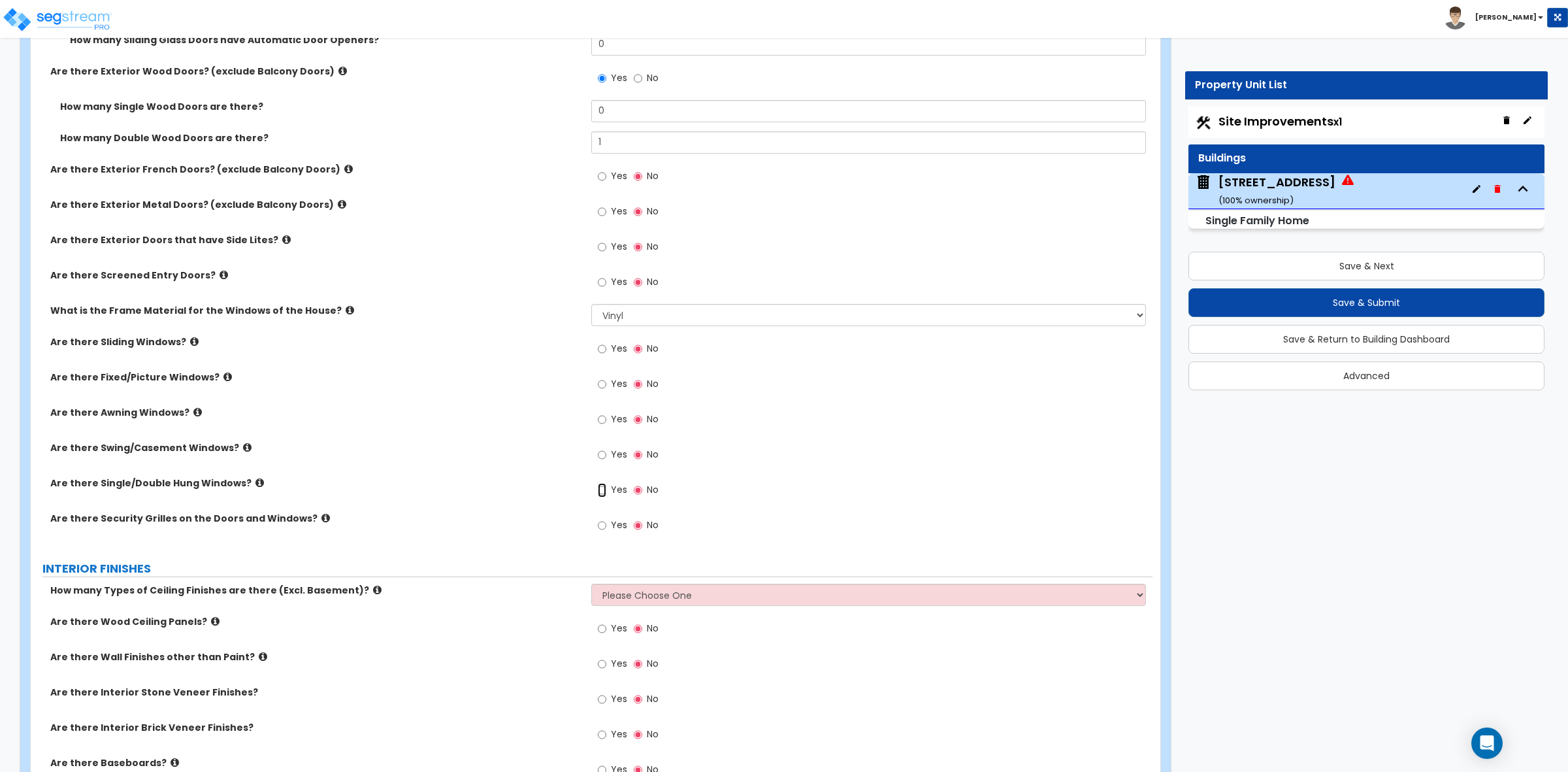
click at [601, 489] on input "Yes" at bounding box center [602, 490] width 9 height 15
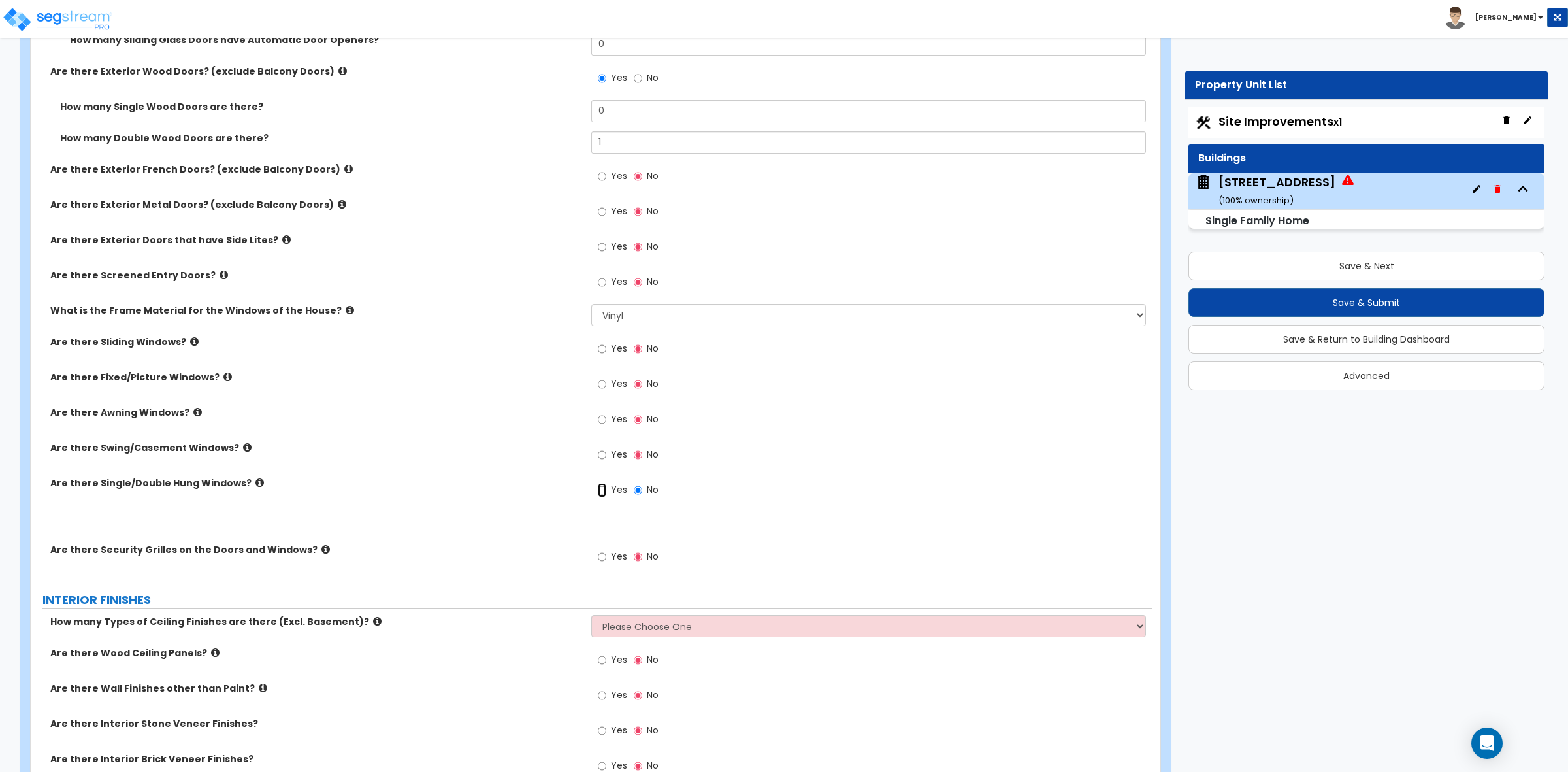
radio input "true"
click at [445, 469] on div "Are there Swing/Casement Windows? Yes No" at bounding box center [592, 458] width 1122 height 35
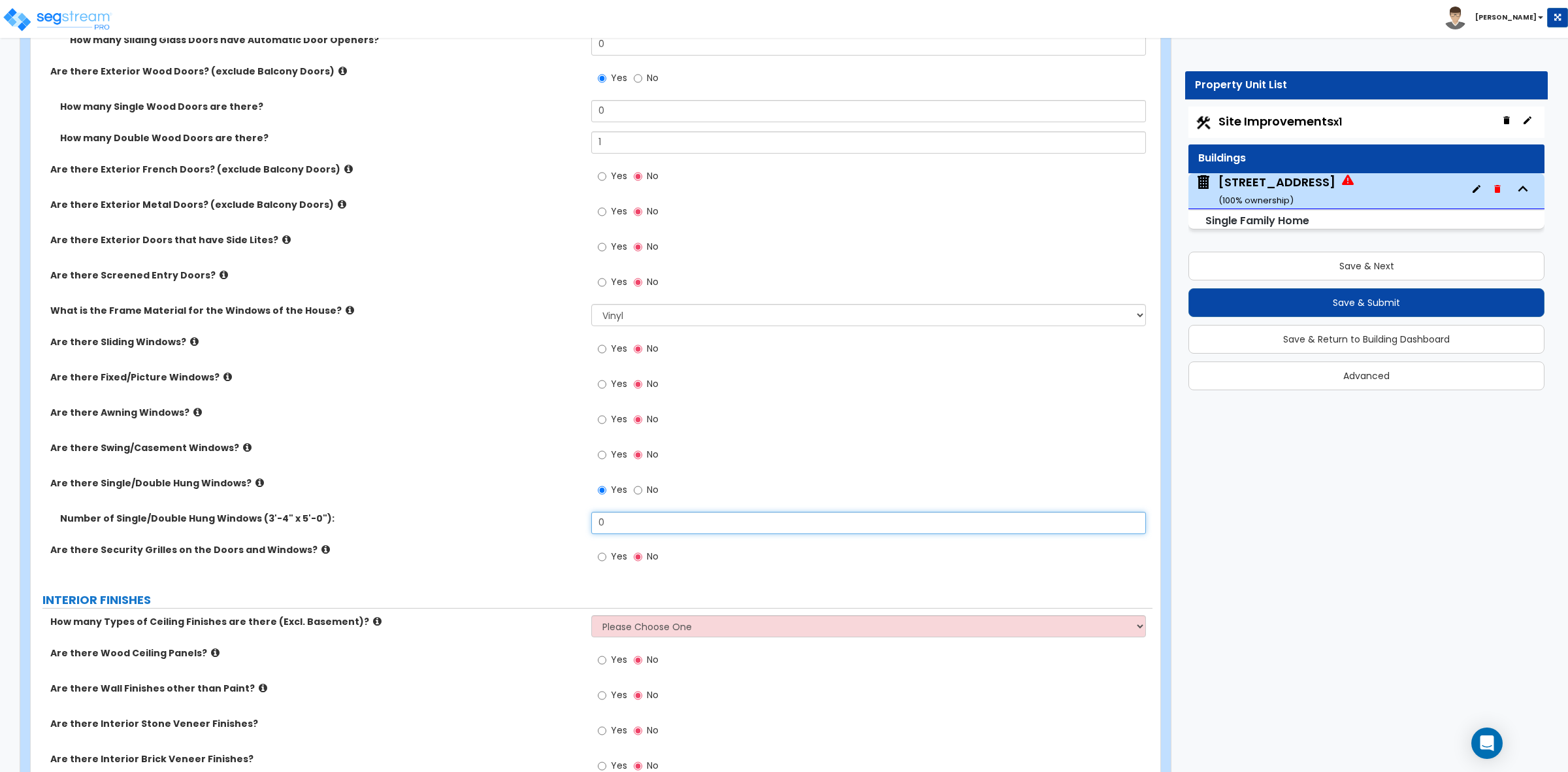
drag, startPoint x: 611, startPoint y: 521, endPoint x: 513, endPoint y: 518, distance: 98.0
click at [518, 517] on div "Number of Single/Double Hung Windows (3'-4" x 5'-0"): 0" at bounding box center [592, 527] width 1122 height 32
type input "10"
drag, startPoint x: 506, startPoint y: 510, endPoint x: 506, endPoint y: 519, distance: 9.0
click at [506, 519] on div "Are there Exterior Glass Doors? (exclude Balcony Doors) Yes No Number of Single…" at bounding box center [592, 241] width 1102 height 675
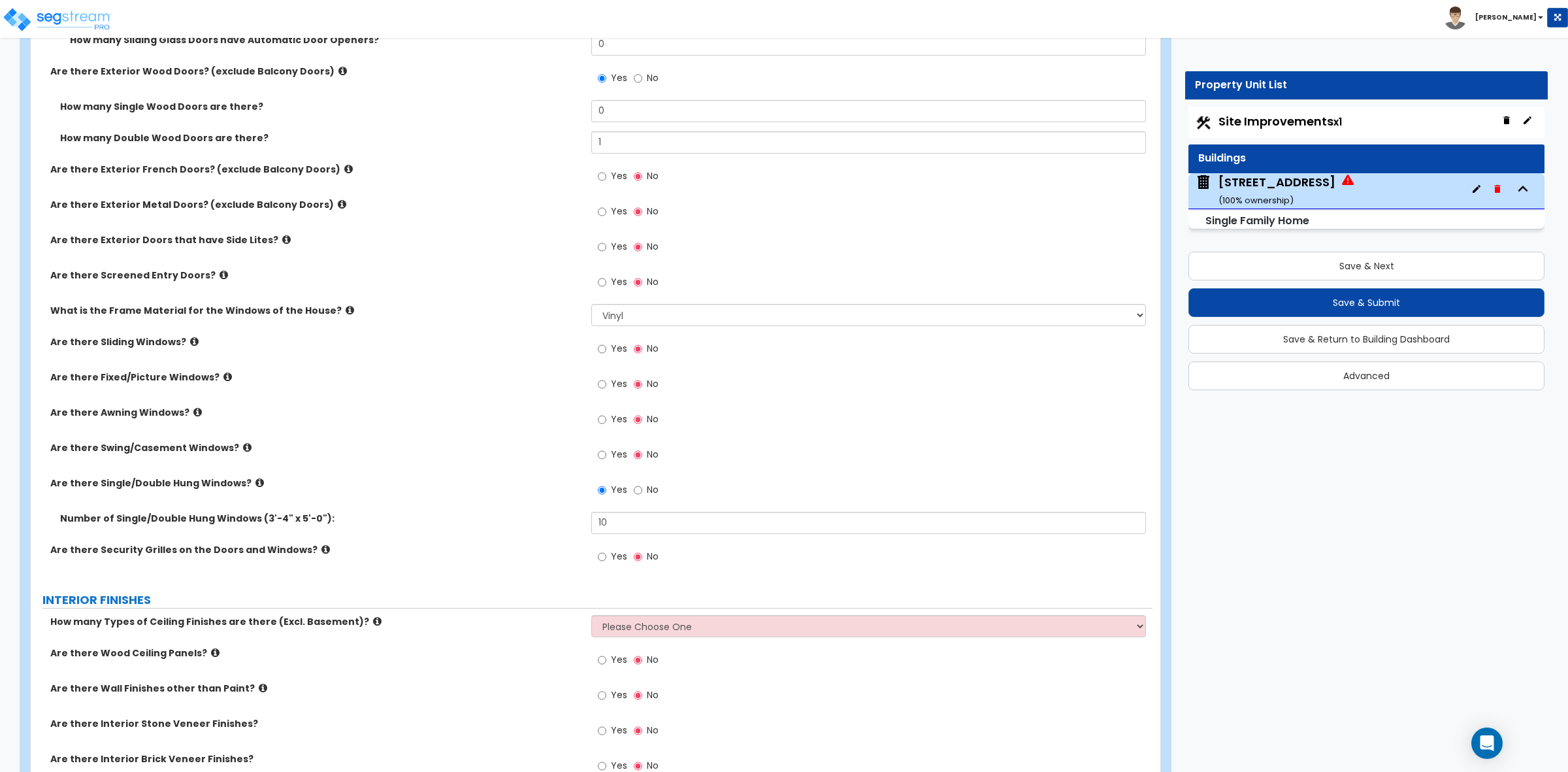
click at [511, 560] on div "Are there Security Grilles on the Doors and Windows? Yes No" at bounding box center [592, 560] width 1122 height 35
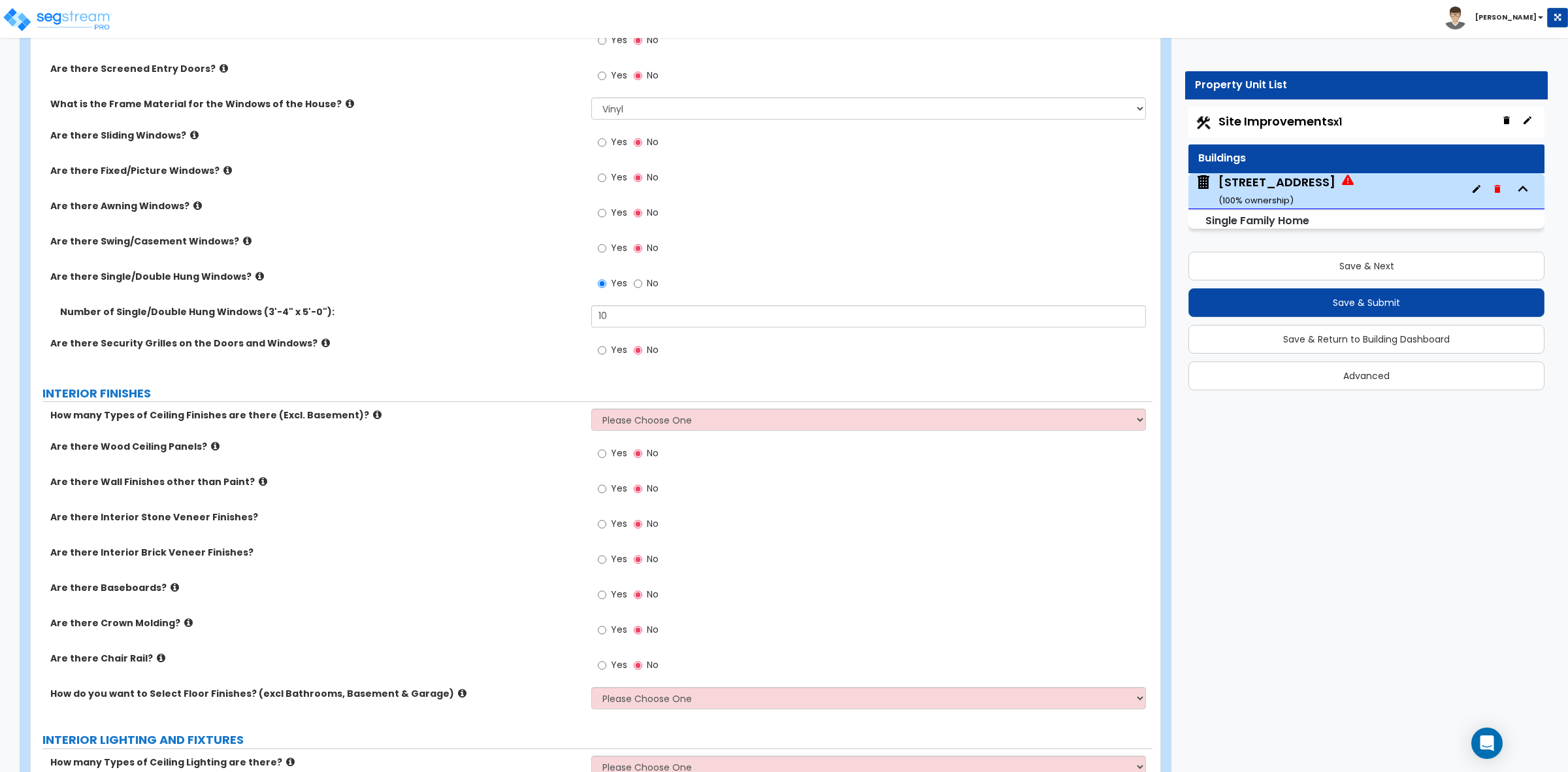
scroll to position [2533, 0]
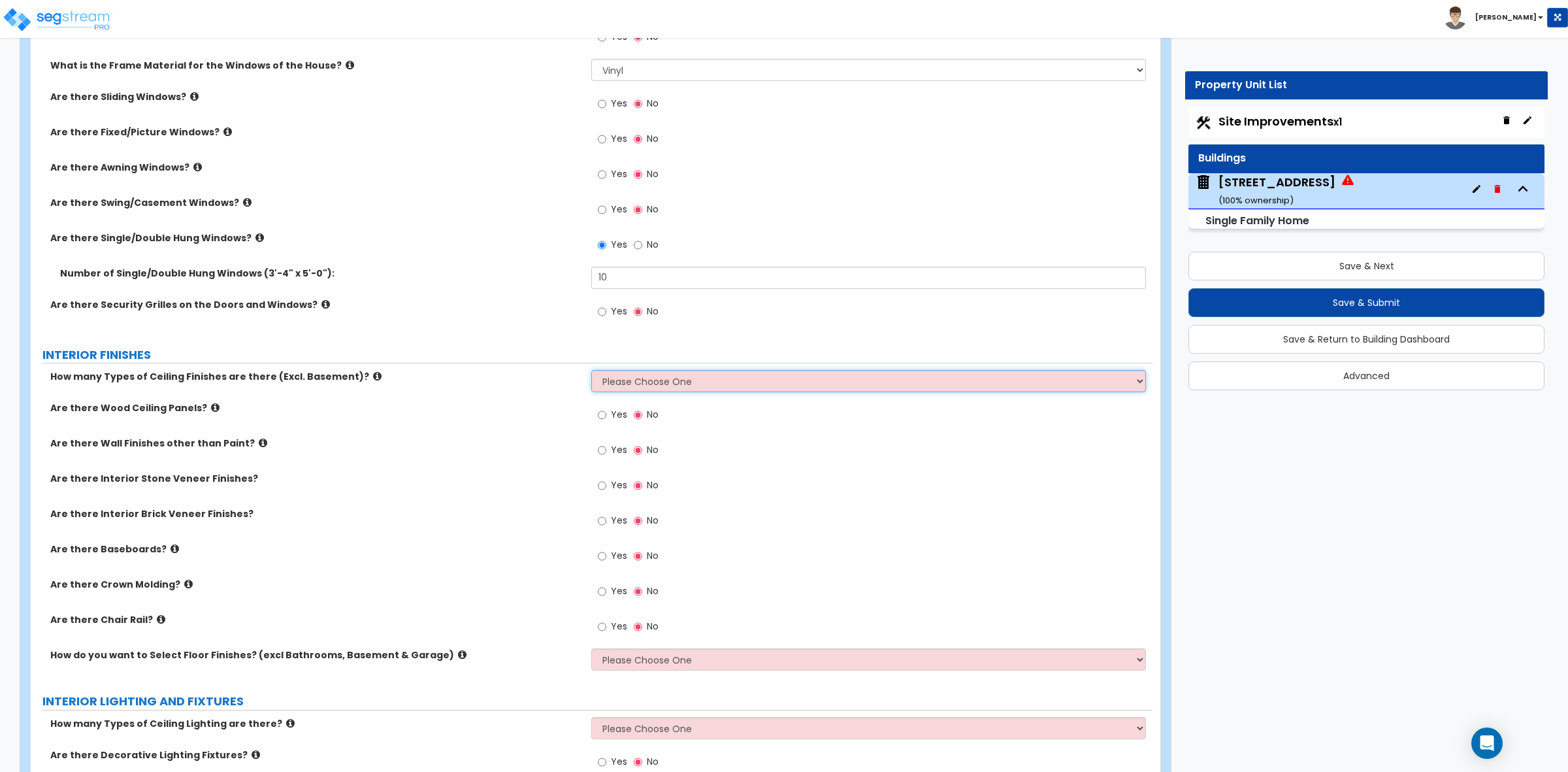
click at [617, 383] on select "Please Choose One 1 2 3" at bounding box center [869, 381] width 554 height 22
select select "1"
click at [592, 371] on select "Please Choose One 1 2 3" at bounding box center [869, 381] width 554 height 22
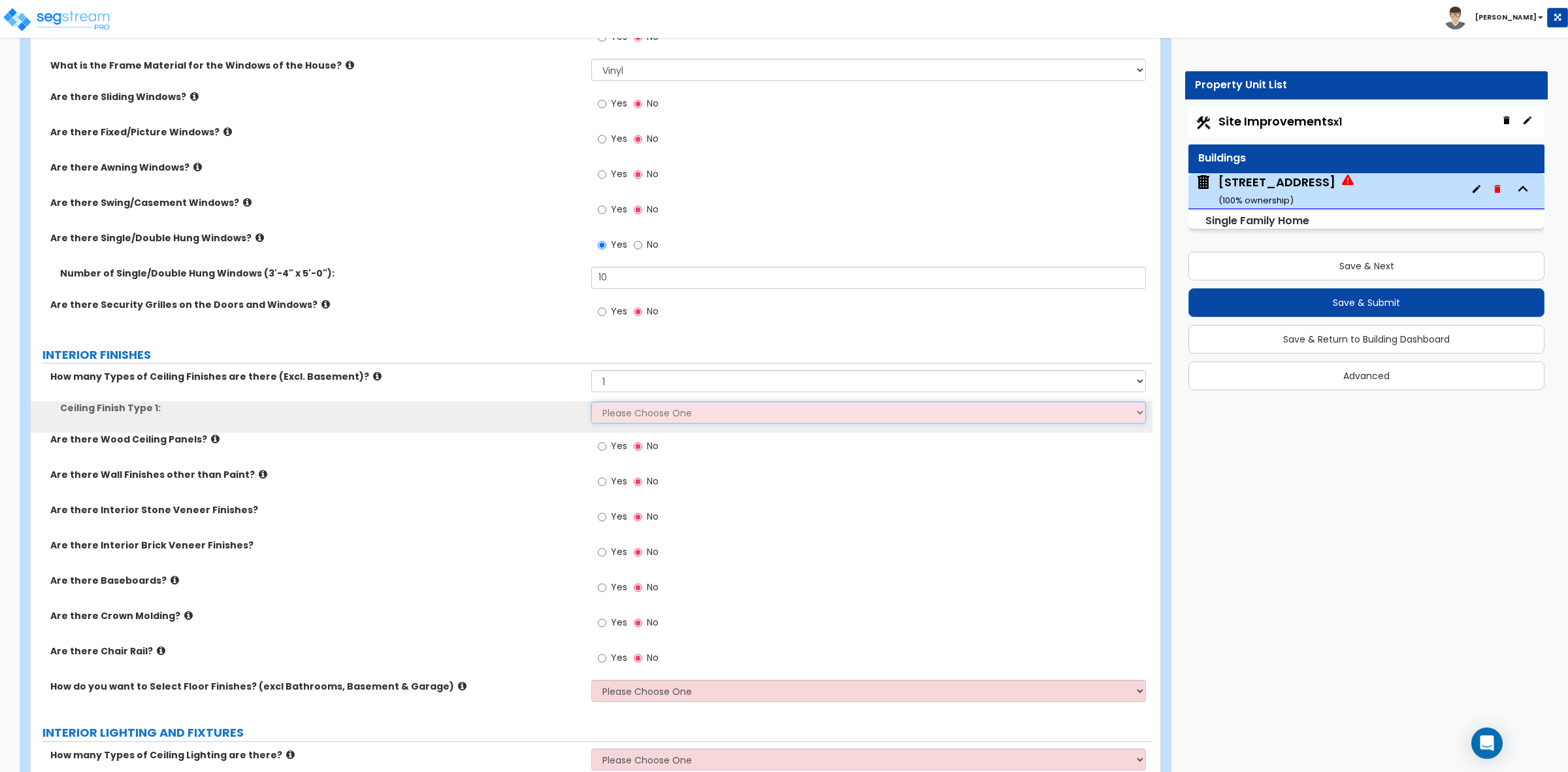
click at [616, 415] on select "Please Choose One Drop Ceiling Drywall Ceiling Open Ceiling" at bounding box center [869, 413] width 554 height 22
select select "2"
click at [592, 403] on select "Please Choose One Drop Ceiling Drywall Ceiling Open Ceiling" at bounding box center [869, 413] width 554 height 22
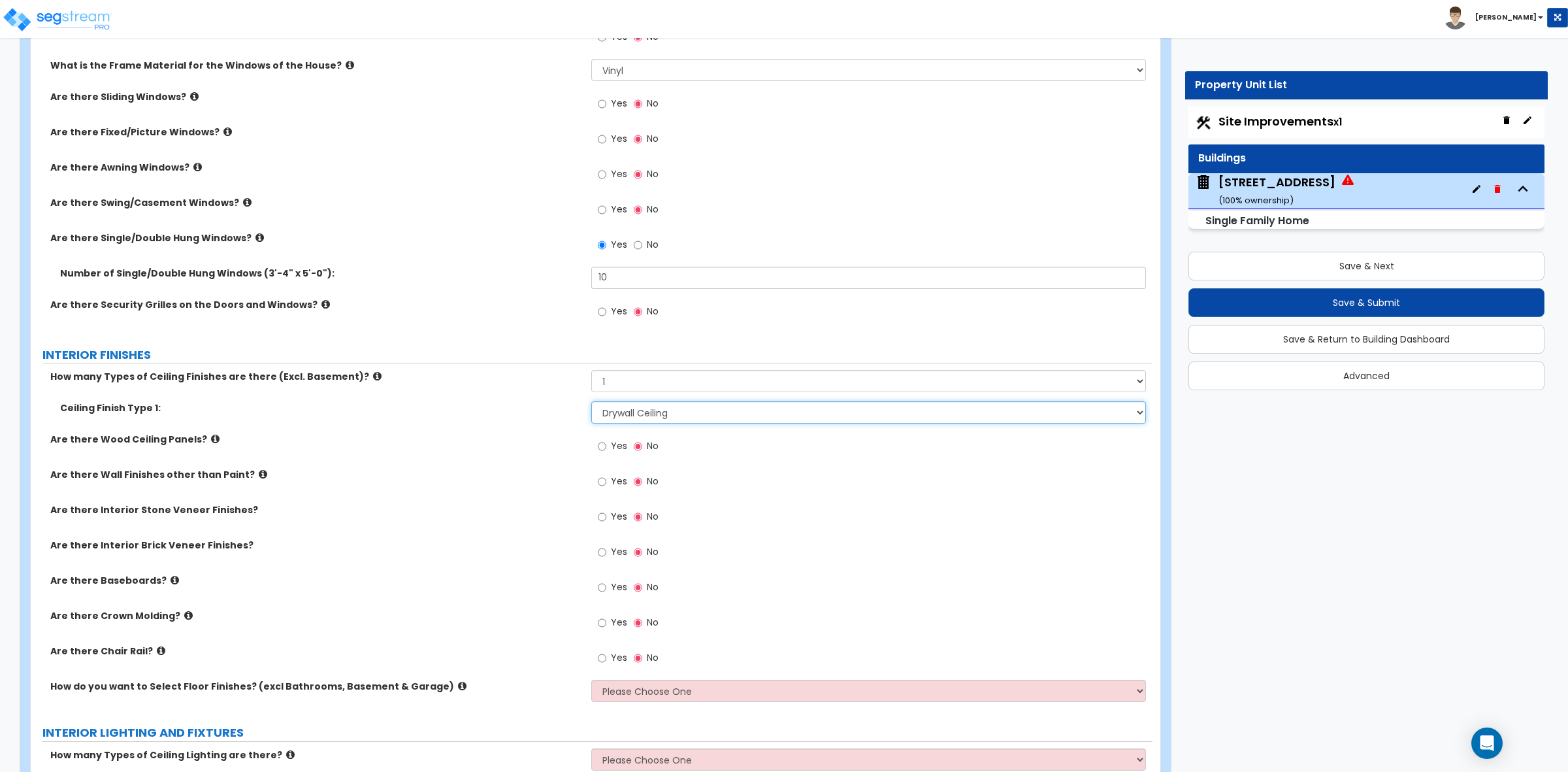
scroll to position [2615, 0]
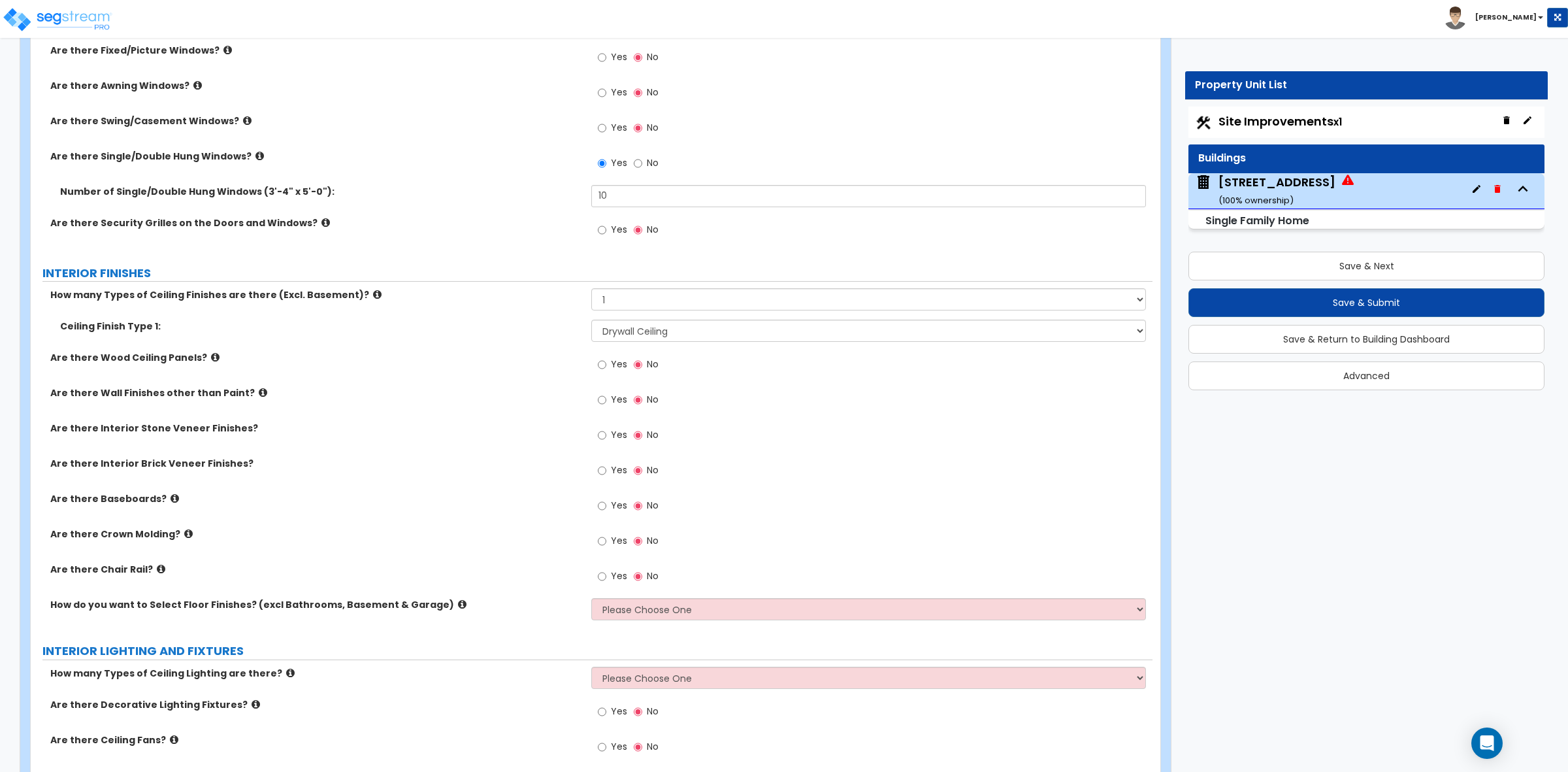
click at [840, 363] on div "Yes No" at bounding box center [871, 369] width 560 height 35
click at [476, 398] on label "Are there Wall Finishes other than Paint?" at bounding box center [315, 392] width 531 height 13
click at [599, 508] on input "Yes" at bounding box center [602, 506] width 9 height 15
radio input "true"
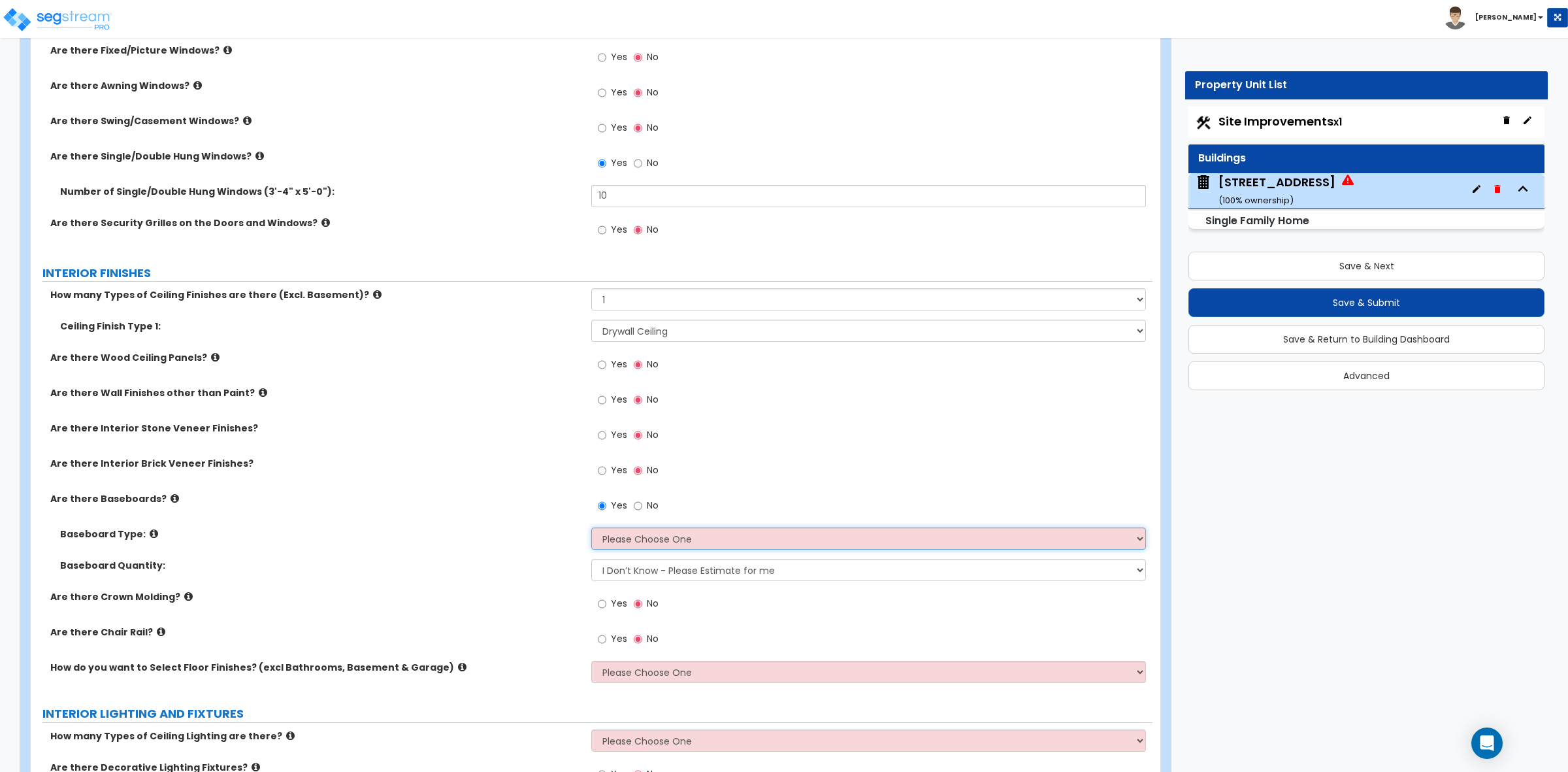
click at [680, 542] on select "Please Choose One Wood Vinyl Carpet Tile" at bounding box center [869, 538] width 554 height 22
select select "1"
click at [592, 529] on select "Please Choose One Wood Vinyl Carpet Tile" at bounding box center [869, 538] width 554 height 22
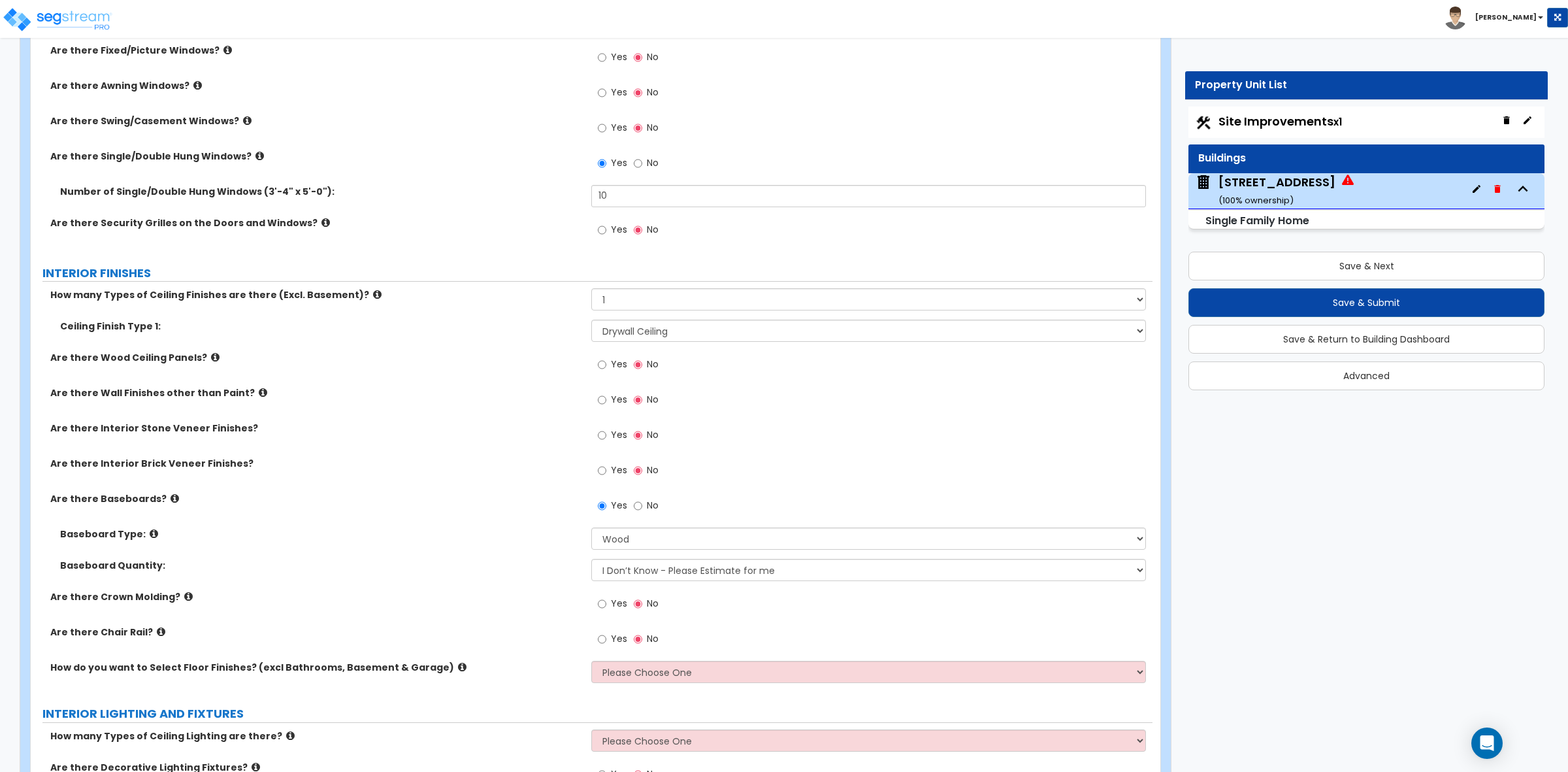
click at [513, 556] on div "Baseboard Type: Please Choose One Wood Vinyl Carpet Tile" at bounding box center [592, 543] width 1122 height 32
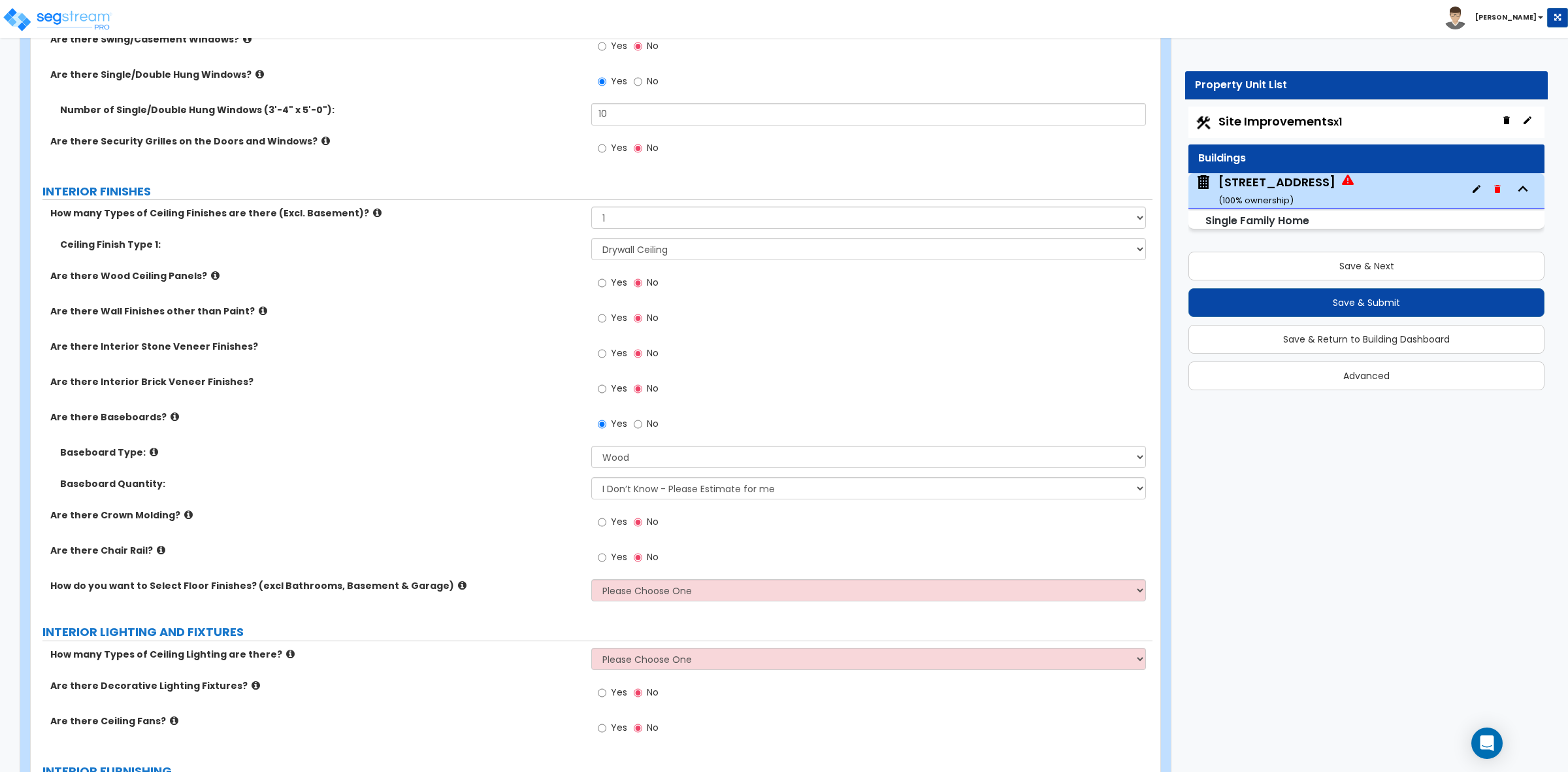
scroll to position [2778, 0]
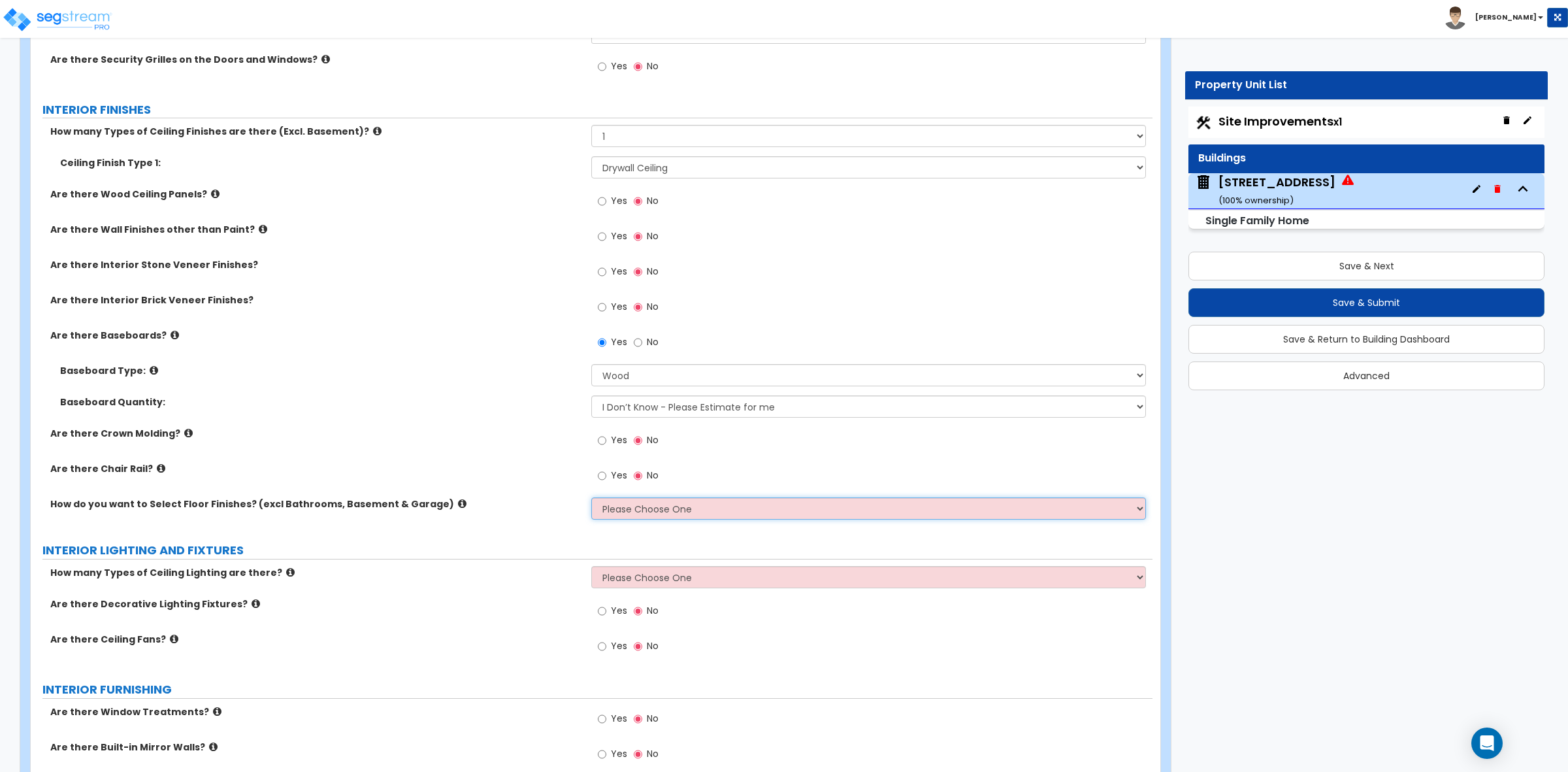
click at [712, 508] on select "Please Choose One I want to Select Floor Finishes for the Areas of the House I …" at bounding box center [869, 508] width 554 height 22
click at [489, 504] on label "How do you want to Select Floor Finishes? (excl Bathrooms, Basement & Garage)" at bounding box center [315, 503] width 531 height 13
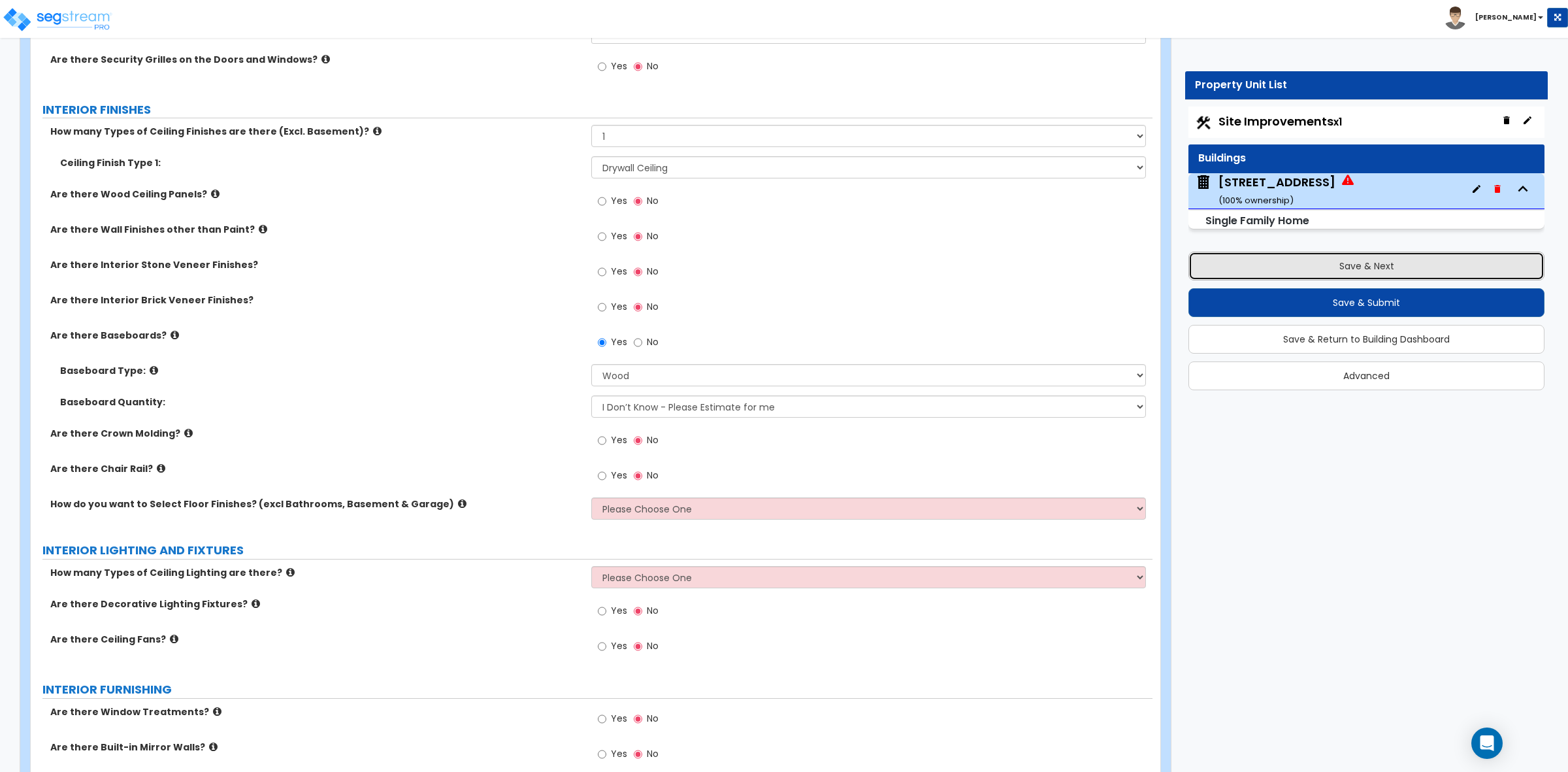
click at [1377, 269] on button "Save & Next" at bounding box center [1367, 266] width 356 height 29
select select "2"
select select "3"
select select "1"
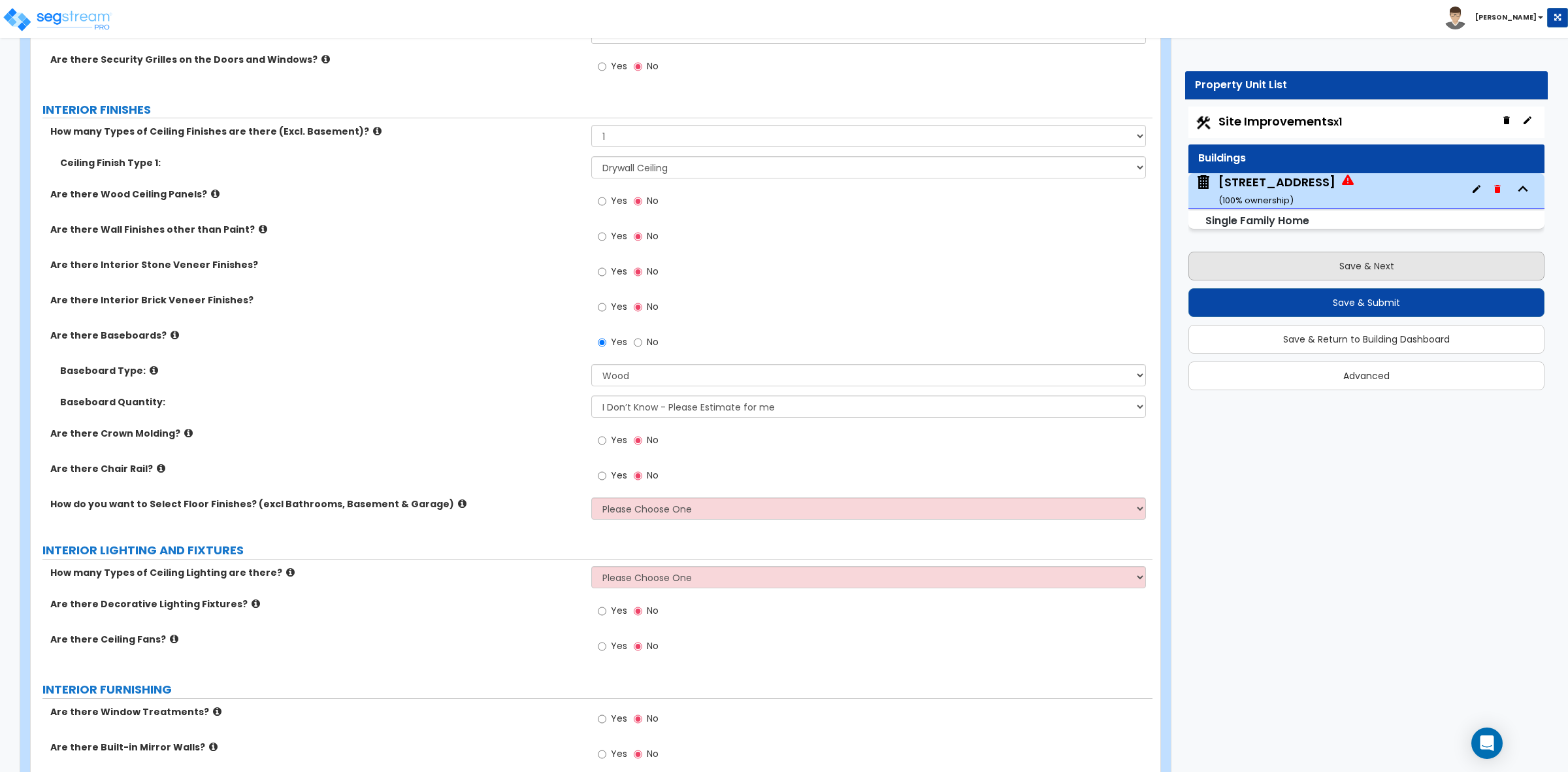
select select "2"
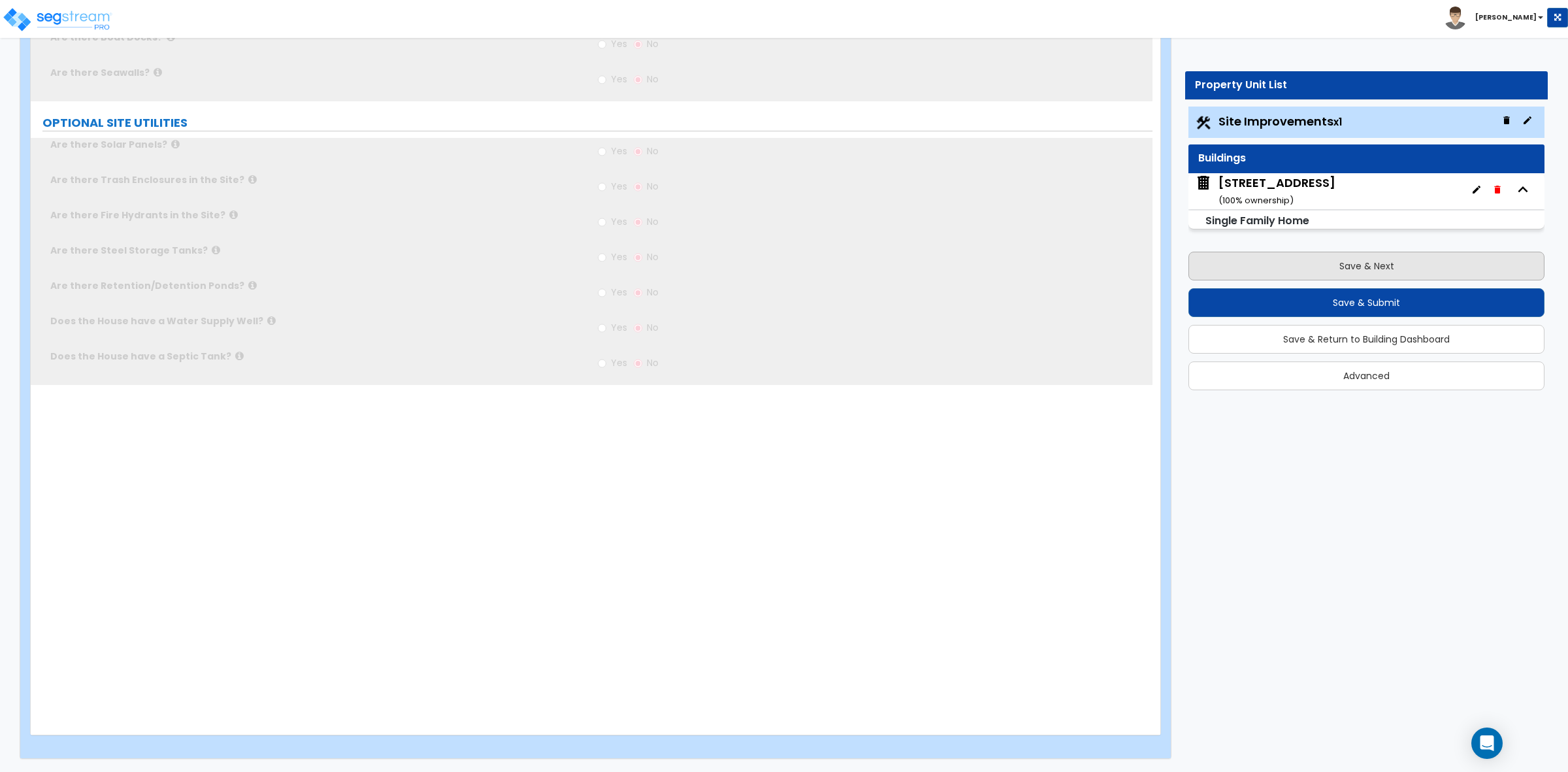
select select "2"
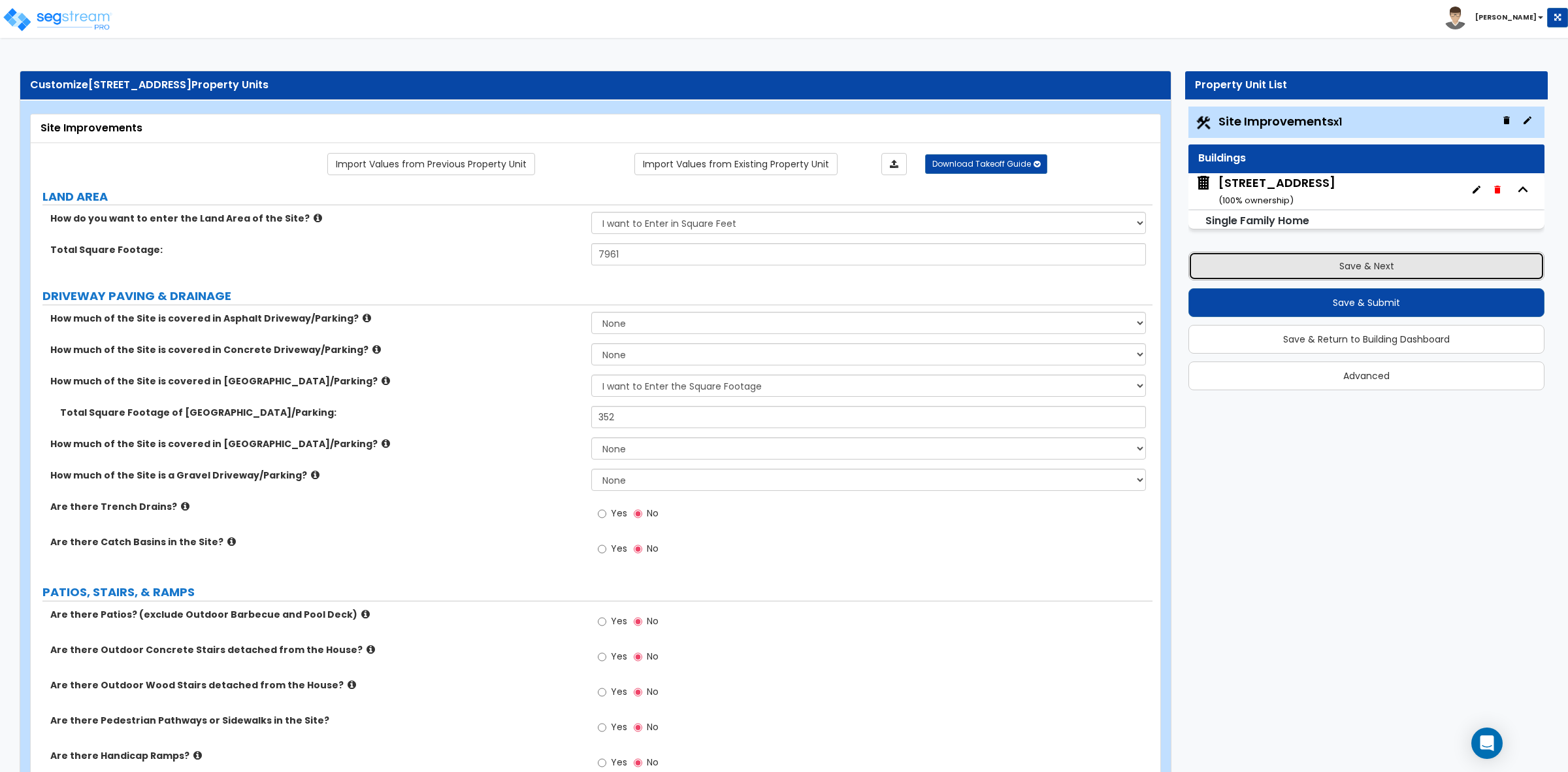
click at [1322, 256] on button "Save & Next" at bounding box center [1367, 266] width 356 height 29
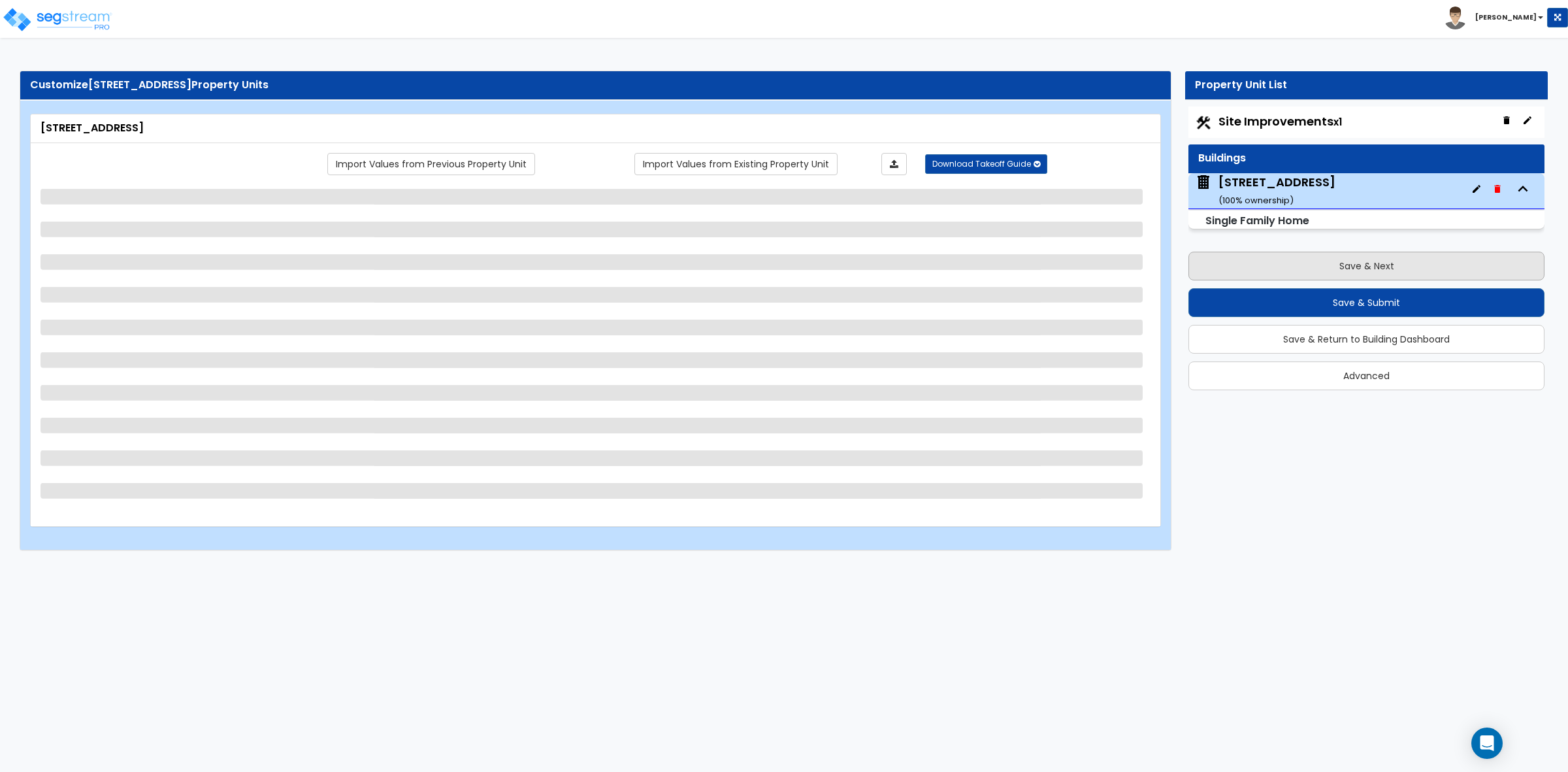
select select "2"
select select "3"
select select "2"
select select "1"
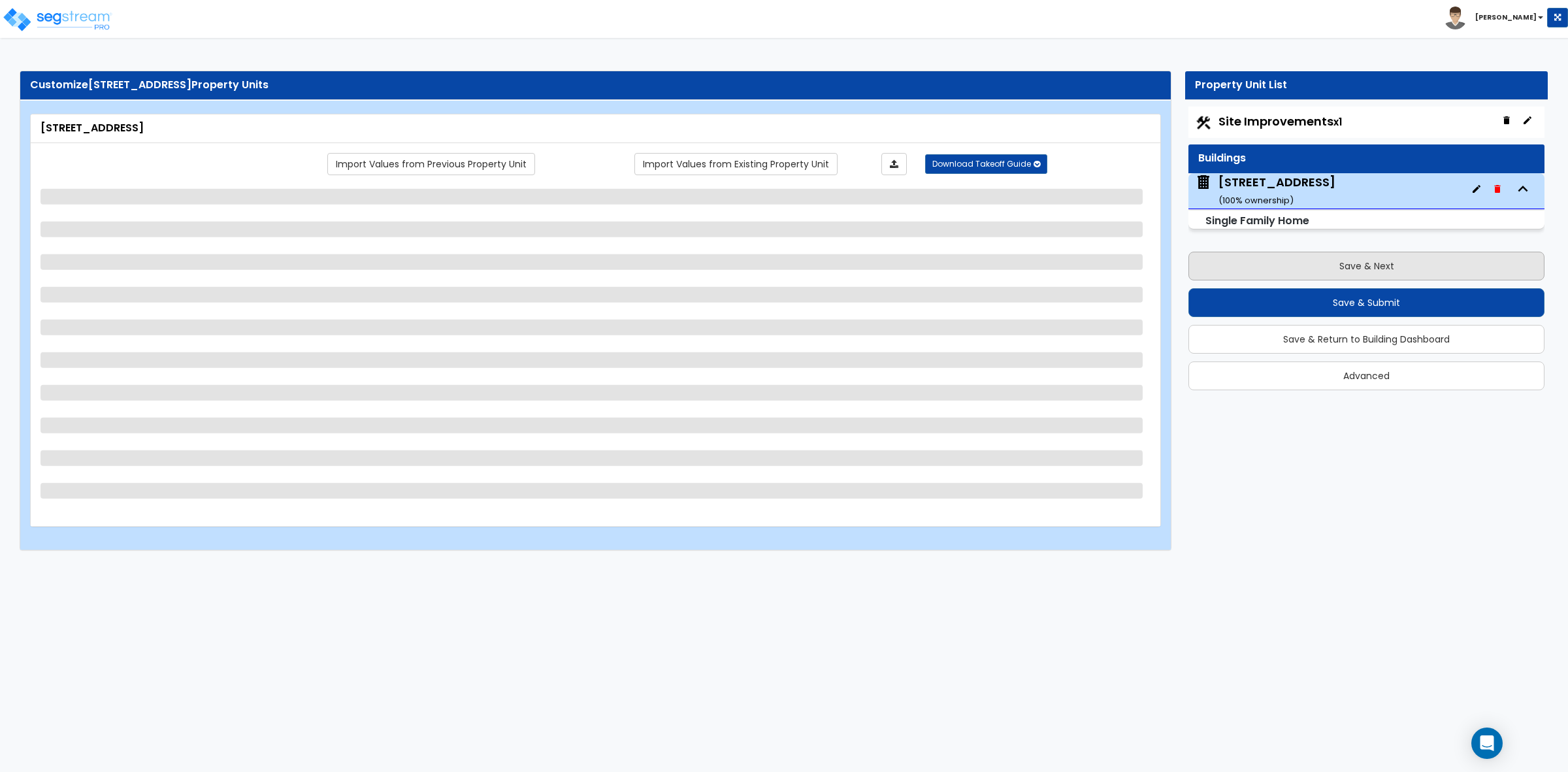
select select "2"
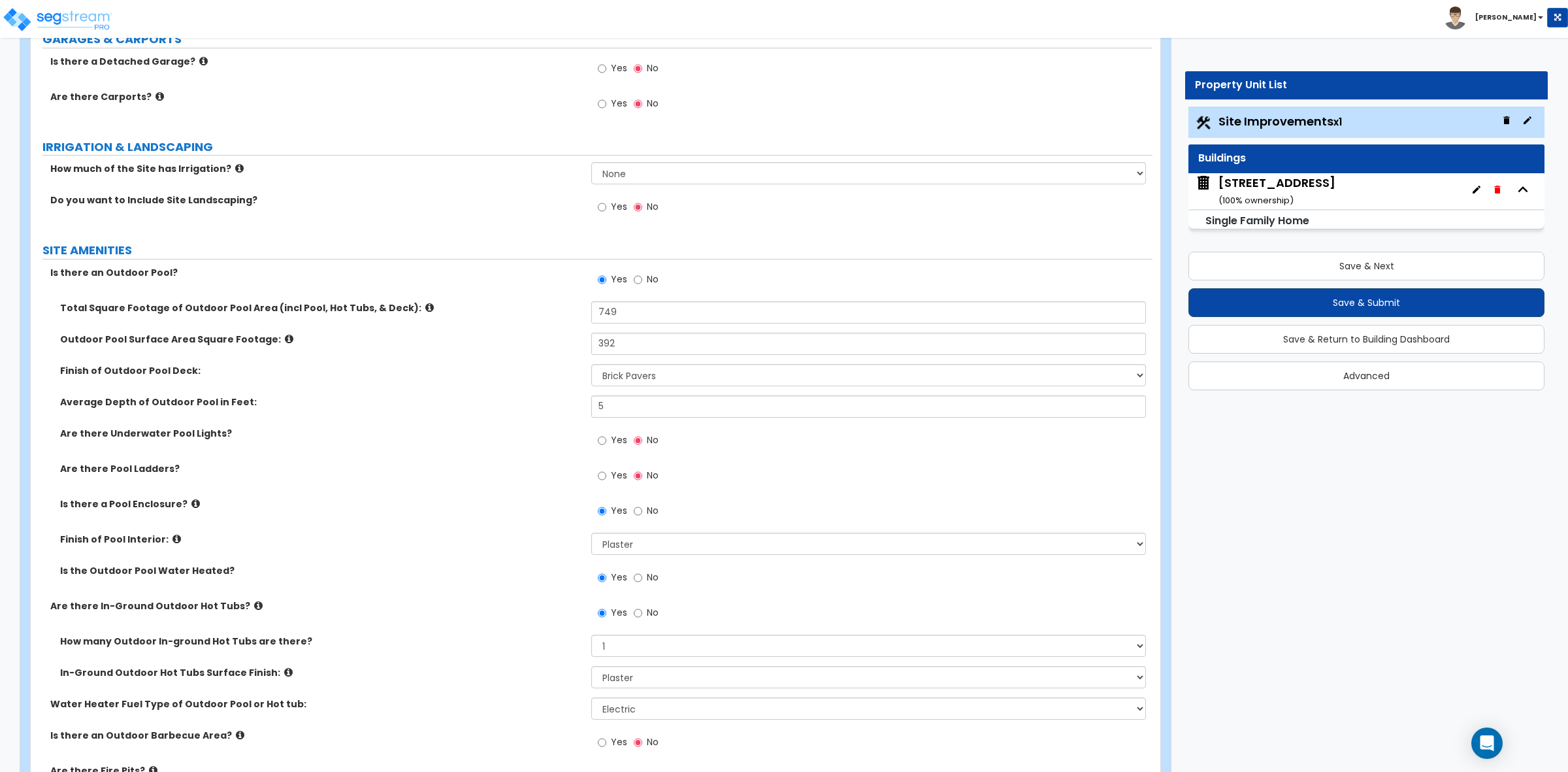
scroll to position [899, 0]
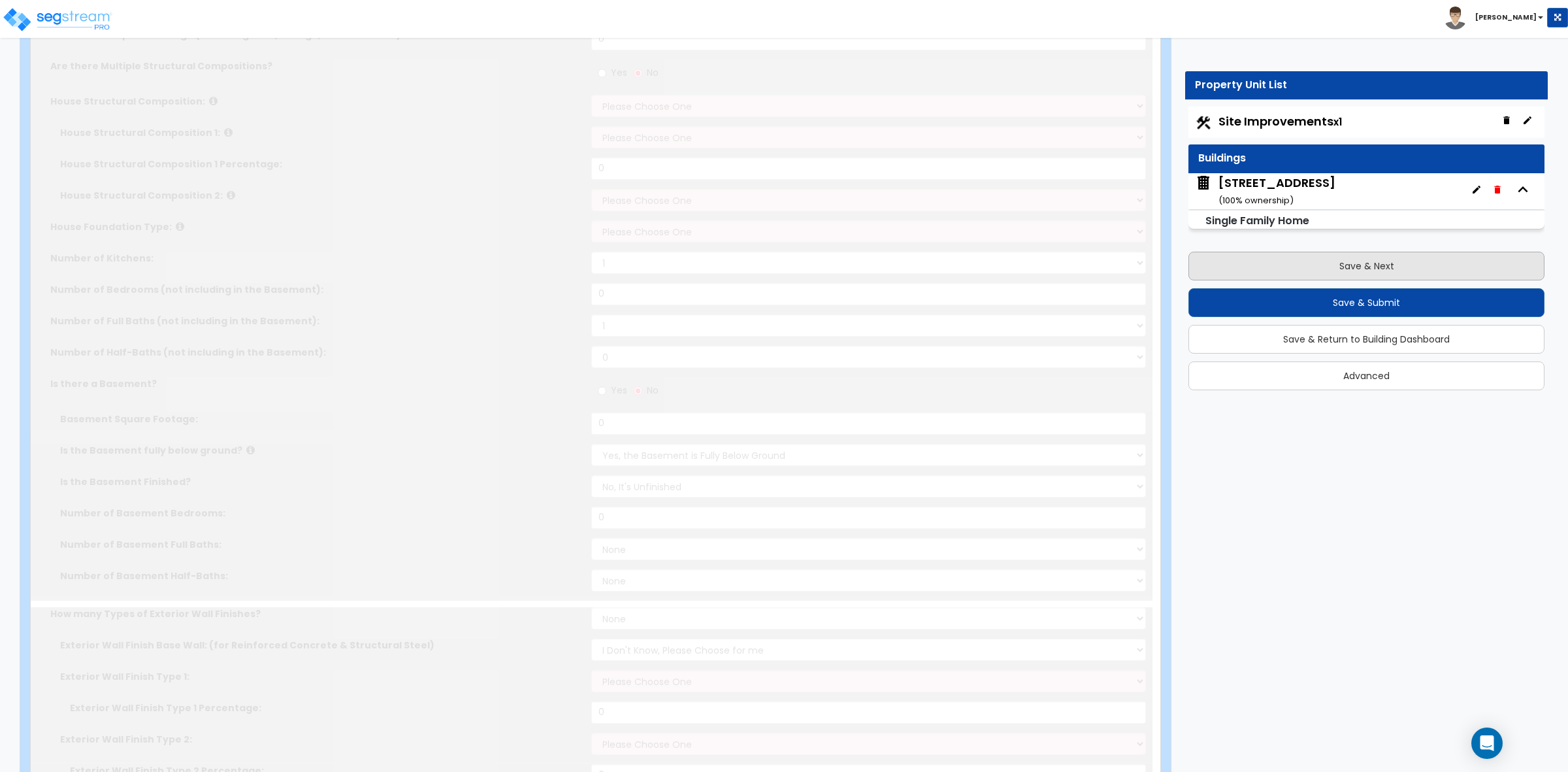
select select "2"
type input "1"
type input "12"
type input "2617"
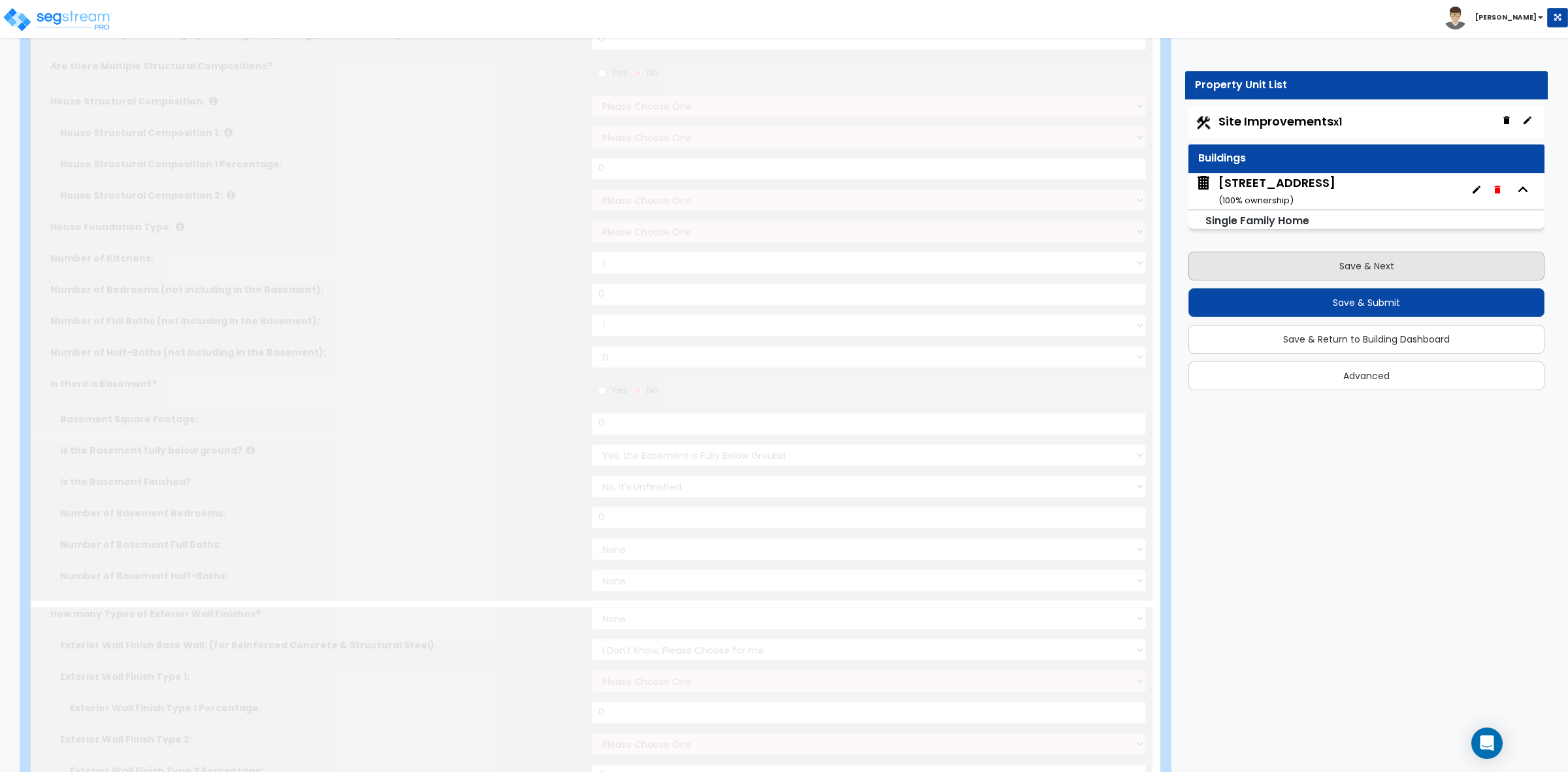
select select "6"
select select "3"
type input "4"
select select "2"
select select "1"
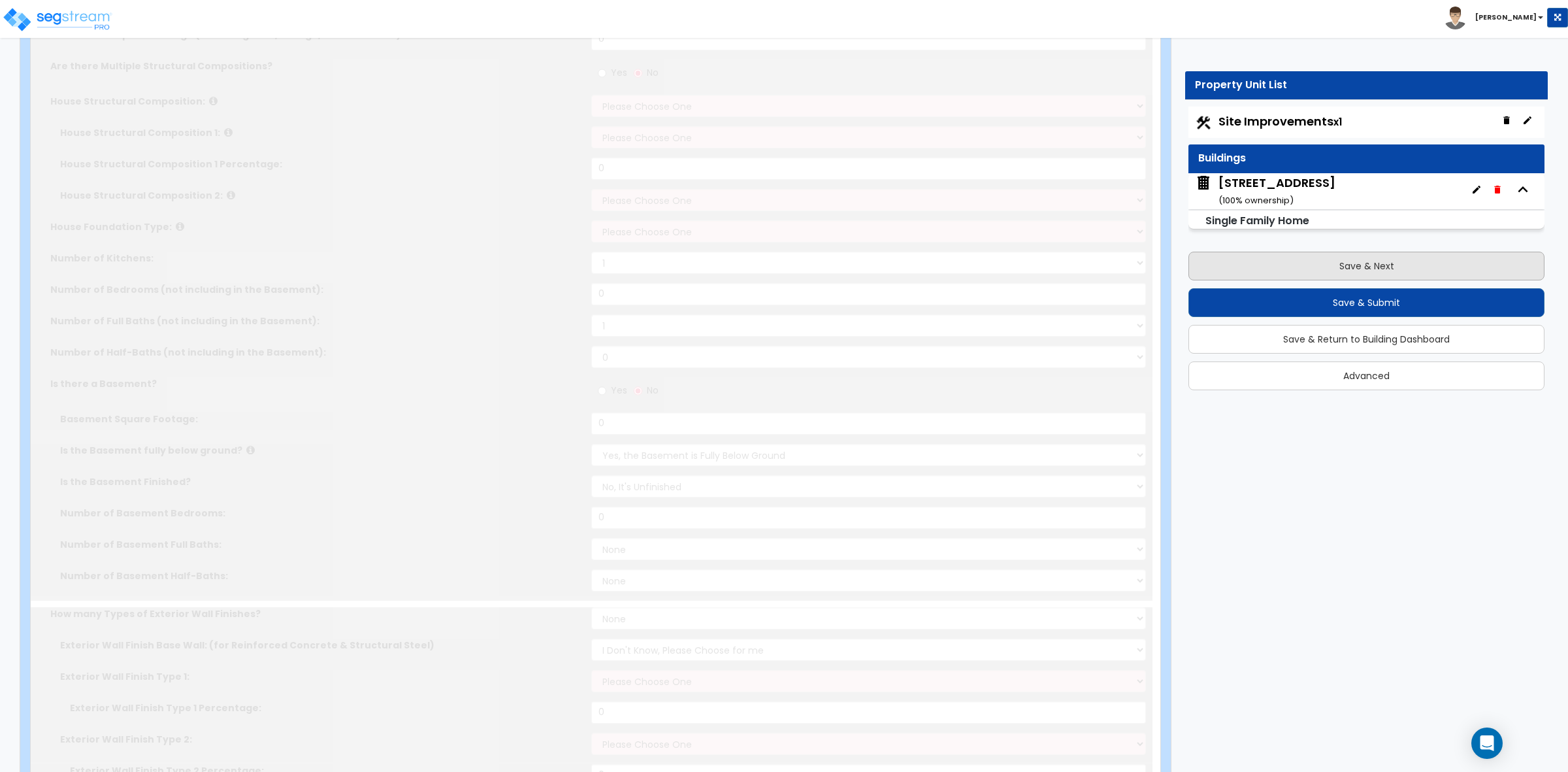
select select "1"
select select "7"
select select "1"
select select "2"
radio input "true"
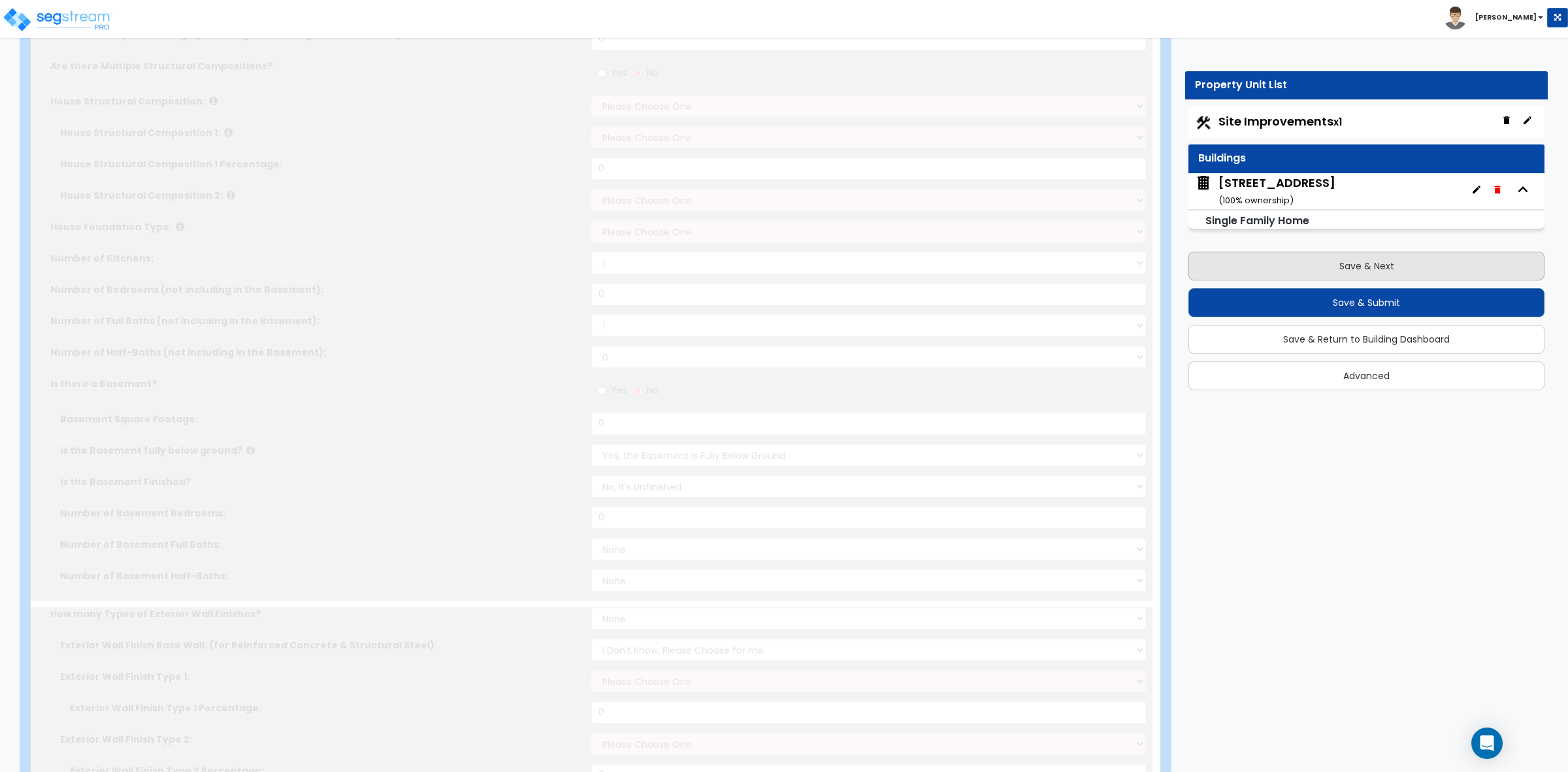
type input "2"
radio input "true"
type input "1"
radio input "true"
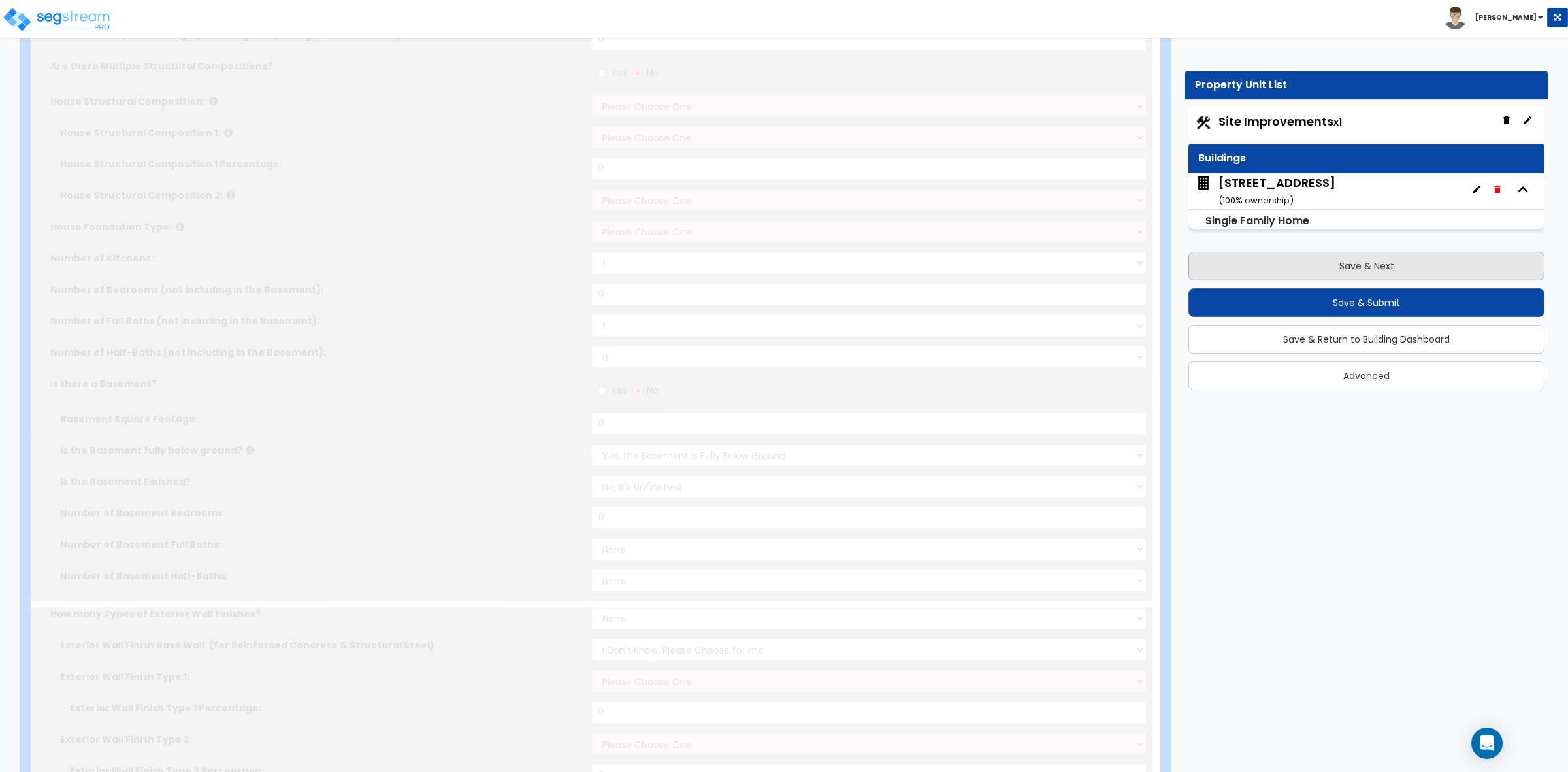
select select "2"
select select "1"
type input "564"
radio input "true"
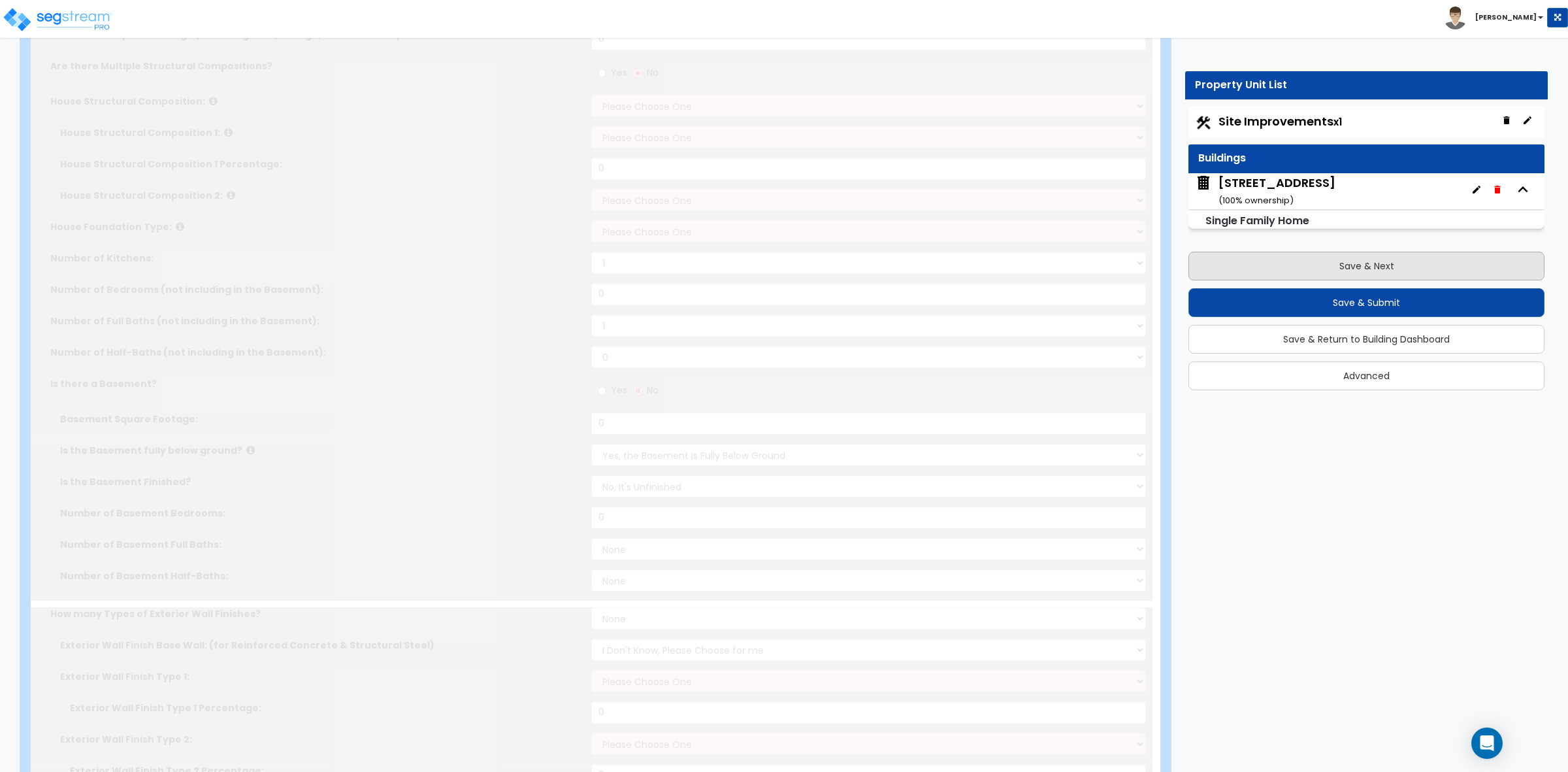
radio input "true"
type input "3"
radio input "true"
type input "3"
radio input "true"
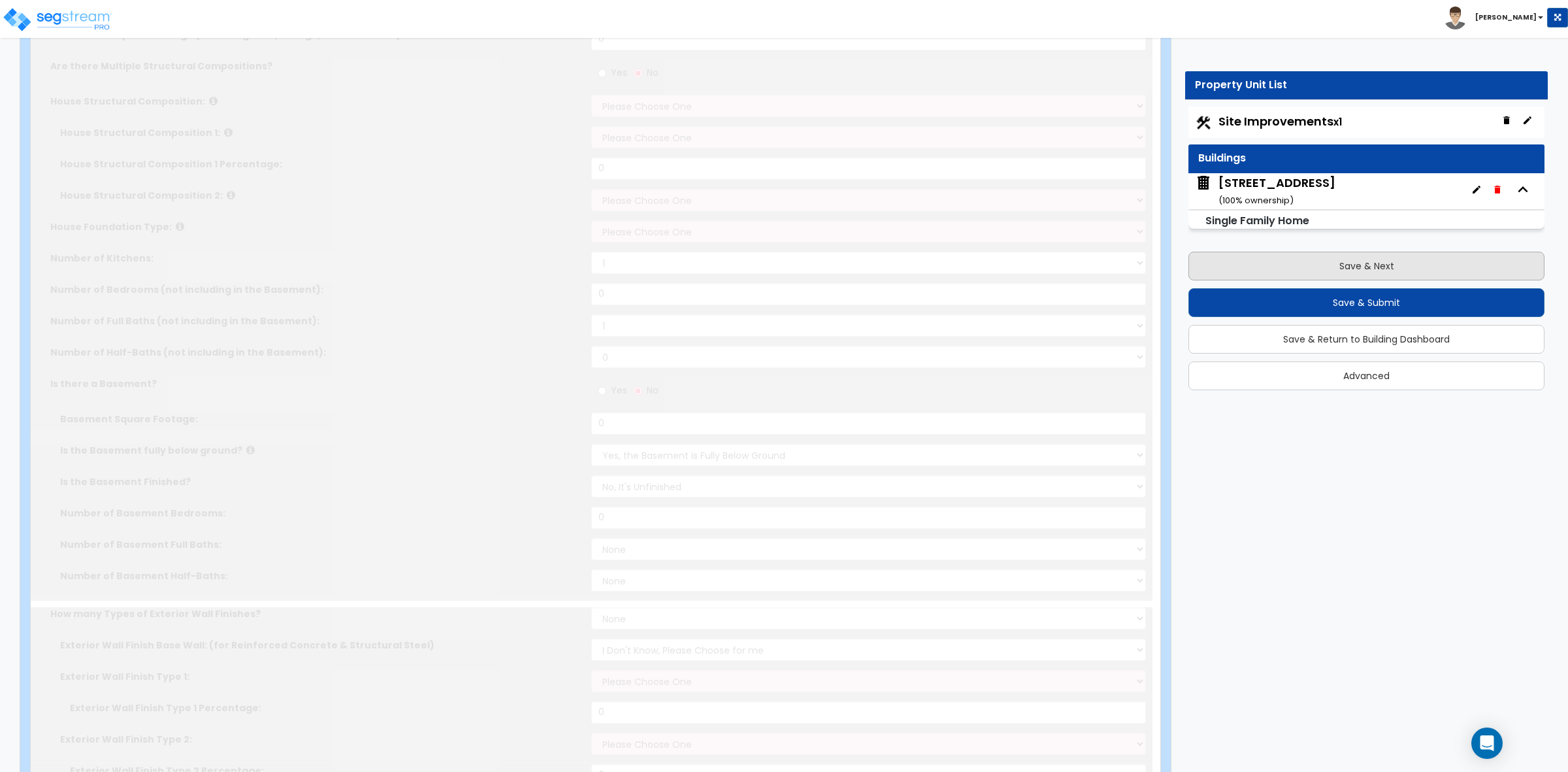
type input "1"
select select "1"
radio input "true"
type input "10"
select select "1"
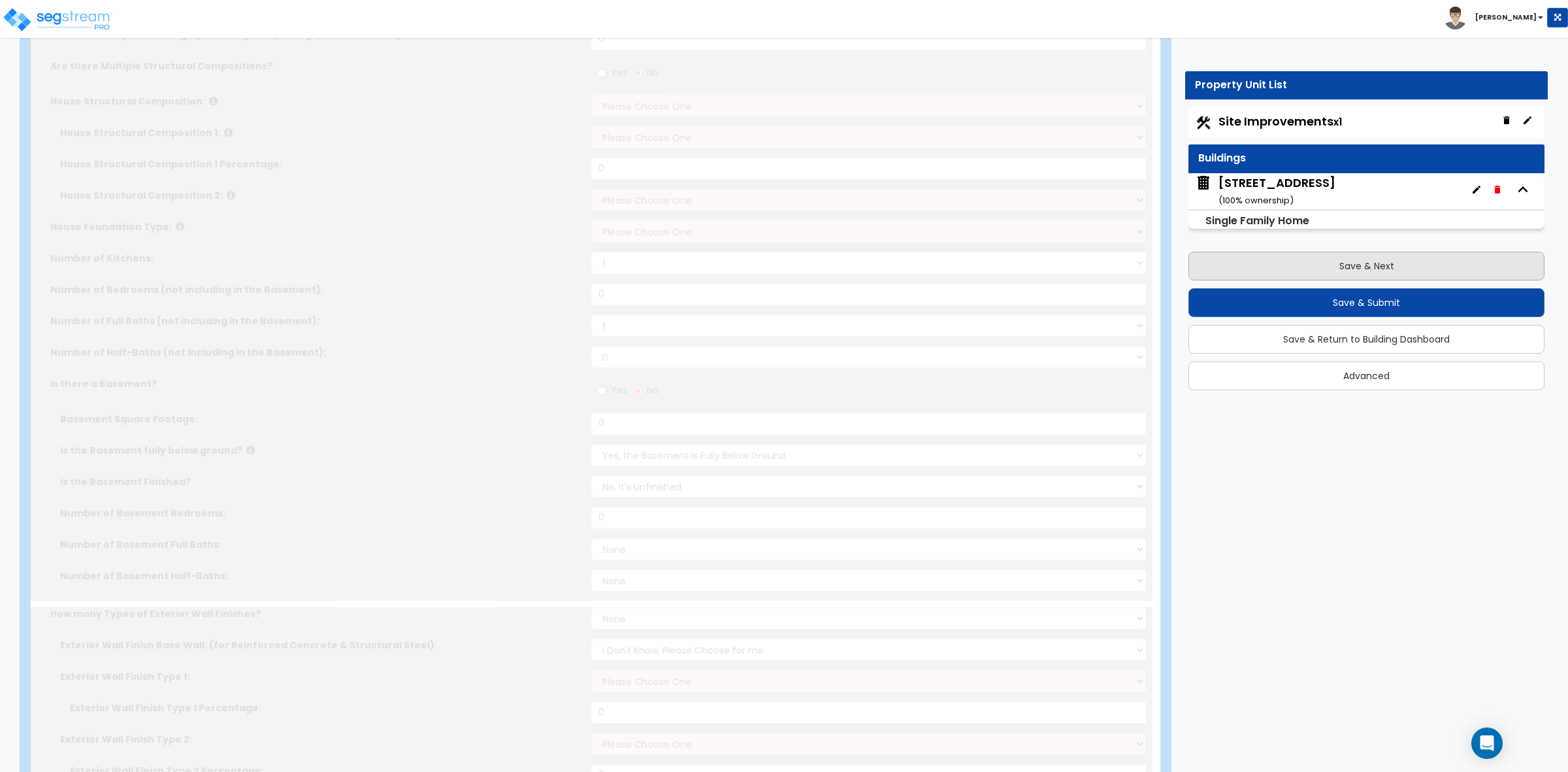
radio input "true"
select select "1"
select select "2"
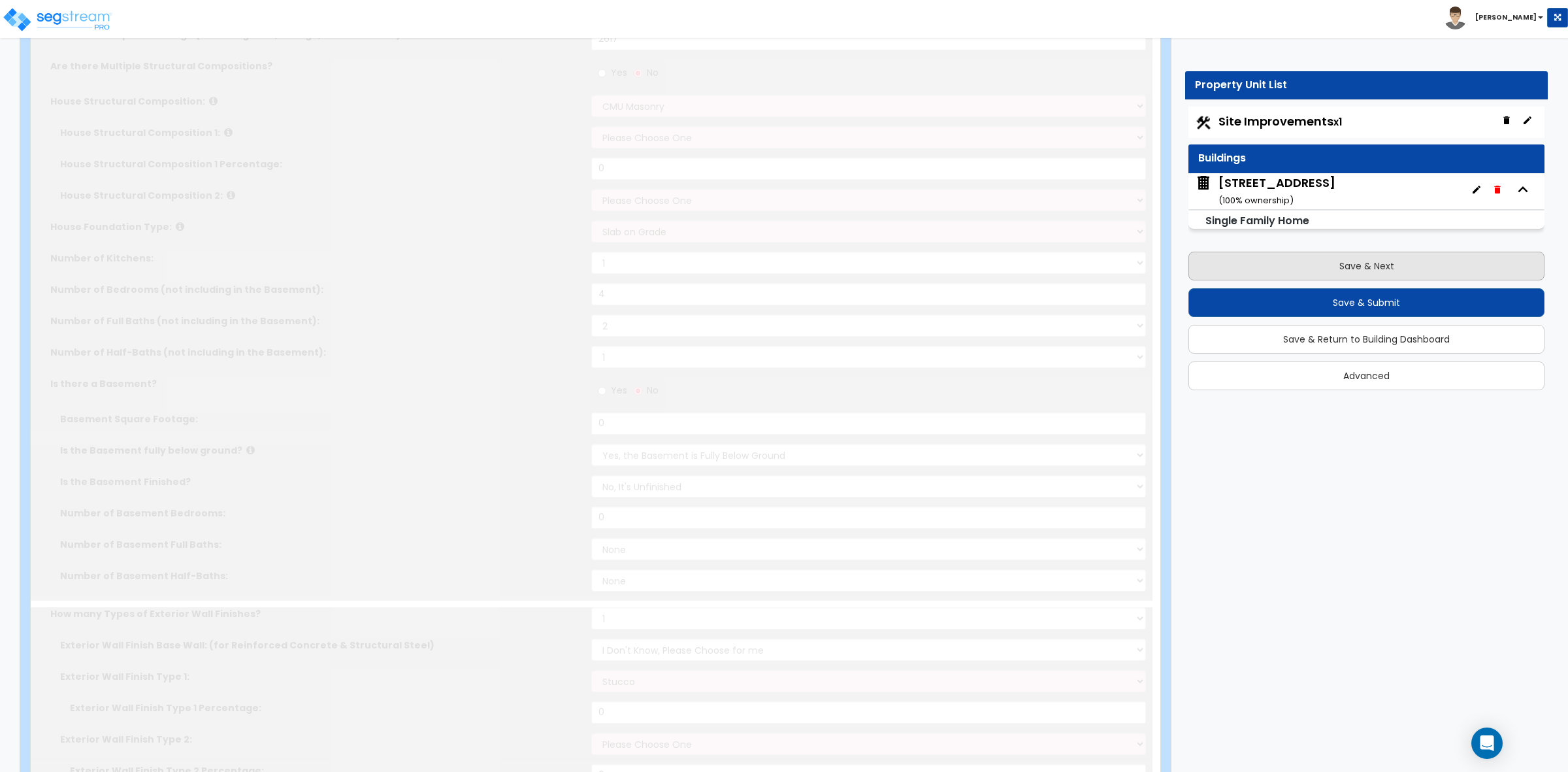
select select "2"
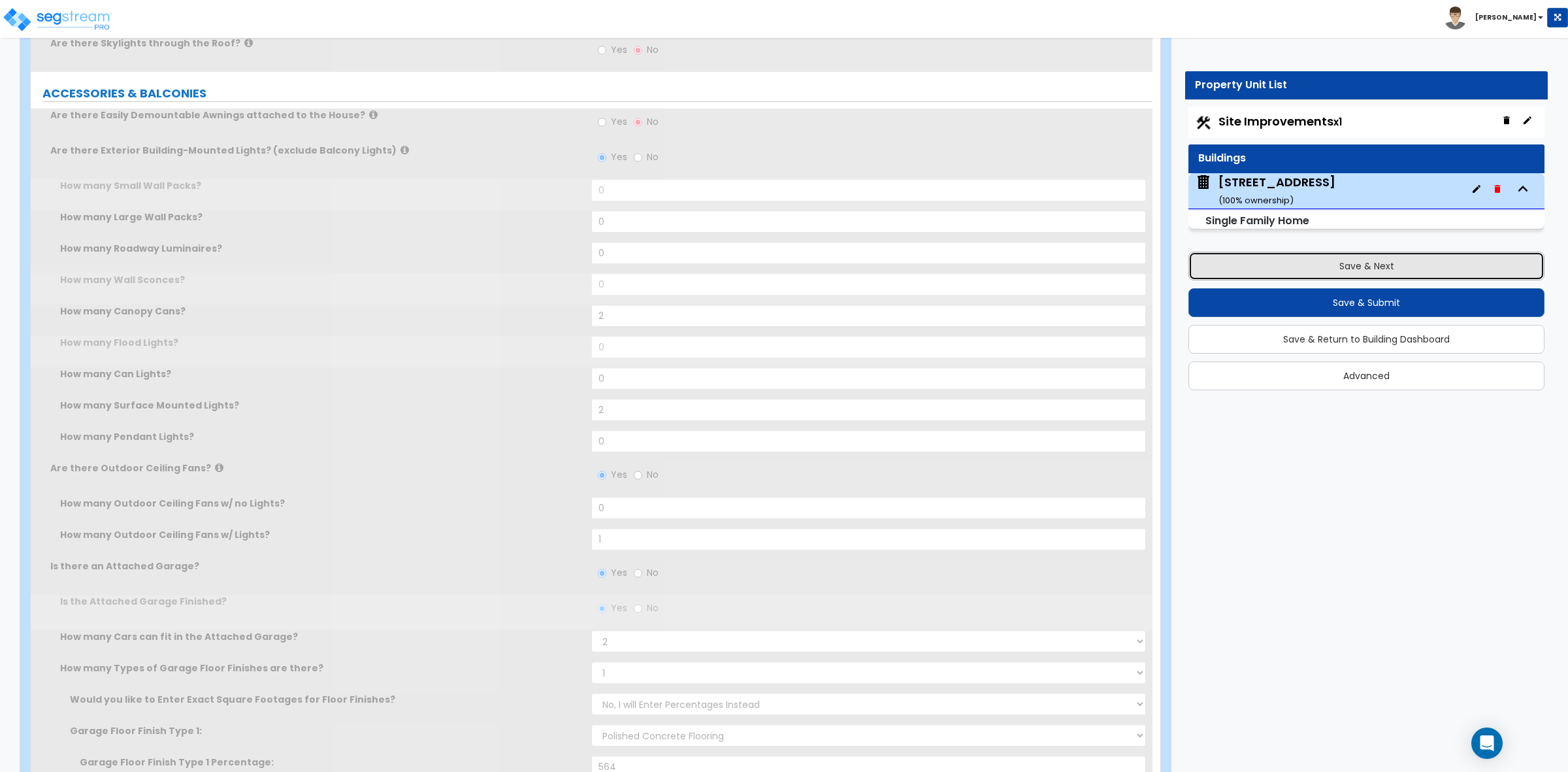
click at [1225, 270] on button "Save & Next" at bounding box center [1367, 266] width 356 height 29
select select "2"
select select "3"
select select "1"
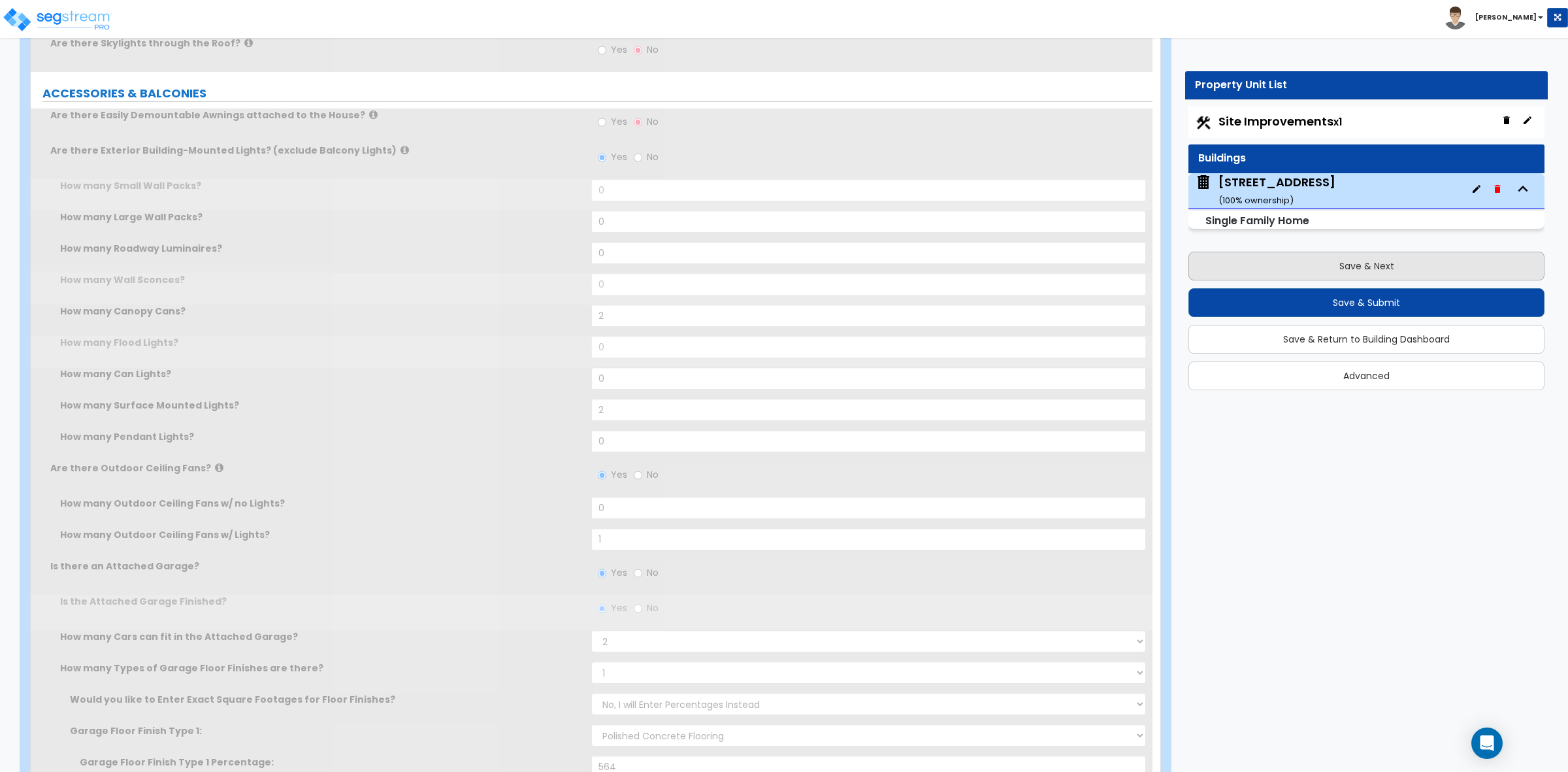
select select "2"
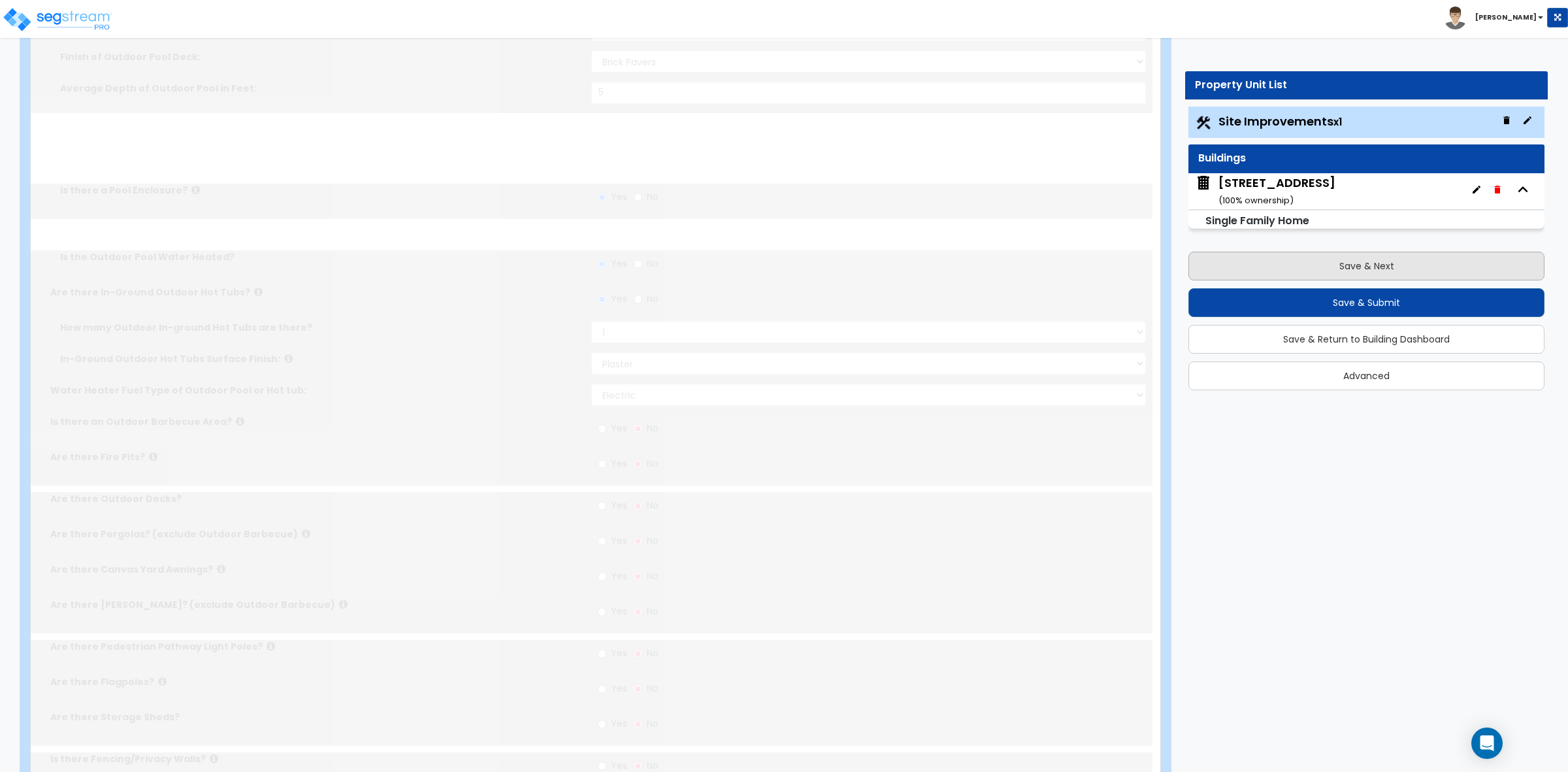
scroll to position [0, 0]
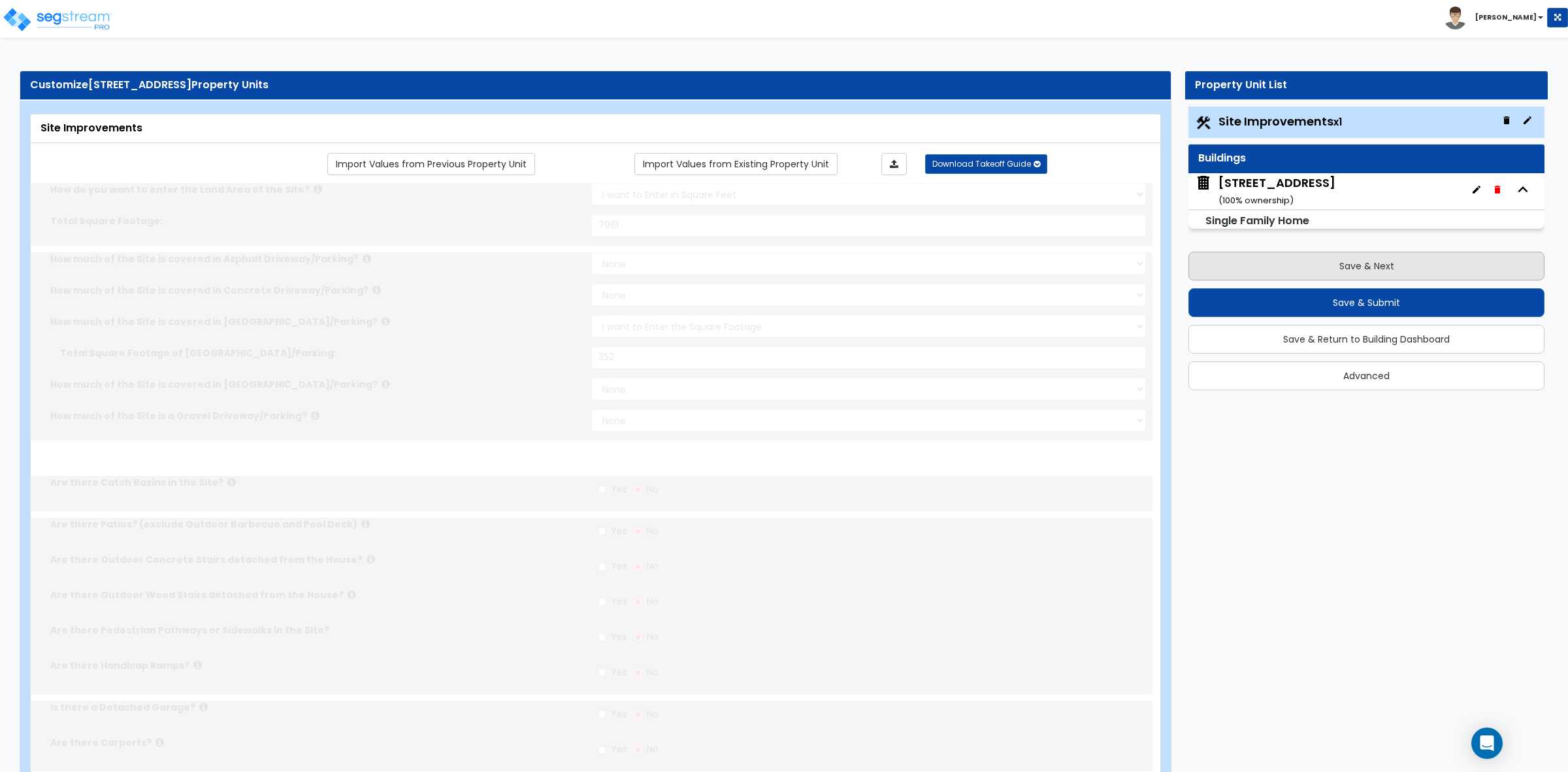
select select "2"
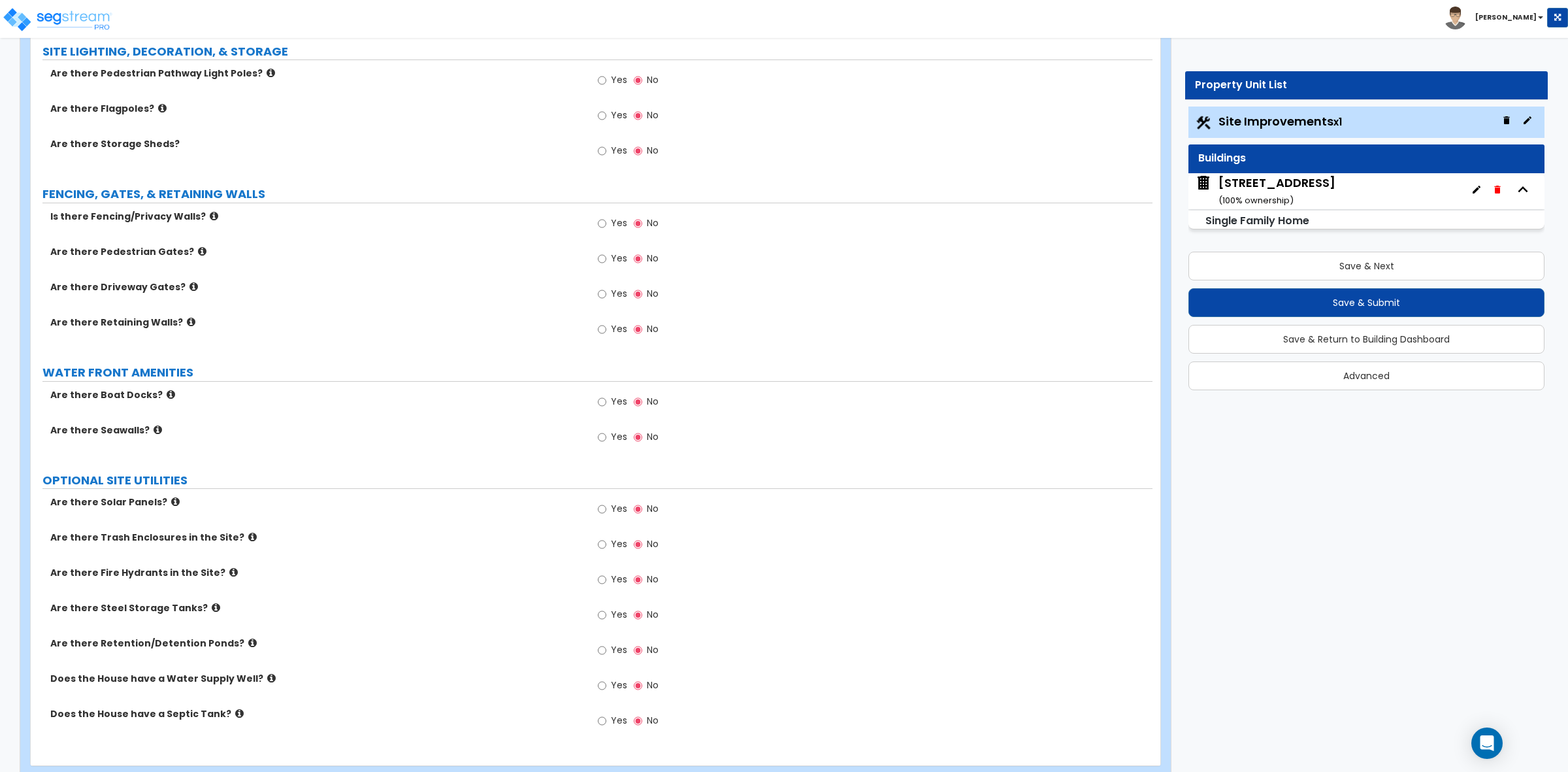
scroll to position [1747, 0]
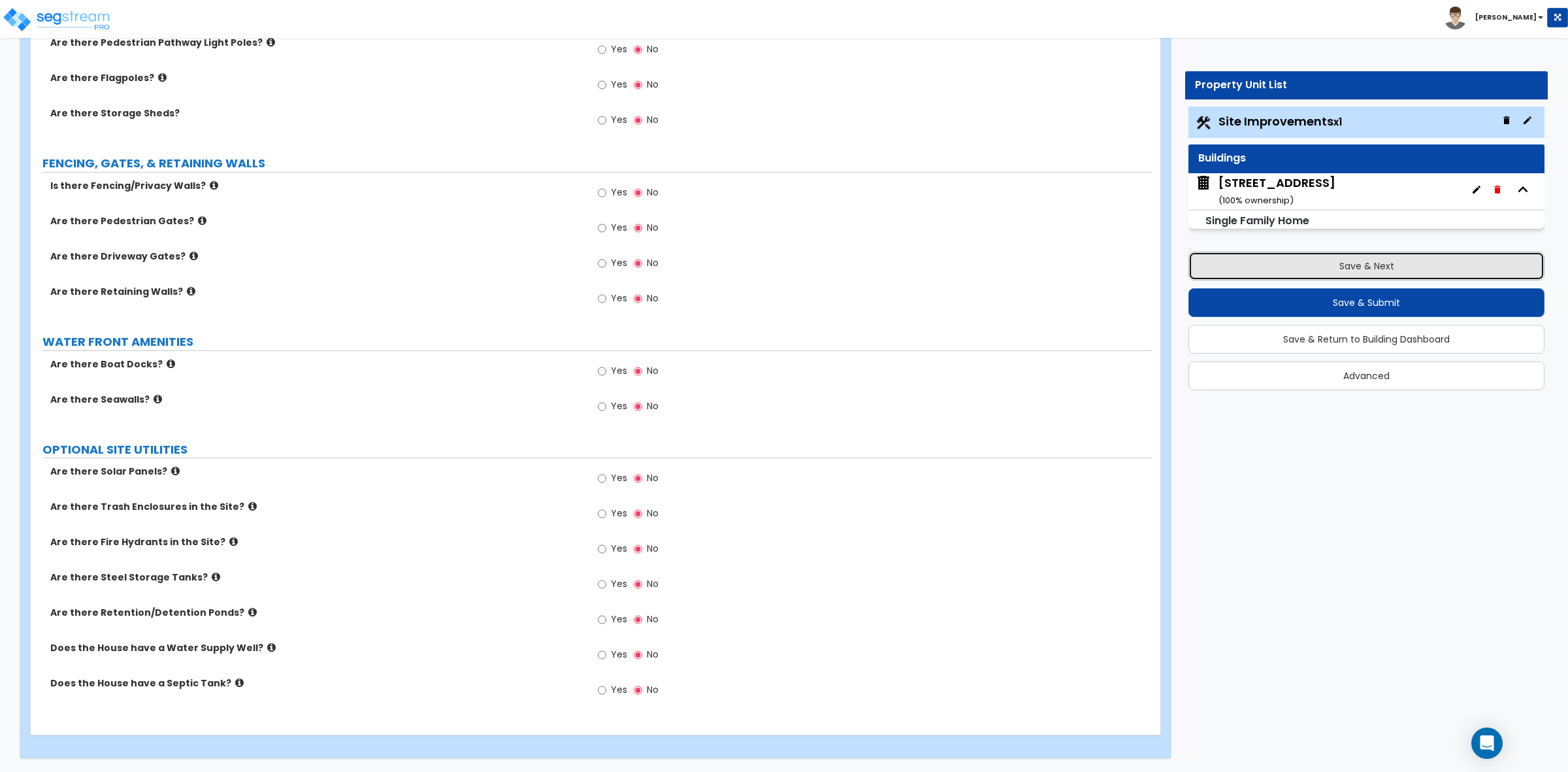
click at [1234, 263] on button "Save & Next" at bounding box center [1367, 266] width 356 height 29
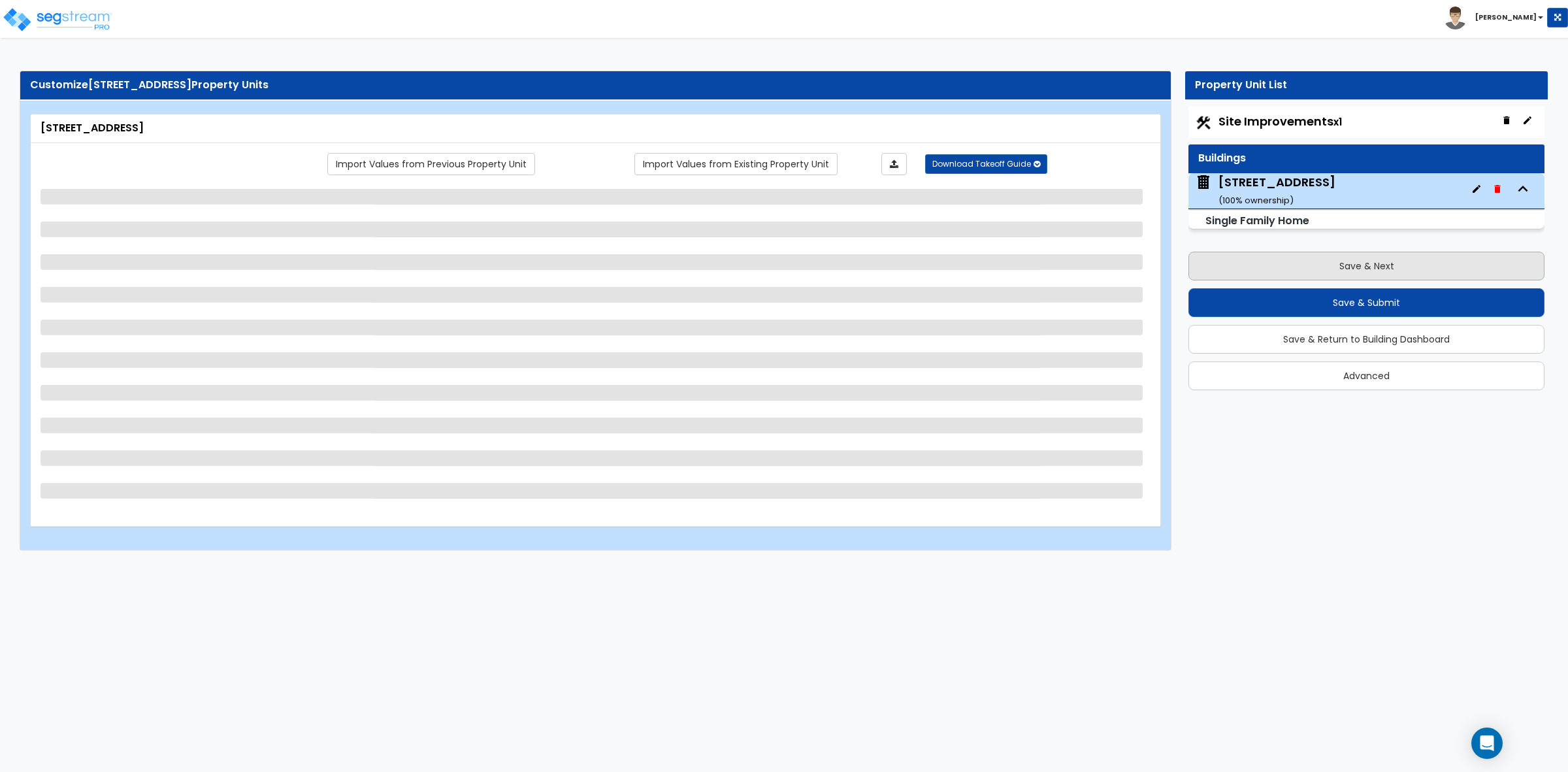
scroll to position [0, 0]
select select "2"
select select "6"
select select "3"
select select "2"
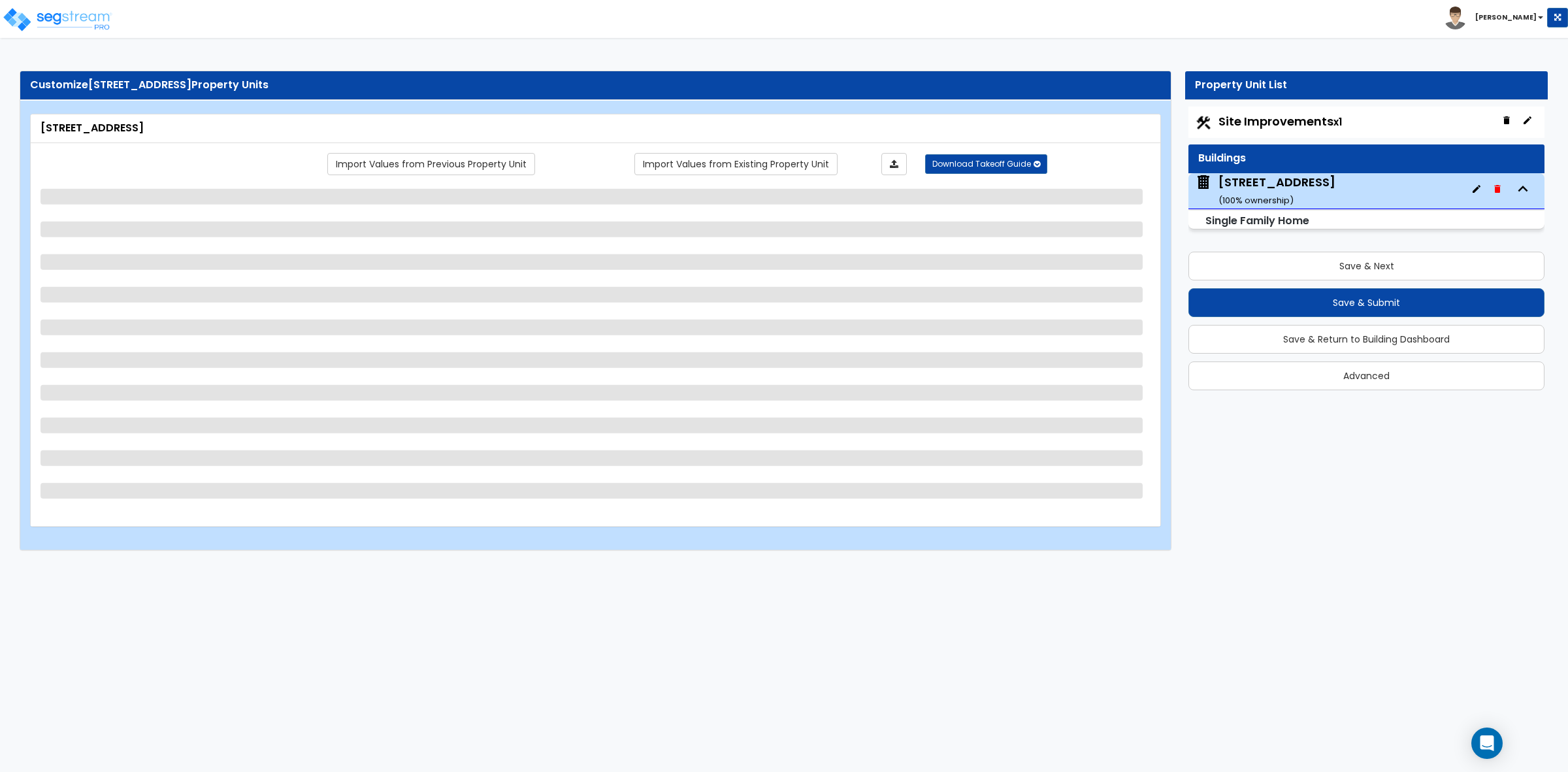
select select "1"
select select "7"
select select "1"
select select "2"
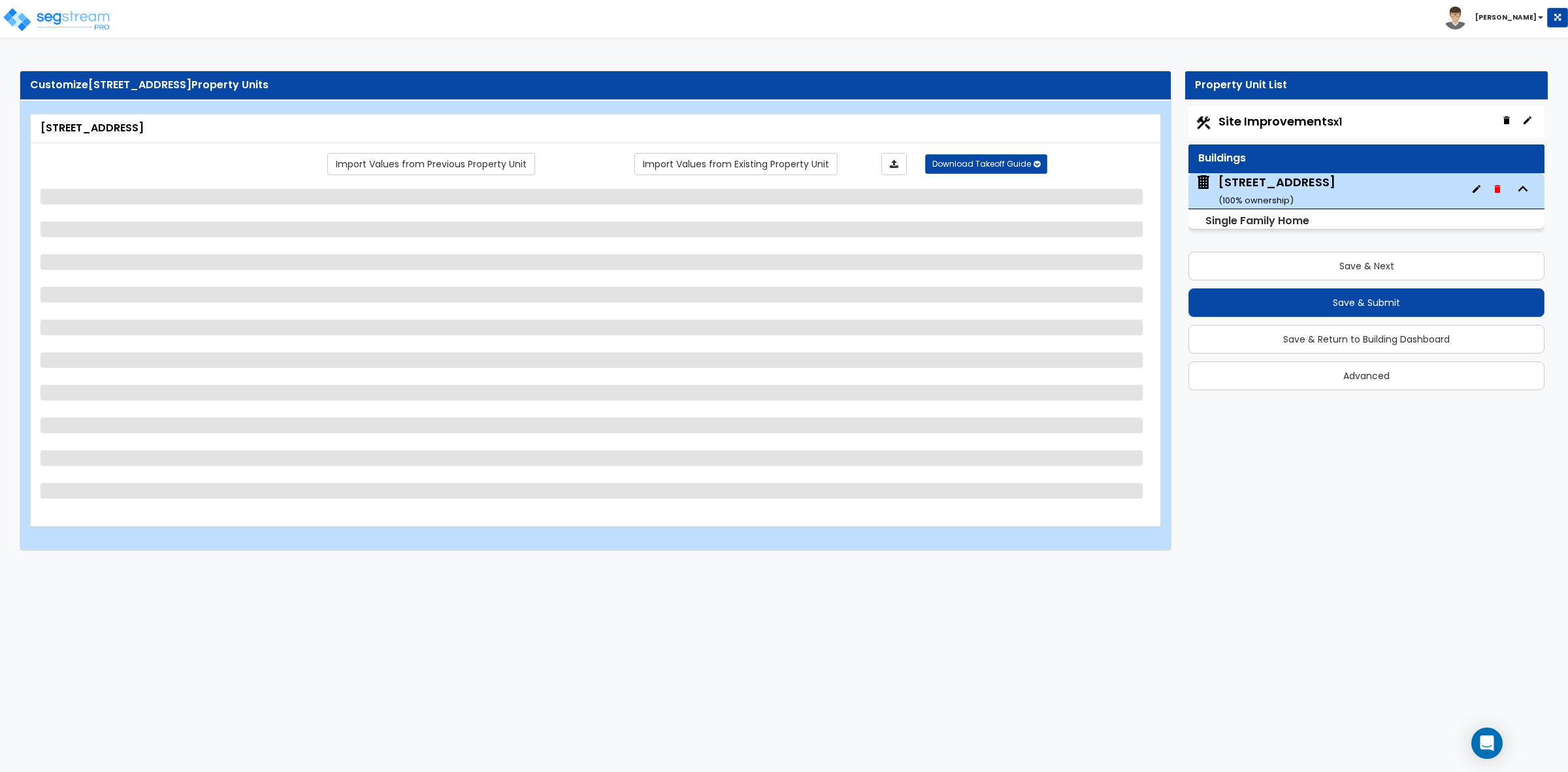
select select "2"
select select "1"
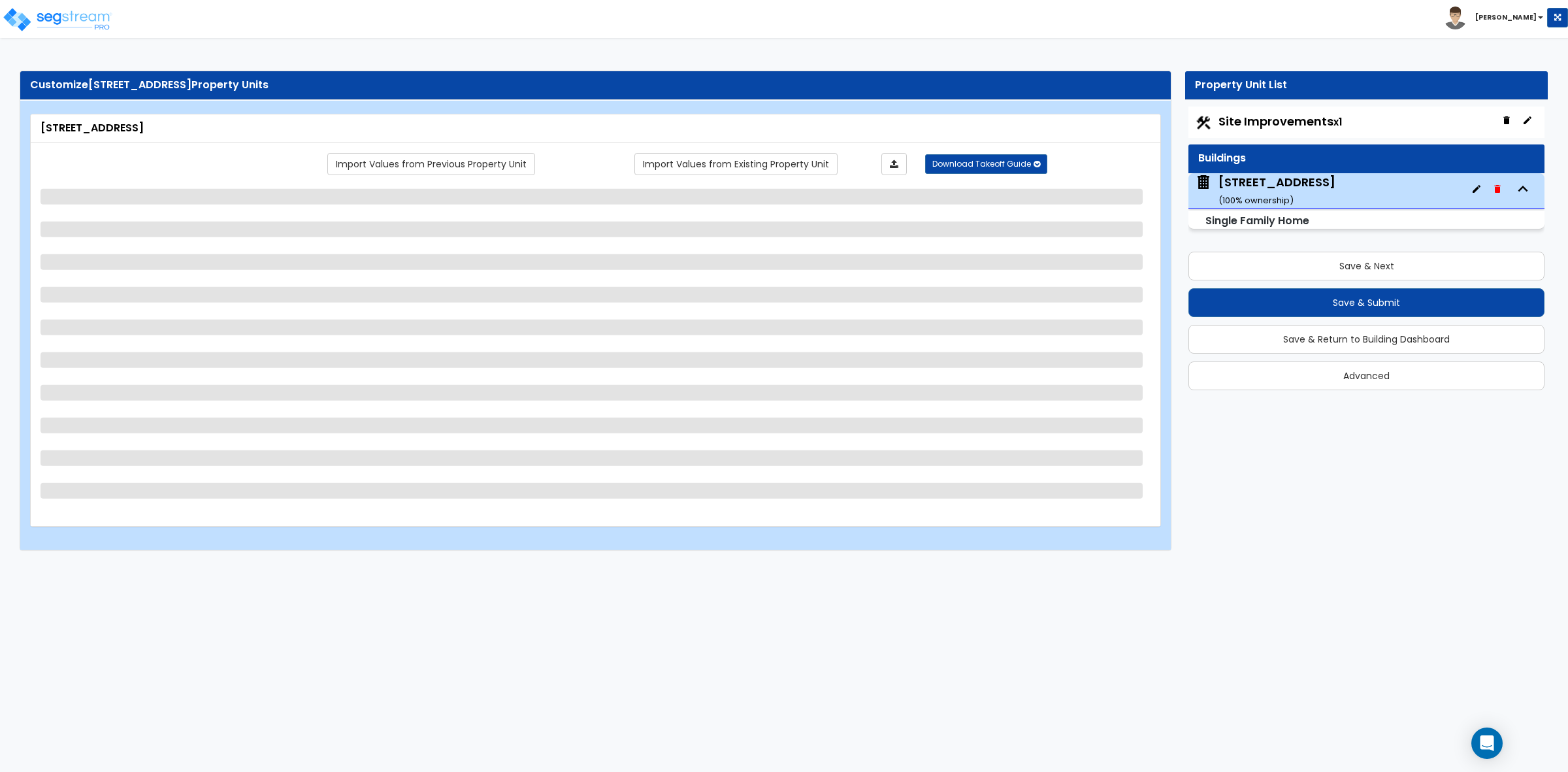
select select "1"
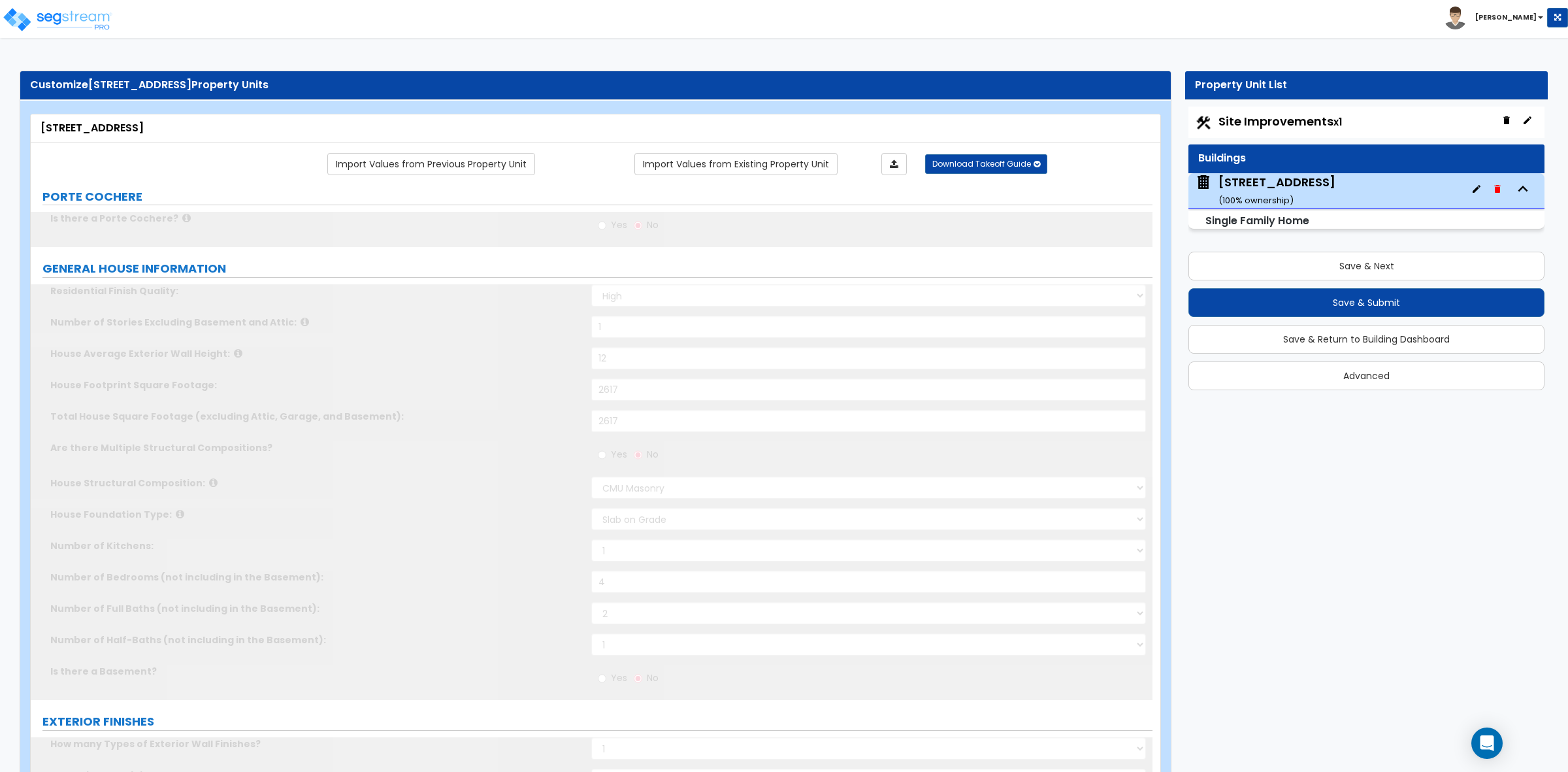
radio input "true"
select select "1"
select select "2"
type input "1"
select select "2"
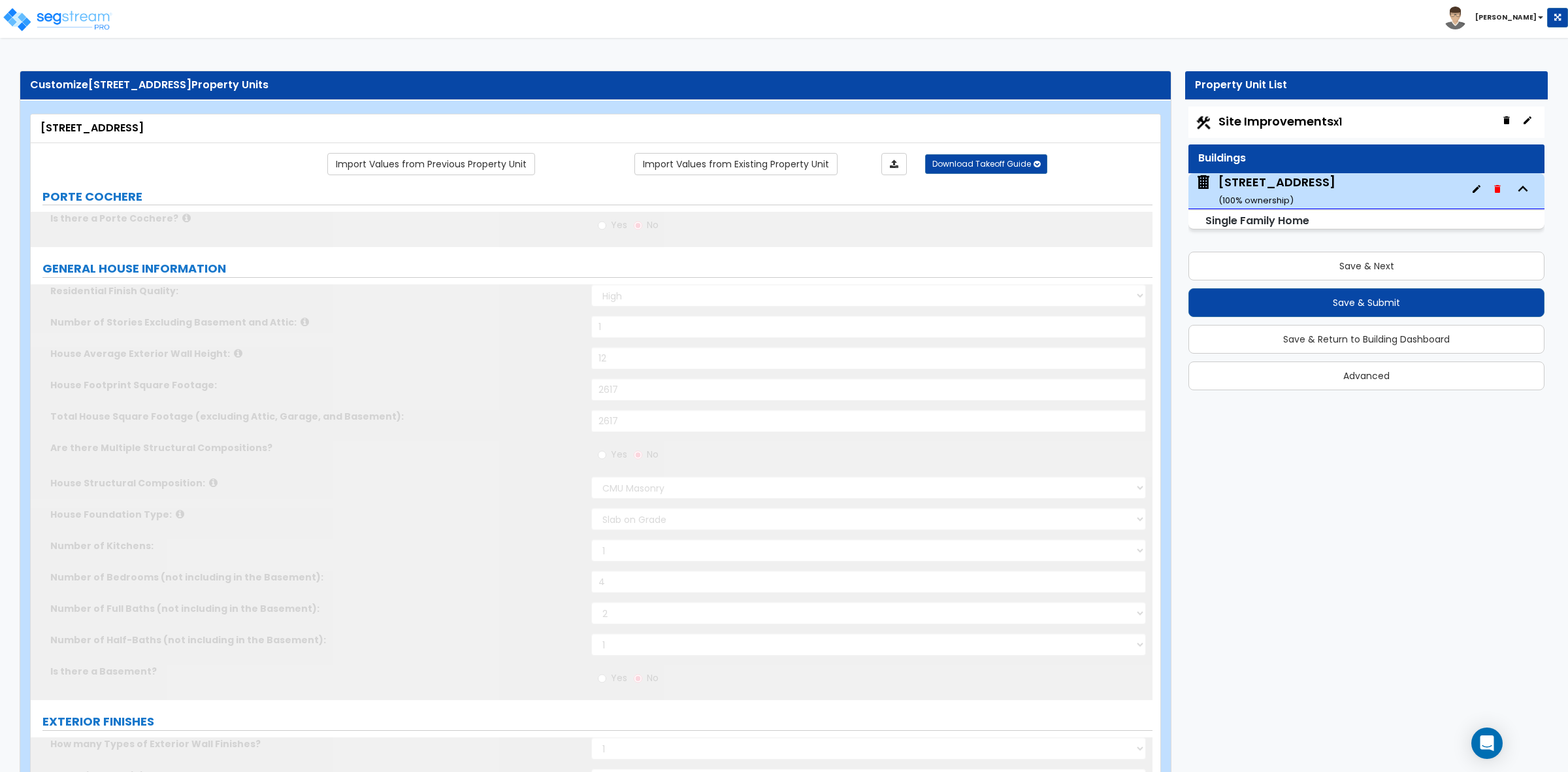
select select "2"
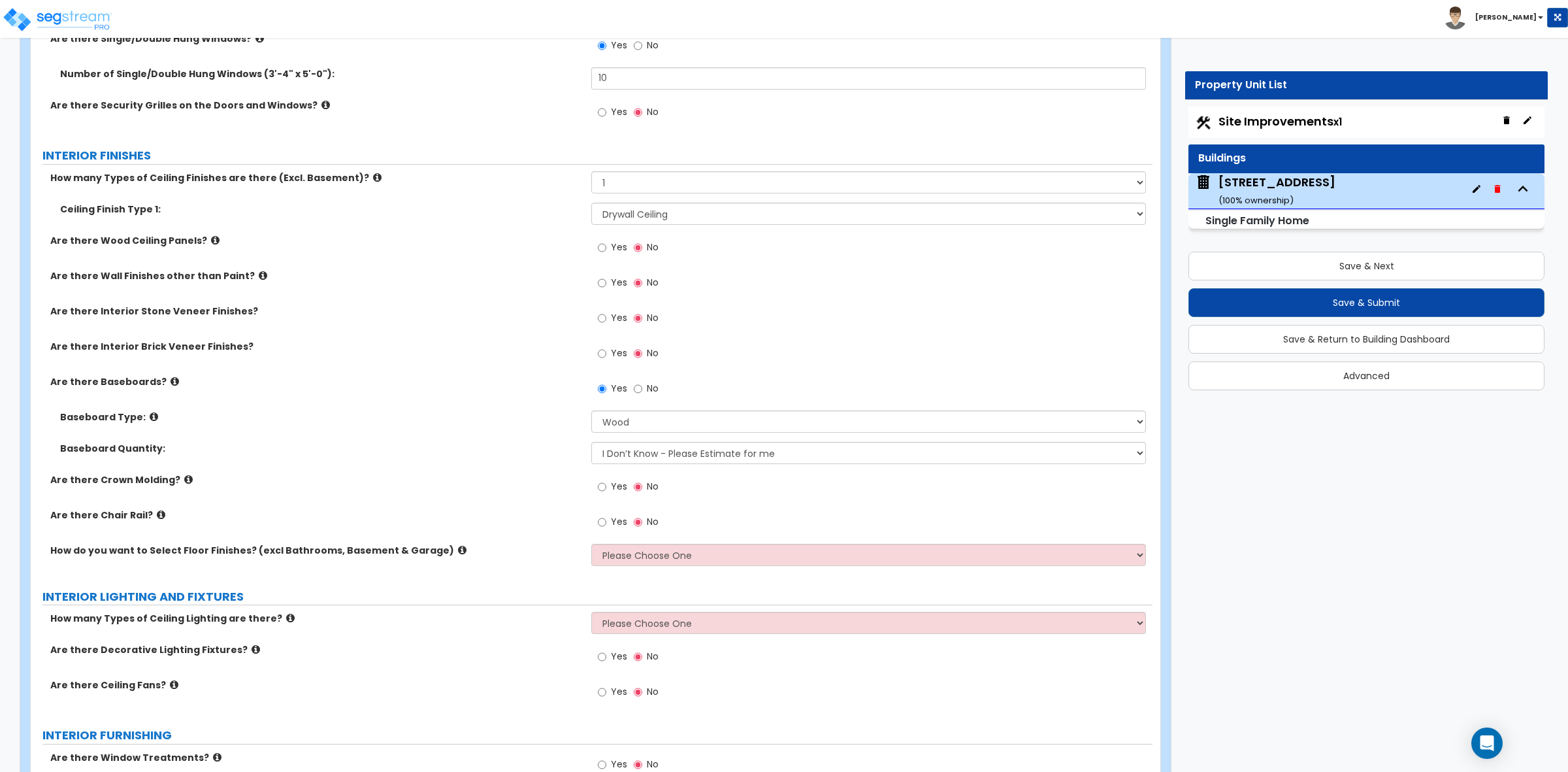
scroll to position [2696, 0]
